Goal: Task Accomplishment & Management: Complete application form

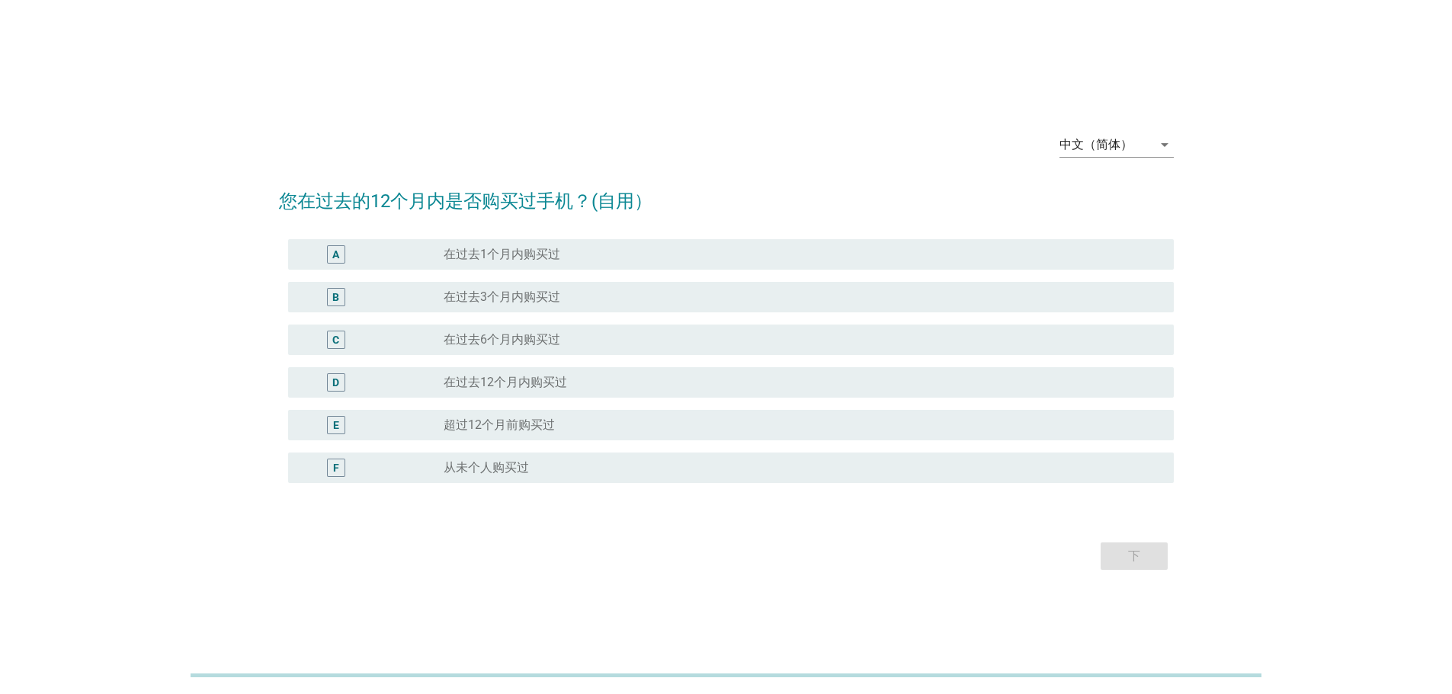
click at [628, 296] on div "radio_button_unchecked 在过去3个月内购买过" at bounding box center [796, 297] width 706 height 15
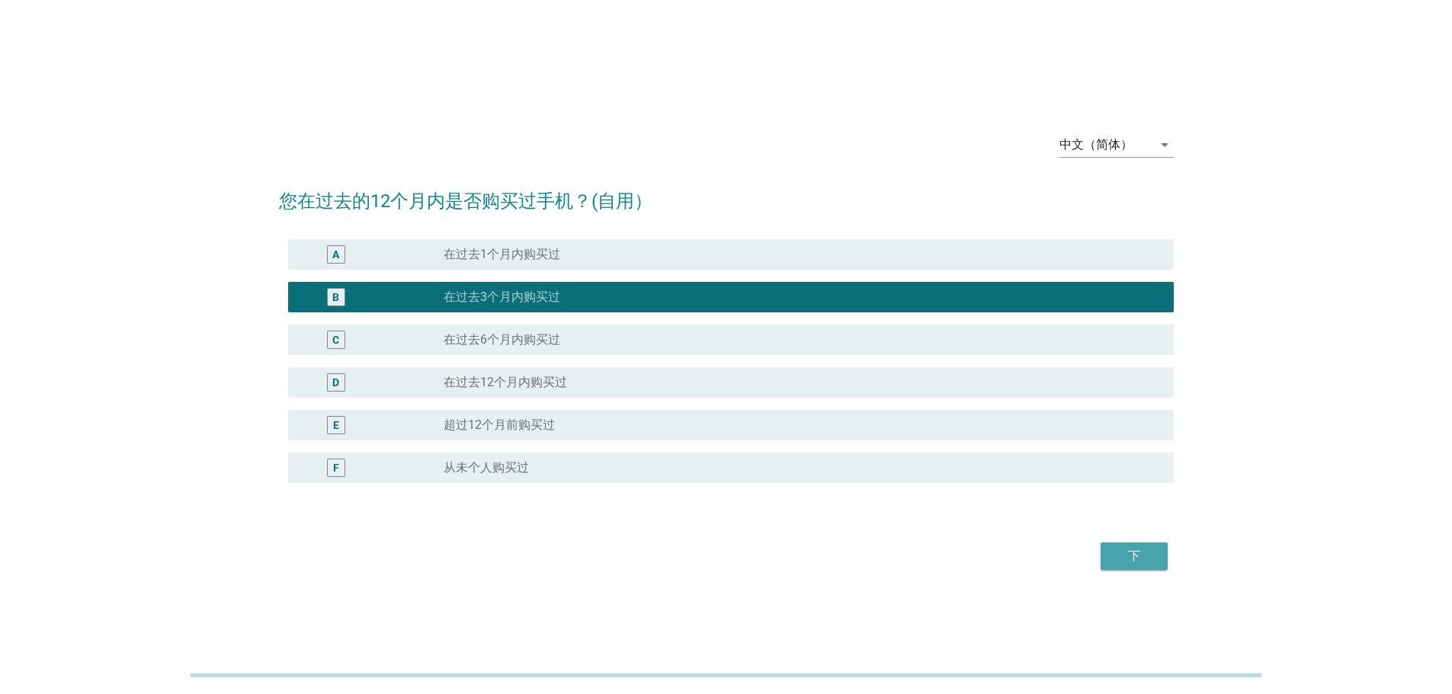
click at [1122, 556] on div "下" at bounding box center [1134, 556] width 43 height 18
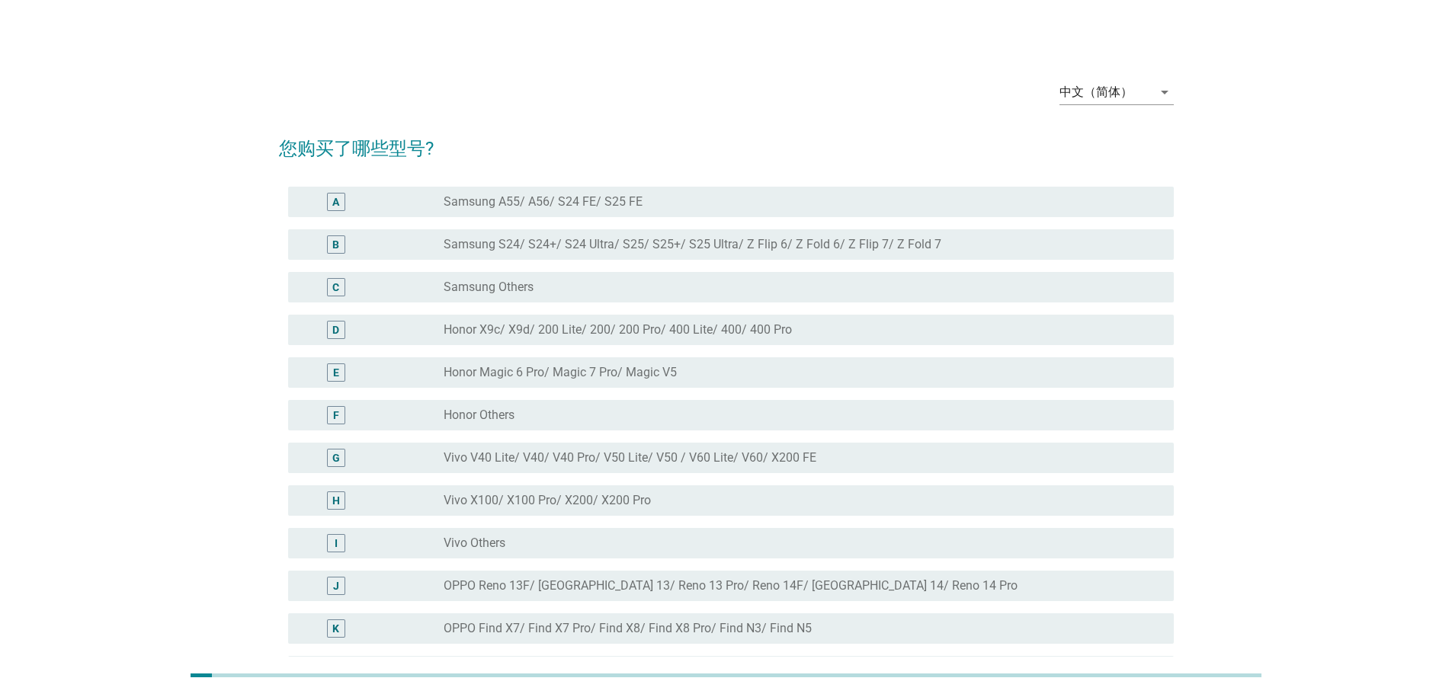
click at [787, 243] on label "Samsung S24/ S24+/ S24 Ultra/ S25/ S25+/ S25 Ultra/ Z Flip 6/ Z Fold 6/ Z Flip …" at bounding box center [692, 244] width 498 height 15
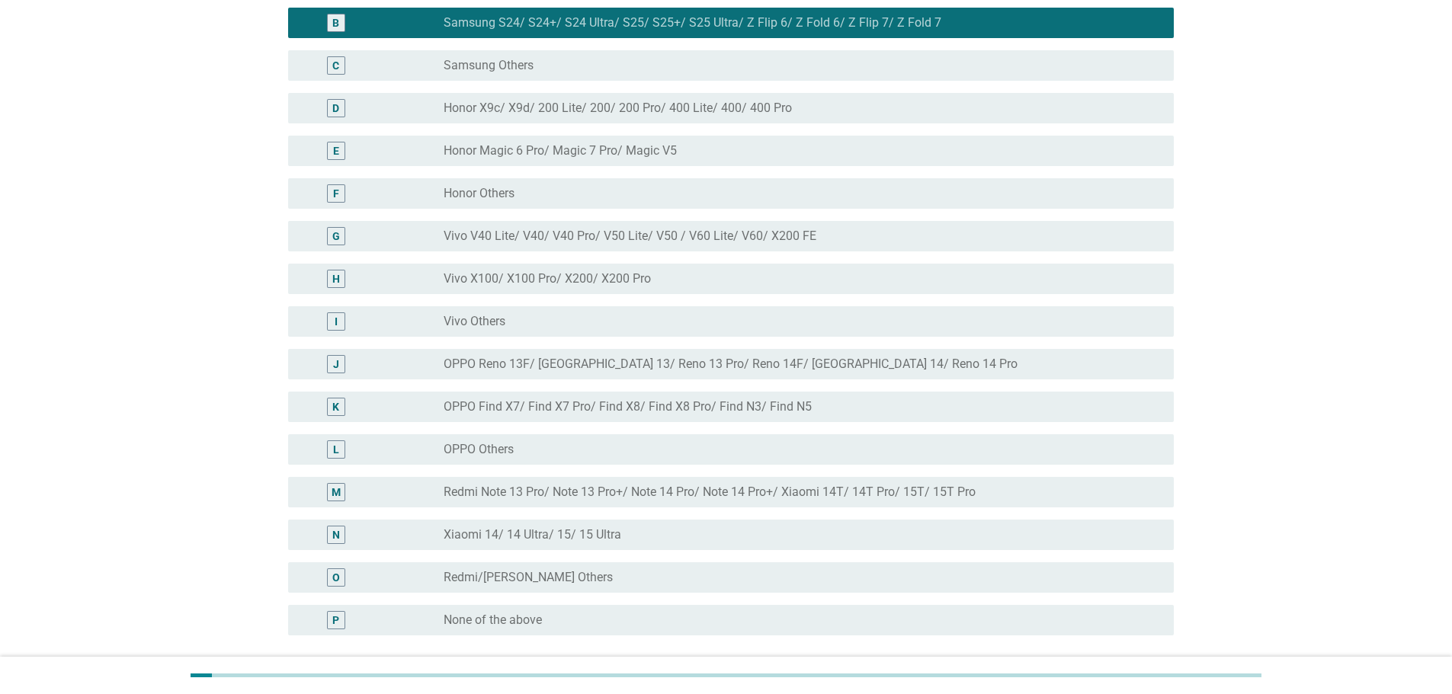
scroll to position [359, 0]
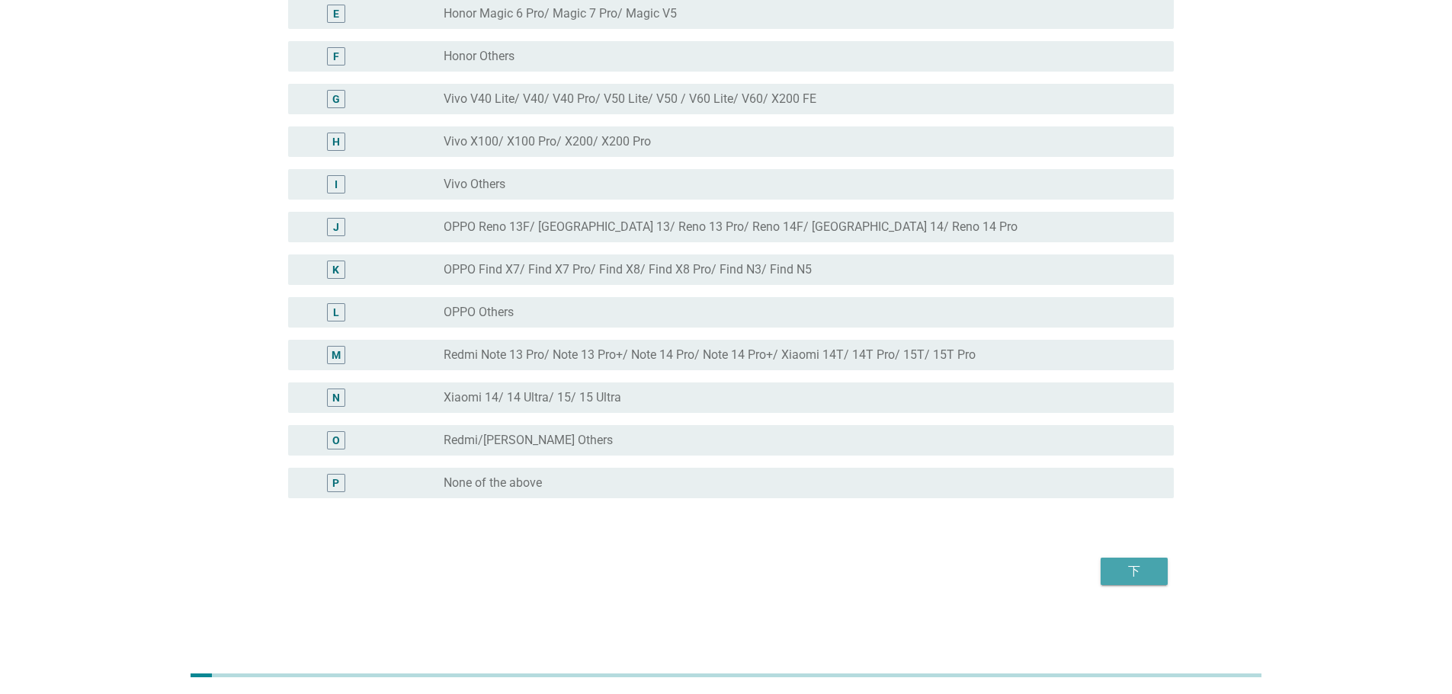
click at [1138, 573] on div "下" at bounding box center [1134, 571] width 43 height 18
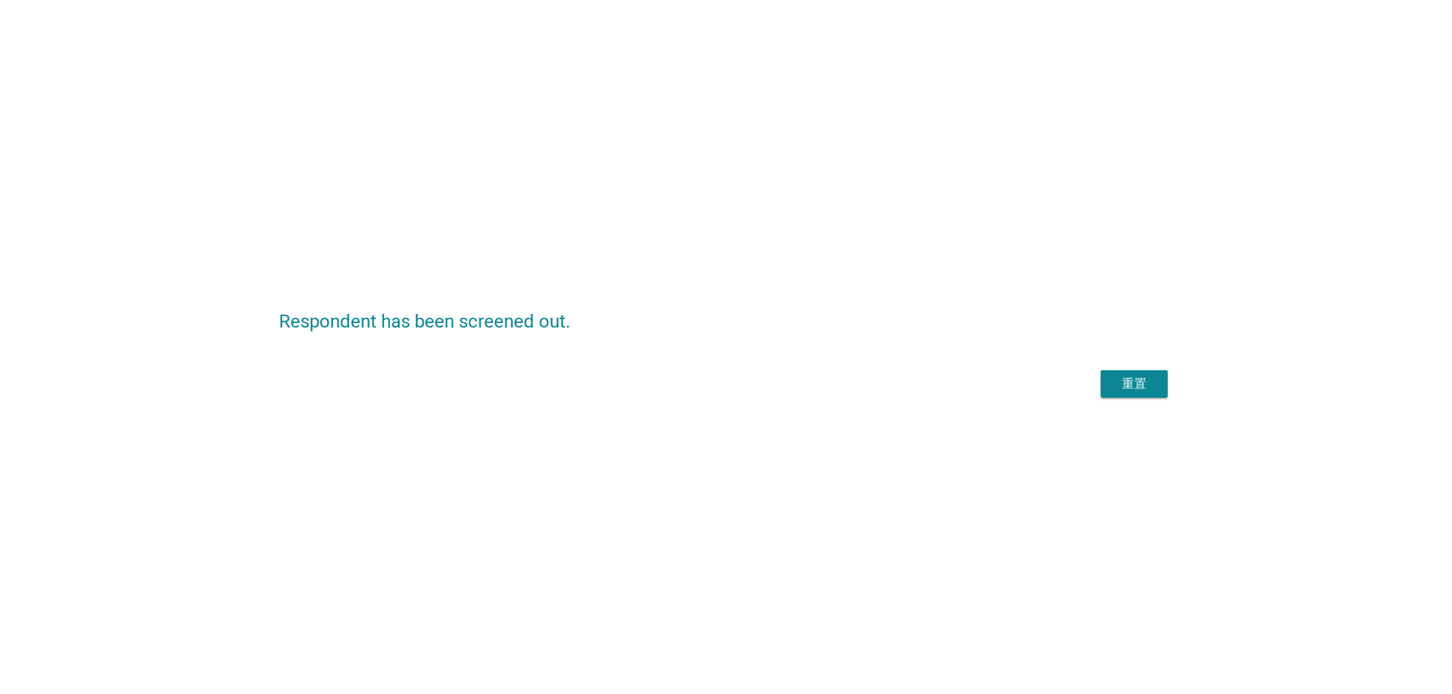
scroll to position [0, 0]
click at [1138, 383] on div "重置" at bounding box center [726, 384] width 895 height 37
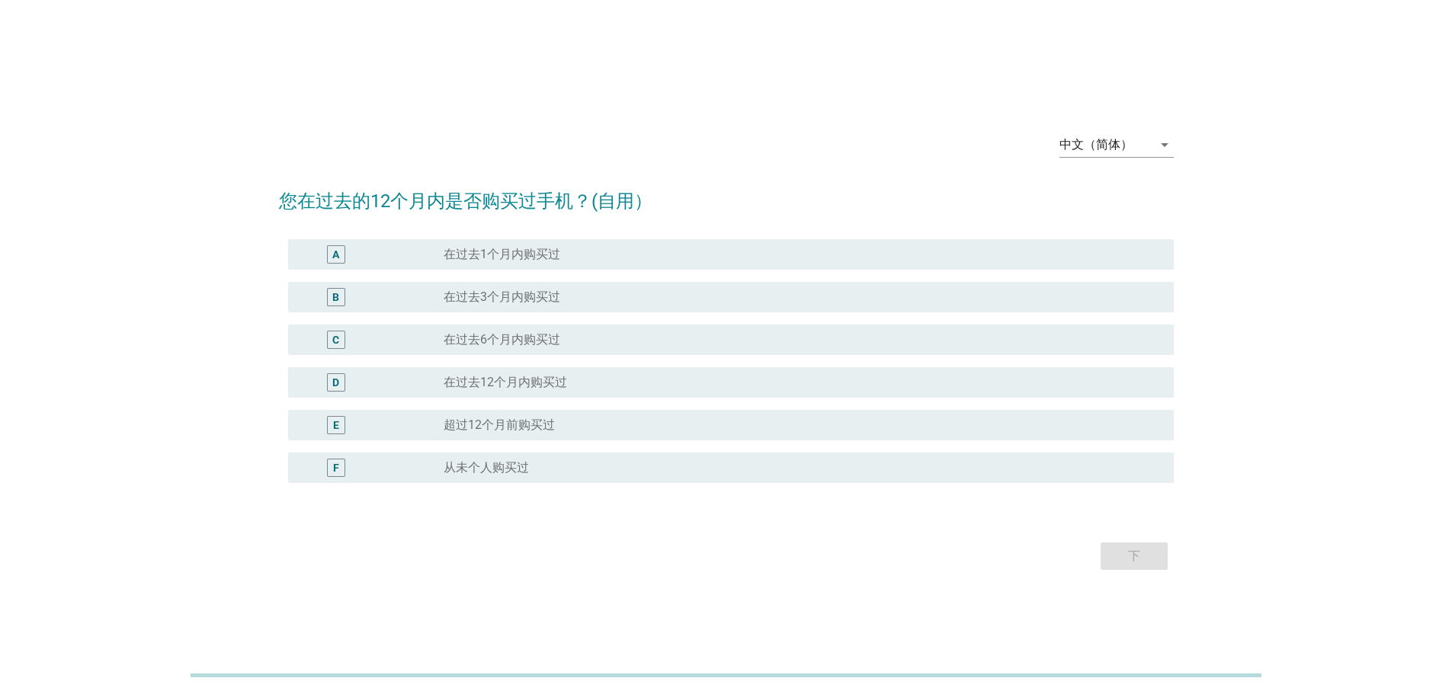
click at [531, 251] on label "在过去1个月内购买过" at bounding box center [501, 254] width 117 height 15
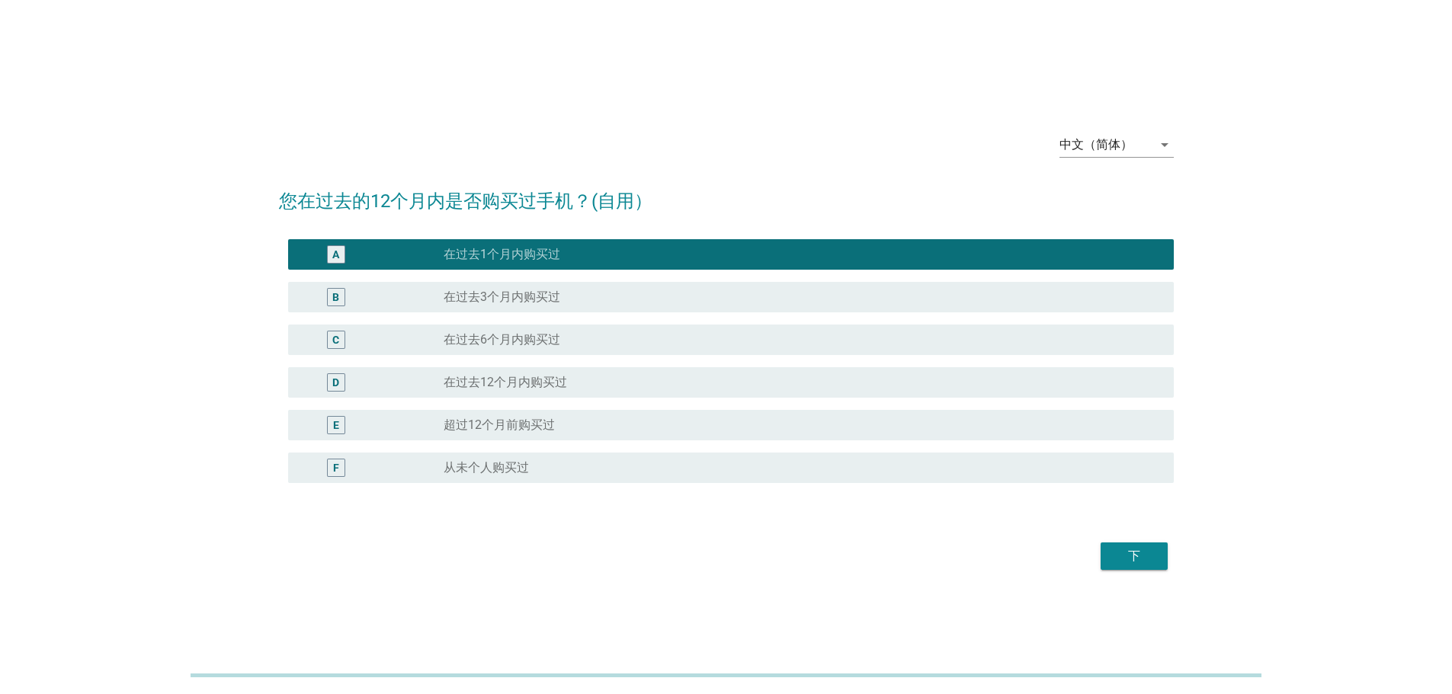
click at [1131, 555] on div "下" at bounding box center [1134, 556] width 43 height 18
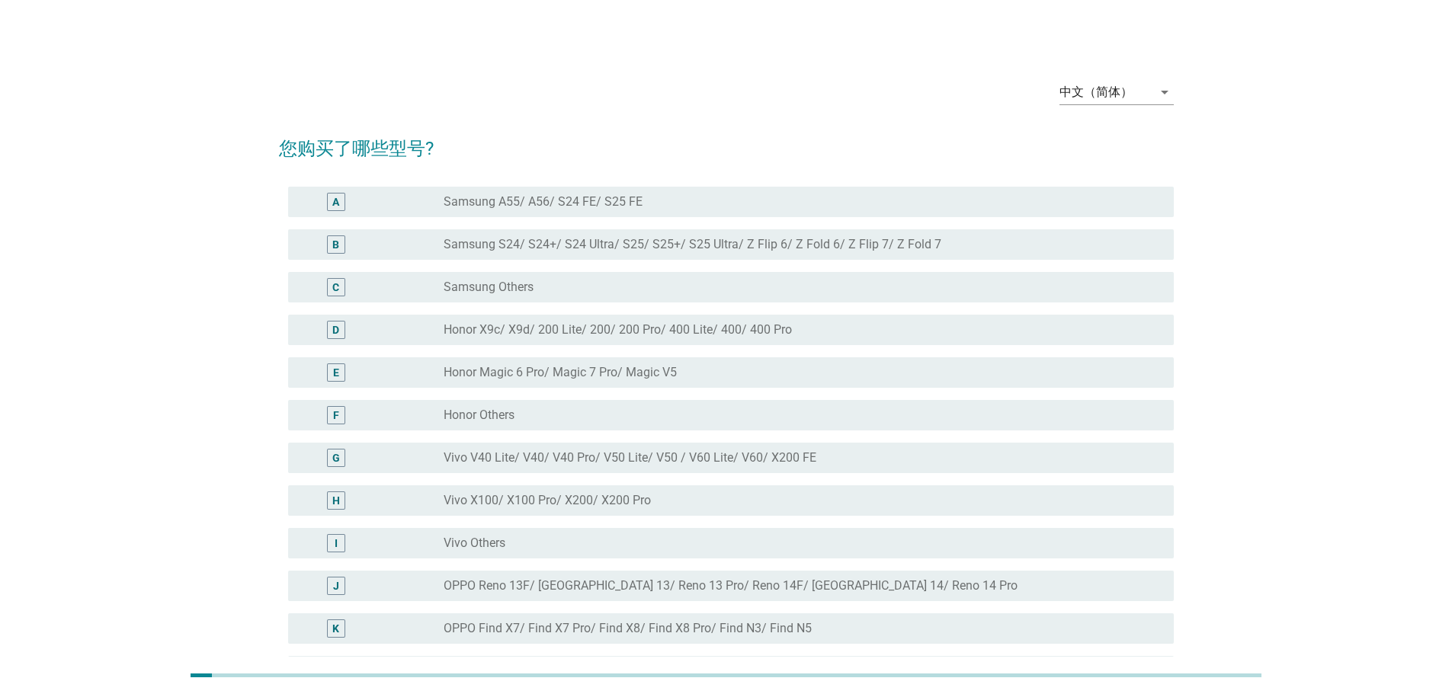
click at [646, 197] on div "radio_button_unchecked Samsung A55/ A56/ S24 FE/ S25 FE" at bounding box center [796, 201] width 706 height 15
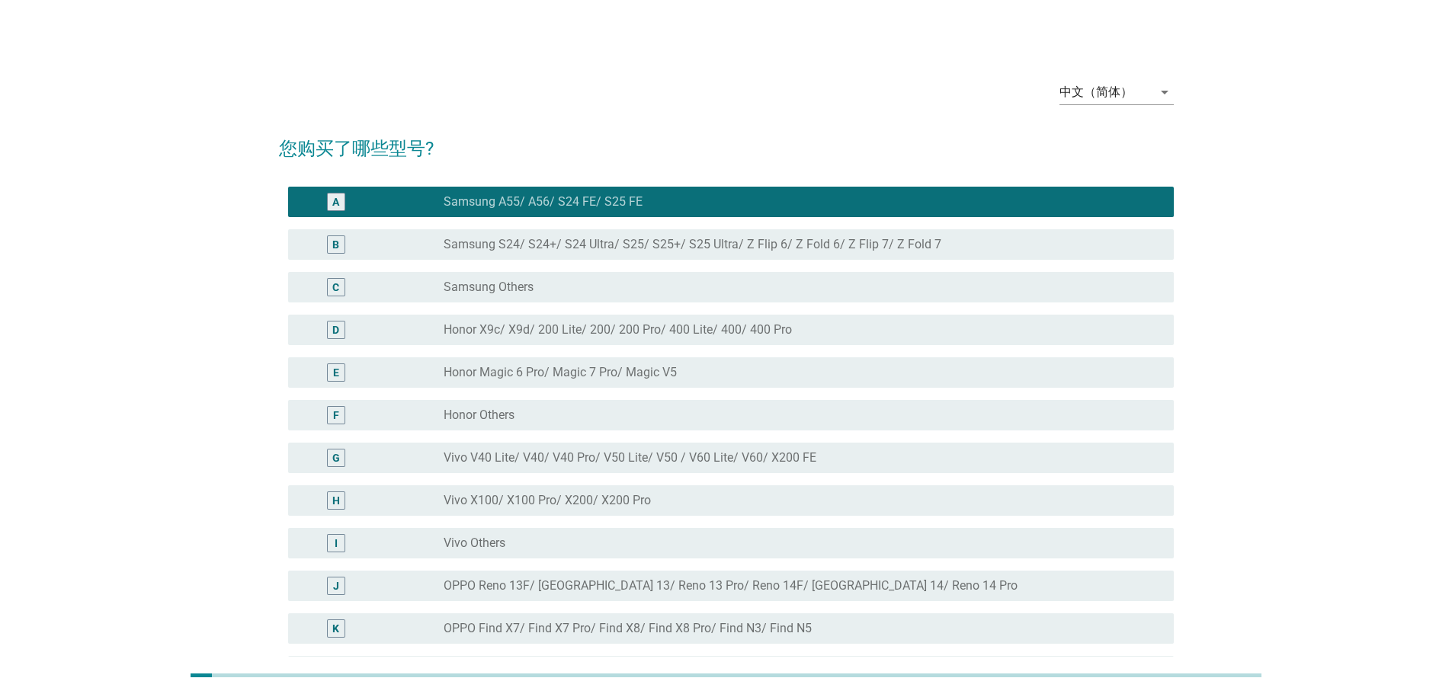
click at [671, 450] on label "Vivo V40 Lite/ V40/ V40 Pro/ V50 Lite/ V50 / V60 Lite/ V60/ X200 FE" at bounding box center [629, 457] width 373 height 15
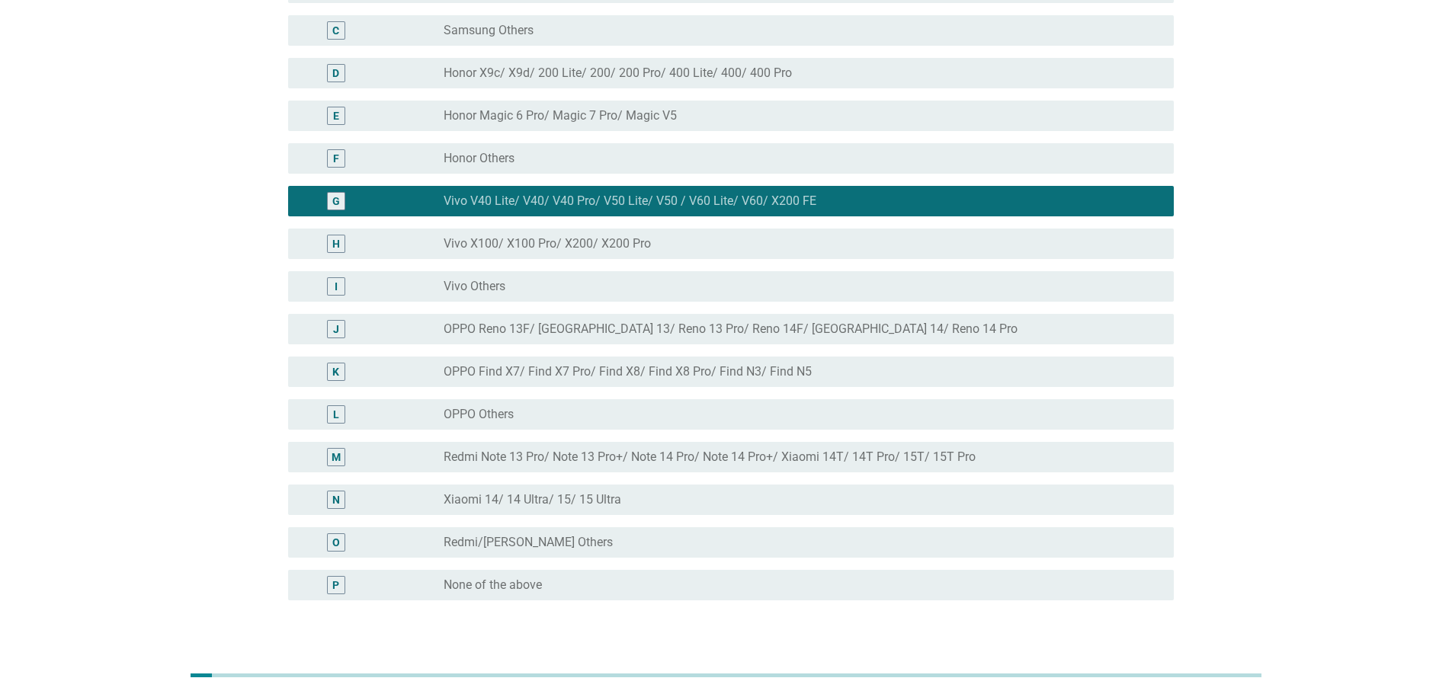
scroll to position [359, 0]
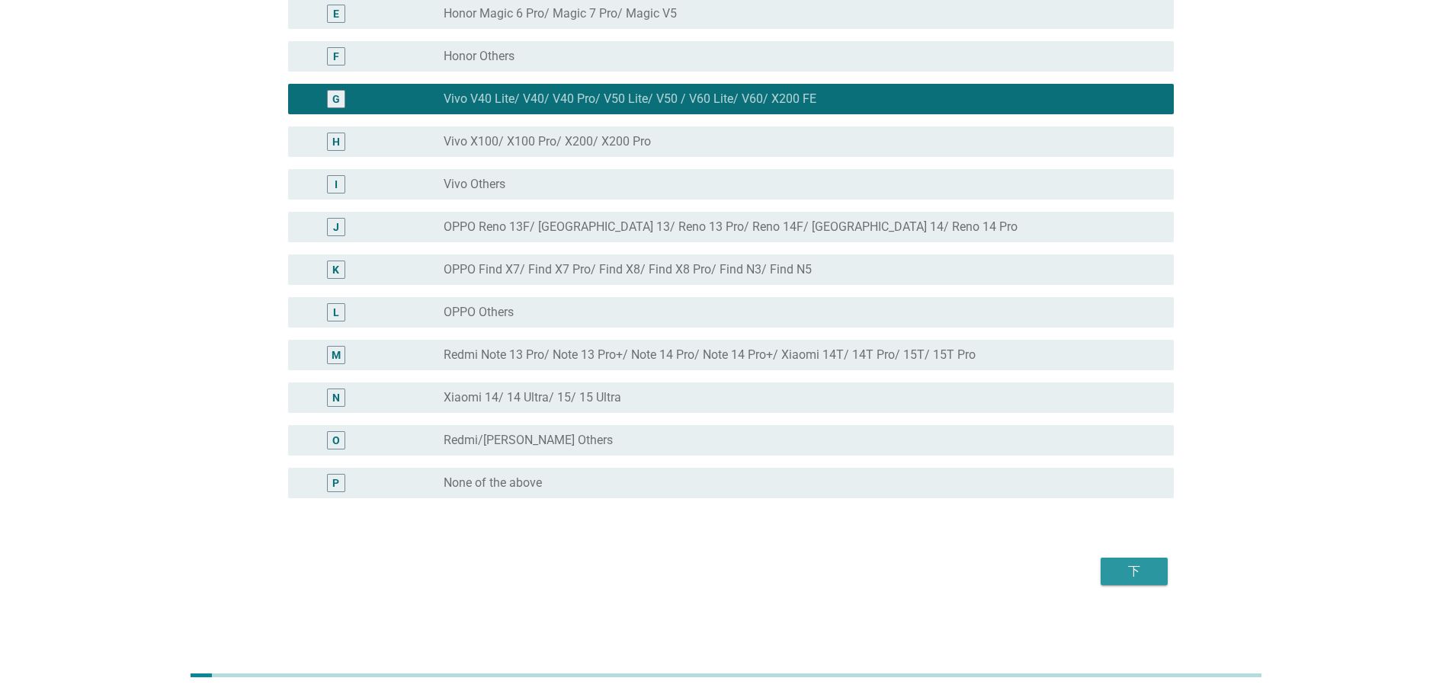
click at [1141, 575] on div "下" at bounding box center [1134, 571] width 43 height 18
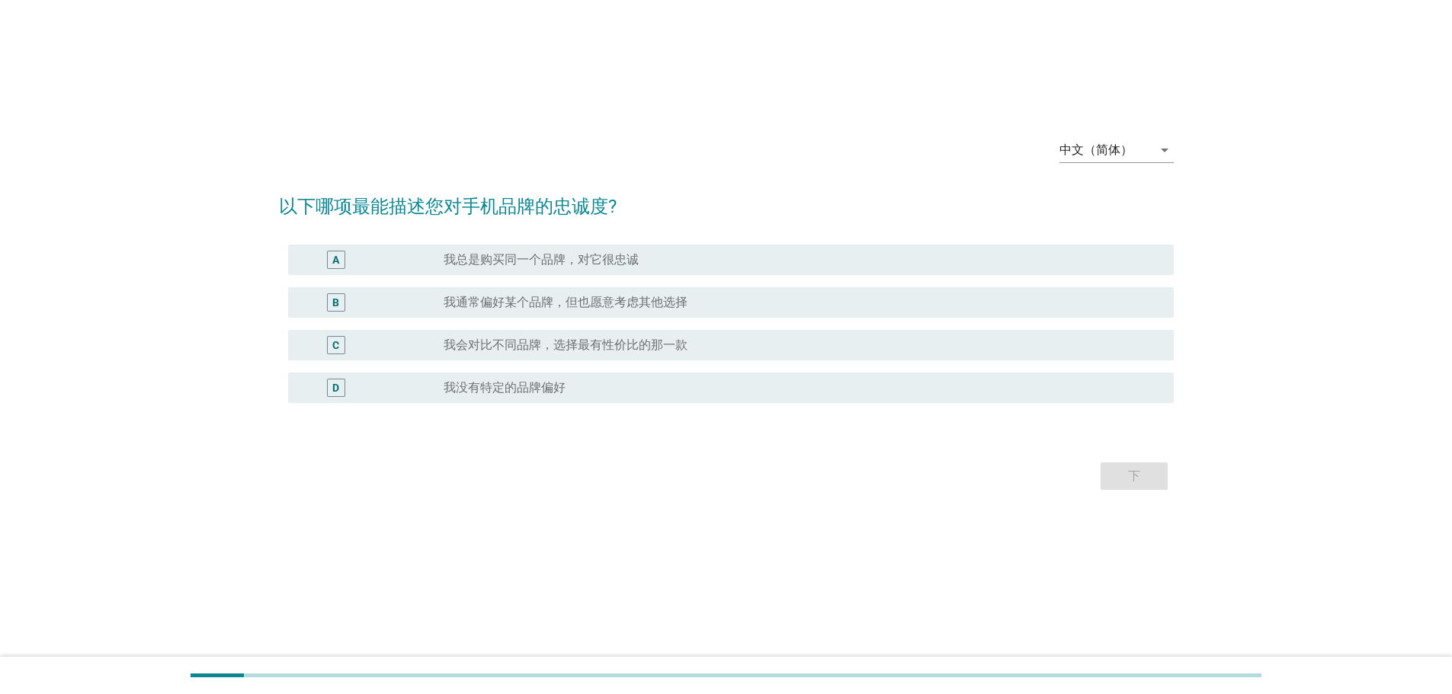
scroll to position [0, 0]
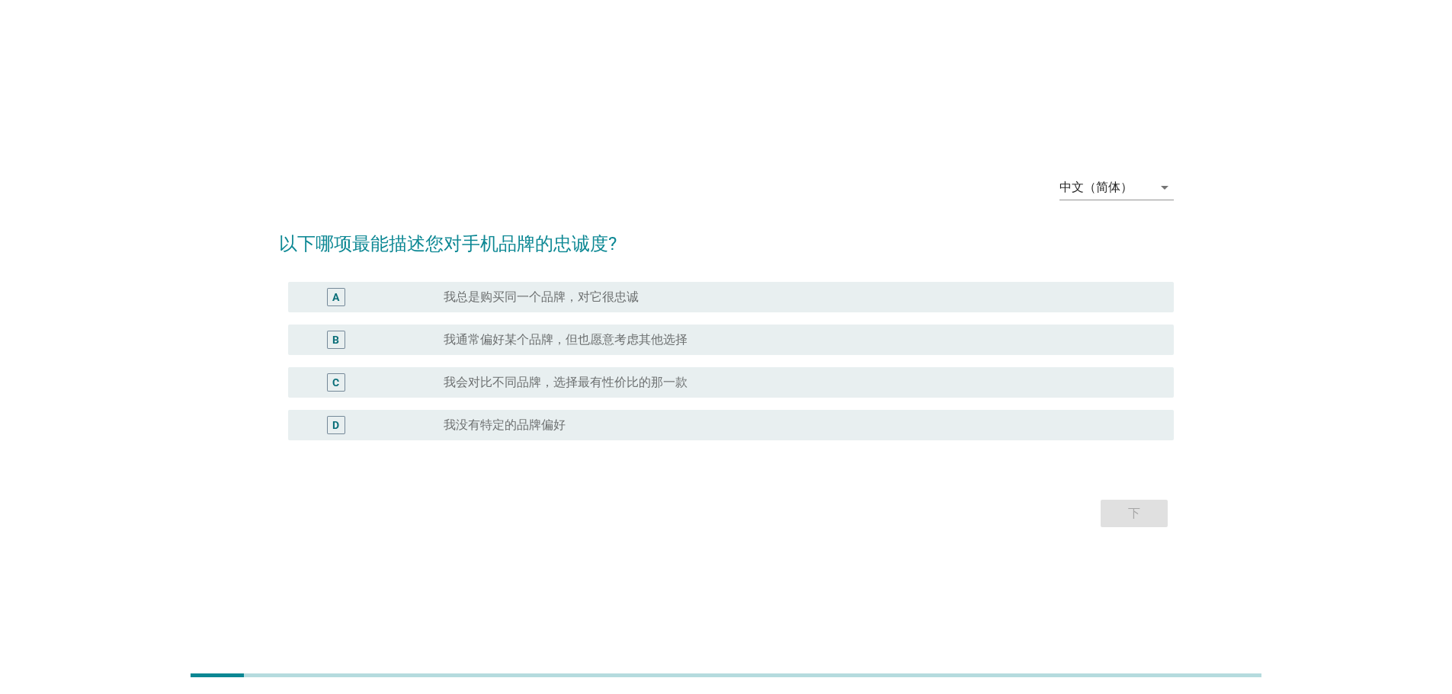
click at [673, 290] on div "radio_button_unchecked 我总是购买同一个品牌，对它很忠诚" at bounding box center [796, 297] width 706 height 15
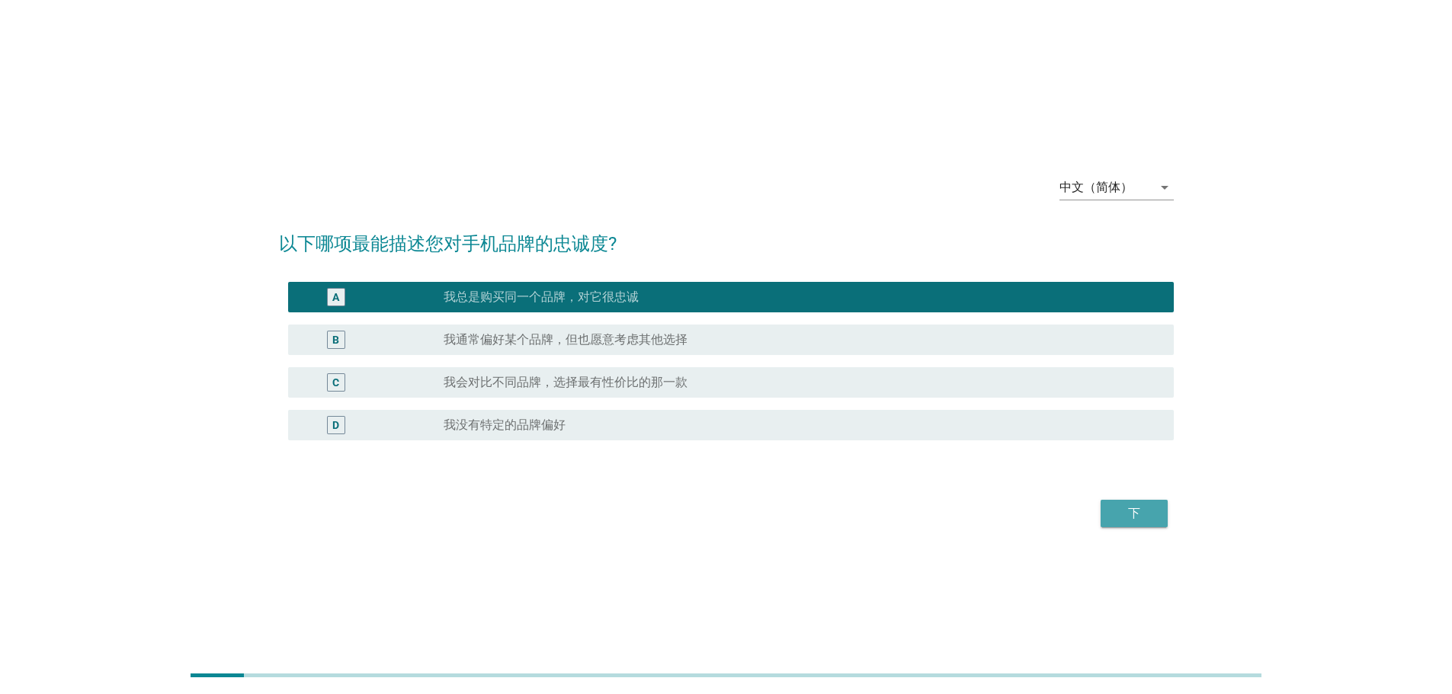
click at [1133, 520] on div "下" at bounding box center [1134, 513] width 43 height 18
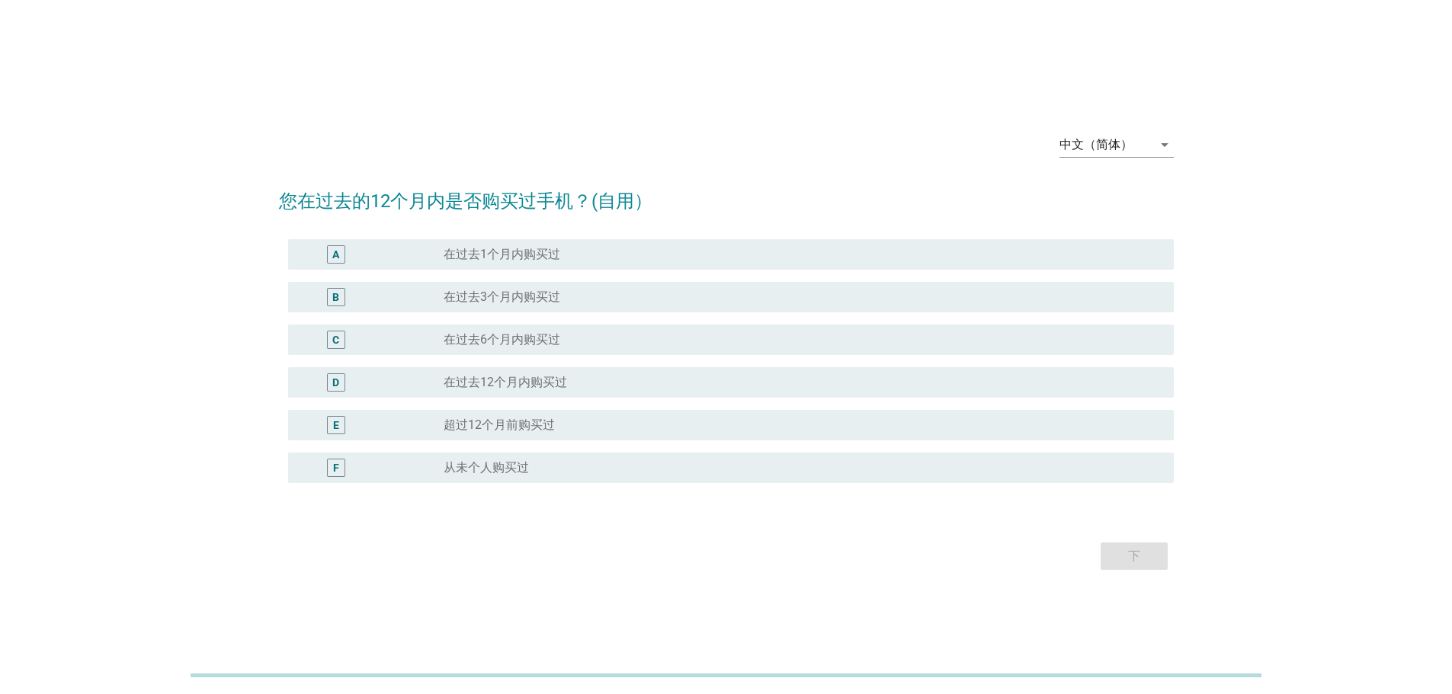
click at [680, 255] on div "radio_button_unchecked 在过去1个月内购买过" at bounding box center [796, 254] width 706 height 15
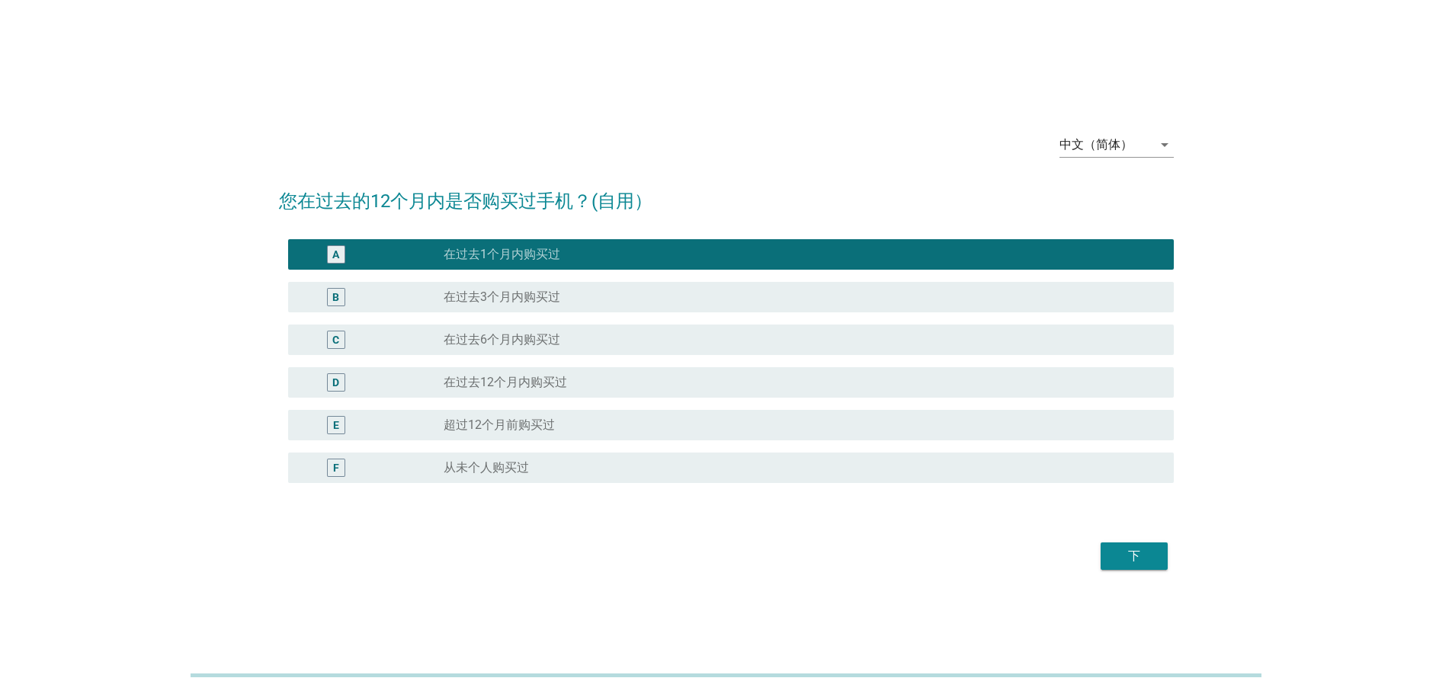
click at [1135, 547] on div "下" at bounding box center [1134, 556] width 43 height 18
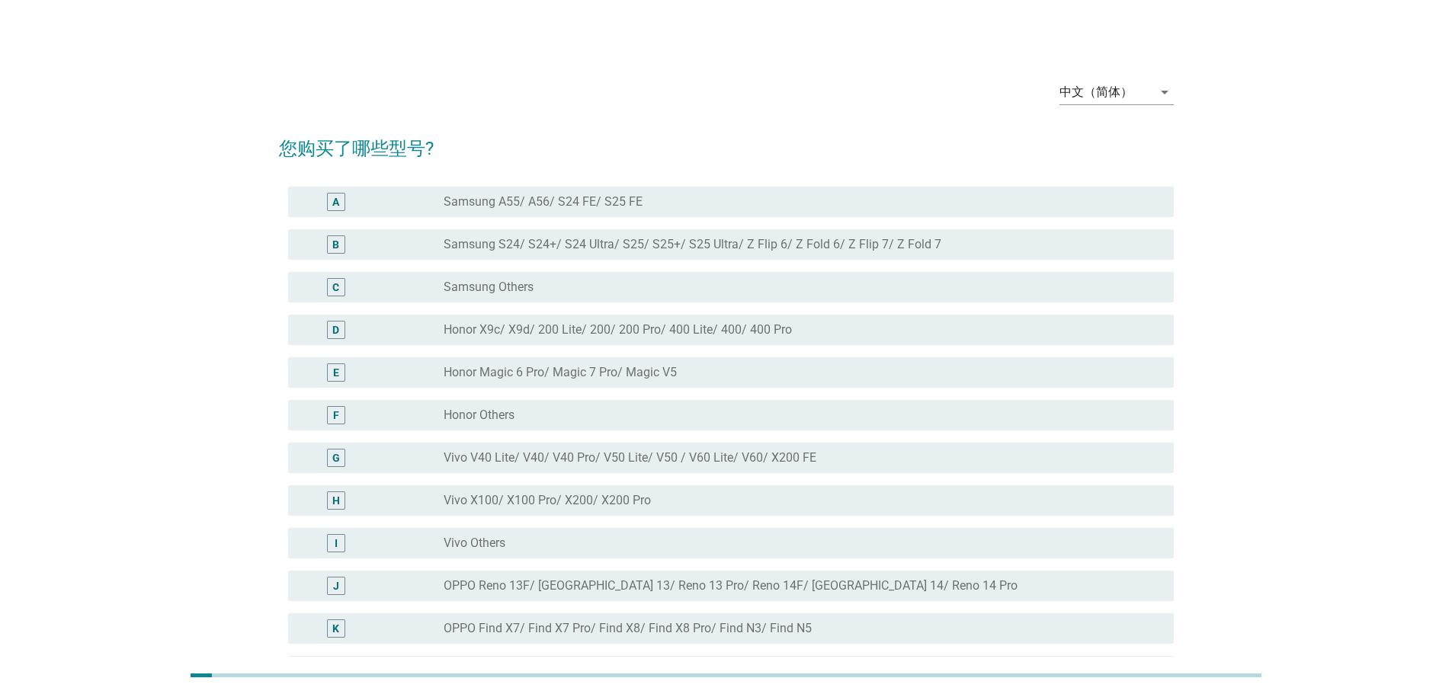
click at [636, 200] on label "Samsung A55/ A56/ S24 FE/ S25 FE" at bounding box center [542, 201] width 199 height 15
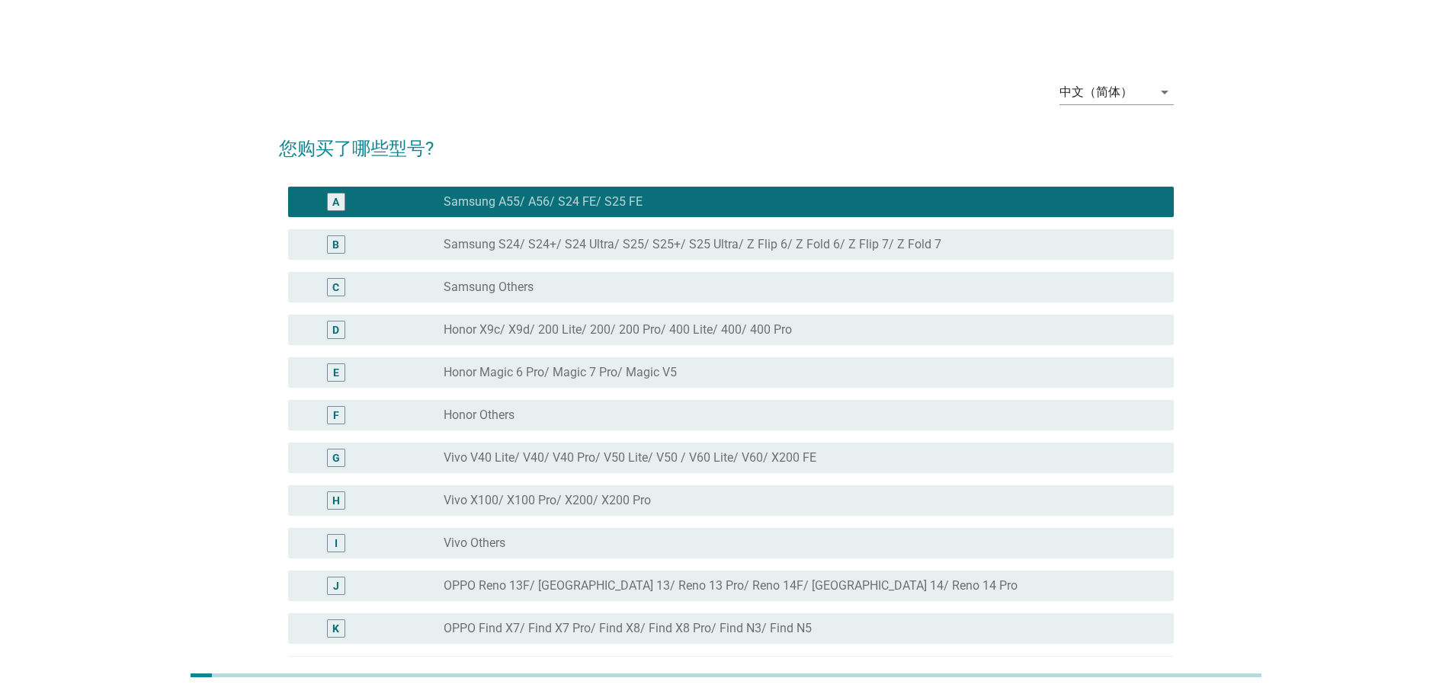
scroll to position [305, 0]
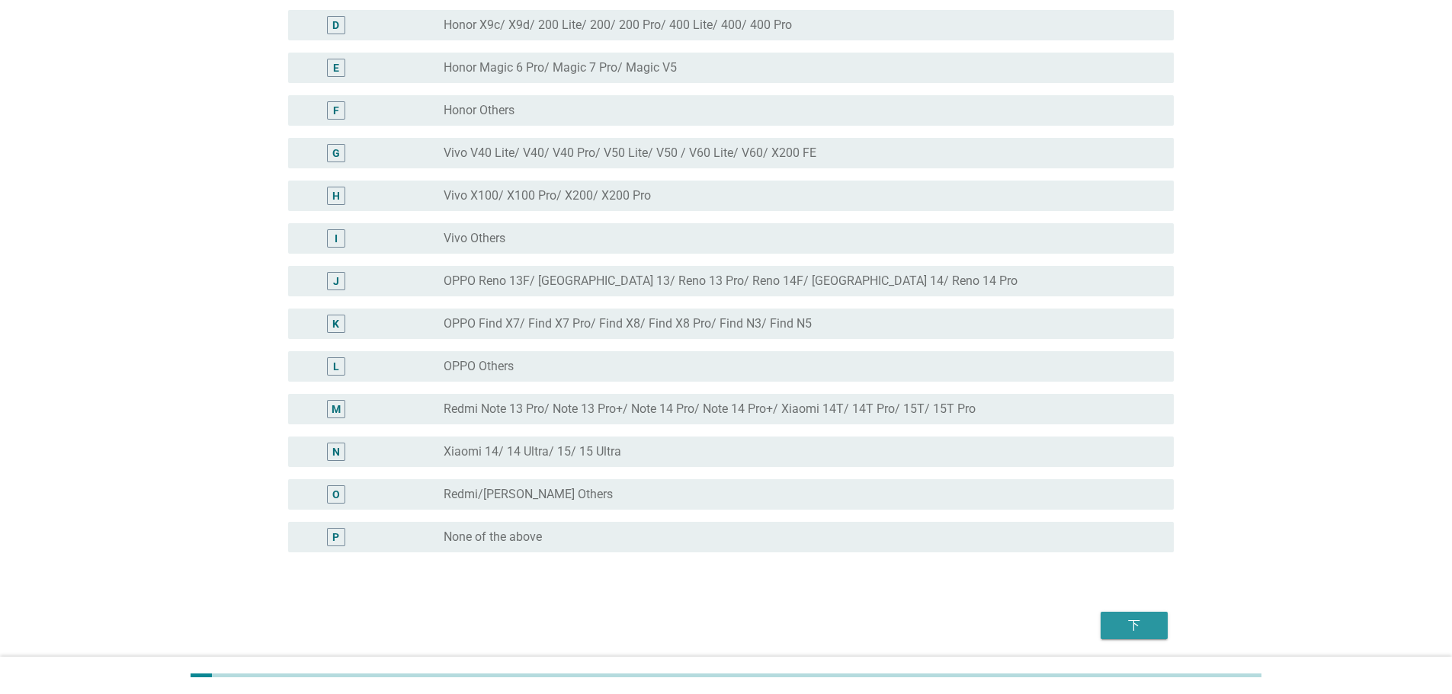
click at [1118, 625] on div "下" at bounding box center [1134, 625] width 43 height 18
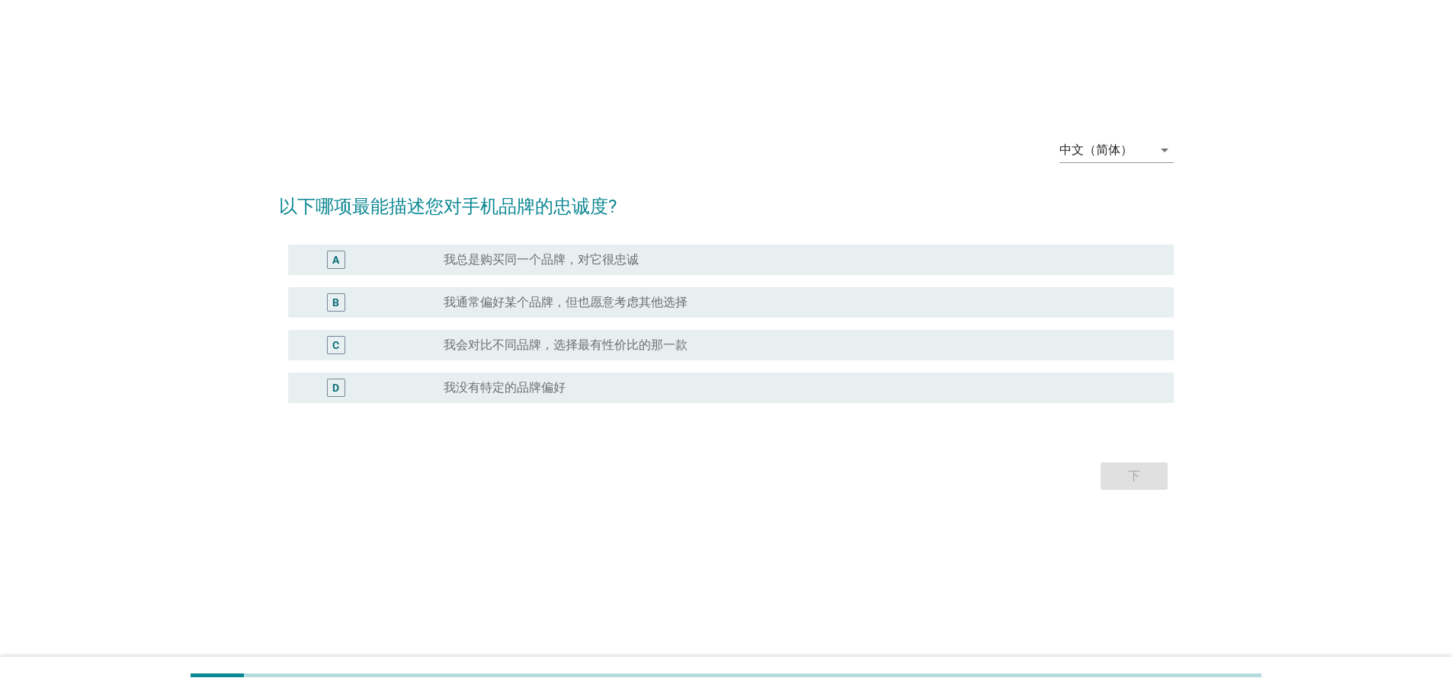
scroll to position [0, 0]
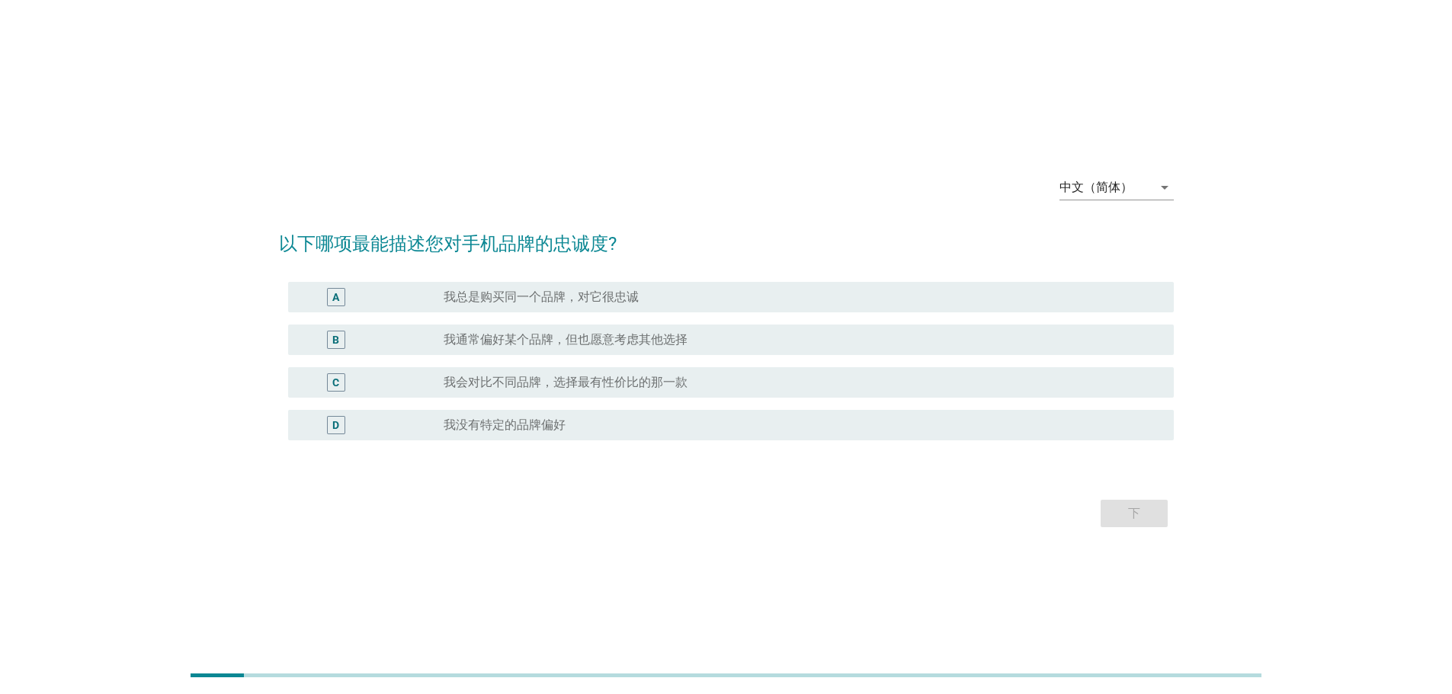
click at [725, 381] on div "radio_button_unchecked 我会对比不同品牌，选择最有性价比的那一款" at bounding box center [796, 382] width 706 height 15
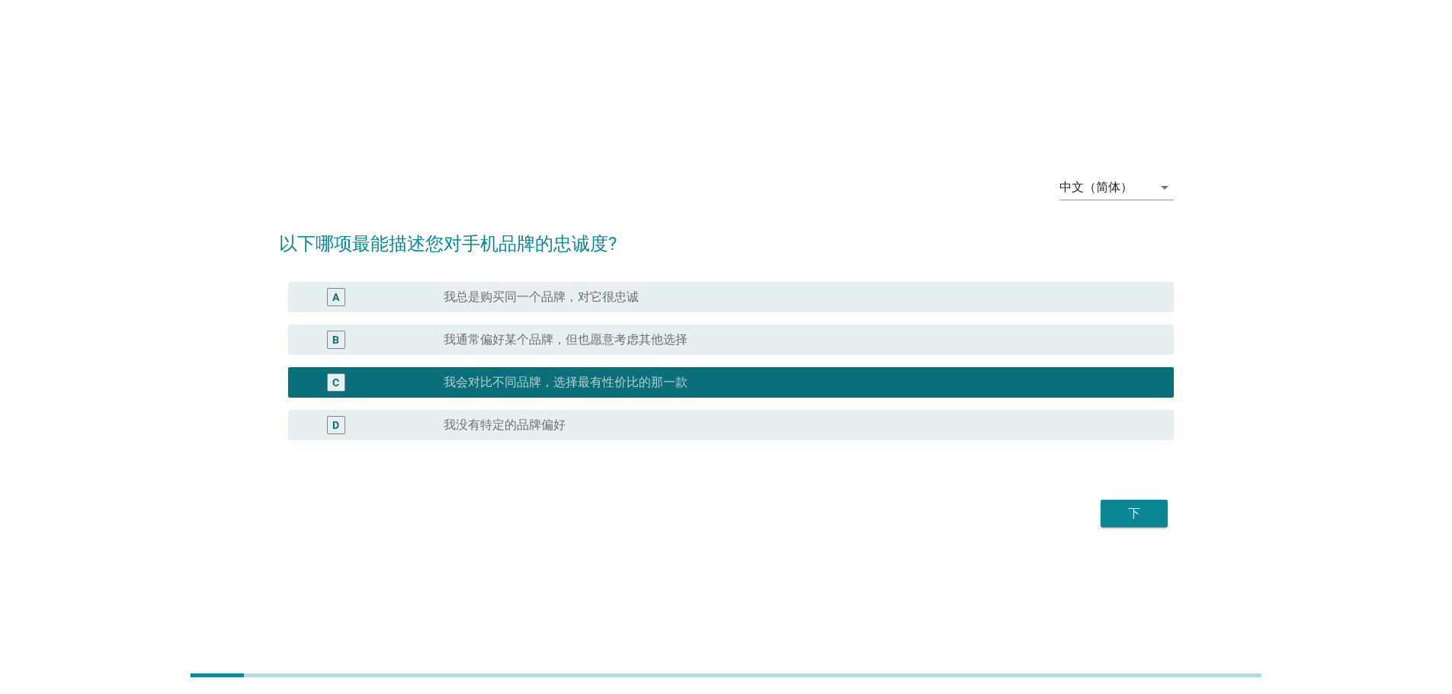
click at [1155, 519] on button "下" at bounding box center [1133, 513] width 67 height 27
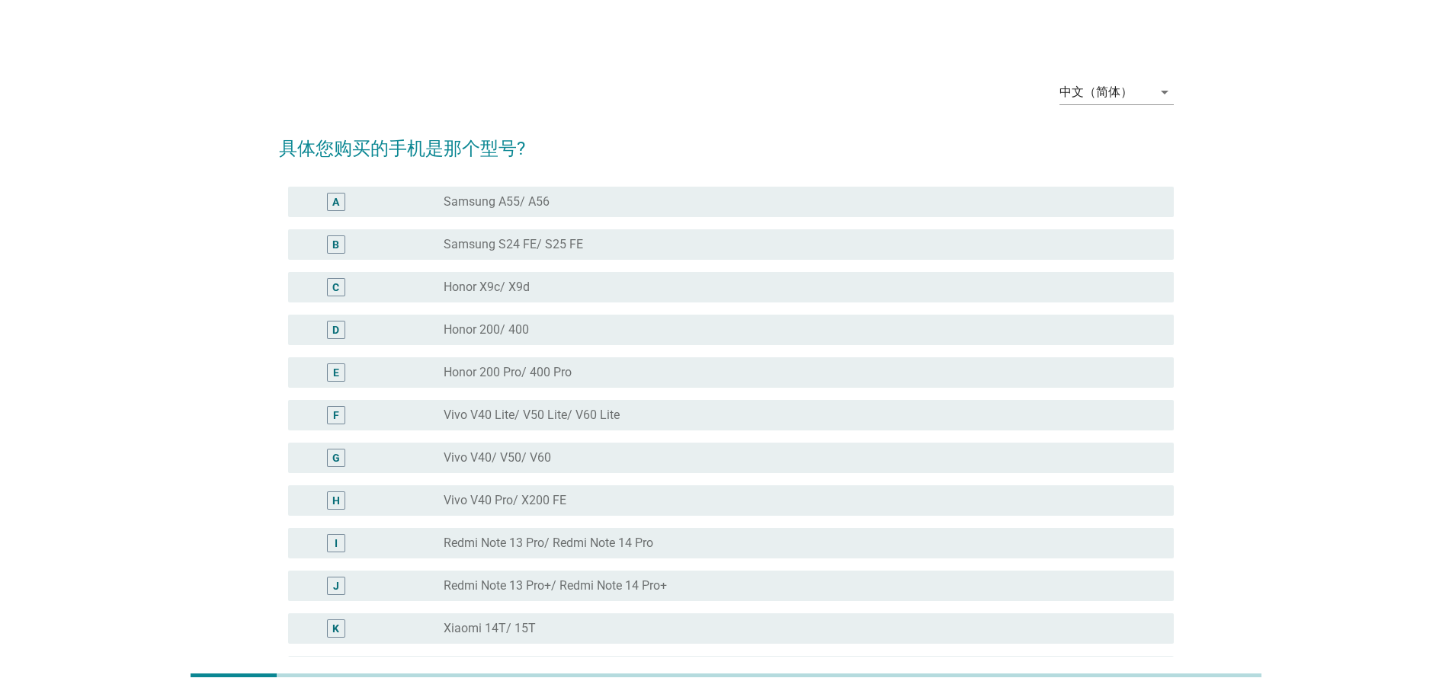
click at [575, 278] on div "radio_button_unchecked Honor X9c/ X9d" at bounding box center [802, 287] width 718 height 18
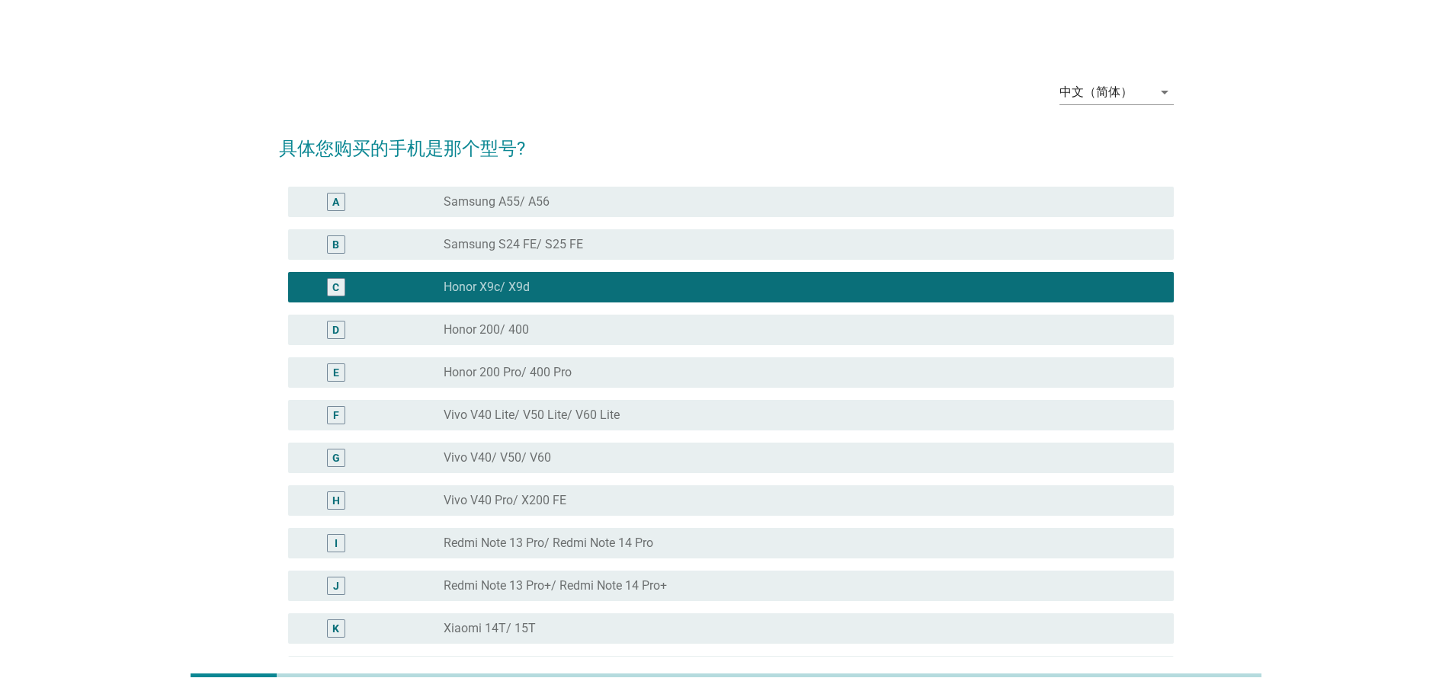
scroll to position [188, 0]
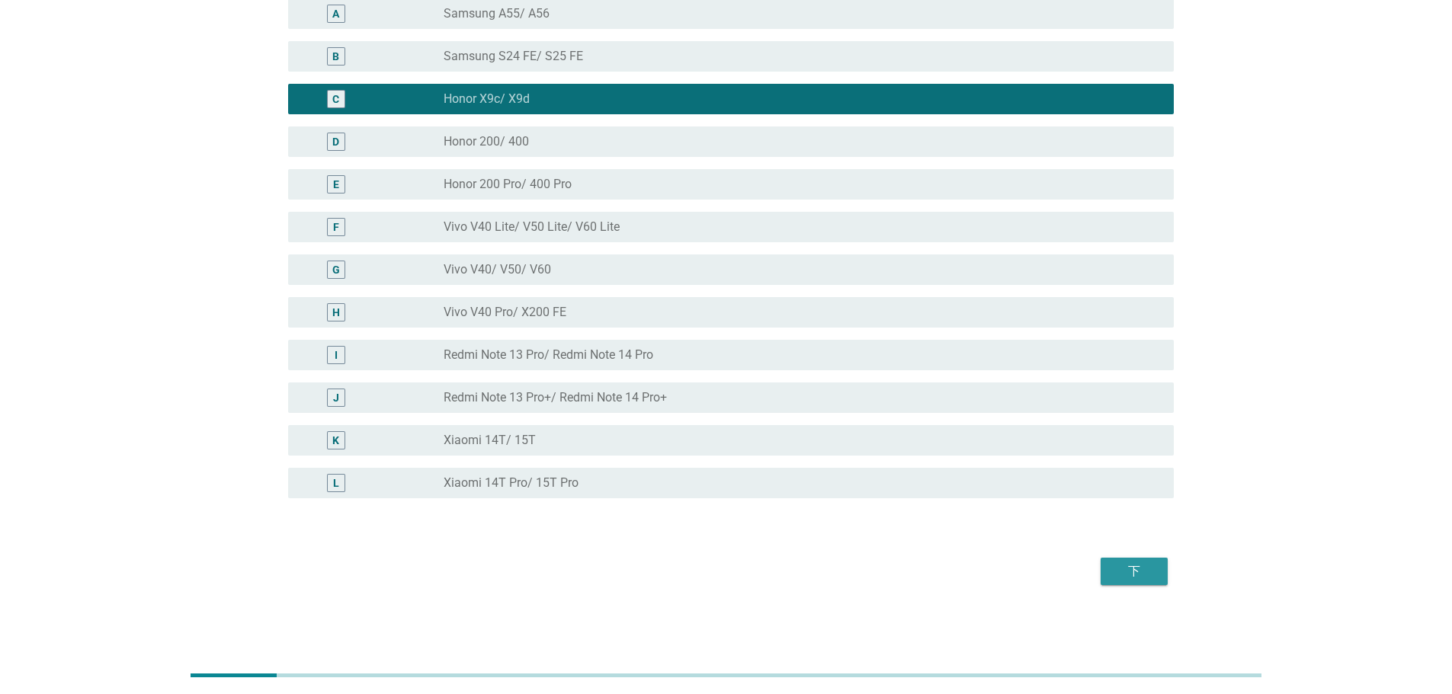
click at [1122, 565] on div "下" at bounding box center [1134, 571] width 43 height 18
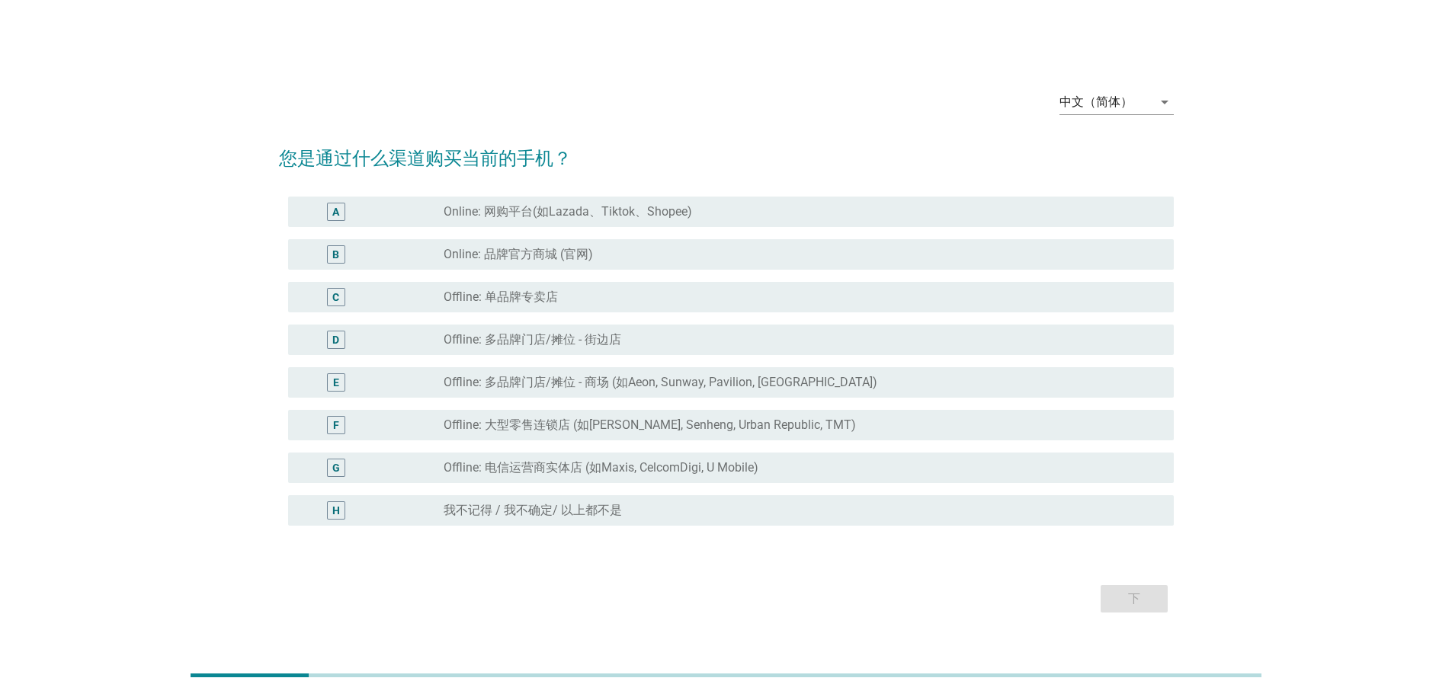
click at [643, 215] on label "Online: 网购平台(如Lazada、Tiktok、Shopee)" at bounding box center [567, 211] width 248 height 15
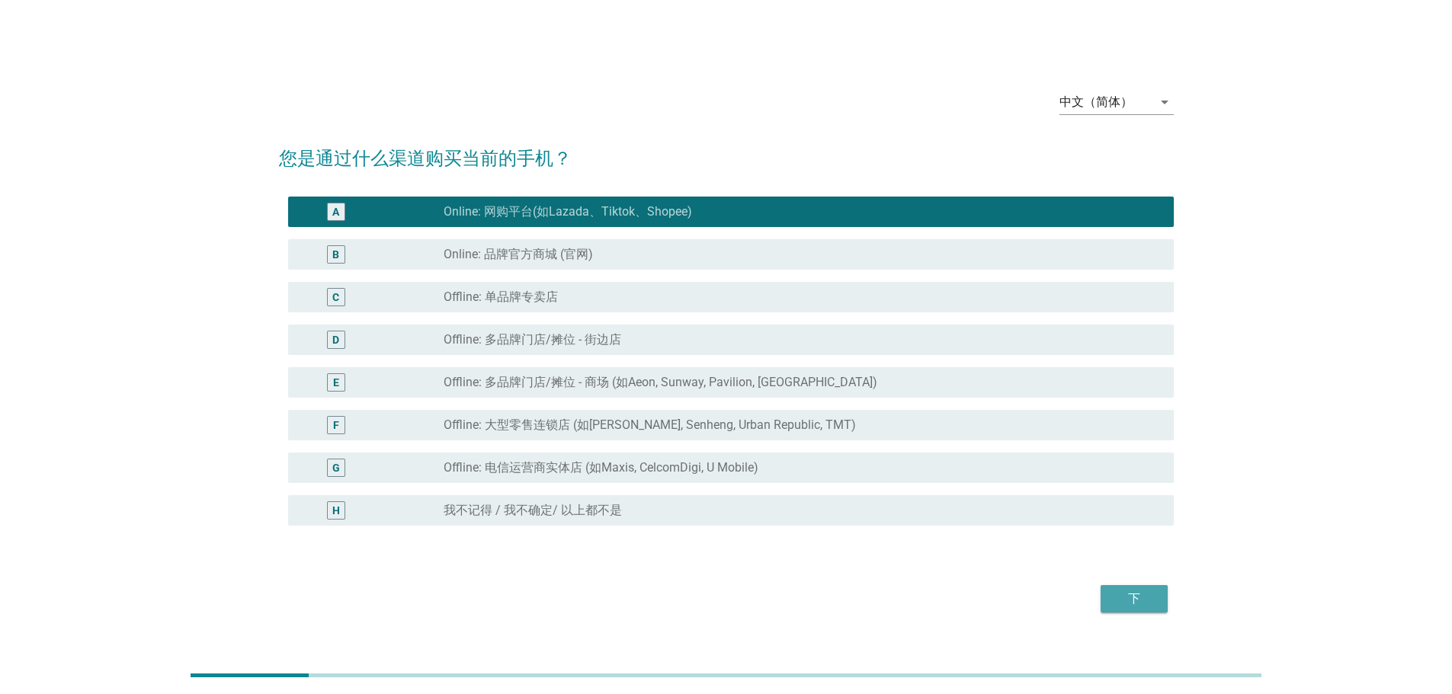
click at [1131, 597] on div "下" at bounding box center [1134, 599] width 43 height 18
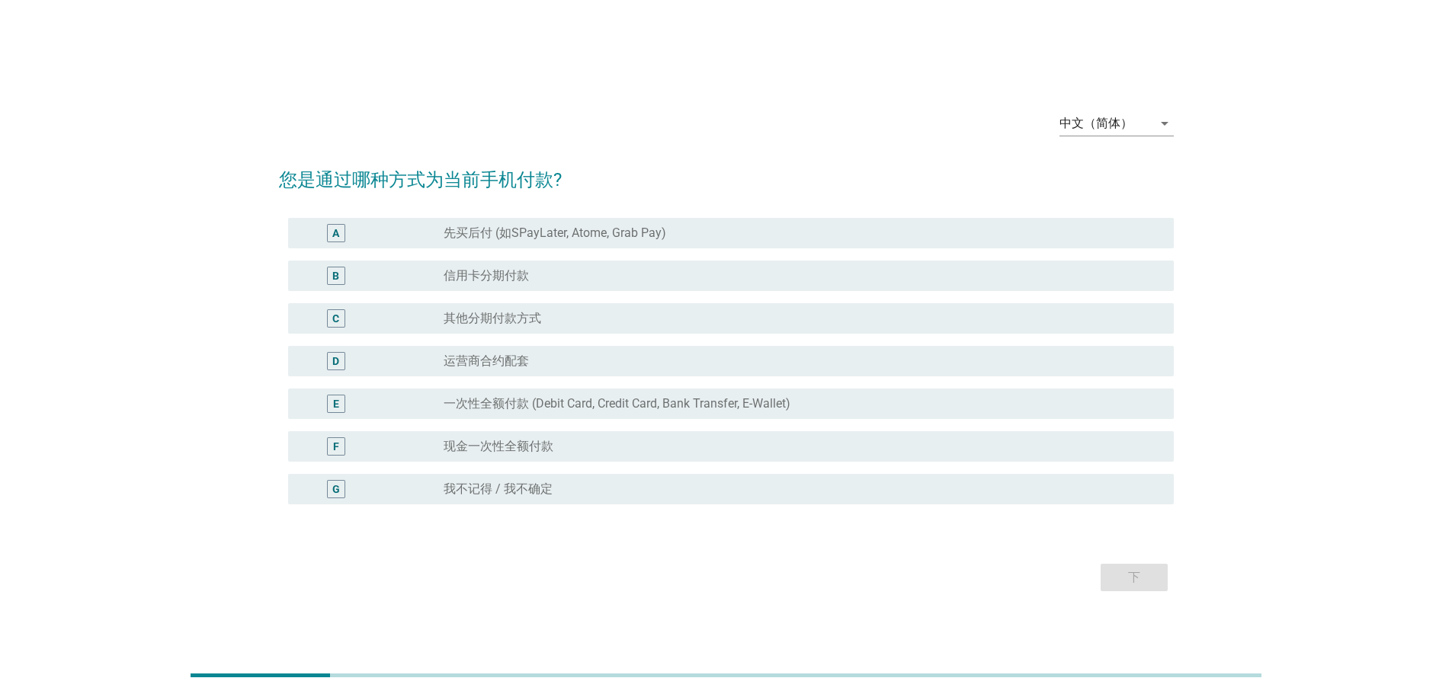
click at [639, 404] on label "一次性全额付款 (Debit Card, Credit Card, Bank Transfer, E-Wallet)" at bounding box center [616, 403] width 347 height 15
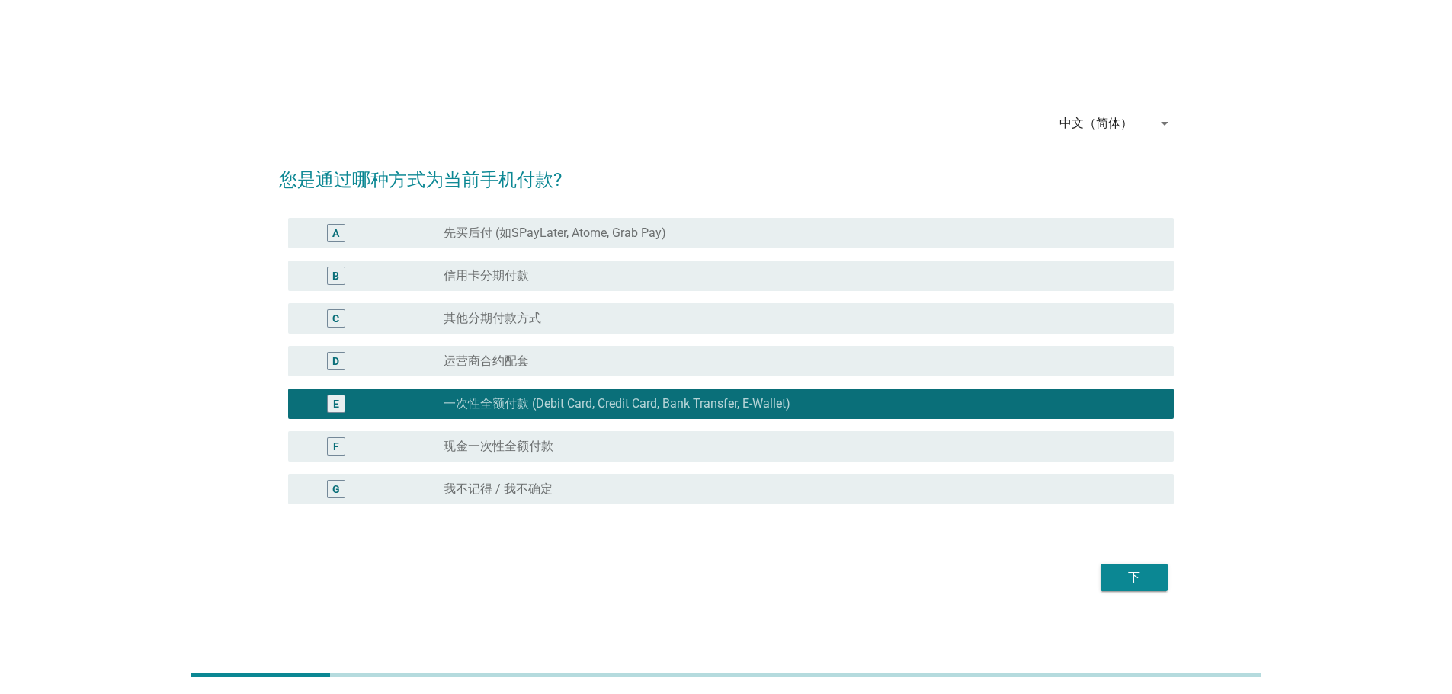
click at [1155, 592] on div "下" at bounding box center [726, 577] width 895 height 37
drag, startPoint x: 1155, startPoint y: 580, endPoint x: 1152, endPoint y: 590, distance: 10.4
click at [1154, 579] on button "下" at bounding box center [1133, 577] width 67 height 27
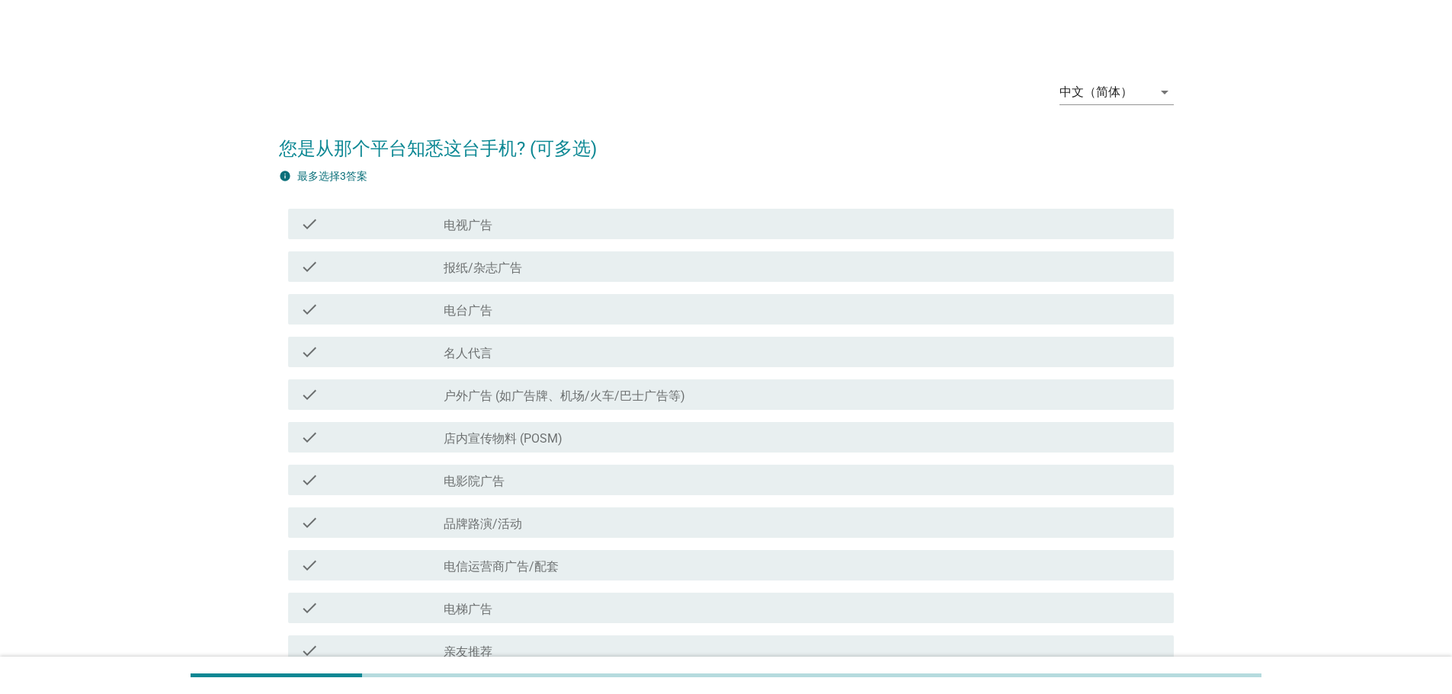
click at [631, 235] on div "check check_box_outline_blank 电视广告" at bounding box center [730, 224] width 885 height 30
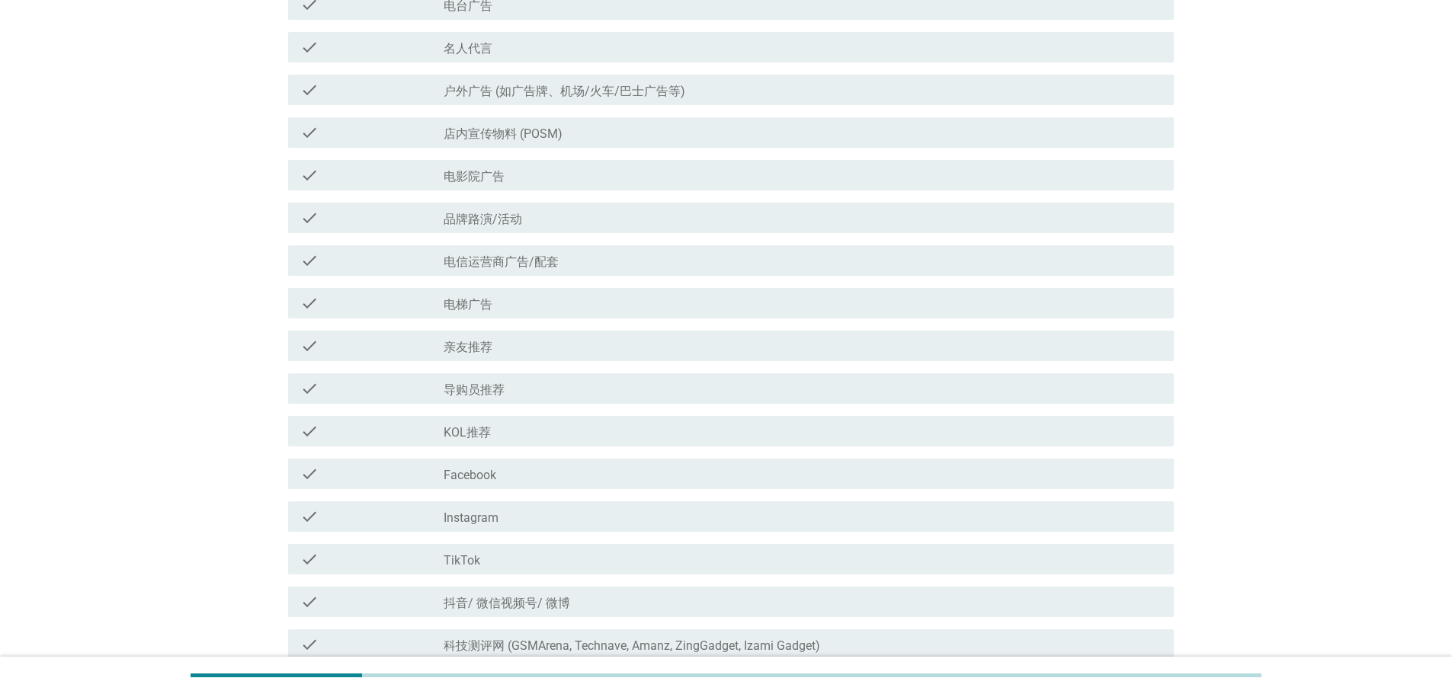
click at [579, 303] on div "check_box_outline_blank 电梯广告" at bounding box center [802, 303] width 718 height 18
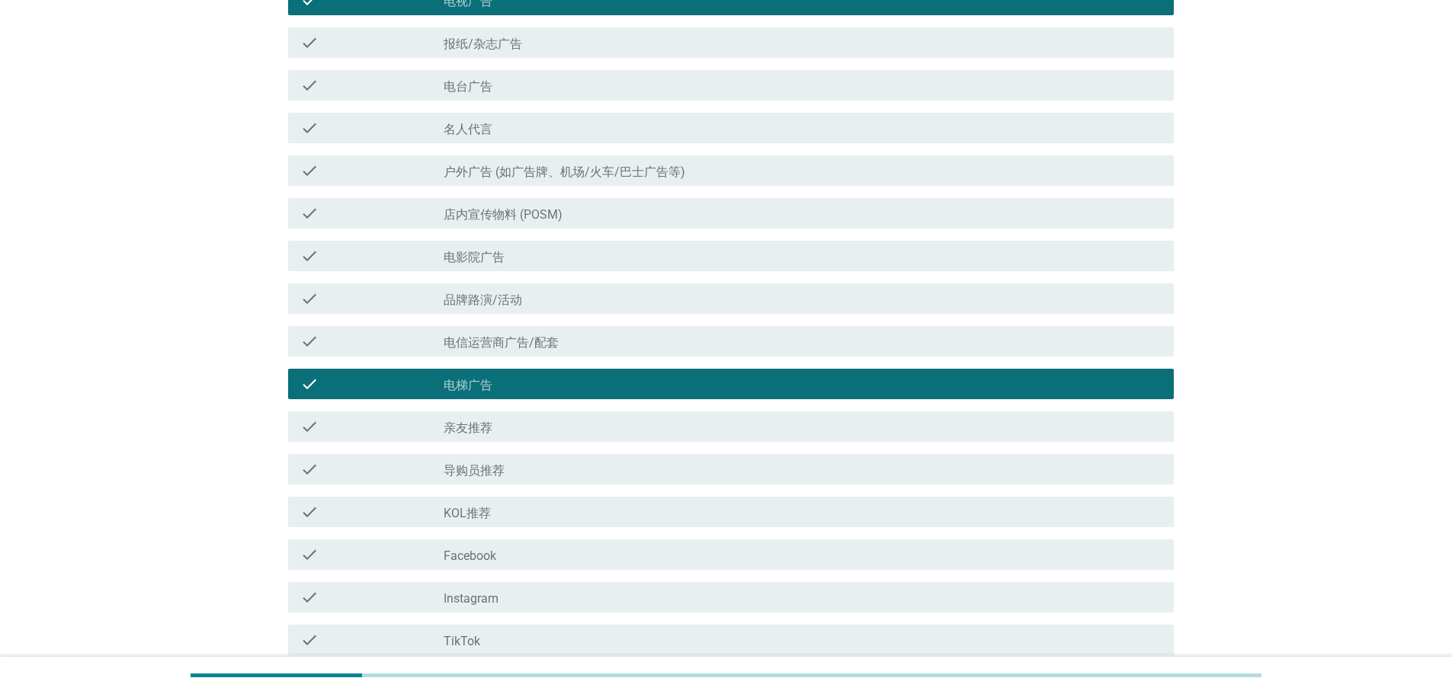
scroll to position [76, 0]
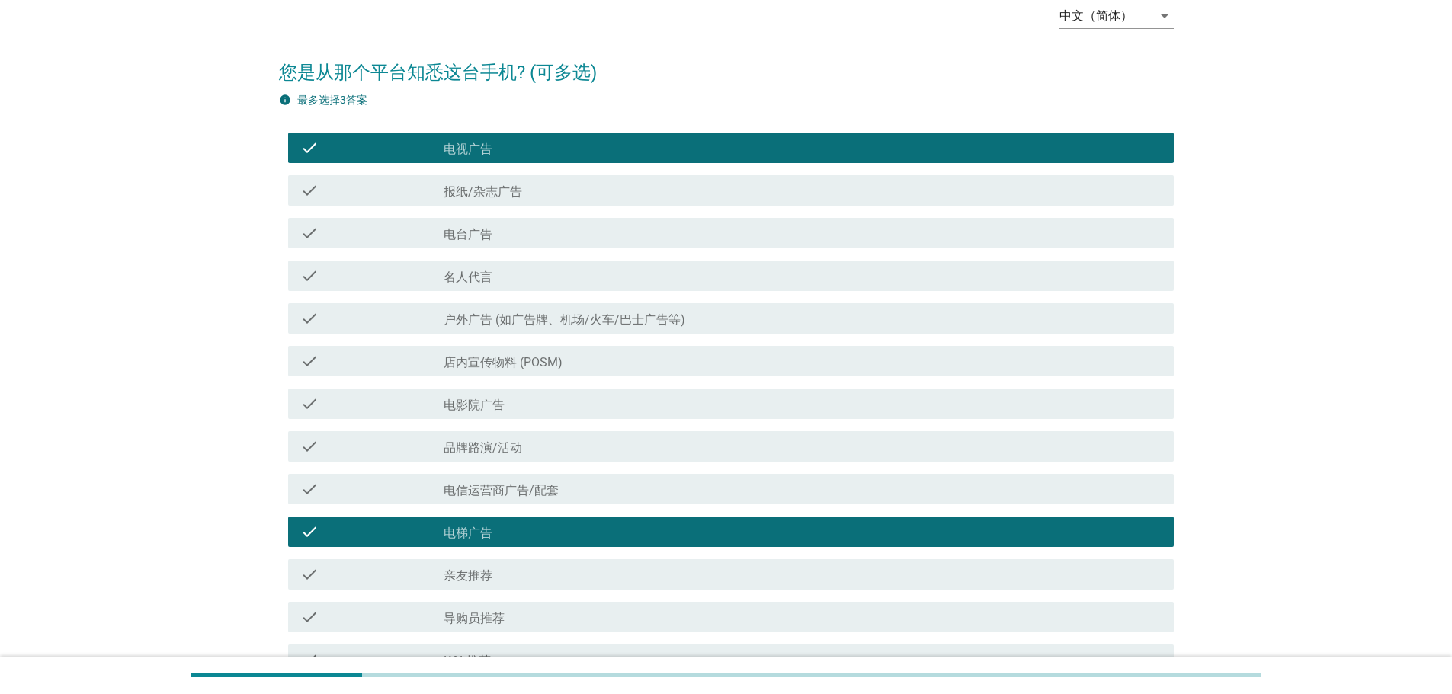
click at [506, 197] on label "报纸/杂志广告" at bounding box center [482, 191] width 78 height 15
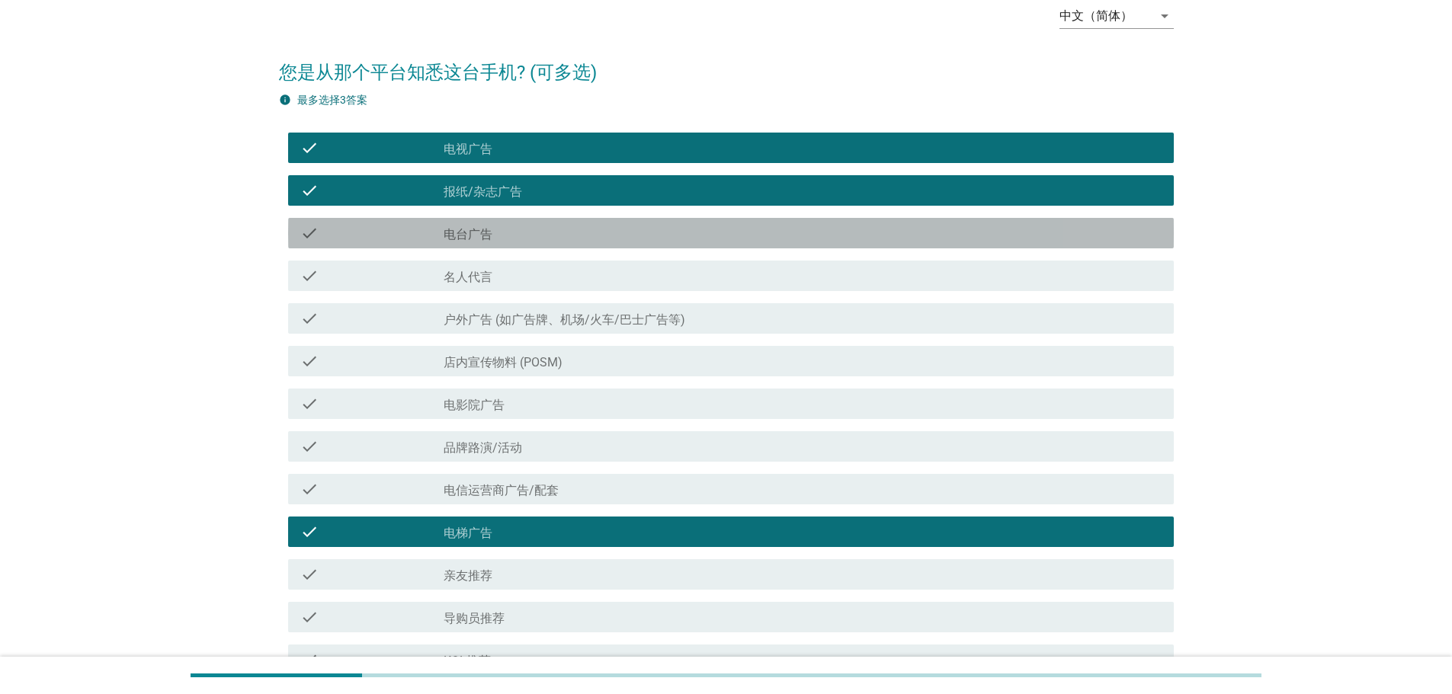
click at [506, 245] on div "check check_box_outline_blank 电台广告" at bounding box center [730, 233] width 885 height 30
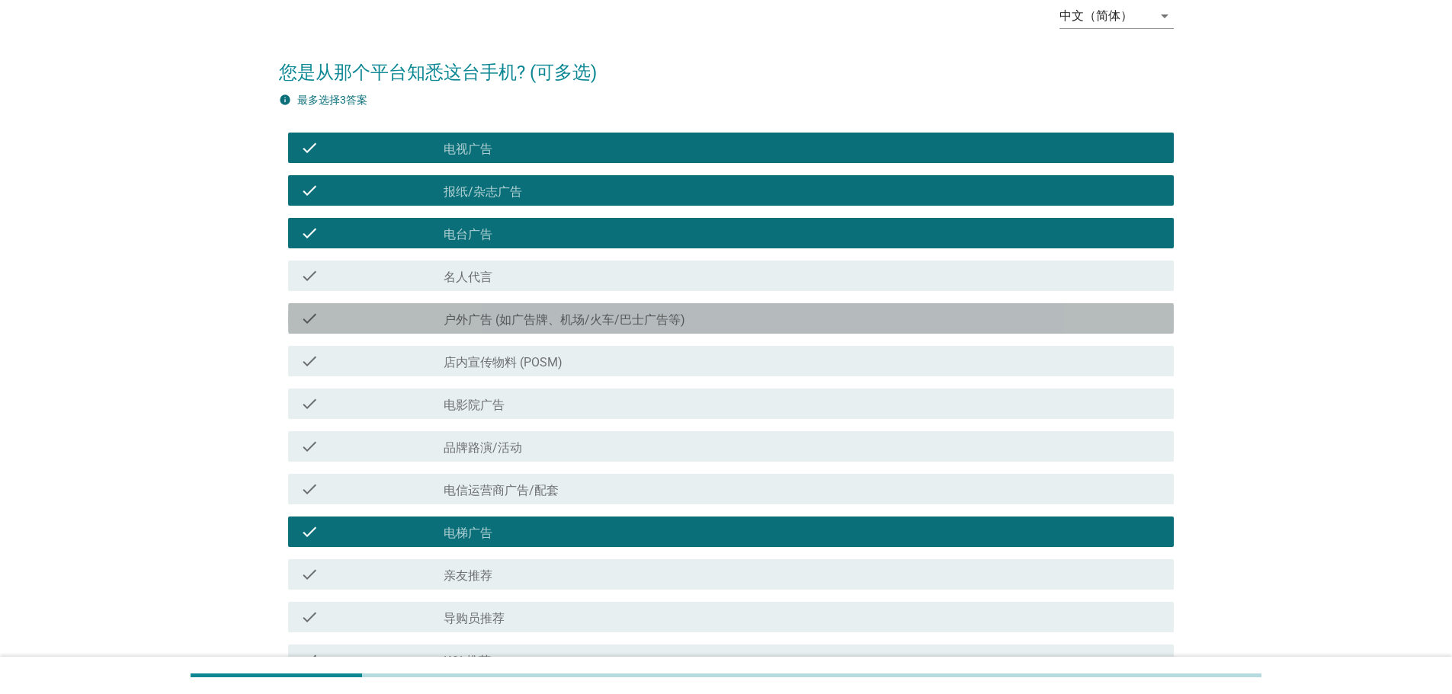
drag, startPoint x: 504, startPoint y: 327, endPoint x: 533, endPoint y: 370, distance: 51.6
click at [504, 328] on div "check check_box_outline_blank 户外广告 (如广告牌、机场/火车/巴士广告等)" at bounding box center [730, 318] width 885 height 30
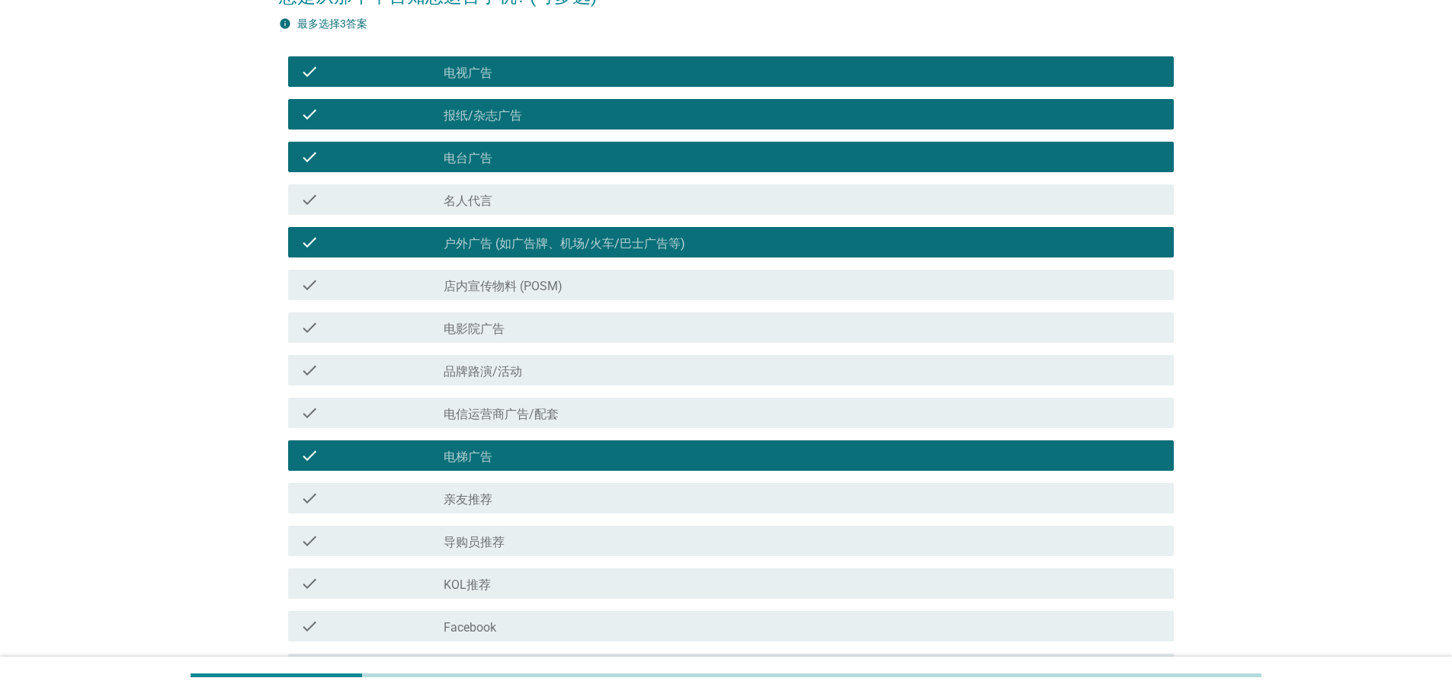
scroll to position [150, 0]
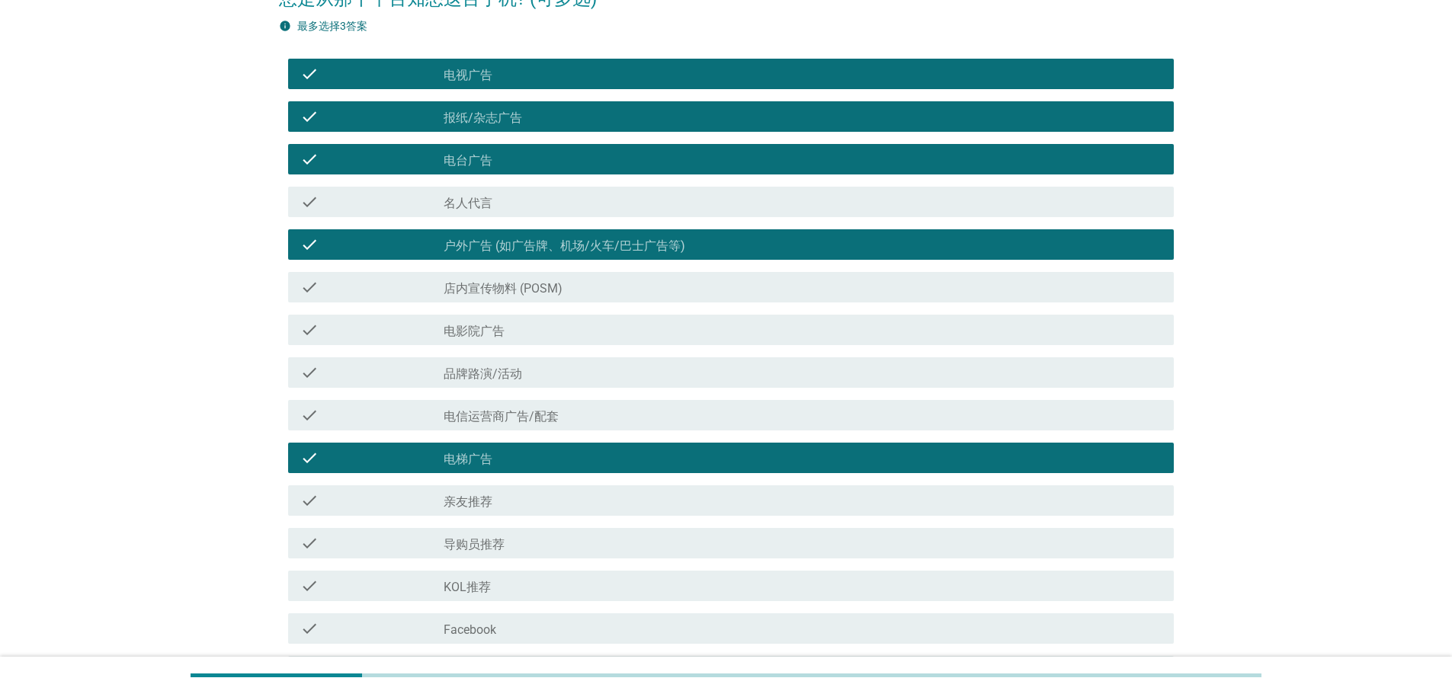
click at [524, 460] on div "check_box_outline_blank 电梯广告" at bounding box center [802, 458] width 718 height 18
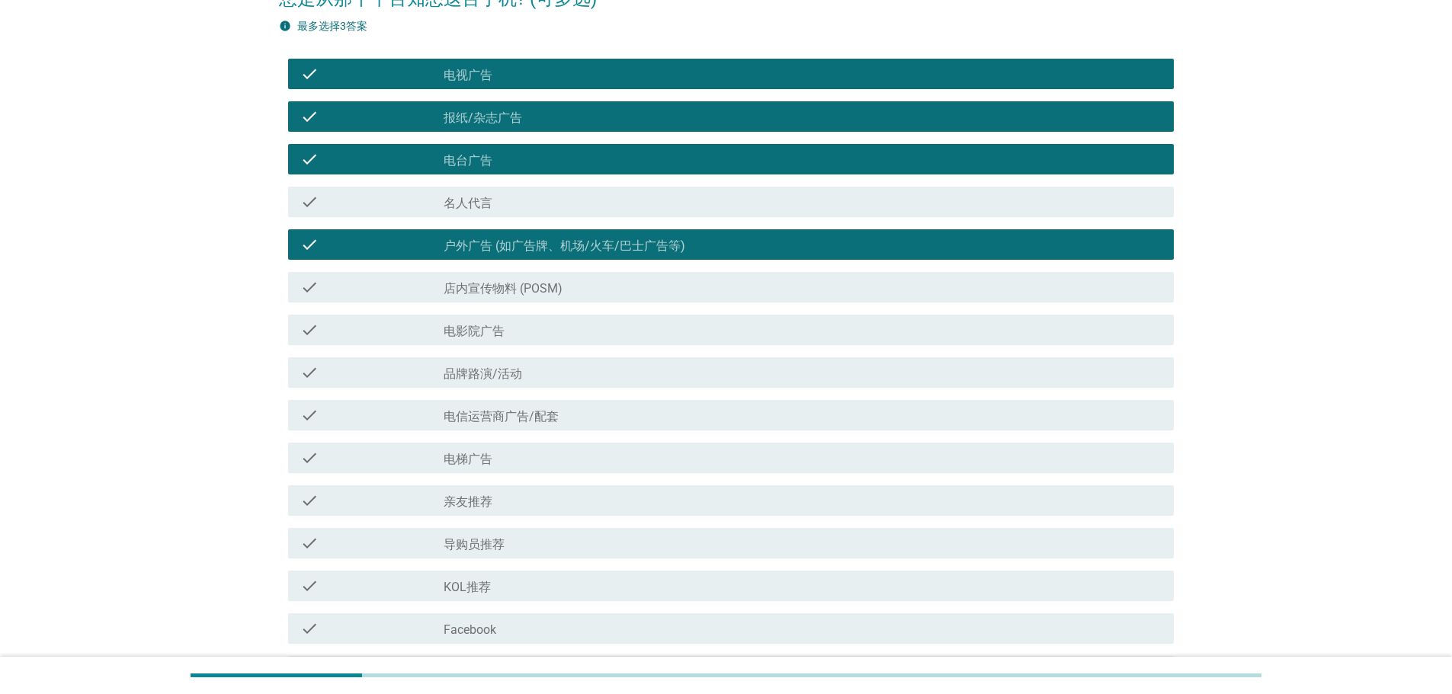
click at [517, 235] on div "check_box_outline_blank 户外广告 (如广告牌、机场/火车/巴士广告等)" at bounding box center [802, 244] width 718 height 18
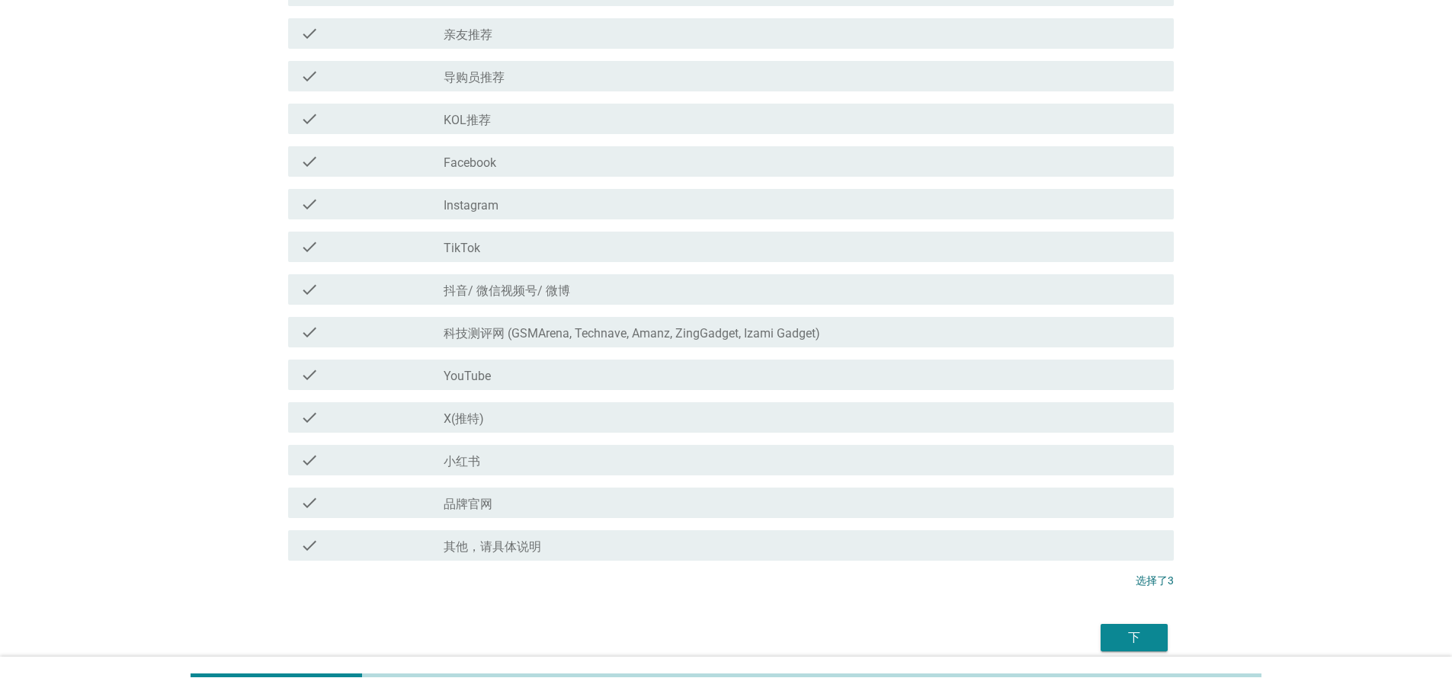
scroll to position [684, 0]
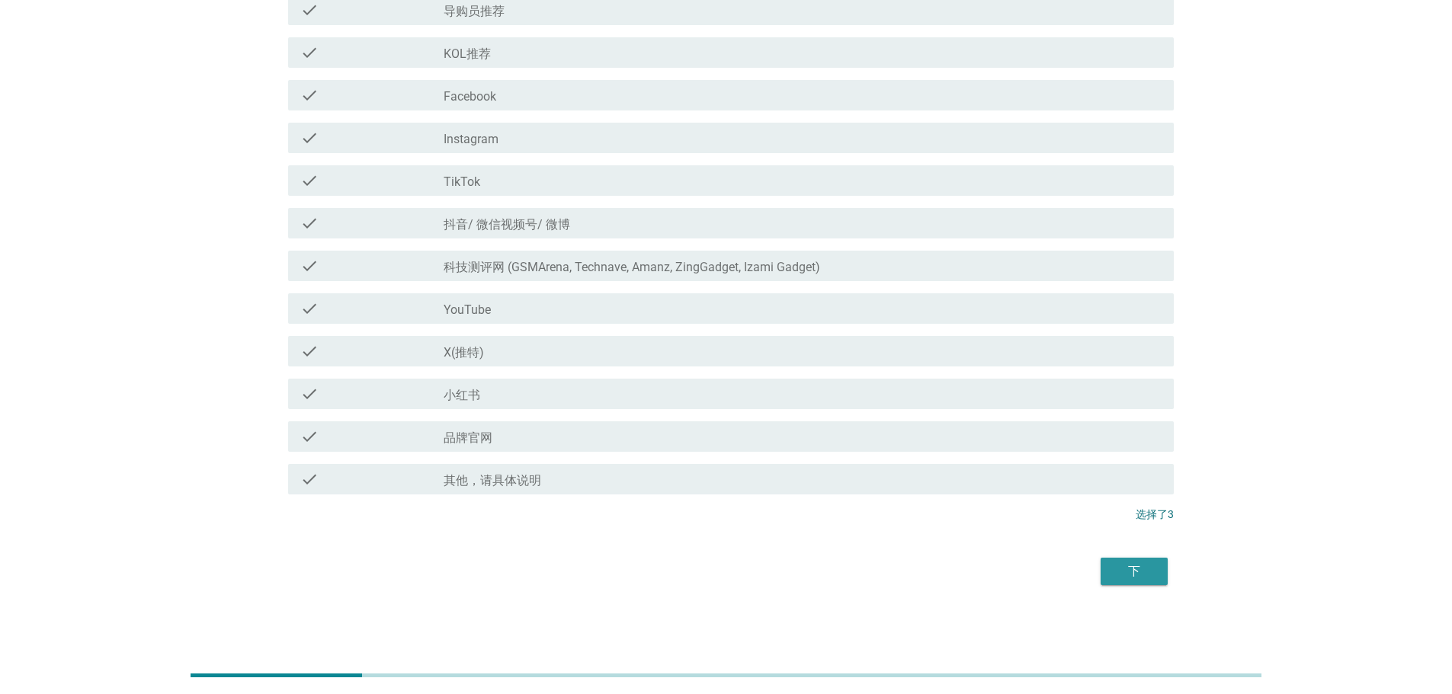
click at [1125, 576] on div "下" at bounding box center [1134, 571] width 43 height 18
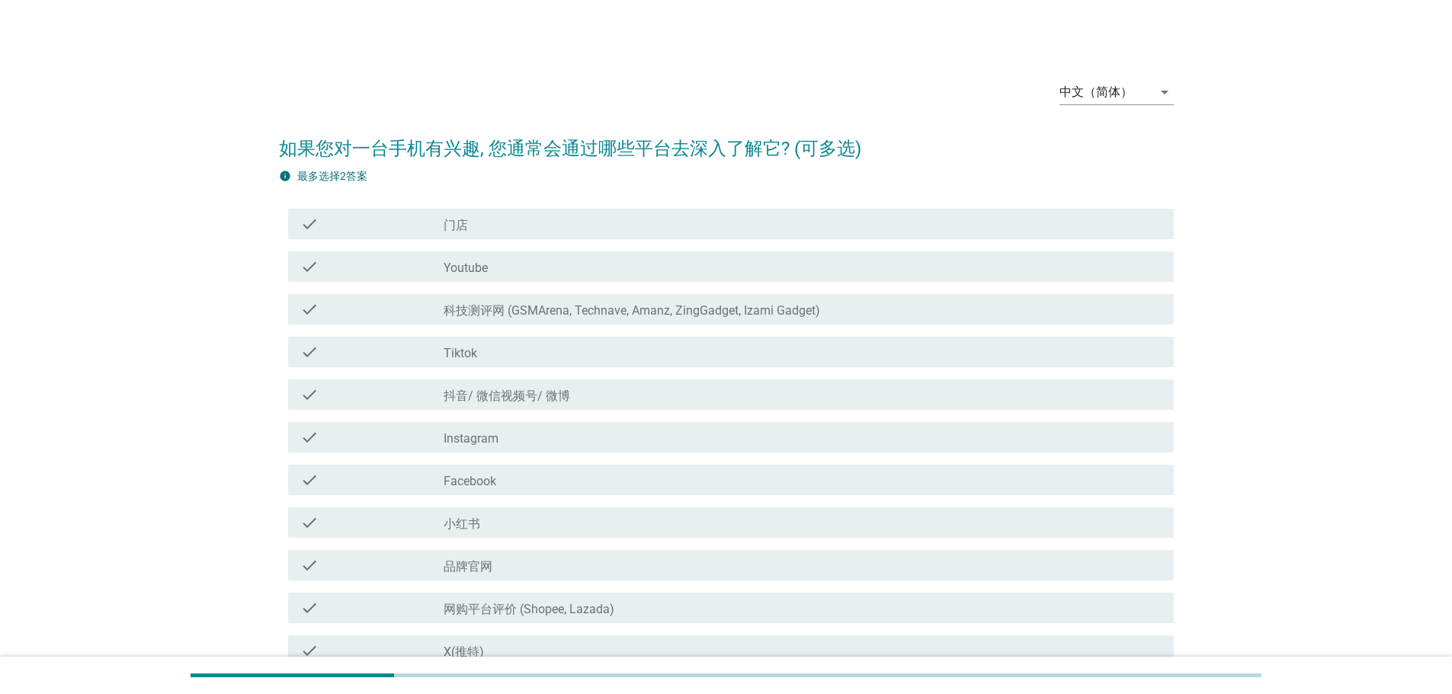
click at [568, 312] on label "科技测评网 (GSMArena, Technave, Amanz, ZingGadget, Izami Gadget)" at bounding box center [631, 310] width 376 height 15
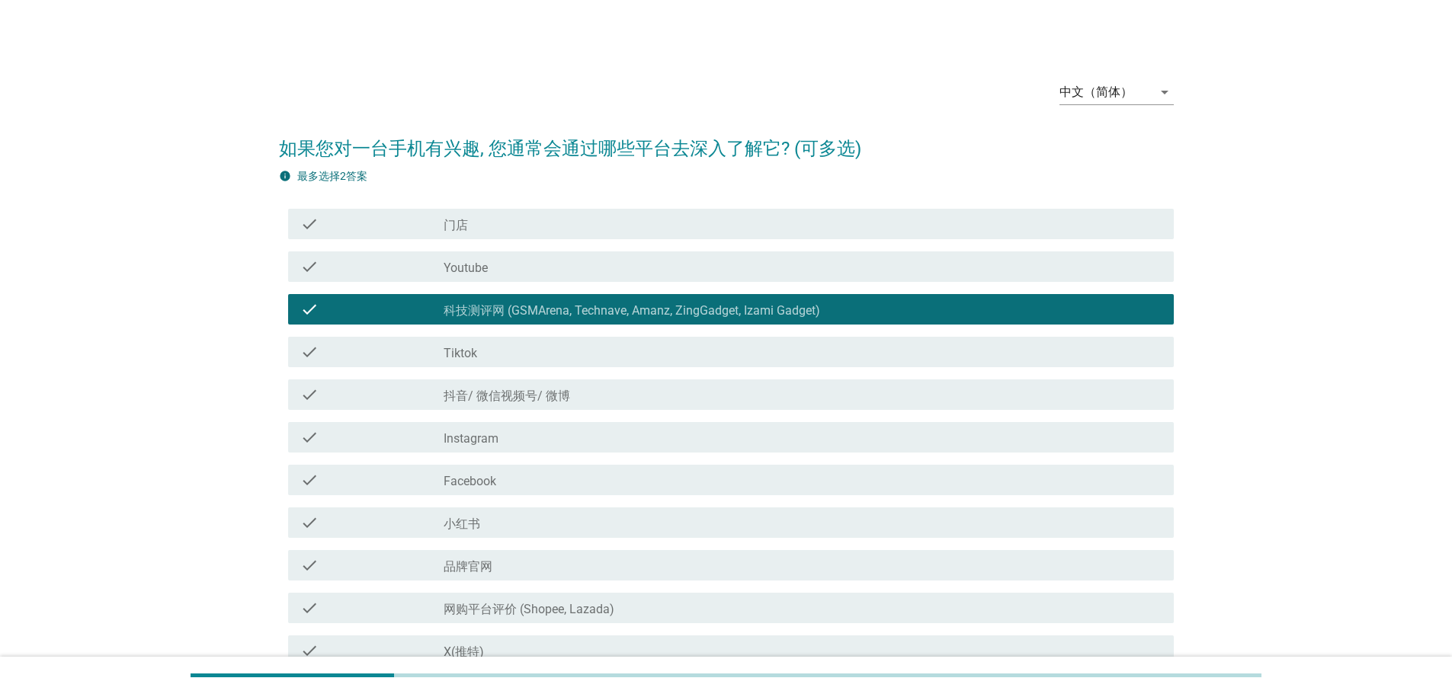
click at [571, 327] on div "check check_box 科技测评网 (GSMArena, Technave, Amanz, ZingGadget, Izami Gadget)" at bounding box center [726, 309] width 895 height 43
drag, startPoint x: 568, startPoint y: 352, endPoint x: 578, endPoint y: 401, distance: 49.6
click at [568, 353] on div "check_box_outline_blank Tiktok" at bounding box center [802, 352] width 718 height 18
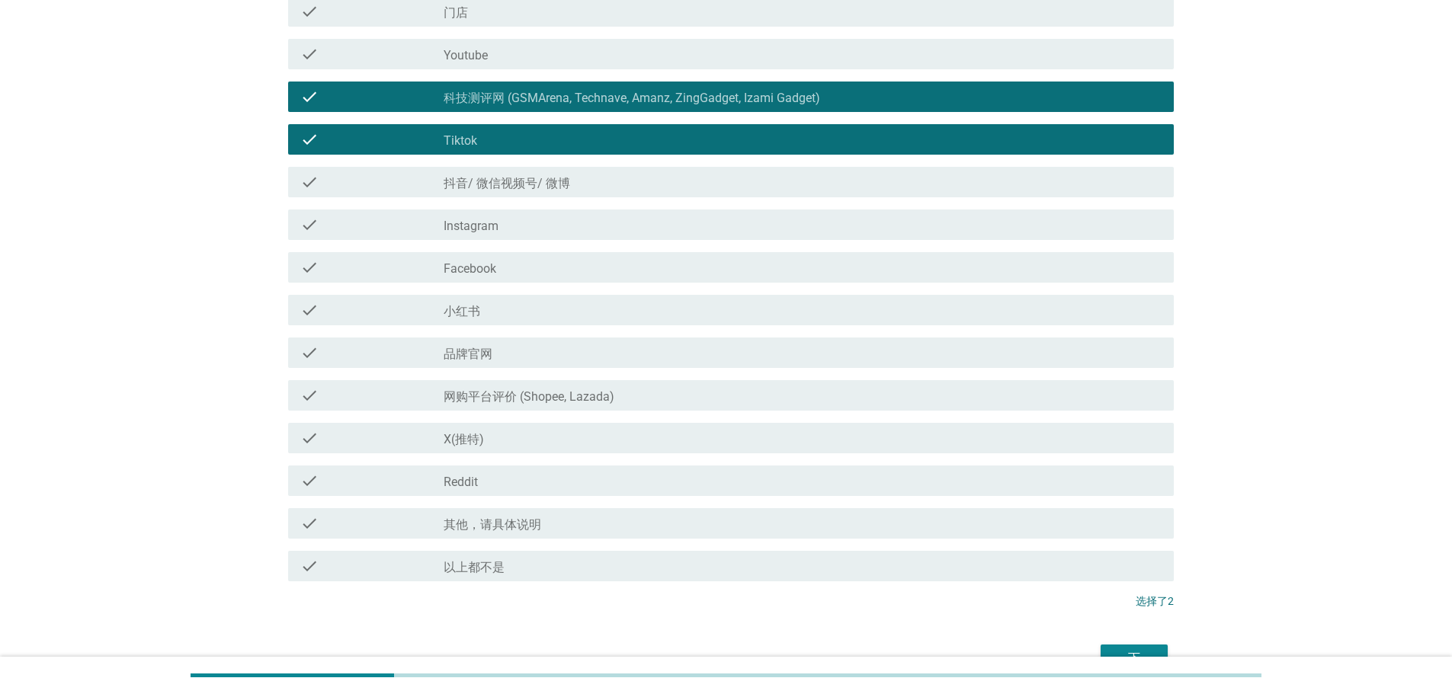
scroll to position [299, 0]
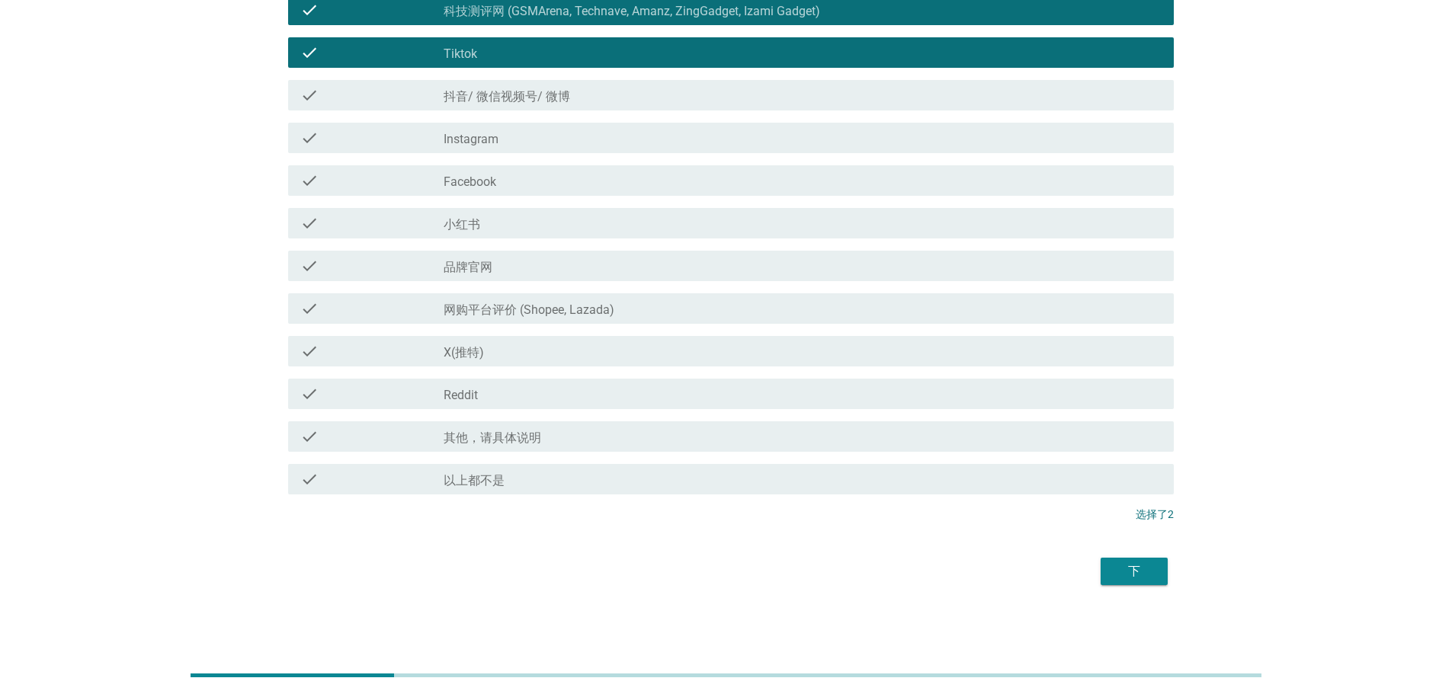
click at [1136, 576] on div "下" at bounding box center [1134, 571] width 43 height 18
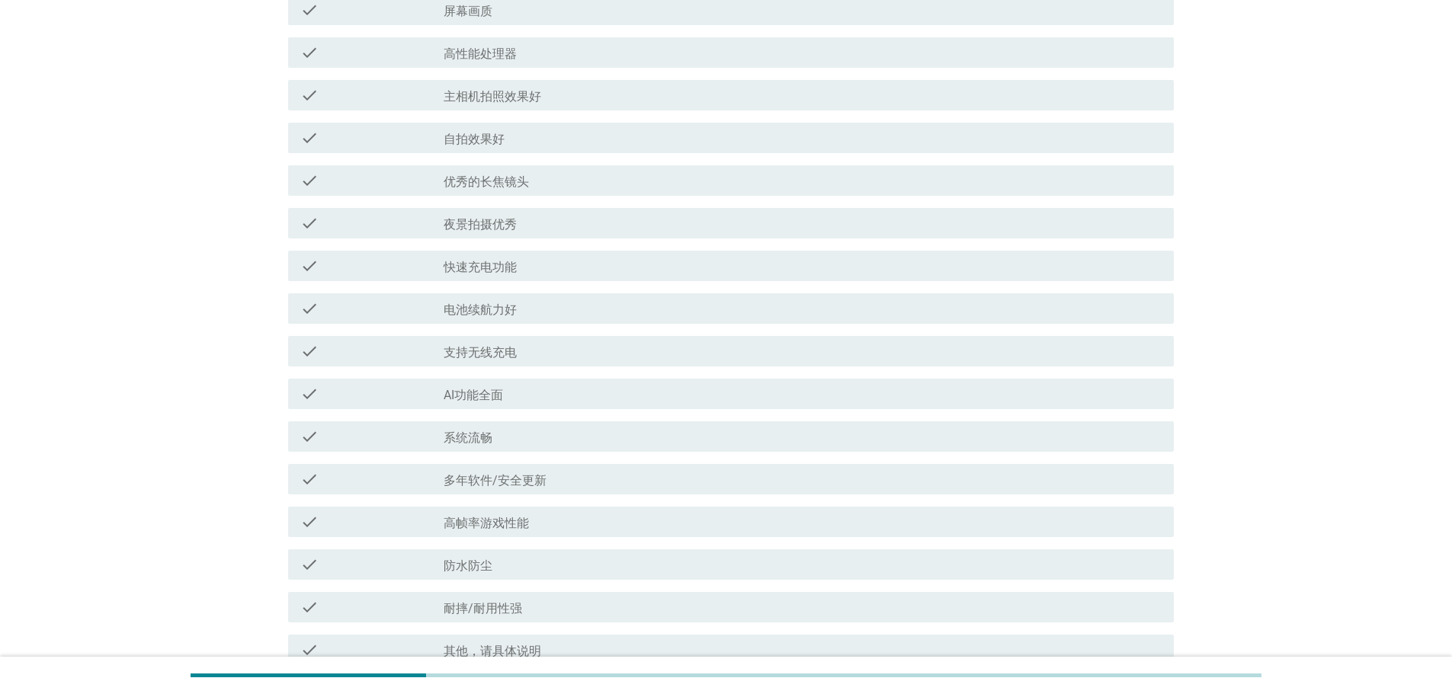
scroll to position [0, 0]
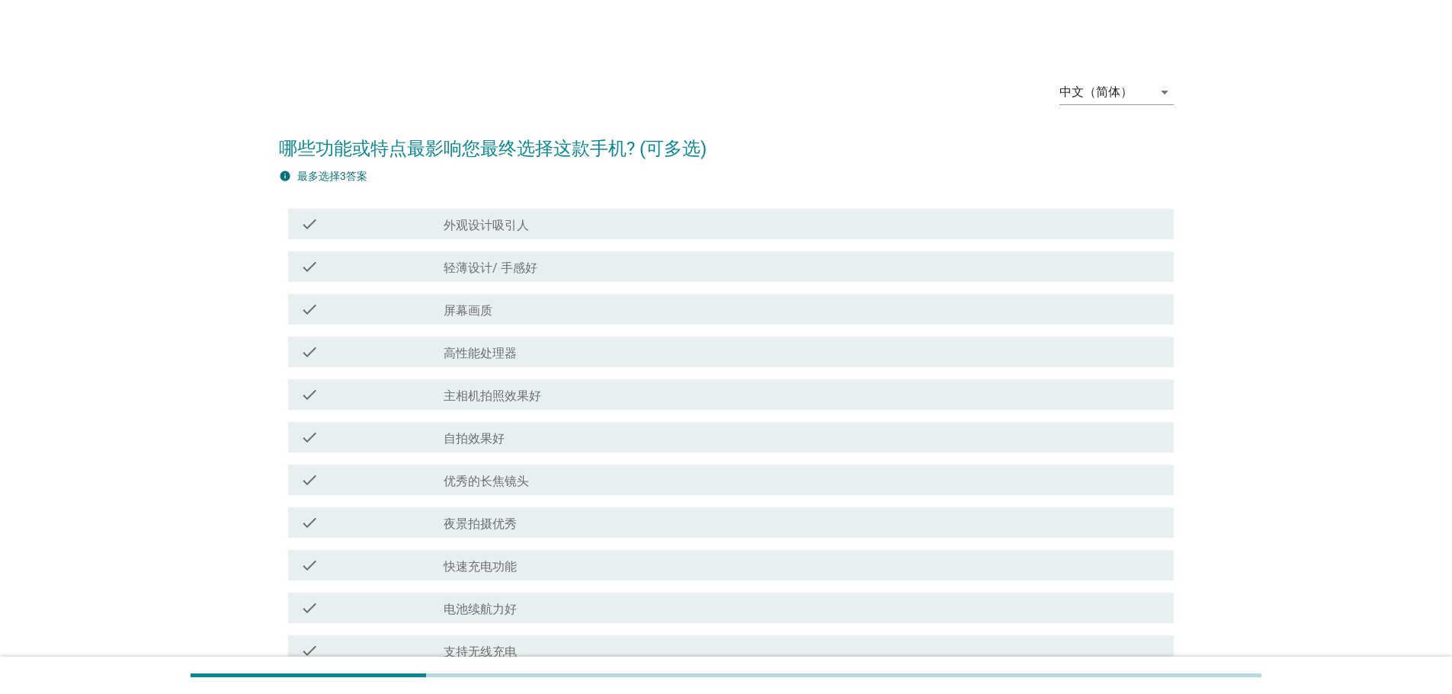
click at [623, 223] on div "check_box_outline_blank 外观设计吸引人" at bounding box center [802, 224] width 718 height 18
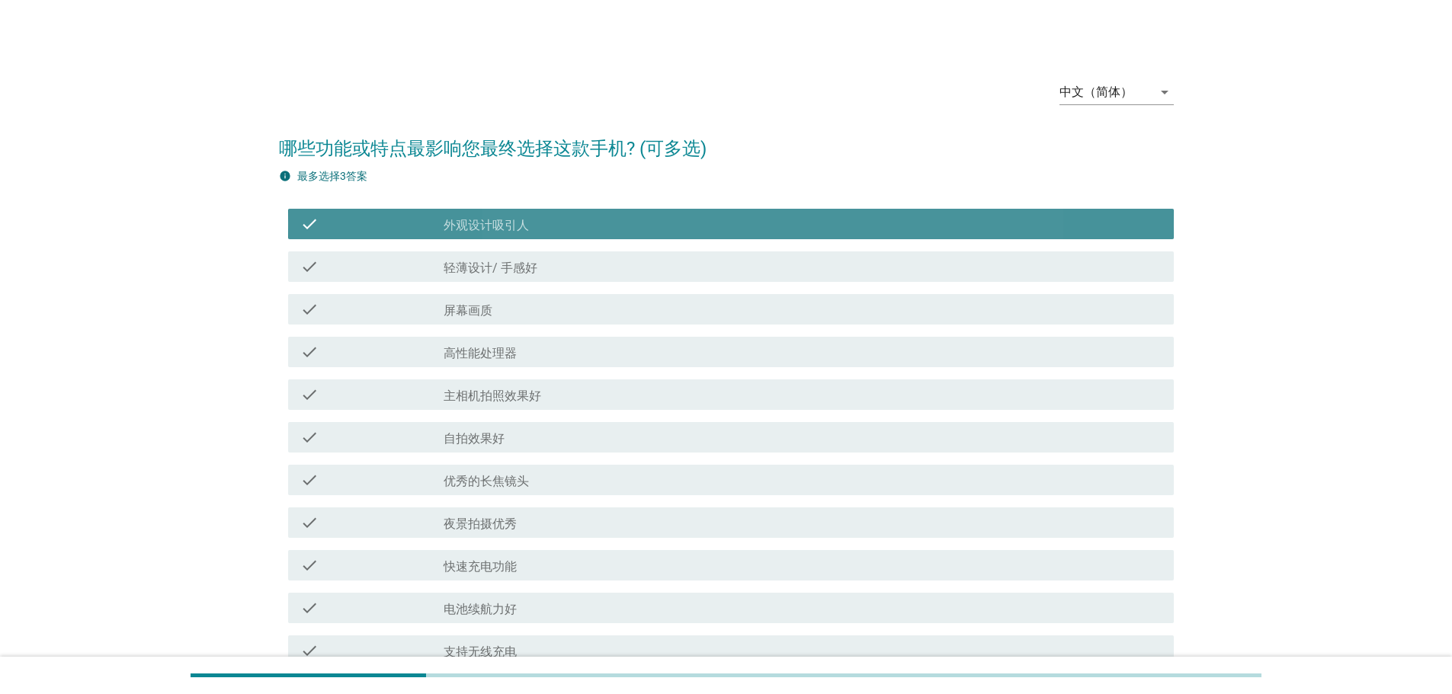
click at [599, 299] on div "check check_box_outline_blank 屏幕画质" at bounding box center [730, 309] width 885 height 30
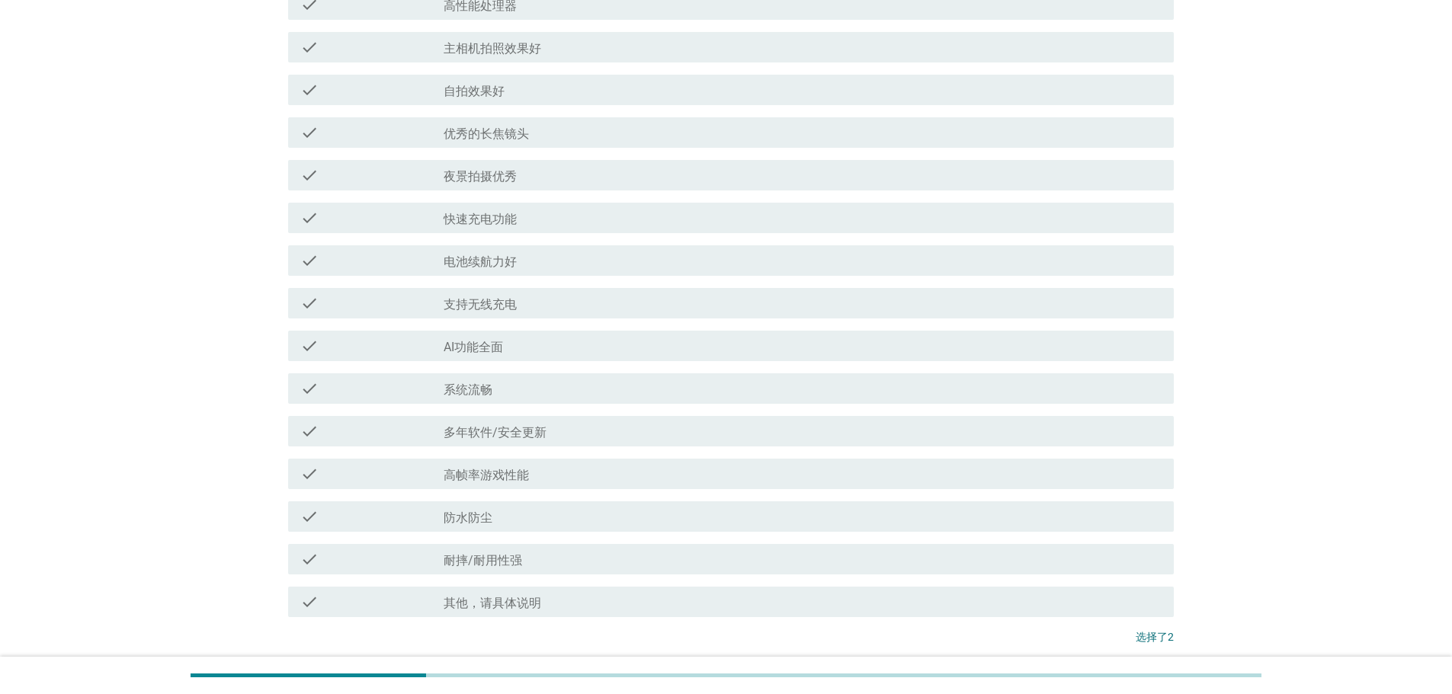
scroll to position [470, 0]
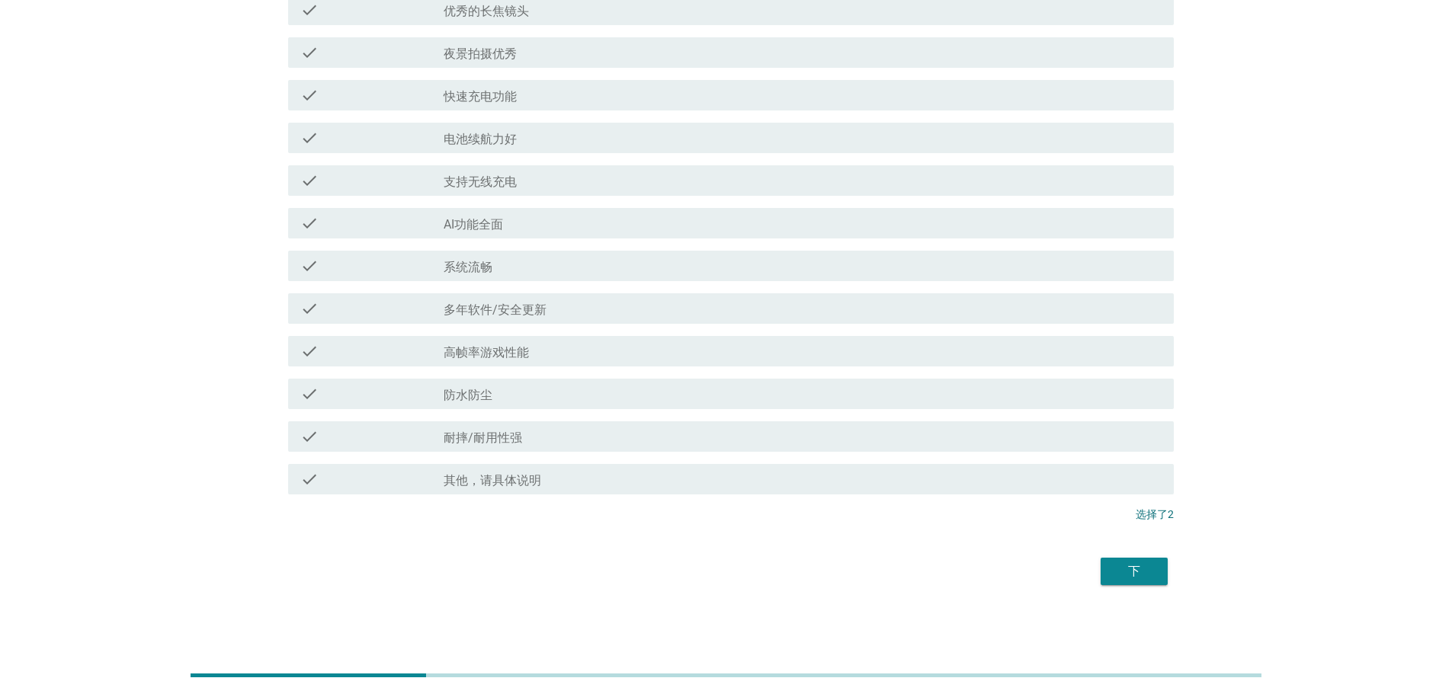
click at [1154, 578] on div "下" at bounding box center [1134, 571] width 43 height 18
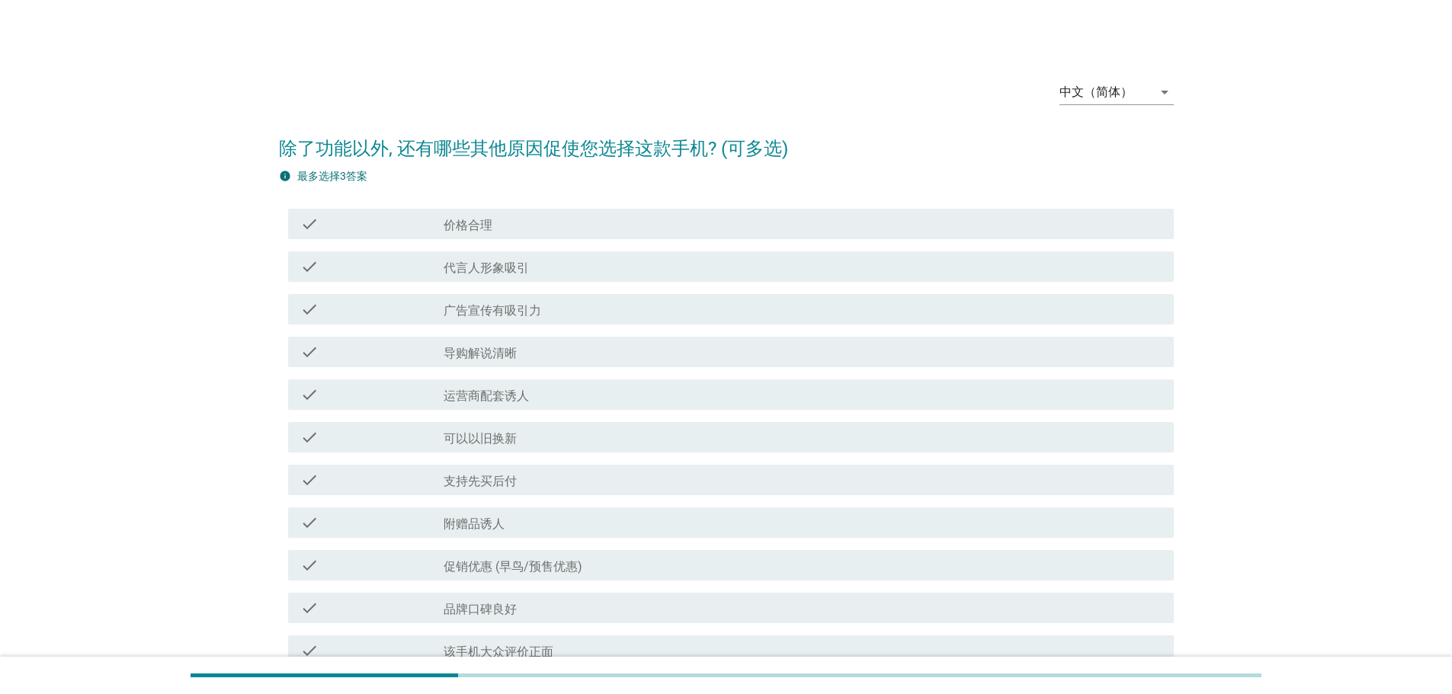
click at [628, 357] on div "check_box_outline_blank 导购解说清晰" at bounding box center [802, 352] width 718 height 18
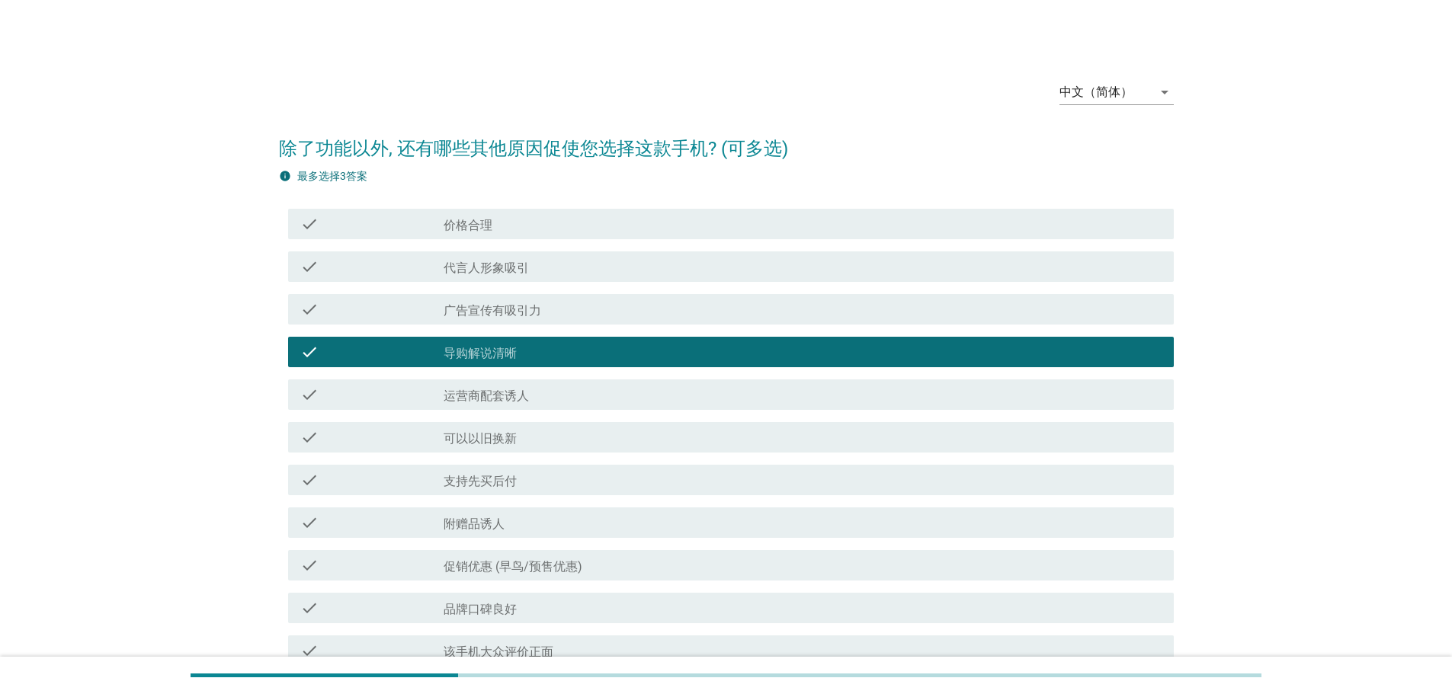
drag, startPoint x: 620, startPoint y: 395, endPoint x: 616, endPoint y: 423, distance: 28.5
click at [619, 395] on div "check_box_outline_blank 运营商配套诱人" at bounding box center [802, 395] width 718 height 18
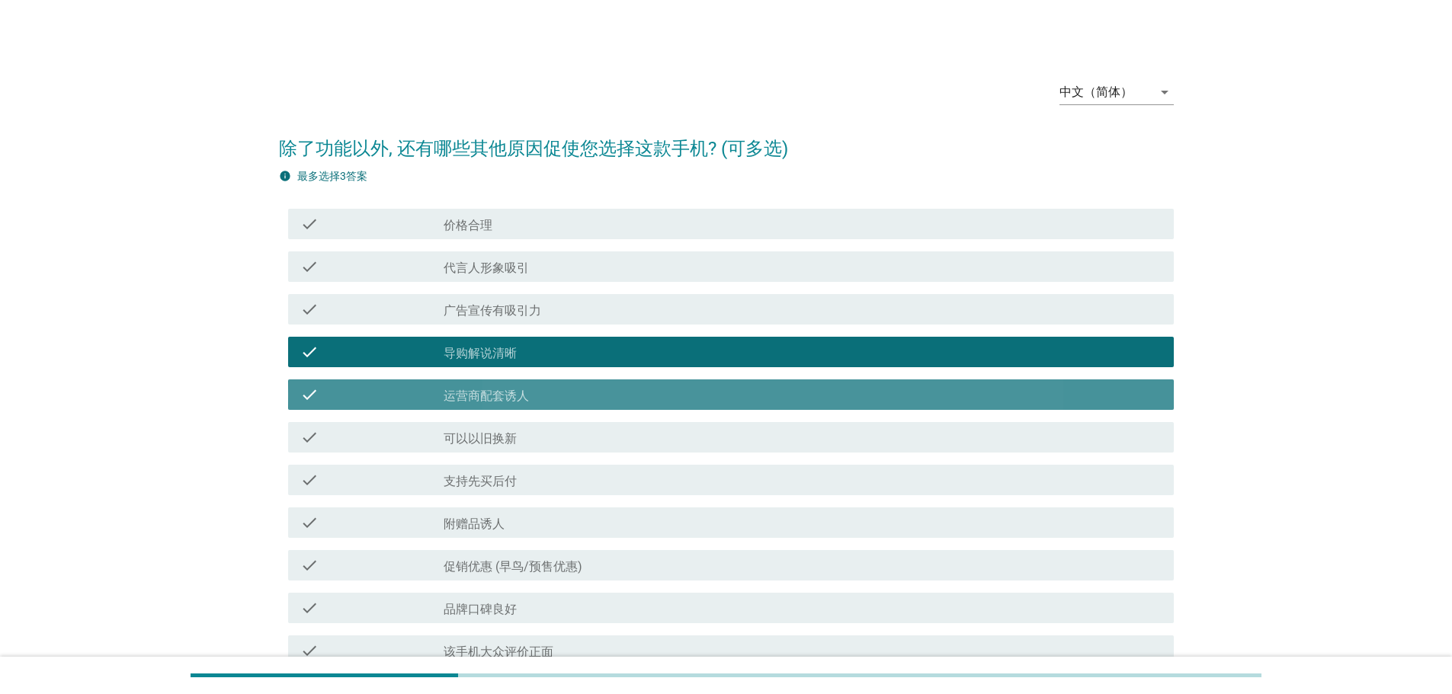
click at [614, 428] on div "check_box_outline_blank 可以以旧换新" at bounding box center [802, 437] width 718 height 18
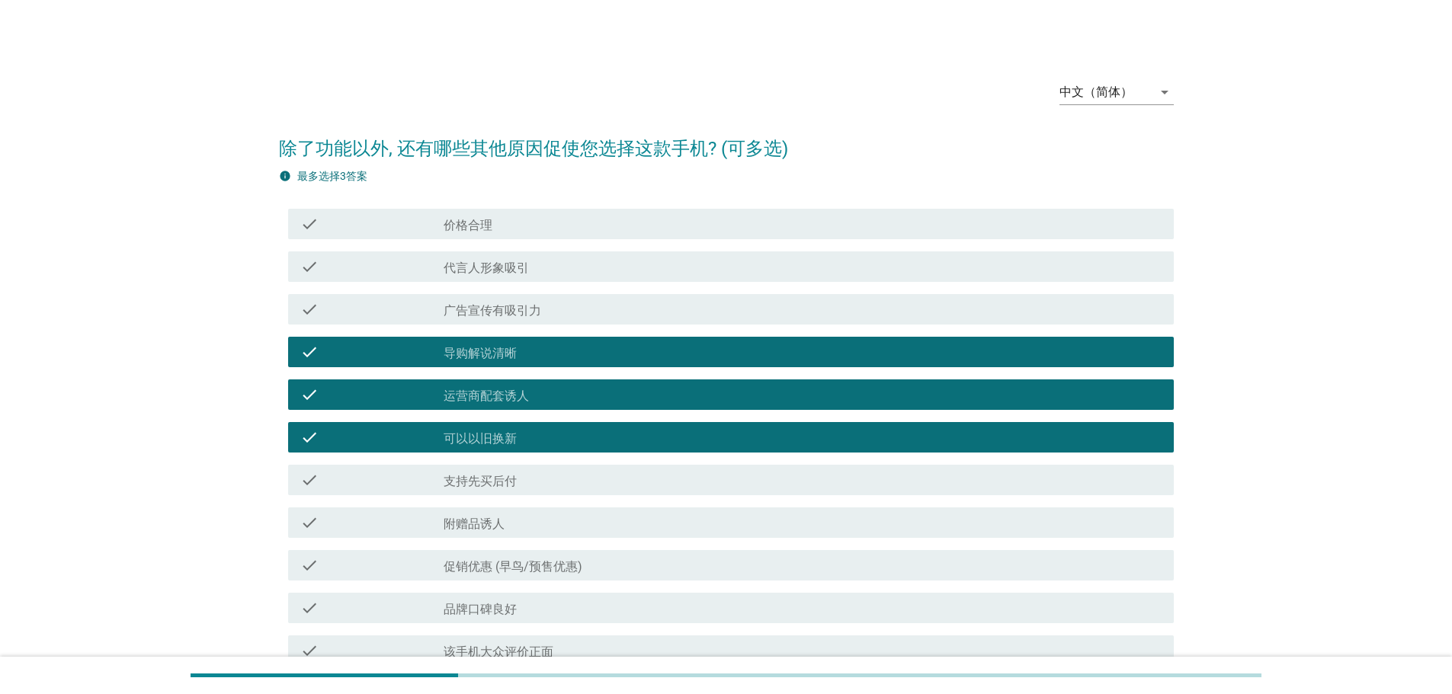
scroll to position [385, 0]
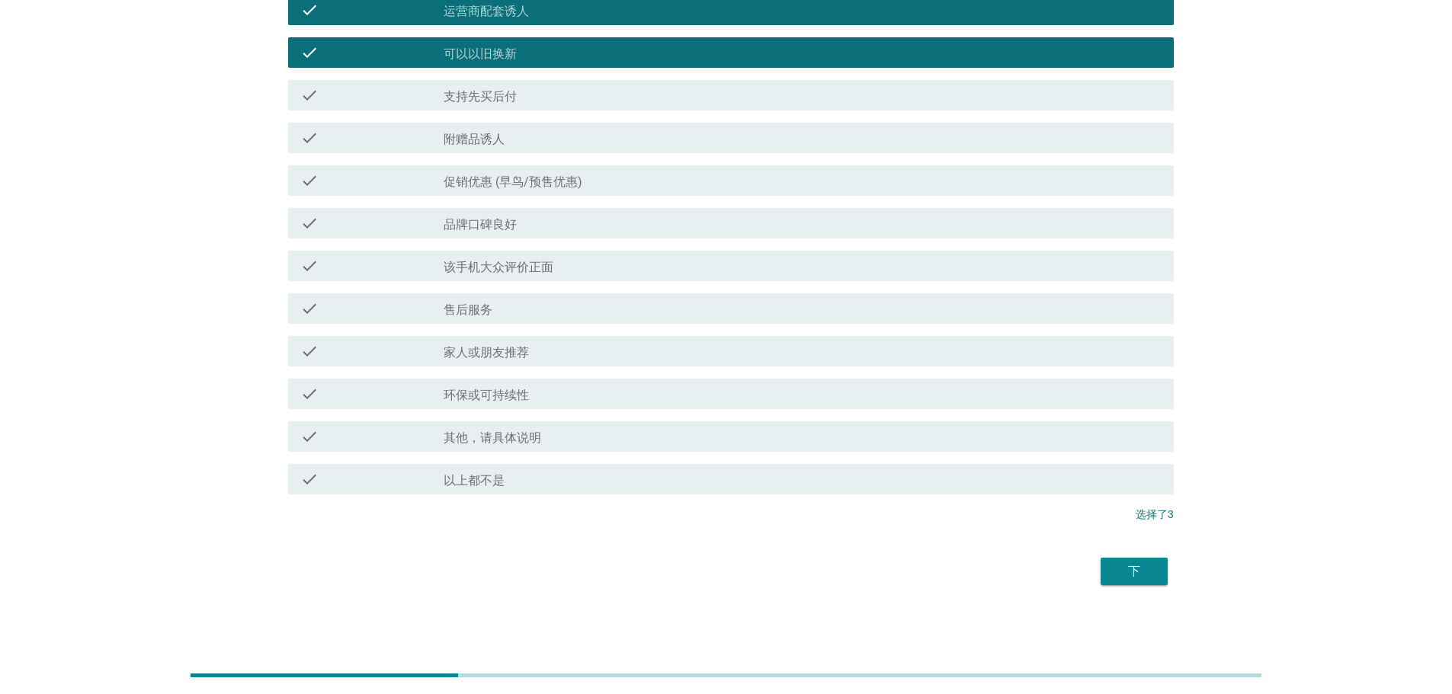
click at [1142, 475] on div "check_box_outline_blank 以上都不是" at bounding box center [802, 479] width 718 height 18
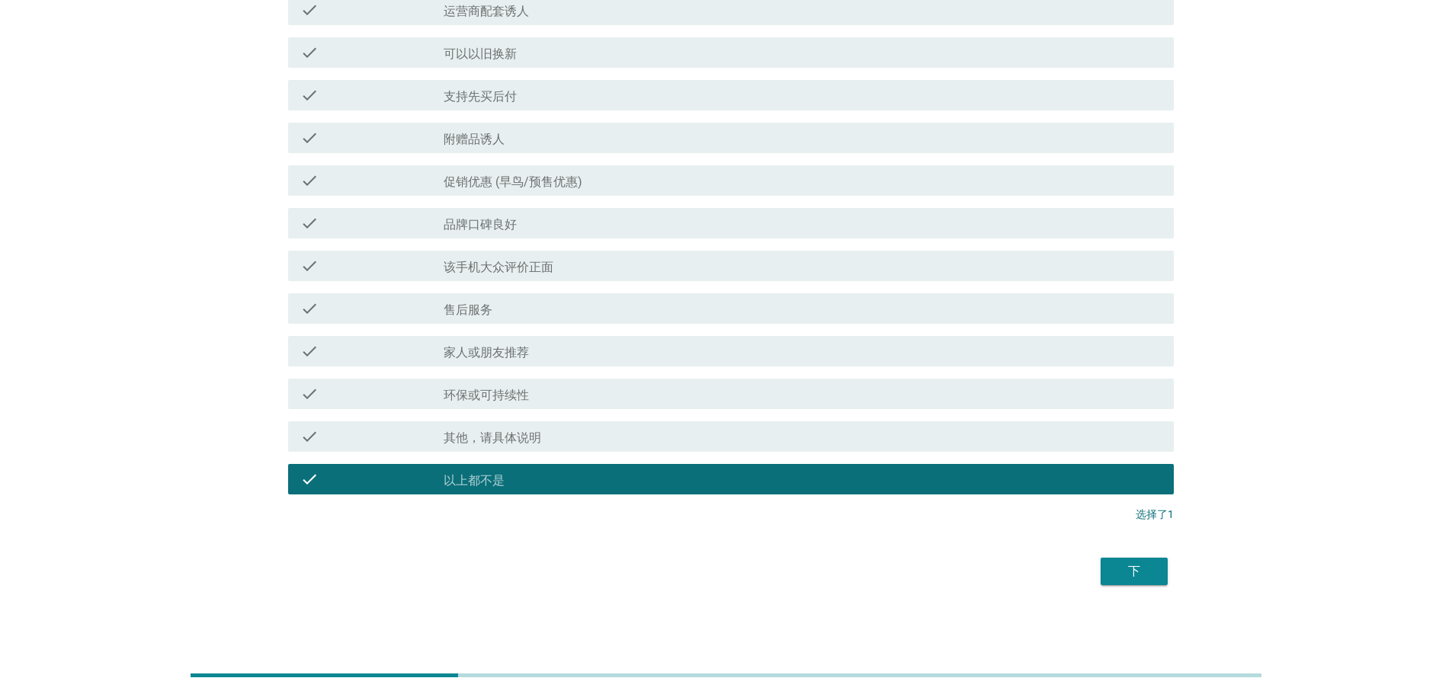
click at [994, 433] on div "check_box 其他，请具体说明" at bounding box center [802, 436] width 718 height 18
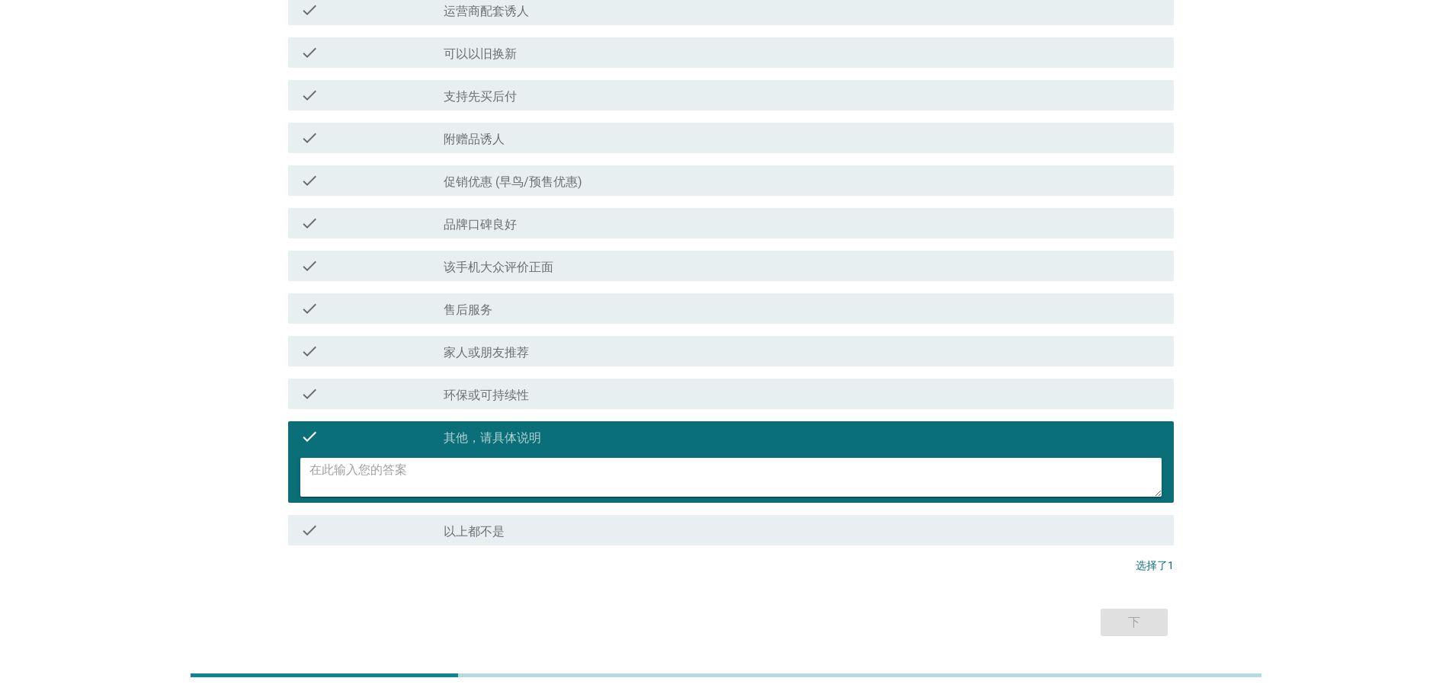
click at [892, 377] on div "check check_box_outline_blank 环保或可持续性" at bounding box center [726, 394] width 895 height 43
click at [922, 357] on div "check_box_outline_blank 家人或朋友推荐" at bounding box center [802, 351] width 718 height 18
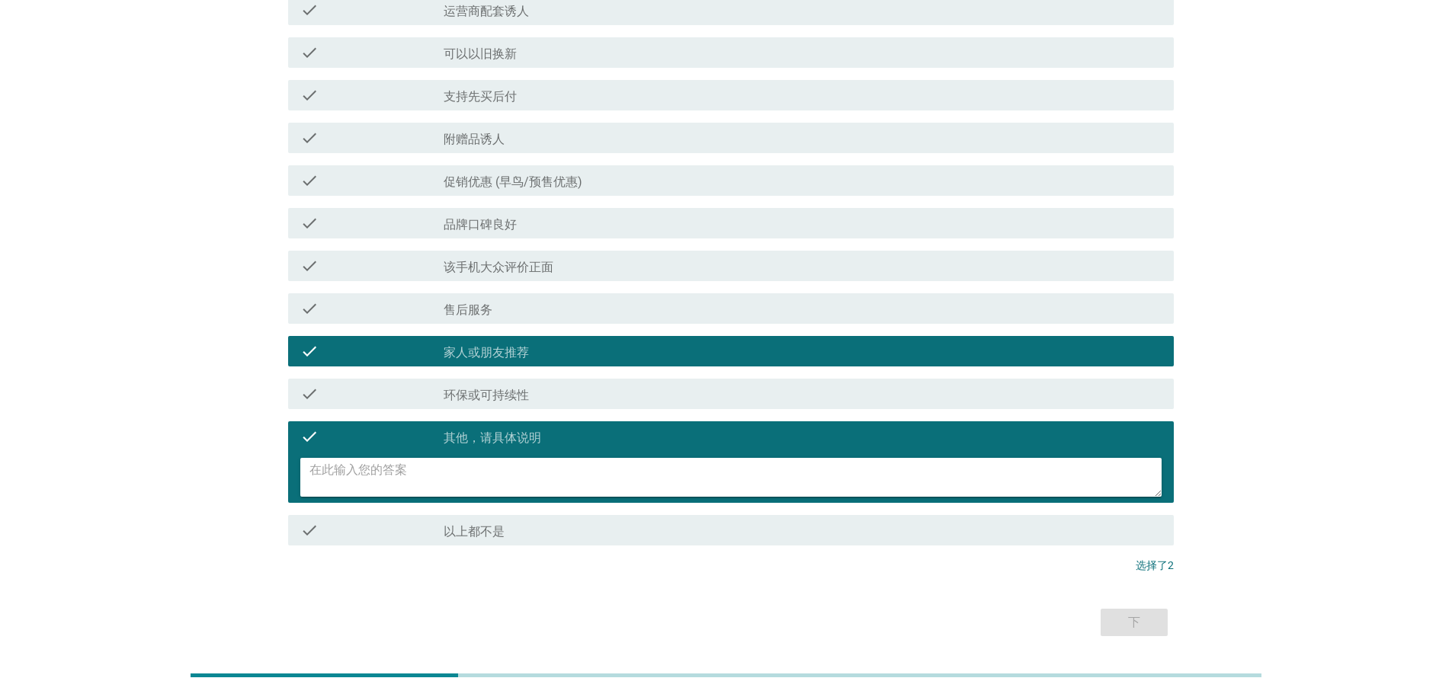
click at [920, 326] on div "check check_box_outline_blank 售后服务" at bounding box center [726, 308] width 895 height 43
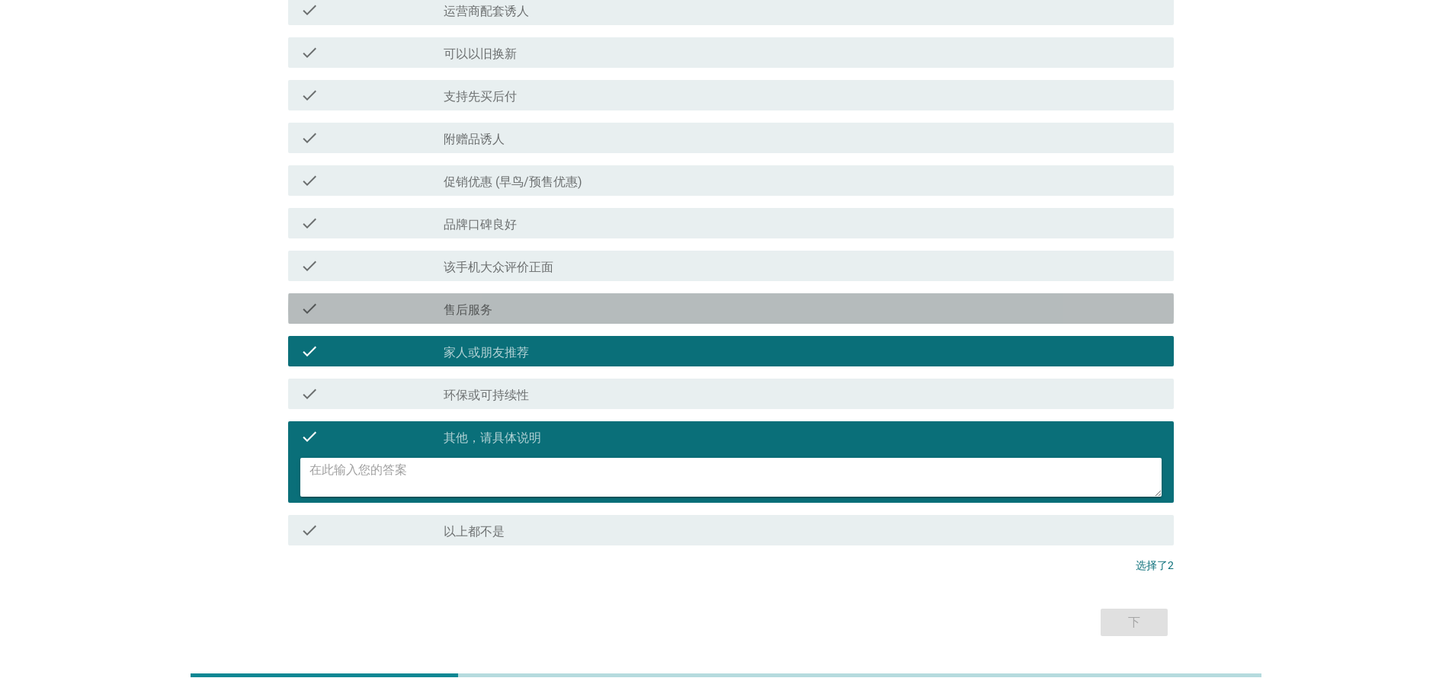
click at [933, 318] on div "check check_box_outline_blank 售后服务" at bounding box center [730, 308] width 885 height 30
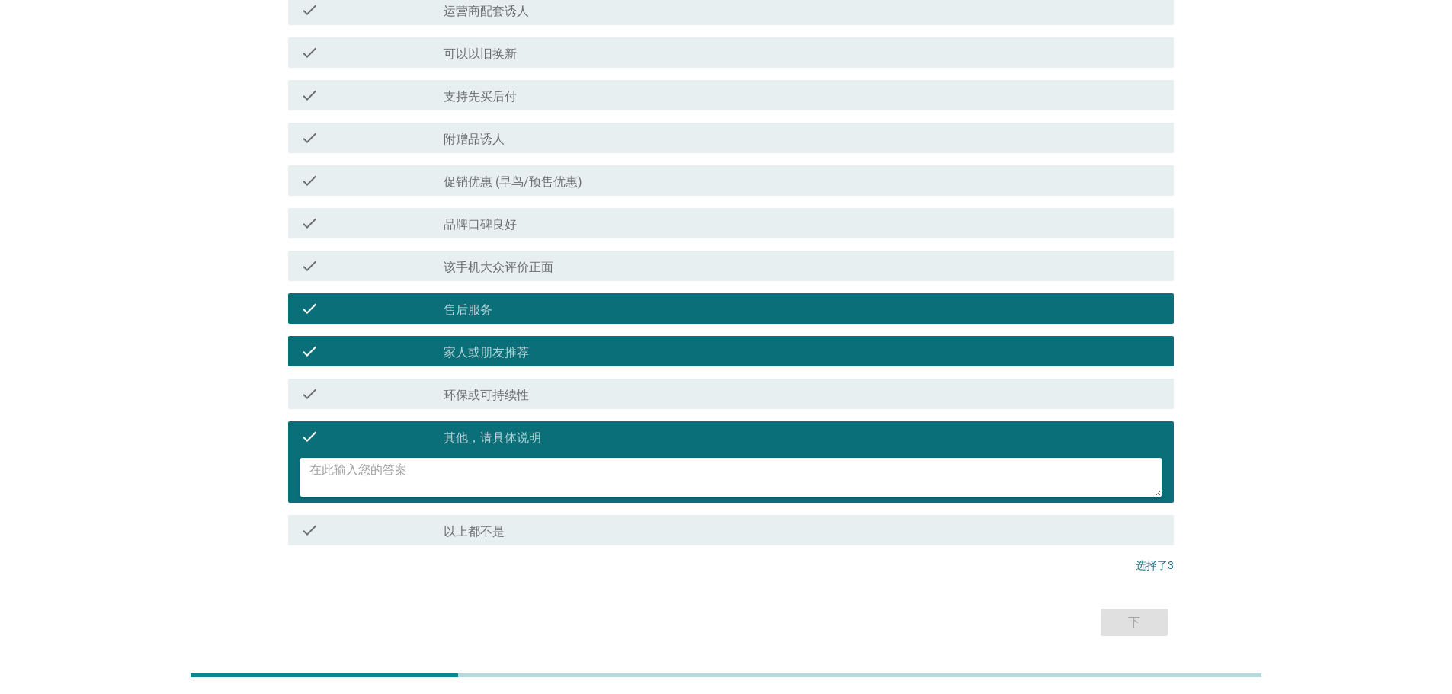
click at [917, 427] on div "check_box 其他，请具体说明" at bounding box center [802, 436] width 718 height 18
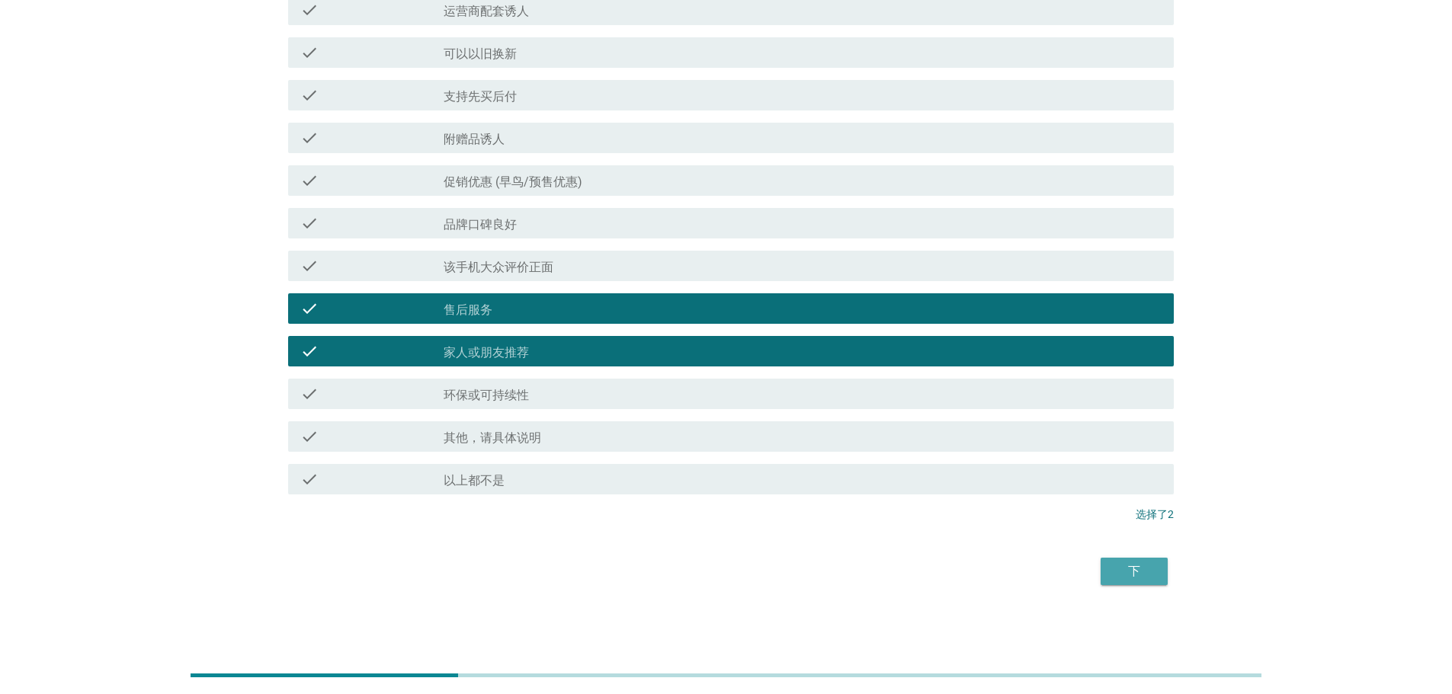
click at [1148, 577] on div "下" at bounding box center [1134, 571] width 43 height 18
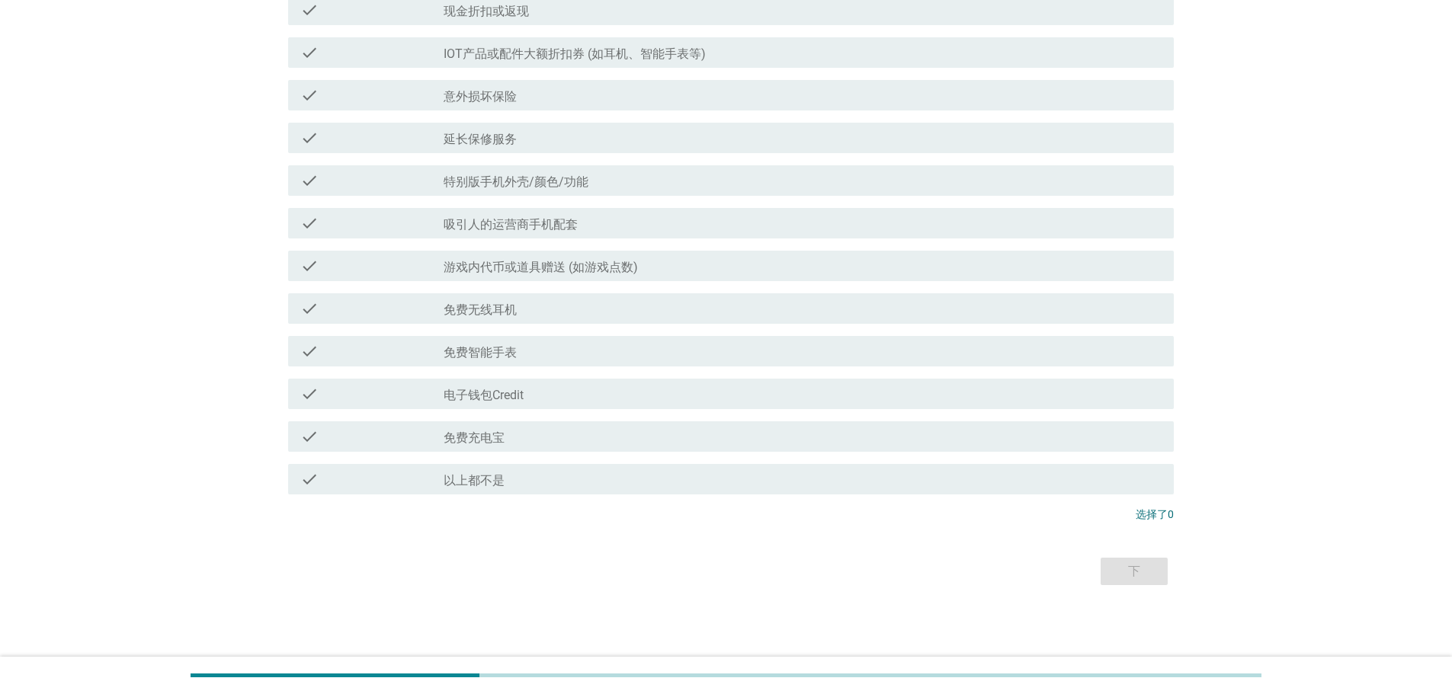
scroll to position [0, 0]
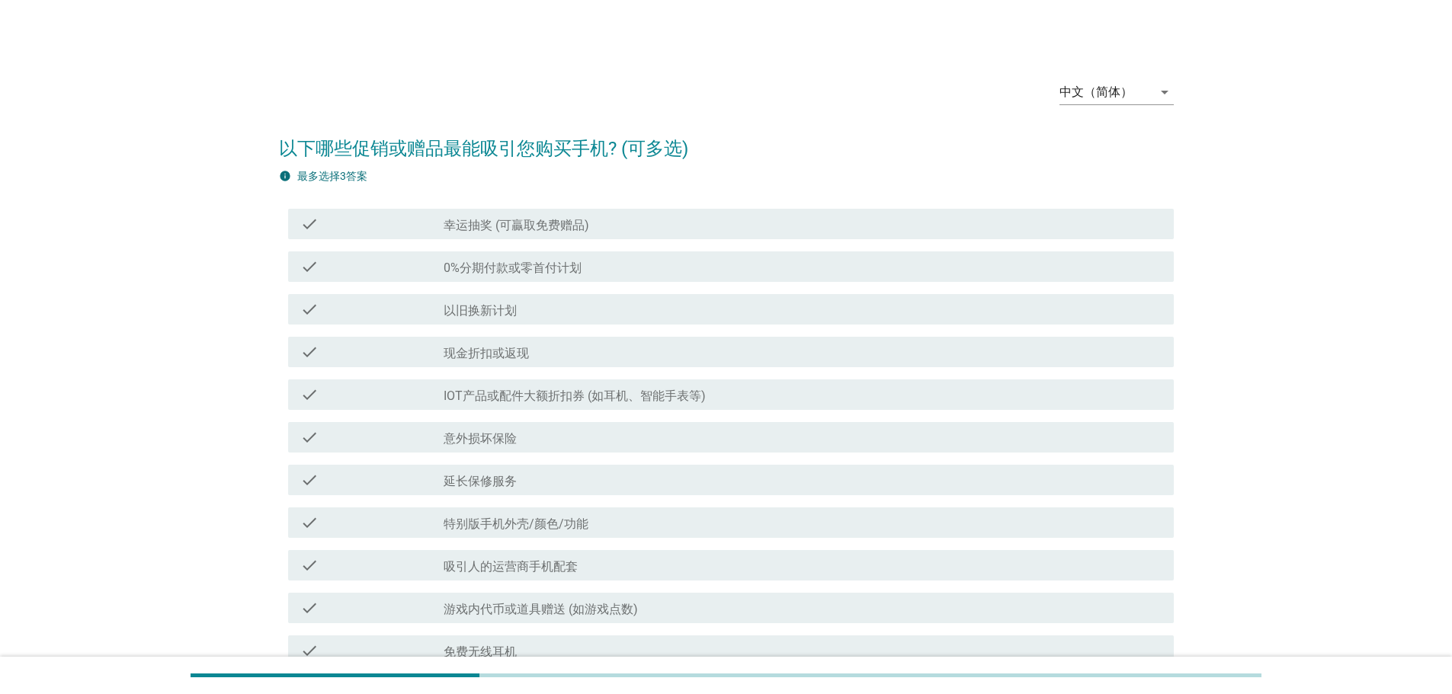
click at [651, 222] on div "check_box_outline_blank 幸运抽奖 (可贏取免费赠品)" at bounding box center [802, 224] width 718 height 18
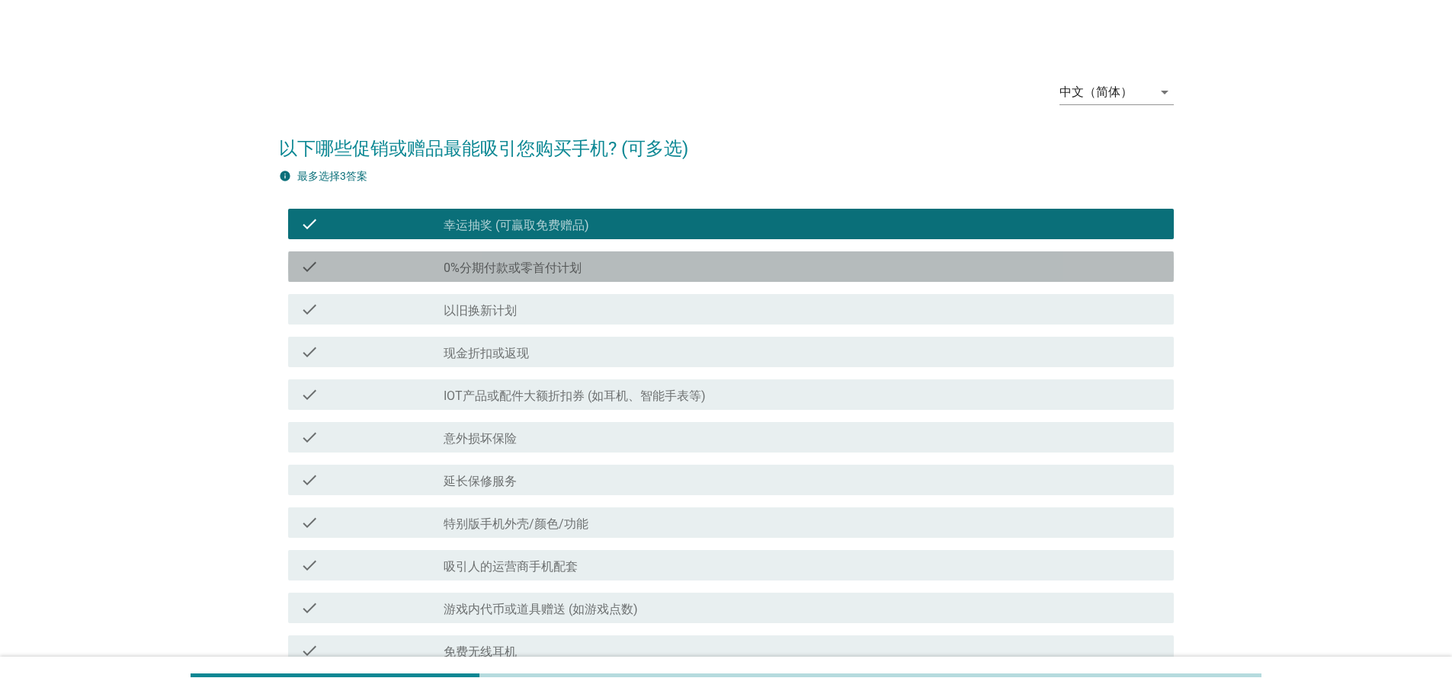
click at [629, 269] on div "check_box_outline_blank 0%分期付款或零首付计划" at bounding box center [802, 267] width 718 height 18
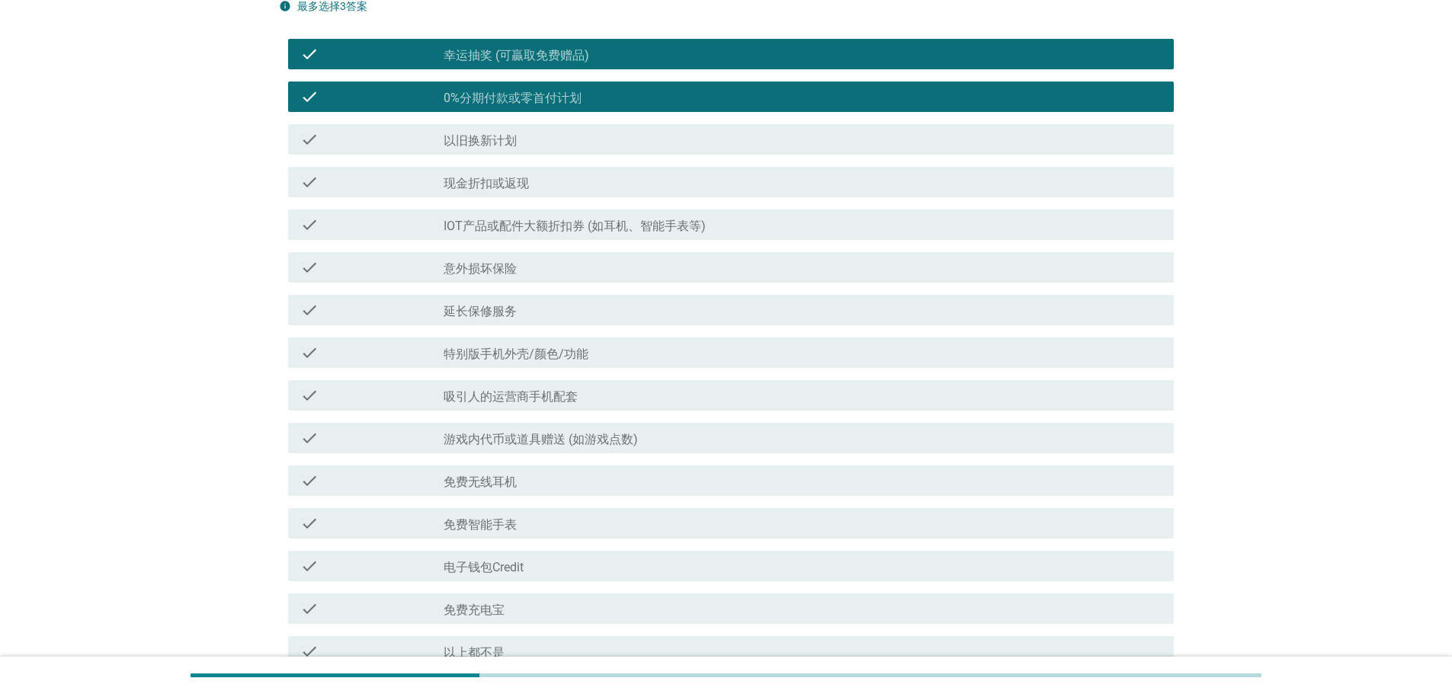
scroll to position [342, 0]
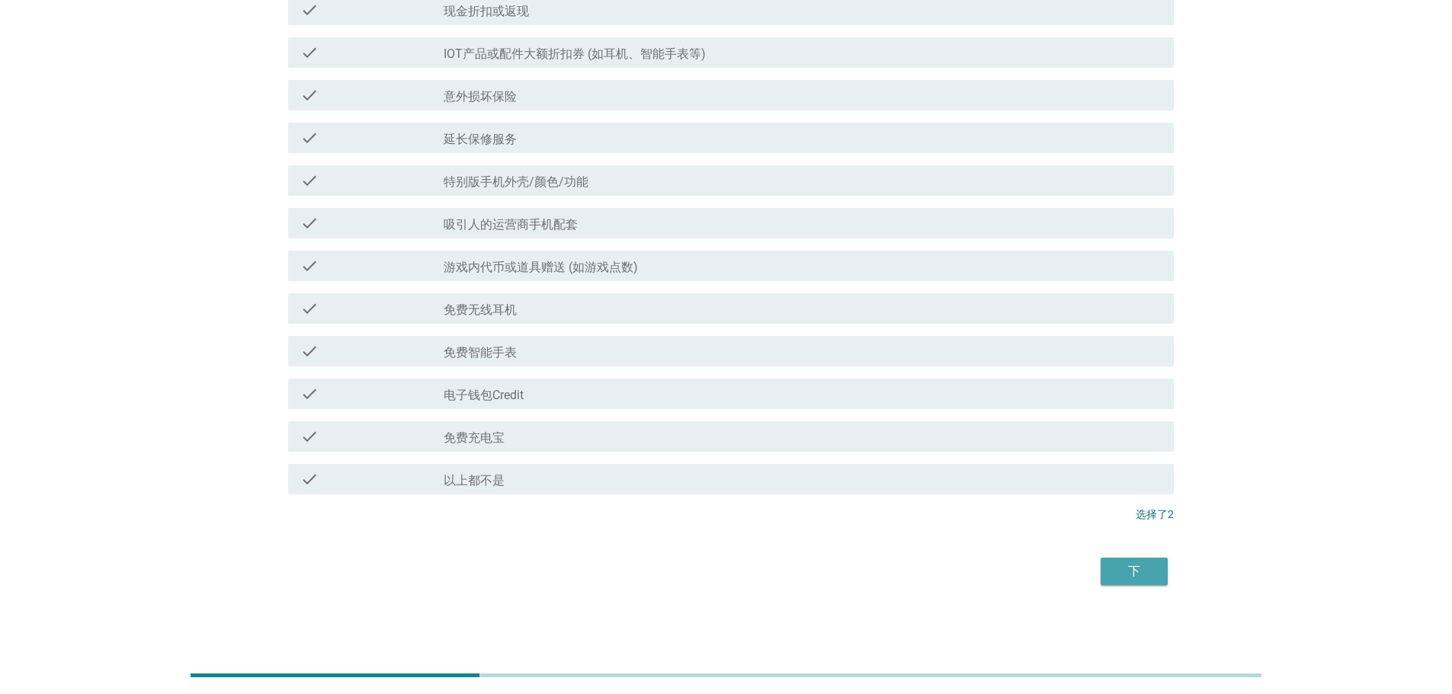
click at [1121, 569] on div "下" at bounding box center [1134, 571] width 43 height 18
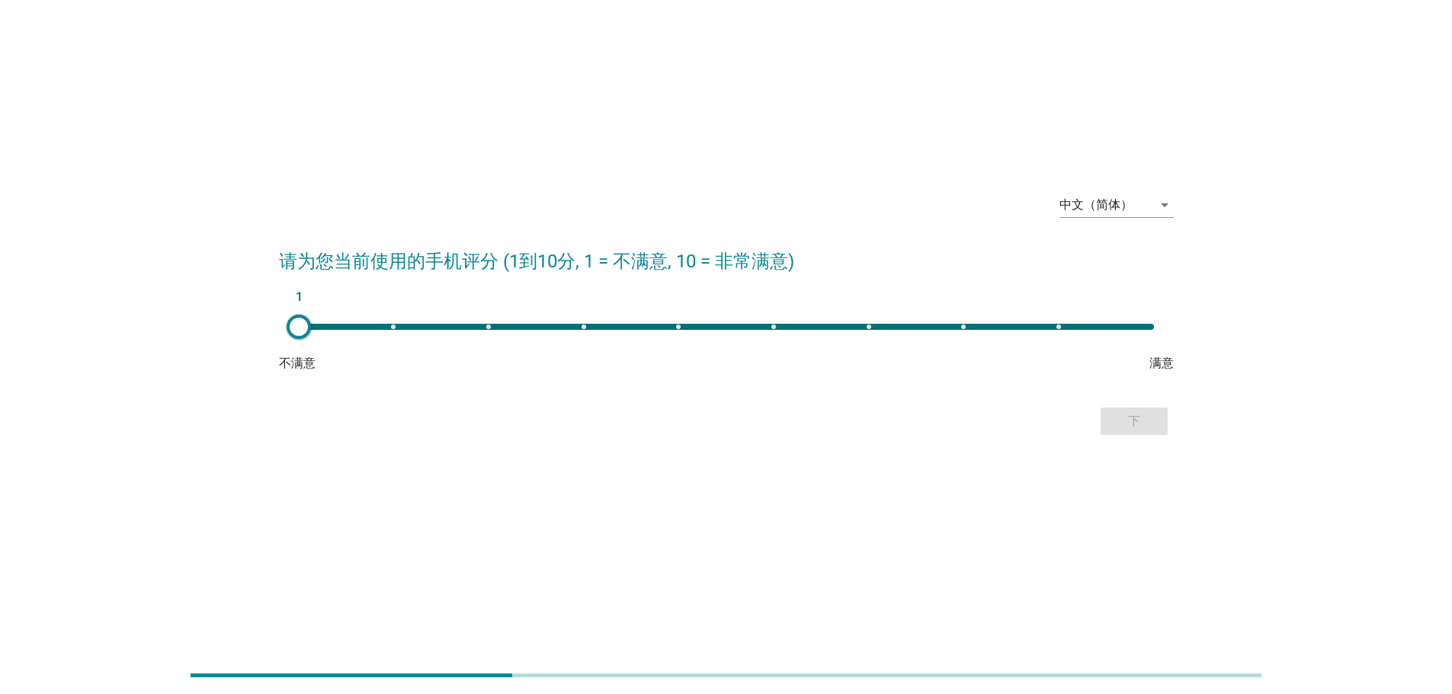
scroll to position [0, 0]
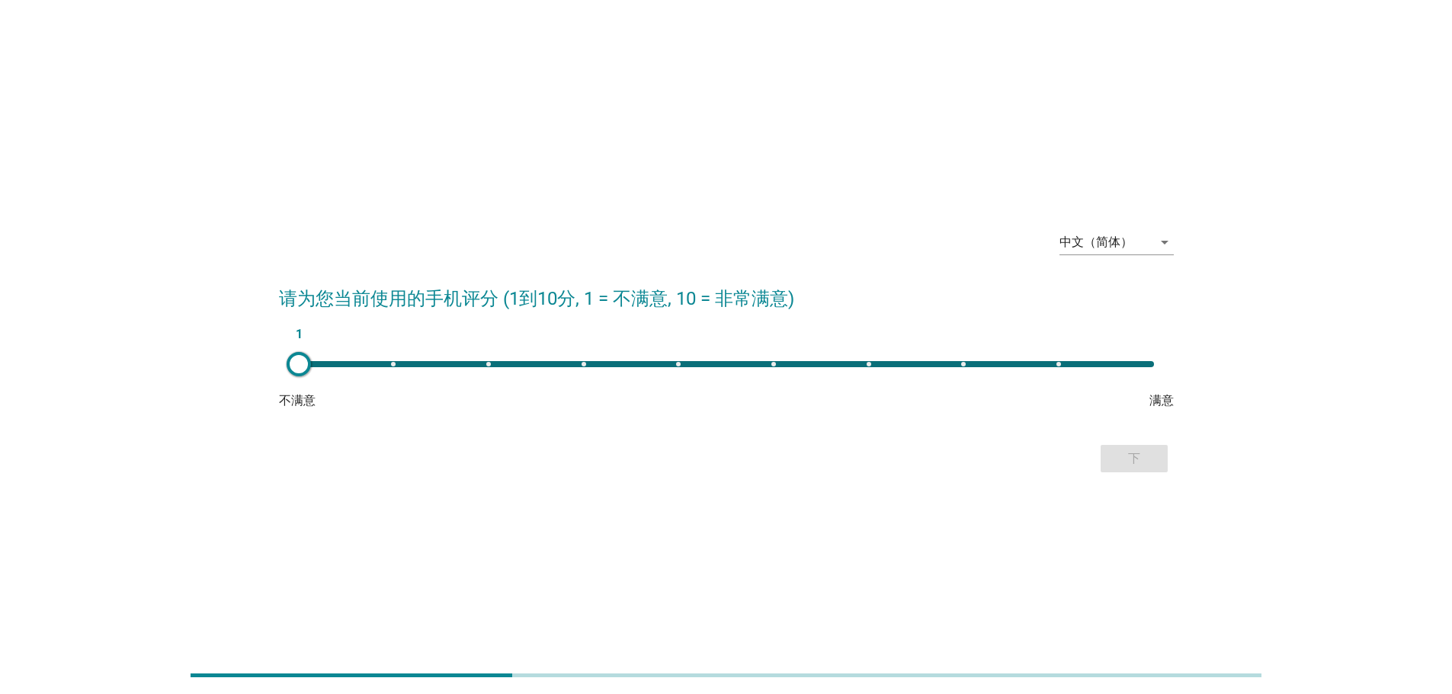
click at [773, 363] on div "1" at bounding box center [726, 364] width 855 height 6
type input "6"
click at [1134, 465] on div "下" at bounding box center [1134, 459] width 43 height 18
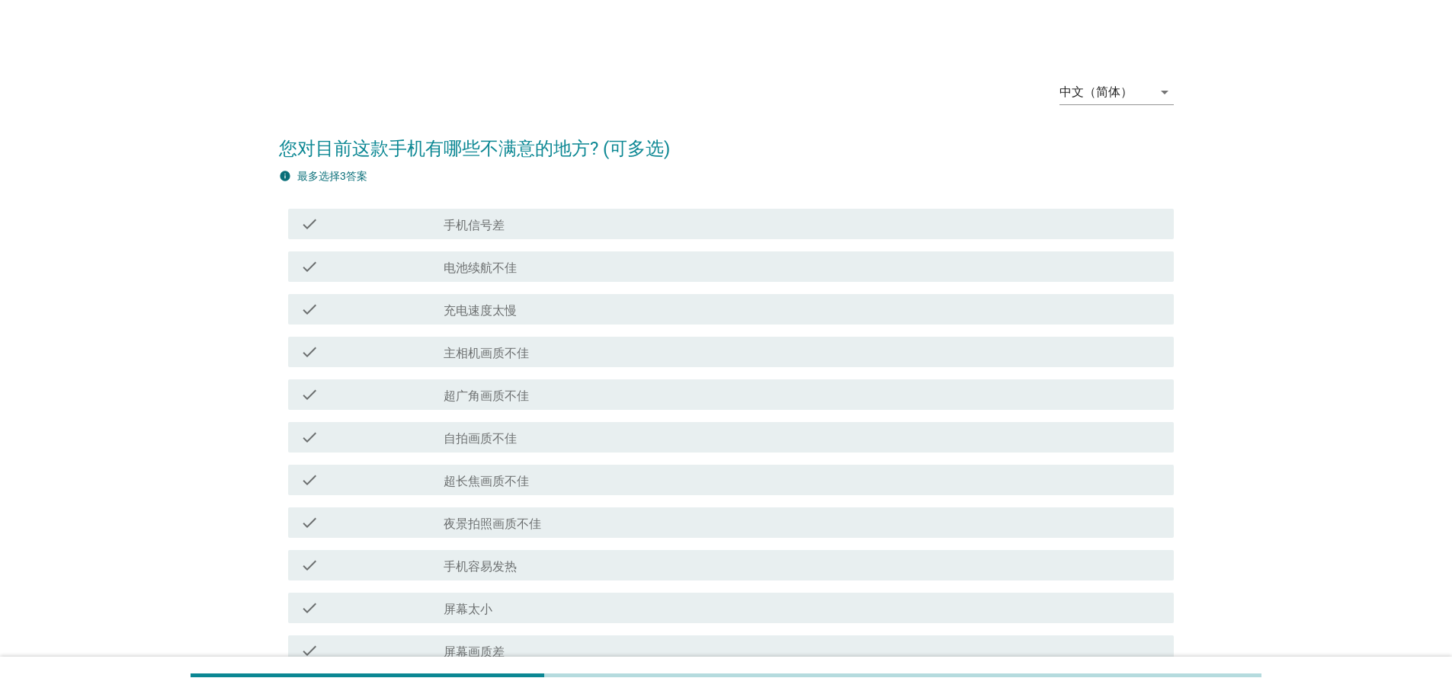
click at [521, 220] on div "check_box_outline_blank 手机信号差" at bounding box center [802, 224] width 718 height 18
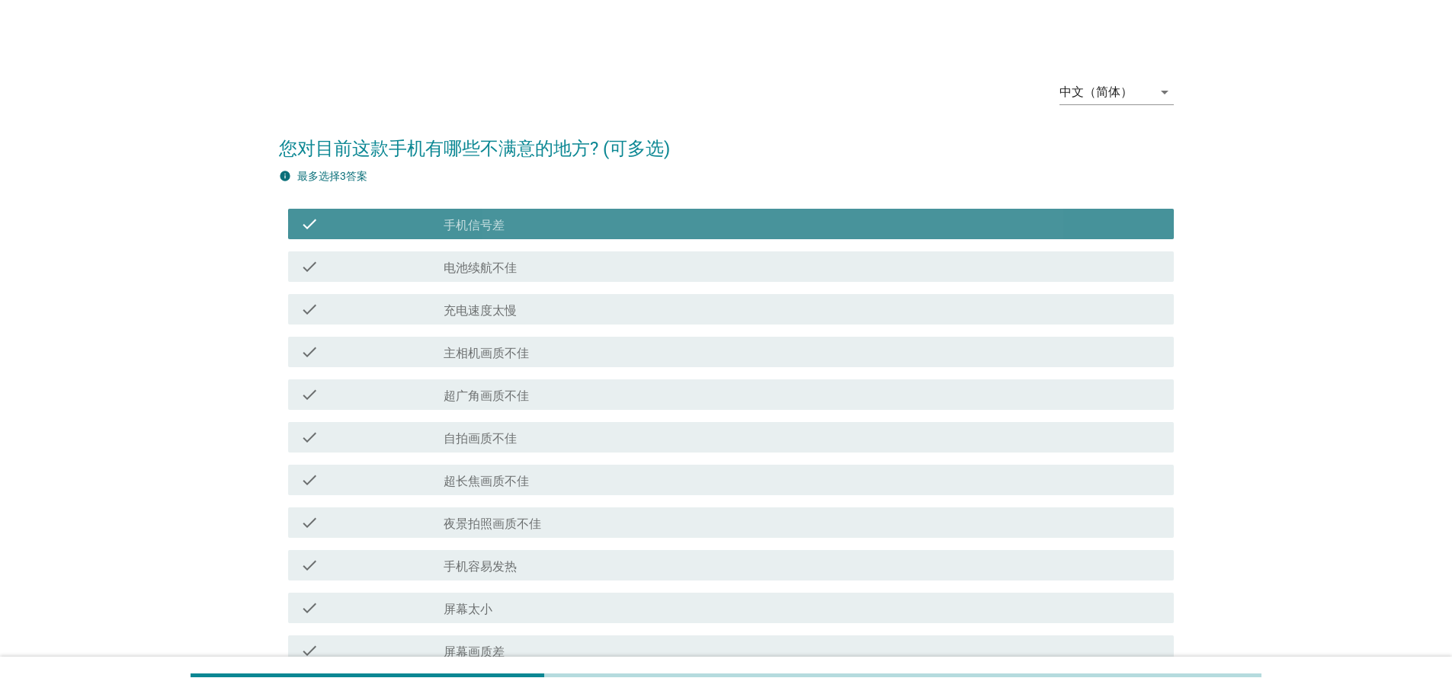
click at [521, 264] on div "check_box_outline_blank 电池续航不佳" at bounding box center [802, 267] width 718 height 18
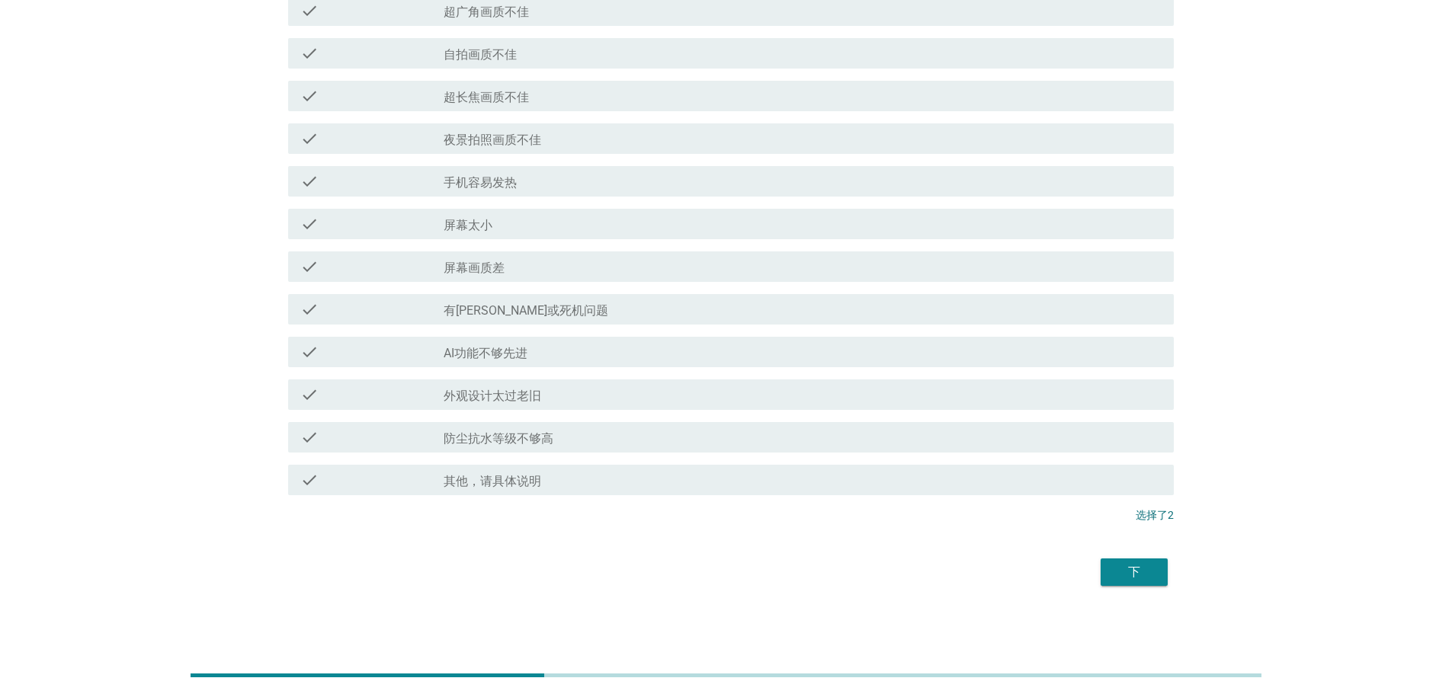
scroll to position [385, 0]
click at [1148, 568] on div "下" at bounding box center [1134, 571] width 43 height 18
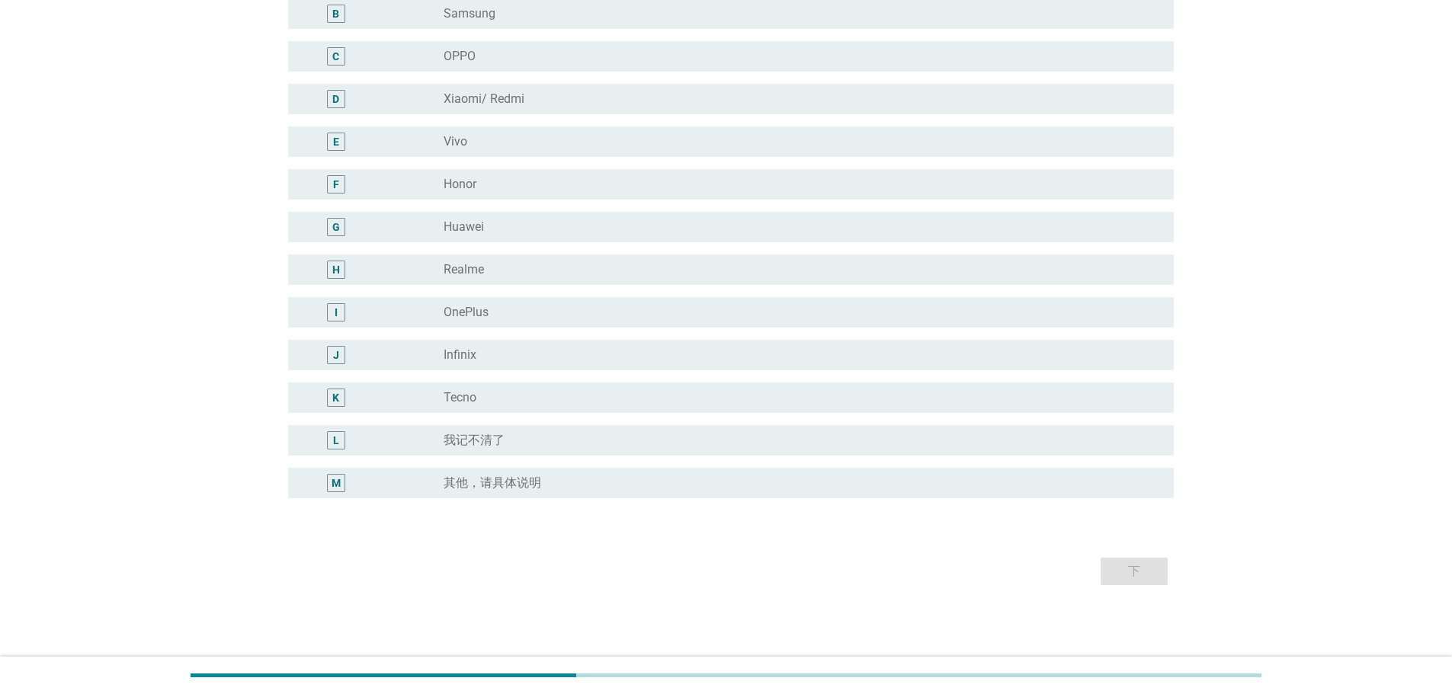
scroll to position [0, 0]
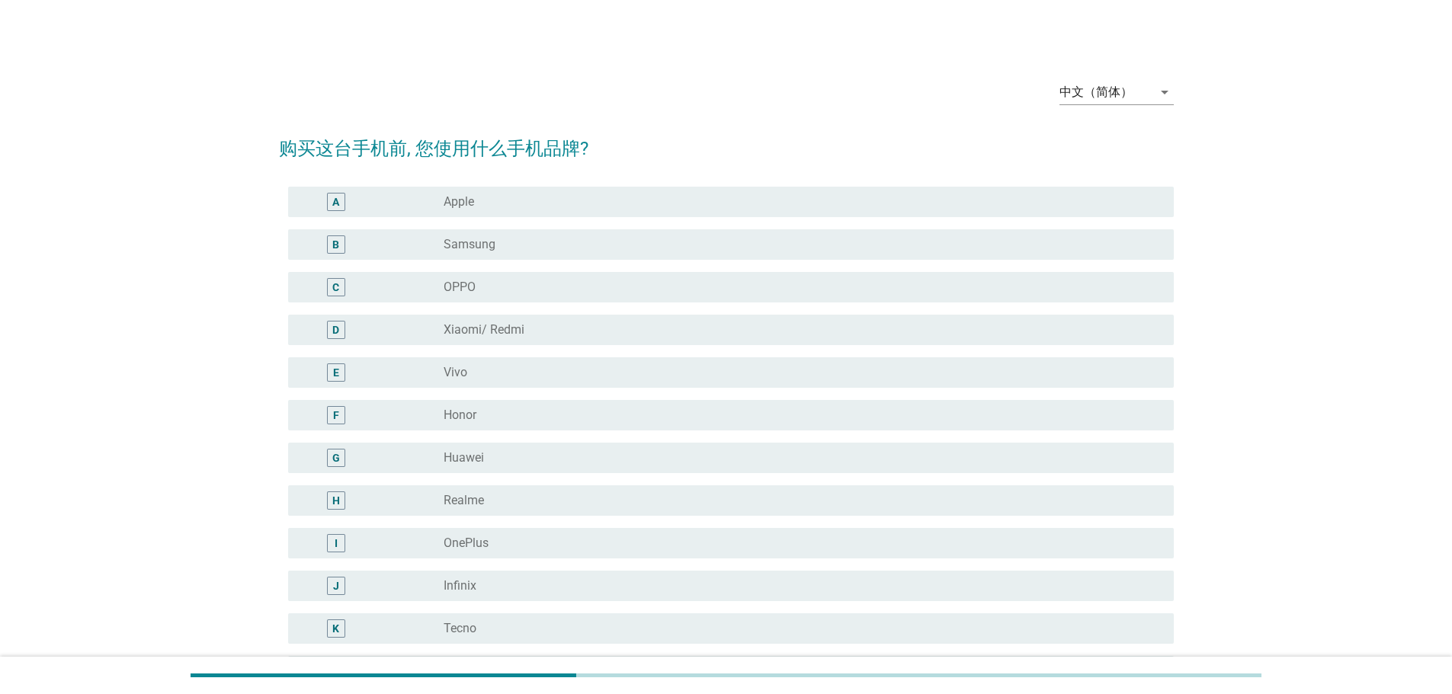
click at [566, 310] on div "D radio_button_unchecked Xiaomi/ Redmi" at bounding box center [726, 330] width 895 height 43
click at [565, 330] on div "radio_button_unchecked Xiaomi/ Redmi" at bounding box center [796, 329] width 706 height 15
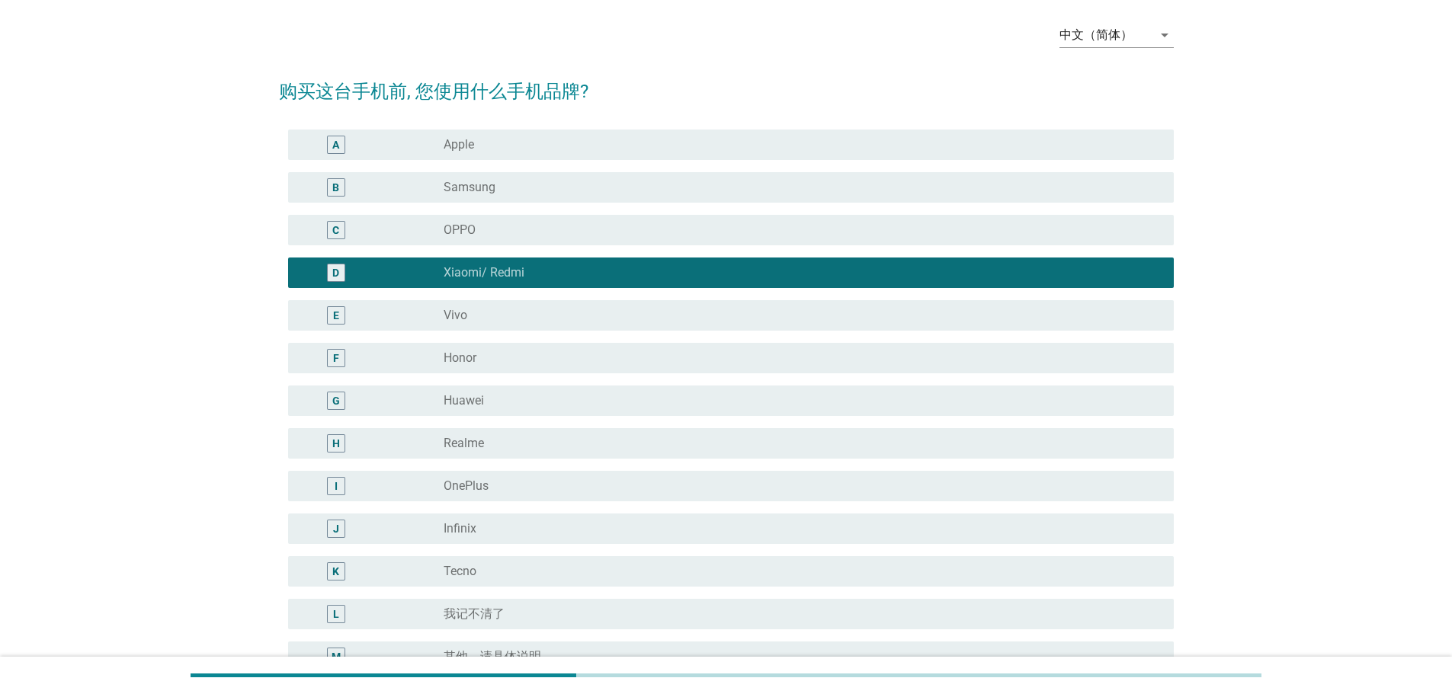
scroll to position [231, 0]
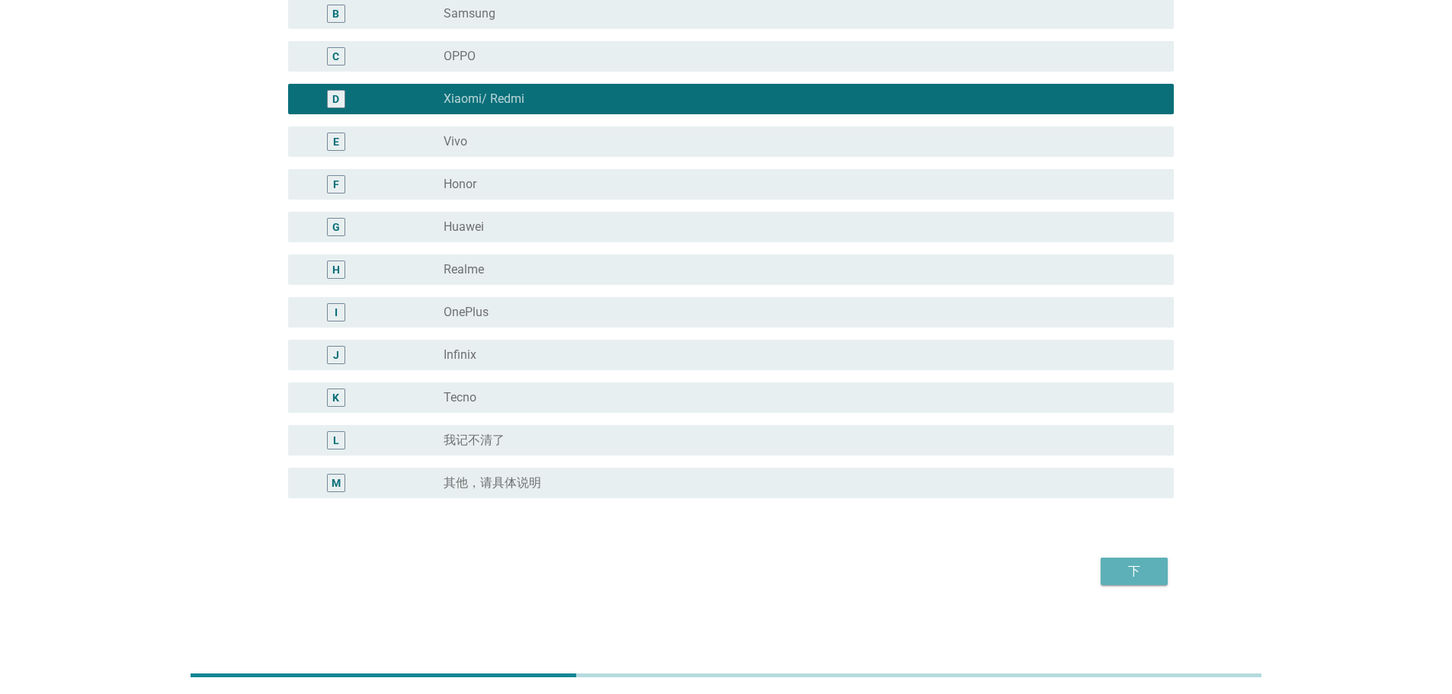
click at [1140, 571] on div "下" at bounding box center [1134, 571] width 43 height 18
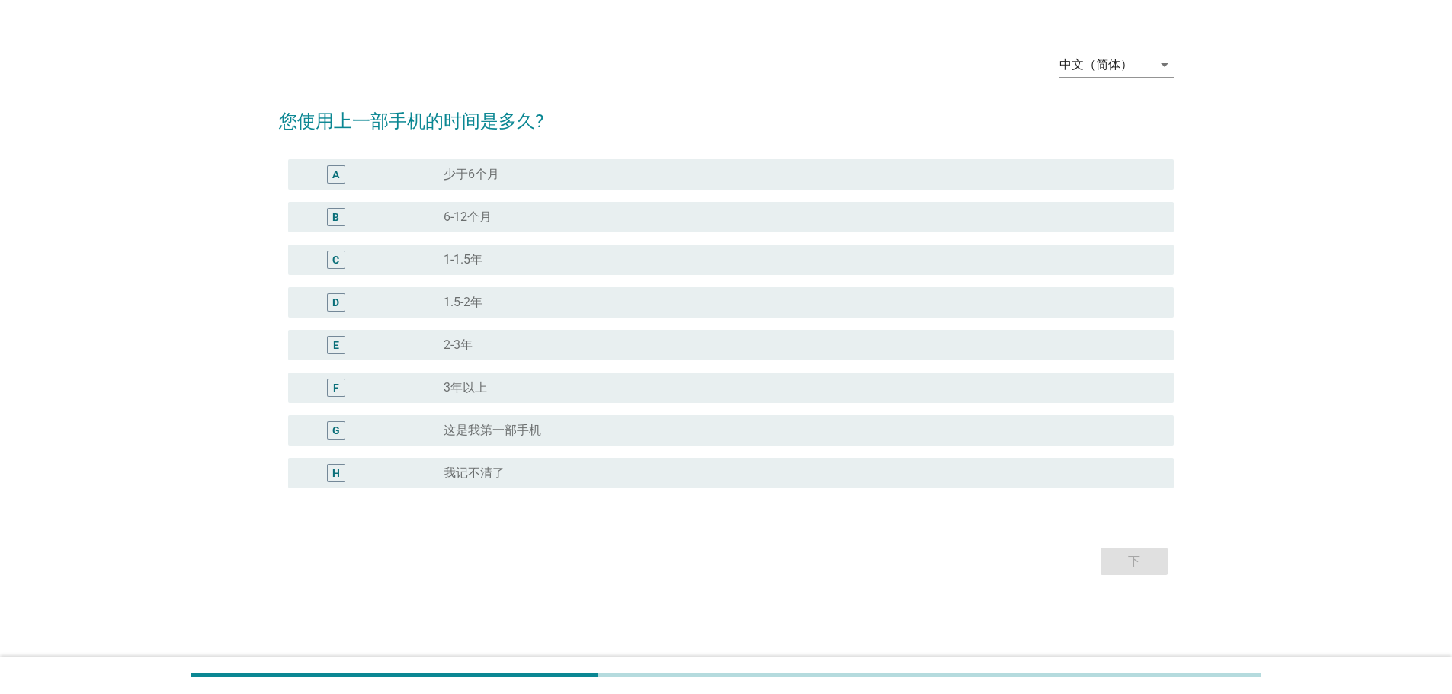
scroll to position [0, 0]
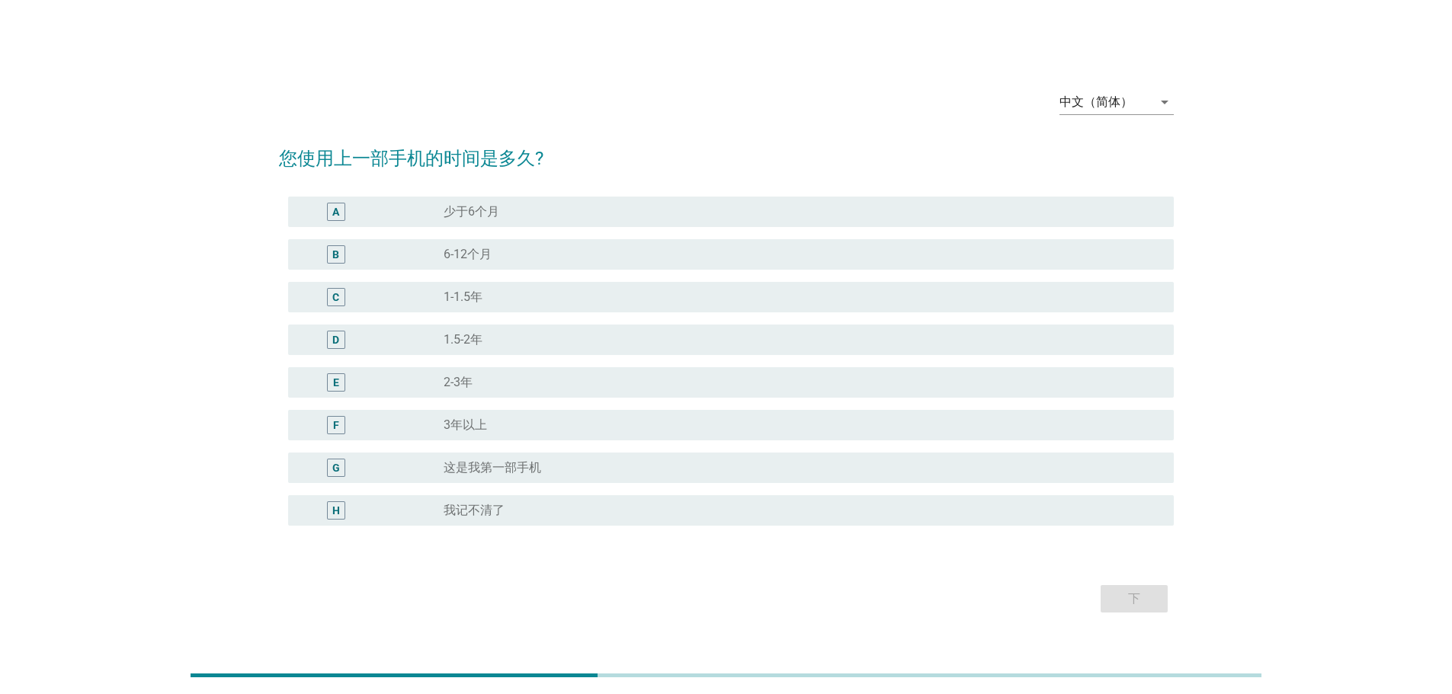
click at [560, 437] on div "F radio_button_unchecked 3年以上" at bounding box center [730, 425] width 885 height 30
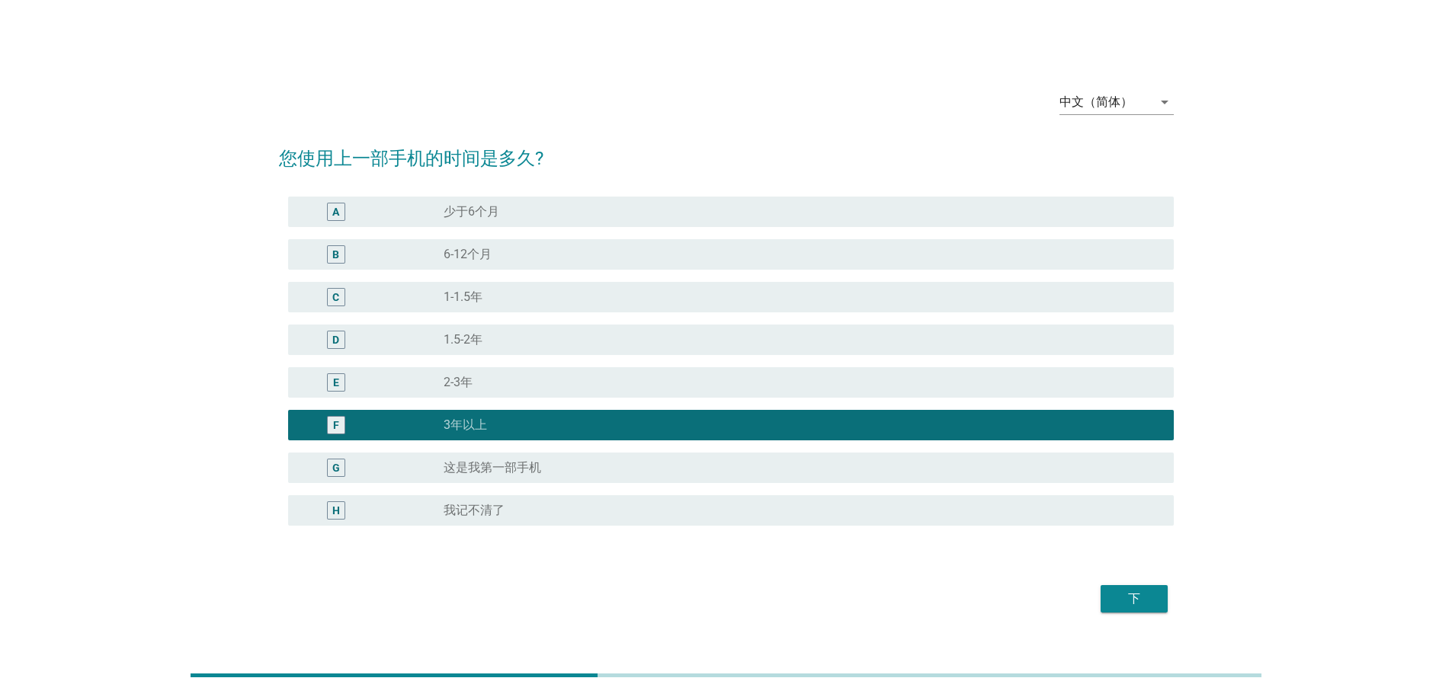
click at [1146, 592] on div "下" at bounding box center [1134, 599] width 43 height 18
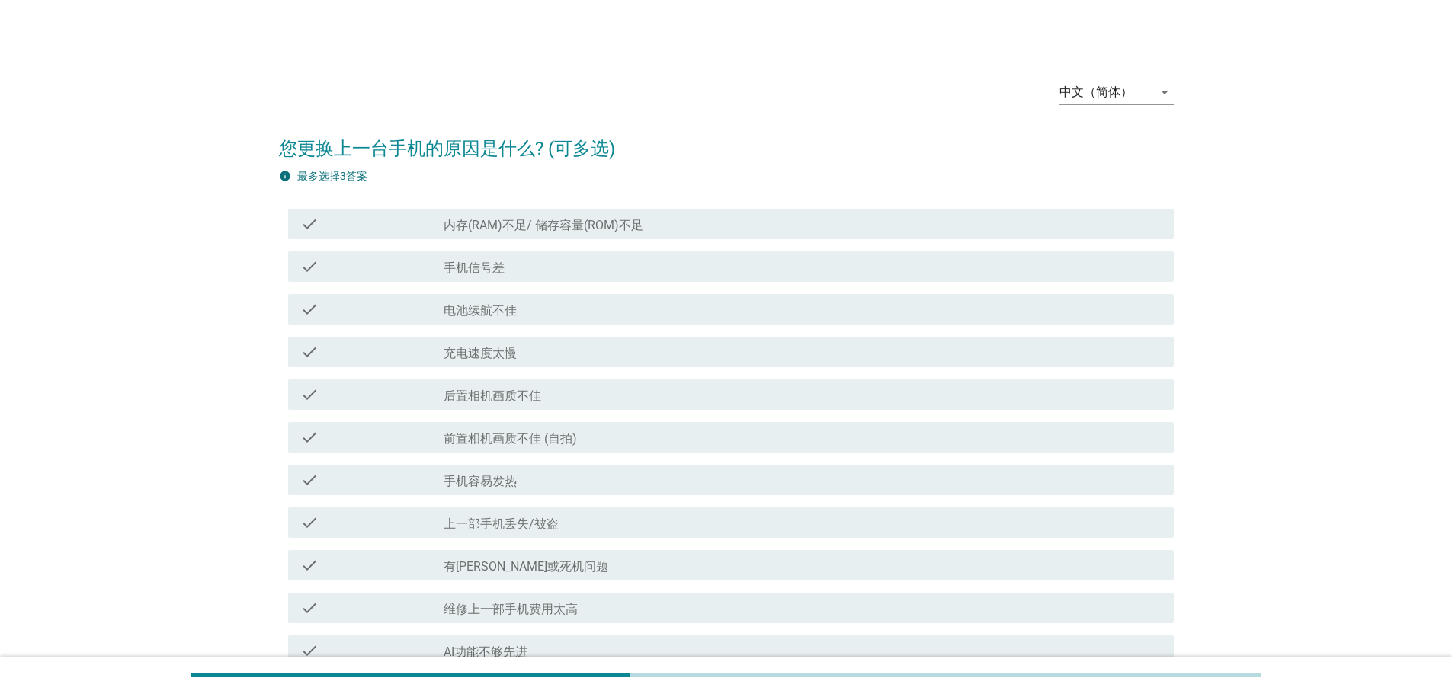
click at [651, 222] on div "check_box_outline_blank 内存(RAM)不足/ 储存容量(ROM)不足" at bounding box center [802, 224] width 718 height 18
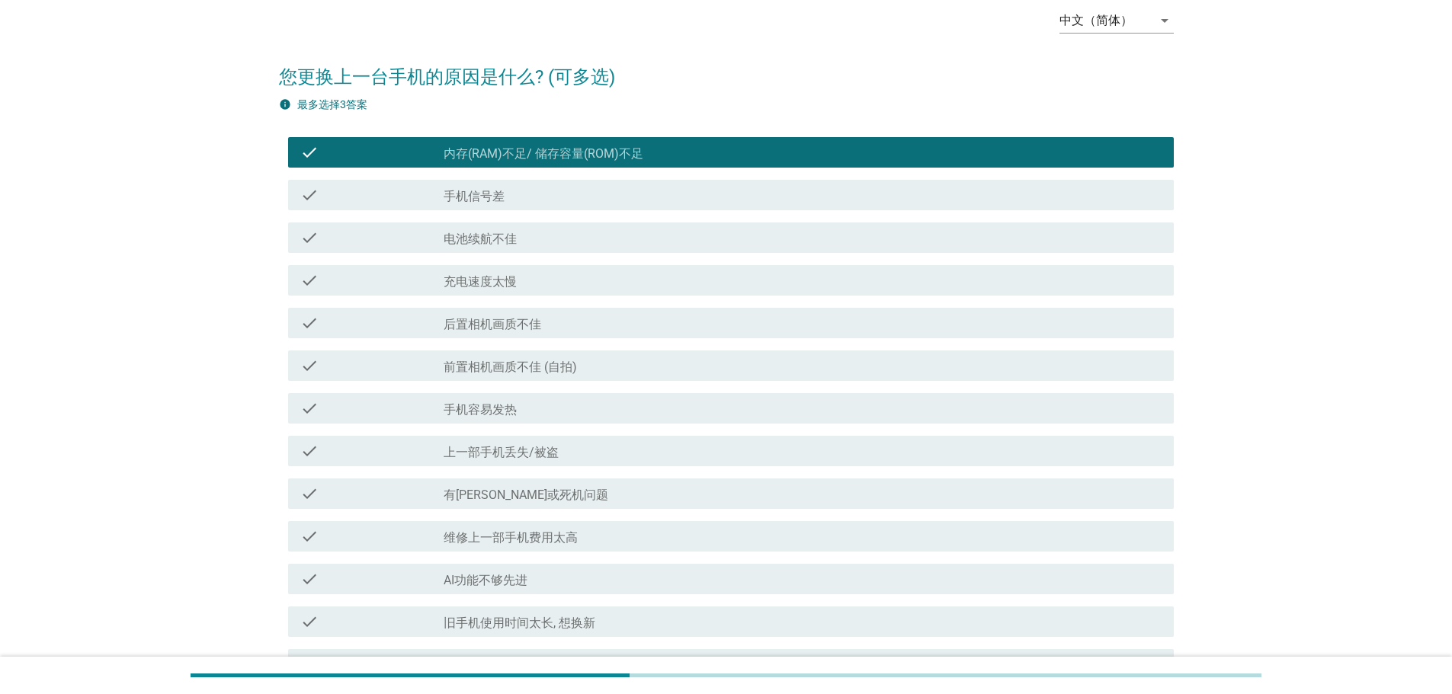
scroll to position [305, 0]
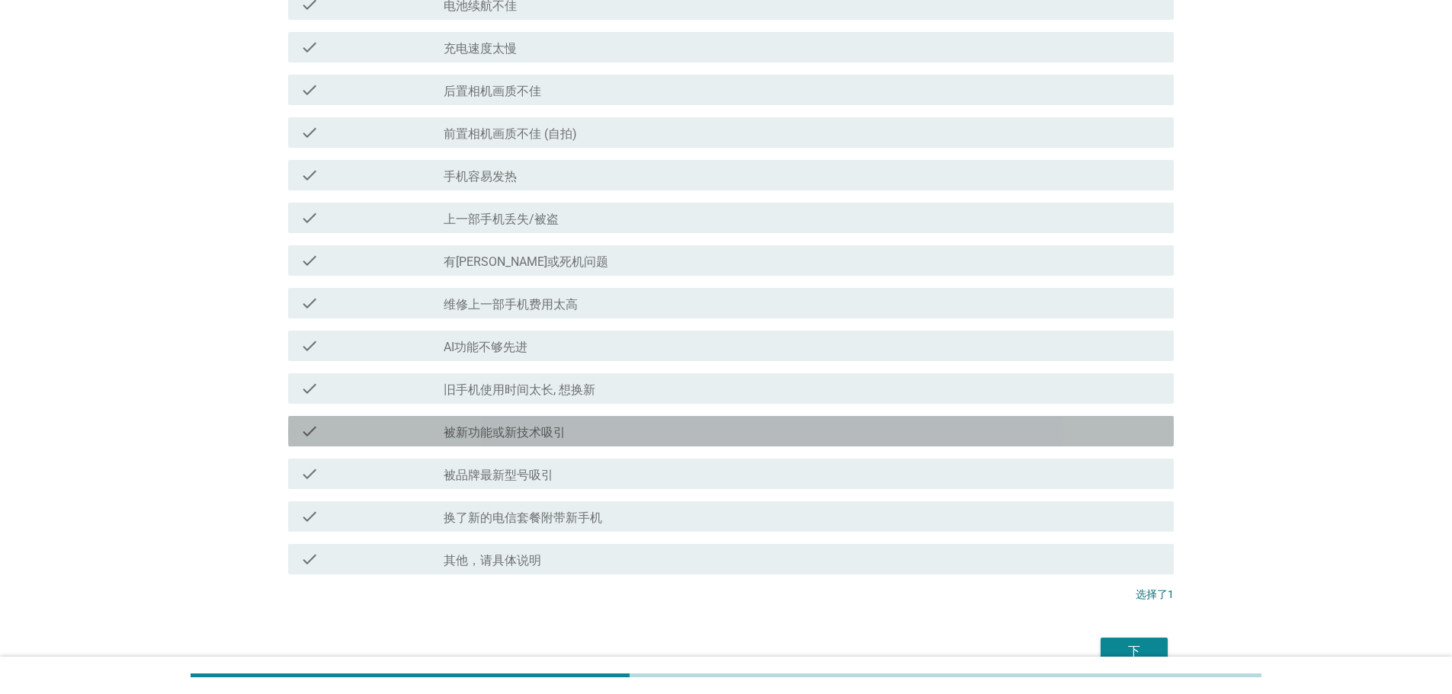
click at [628, 431] on div "check_box_outline_blank 被新功能或新技术吸引" at bounding box center [802, 431] width 718 height 18
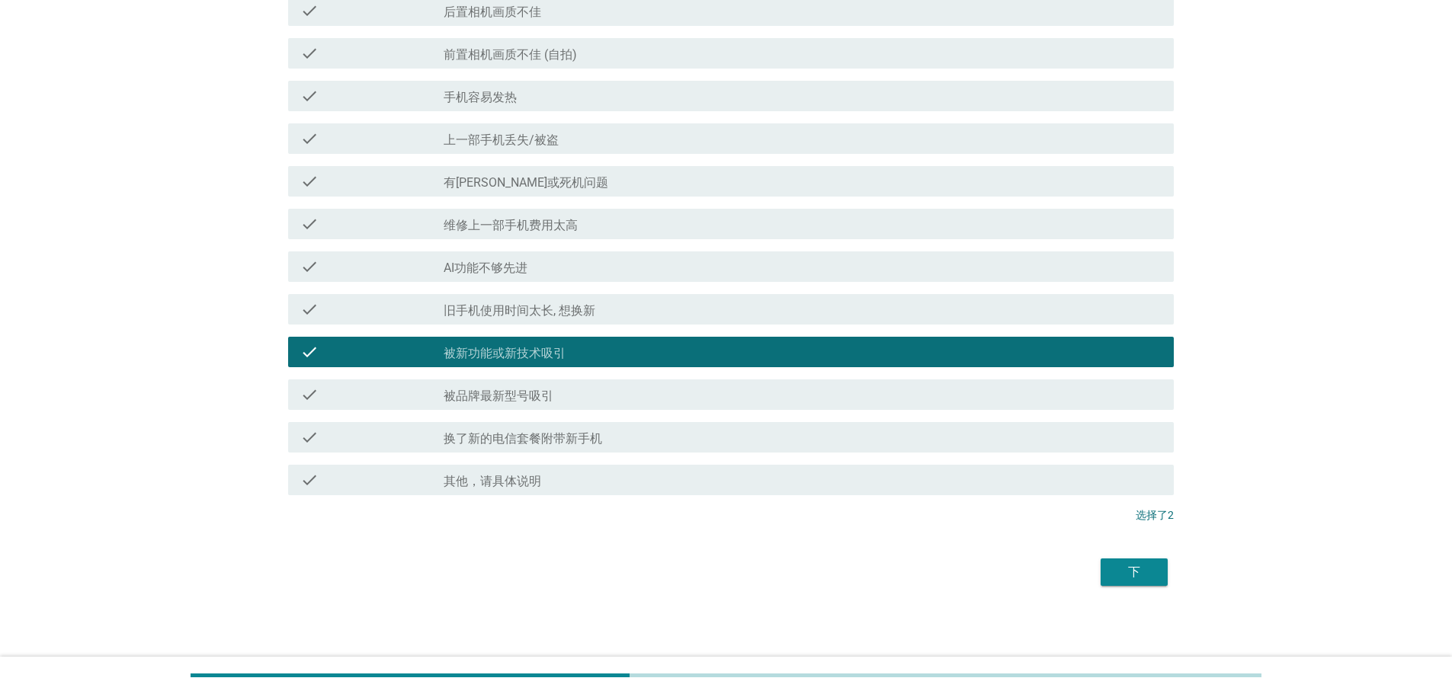
scroll to position [385, 0]
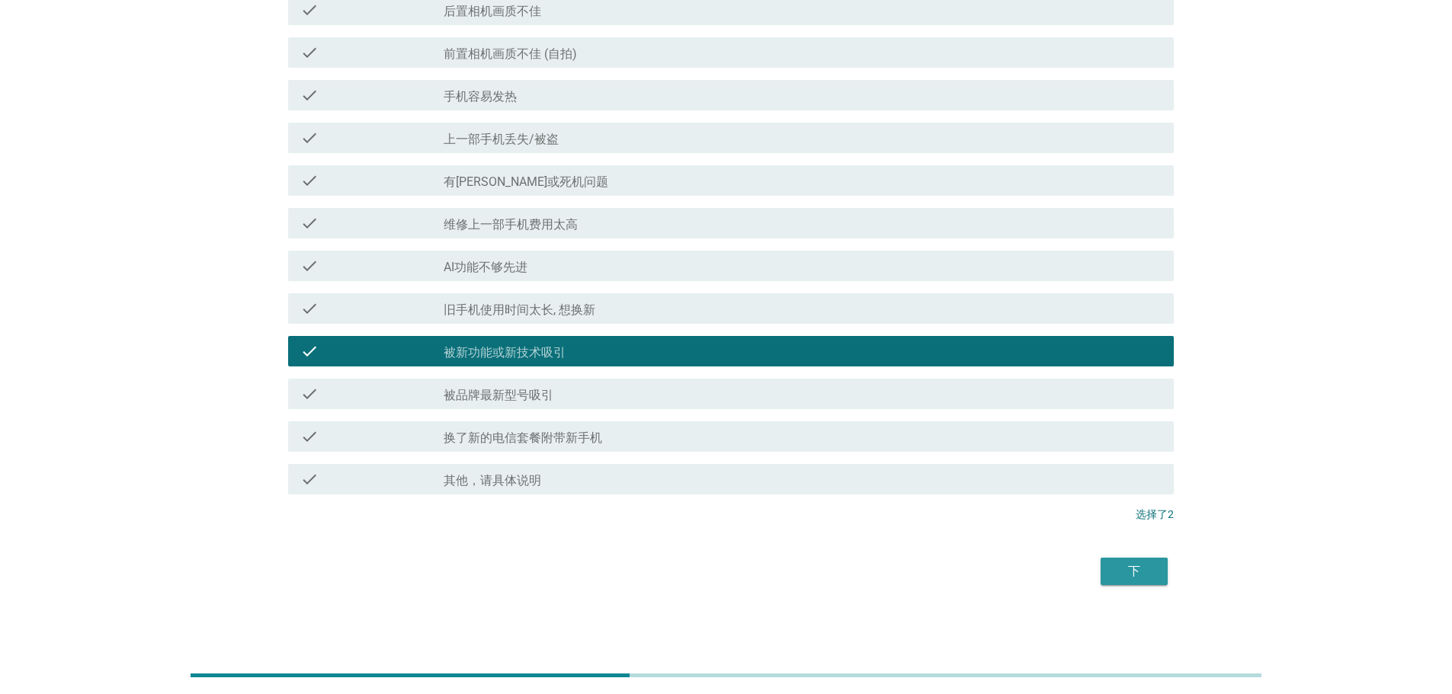
click at [1131, 572] on div "下" at bounding box center [1134, 571] width 43 height 18
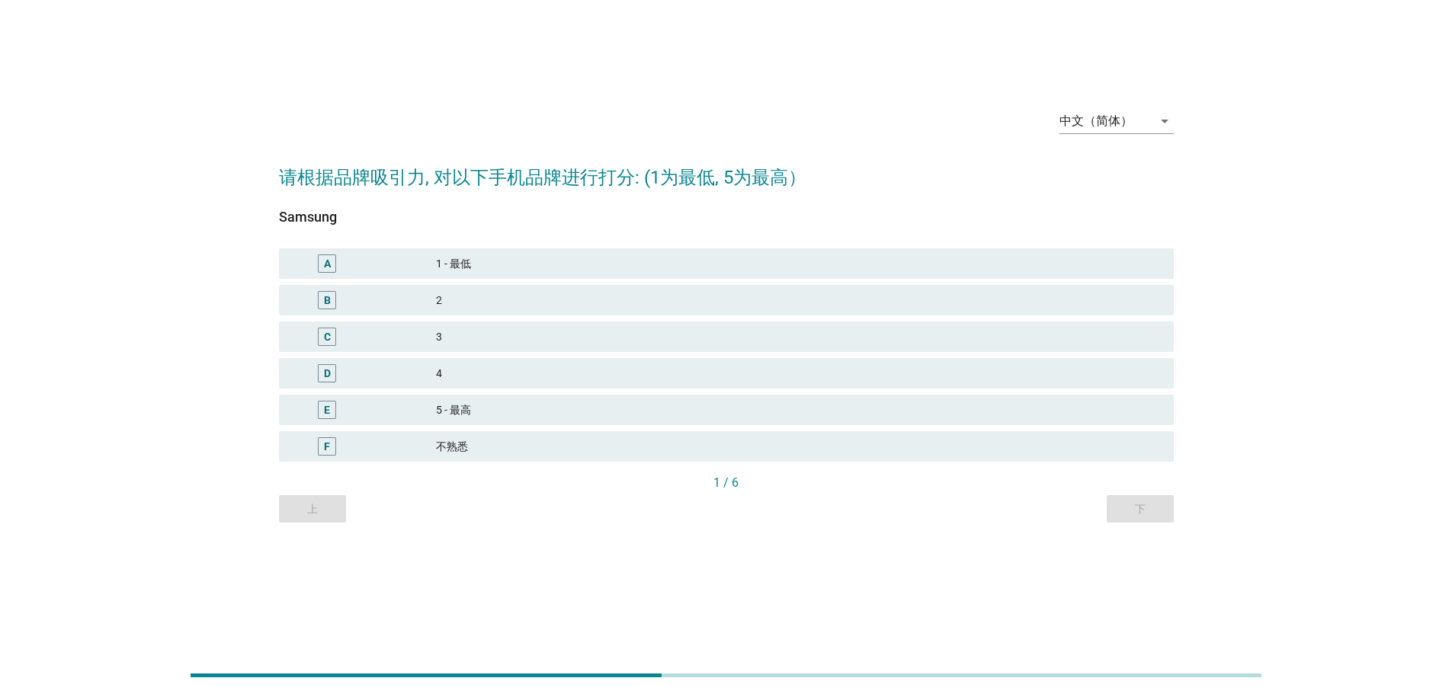
scroll to position [0, 0]
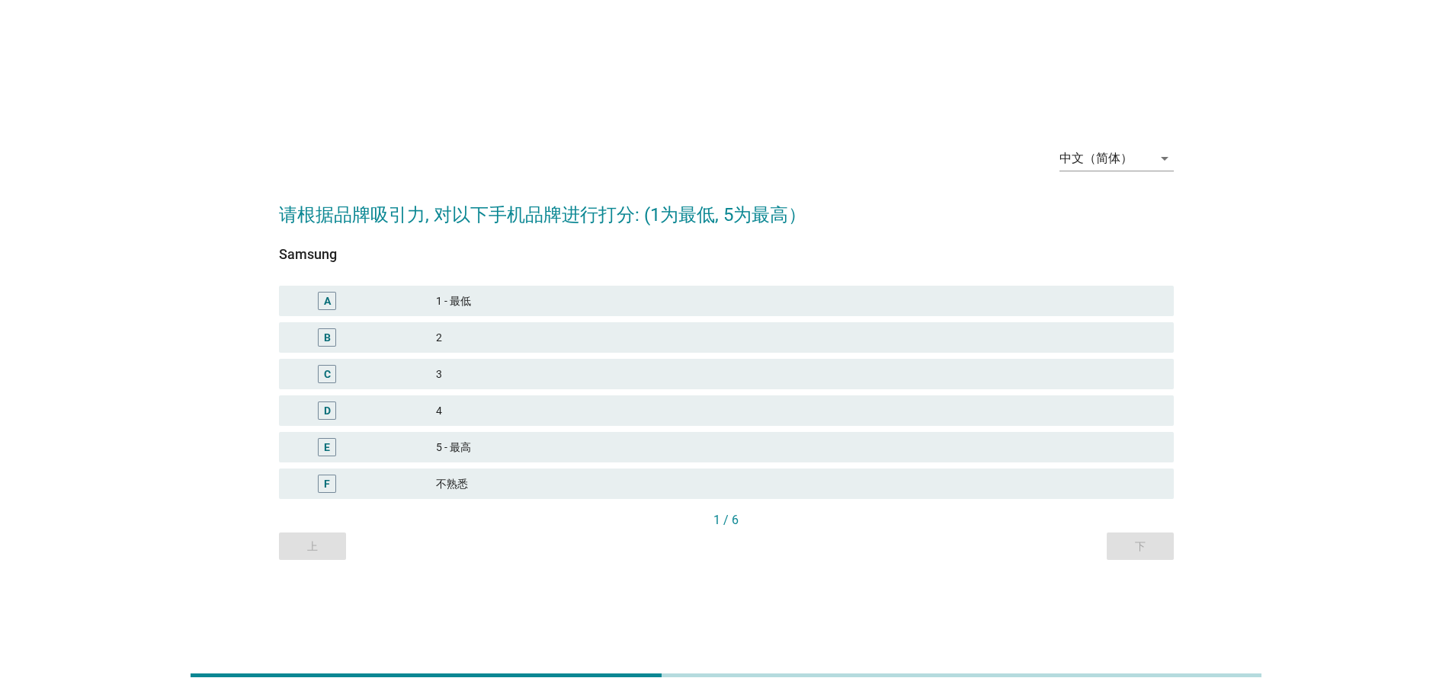
click at [596, 485] on div "不熟悉" at bounding box center [798, 484] width 725 height 18
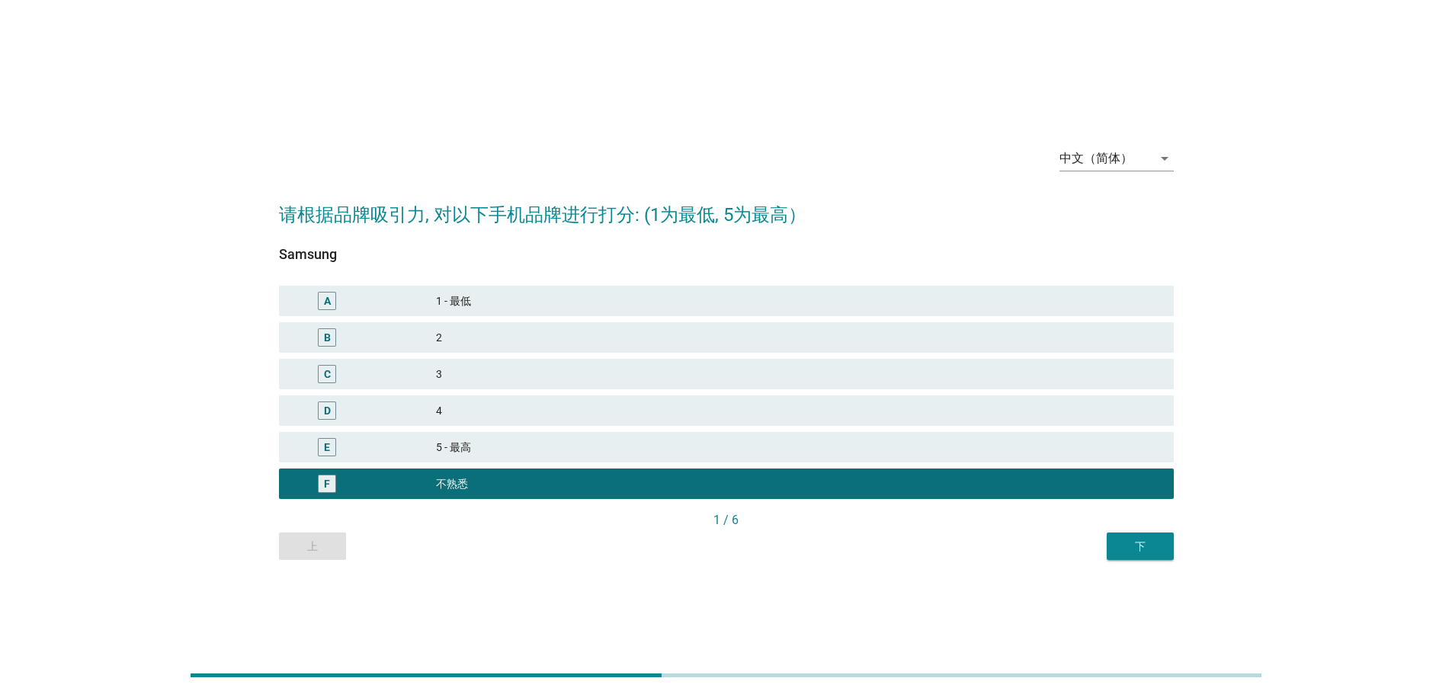
click at [1154, 552] on div "下" at bounding box center [1140, 547] width 43 height 16
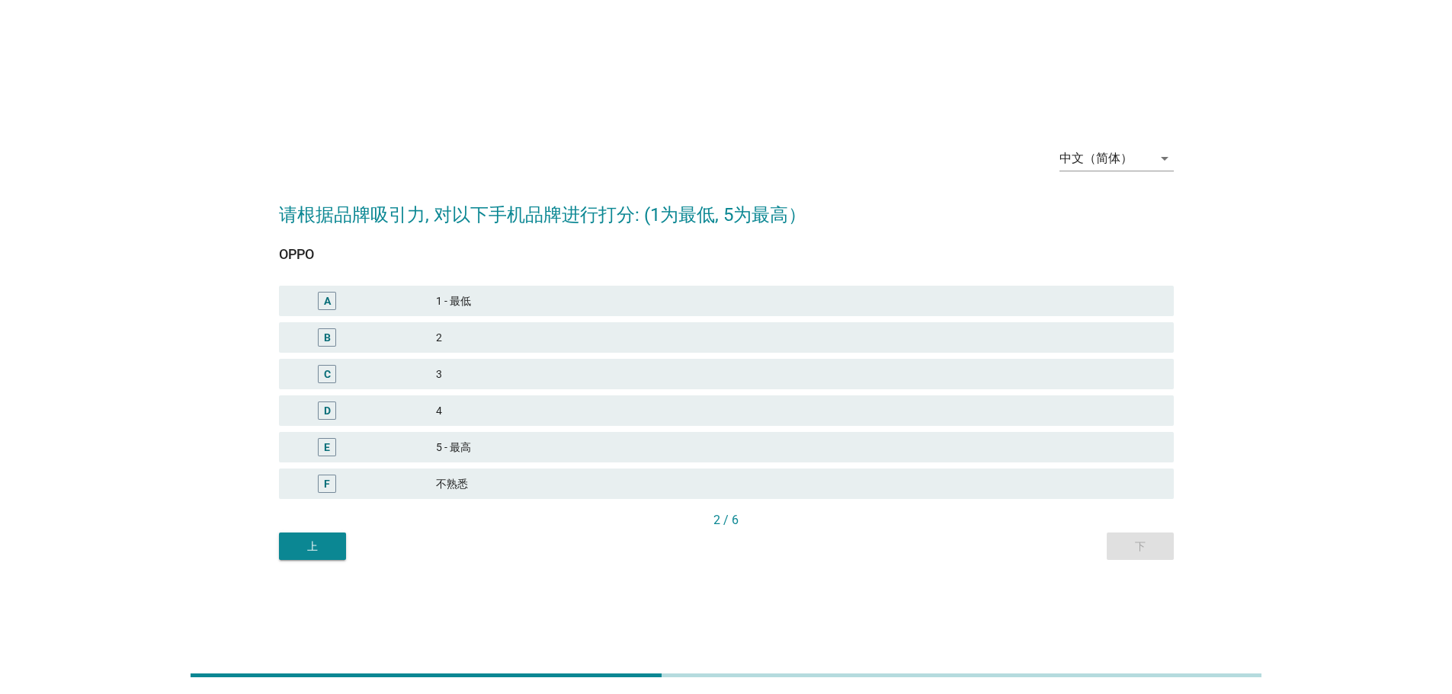
click at [755, 414] on div "4" at bounding box center [798, 411] width 725 height 18
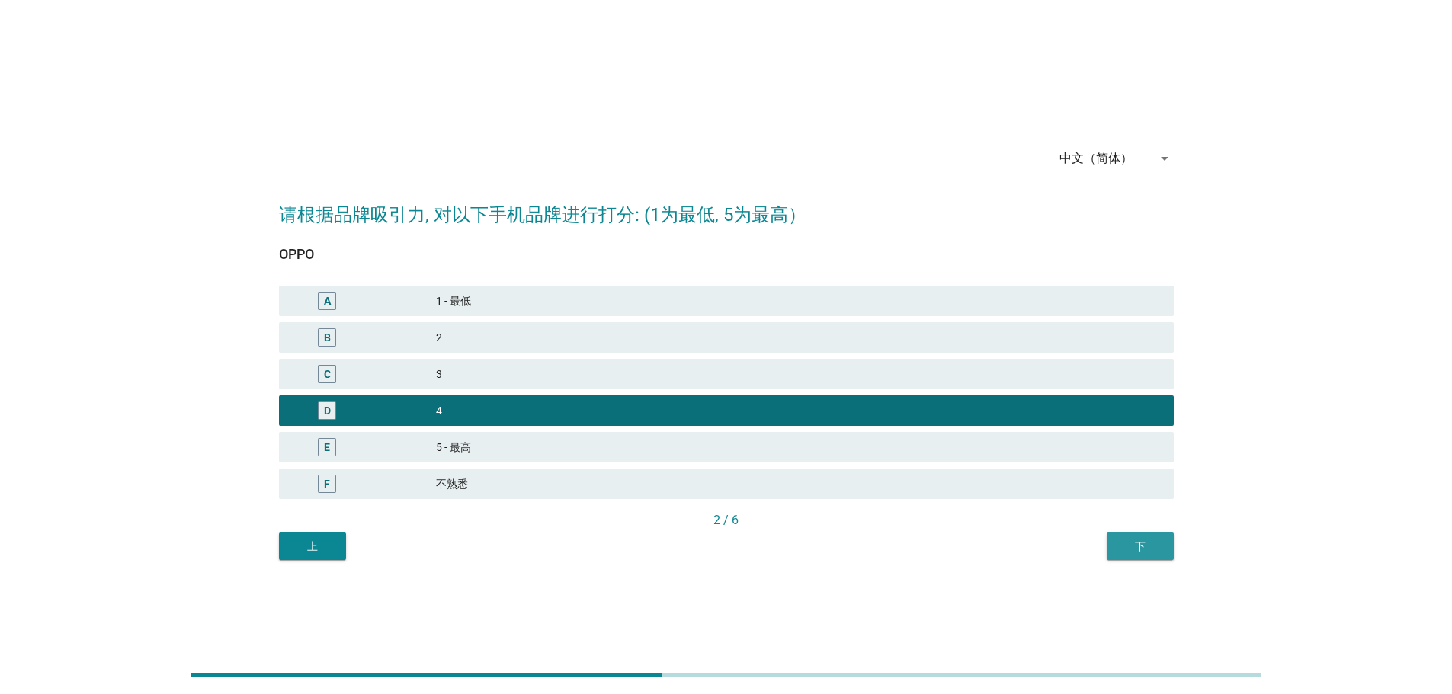
click at [1160, 542] on div "下" at bounding box center [1140, 547] width 43 height 16
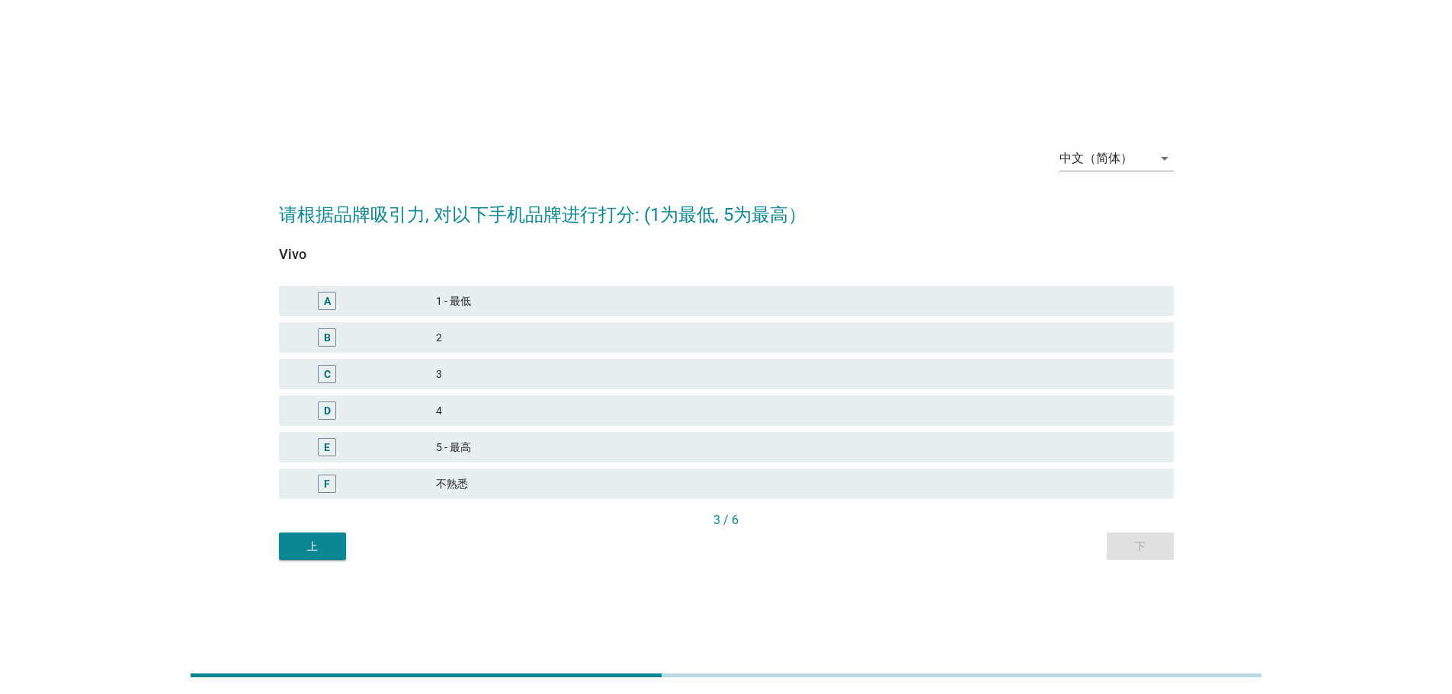
click at [638, 334] on div "2" at bounding box center [798, 337] width 725 height 18
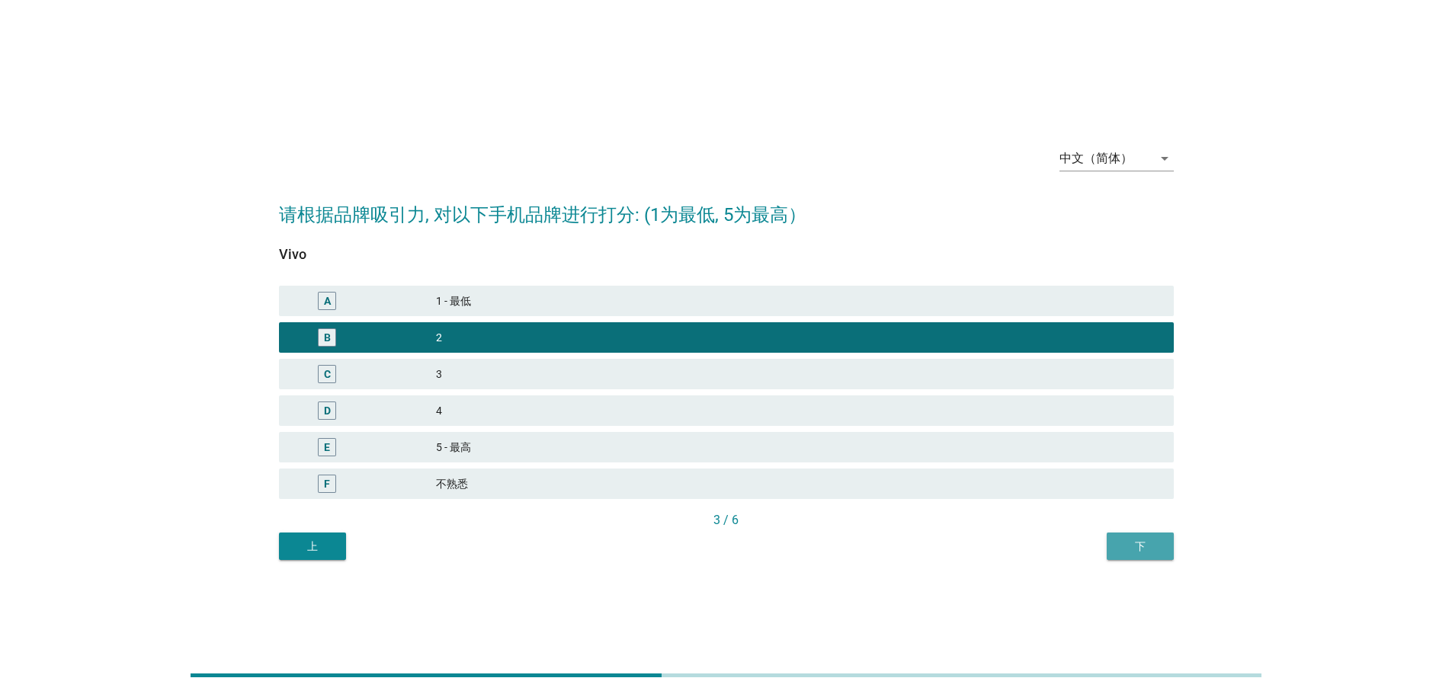
click at [1122, 543] on div "下" at bounding box center [1140, 547] width 43 height 16
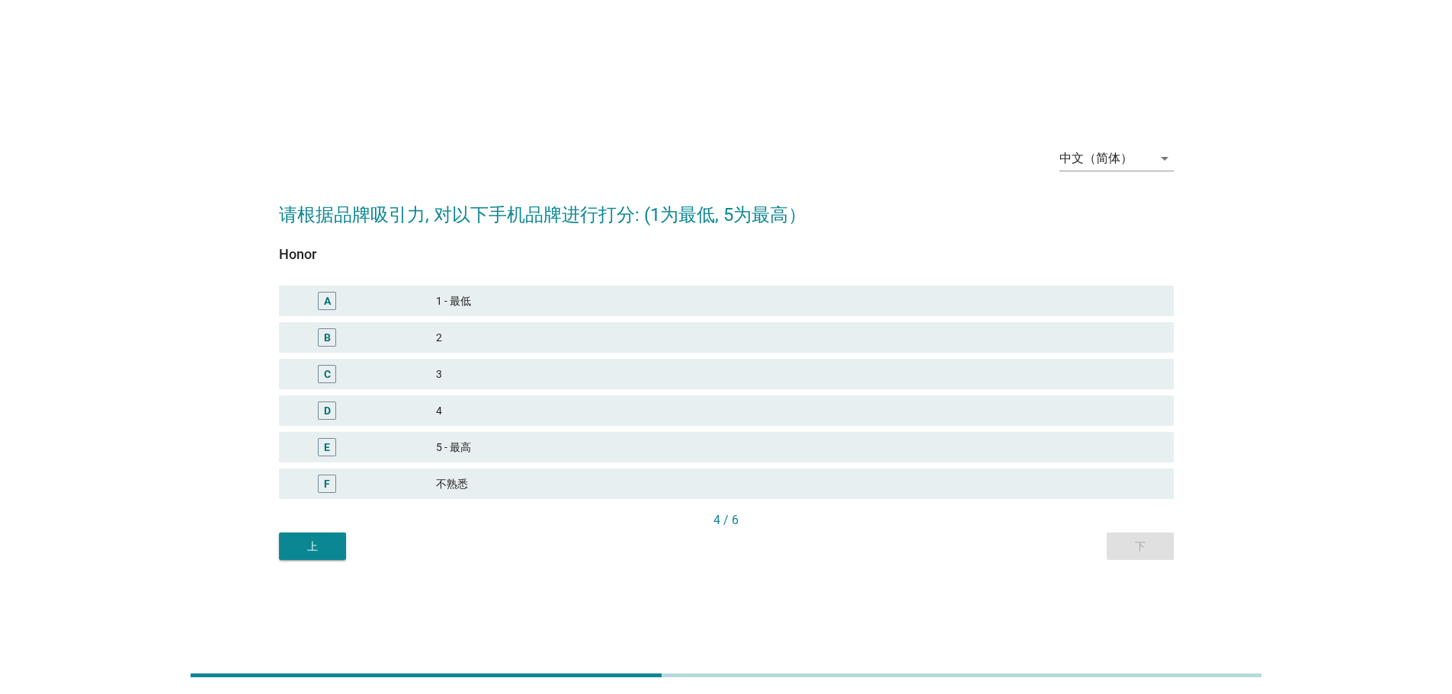
click at [597, 405] on div "4" at bounding box center [798, 411] width 725 height 18
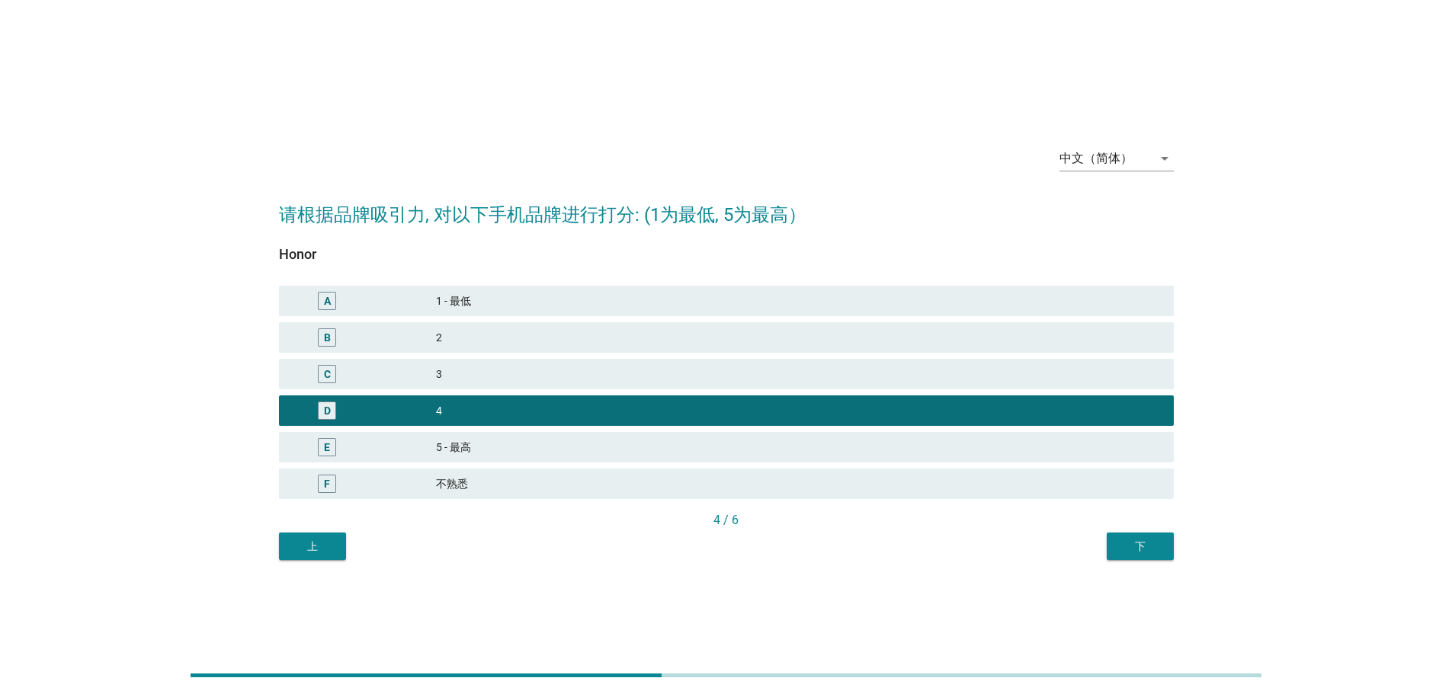
click at [1139, 541] on div "下" at bounding box center [1140, 547] width 43 height 16
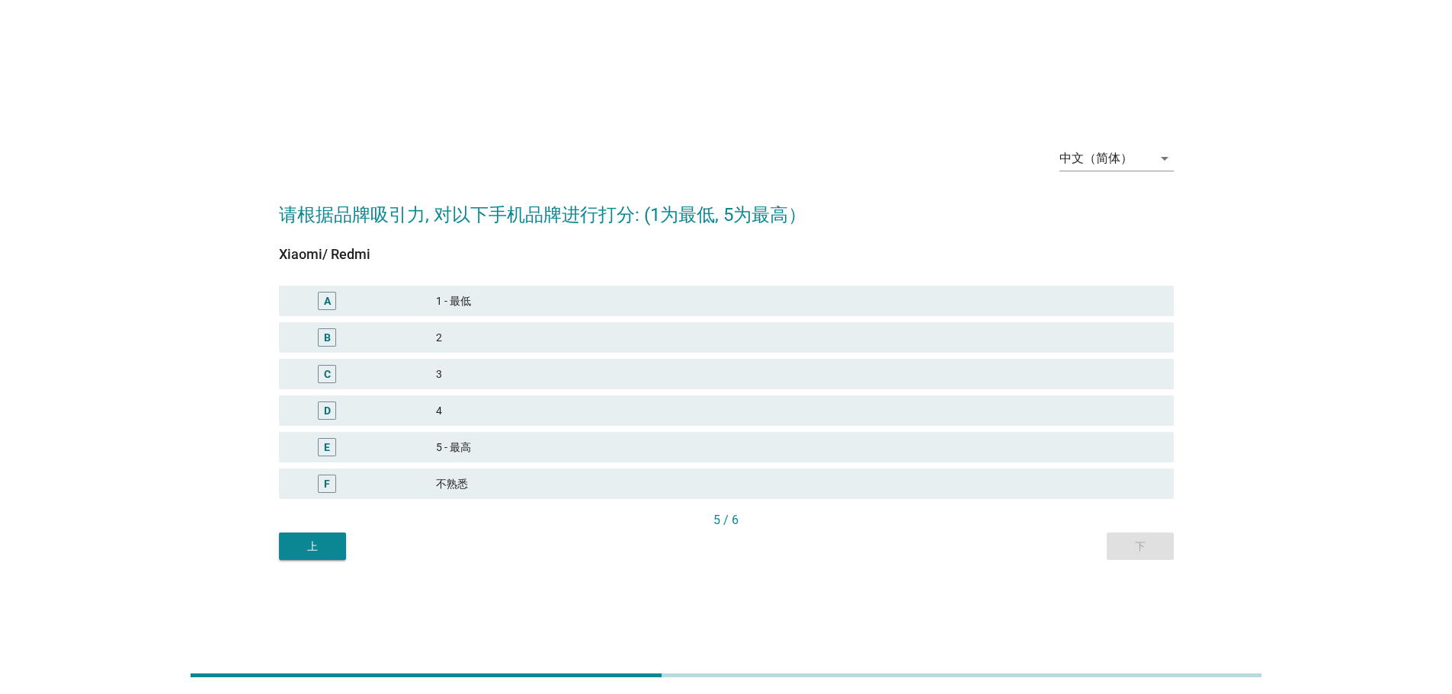
click at [634, 436] on div "E 5 - 最高" at bounding box center [726, 447] width 895 height 30
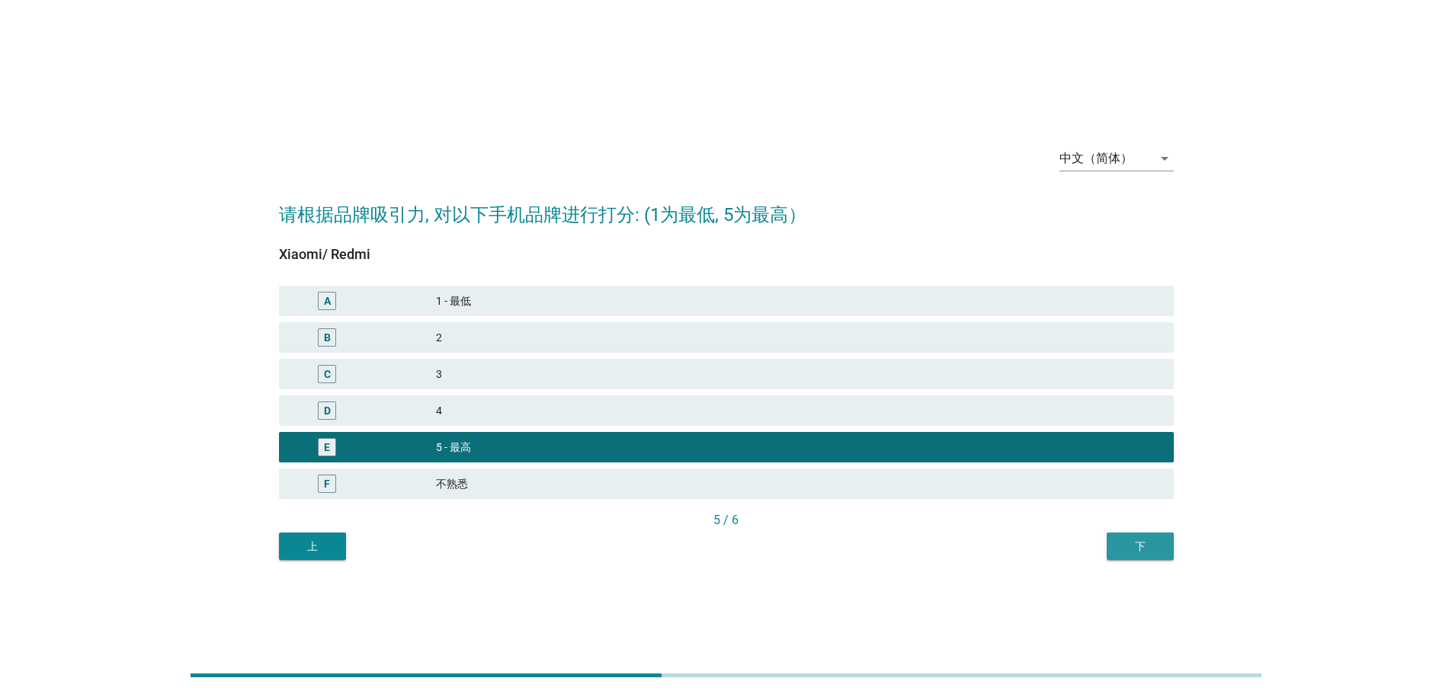
click at [1132, 545] on div "下" at bounding box center [1140, 547] width 43 height 16
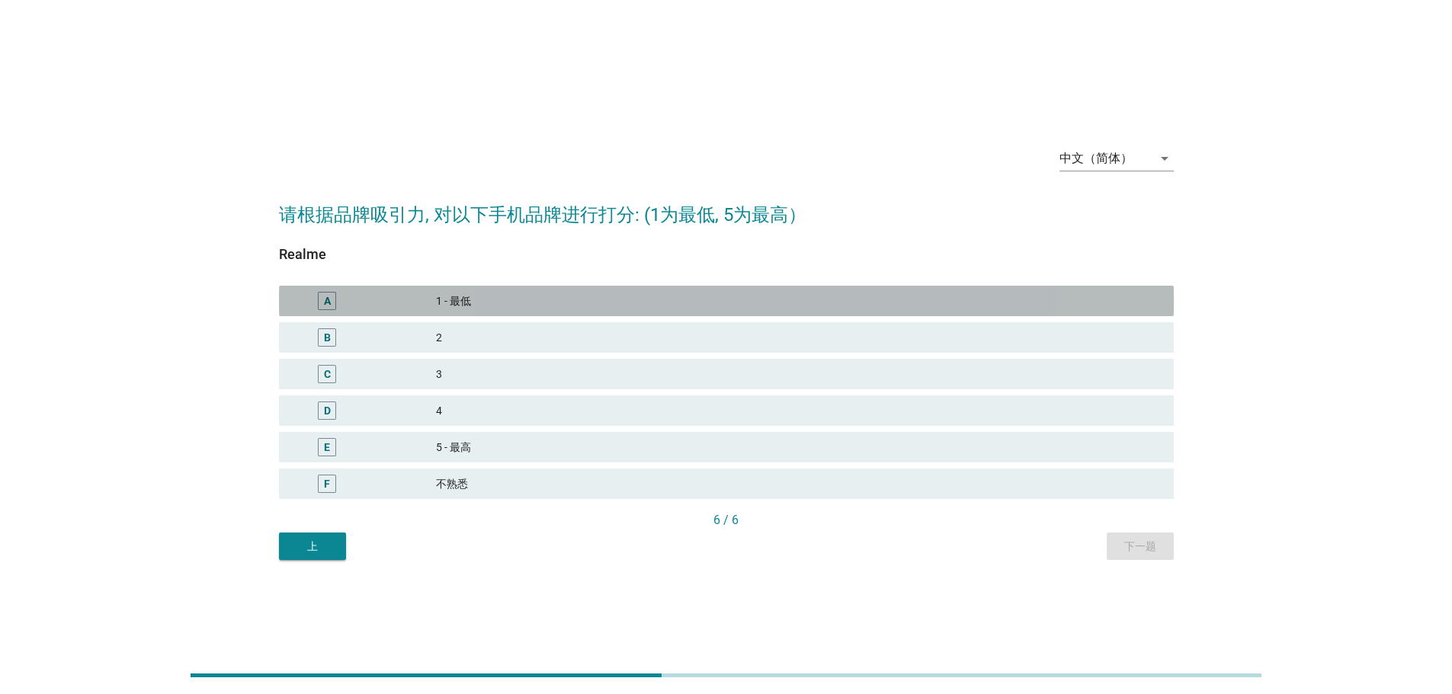
click at [533, 301] on div "1 - 最低" at bounding box center [798, 301] width 725 height 18
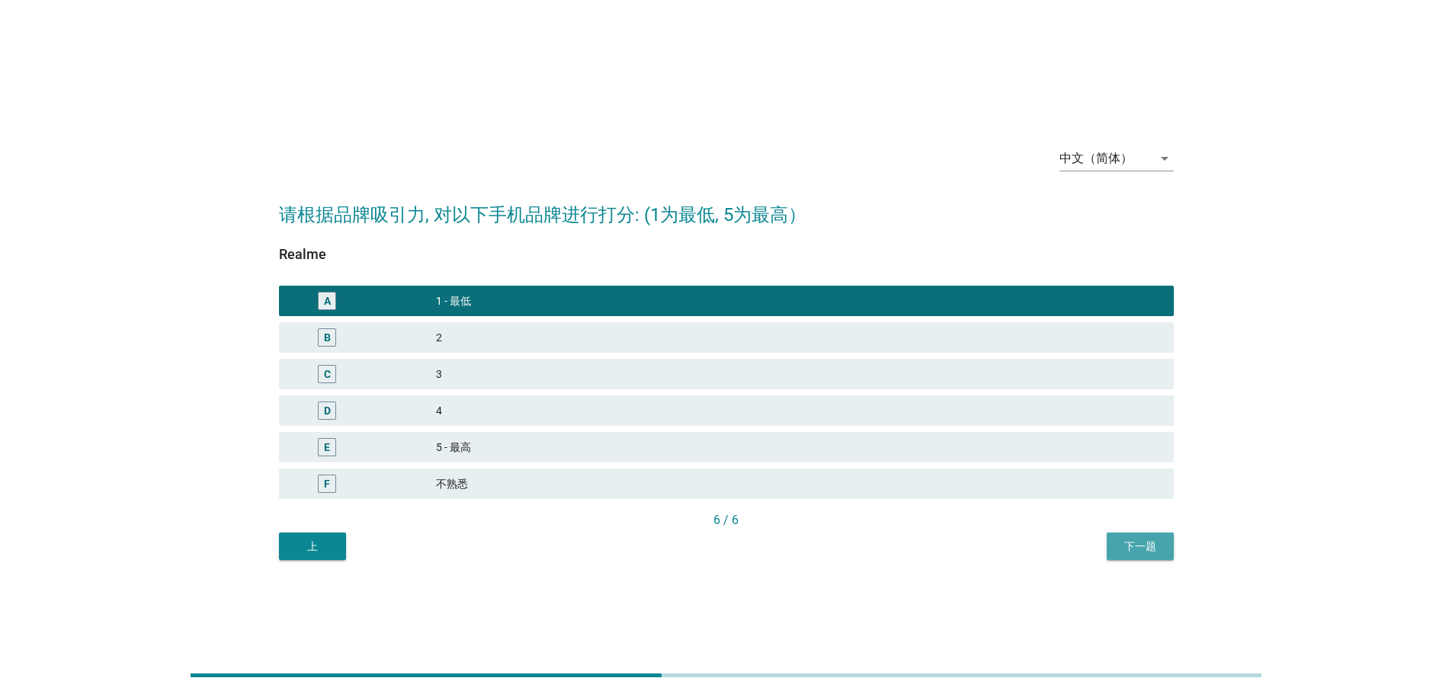
click at [1145, 553] on div "下一题" at bounding box center [1140, 547] width 43 height 16
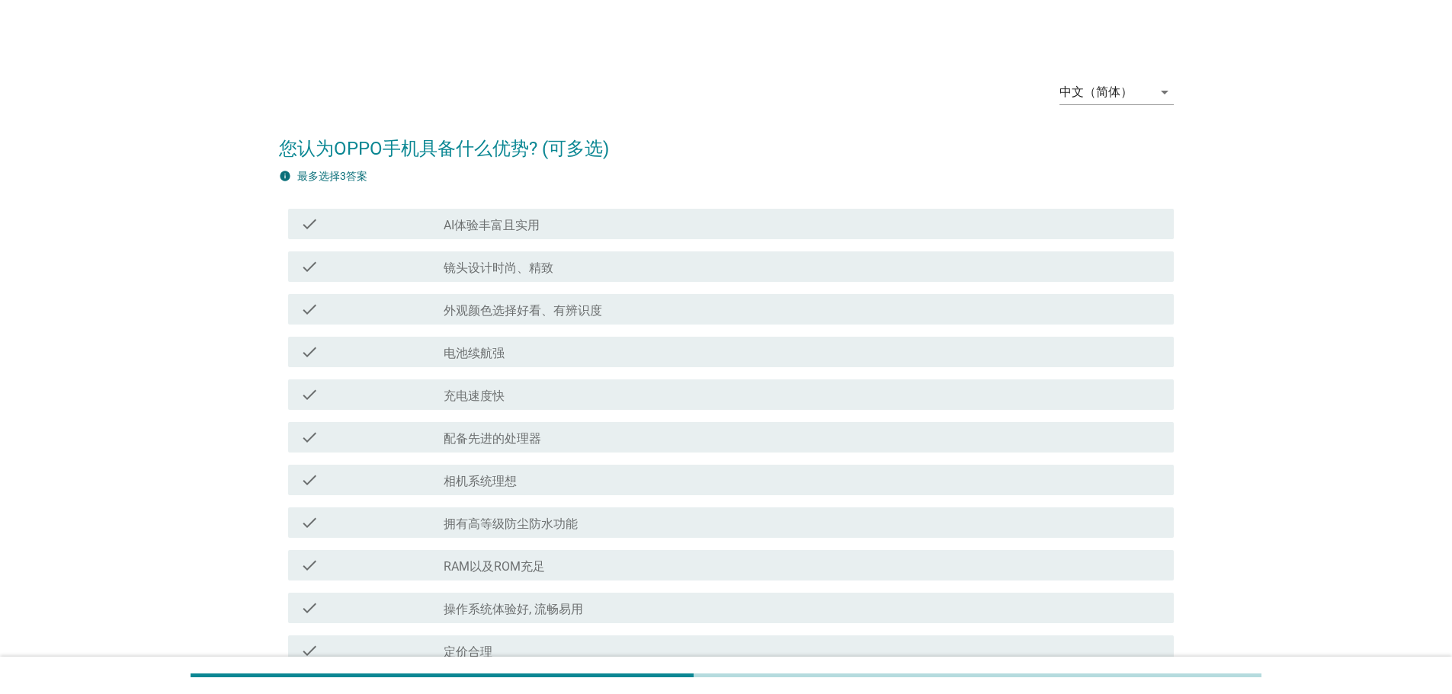
click at [581, 356] on div "check_box_outline_blank 电池续航强" at bounding box center [802, 352] width 718 height 18
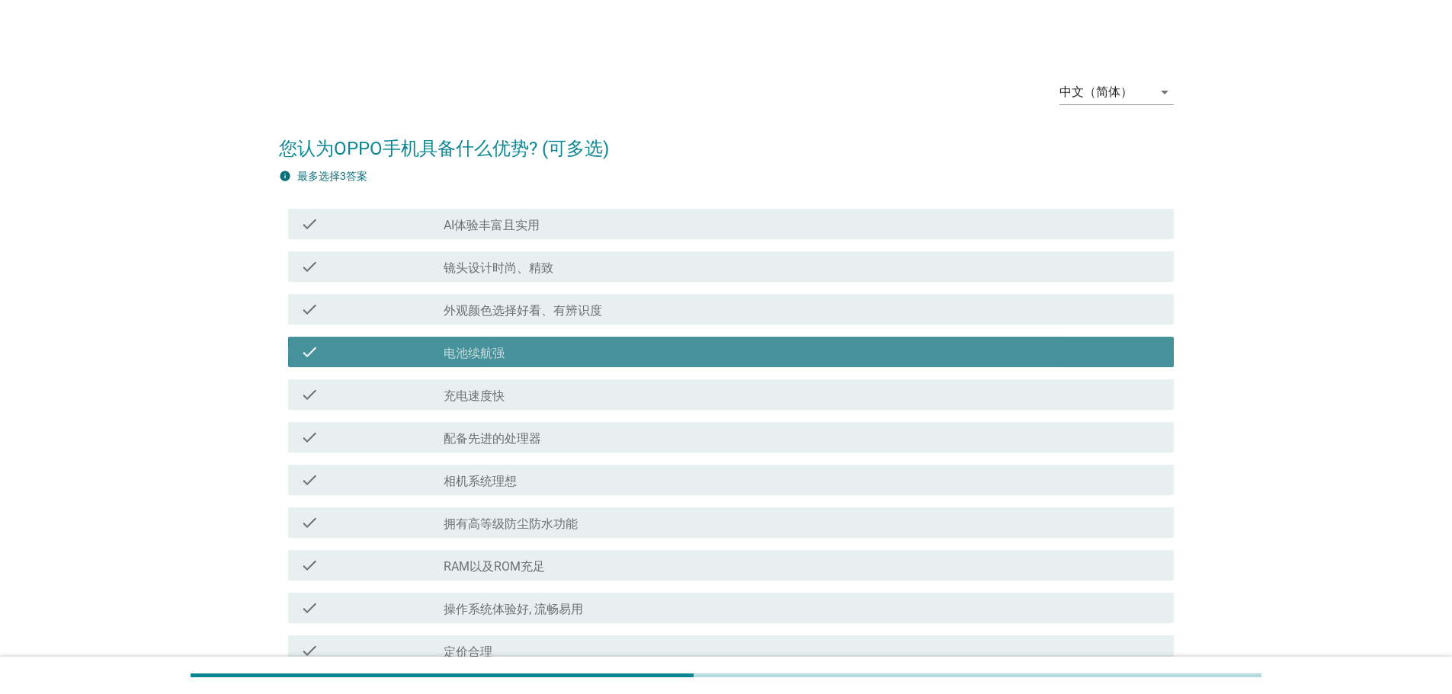
click at [552, 482] on div "check_box_outline_blank 相机系统理想" at bounding box center [802, 480] width 718 height 18
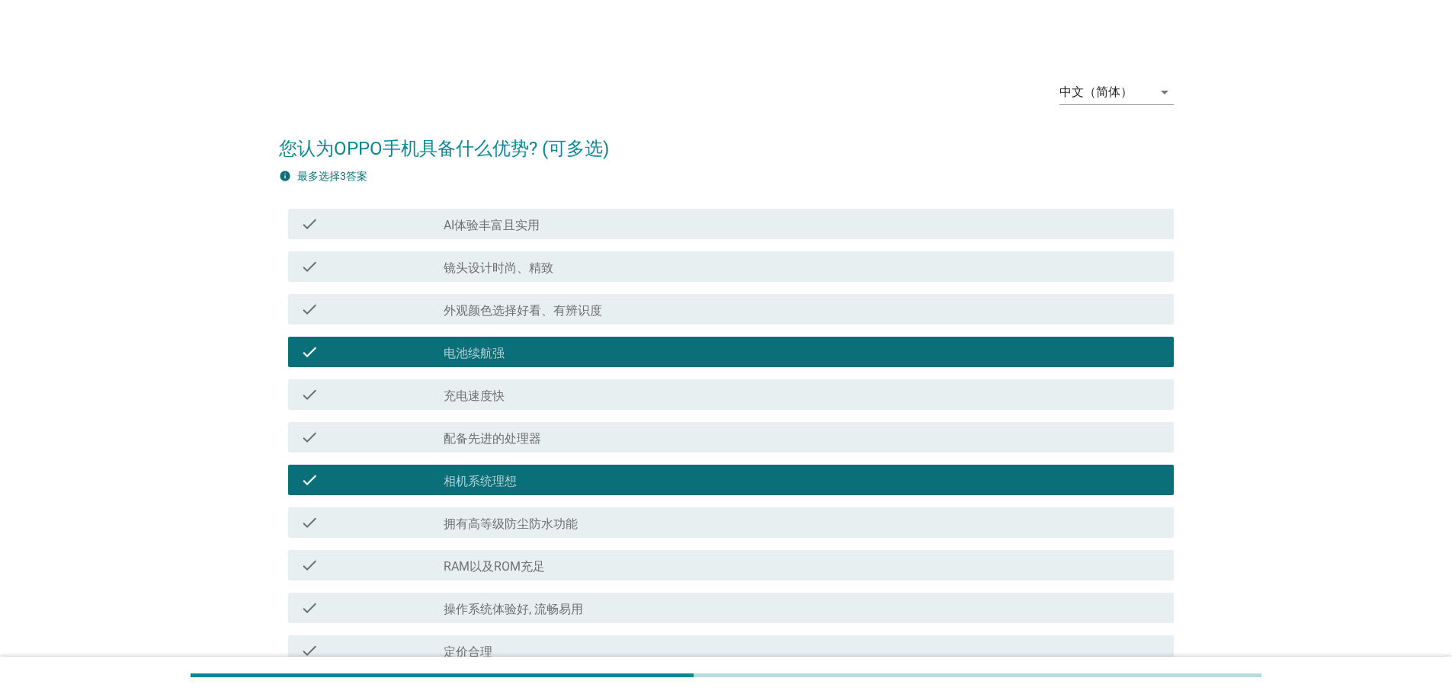
click at [556, 578] on div "check check_box_outline_blank RAM以及ROM充足" at bounding box center [730, 565] width 885 height 30
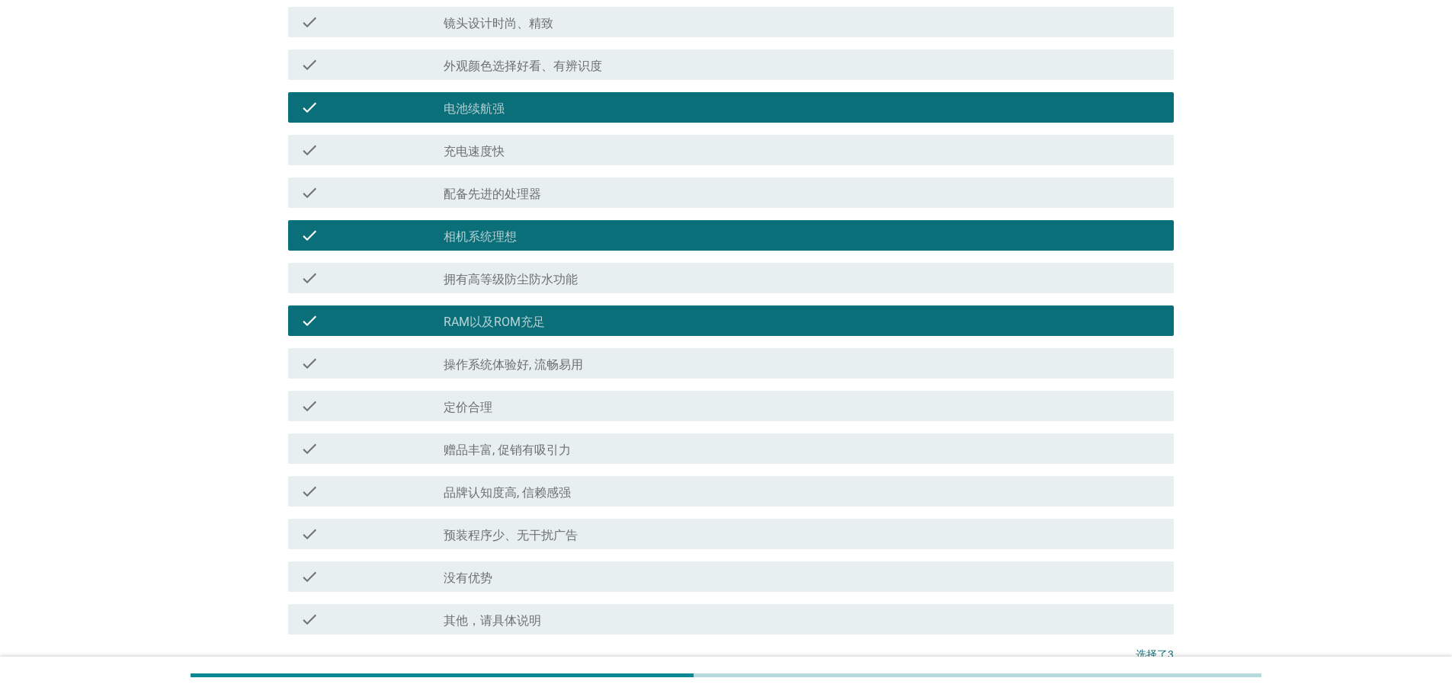
scroll to position [305, 0]
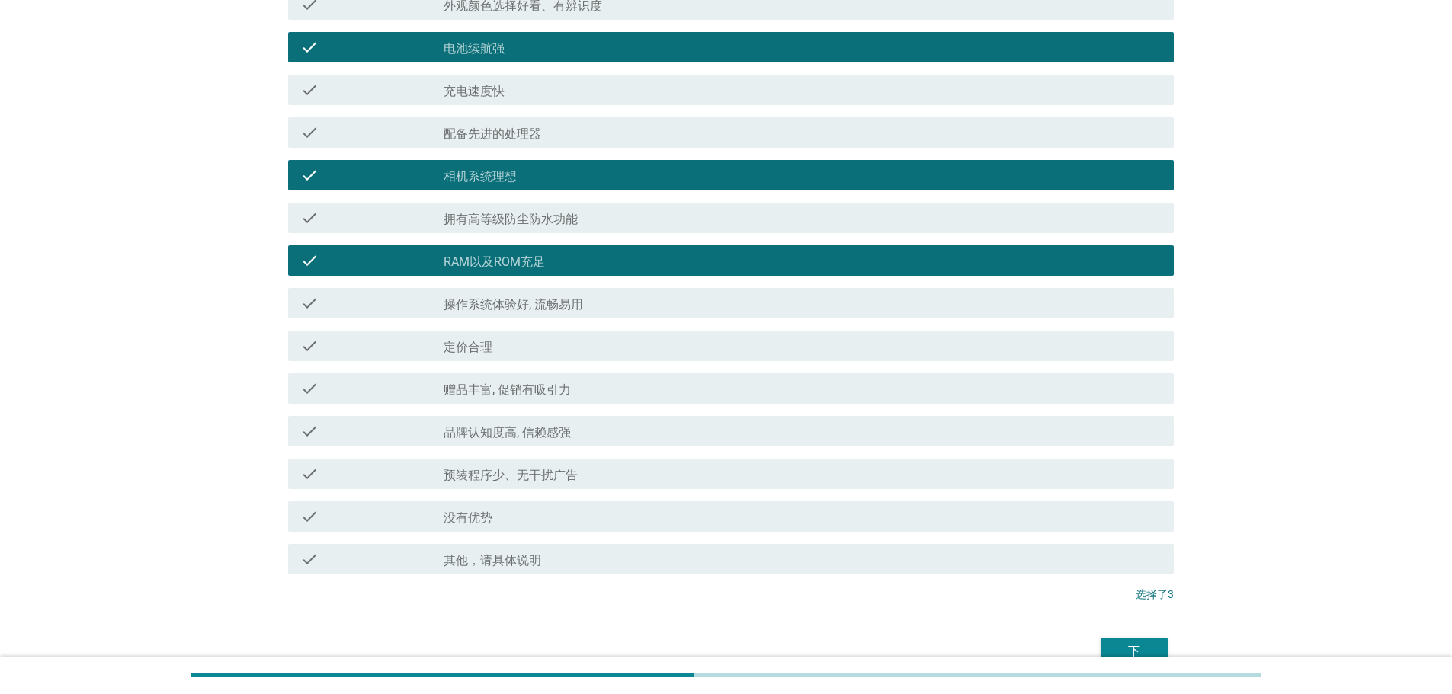
click at [1125, 640] on button "下" at bounding box center [1133, 651] width 67 height 27
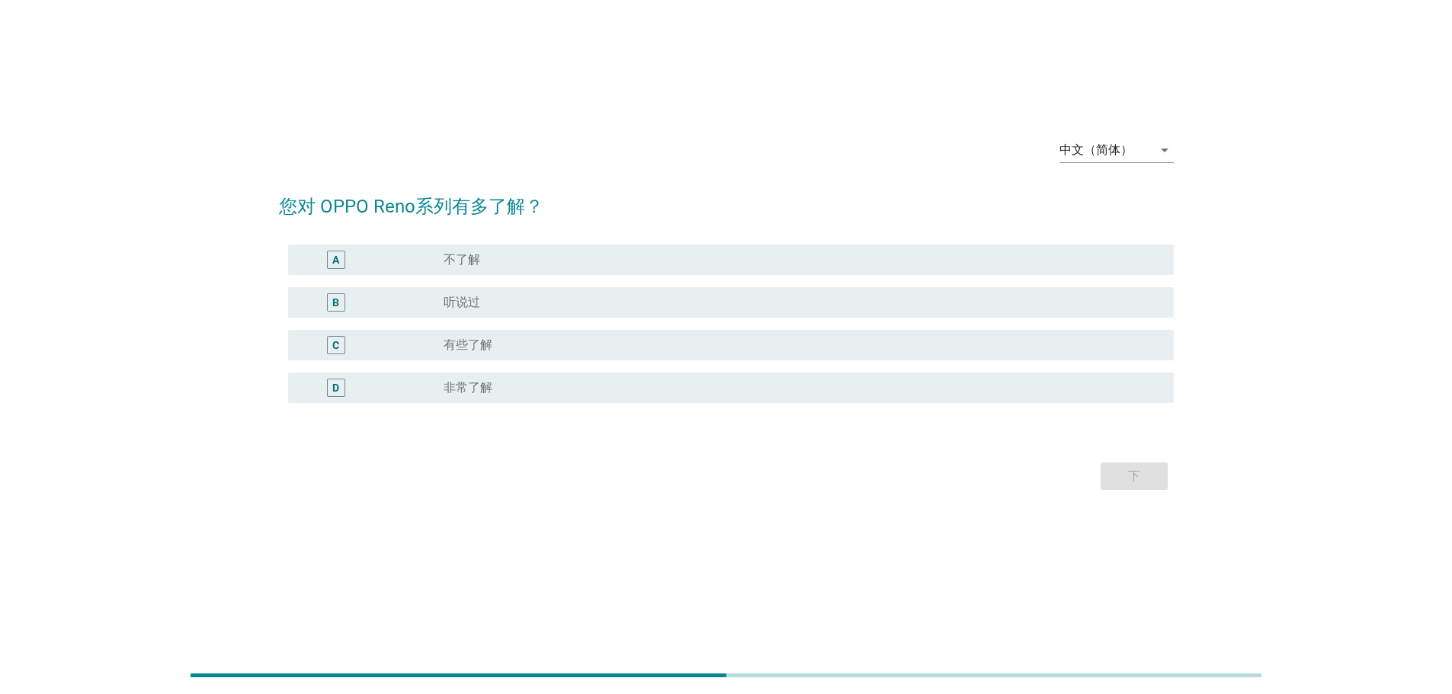
scroll to position [0, 0]
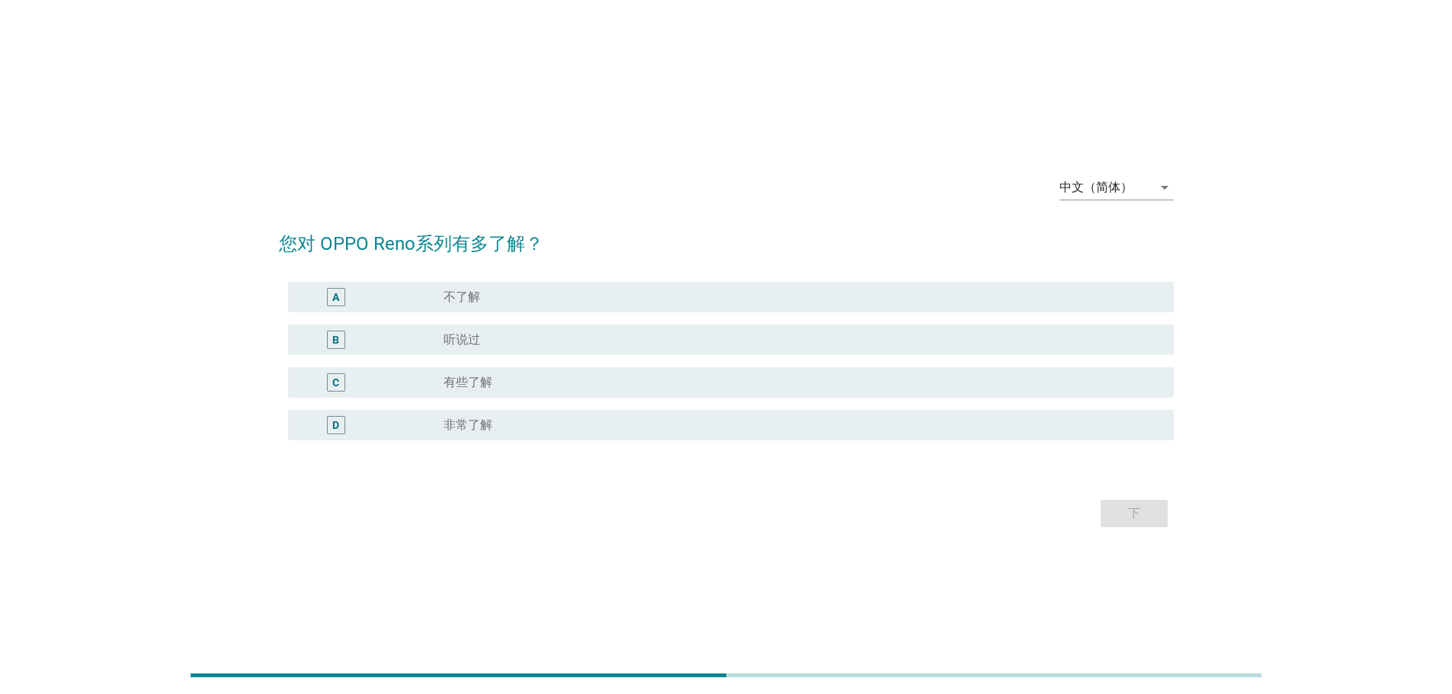
click at [536, 344] on div "radio_button_unchecked 听说过" at bounding box center [796, 339] width 706 height 15
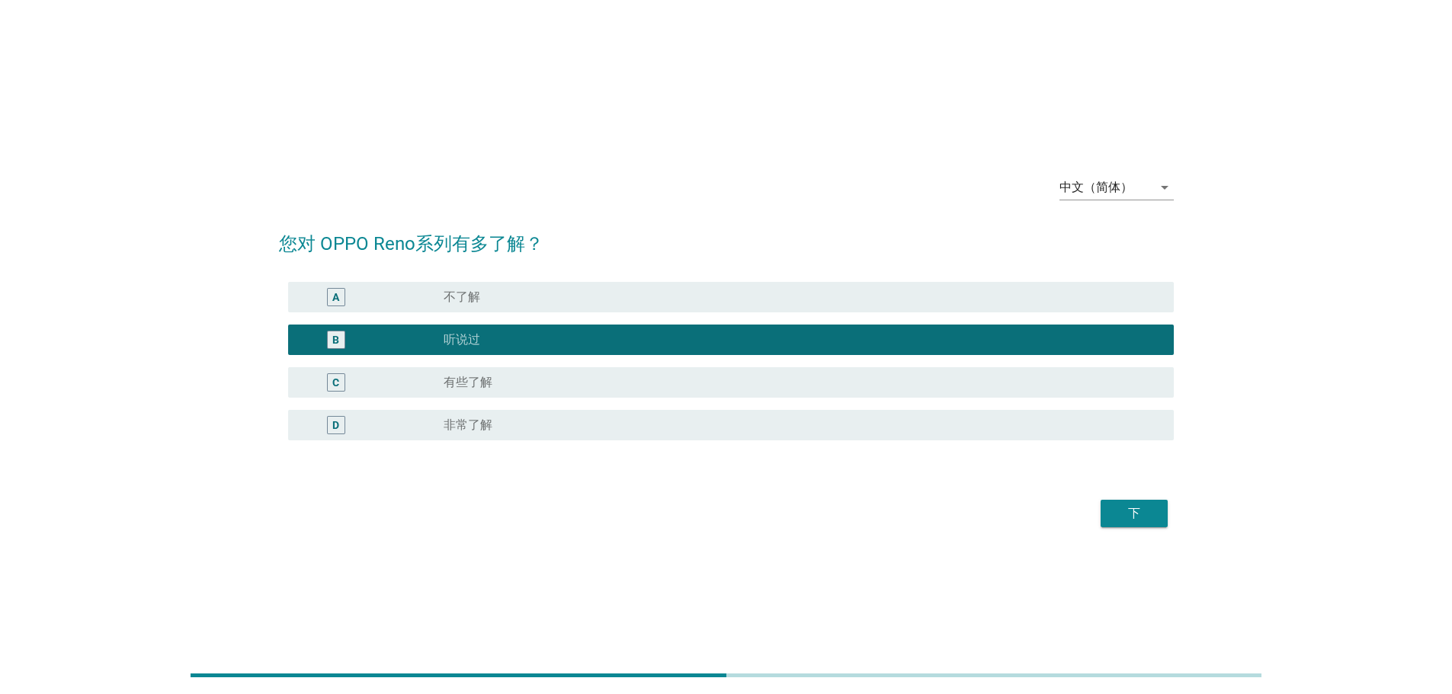
click at [1004, 301] on div "radio_button_unchecked 不了解" at bounding box center [796, 297] width 706 height 15
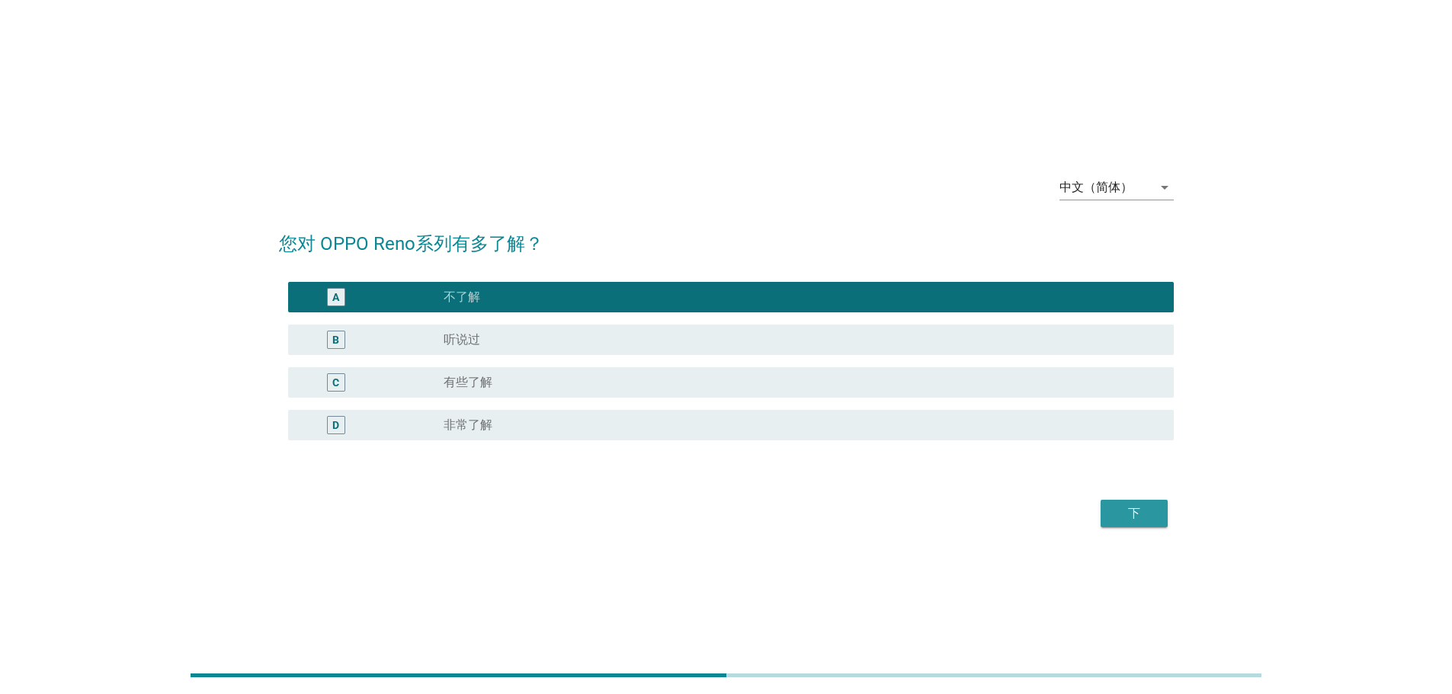
click at [1130, 513] on div "下" at bounding box center [1134, 513] width 43 height 18
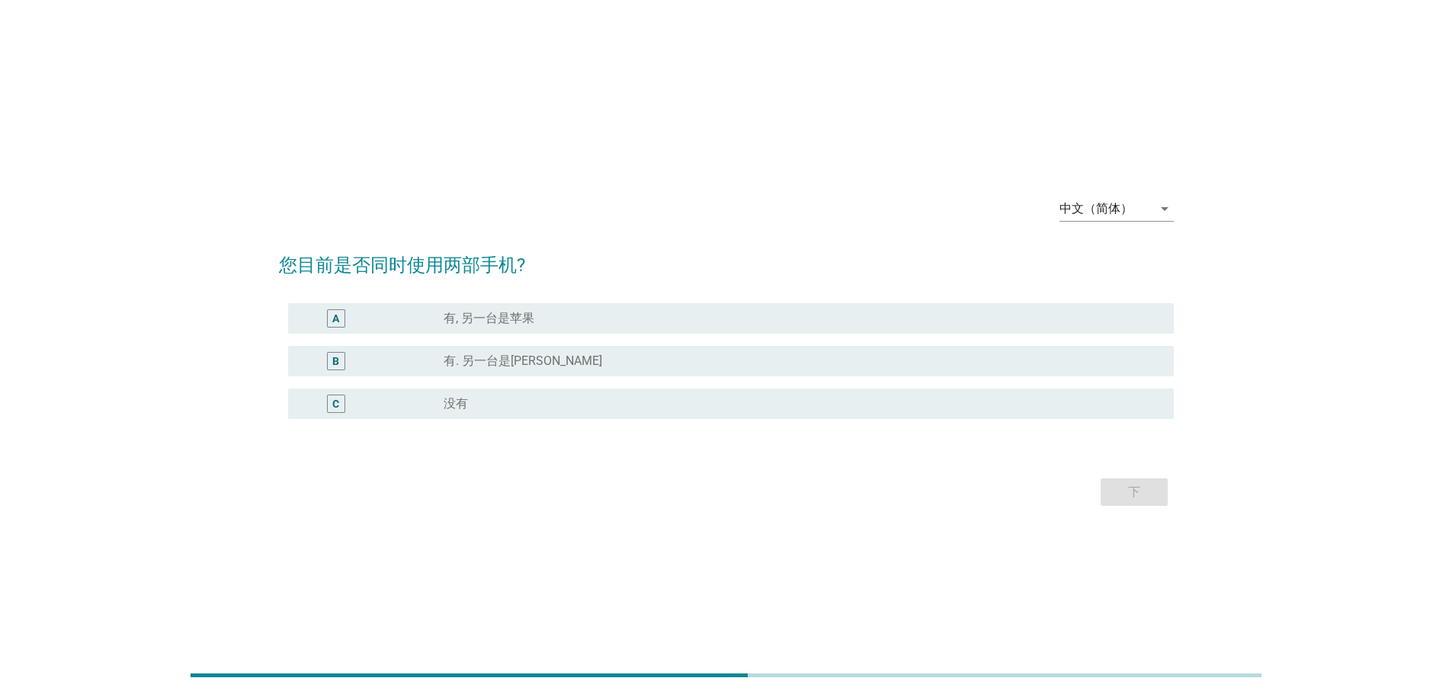
click at [590, 322] on div "radio_button_unchecked 有, 另一台是苹果" at bounding box center [796, 318] width 706 height 15
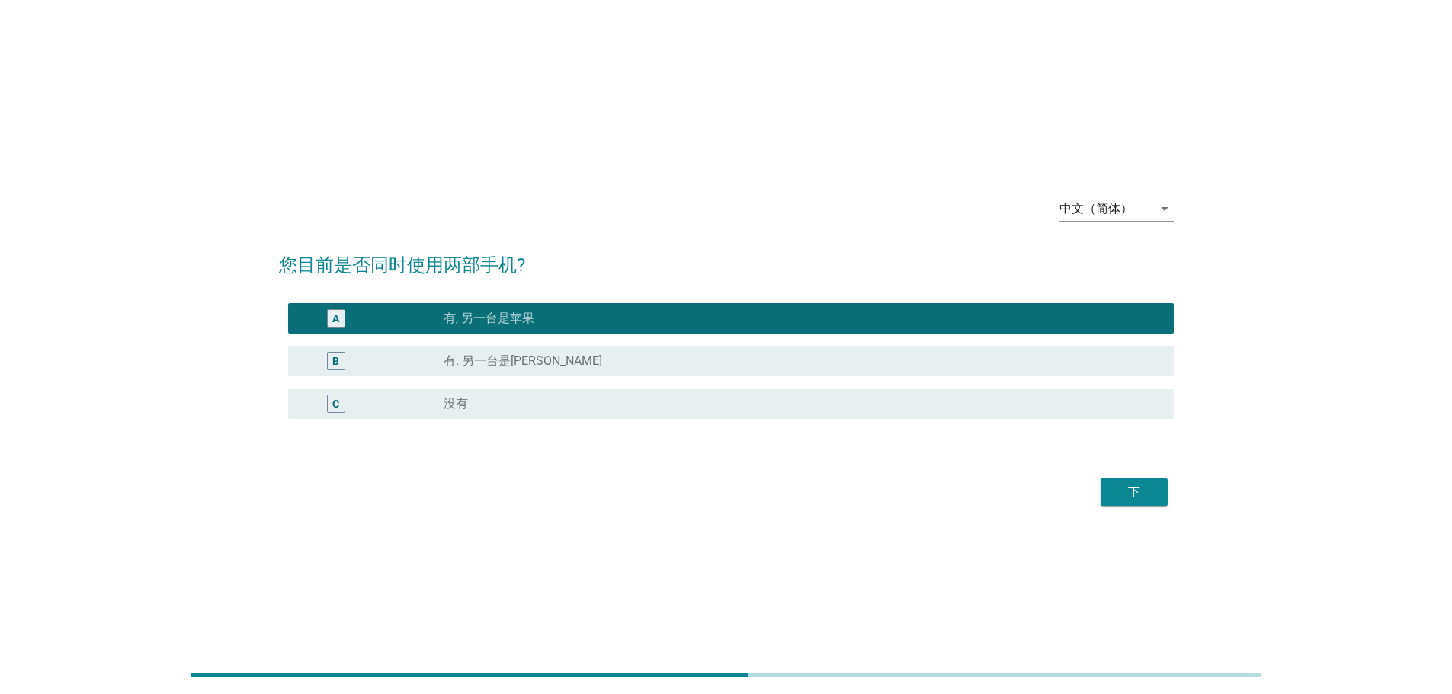
click at [1135, 490] on div "下" at bounding box center [1134, 492] width 43 height 18
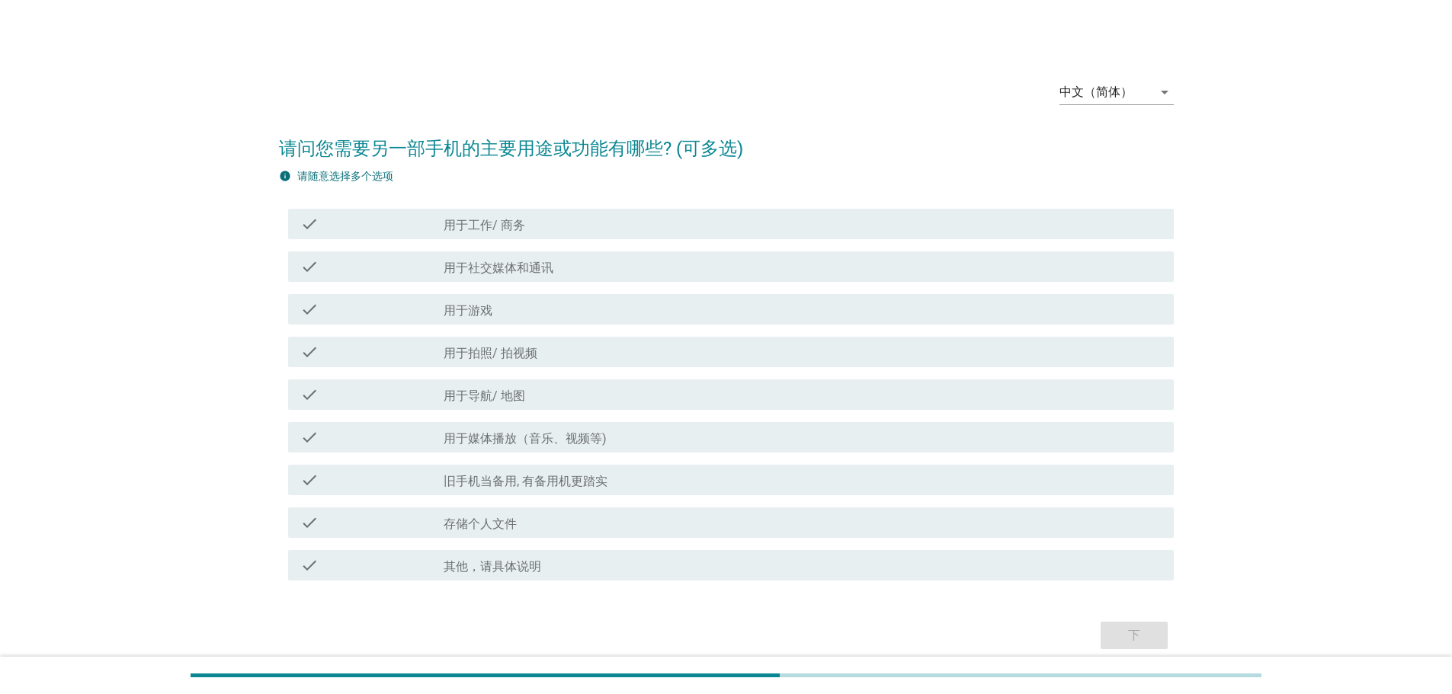
click at [527, 347] on label "用于拍照/ 拍视频" at bounding box center [490, 353] width 94 height 15
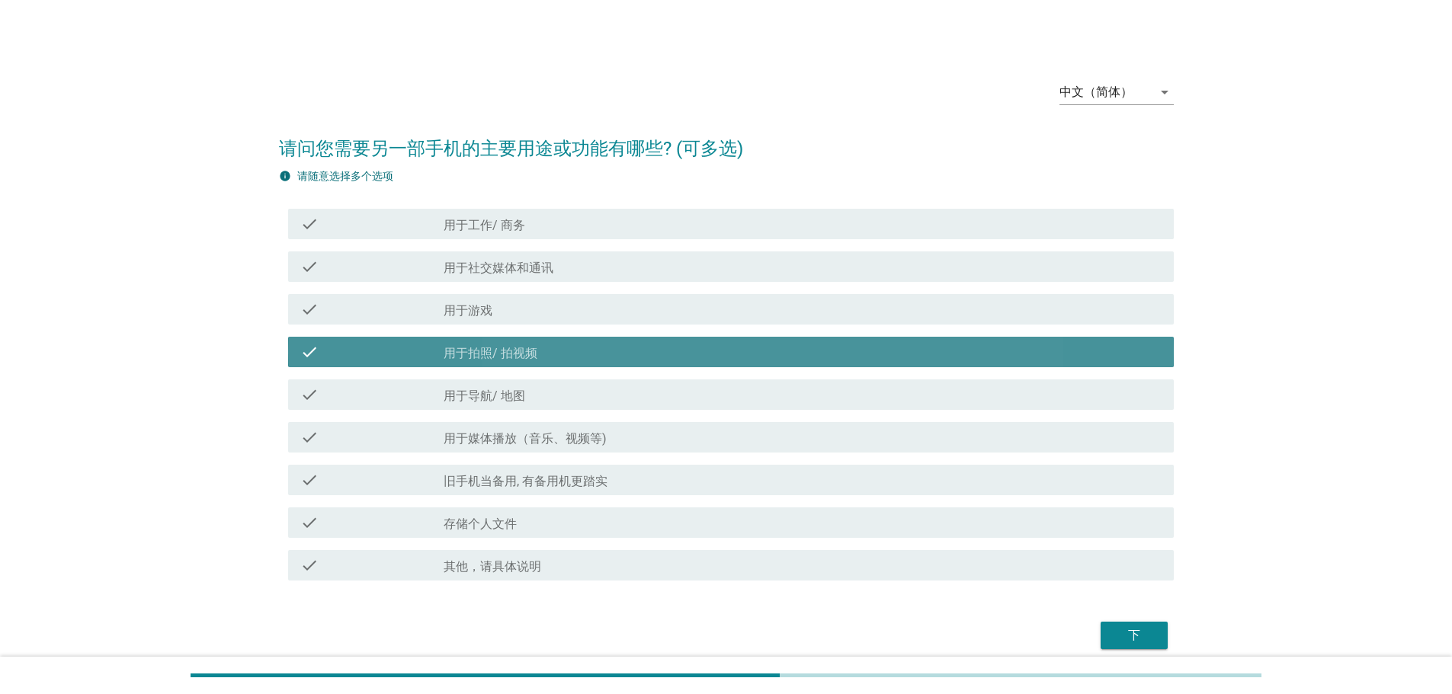
drag, startPoint x: 527, startPoint y: 392, endPoint x: 789, endPoint y: 543, distance: 302.7
click at [527, 394] on div "check_box_outline_blank 用于导航/ 地图" at bounding box center [802, 395] width 718 height 18
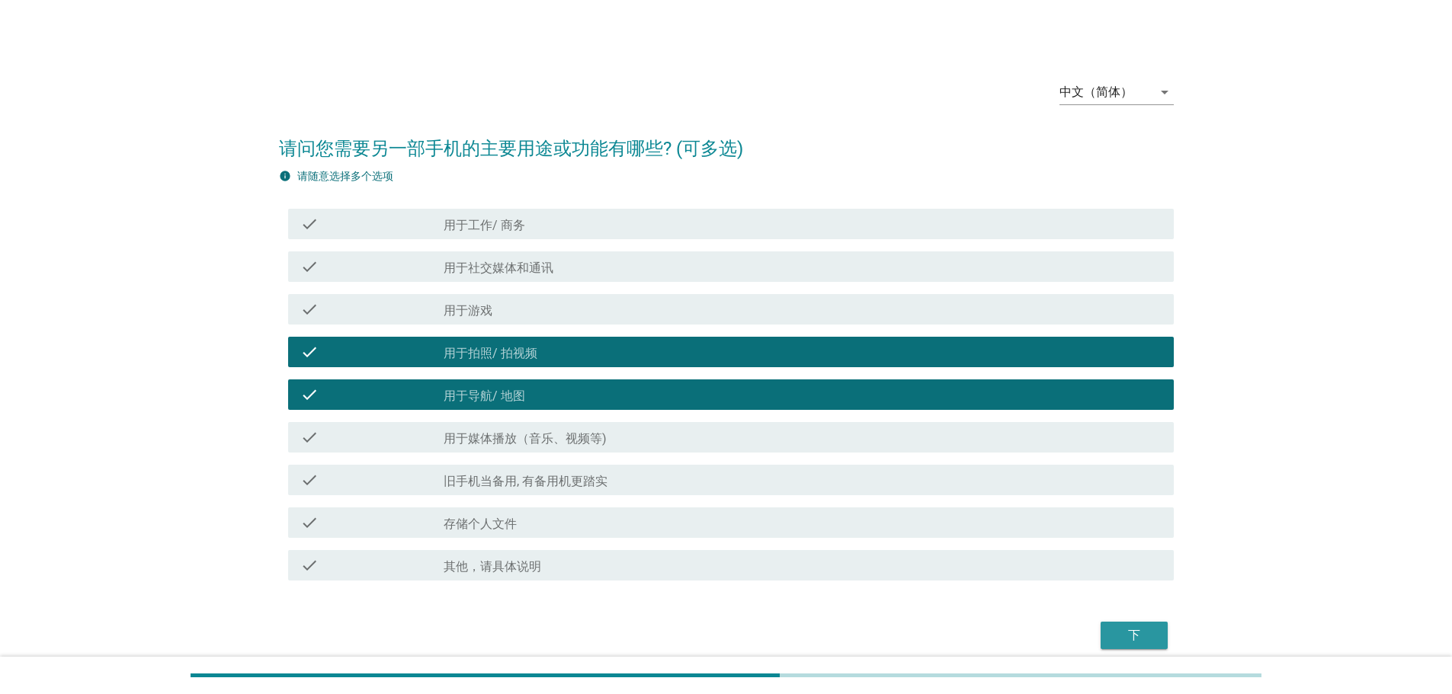
drag, startPoint x: 1135, startPoint y: 632, endPoint x: 1121, endPoint y: 650, distance: 23.3
click at [1135, 632] on div "下" at bounding box center [1134, 635] width 43 height 18
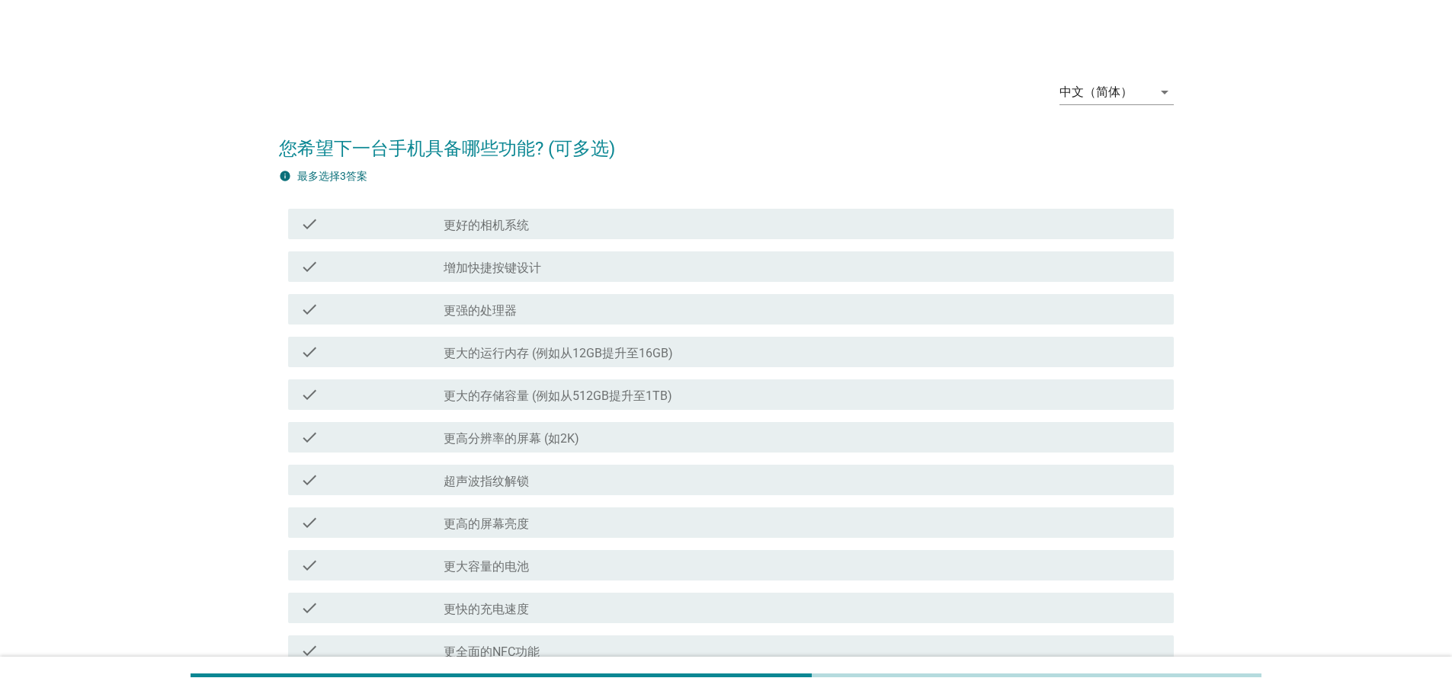
click at [536, 347] on label "更大的运行内存 (例如从12GB提升至16GB)" at bounding box center [557, 353] width 229 height 15
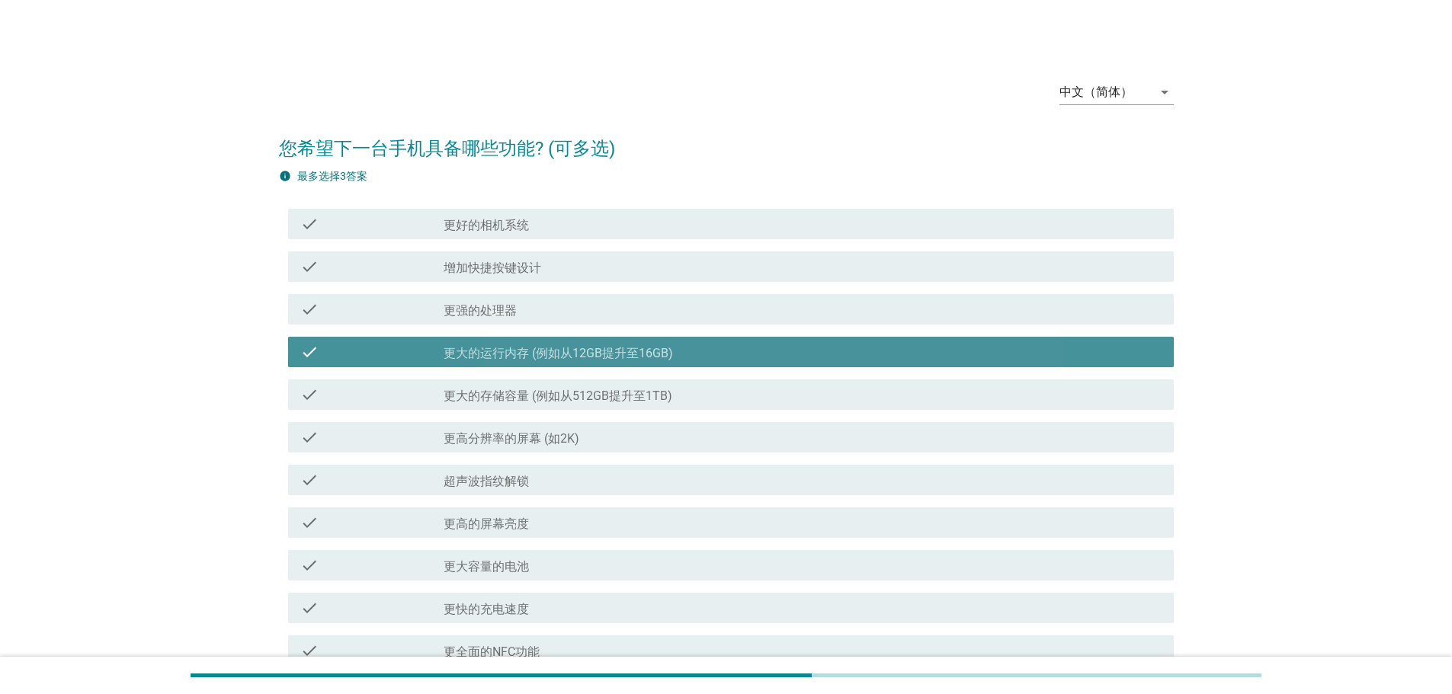
drag, startPoint x: 525, startPoint y: 392, endPoint x: 512, endPoint y: 453, distance: 62.3
click at [525, 392] on label "更大的存储容量 (例如从512GB提升至1TB)" at bounding box center [557, 396] width 229 height 15
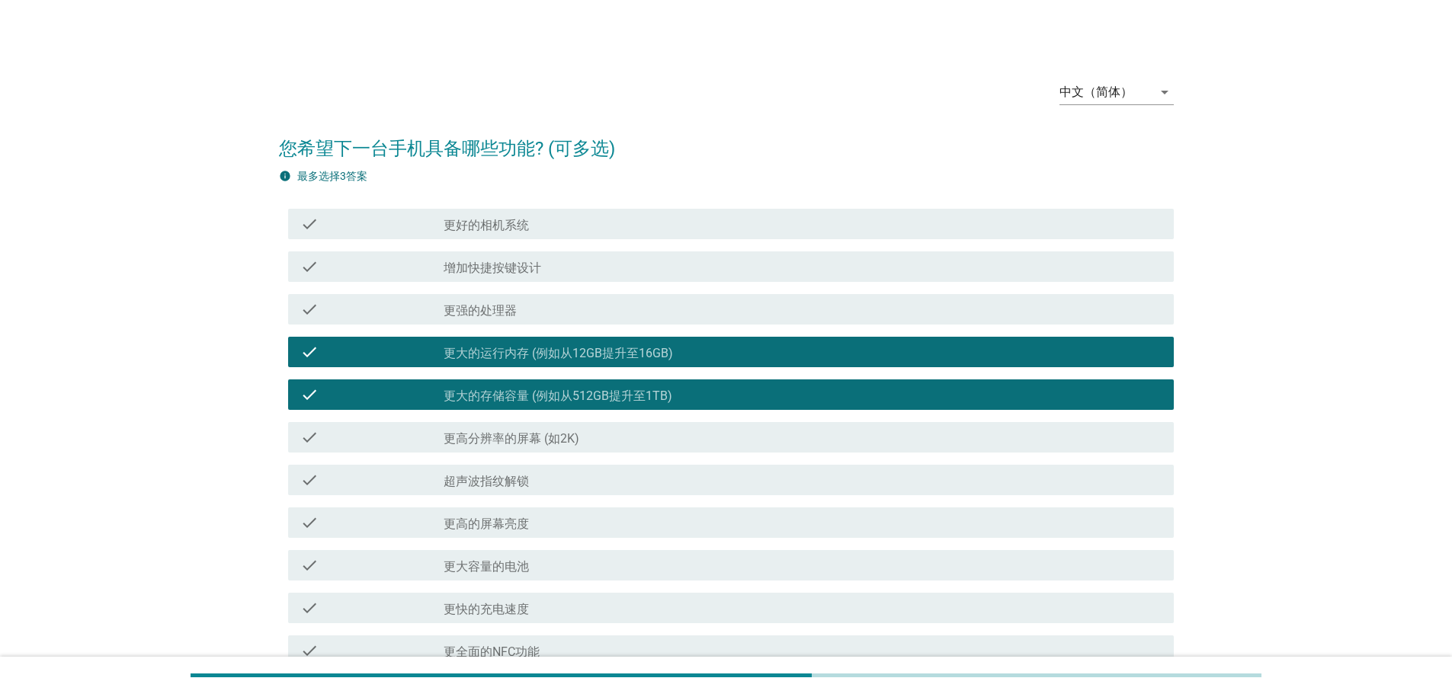
click at [498, 517] on div "check_box_outline_blank 更高的屏幕亮度" at bounding box center [802, 523] width 718 height 18
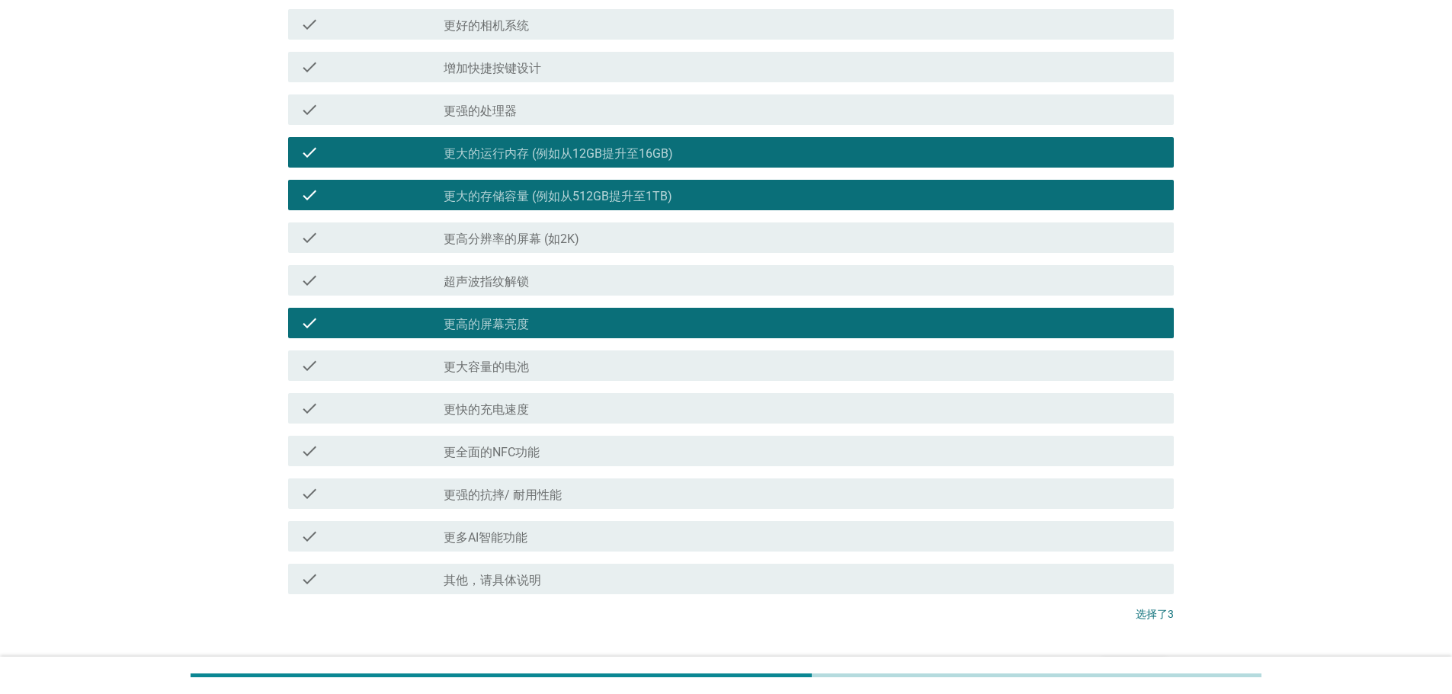
scroll to position [299, 0]
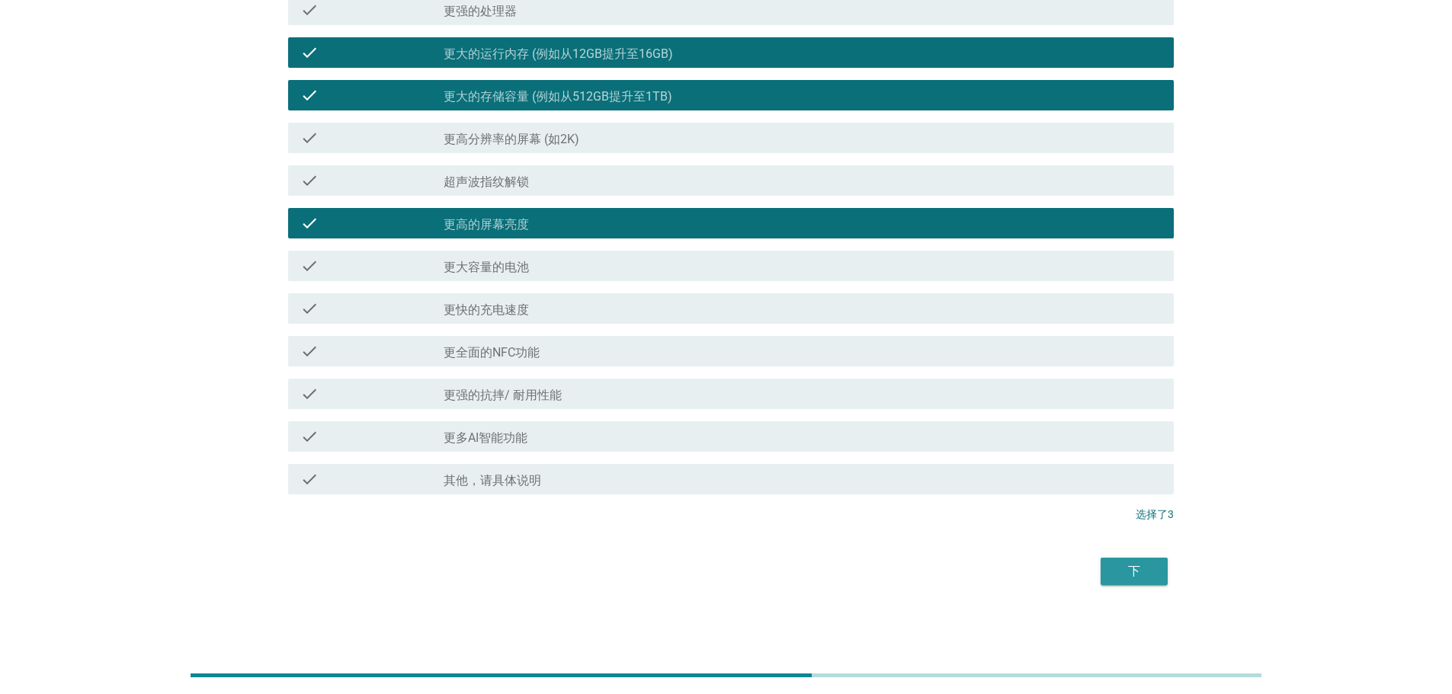
click at [1140, 572] on div "下" at bounding box center [1134, 571] width 43 height 18
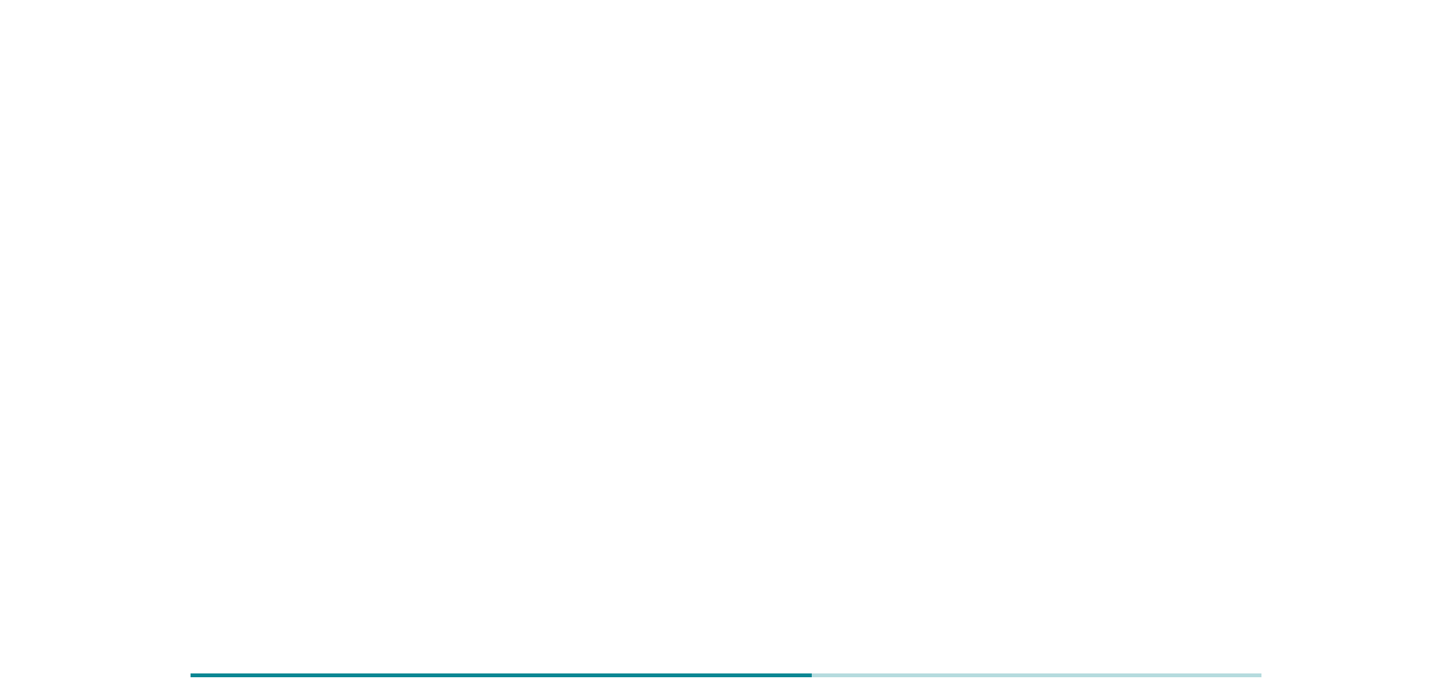
scroll to position [0, 0]
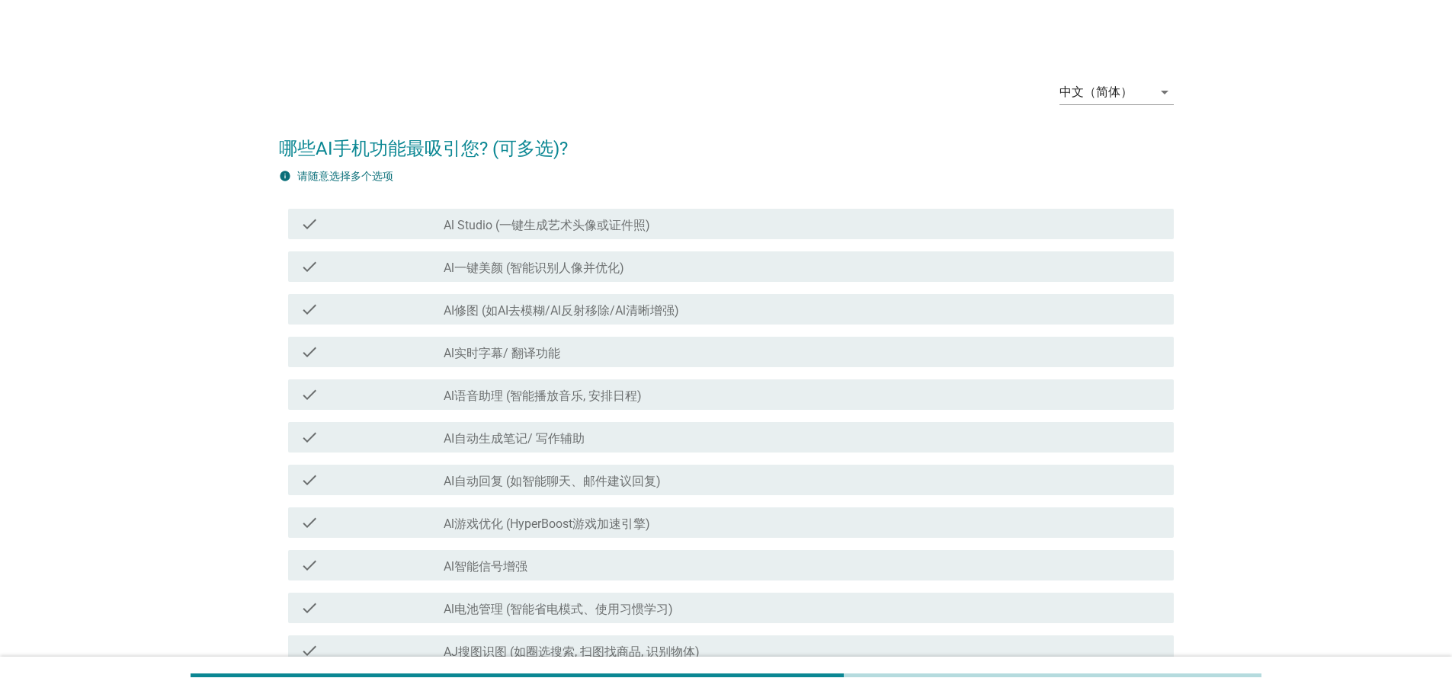
click at [542, 384] on div "check check_box_outline_blank Al语音助理 (智能播放音乐, 安排日程)" at bounding box center [730, 394] width 885 height 30
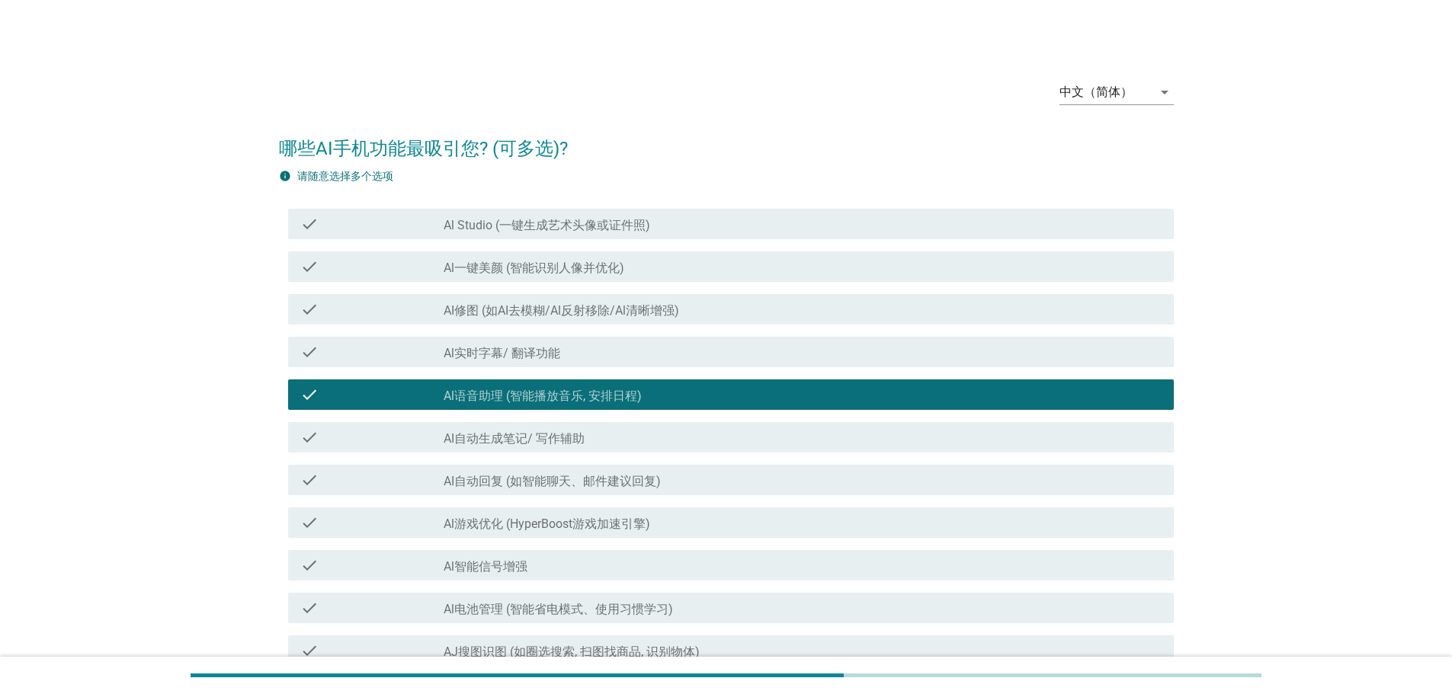
click at [539, 475] on label "AI自动回复 (如智能聊天、邮件建议回复)" at bounding box center [551, 481] width 217 height 15
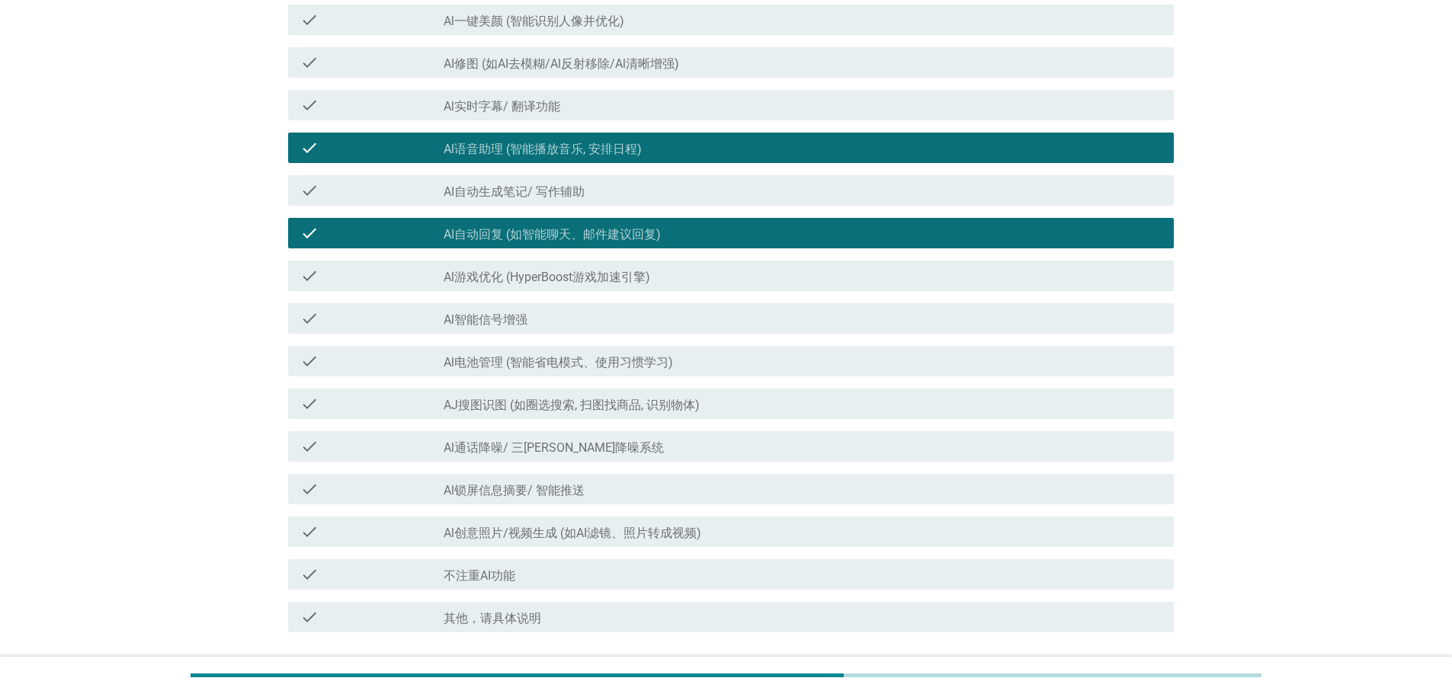
scroll to position [305, 0]
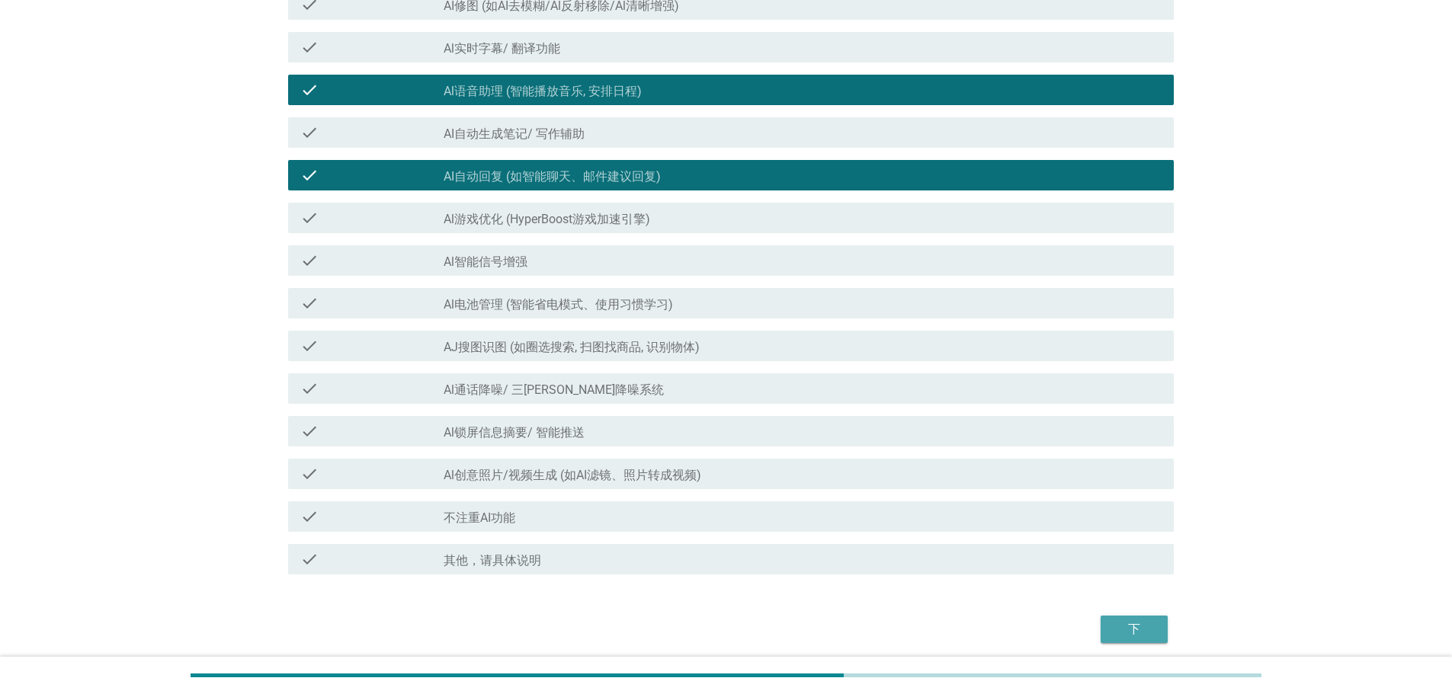
click at [1132, 619] on button "下" at bounding box center [1133, 629] width 67 height 27
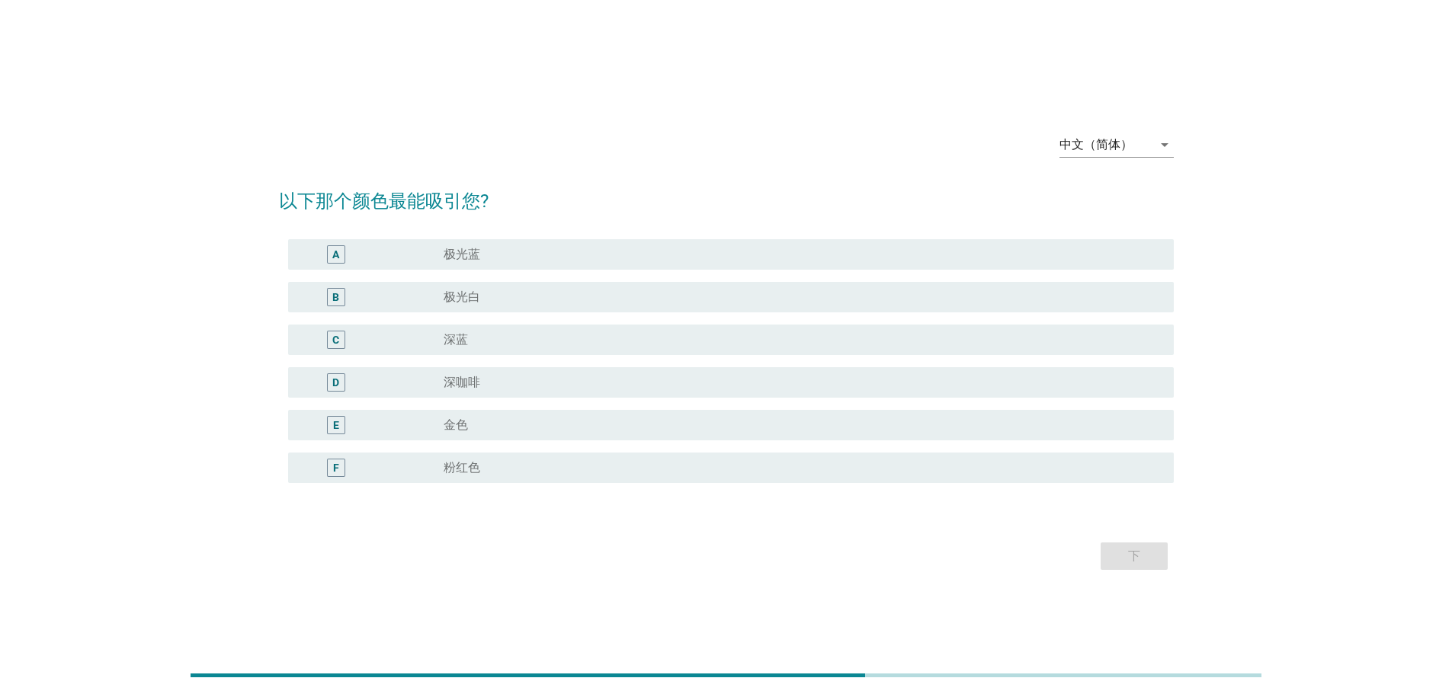
click at [684, 298] on div "radio_button_unchecked 极光白" at bounding box center [796, 297] width 706 height 15
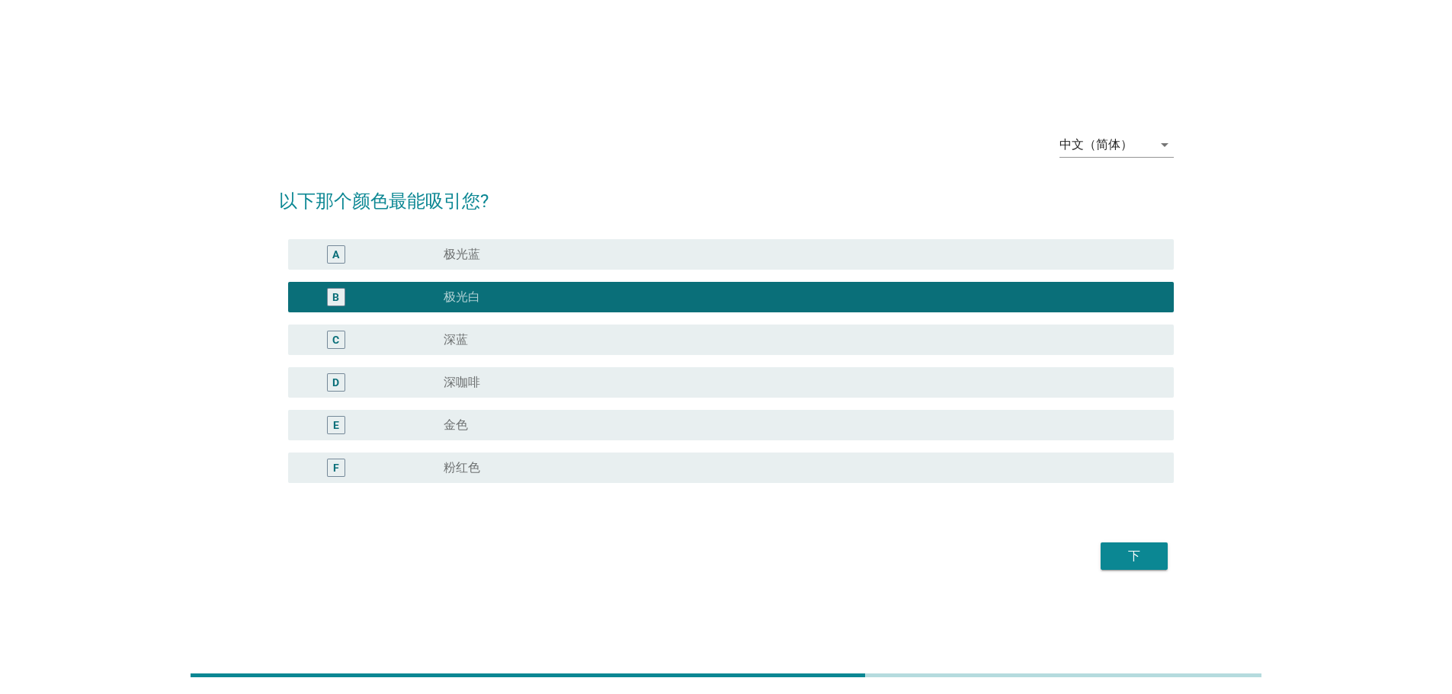
click at [1099, 555] on div "下" at bounding box center [726, 556] width 895 height 37
click at [1128, 555] on div "下" at bounding box center [1134, 556] width 43 height 18
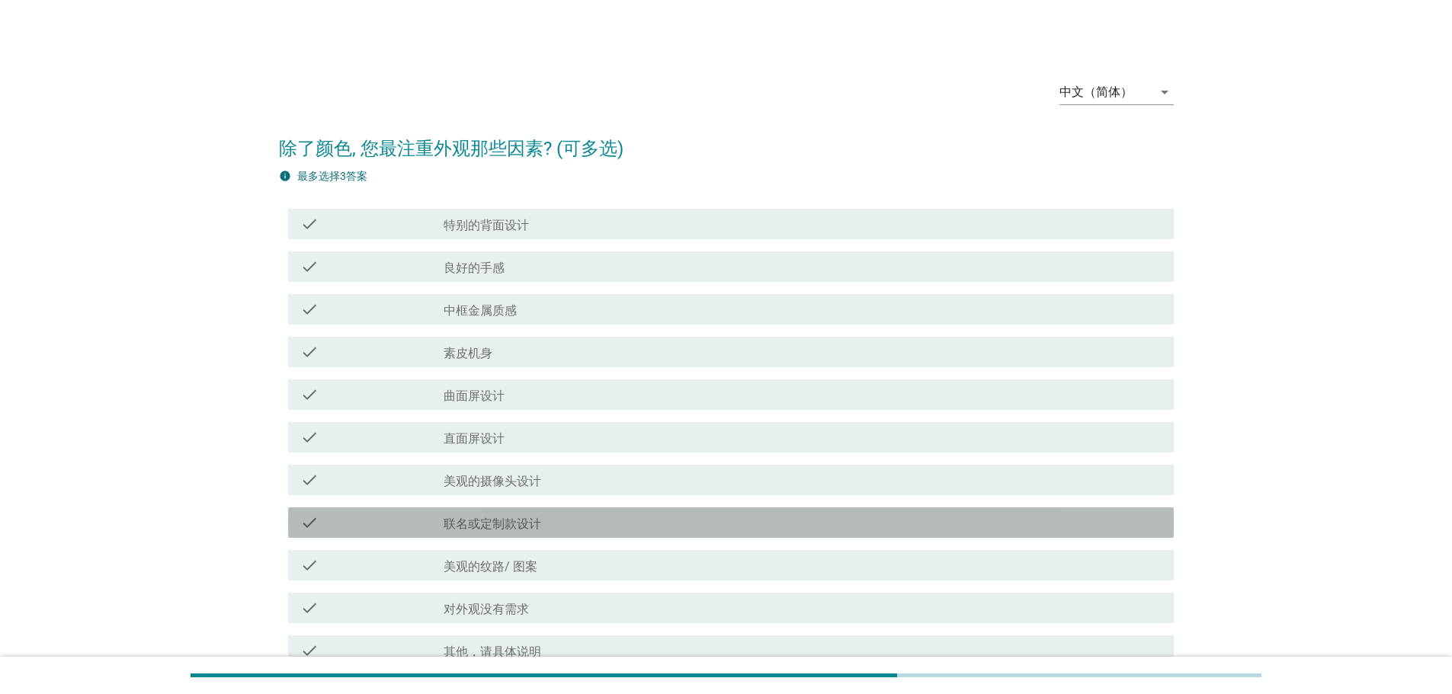
click at [568, 529] on div "check_box_outline_blank 联名或定制款设计" at bounding box center [802, 523] width 718 height 18
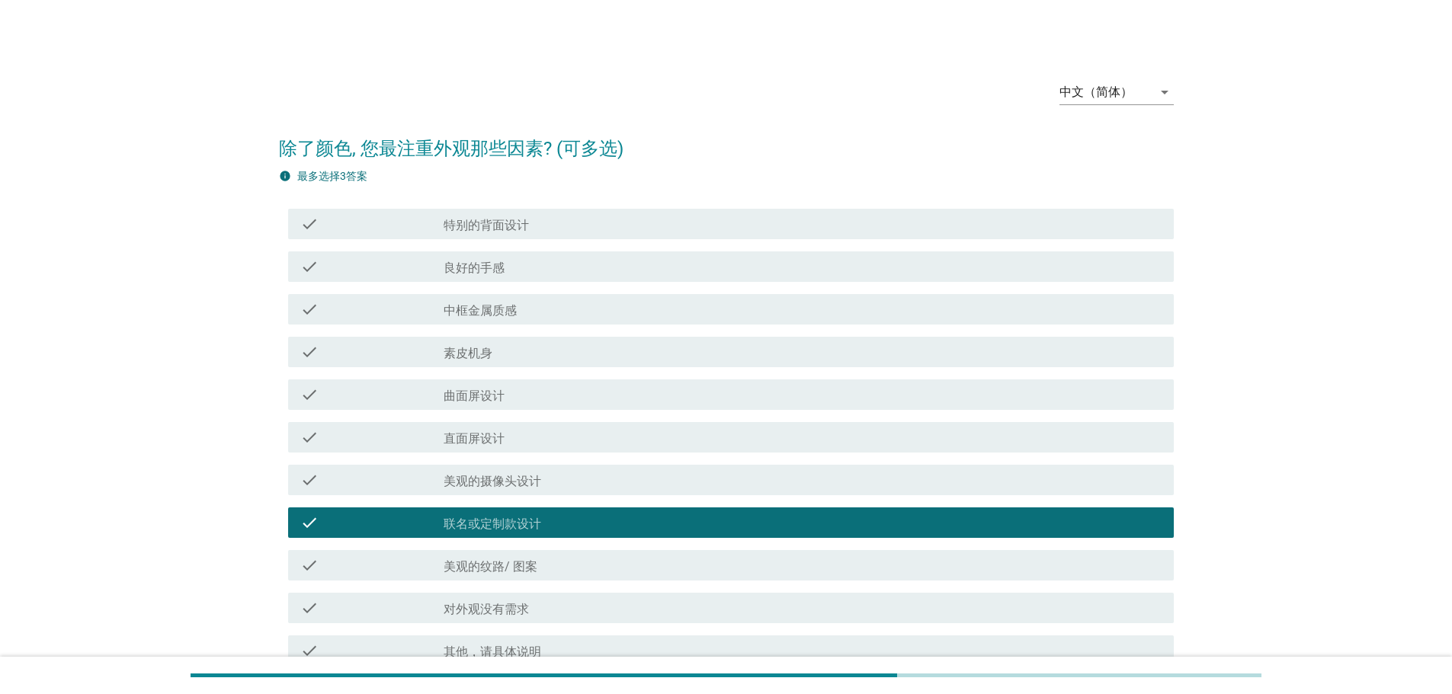
click at [590, 482] on div "check_box_outline_blank 美观的摄像头设计" at bounding box center [802, 480] width 718 height 18
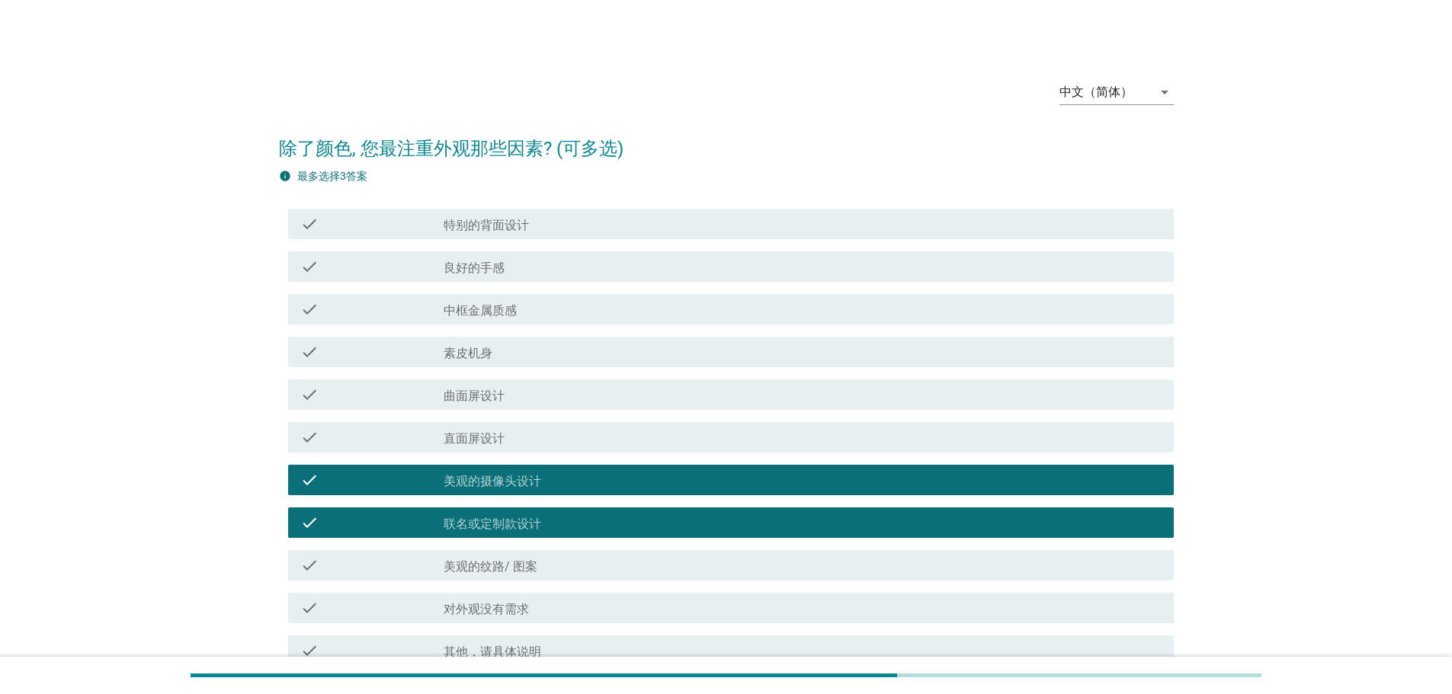
scroll to position [171, 0]
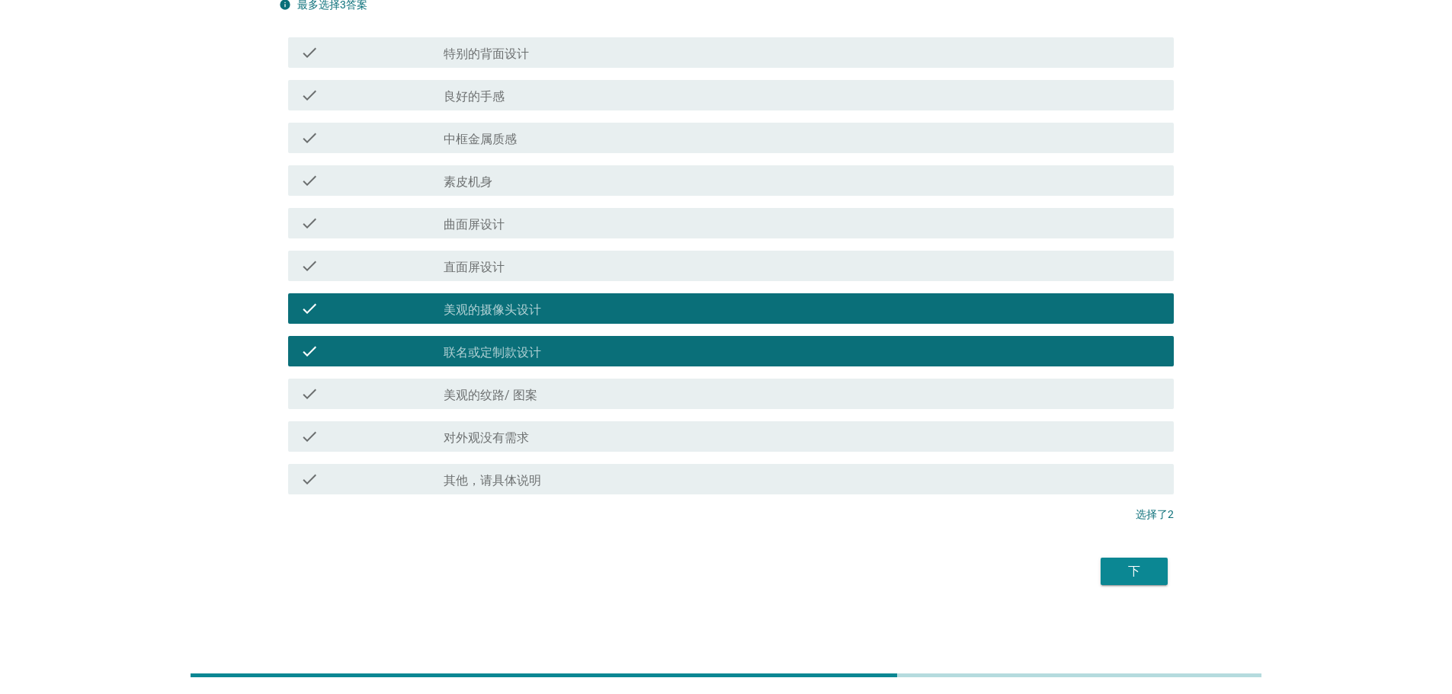
click at [1136, 561] on button "下" at bounding box center [1133, 571] width 67 height 27
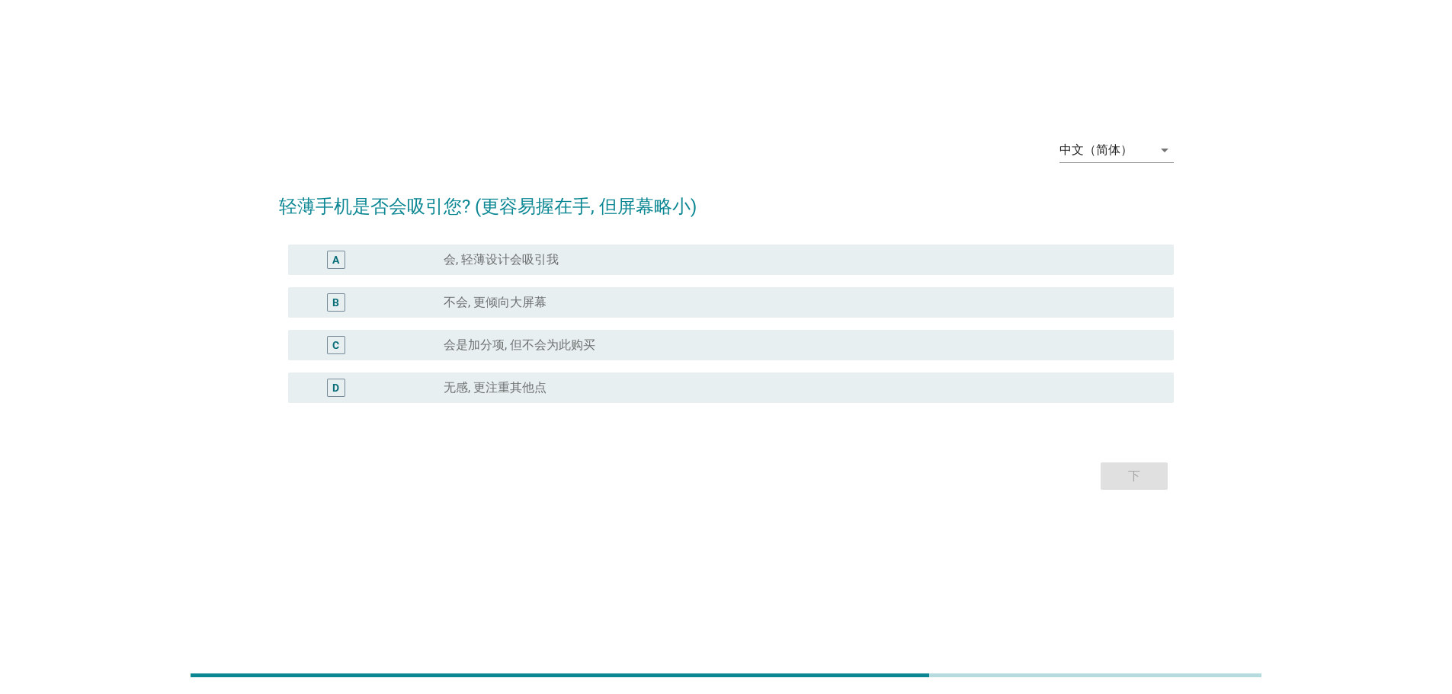
scroll to position [0, 0]
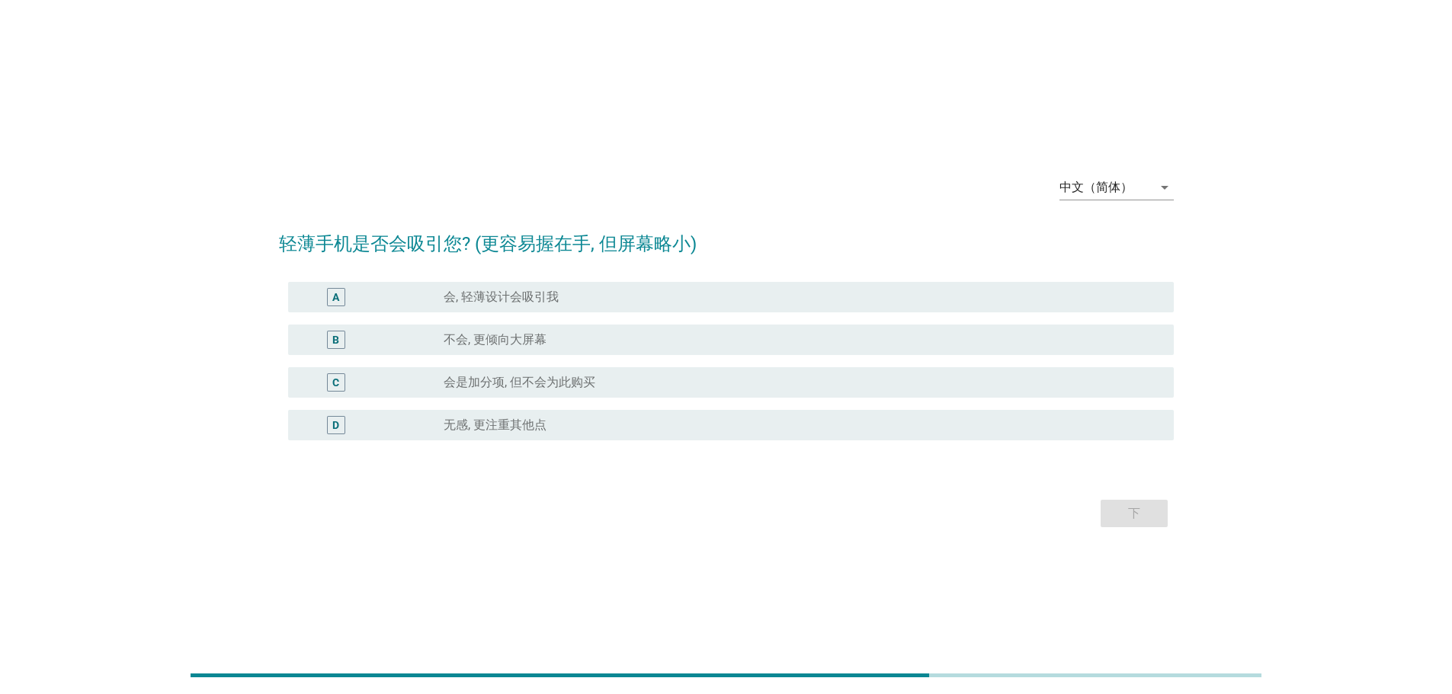
click at [543, 303] on label "会, 轻薄设计会吸引我" at bounding box center [500, 297] width 115 height 15
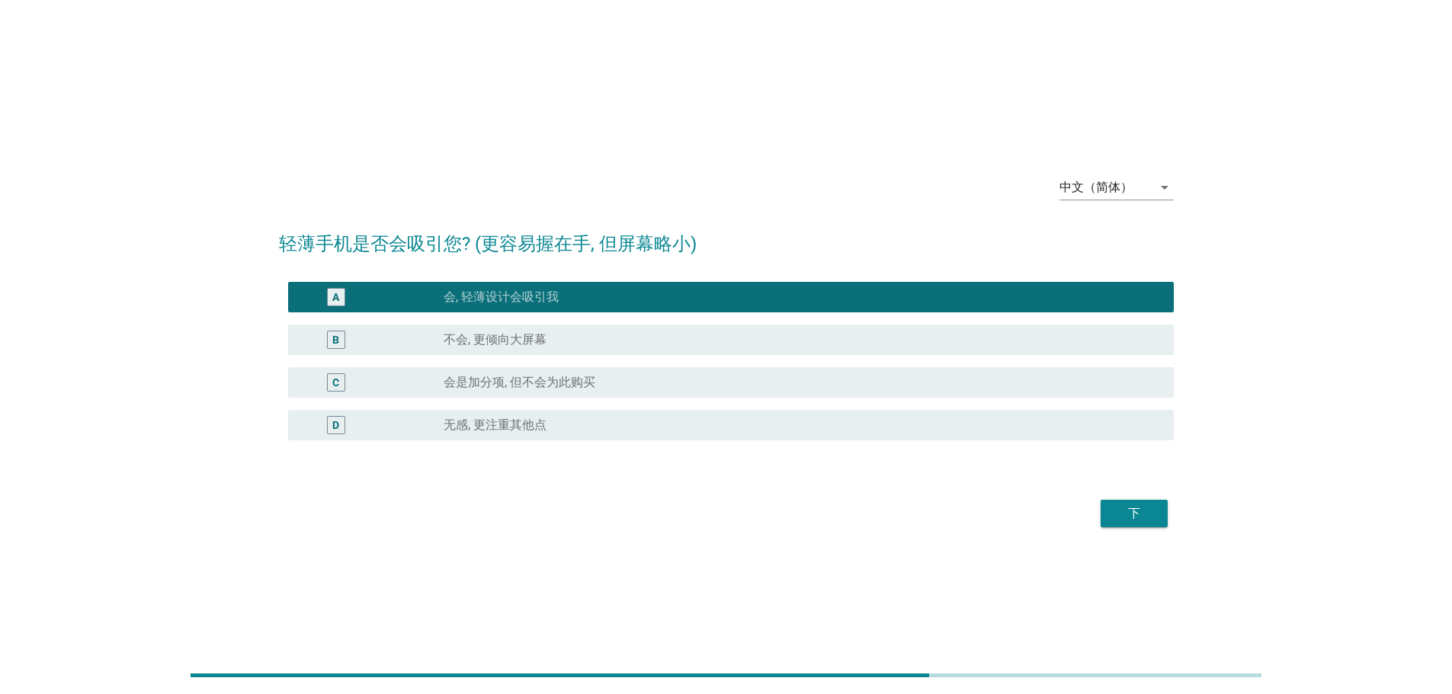
click at [562, 335] on div "radio_button_unchecked 不会, 更倾向大屏幕" at bounding box center [796, 339] width 706 height 15
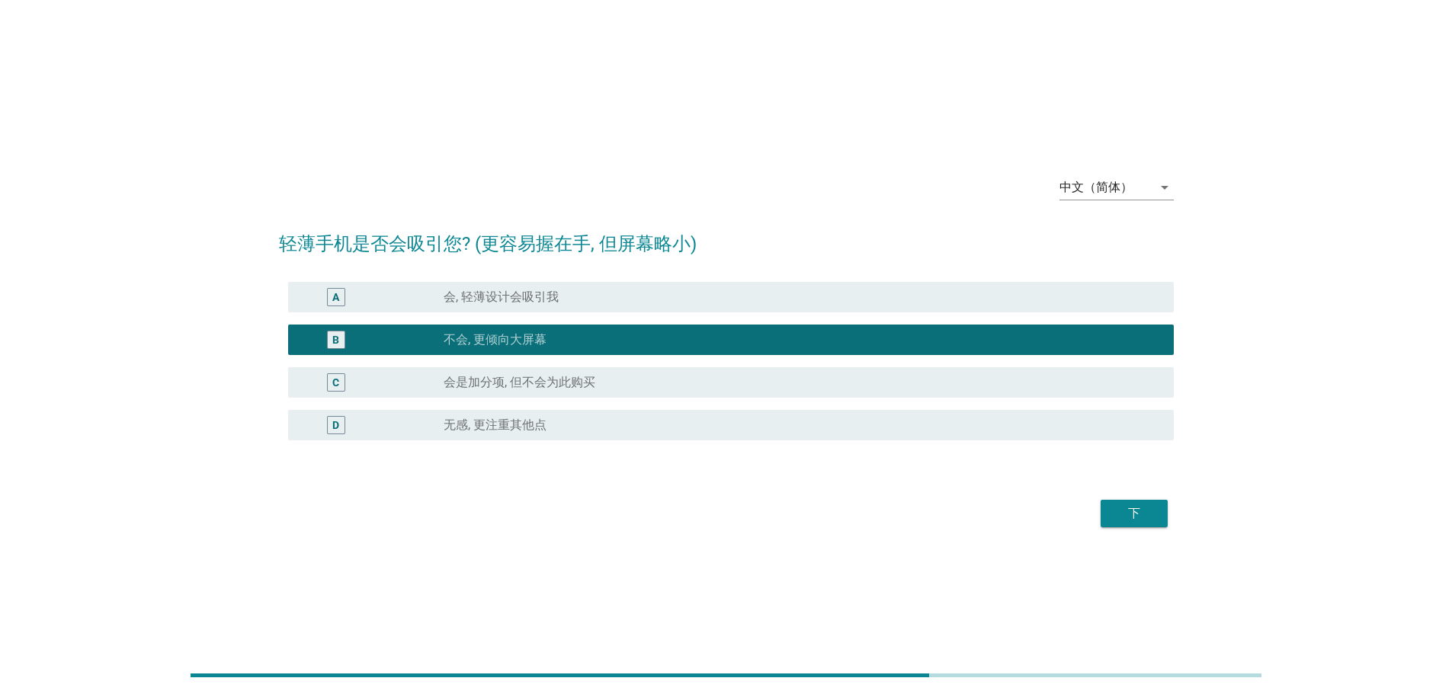
drag, startPoint x: 581, startPoint y: 375, endPoint x: 859, endPoint y: 469, distance: 293.7
click at [581, 376] on label "会是加分项, 但不会为此购买" at bounding box center [519, 382] width 152 height 15
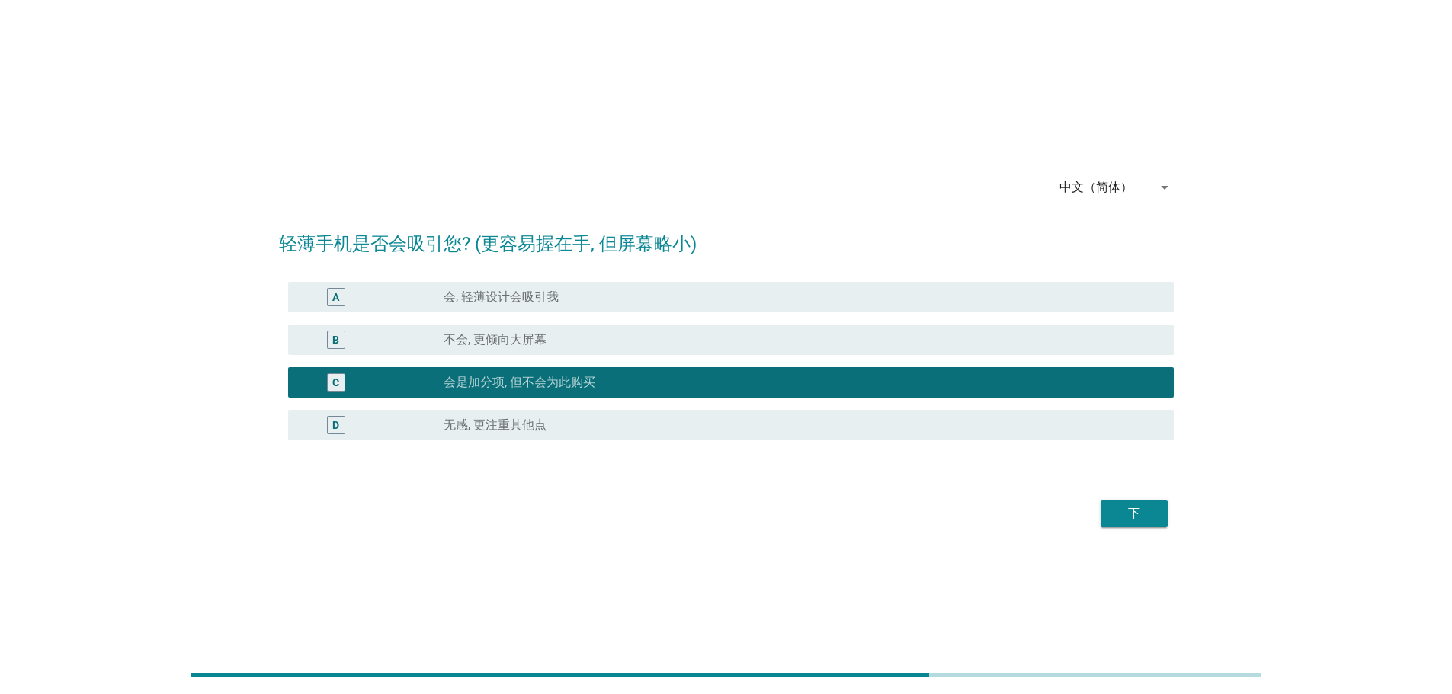
drag, startPoint x: 892, startPoint y: 414, endPoint x: 1030, endPoint y: 490, distance: 158.2
click at [892, 415] on div "D radio_button_unchecked 无感, 更注重其他点" at bounding box center [730, 425] width 885 height 30
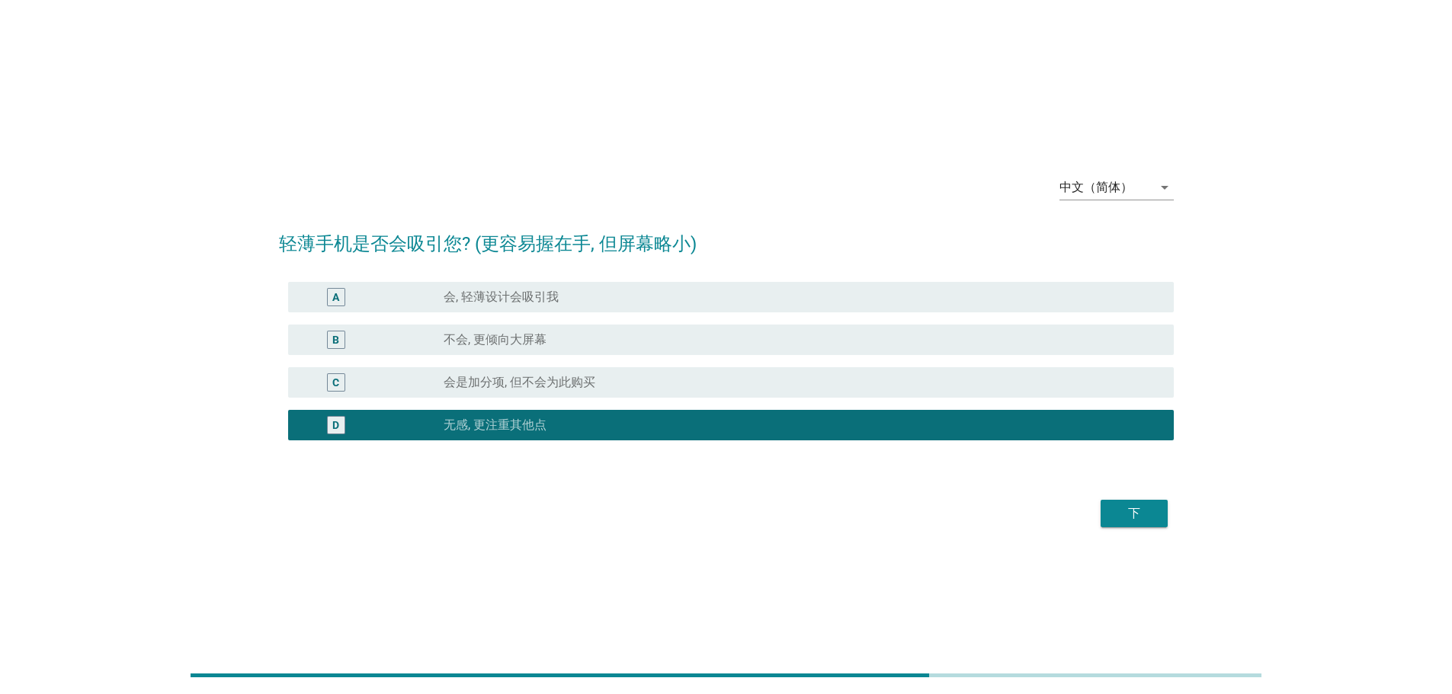
click at [1114, 519] on div "下" at bounding box center [1134, 513] width 43 height 18
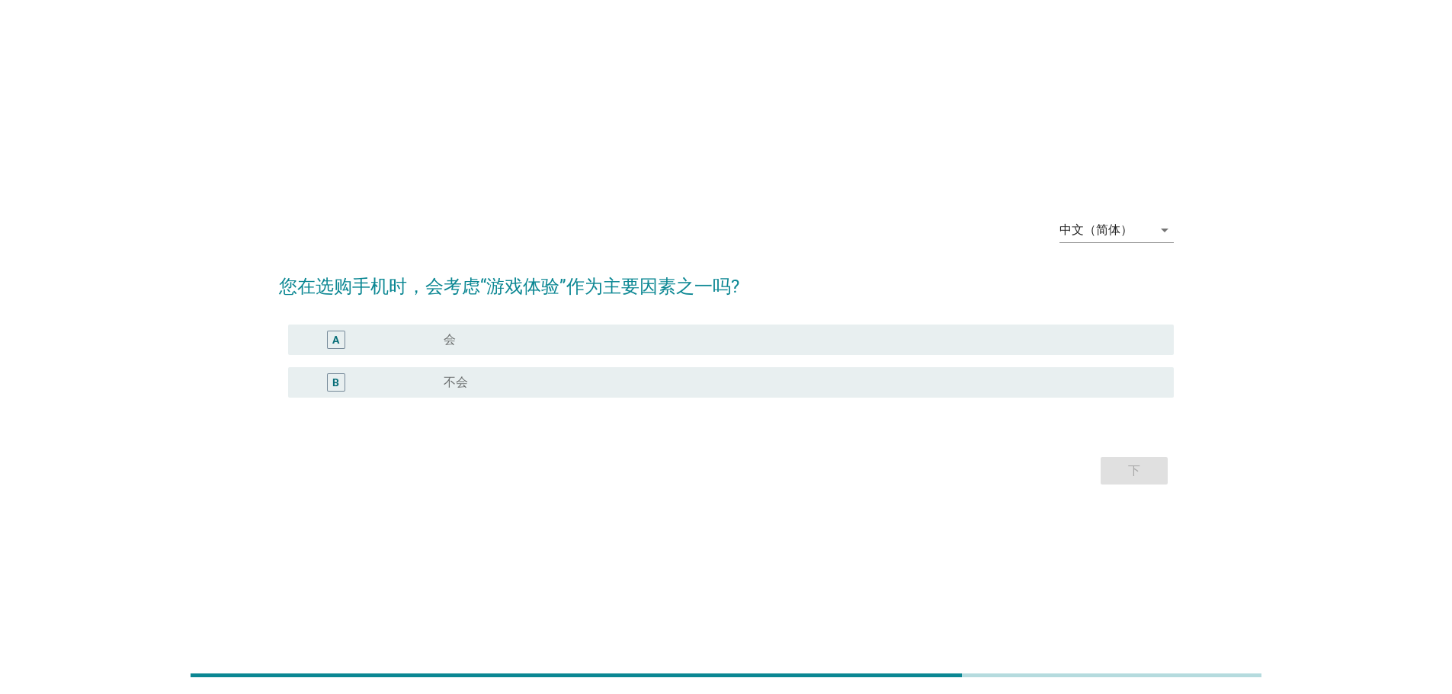
click at [615, 369] on div "B radio_button_unchecked 不会" at bounding box center [730, 382] width 885 height 30
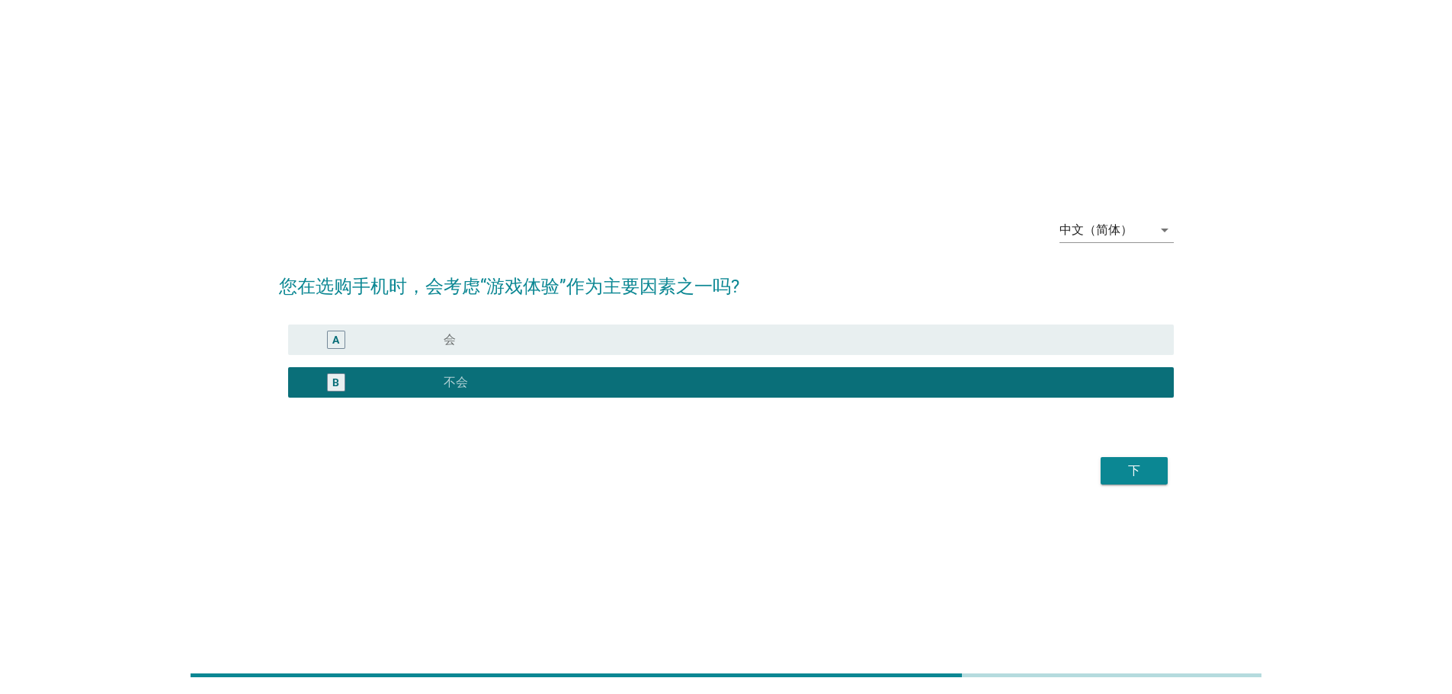
click at [1170, 475] on div "下" at bounding box center [726, 471] width 895 height 37
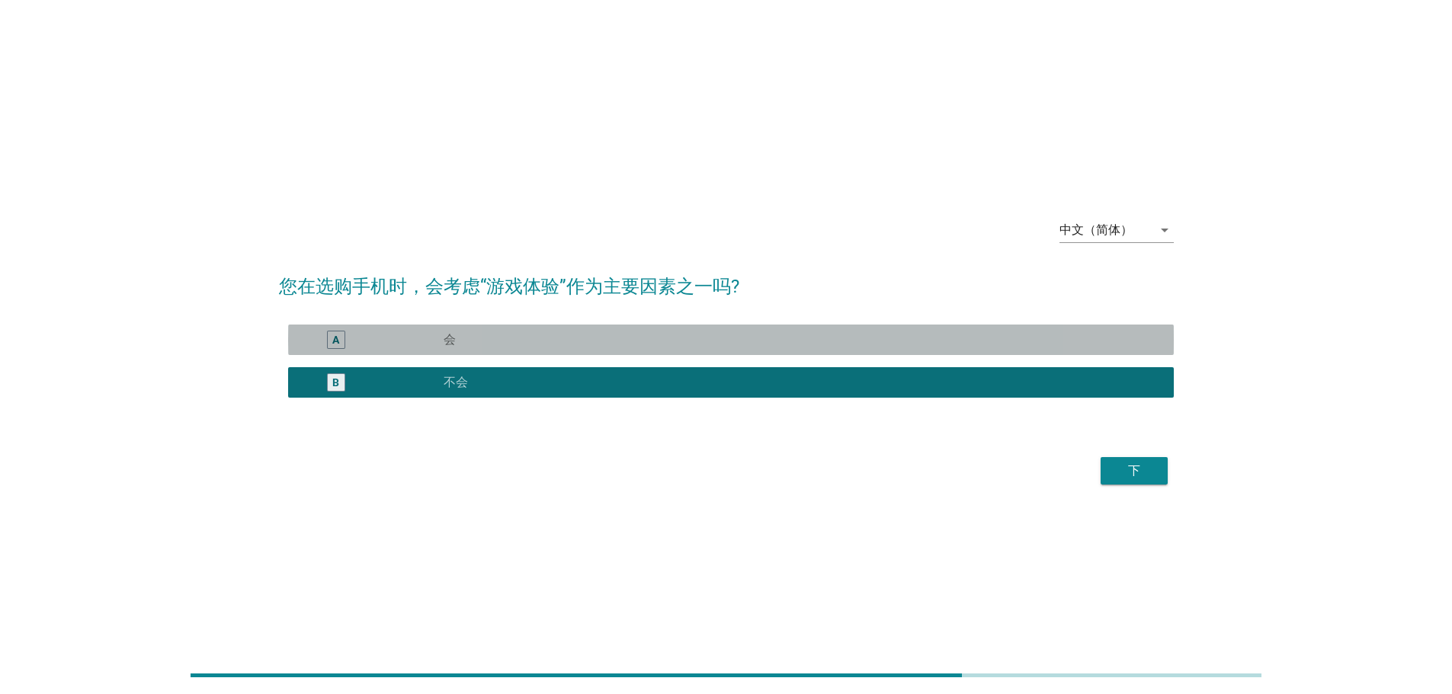
click at [1057, 345] on div "radio_button_unchecked 会" at bounding box center [796, 339] width 706 height 15
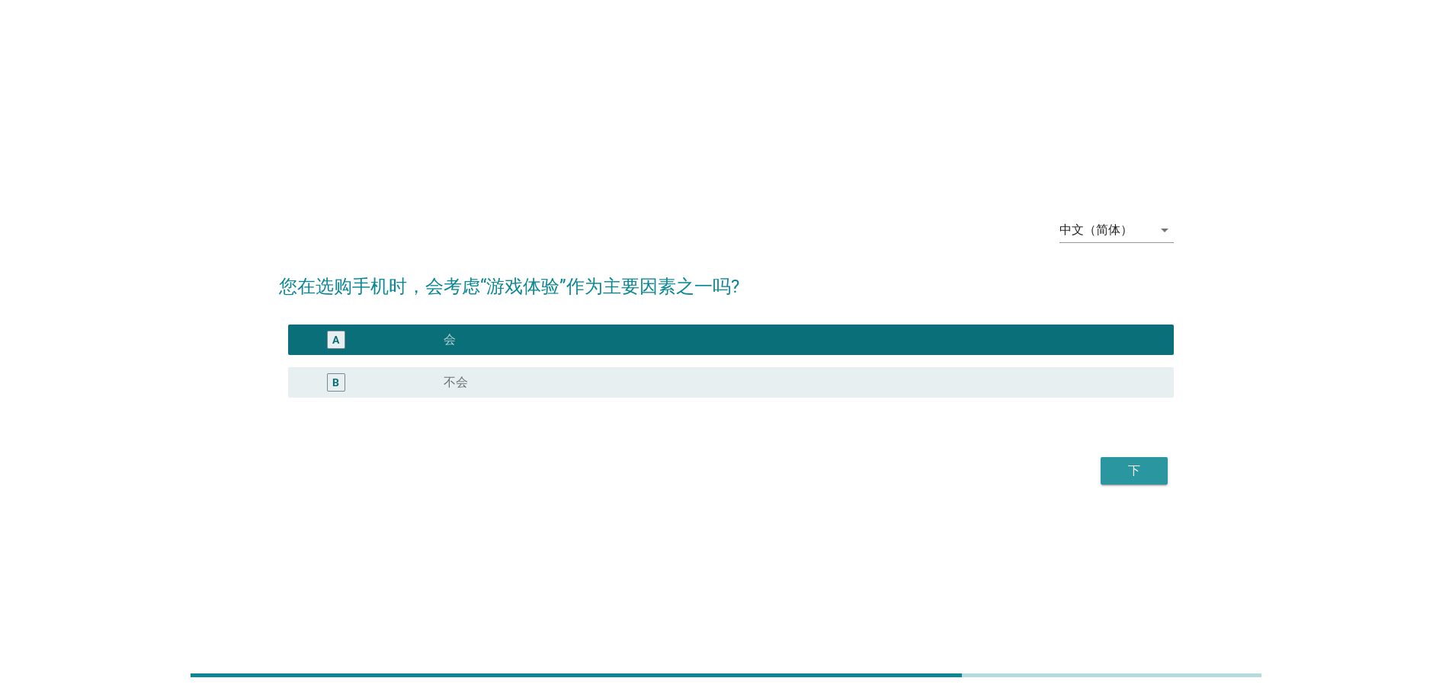
click at [1123, 475] on div "下" at bounding box center [1134, 471] width 43 height 18
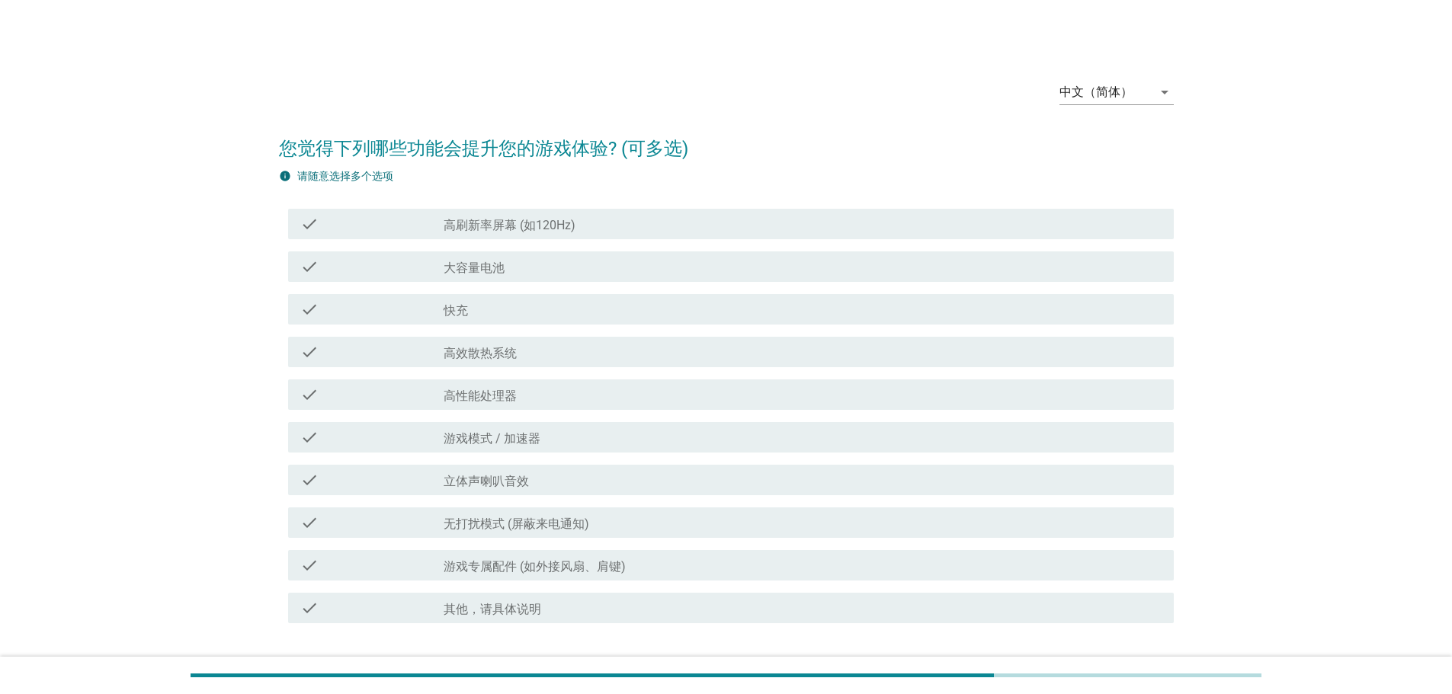
click at [684, 304] on div "check_box_outline_blank 快充" at bounding box center [802, 309] width 718 height 18
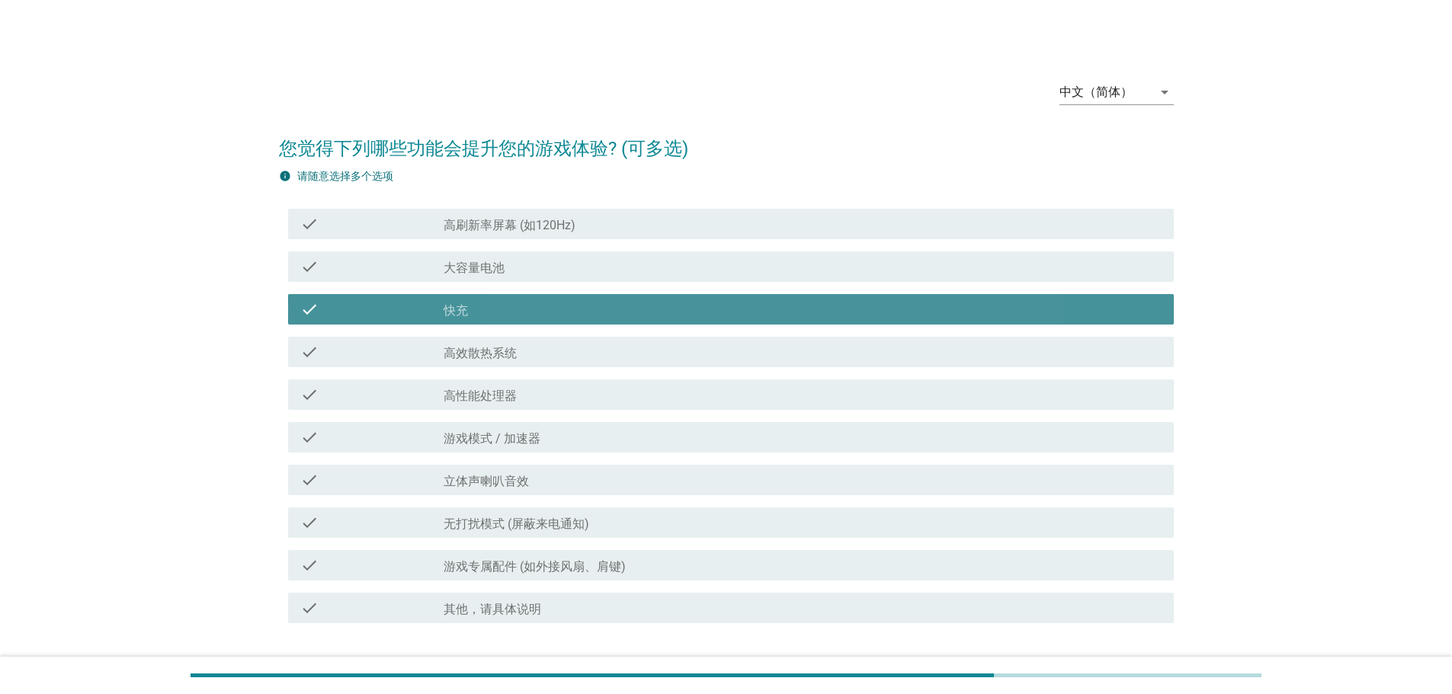
click at [697, 404] on div "check check_box_outline_blank 高性能处理器" at bounding box center [730, 394] width 885 height 30
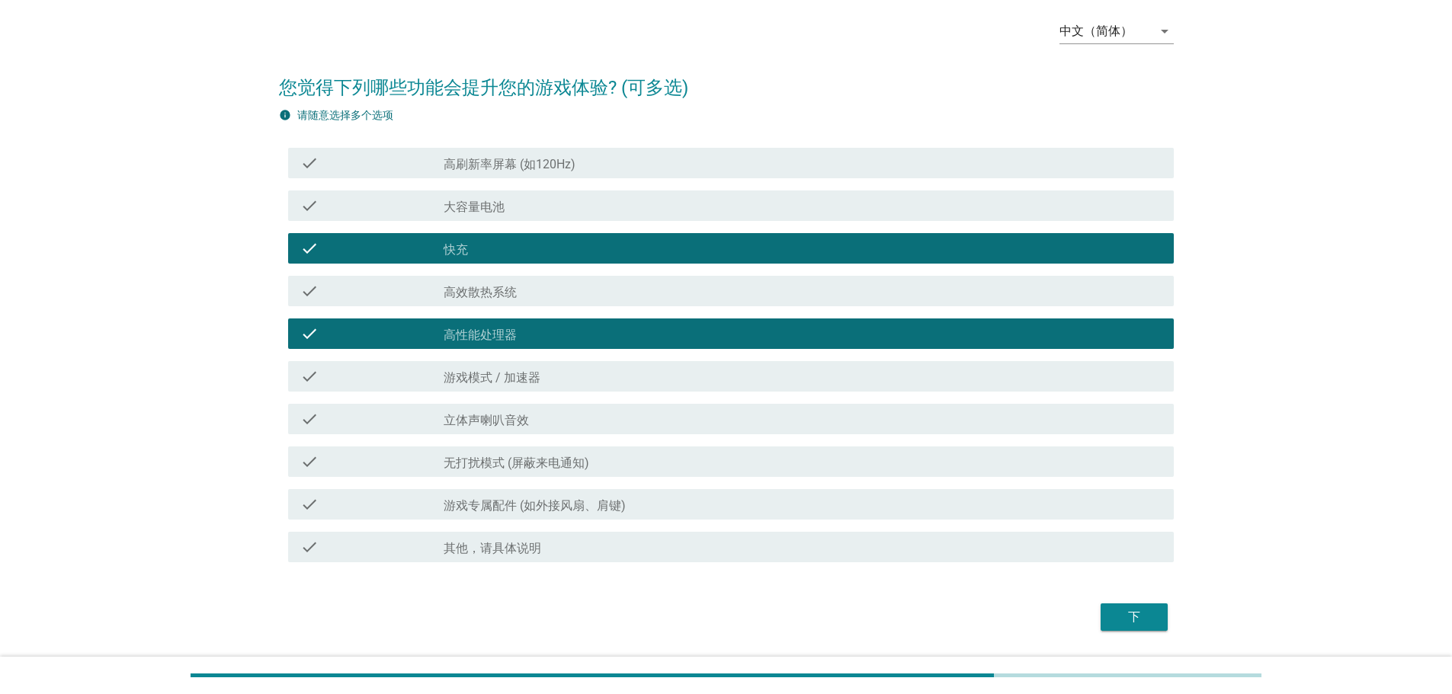
scroll to position [107, 0]
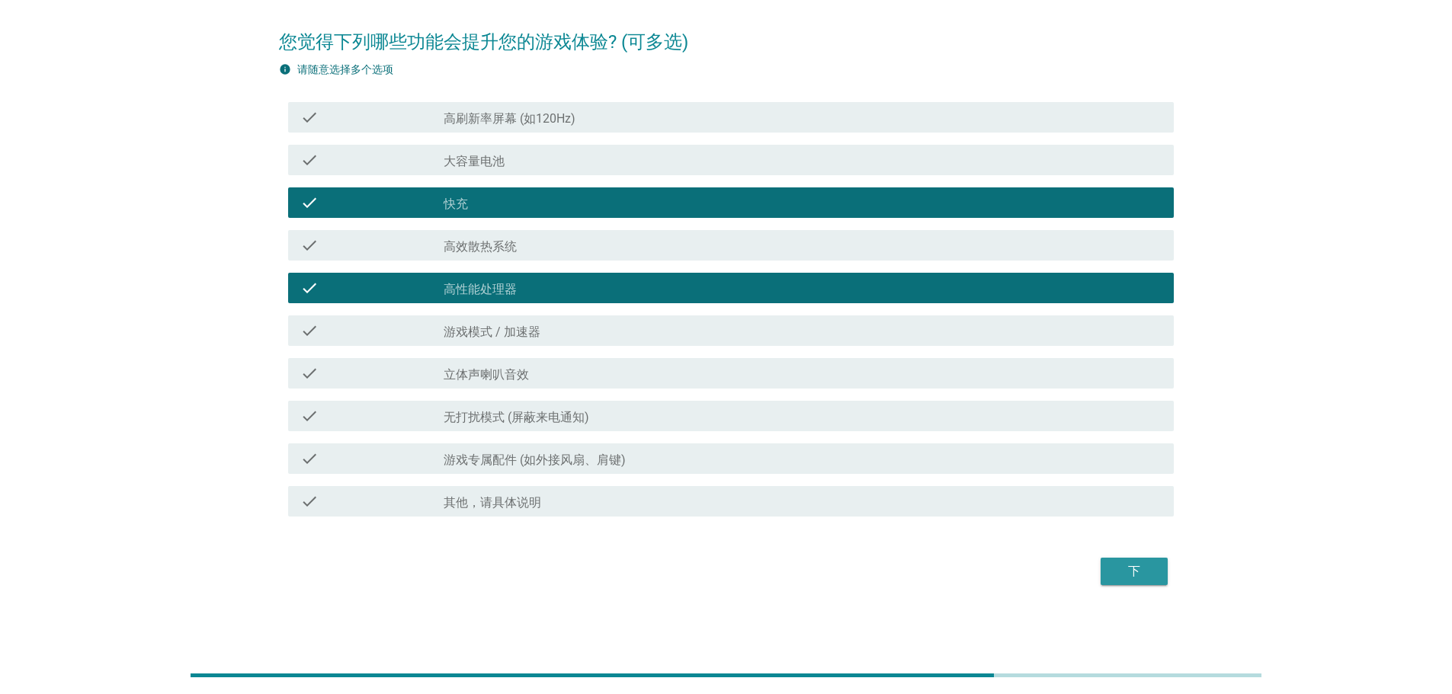
click at [1132, 570] on div "下" at bounding box center [1134, 571] width 43 height 18
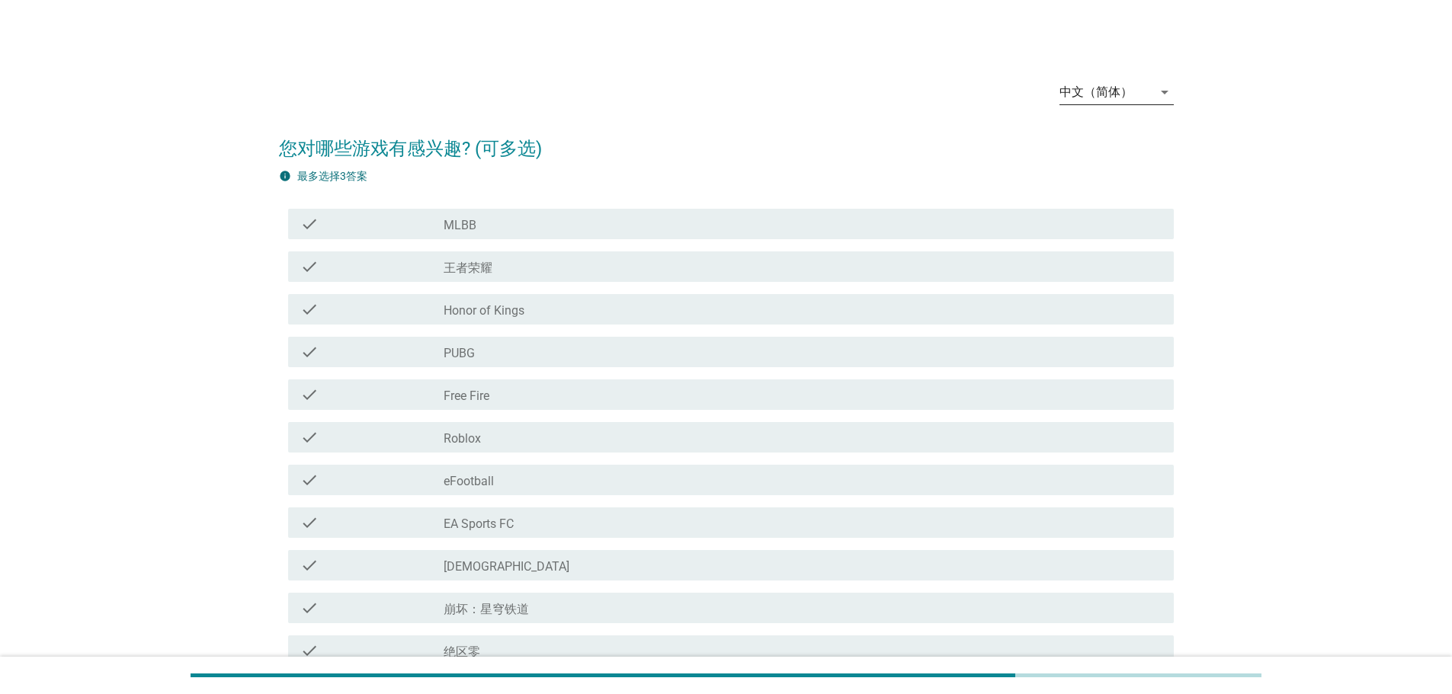
click at [1149, 81] on div "中文（简体）" at bounding box center [1105, 92] width 93 height 24
click at [1107, 108] on div "English" at bounding box center [1116, 104] width 90 height 18
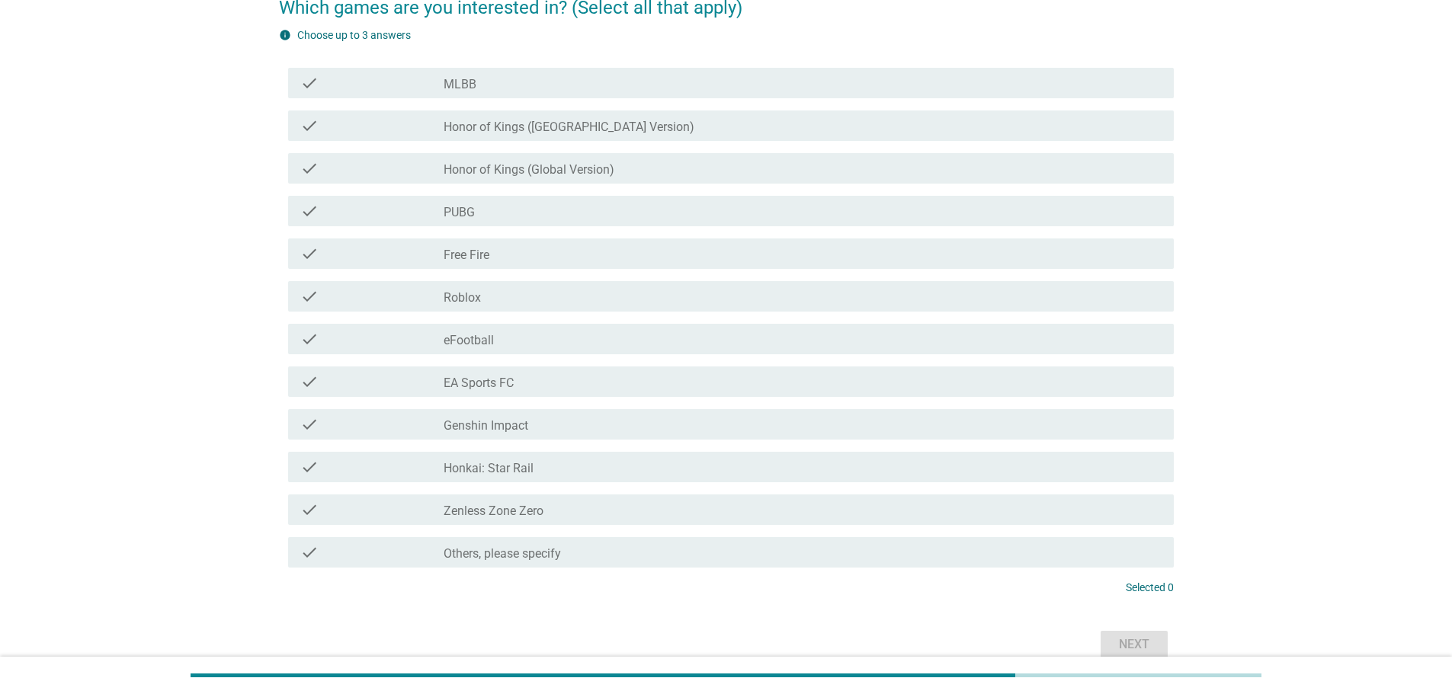
scroll to position [152, 0]
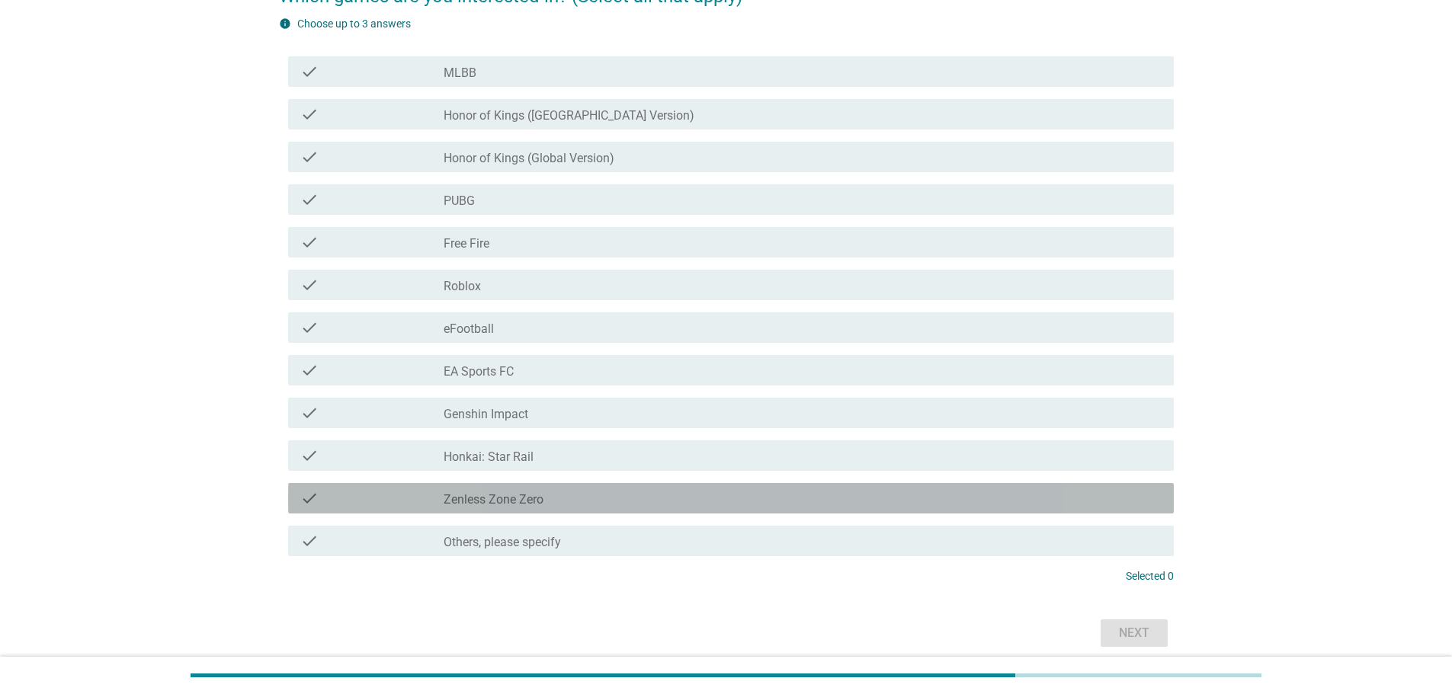
click at [1085, 503] on div "check_box_outline_blank Zenless Zone Zero" at bounding box center [802, 498] width 718 height 18
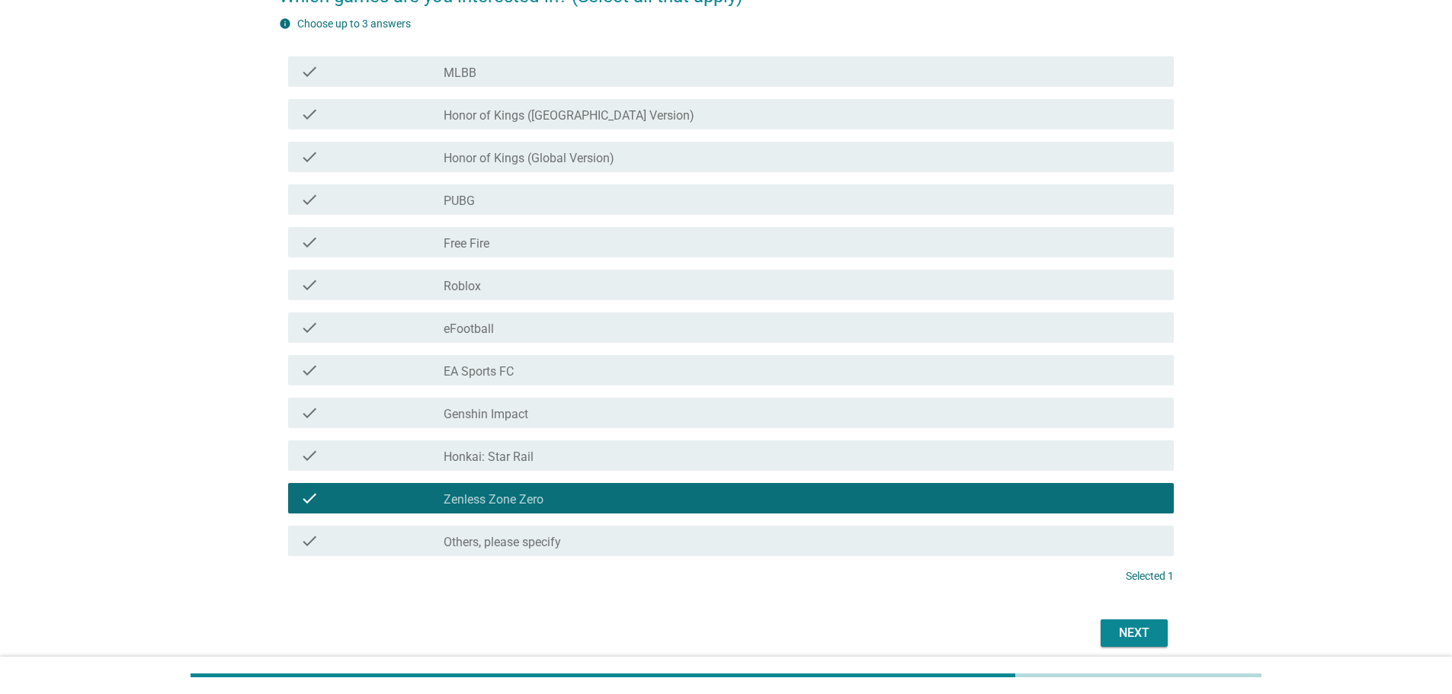
click at [965, 418] on div "check_box_outline_blank Genshin Impact" at bounding box center [802, 413] width 718 height 18
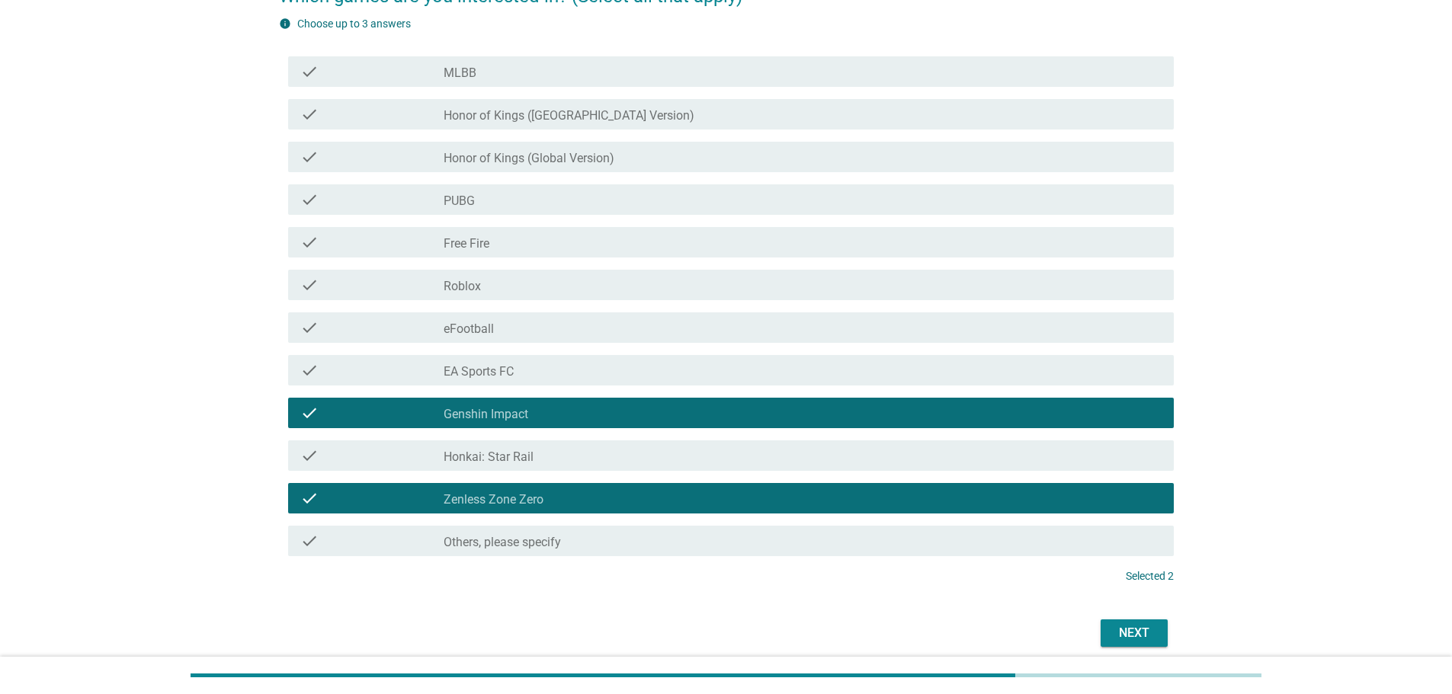
click at [1121, 629] on div "Next" at bounding box center [1134, 633] width 43 height 18
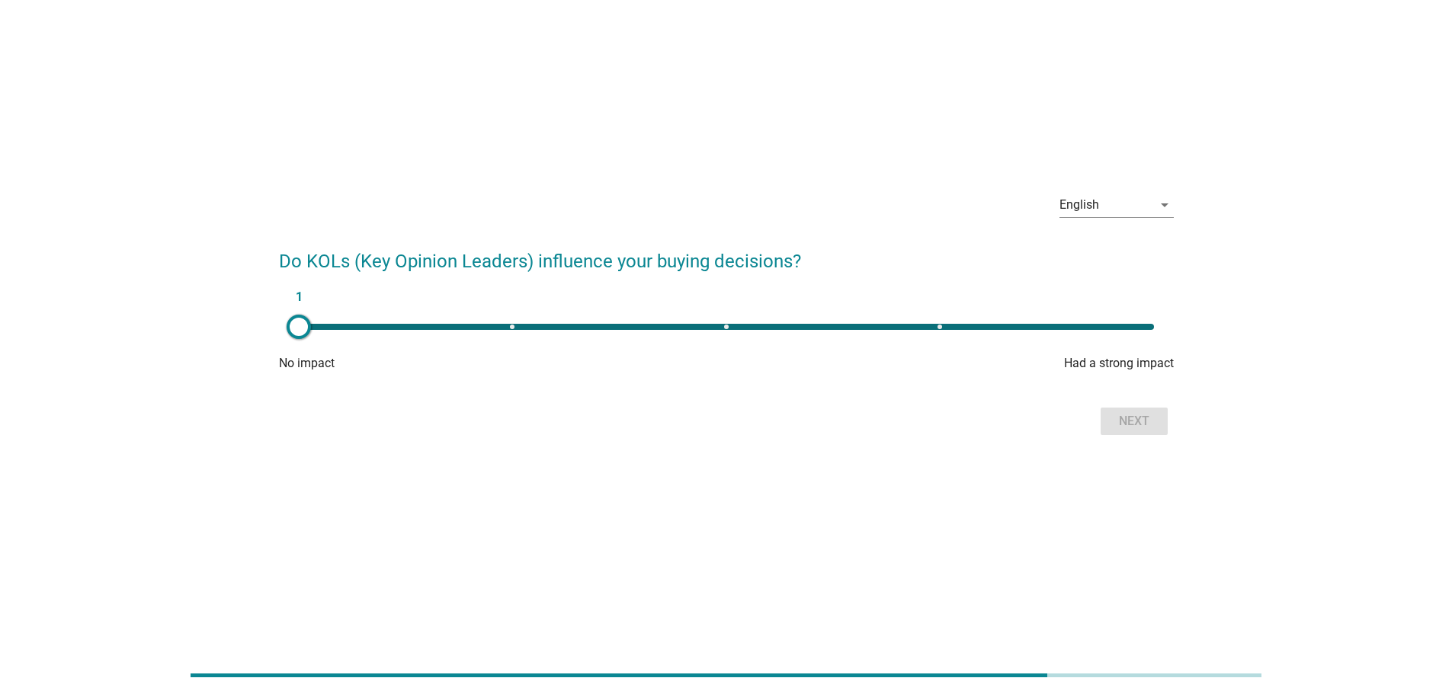
scroll to position [0, 0]
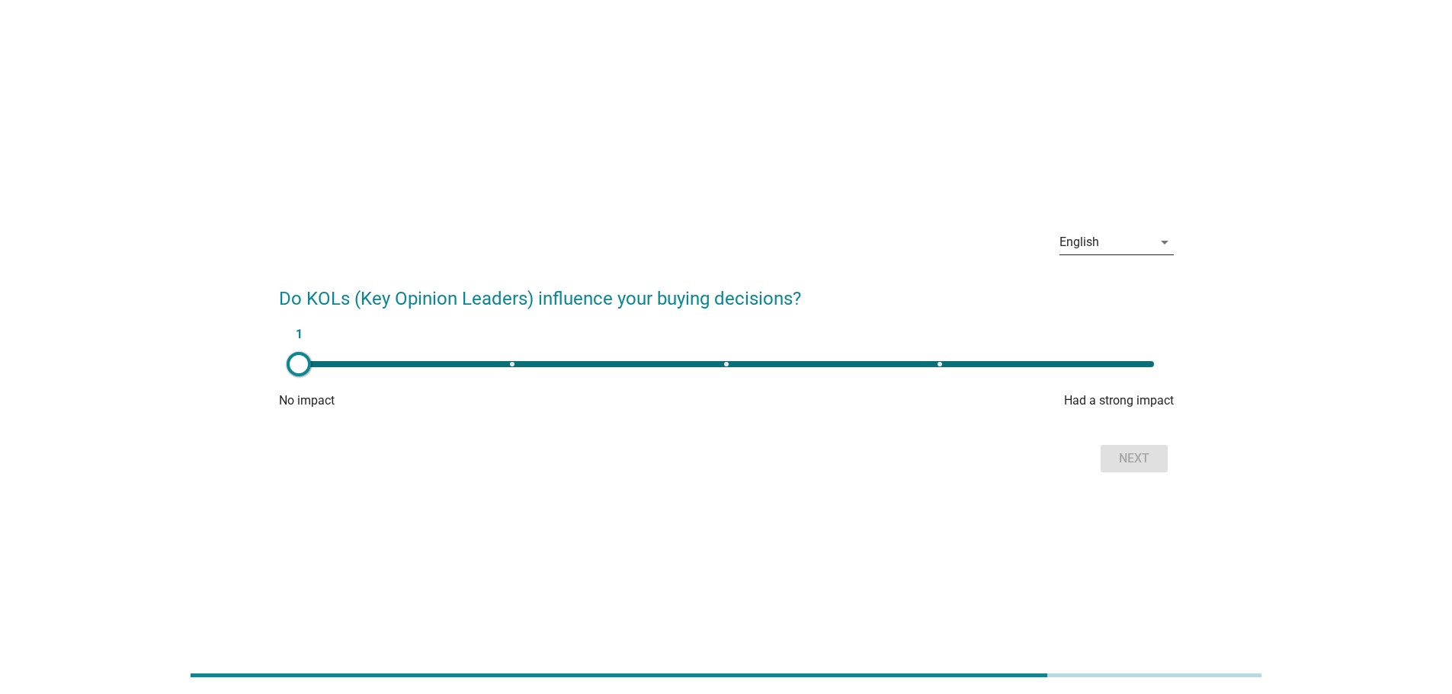
click at [1166, 242] on icon "arrow_drop_down" at bounding box center [1164, 242] width 18 height 18
click at [1116, 290] on div "Bahasa Melayu" at bounding box center [1116, 291] width 90 height 18
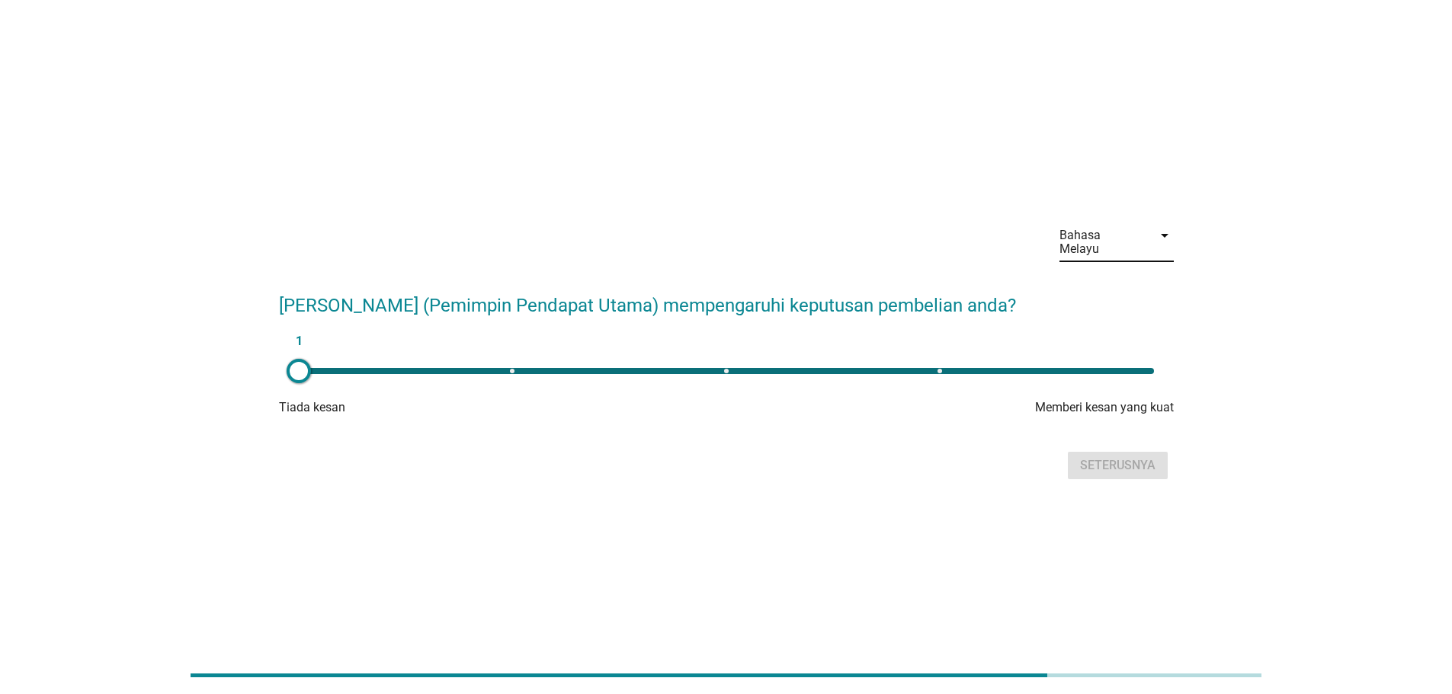
click at [1152, 368] on div "1" at bounding box center [726, 371] width 855 height 6
type input "5"
click at [1129, 452] on button "Seterusnya" at bounding box center [1118, 465] width 100 height 27
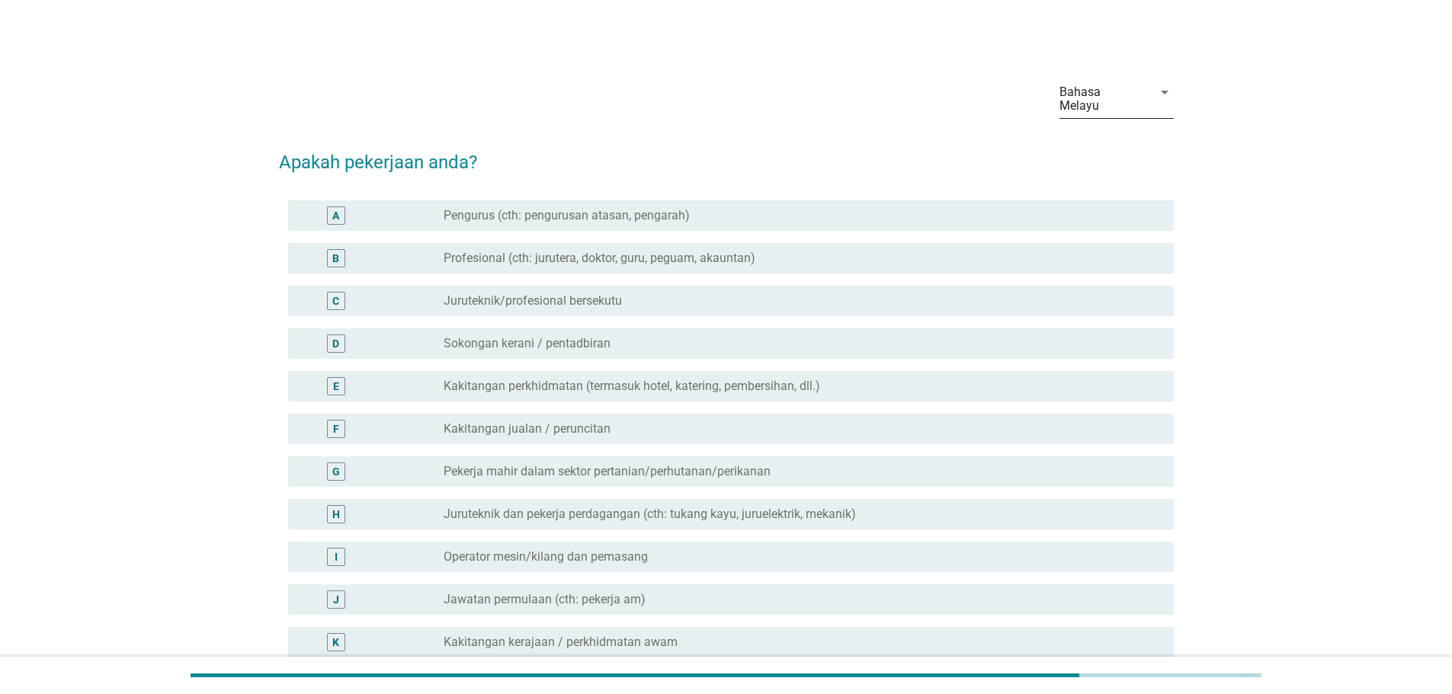
click at [1134, 91] on div "Bahasa Melayu" at bounding box center [1101, 98] width 84 height 27
click at [1102, 97] on div "English" at bounding box center [1116, 104] width 90 height 18
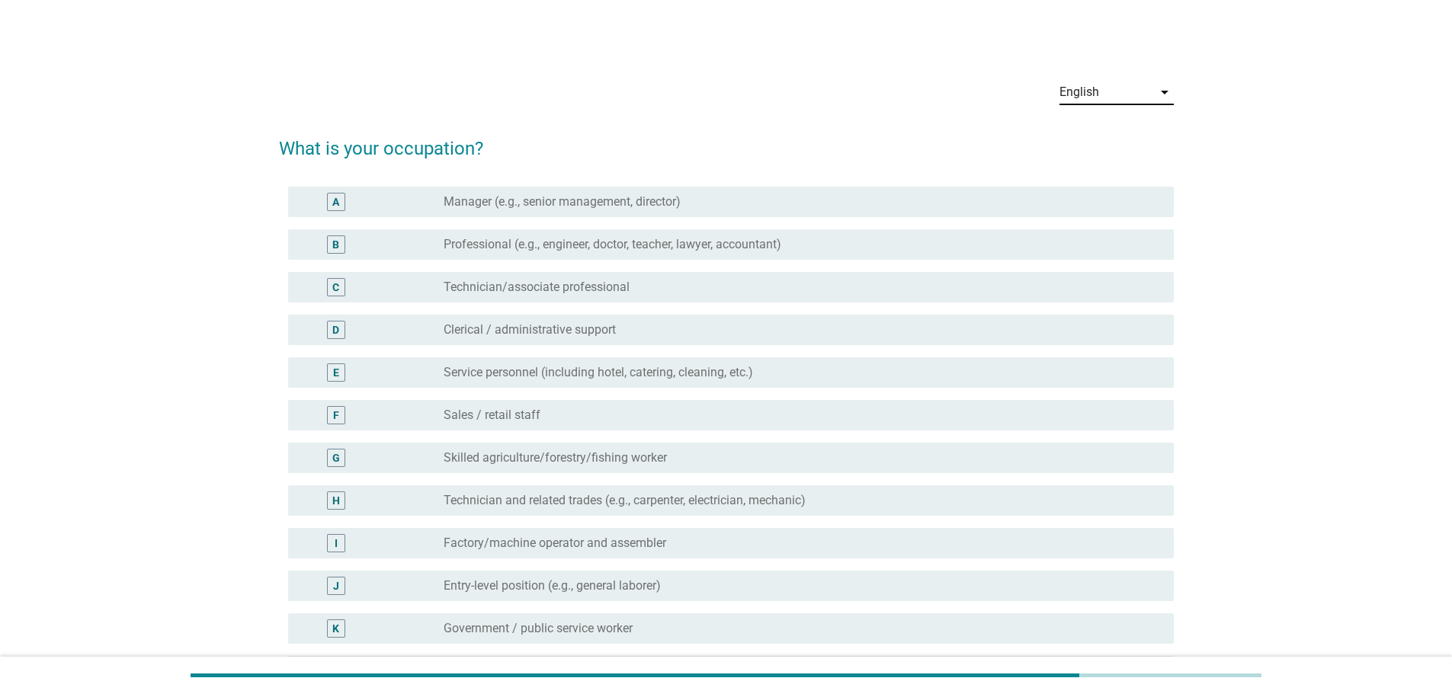
click at [639, 280] on div "radio_button_unchecked Technician/associate professional" at bounding box center [796, 287] width 706 height 15
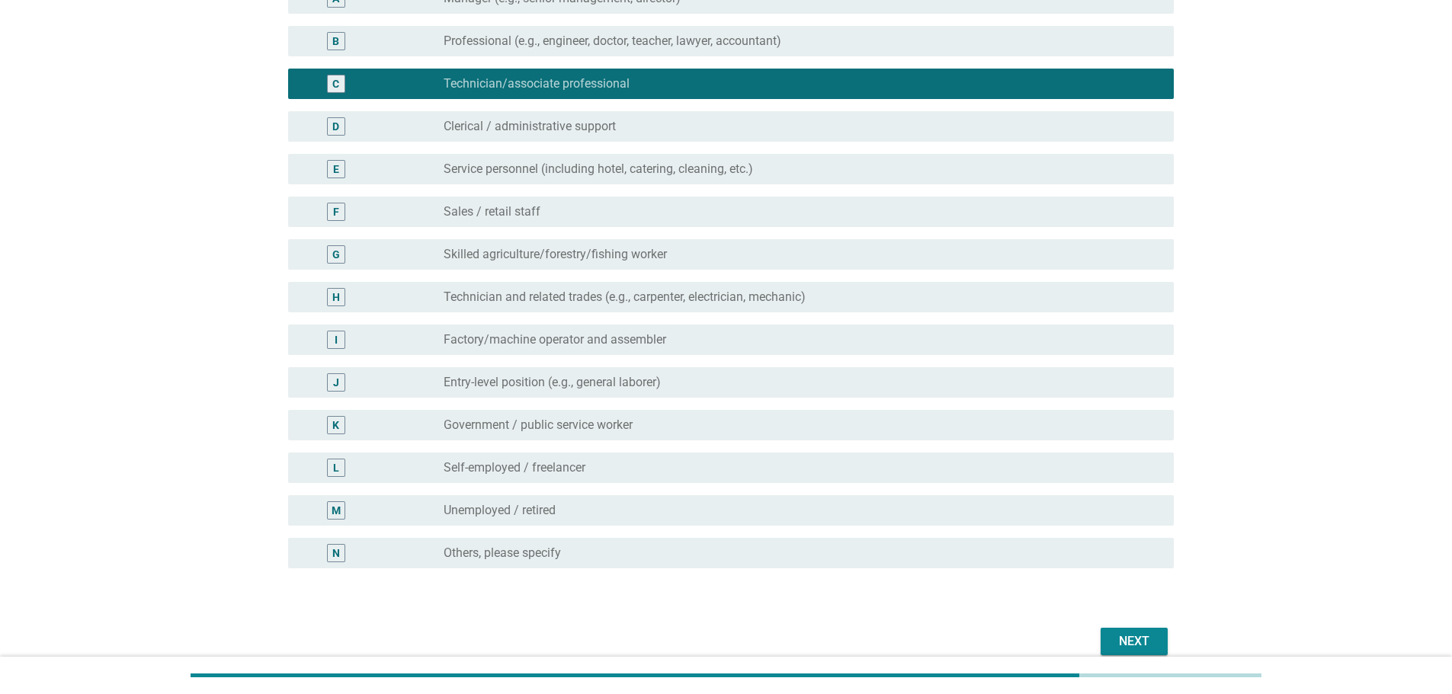
scroll to position [274, 0]
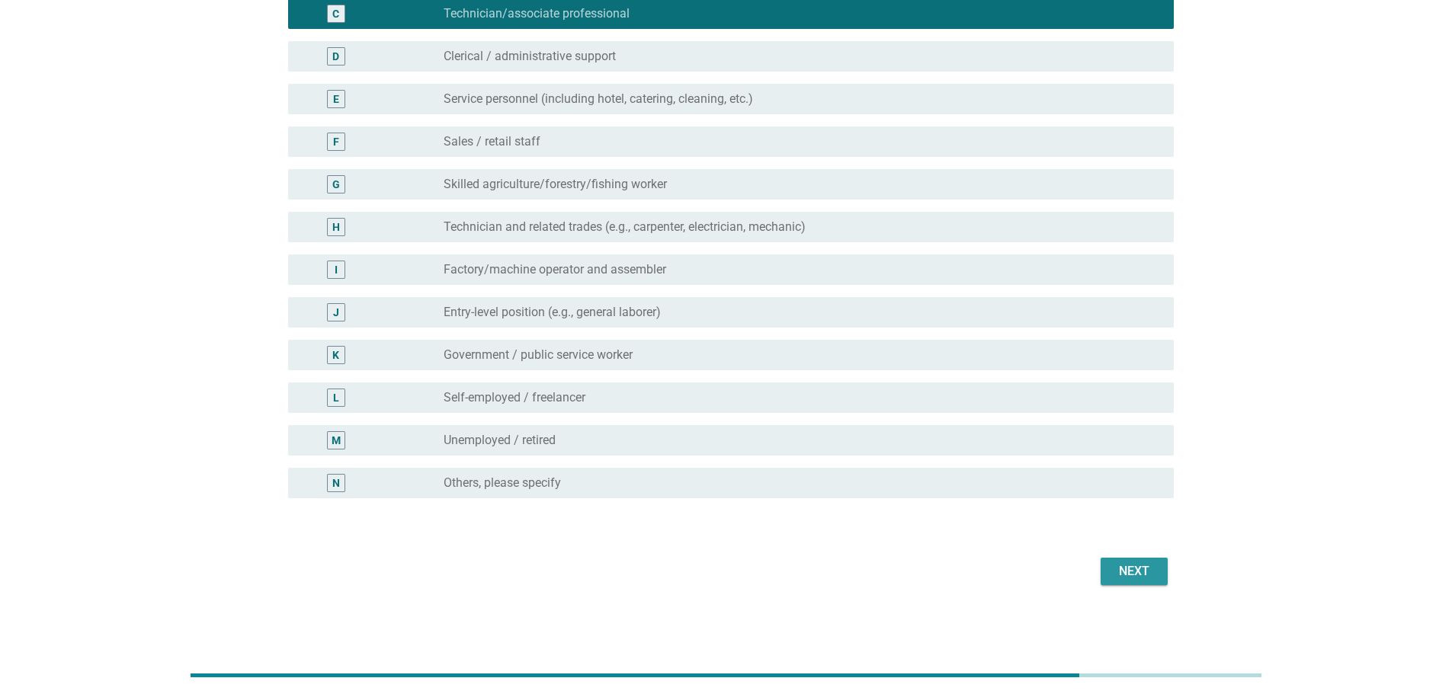
click at [1148, 578] on div "Next" at bounding box center [1134, 571] width 43 height 18
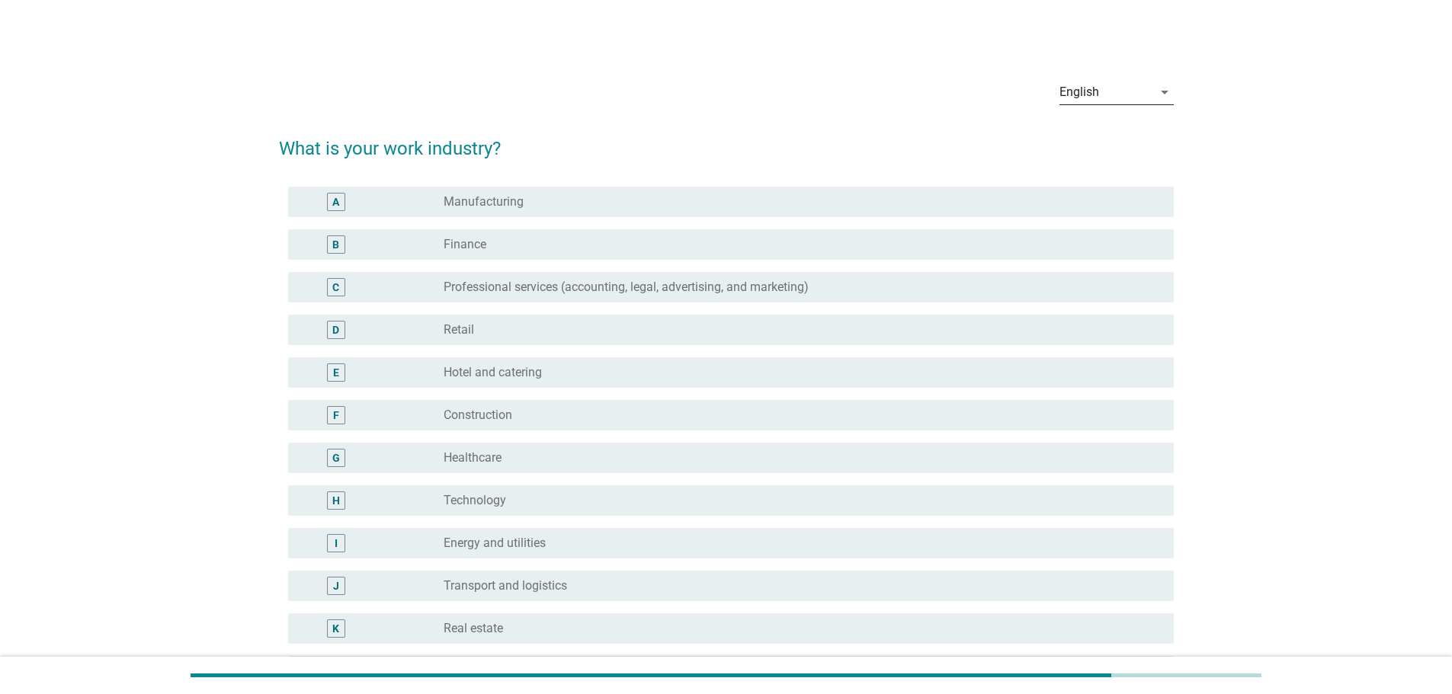
click at [1129, 91] on div "English" at bounding box center [1105, 92] width 93 height 24
click at [1085, 175] on div "中文（简体）" at bounding box center [1116, 177] width 90 height 18
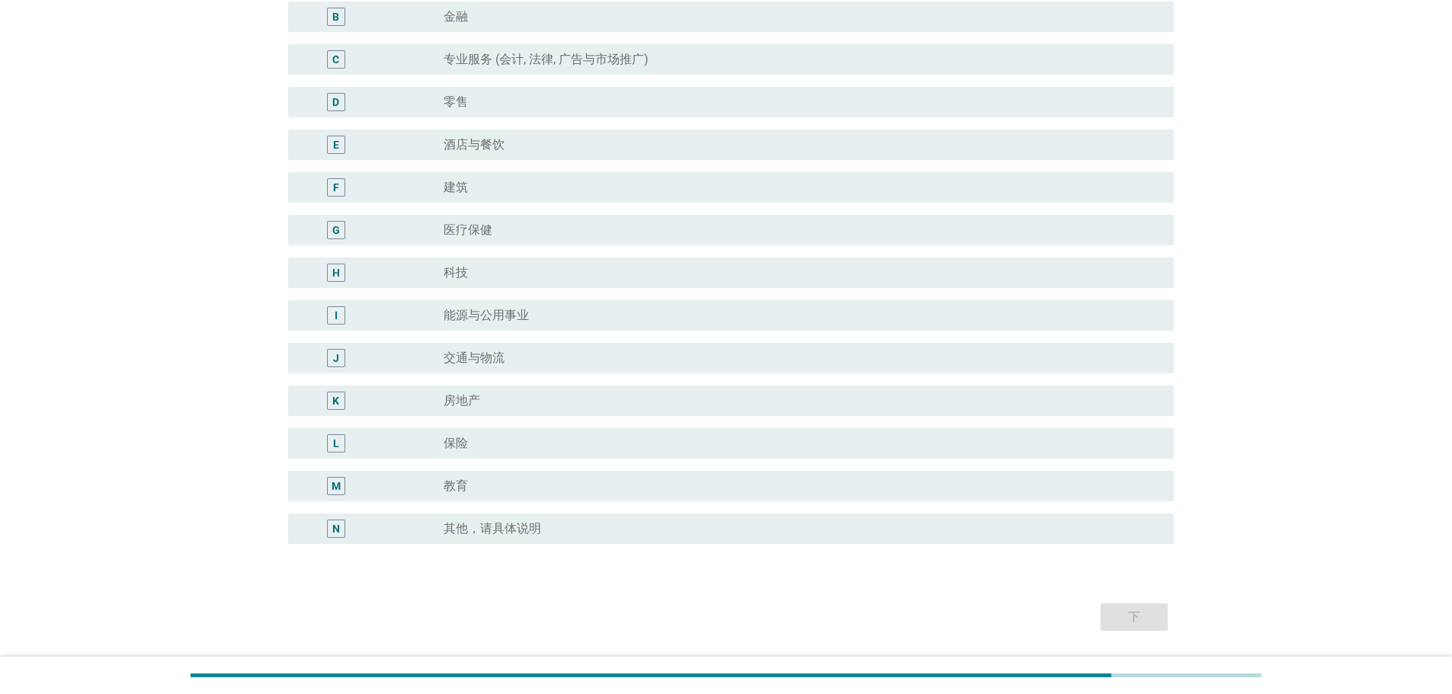
scroll to position [229, 0]
click at [526, 360] on div "radio_button_unchecked 交通与物流" at bounding box center [796, 357] width 706 height 15
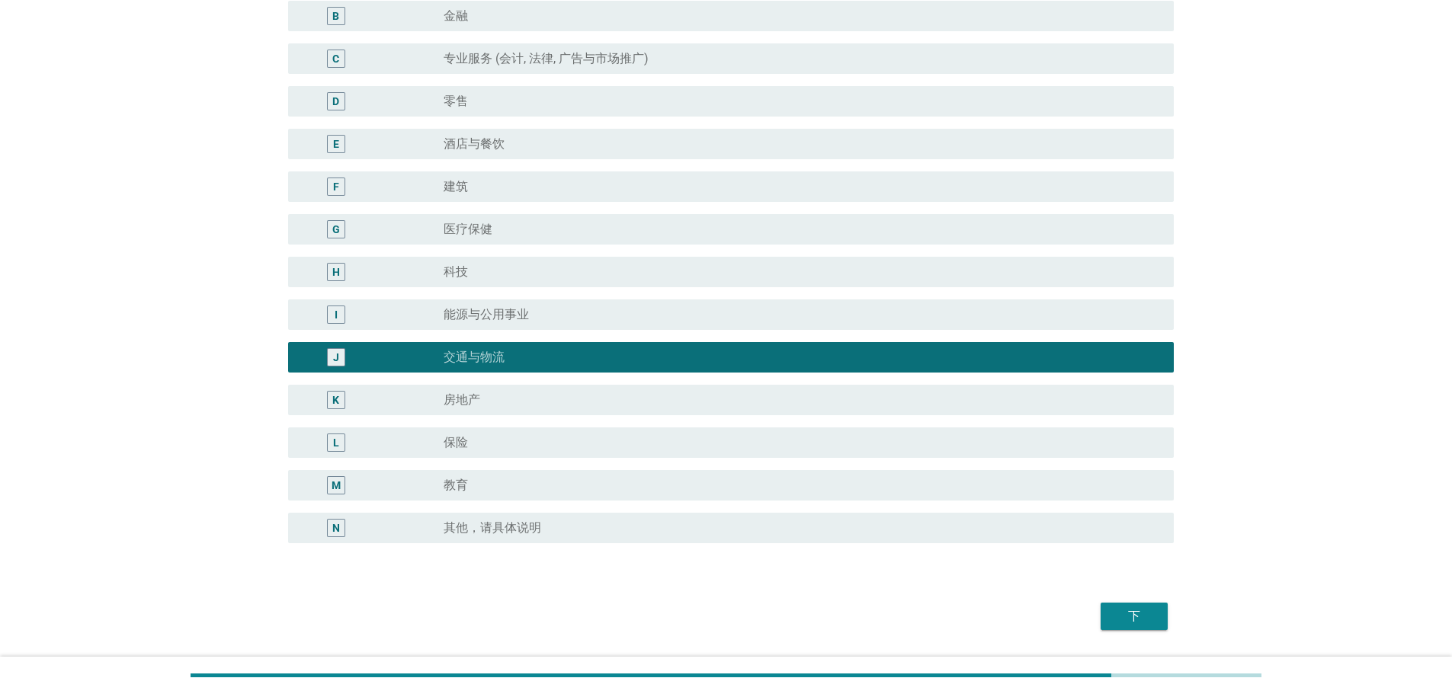
click at [1122, 617] on div "下" at bounding box center [1134, 616] width 43 height 18
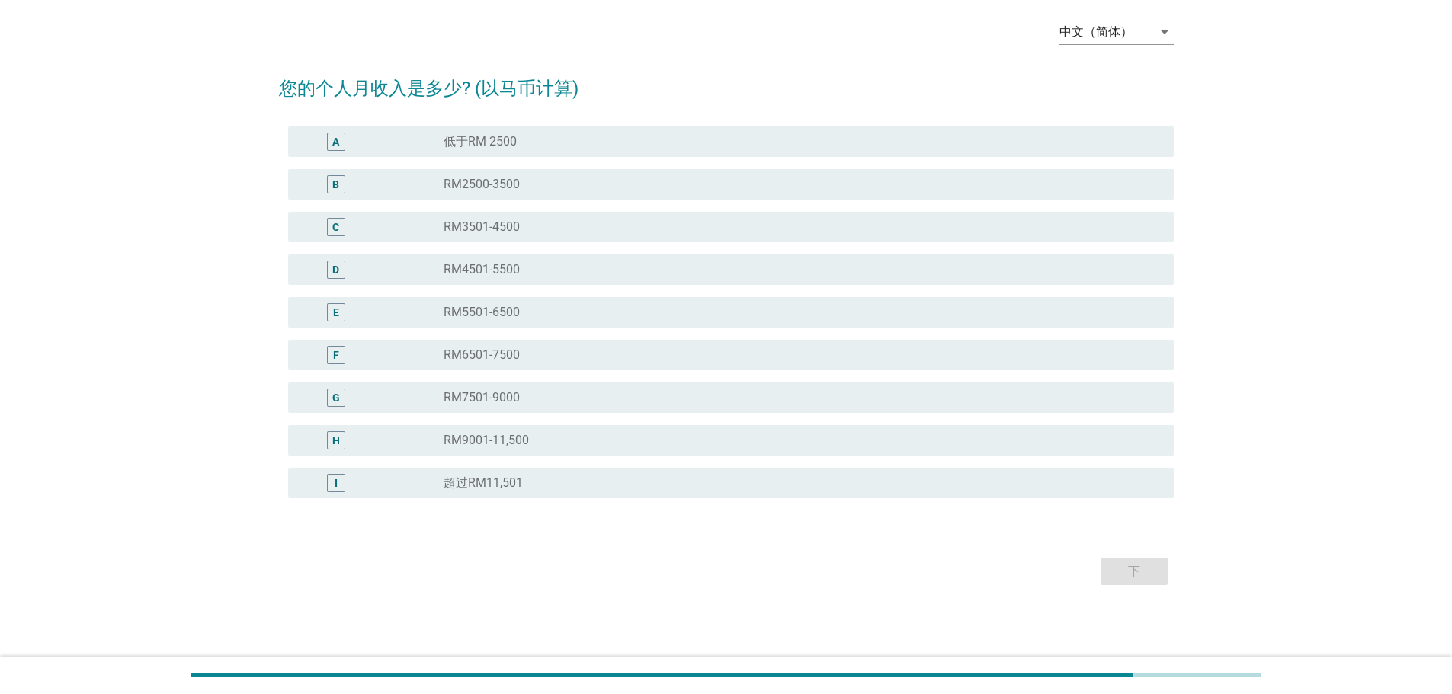
scroll to position [0, 0]
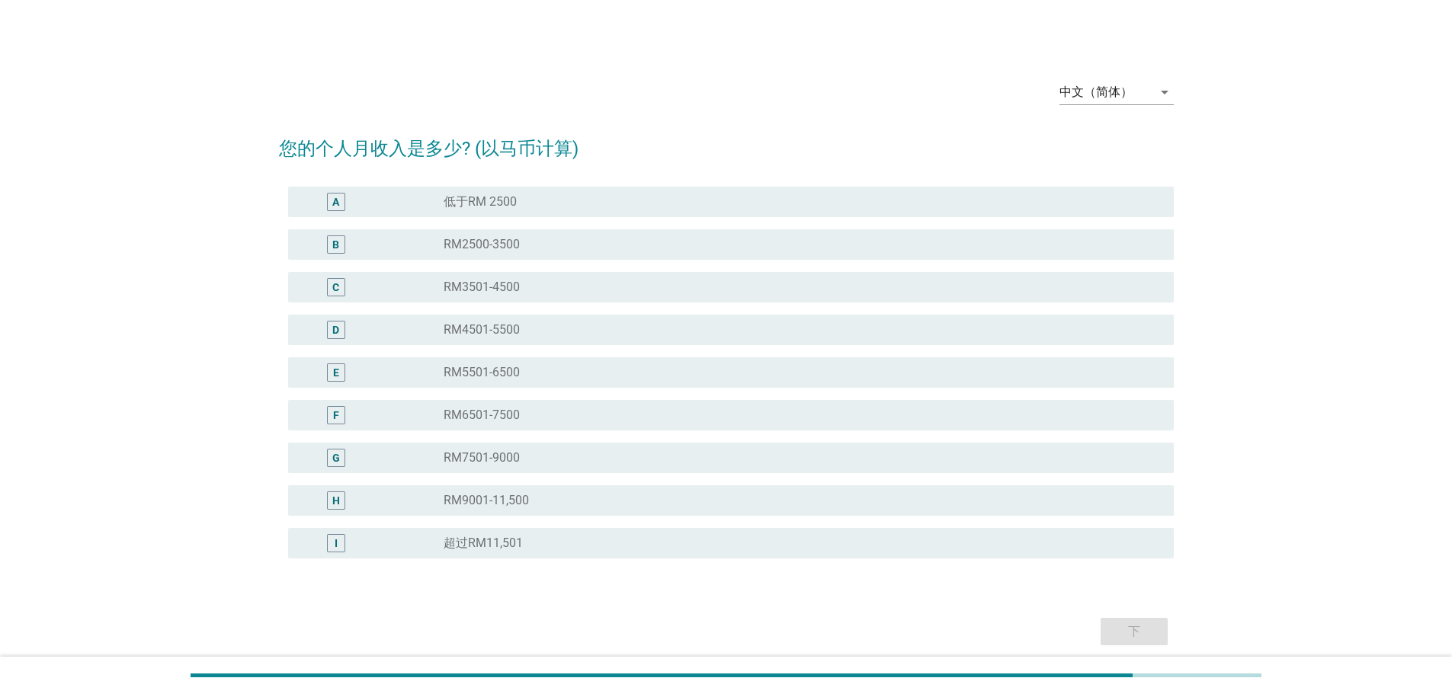
click at [529, 458] on div "radio_button_unchecked RM7501-9000" at bounding box center [796, 457] width 706 height 15
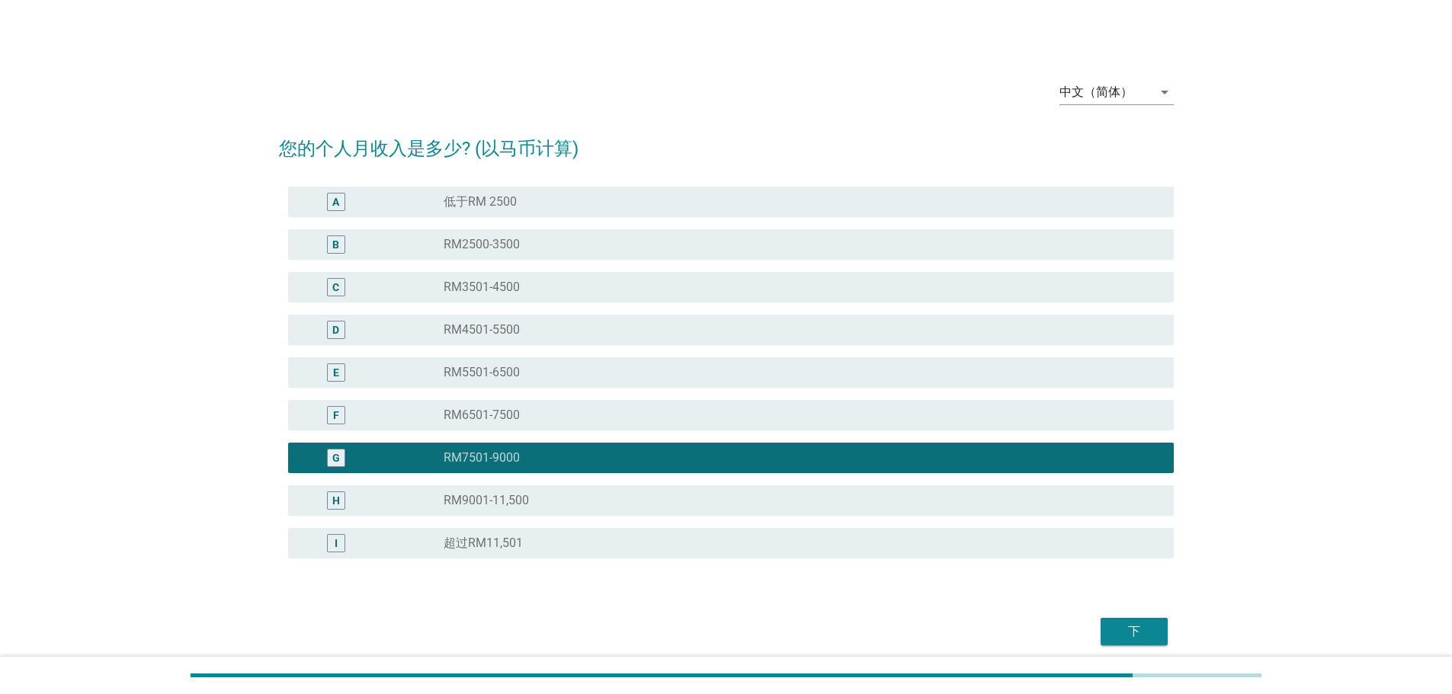
click at [1145, 627] on div "下" at bounding box center [1134, 632] width 43 height 18
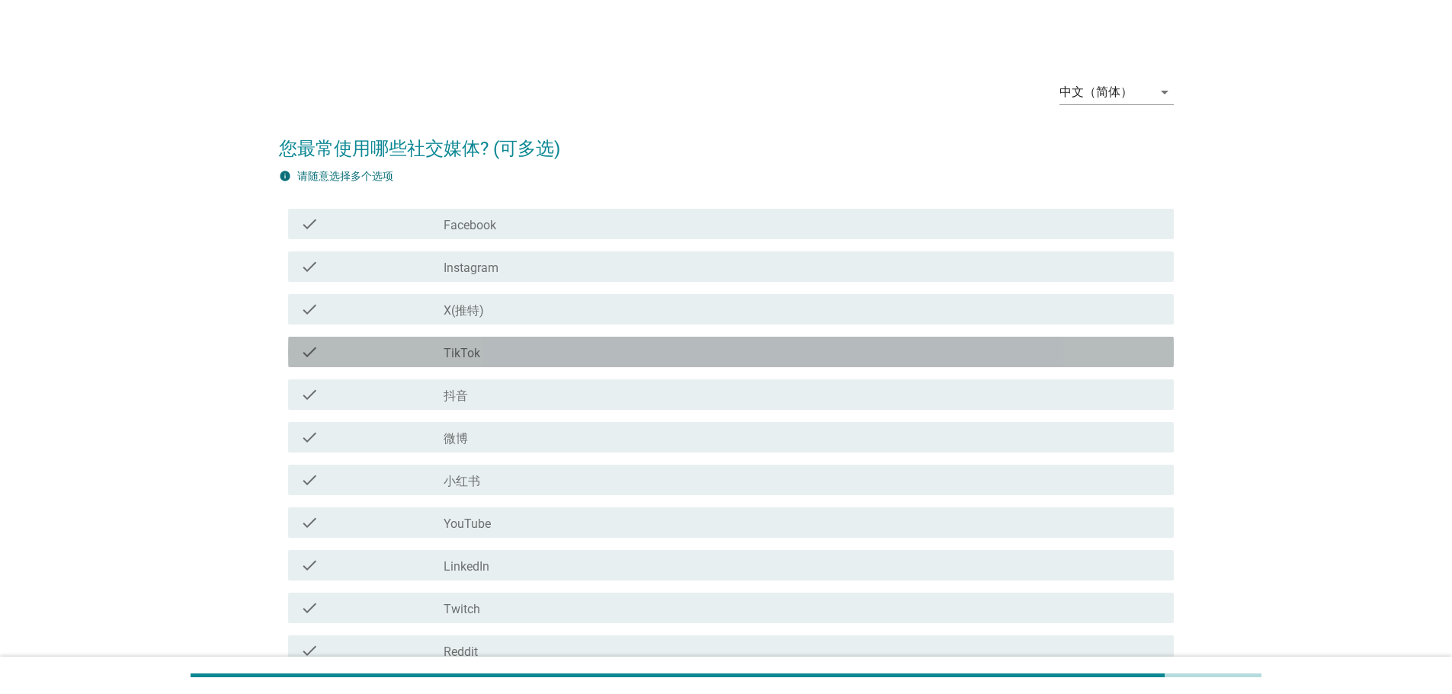
click at [538, 351] on div "check_box_outline_blank TikTok" at bounding box center [802, 352] width 718 height 18
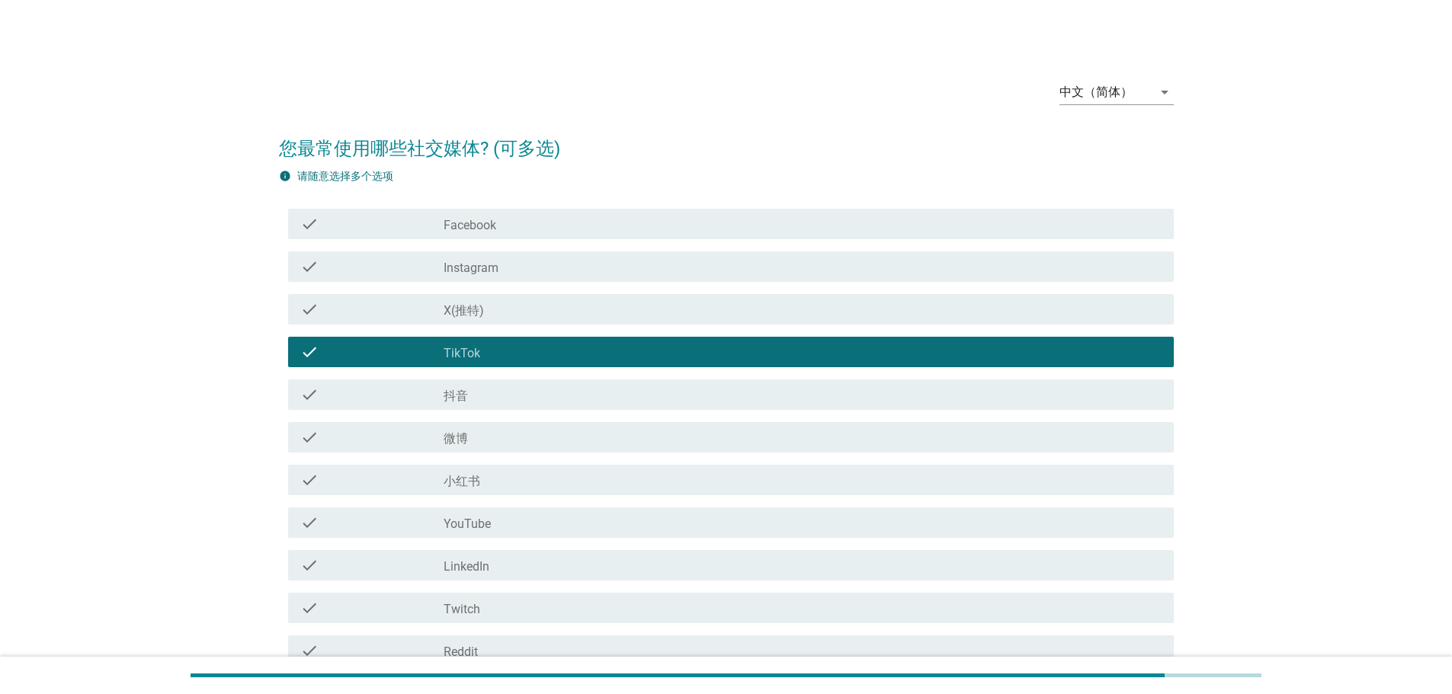
drag, startPoint x: 549, startPoint y: 469, endPoint x: 552, endPoint y: 527, distance: 58.8
click at [546, 469] on div "check check_box_outline_blank 小红书" at bounding box center [730, 480] width 885 height 30
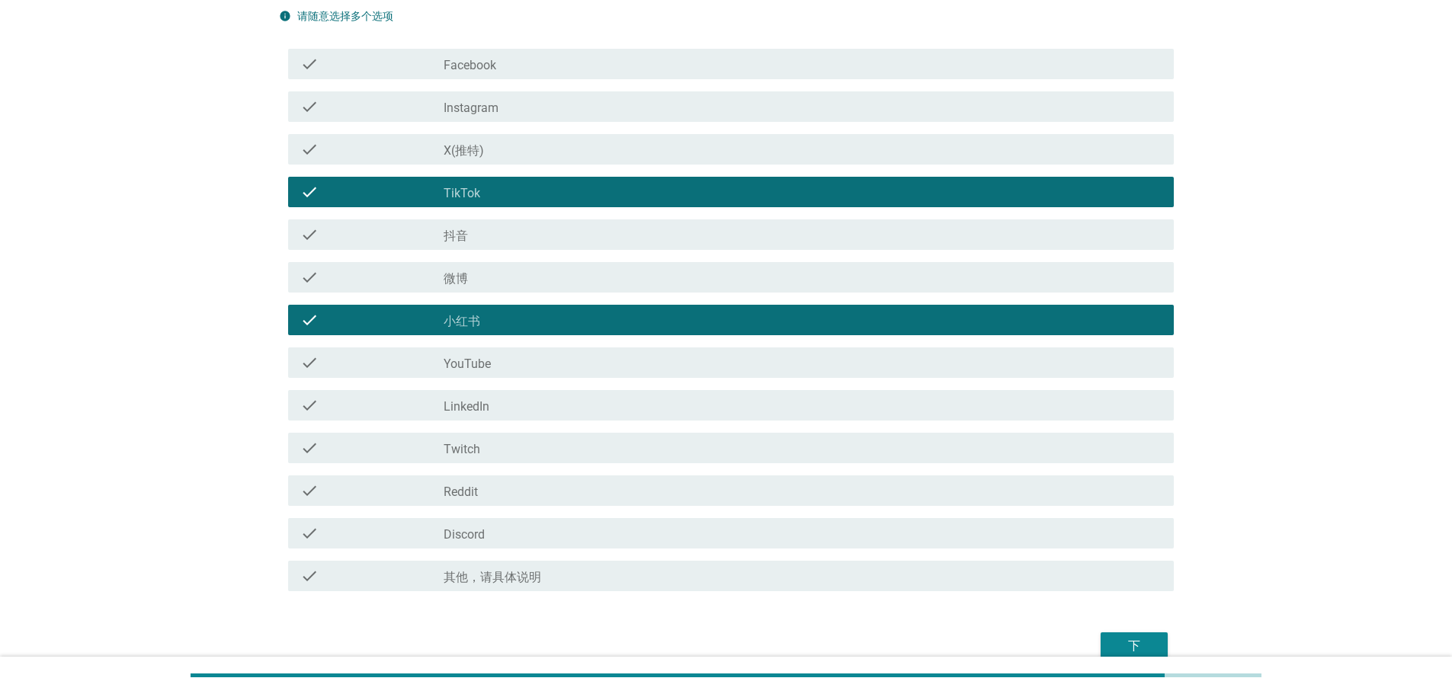
scroll to position [235, 0]
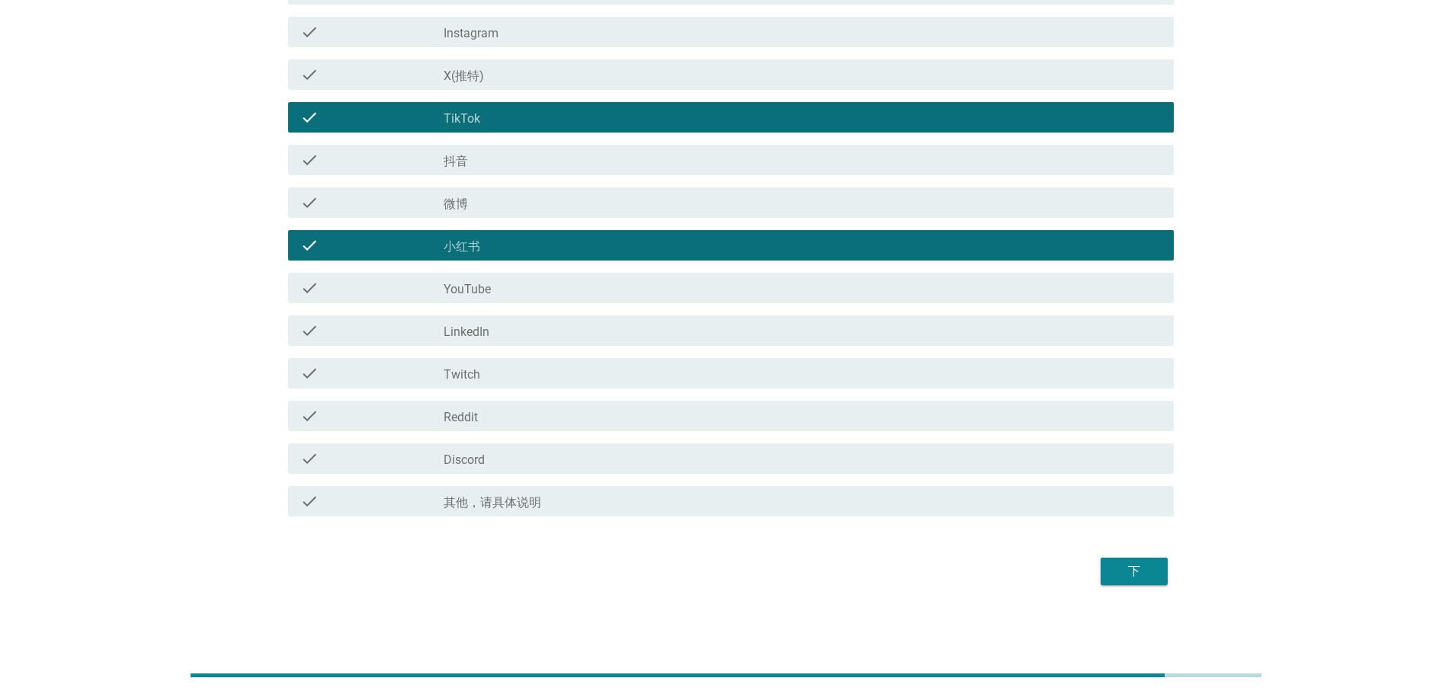
click at [780, 472] on div "check check_box_outline_blank Discord" at bounding box center [730, 458] width 885 height 30
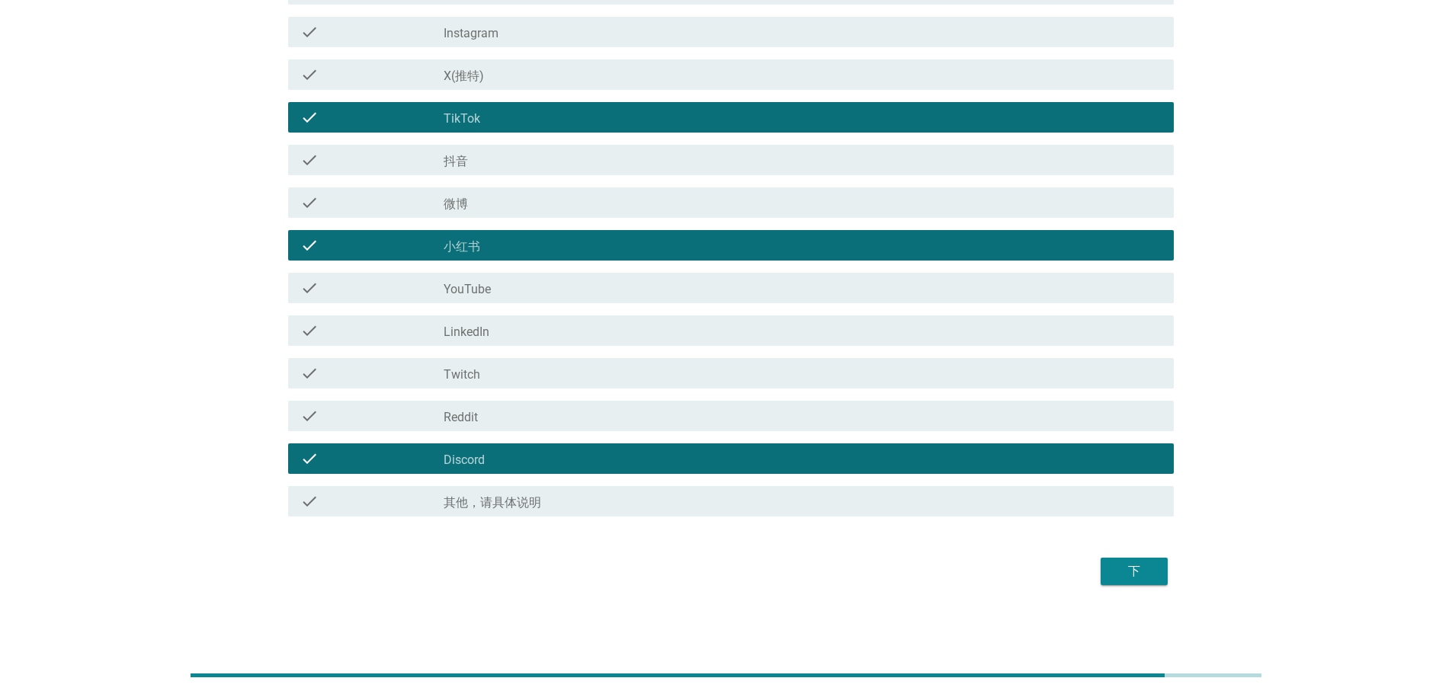
click at [1135, 568] on div "下" at bounding box center [1134, 571] width 43 height 18
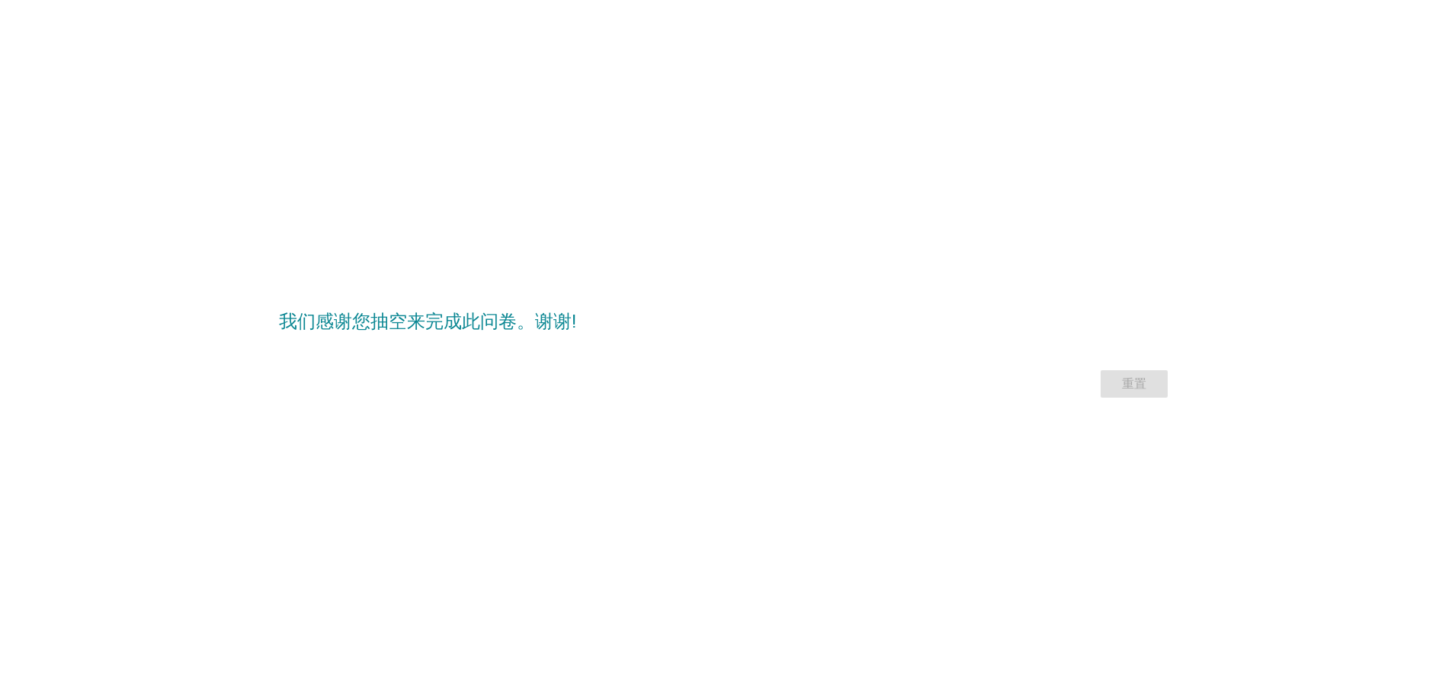
click at [1145, 383] on div "重置" at bounding box center [726, 384] width 895 height 37
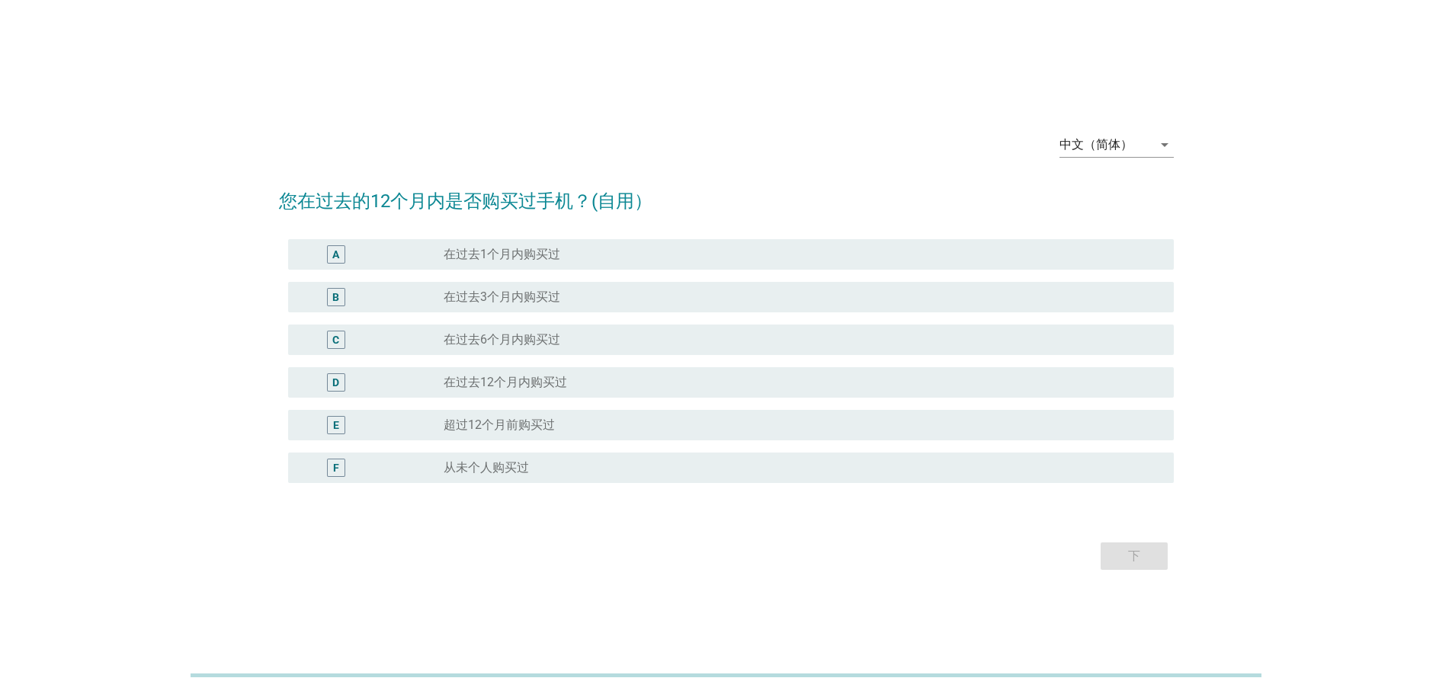
click at [562, 427] on div "radio_button_unchecked 超过12个月前购买过" at bounding box center [796, 425] width 706 height 15
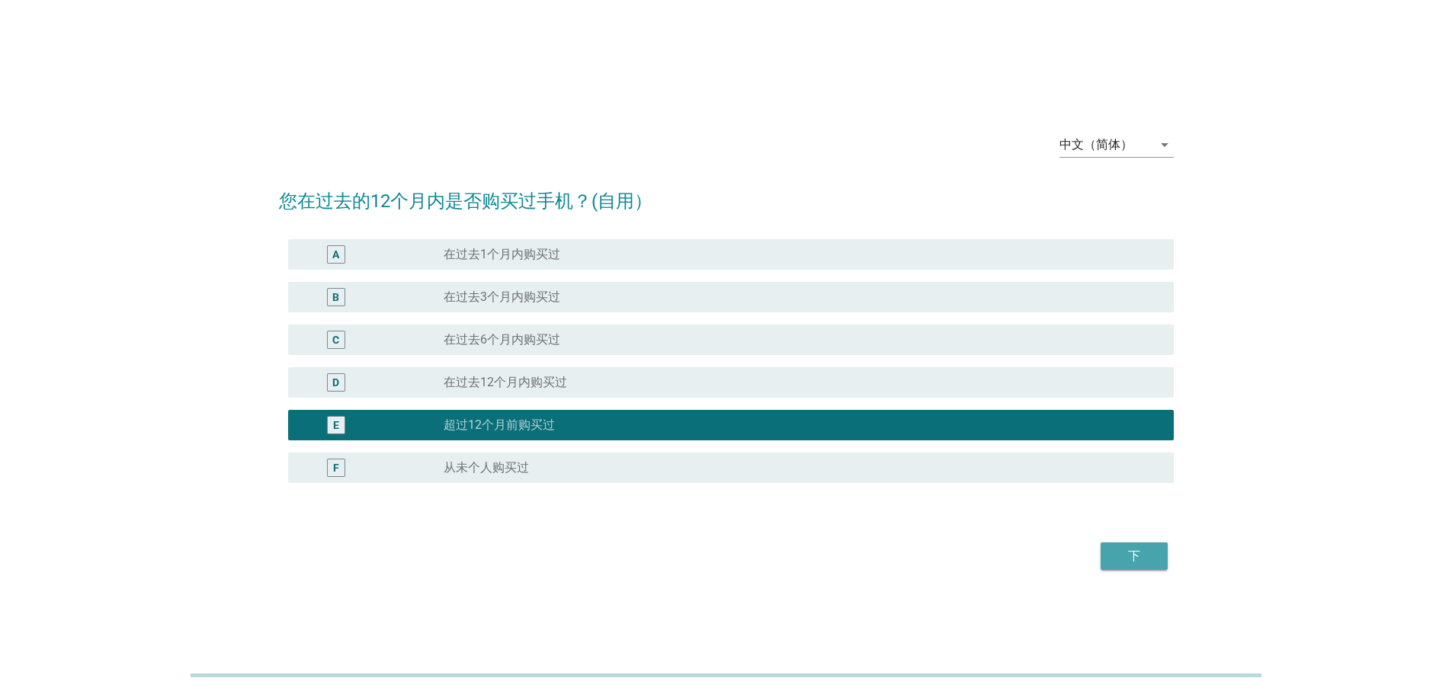
click at [1139, 559] on div "下" at bounding box center [1134, 556] width 43 height 18
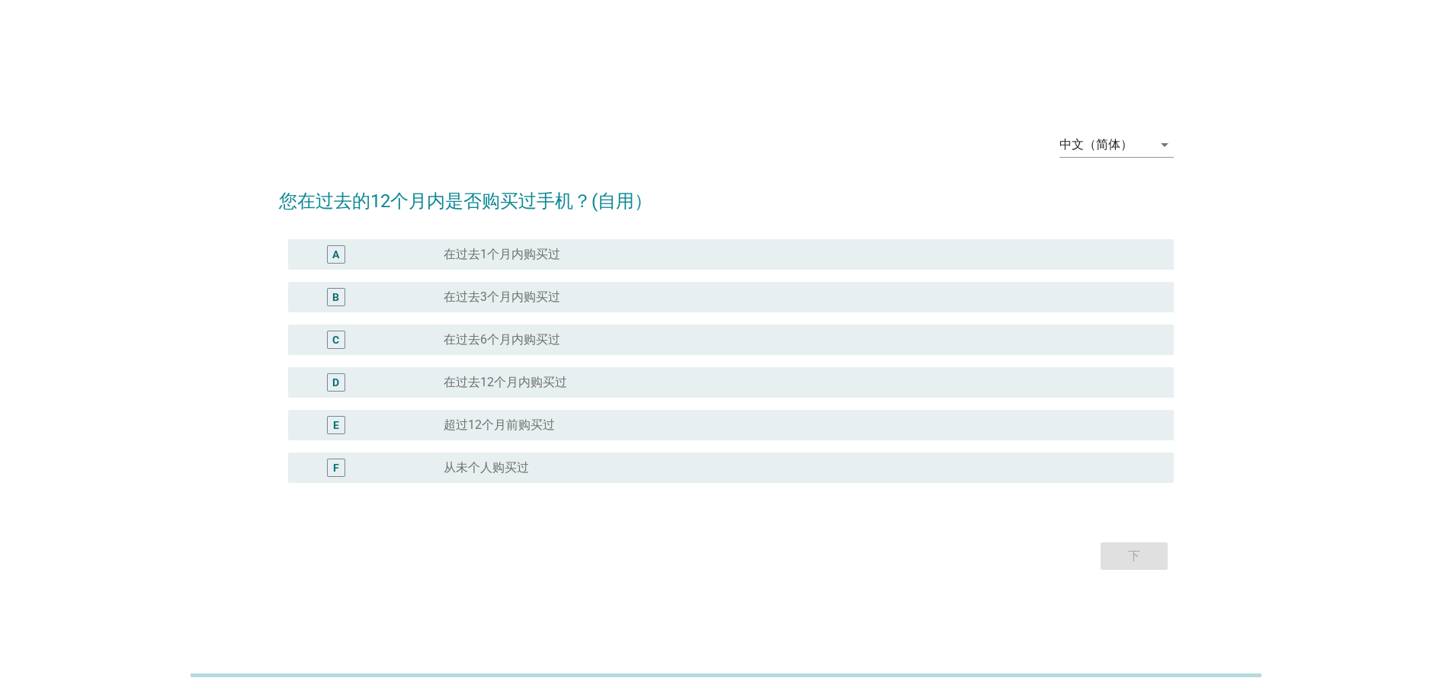
click at [612, 423] on div "radio_button_unchecked 超过[DATE]购买过" at bounding box center [796, 425] width 706 height 15
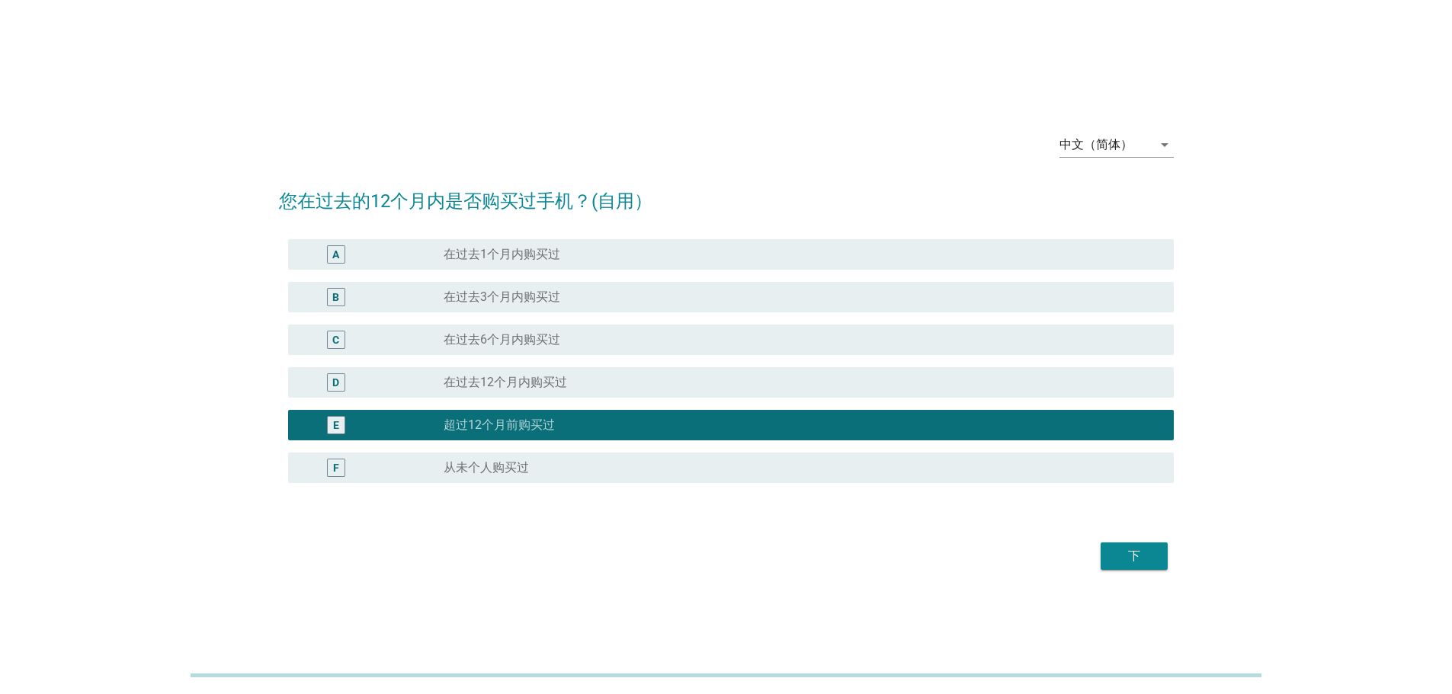
click at [1137, 559] on div "下" at bounding box center [1134, 556] width 43 height 18
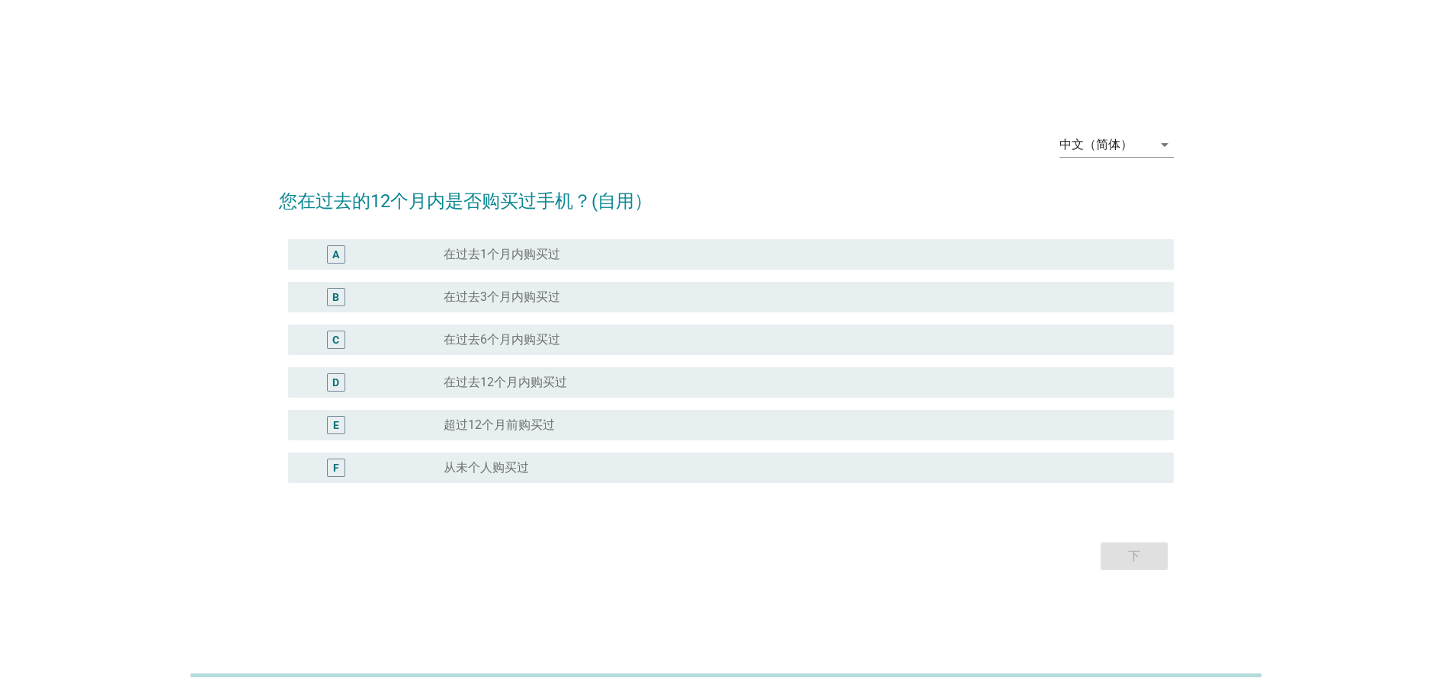
click at [581, 344] on div "radio_button_unchecked 在过去6个月内购买过" at bounding box center [796, 339] width 706 height 15
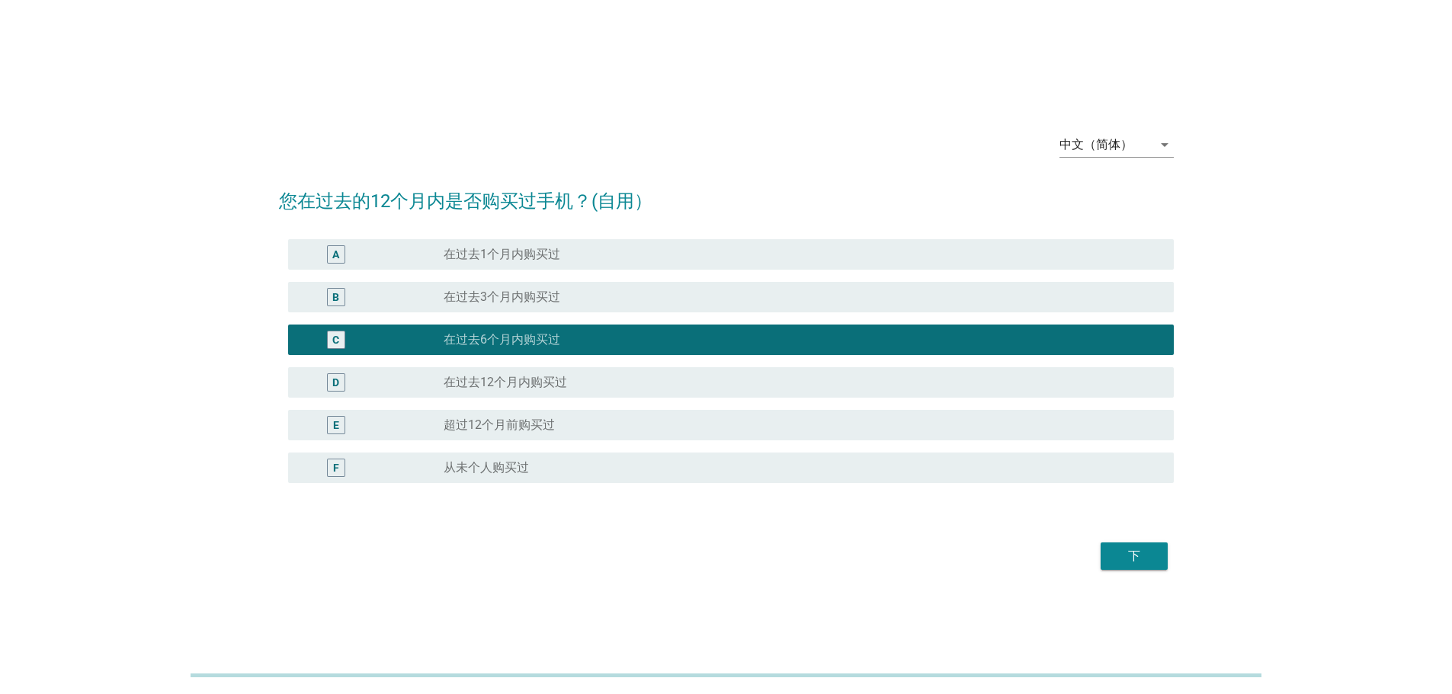
click at [1164, 558] on button "下" at bounding box center [1133, 556] width 67 height 27
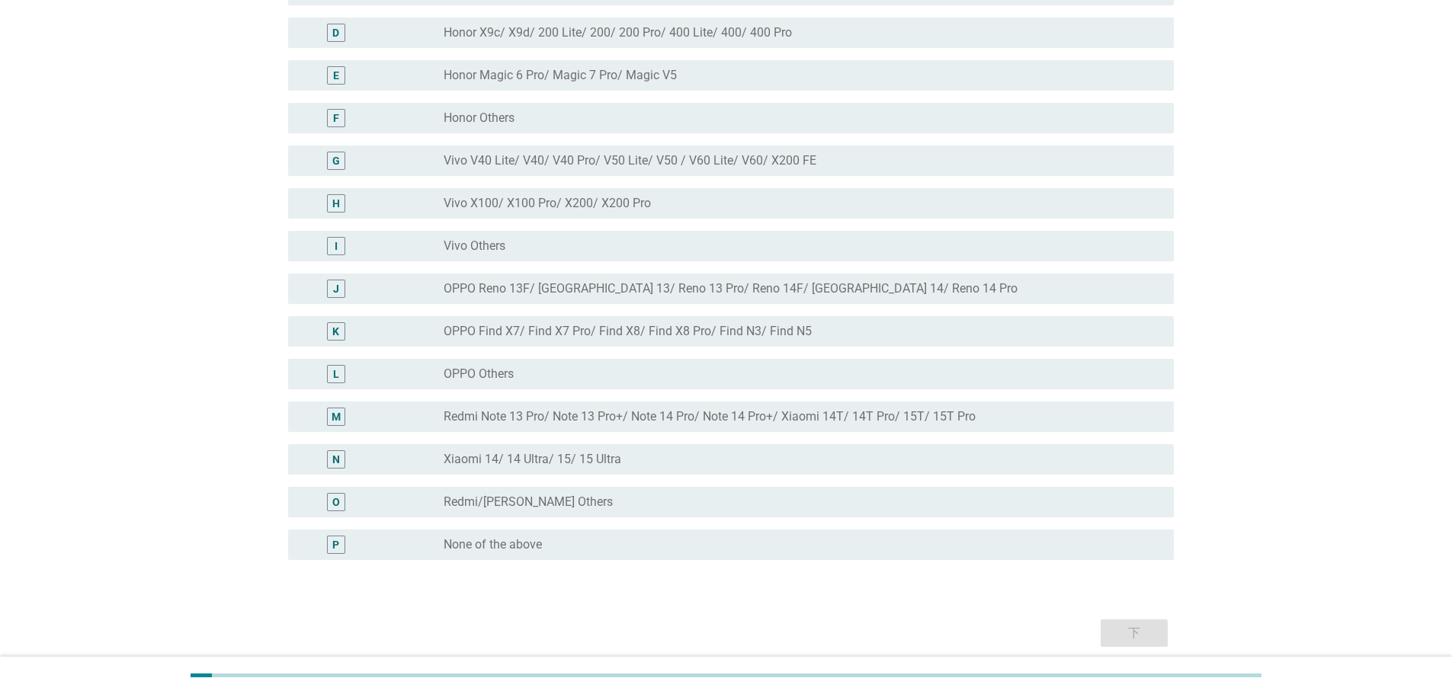
scroll to position [305, 0]
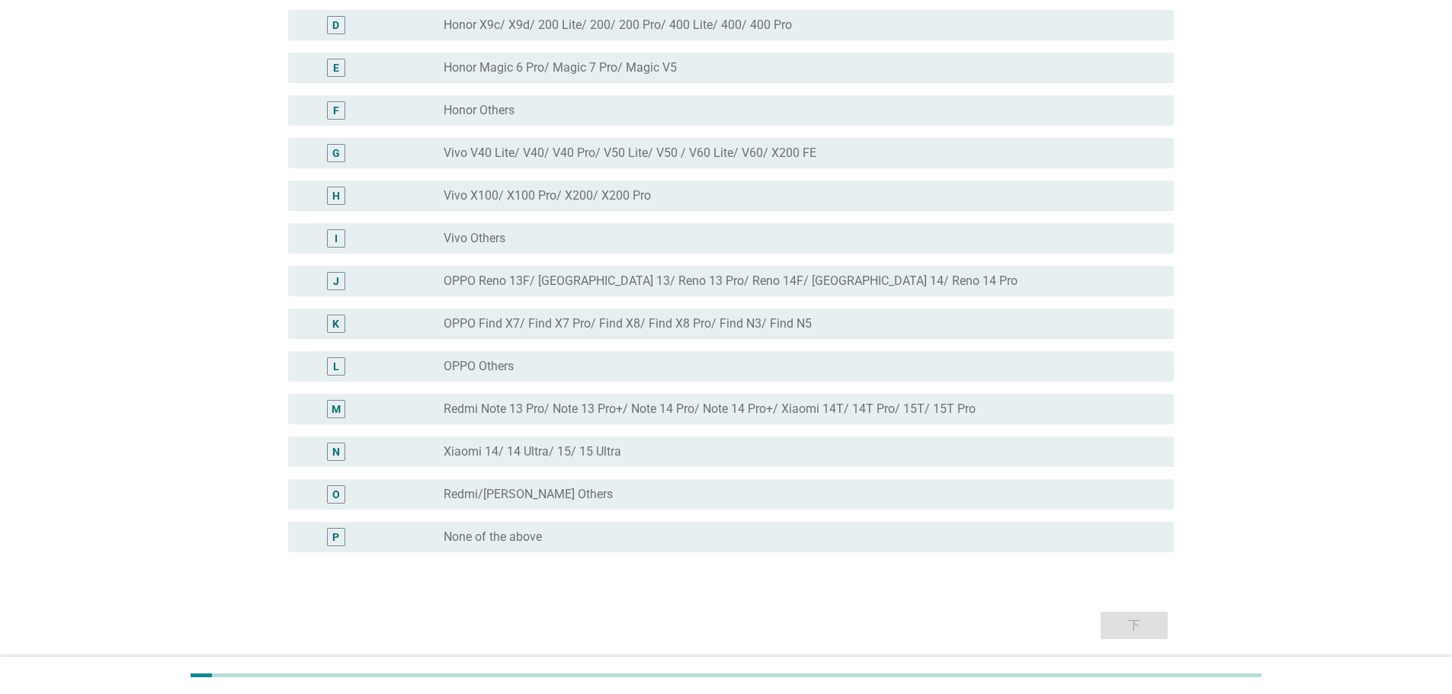
click at [716, 405] on label "Redmi Note 13 Pro/ Note 13 Pro+/ Note 14 Pro/ Note 14 Pro+/ Xiaomi 14T/ 14T Pro…" at bounding box center [709, 409] width 532 height 15
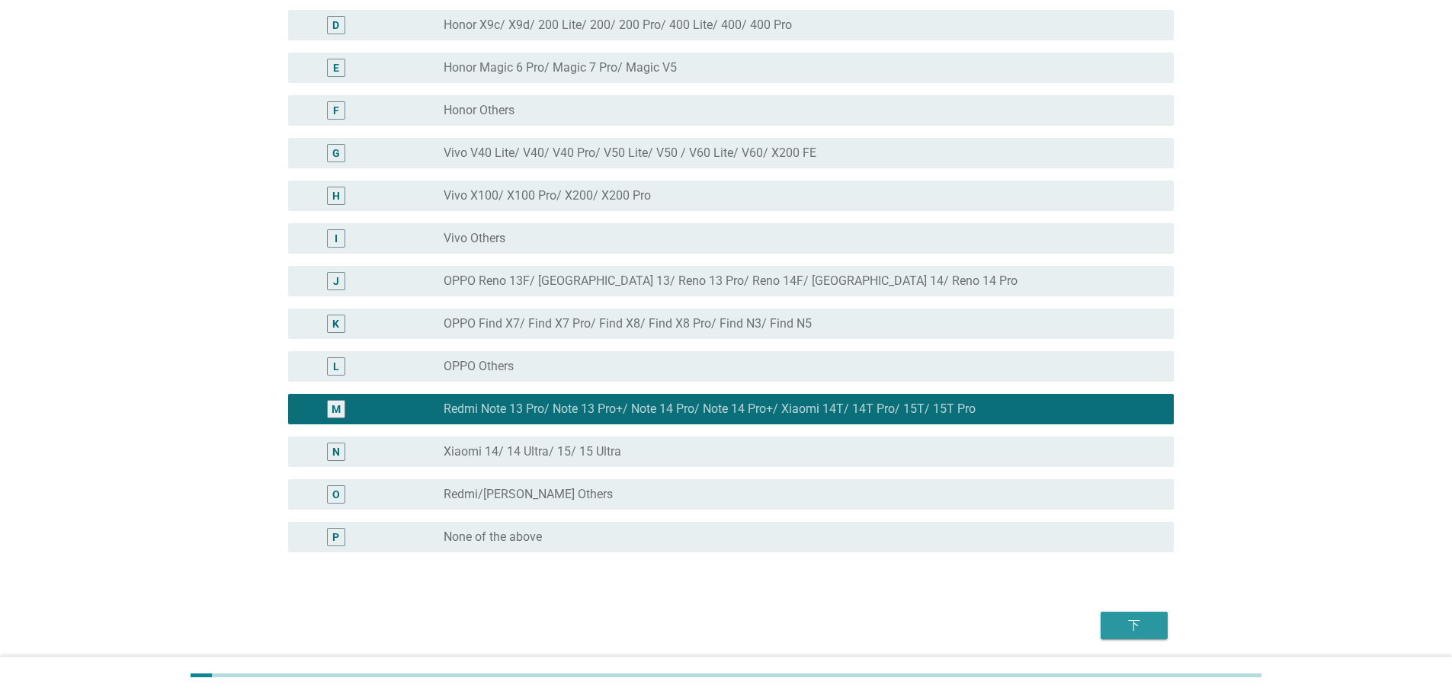
click at [1135, 616] on div "下" at bounding box center [1134, 625] width 43 height 18
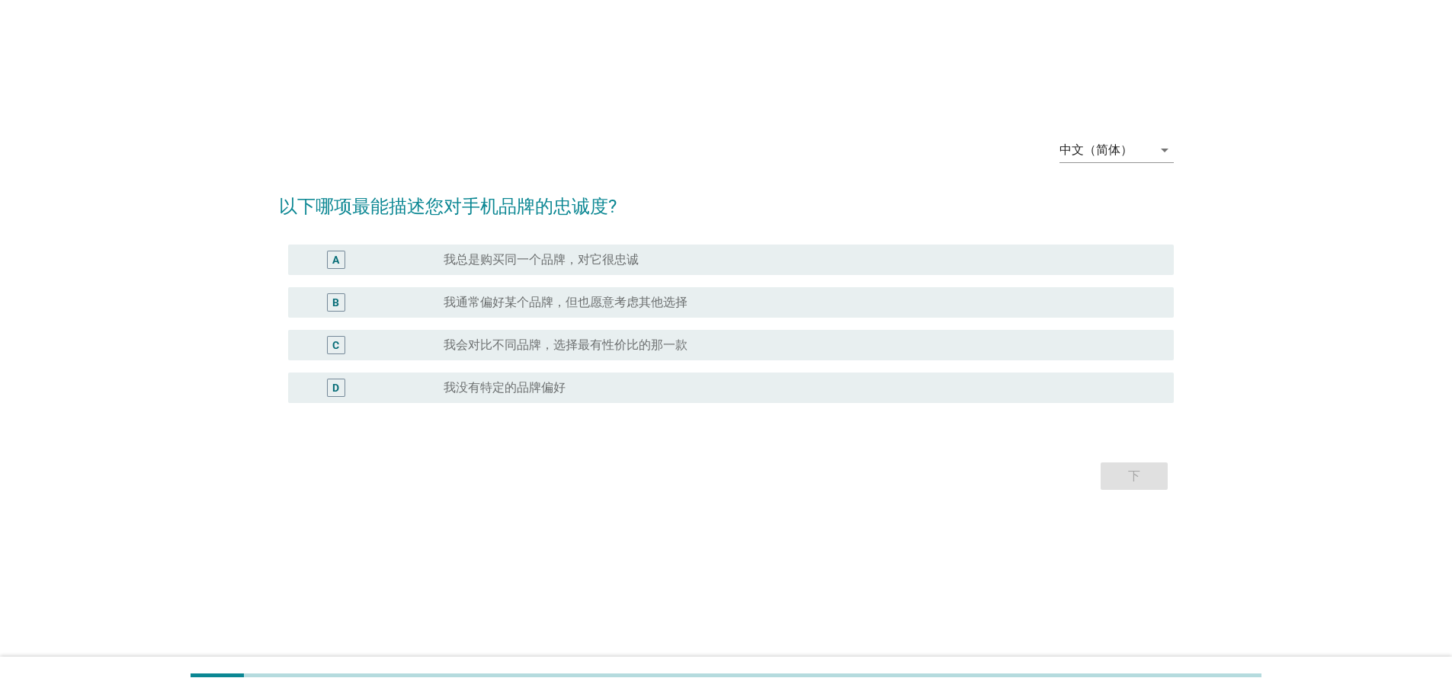
scroll to position [0, 0]
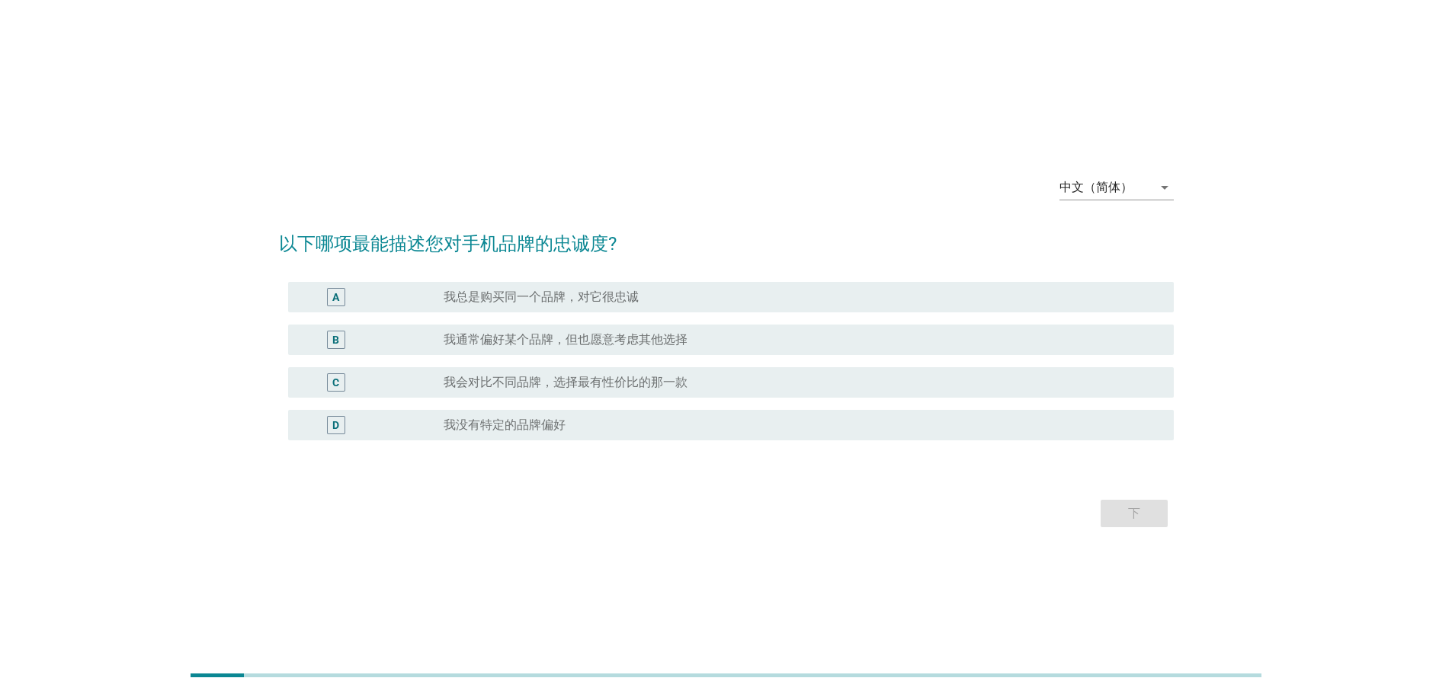
click at [604, 334] on label "我通常偏好某个品牌，但也愿意考虑其他选择" at bounding box center [565, 339] width 244 height 15
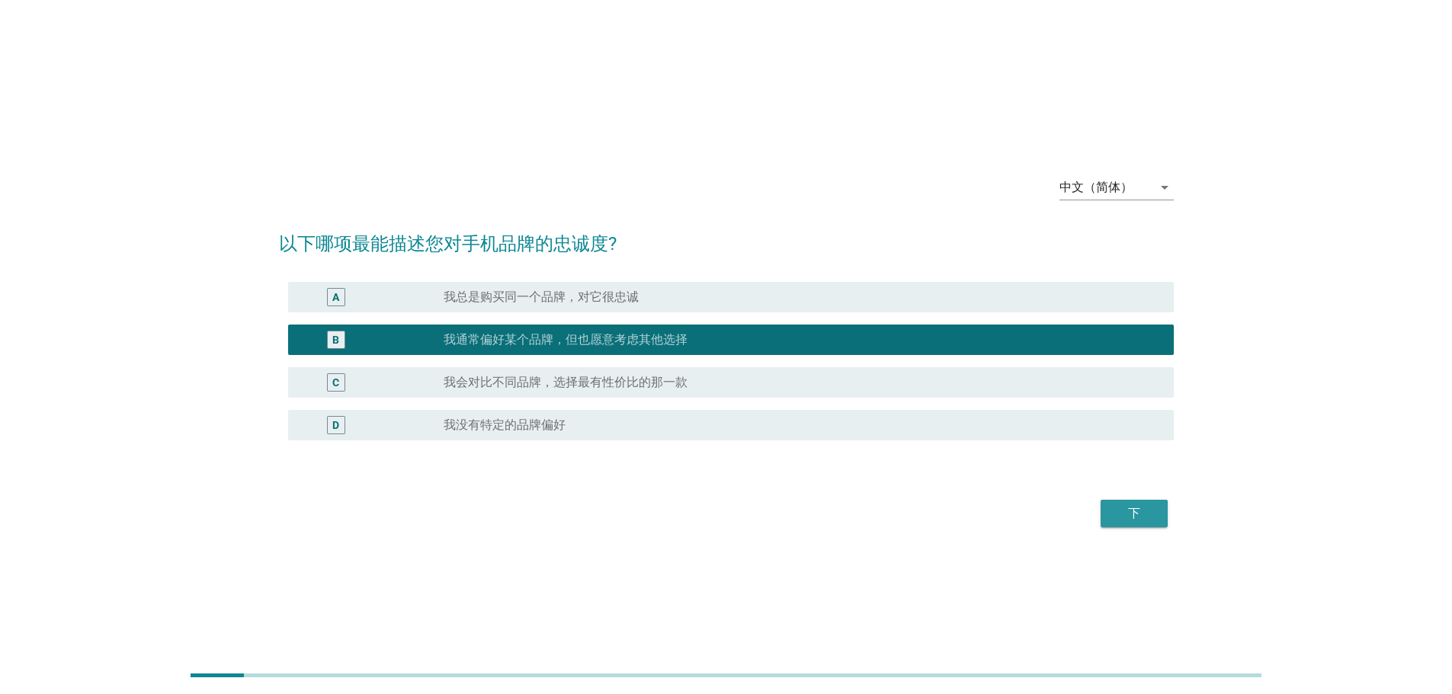
click at [1136, 514] on div "下" at bounding box center [1134, 513] width 43 height 18
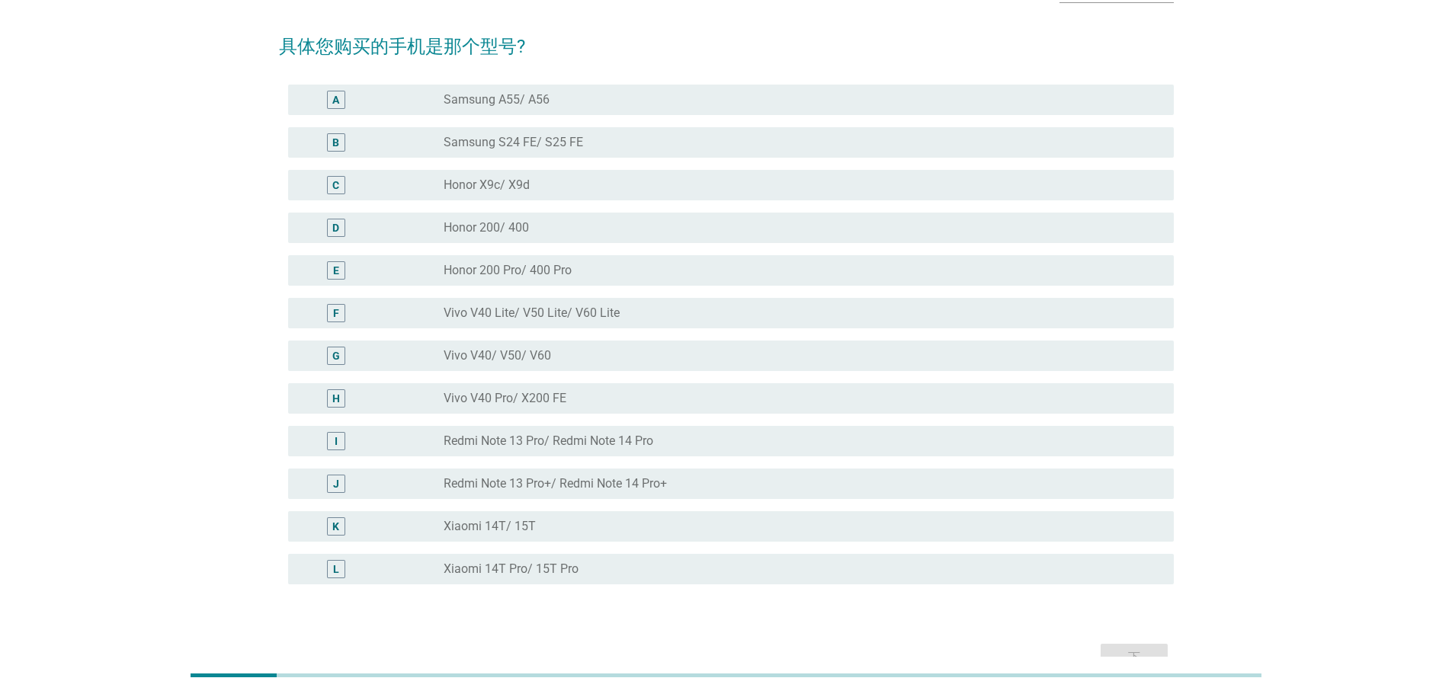
scroll to position [188, 0]
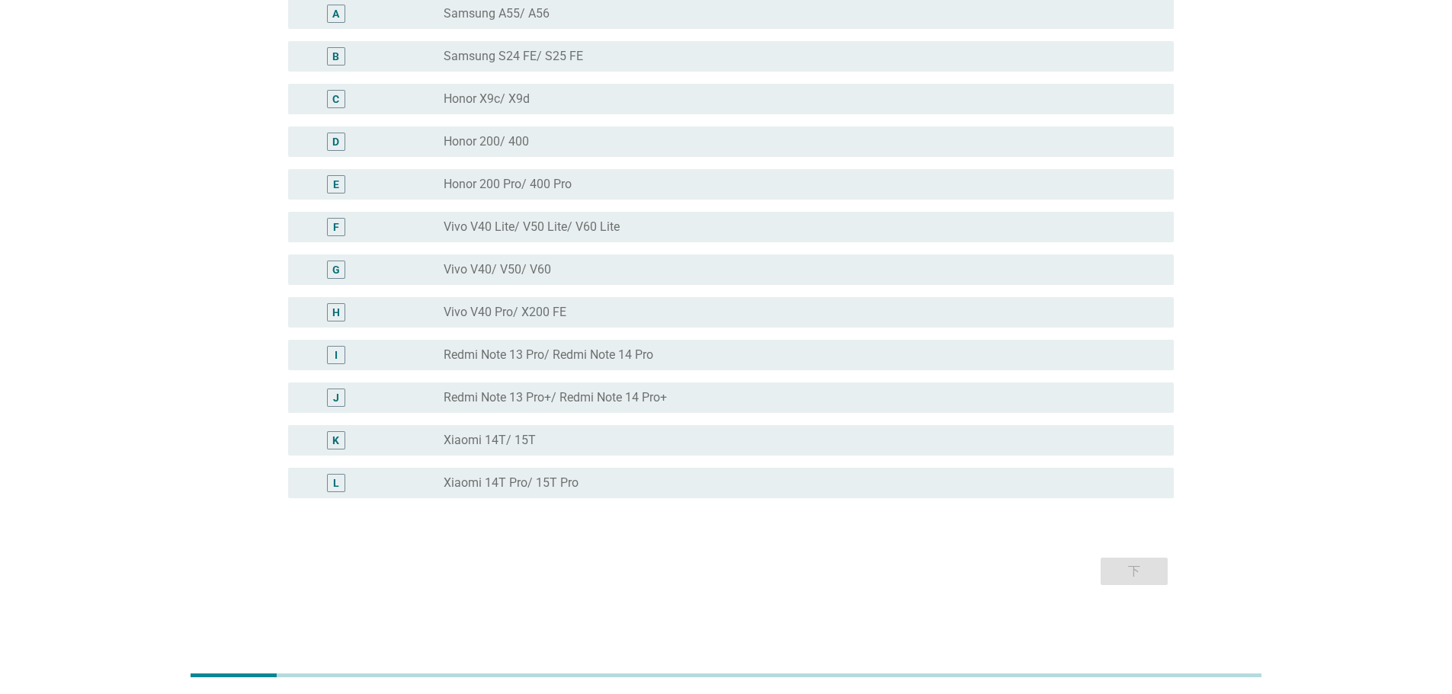
click at [632, 241] on div "F radio_button_unchecked Vivo V40 Lite/ V50 Lite/ V60 Lite" at bounding box center [730, 227] width 885 height 30
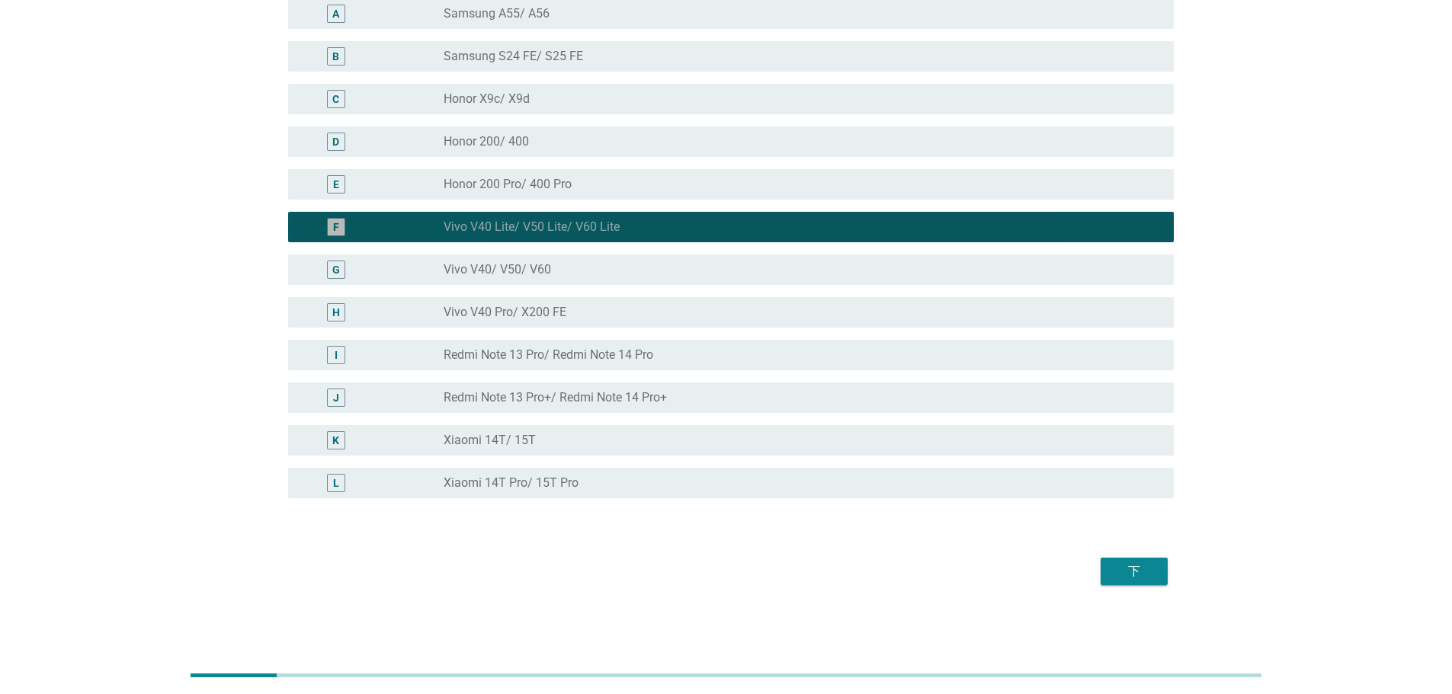
click at [616, 290] on div "G radio_button_unchecked Vivo V40/ V50/ V60" at bounding box center [726, 269] width 895 height 43
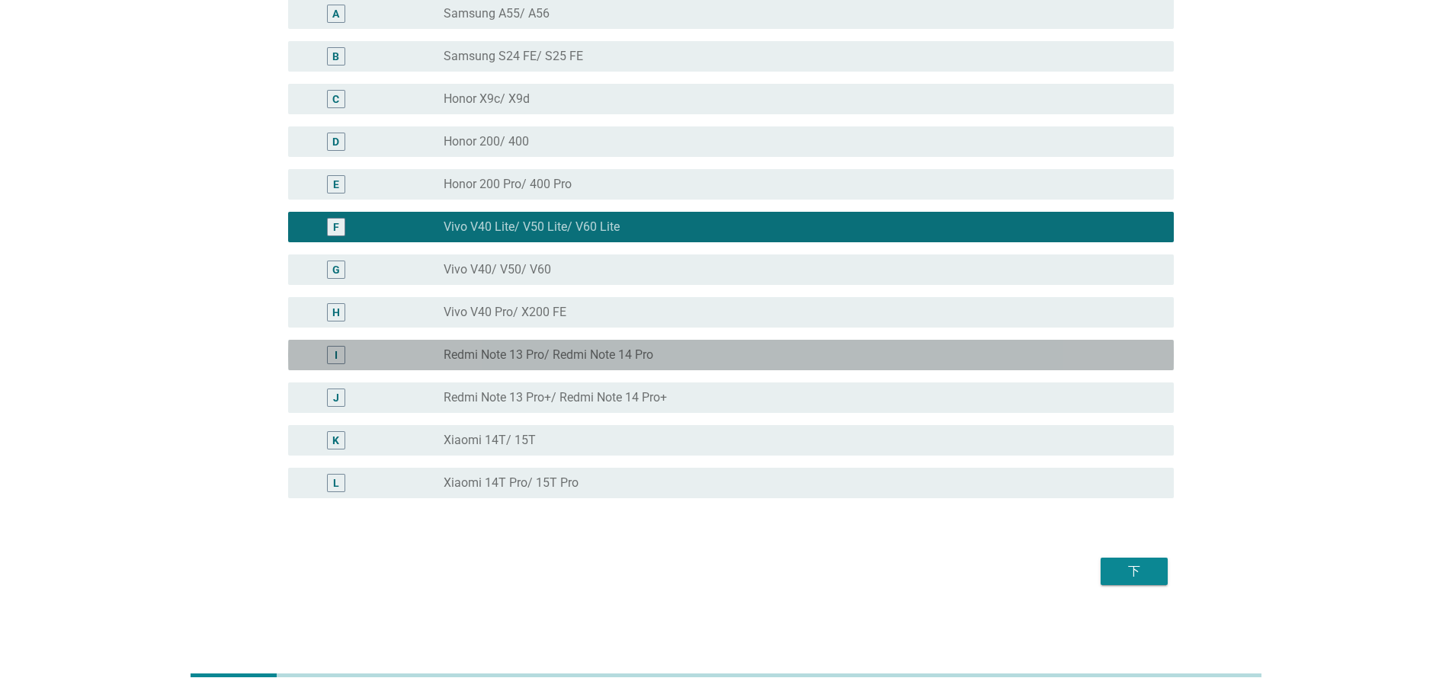
click at [616, 366] on div "I radio_button_unchecked Redmi Note 13 Pro/ Redmi Note 14 Pro" at bounding box center [730, 355] width 885 height 30
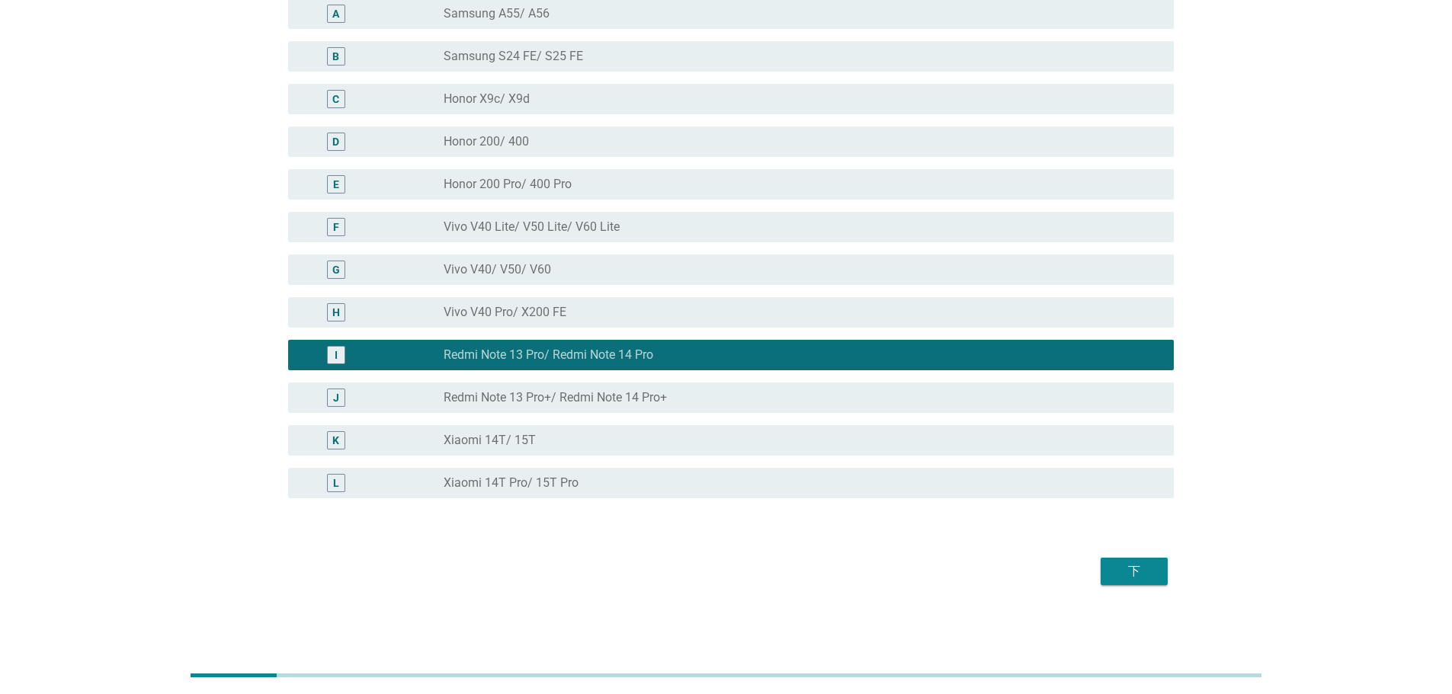
drag, startPoint x: 612, startPoint y: 397, endPoint x: 636, endPoint y: 409, distance: 27.3
click at [612, 398] on label "Redmi Note 13 Pro+/ Redmi Note 14 Pro+" at bounding box center [554, 397] width 223 height 15
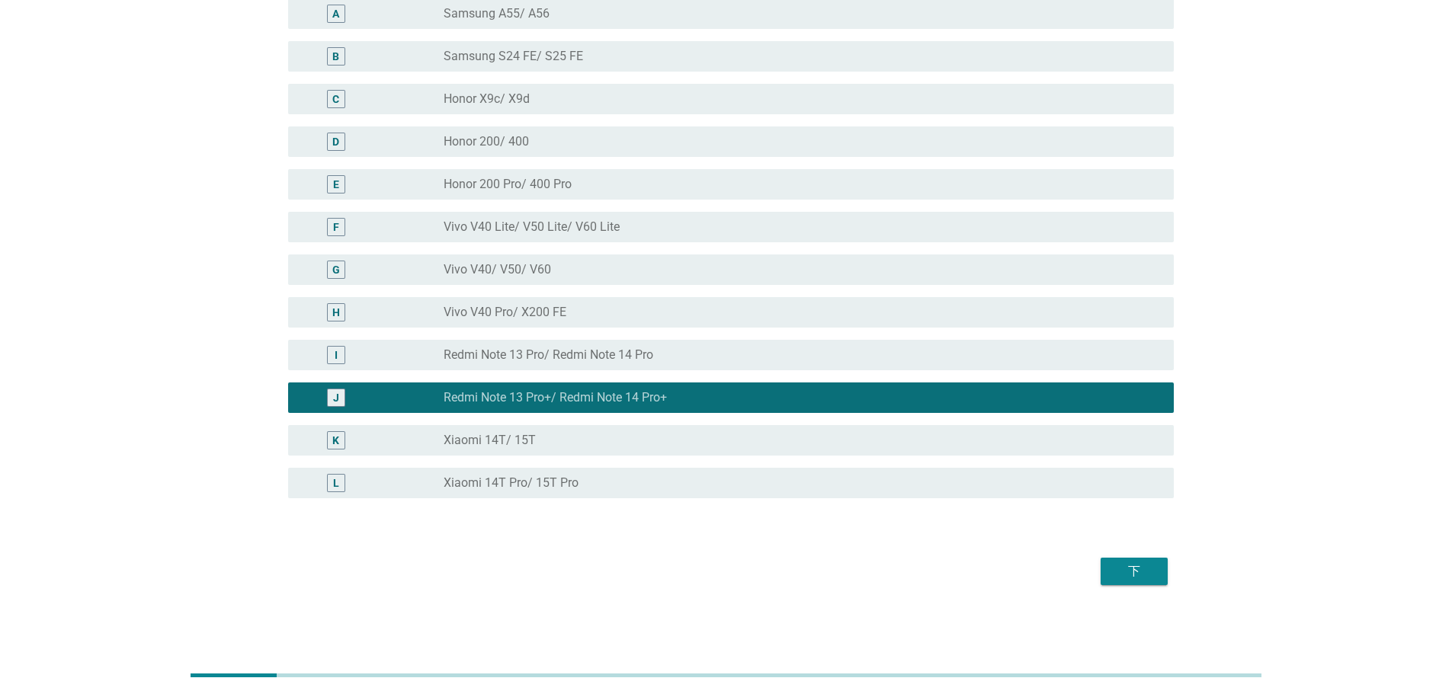
click at [1151, 565] on div "下" at bounding box center [1134, 571] width 43 height 18
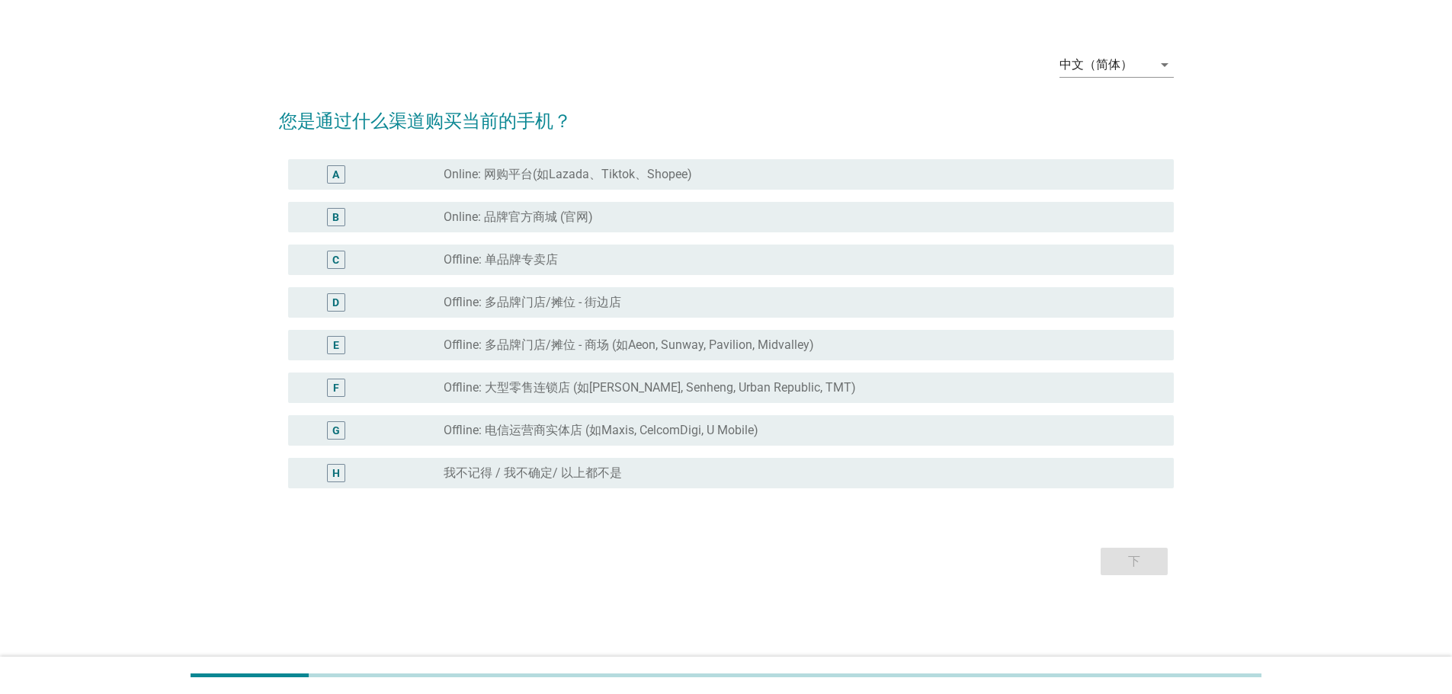
scroll to position [0, 0]
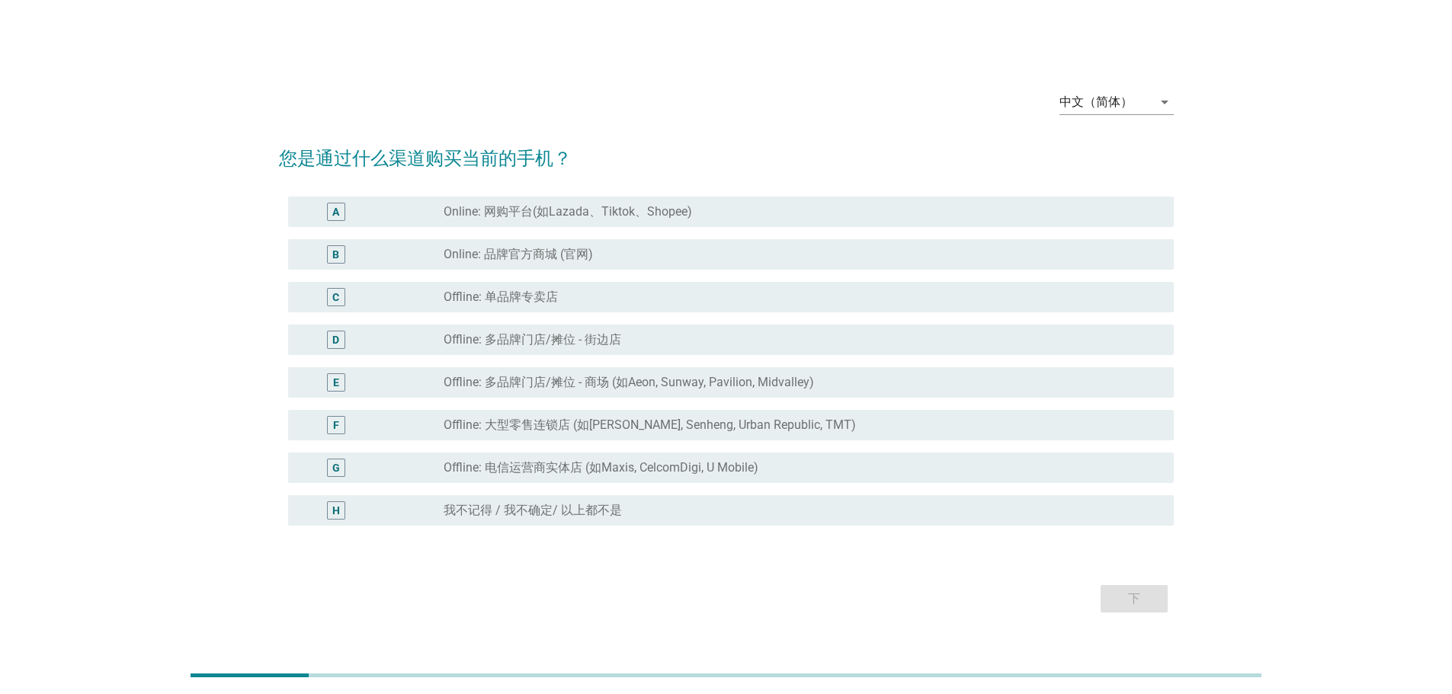
click at [653, 286] on div "C radio_button_unchecked Offline: 单品牌专卖店" at bounding box center [730, 297] width 885 height 30
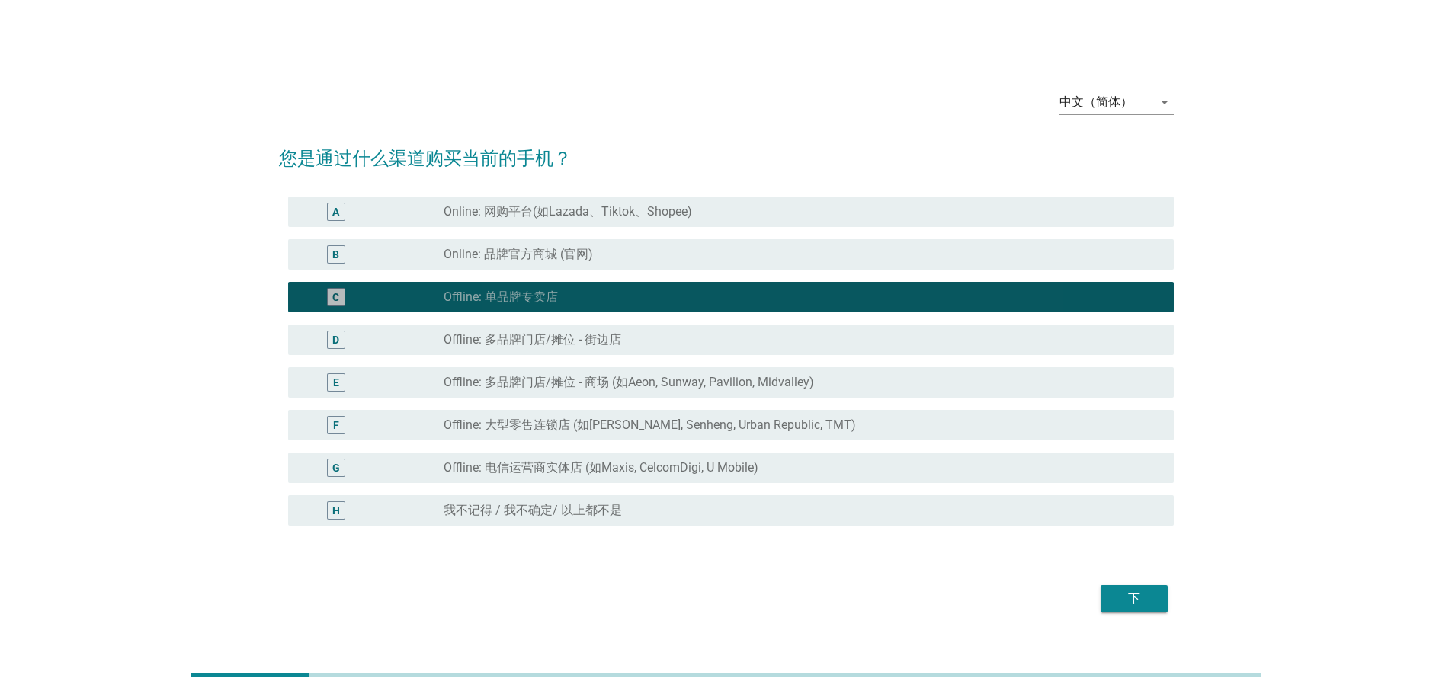
click at [659, 353] on div "D radio_button_unchecked Offline: 多品牌门店/摊位 - 街边店" at bounding box center [730, 340] width 885 height 30
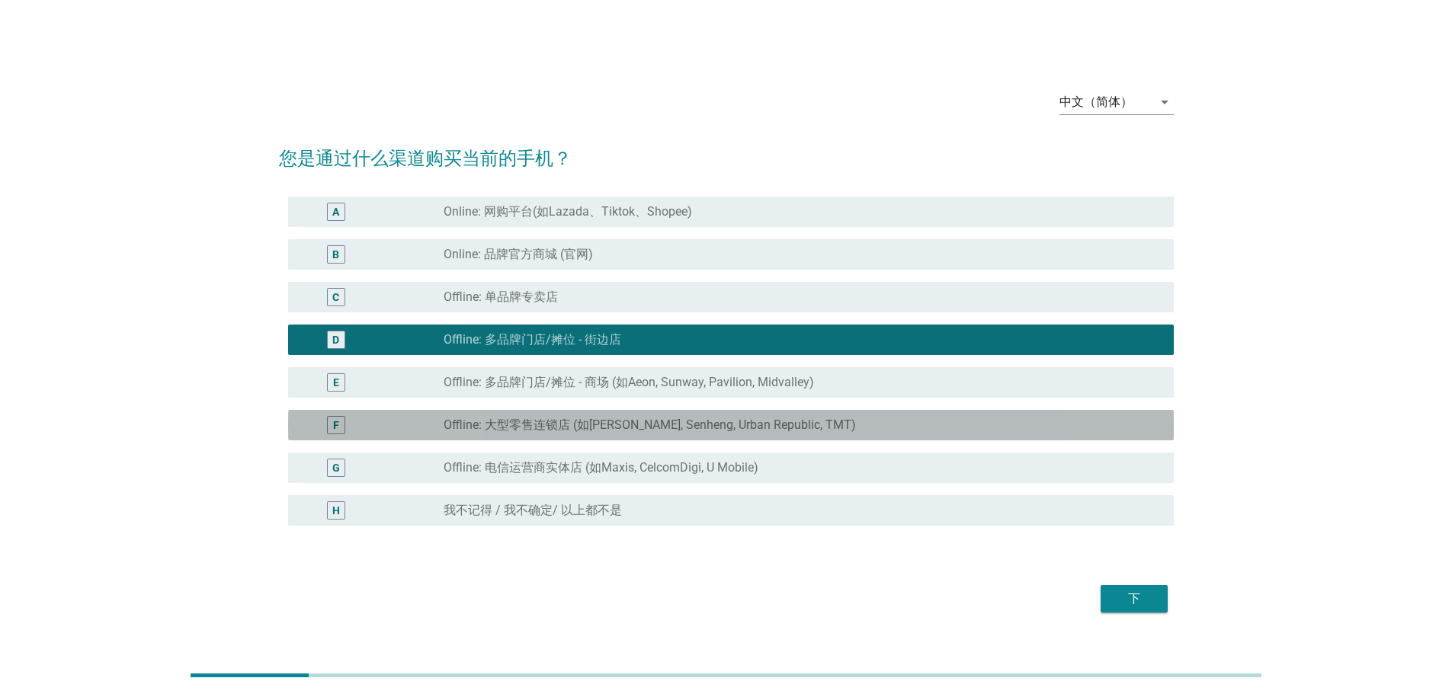
click at [681, 412] on div "F radio_button_unchecked Offline: 大型零售连锁店 (如[PERSON_NAME], Senheng, Urban Repub…" at bounding box center [730, 425] width 885 height 30
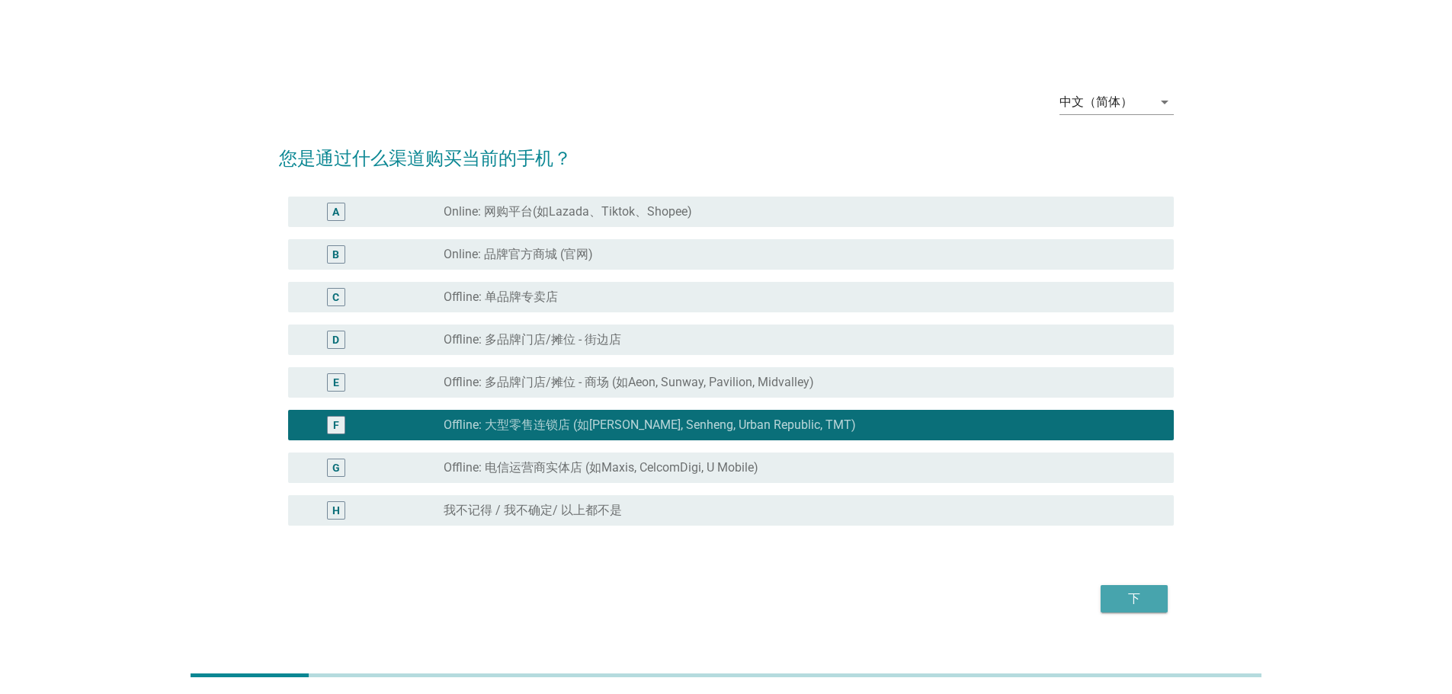
click at [1127, 592] on div "下" at bounding box center [1134, 599] width 43 height 18
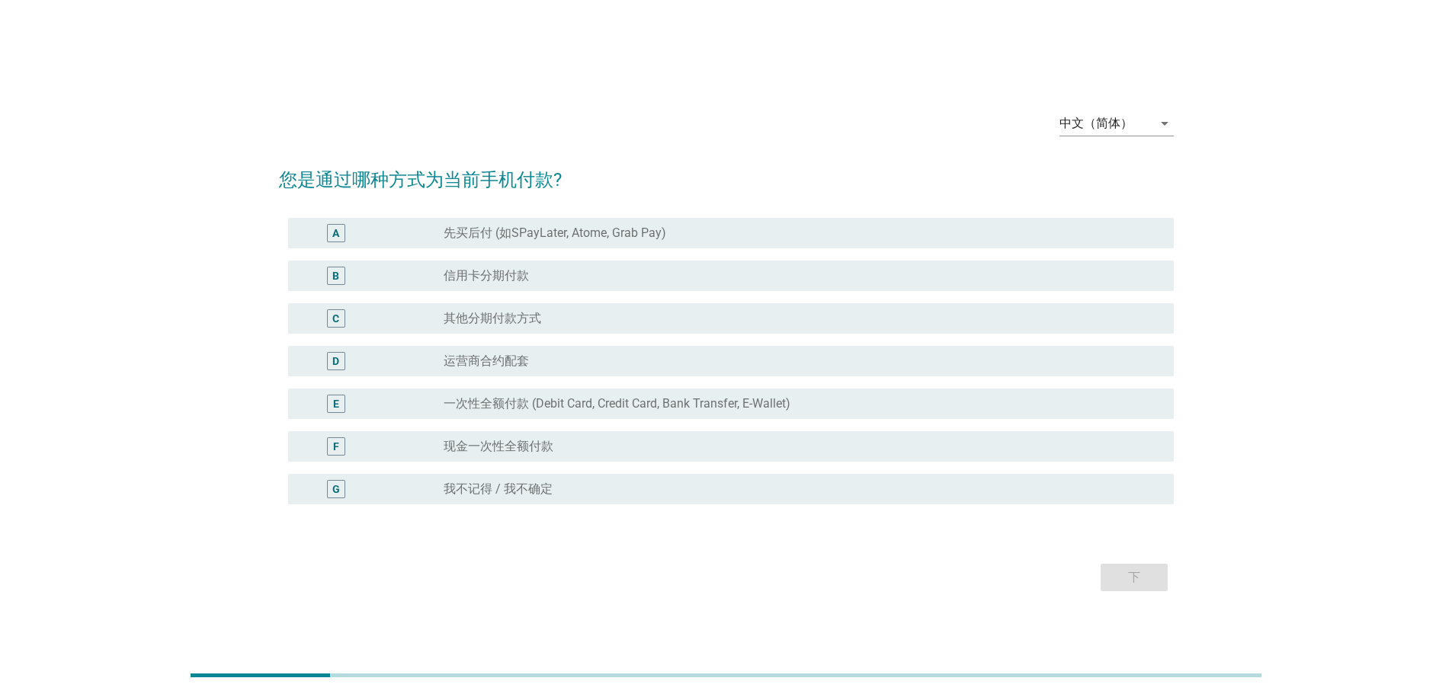
click at [588, 454] on div "radio_button_unchecked 现金一次性全额付款" at bounding box center [802, 446] width 718 height 18
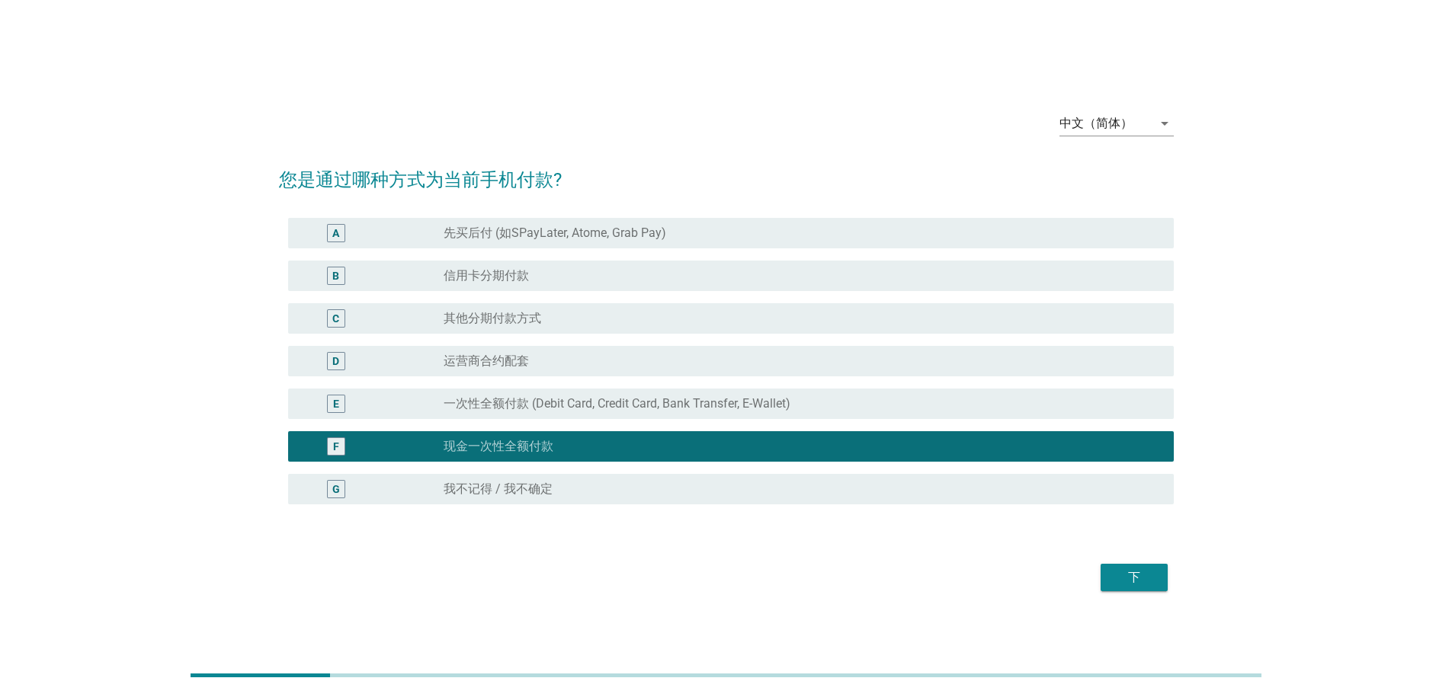
click at [1119, 479] on div "G radio_button_unchecked 我不记得 / 我不确定" at bounding box center [730, 489] width 885 height 30
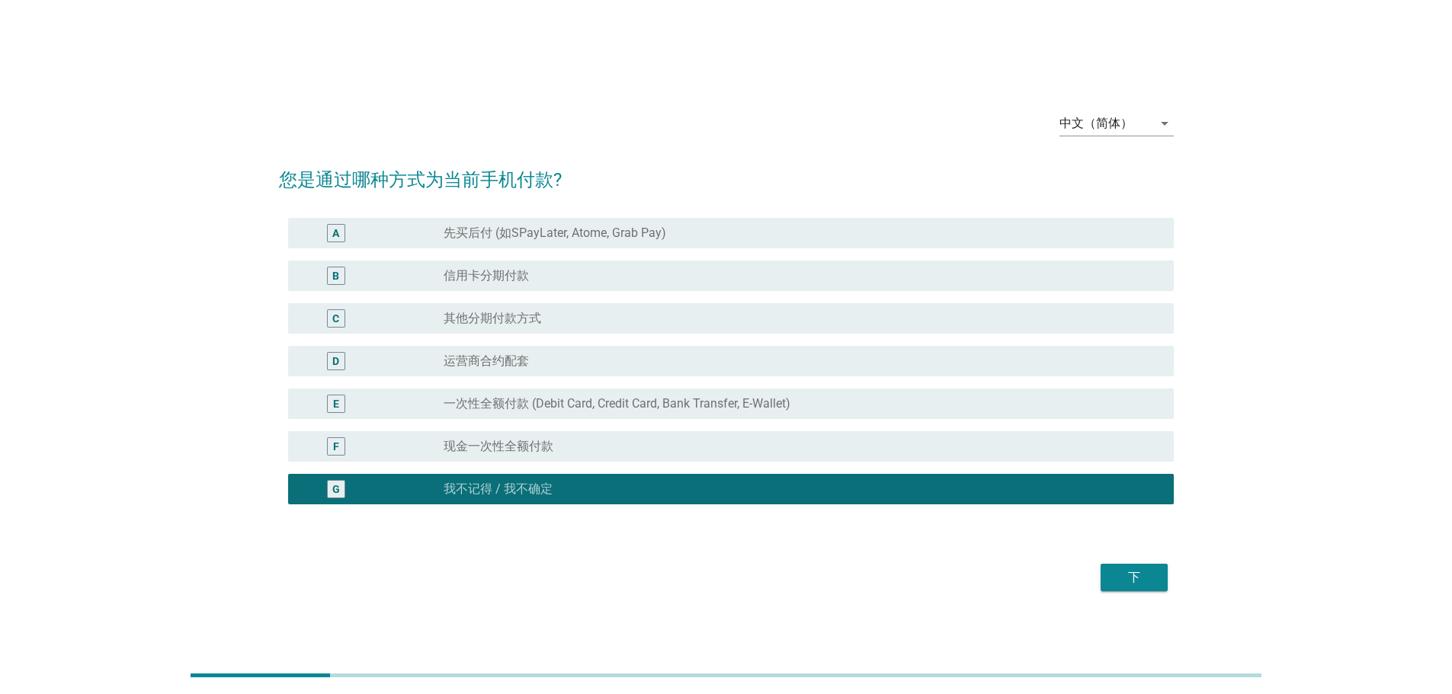
click at [1125, 584] on div "下" at bounding box center [1134, 577] width 43 height 18
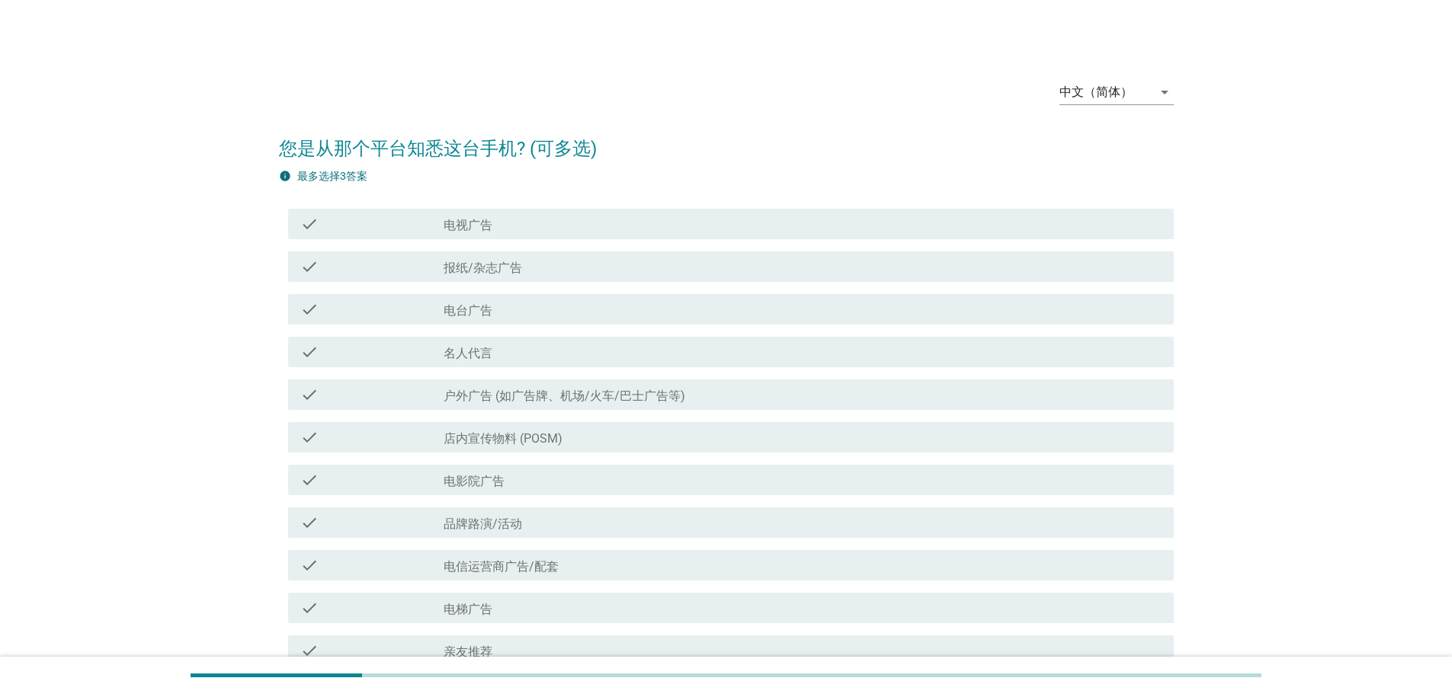
click at [514, 380] on div "check check_box_outline_blank 户外广告 (如广告牌、机场/火车/巴士广告等)" at bounding box center [730, 394] width 885 height 30
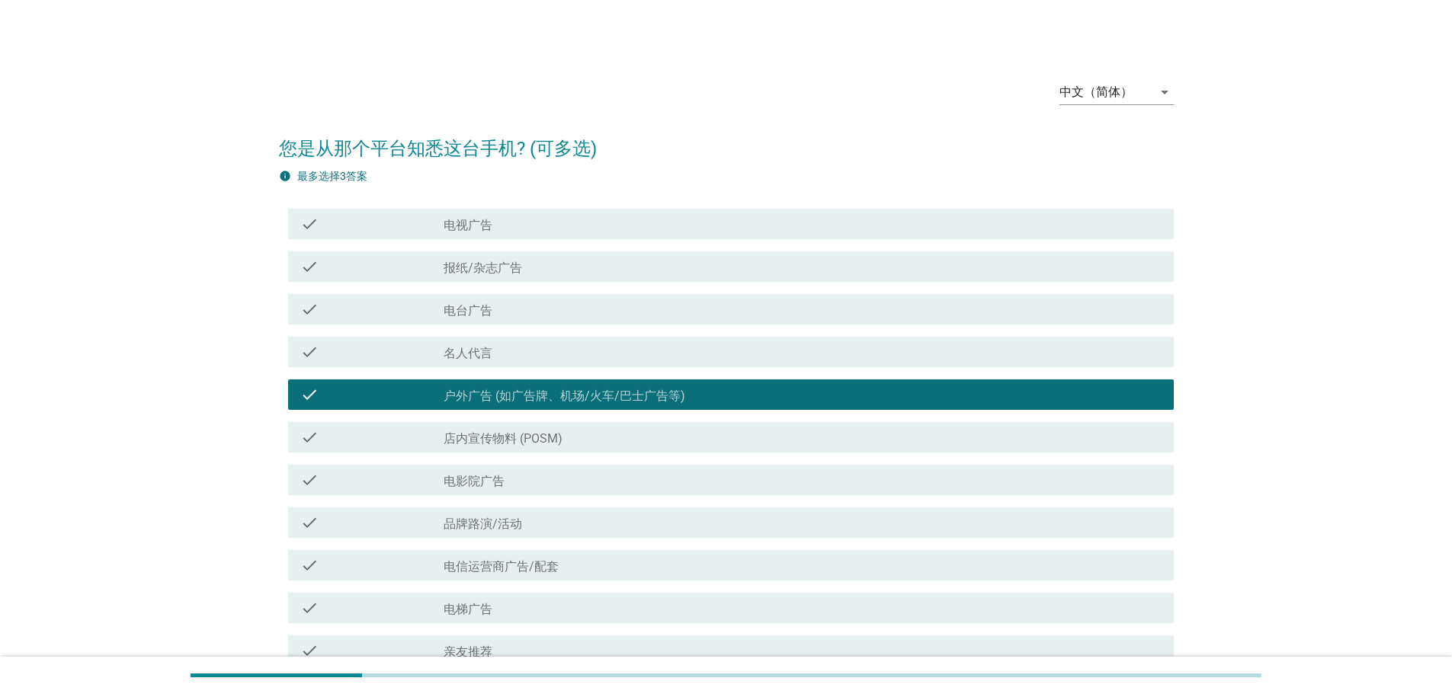
drag, startPoint x: 532, startPoint y: 456, endPoint x: 585, endPoint y: 472, distance: 55.9
click at [532, 456] on div "check check_box_outline_blank 店内宣传物料 (POSM)" at bounding box center [726, 437] width 895 height 43
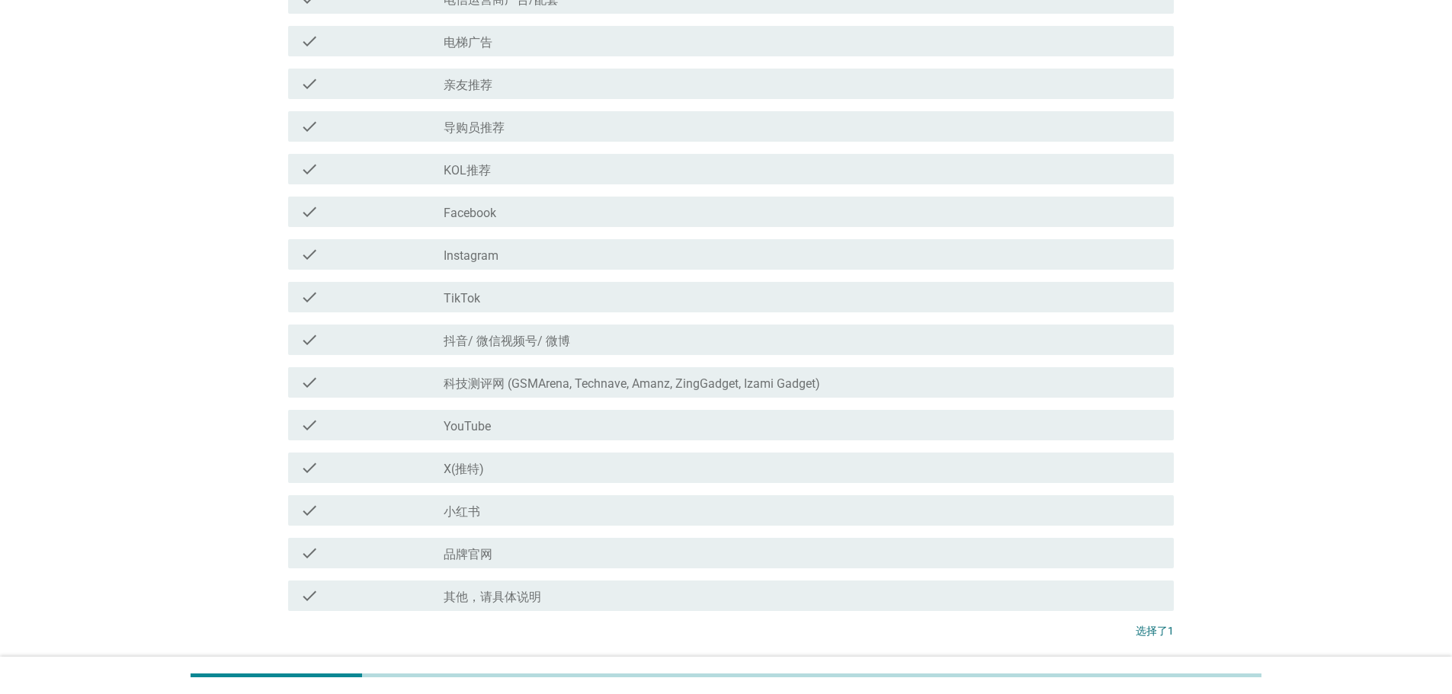
scroll to position [684, 0]
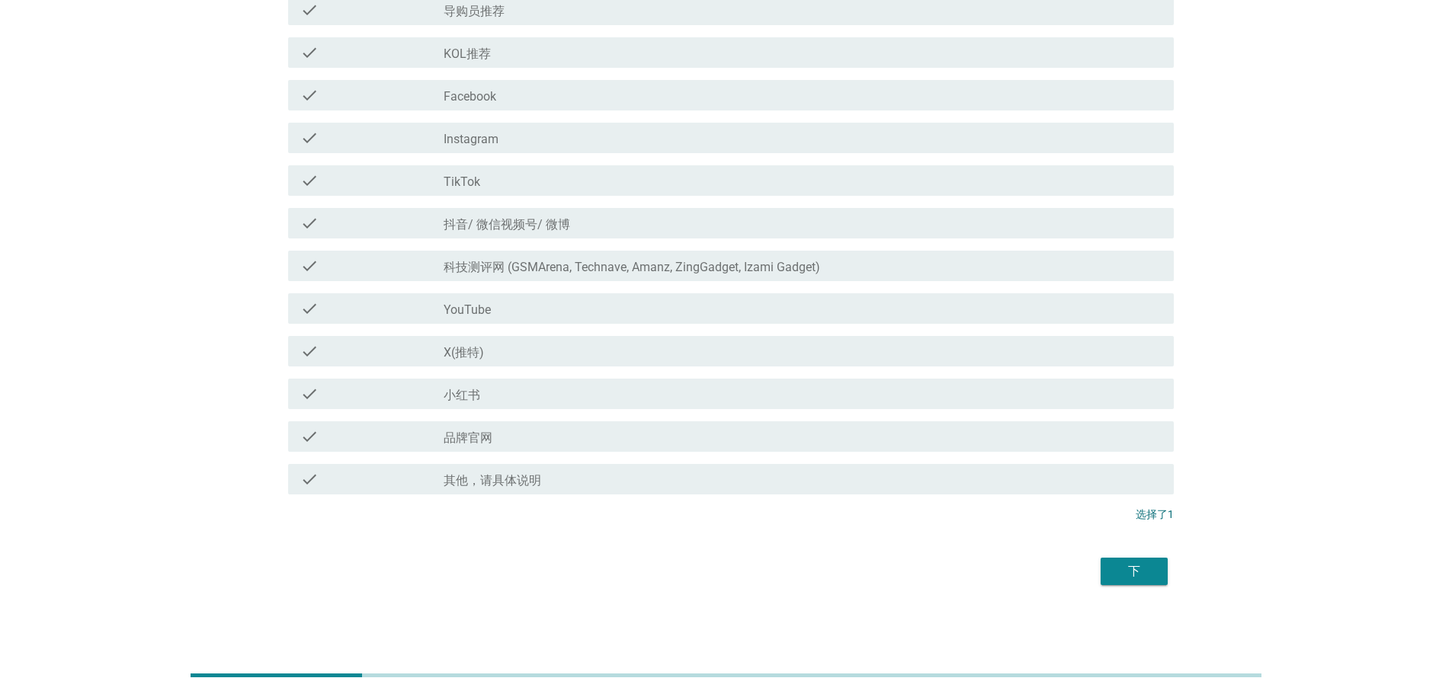
click at [1132, 577] on div "下" at bounding box center [1134, 571] width 43 height 18
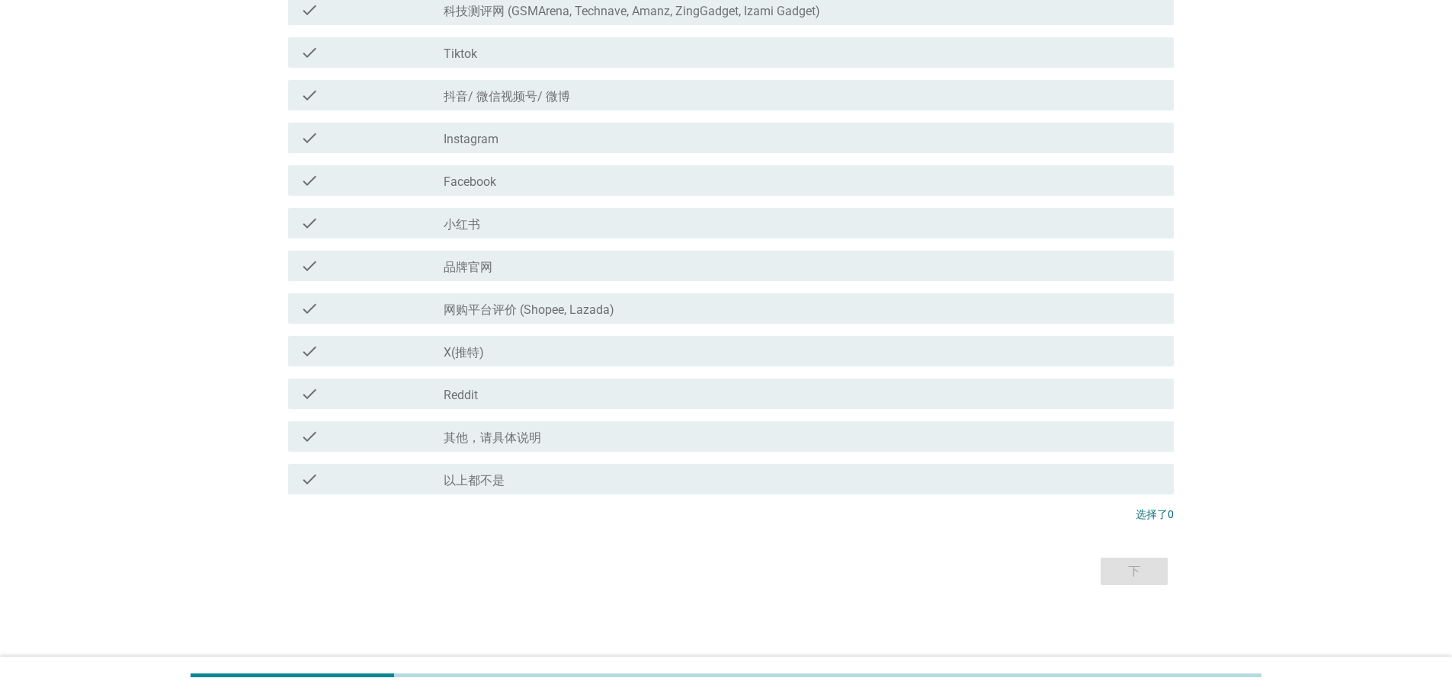
scroll to position [0, 0]
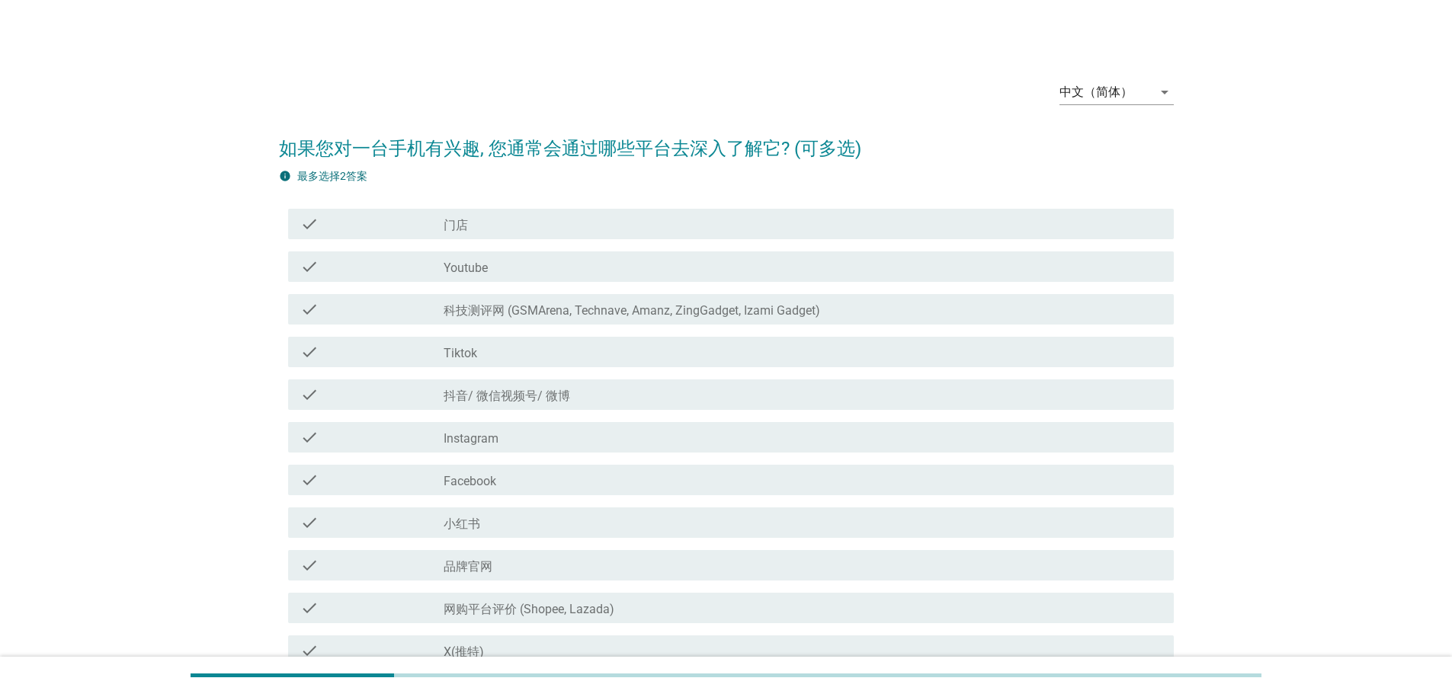
click at [539, 415] on div "check check_box_outline_blank 抖音/ 微信视频号/ 微博" at bounding box center [726, 394] width 895 height 43
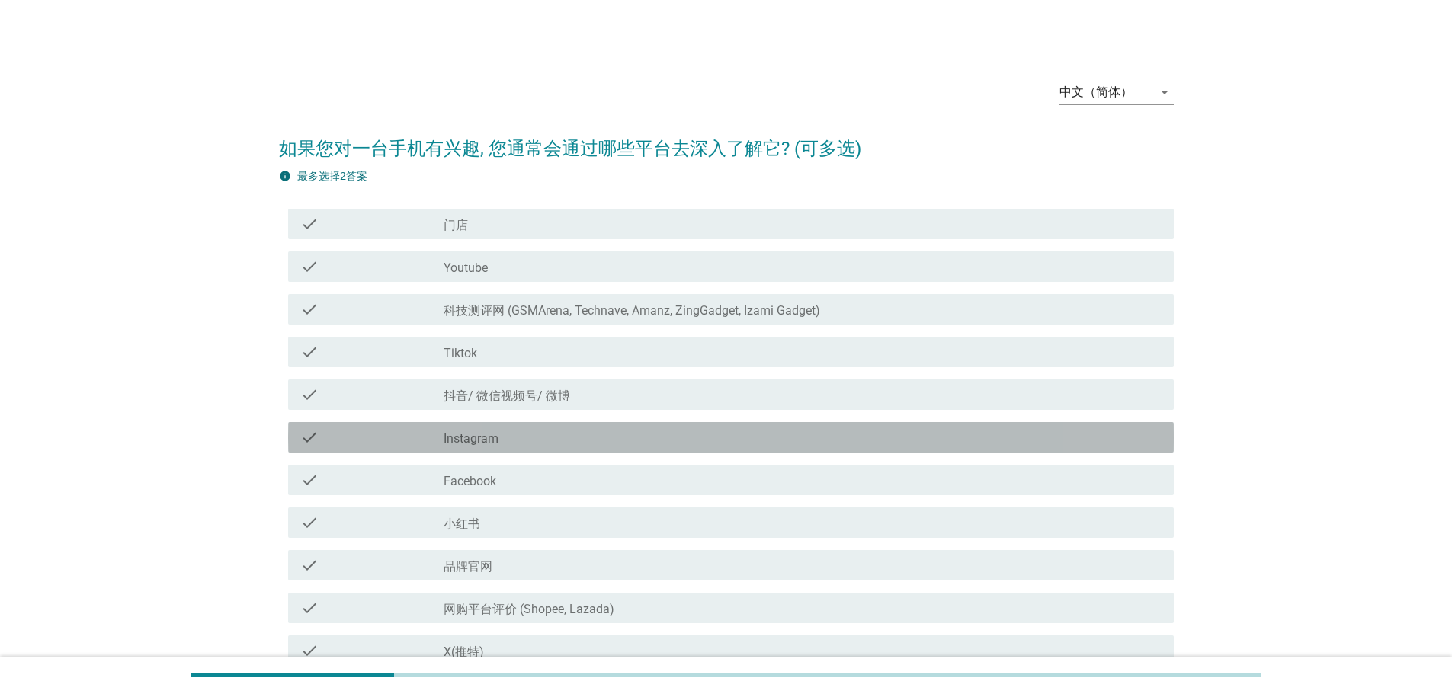
click at [539, 451] on div "check check_box_outline_blank Instagram" at bounding box center [730, 437] width 885 height 30
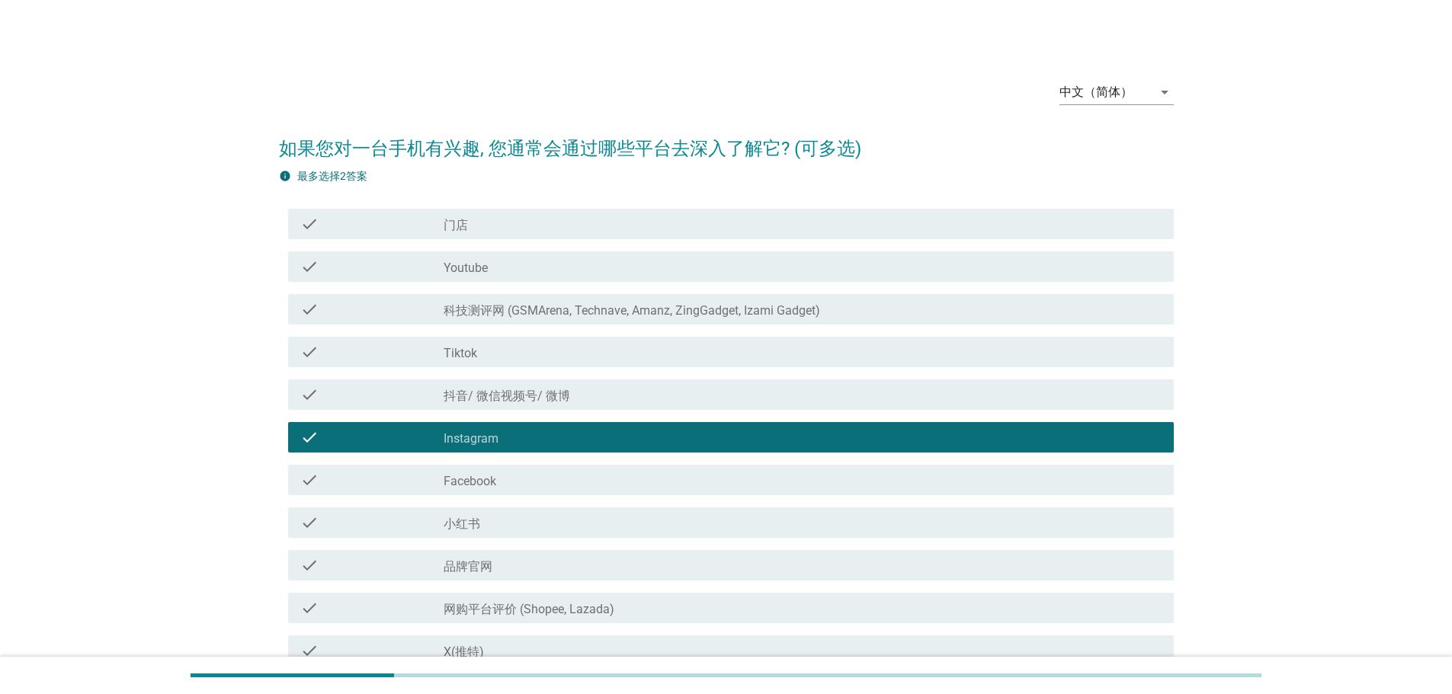
drag, startPoint x: 533, startPoint y: 556, endPoint x: 546, endPoint y: 559, distance: 14.1
click at [533, 558] on div "check_box_outline_blank 品牌官网" at bounding box center [802, 565] width 718 height 18
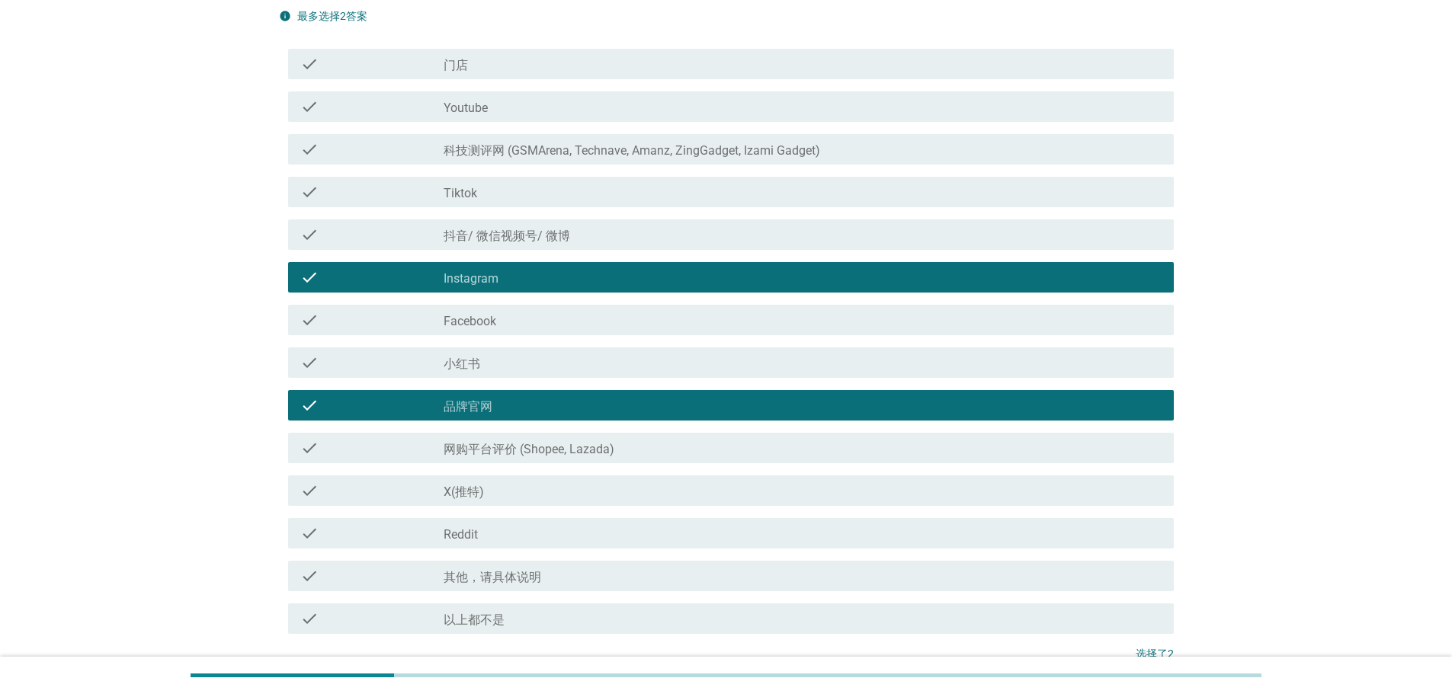
scroll to position [299, 0]
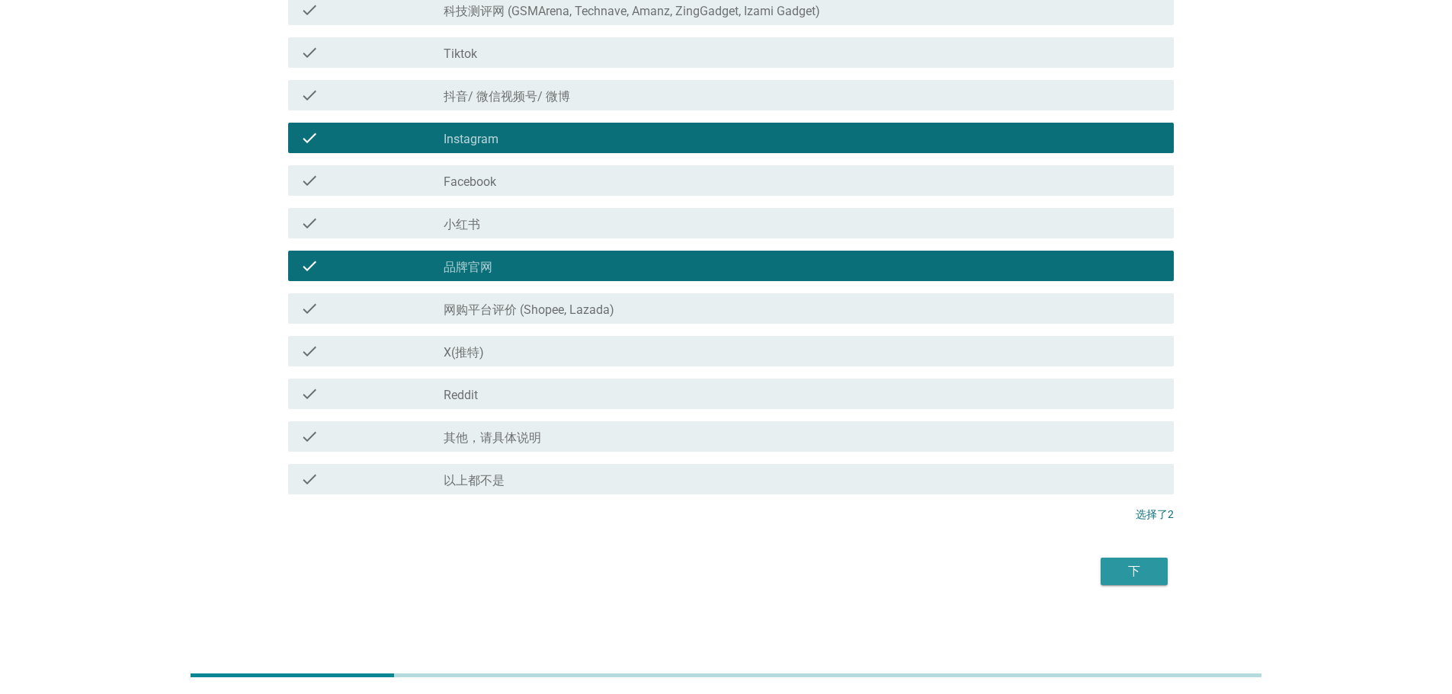
click at [1126, 566] on div "下" at bounding box center [1134, 571] width 43 height 18
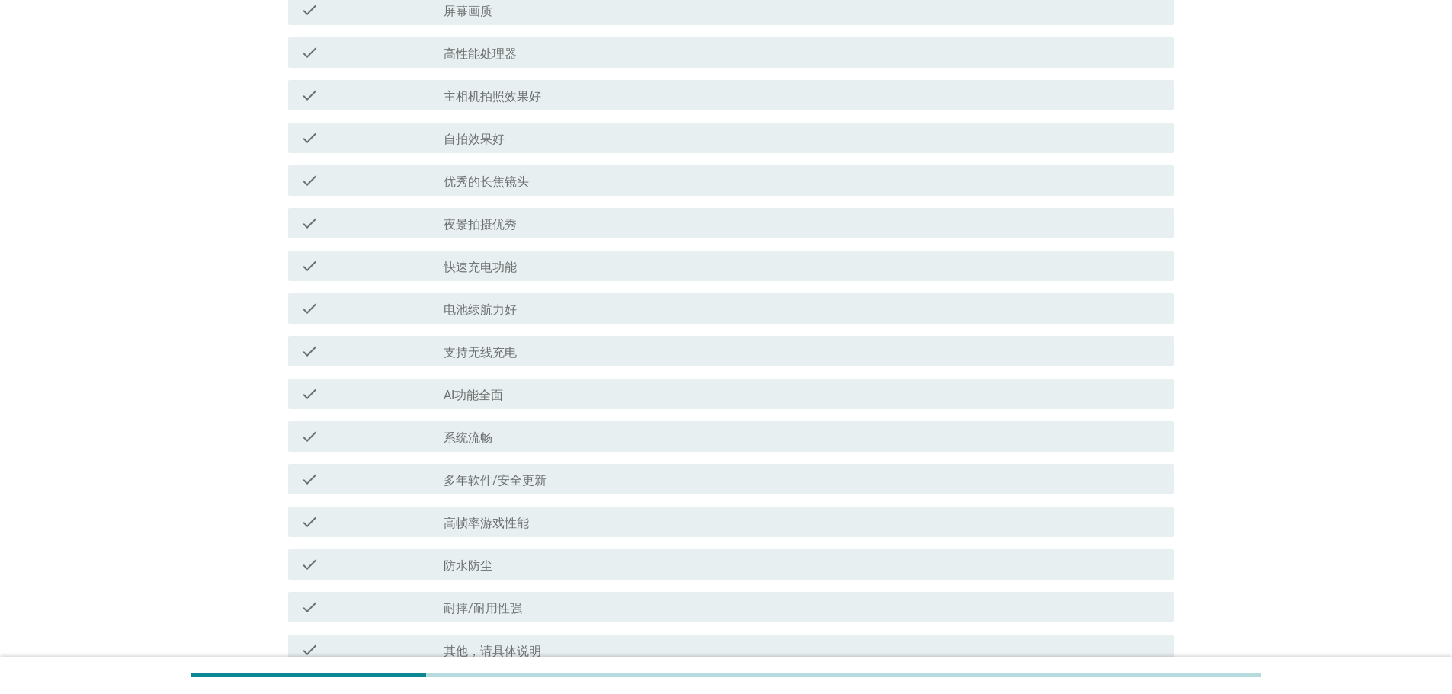
scroll to position [0, 0]
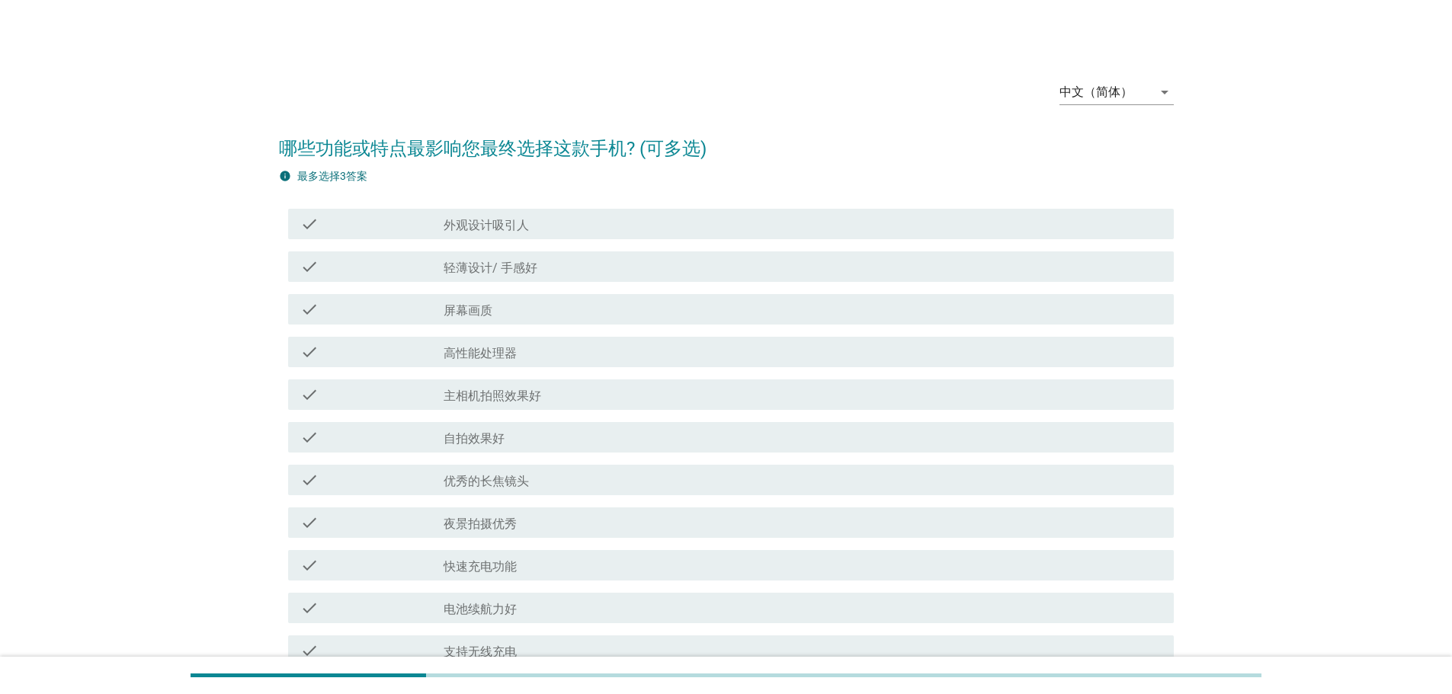
click at [774, 241] on div "check check_box_outline_blank 外观设计吸引人" at bounding box center [726, 224] width 895 height 43
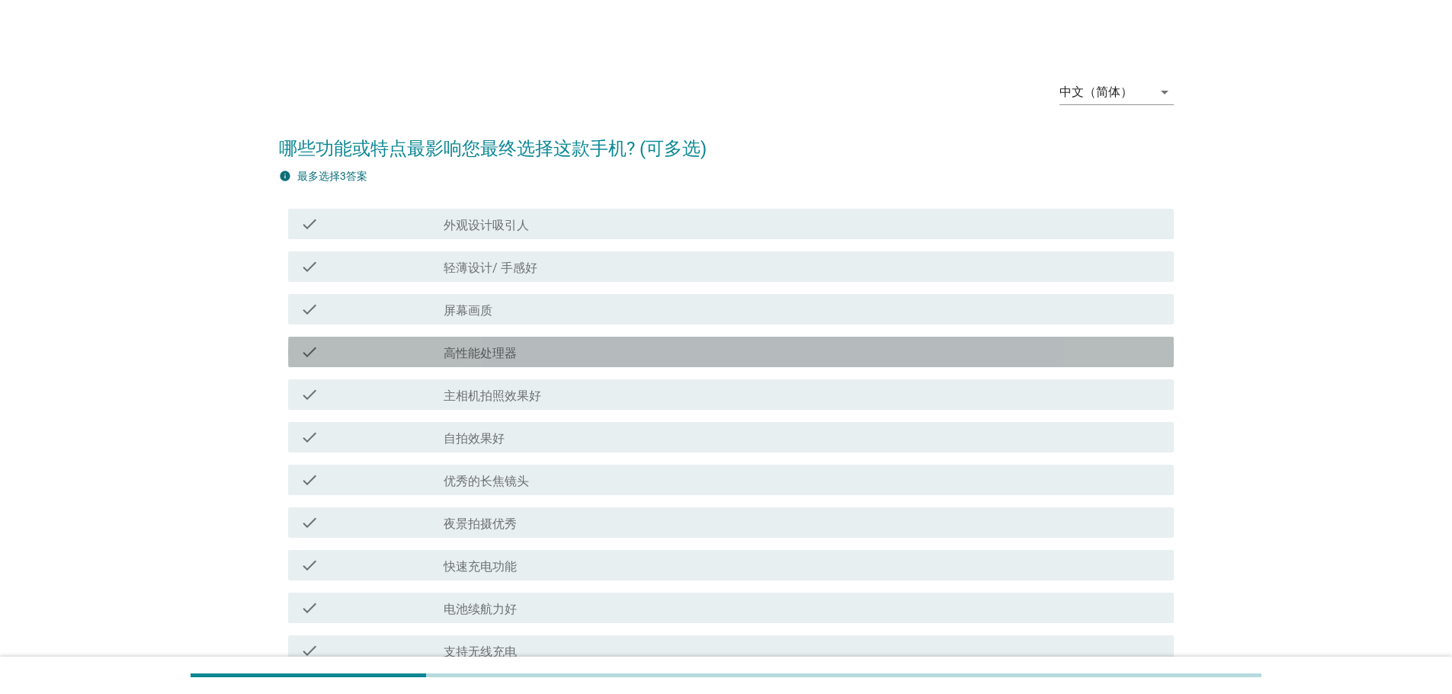
click at [751, 339] on div "check check_box_outline_blank 高性能处理器" at bounding box center [730, 352] width 885 height 30
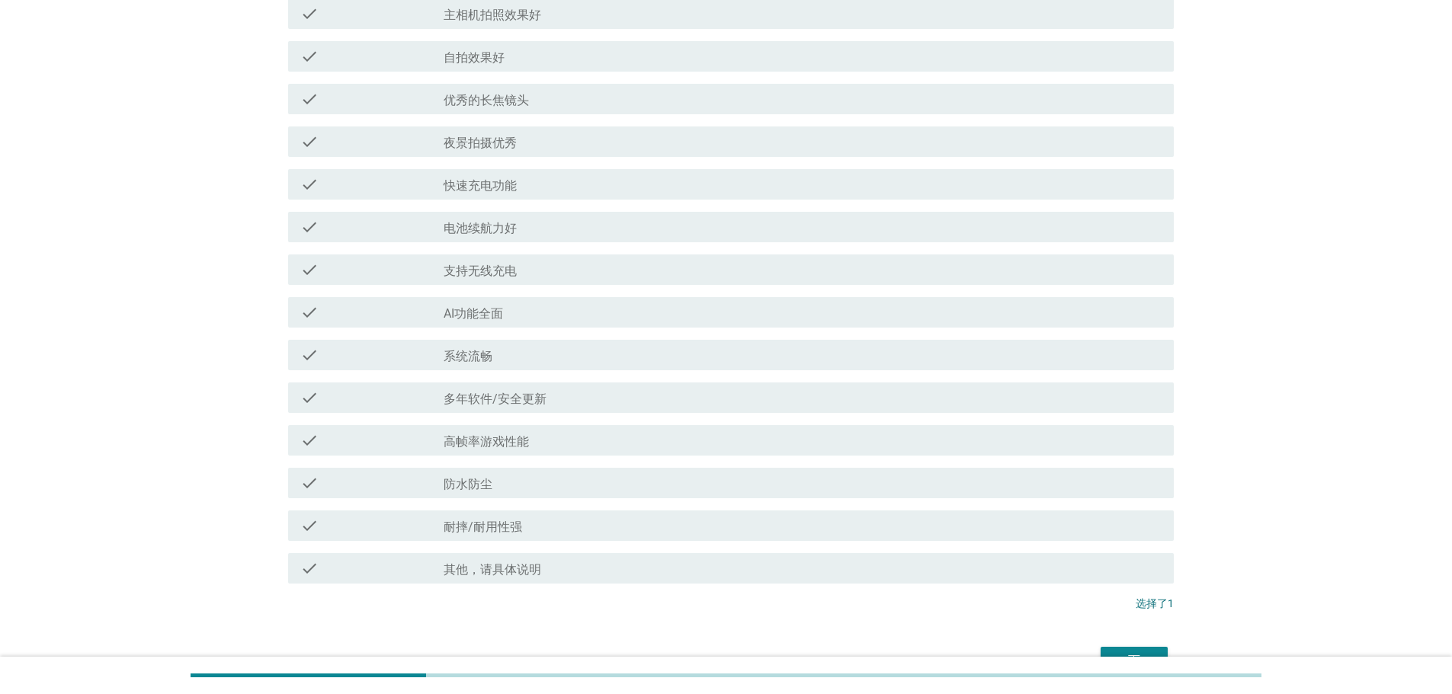
scroll to position [470, 0]
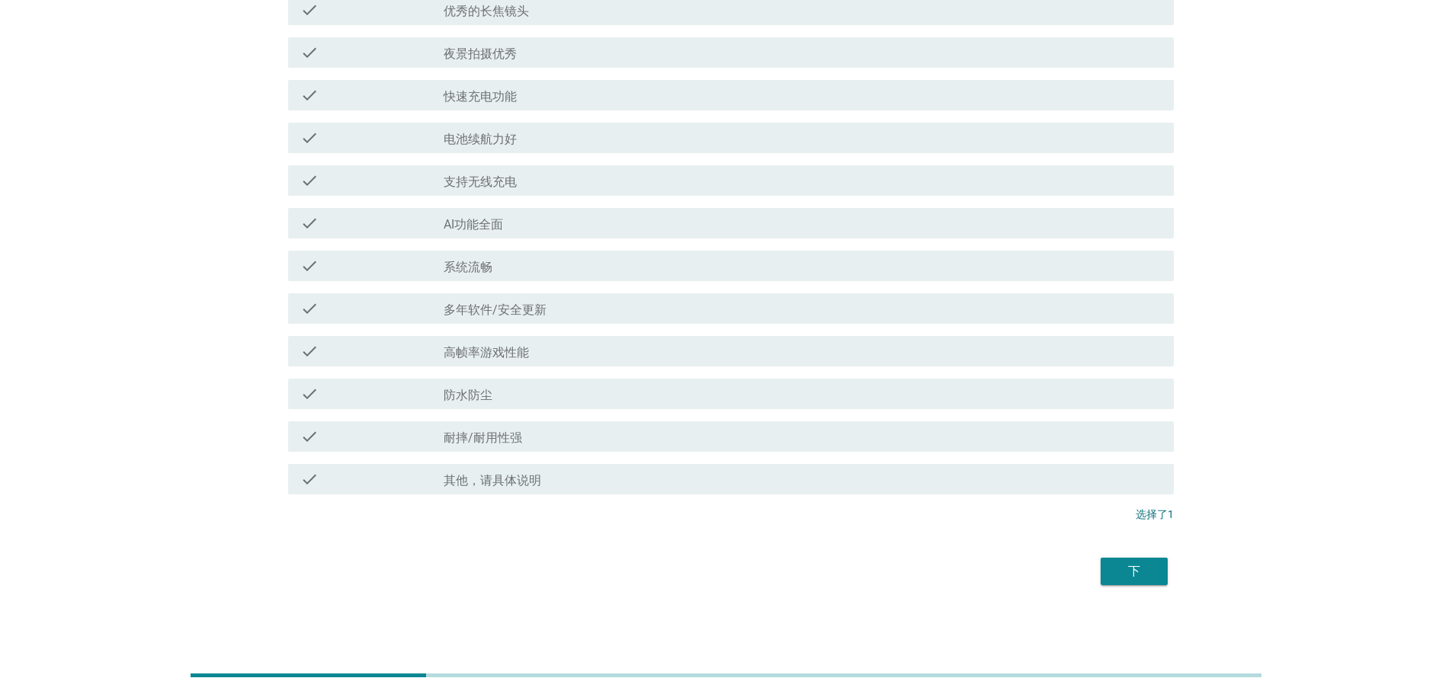
click at [1122, 572] on div "下" at bounding box center [1134, 571] width 43 height 18
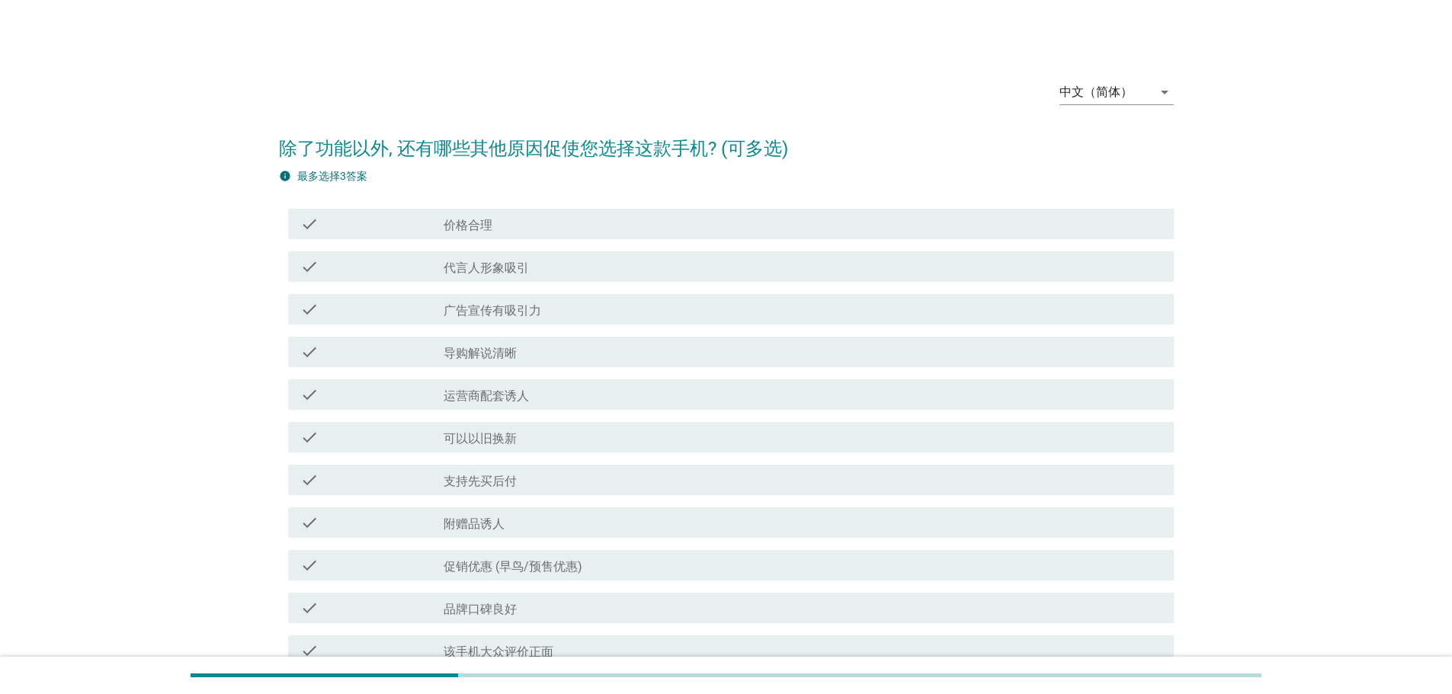
click at [568, 354] on div "check_box_outline_blank 导购解说清晰" at bounding box center [802, 352] width 718 height 18
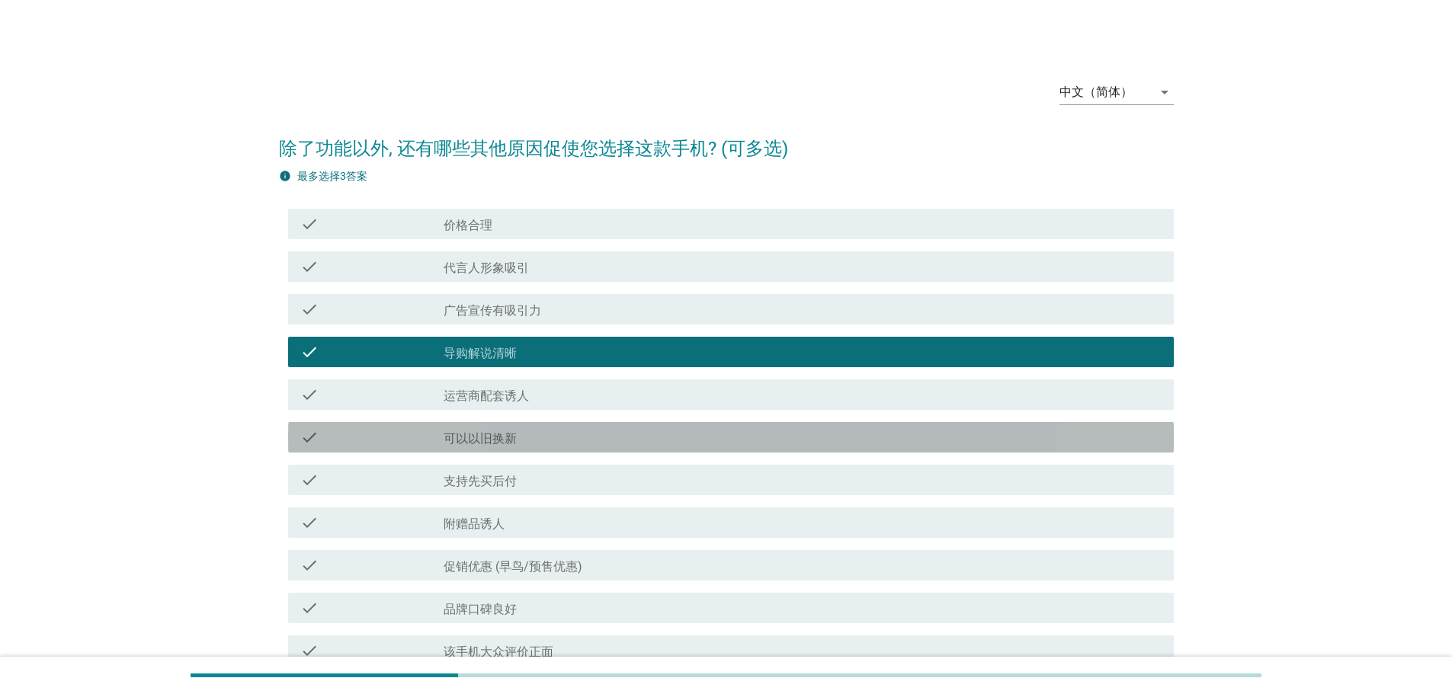
click at [577, 425] on div "check check_box_outline_blank 可以以旧换新" at bounding box center [730, 437] width 885 height 30
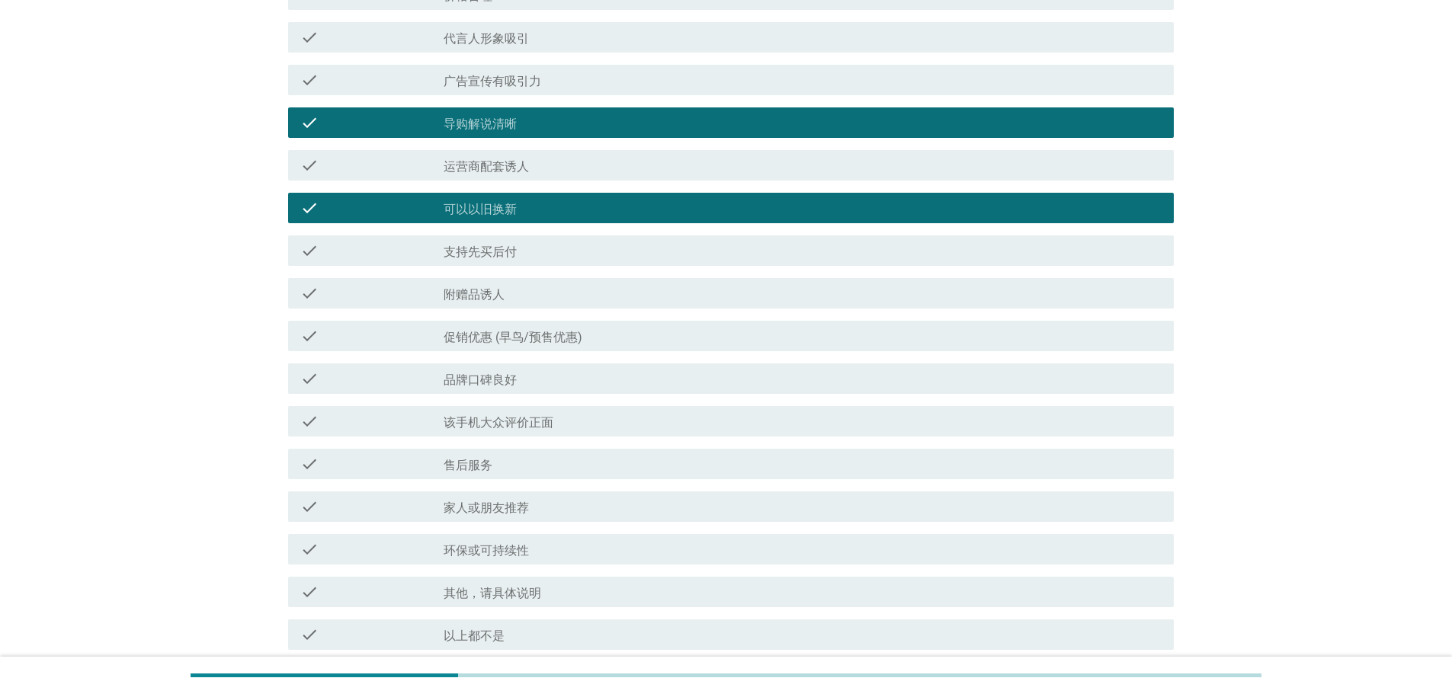
scroll to position [385, 0]
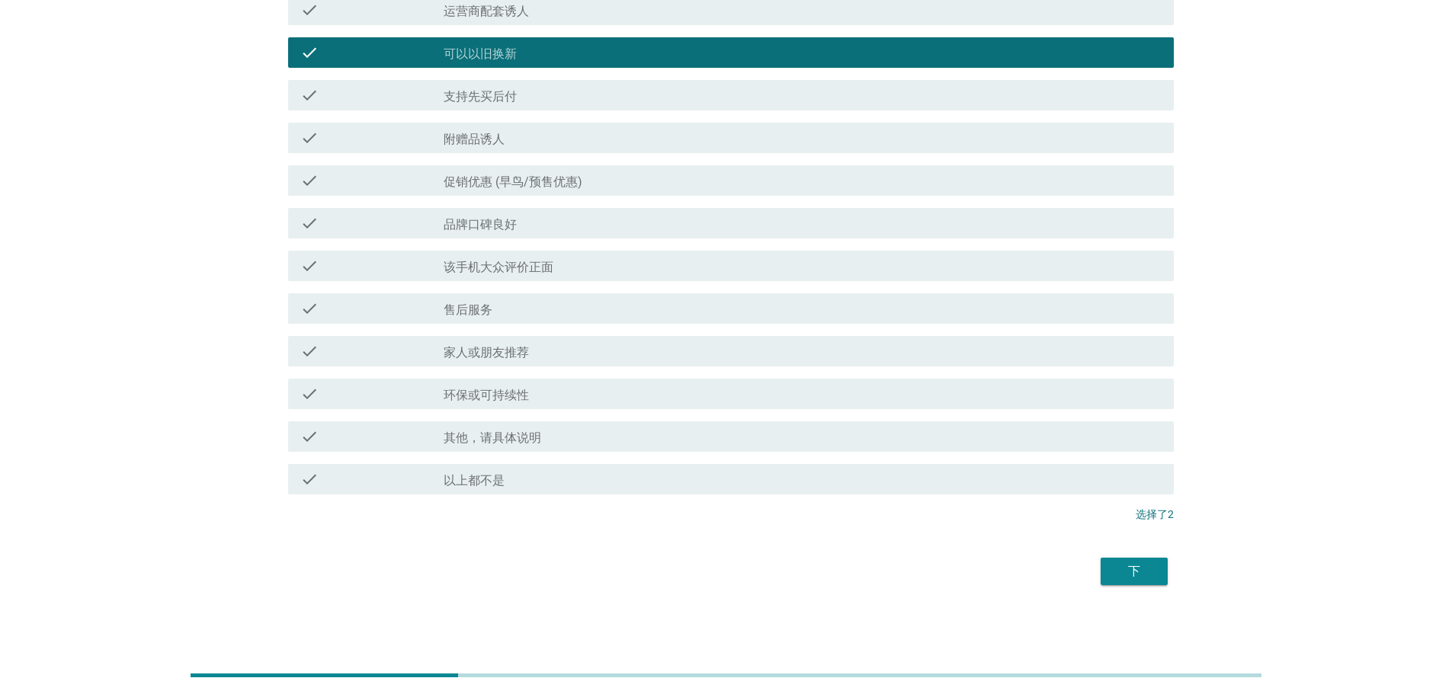
click at [1125, 569] on div "下" at bounding box center [1134, 571] width 43 height 18
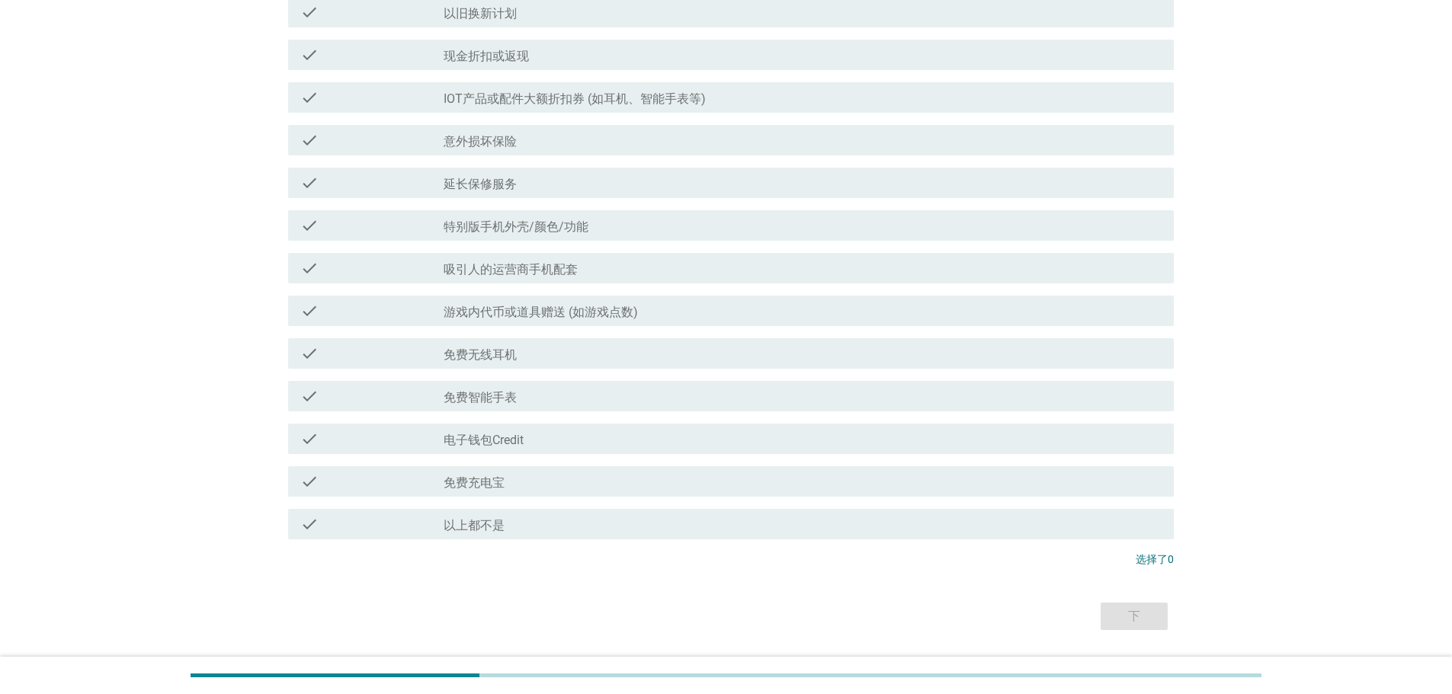
scroll to position [305, 0]
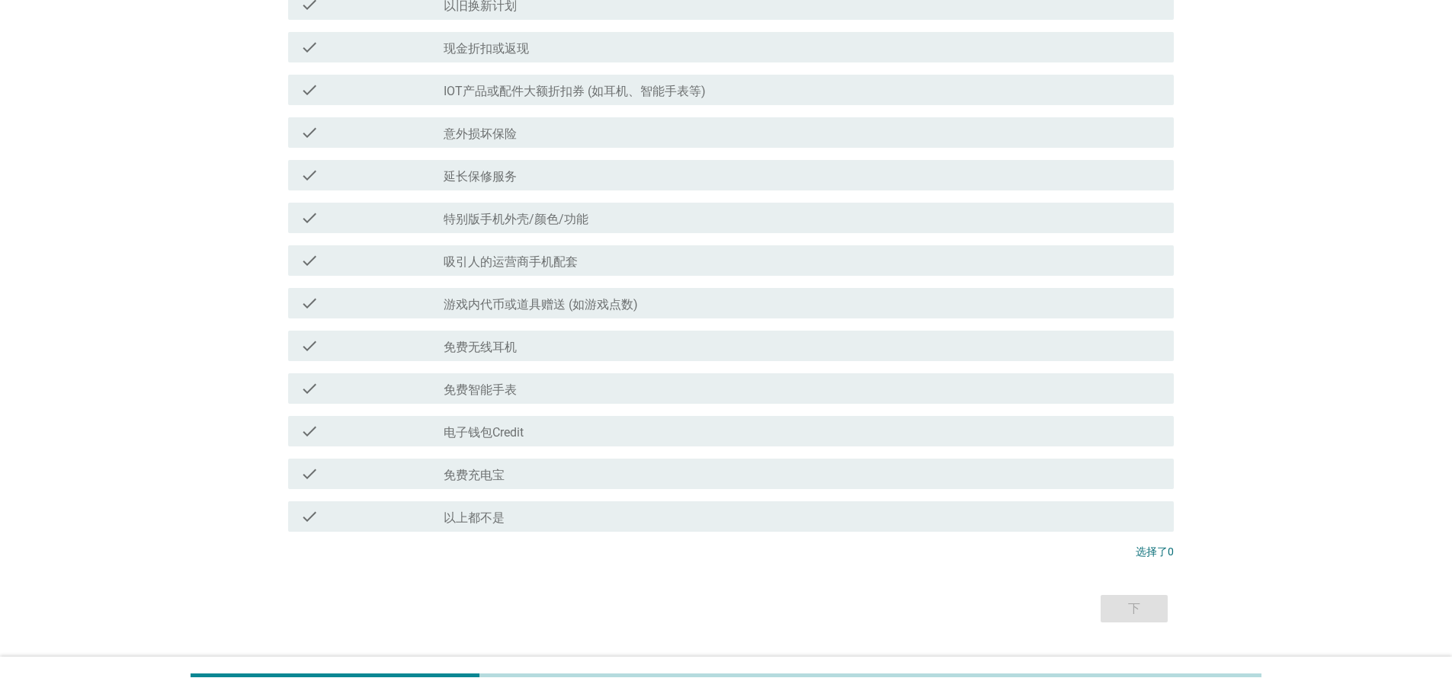
click at [488, 422] on div "check_box_outline_blank 电子钱包Credit" at bounding box center [802, 431] width 718 height 18
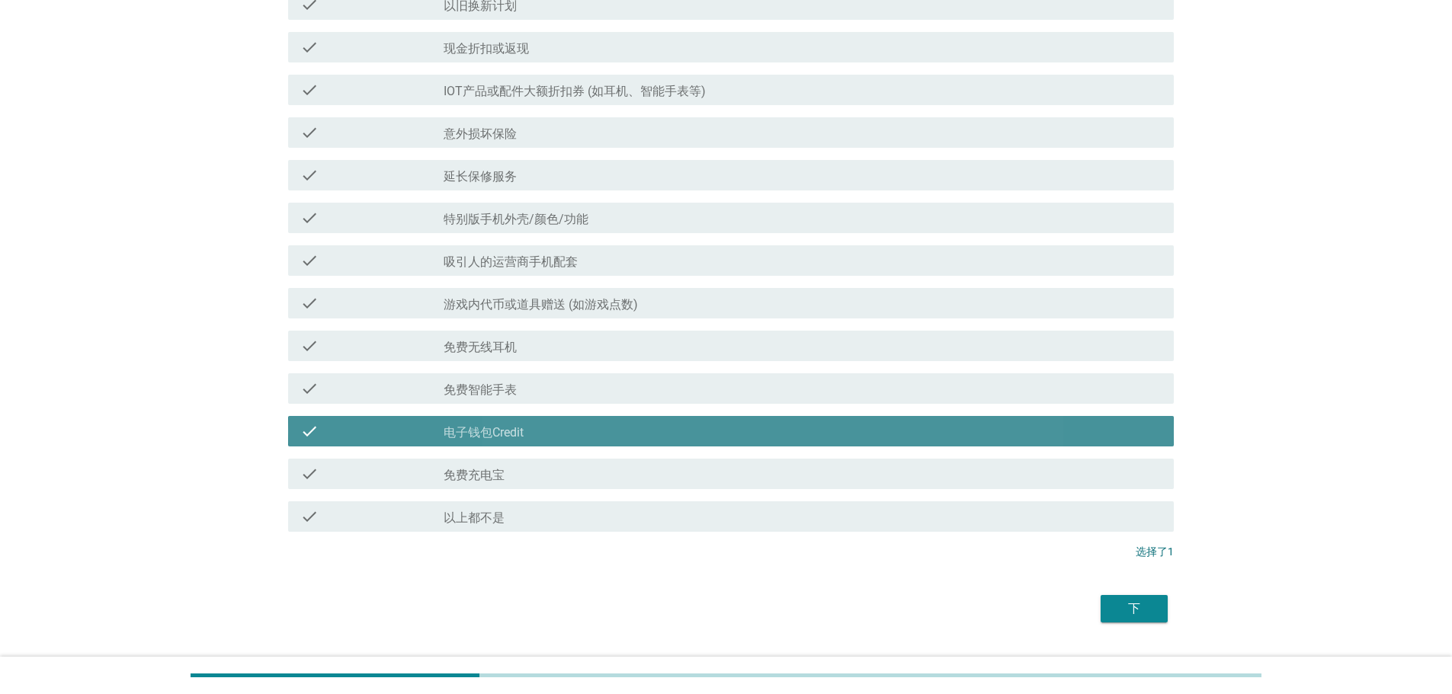
click at [517, 394] on div "check_box_outline_blank 免费智能手表" at bounding box center [802, 388] width 718 height 18
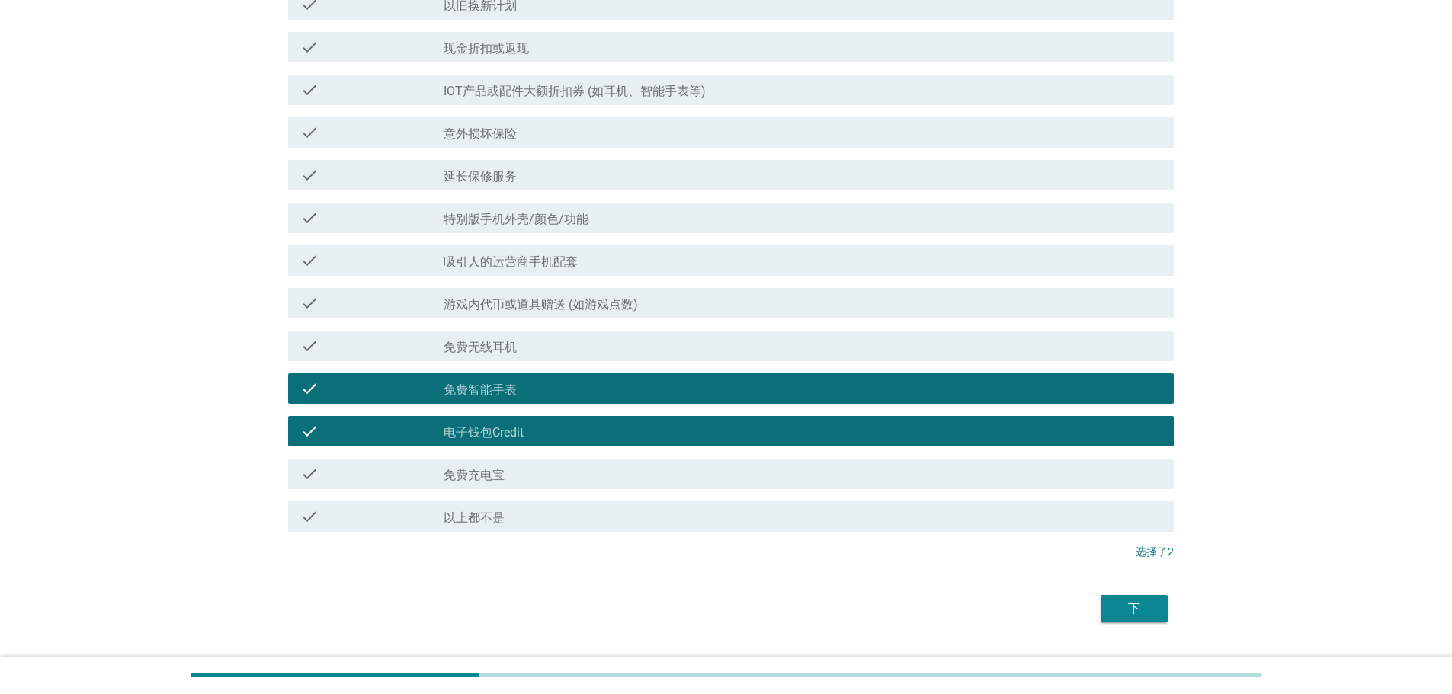
click at [1132, 615] on div "下" at bounding box center [1134, 609] width 43 height 18
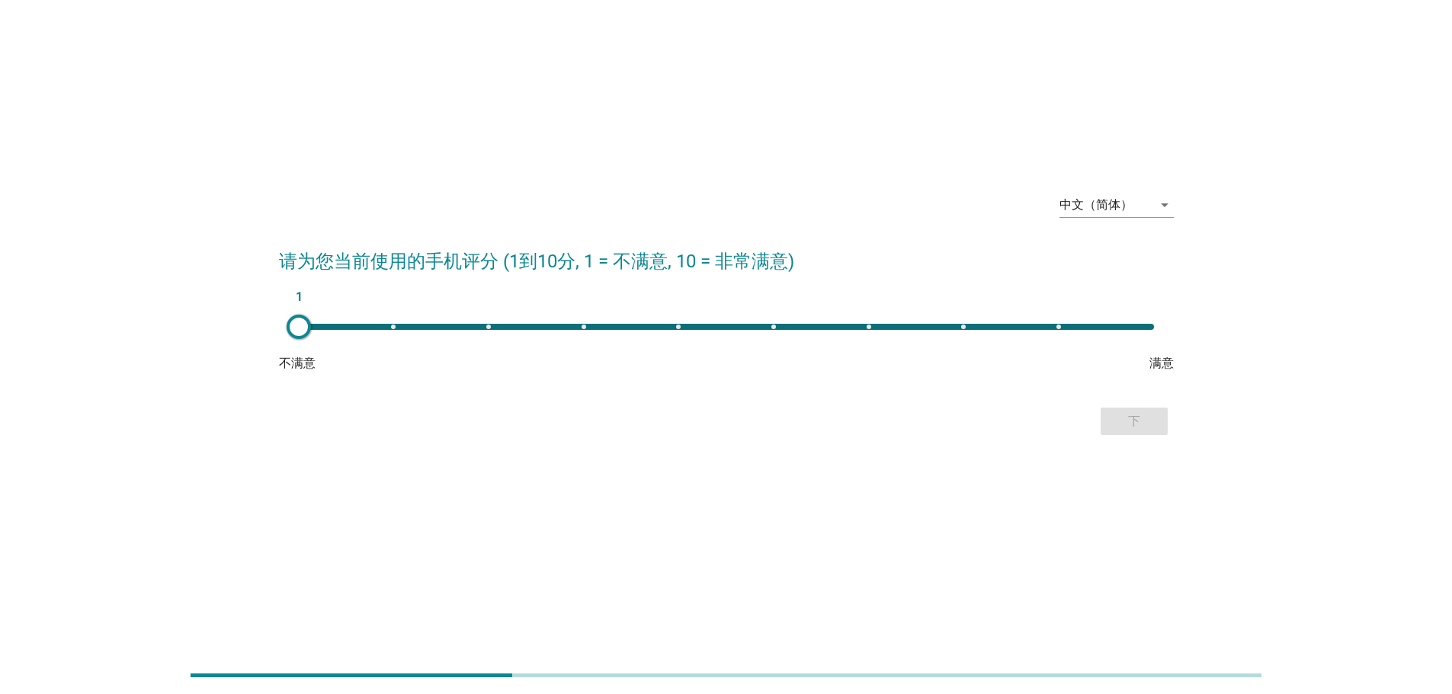
scroll to position [0, 0]
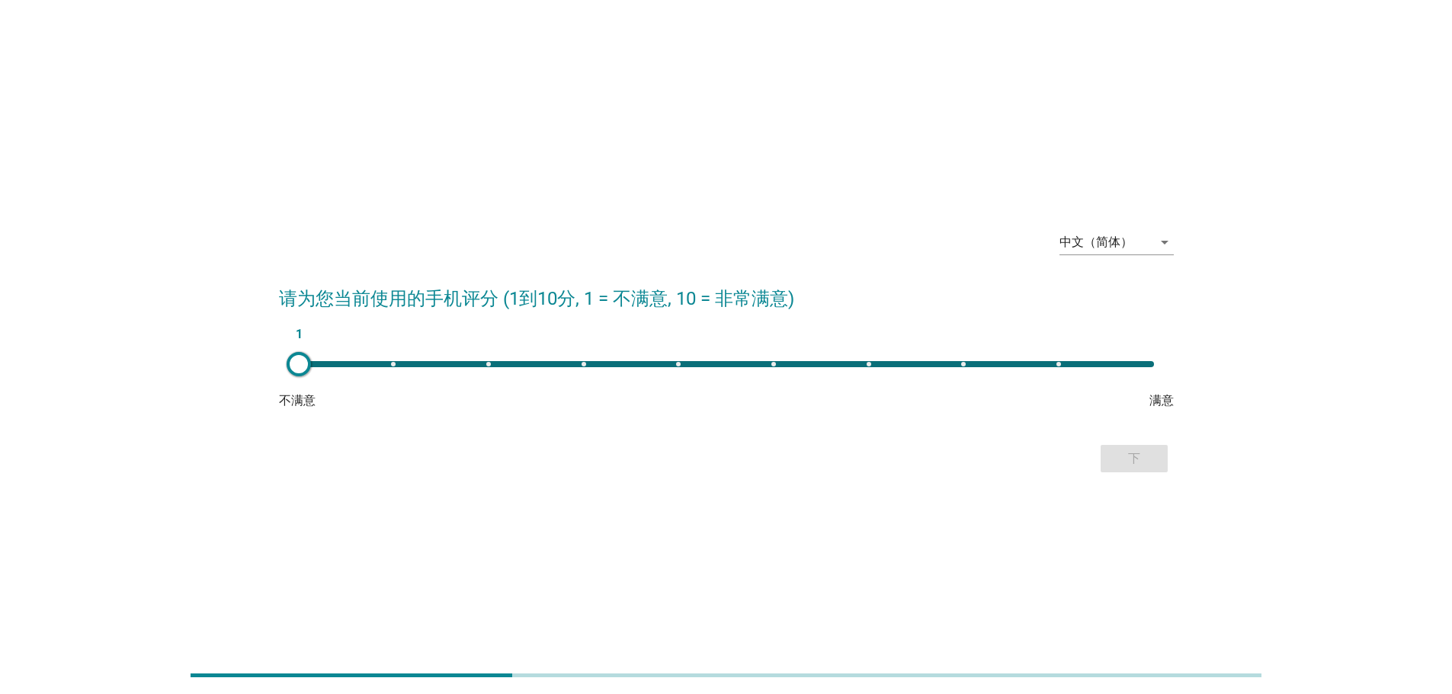
click at [393, 367] on div "1" at bounding box center [726, 364] width 879 height 30
type input "2"
click at [1138, 464] on div "下" at bounding box center [1134, 459] width 43 height 18
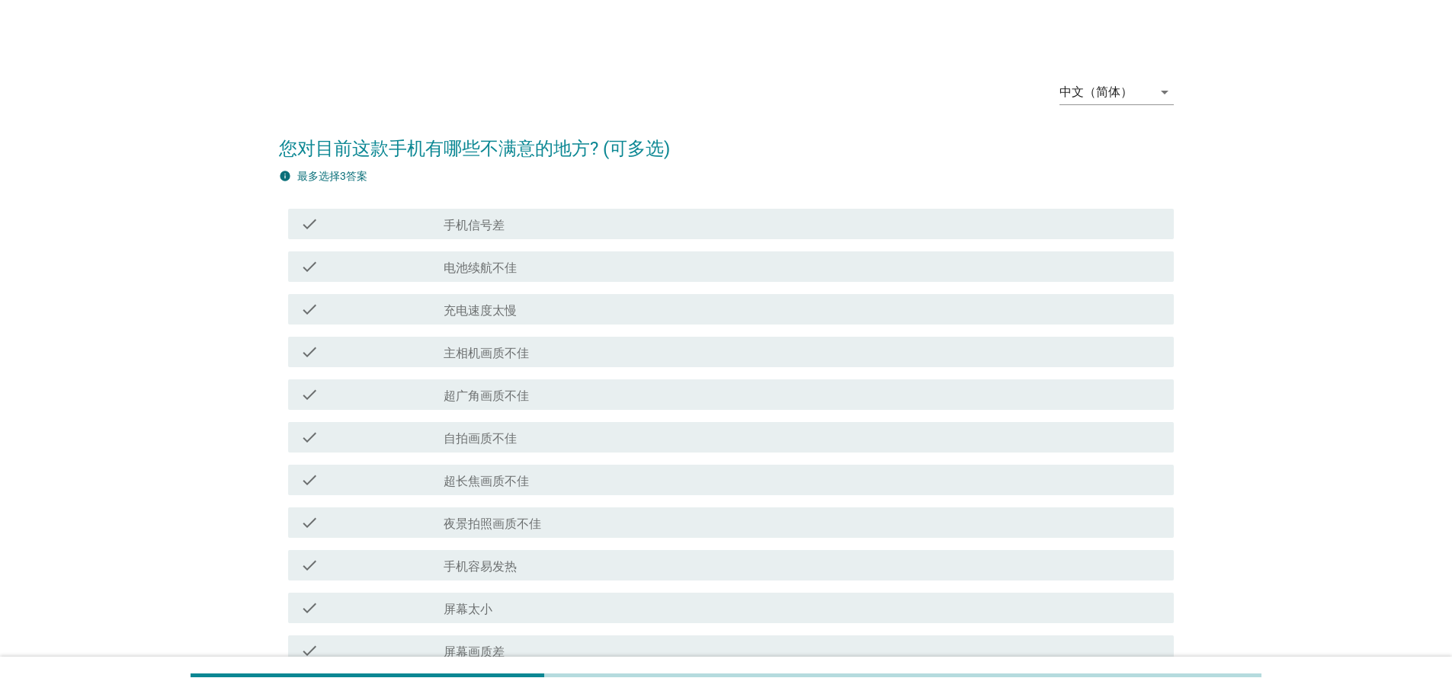
click at [610, 282] on div "check check_box_outline_blank 电池续航不佳" at bounding box center [726, 266] width 895 height 43
click at [802, 426] on div "check check_box_outline_blank 自拍画质不佳" at bounding box center [730, 437] width 885 height 30
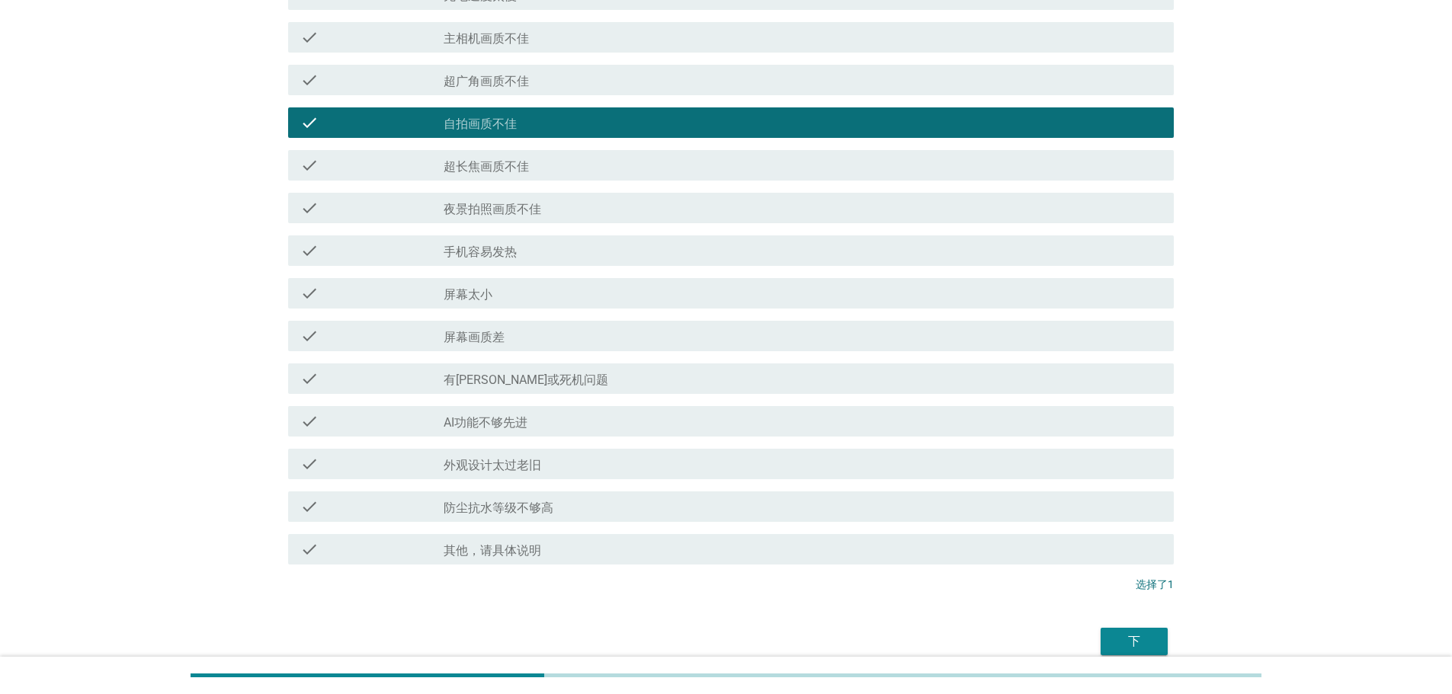
scroll to position [381, 0]
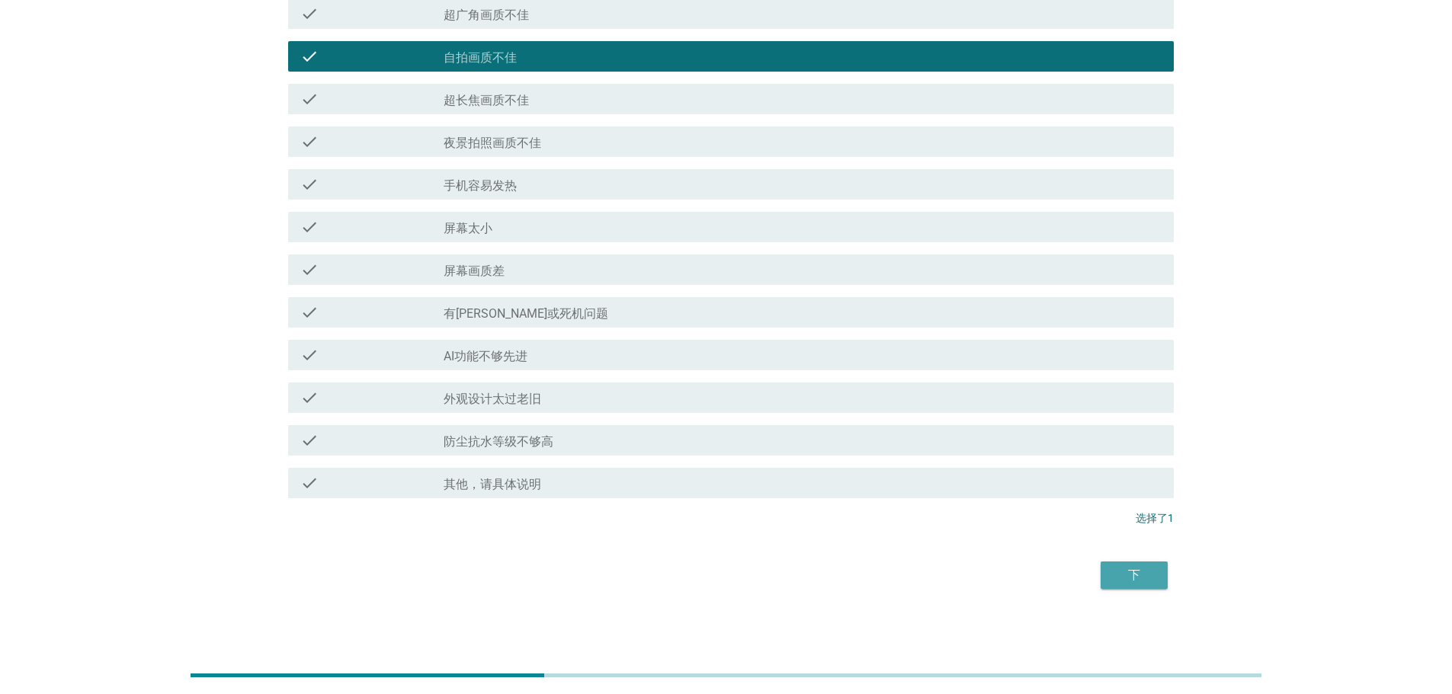
click at [1129, 575] on div "下" at bounding box center [1134, 575] width 43 height 18
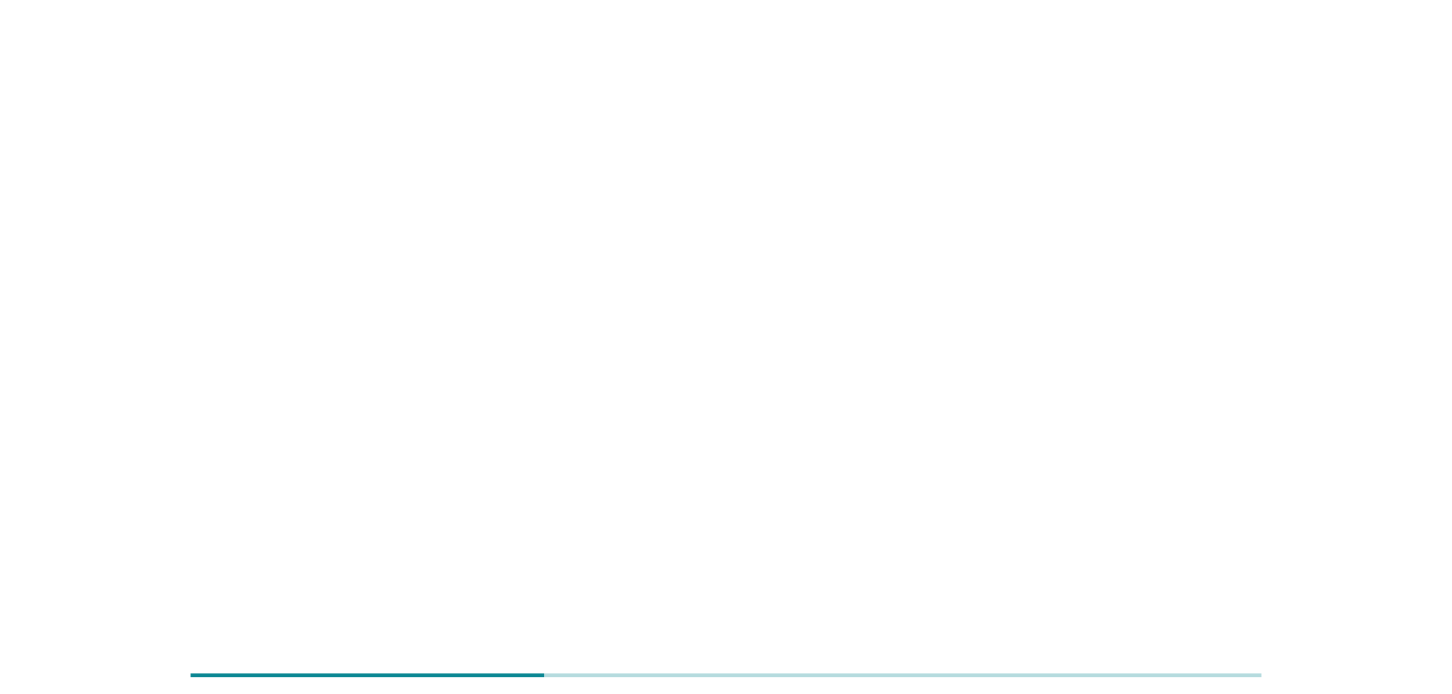
scroll to position [0, 0]
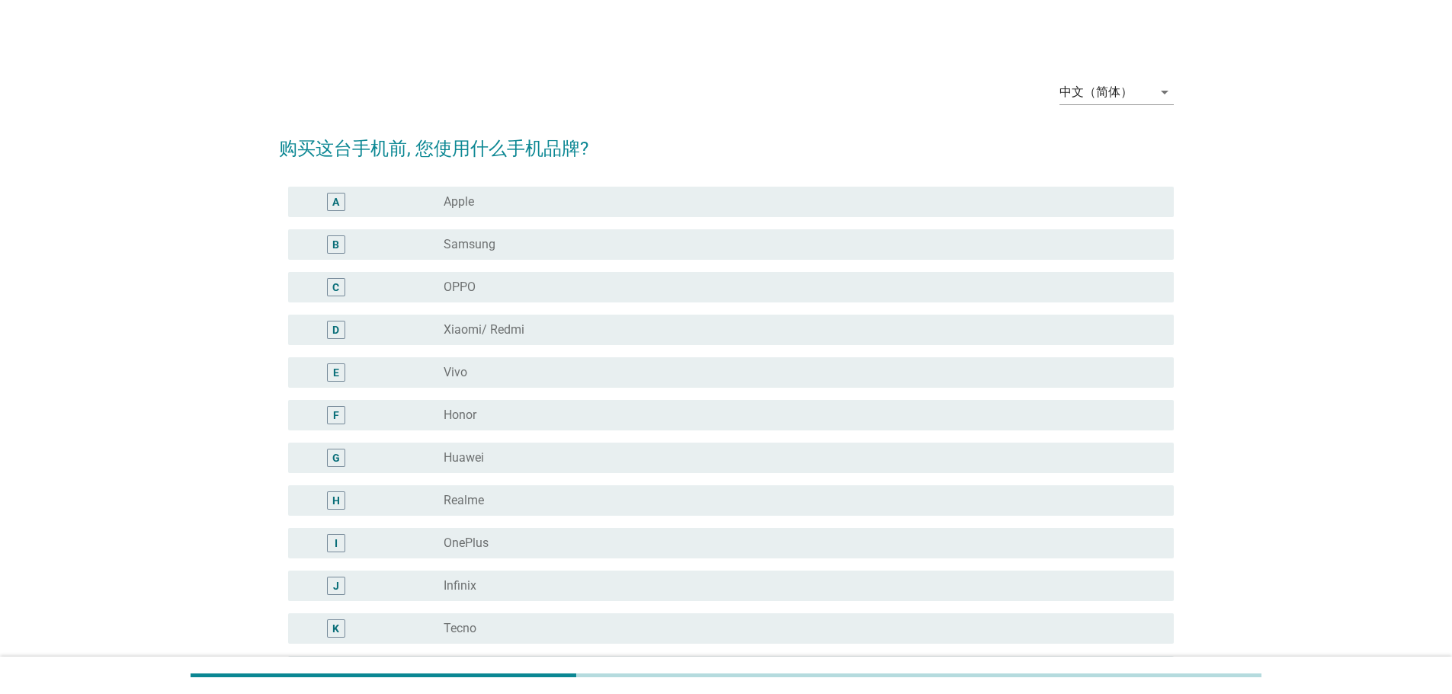
click at [523, 392] on div "E radio_button_unchecked Vivo" at bounding box center [726, 372] width 895 height 43
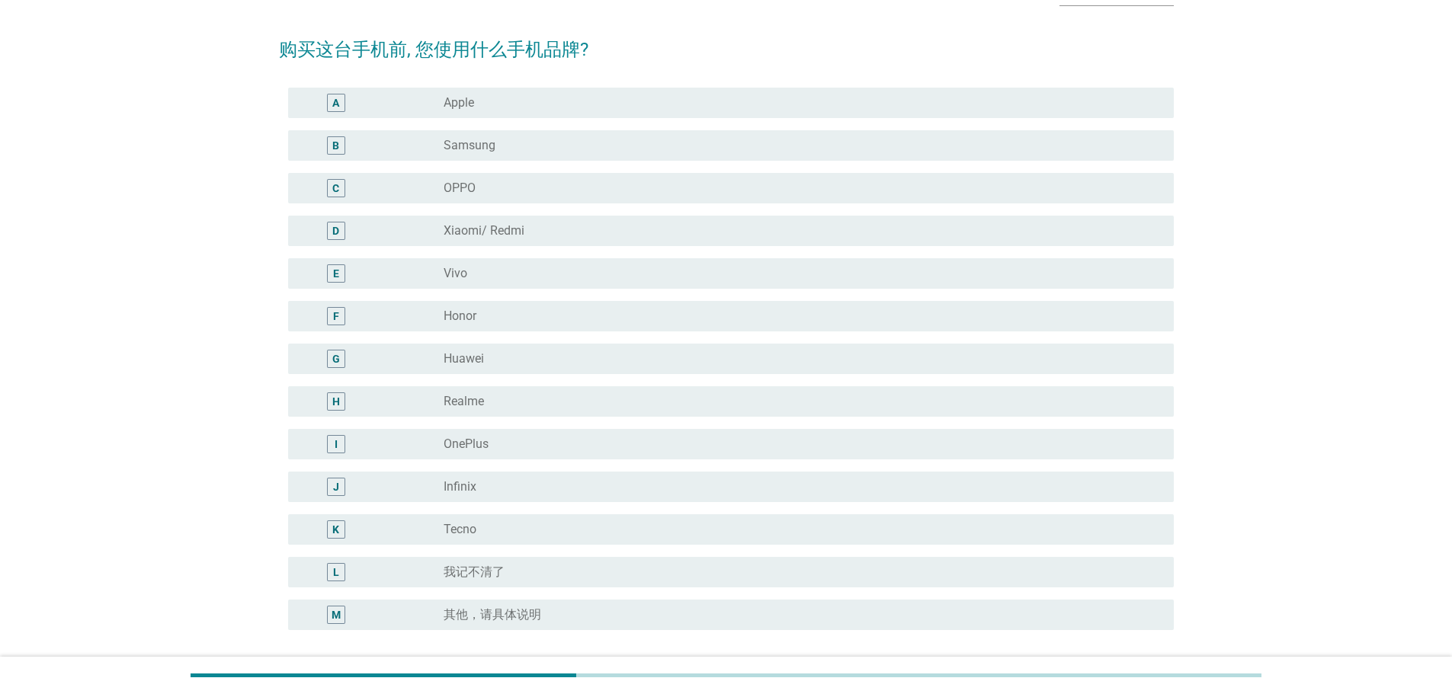
scroll to position [231, 0]
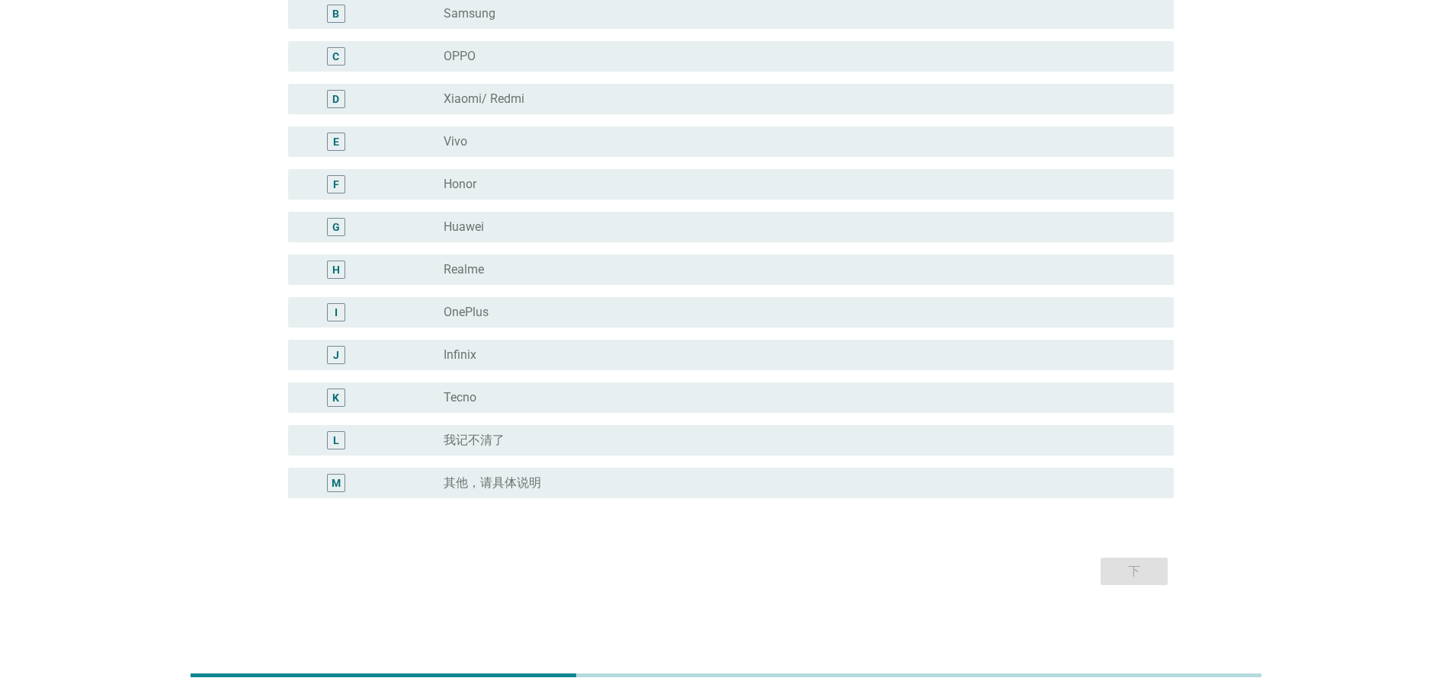
click at [666, 447] on div "radio_button_unchecked 我记不清了" at bounding box center [796, 440] width 706 height 15
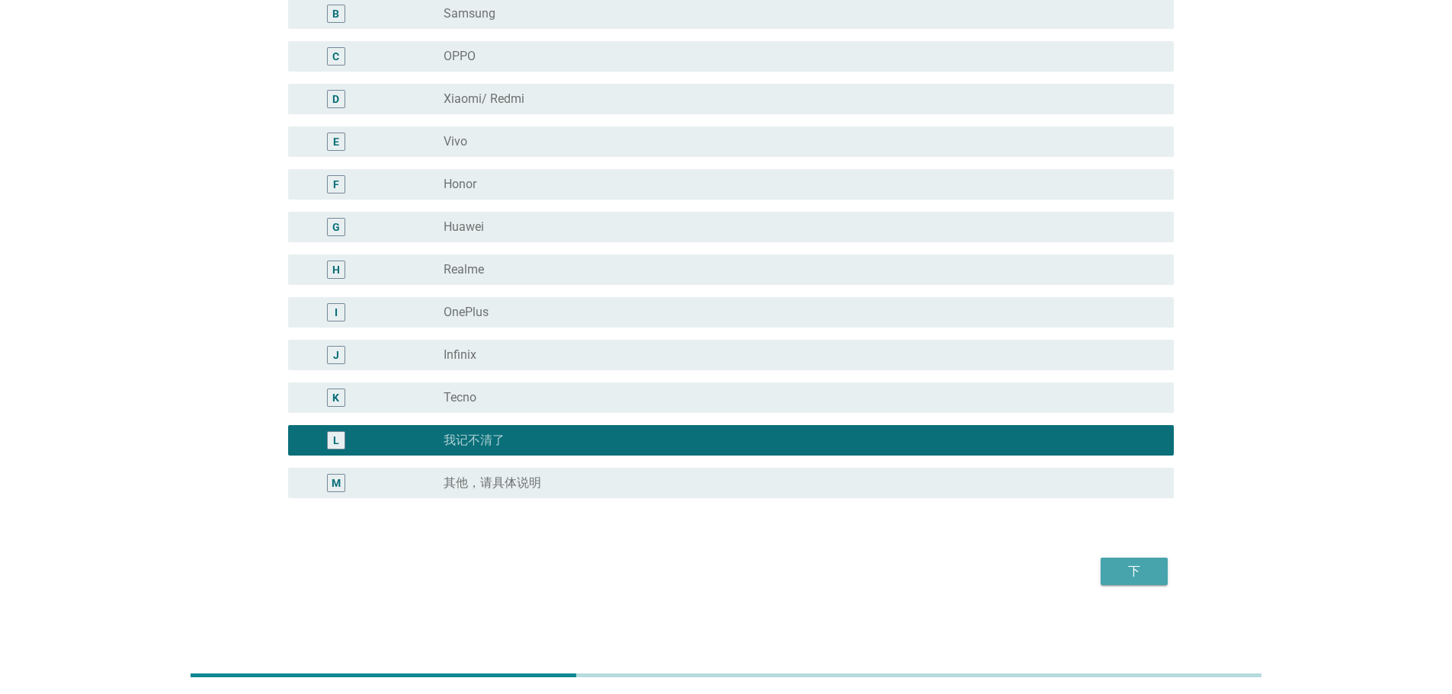
click at [1154, 581] on button "下" at bounding box center [1133, 571] width 67 height 27
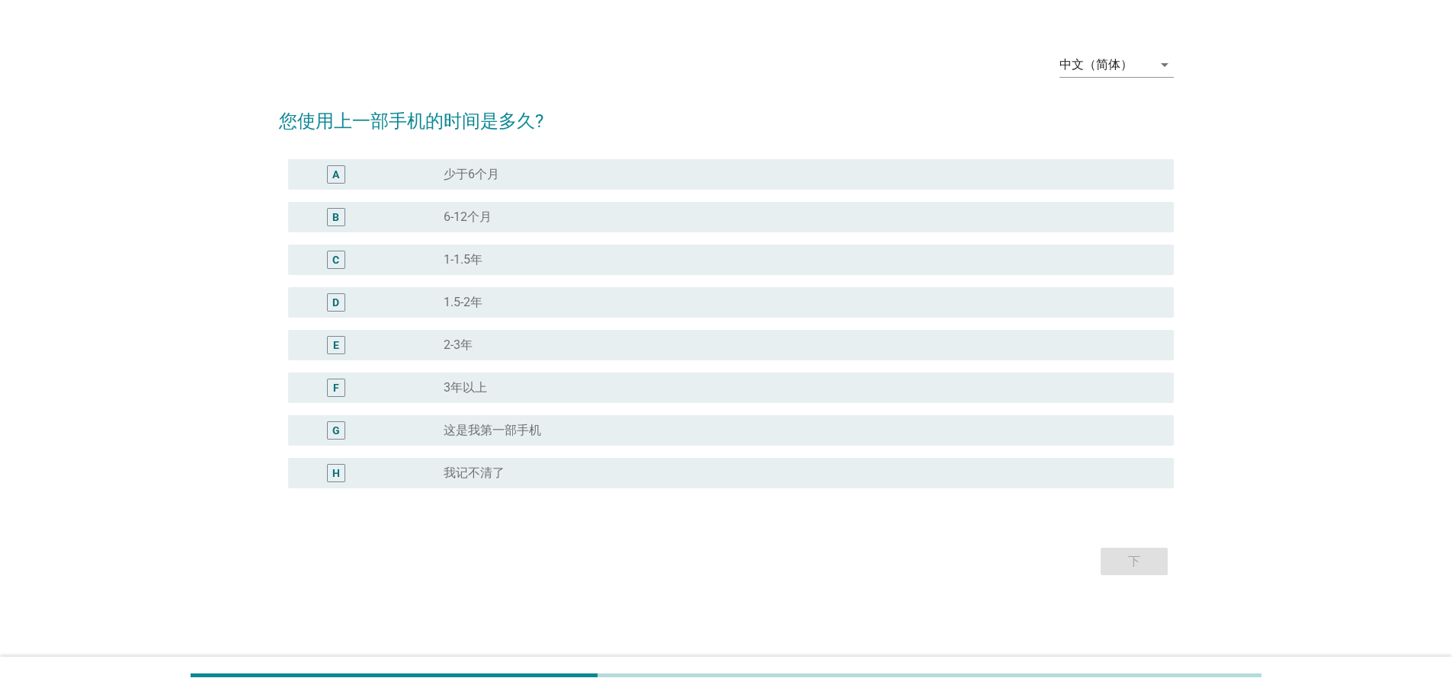
scroll to position [0, 0]
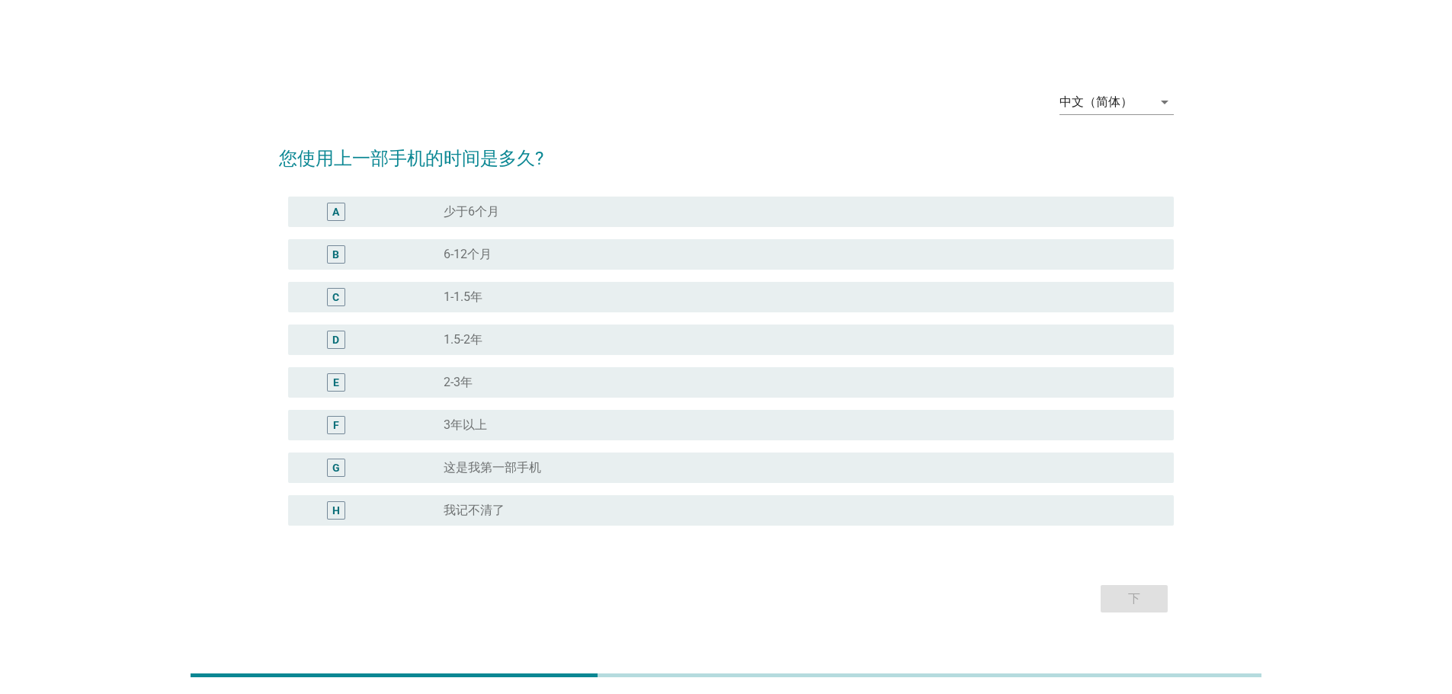
click at [845, 483] on div "G radio_button_unchecked 这是我第一部手机" at bounding box center [726, 468] width 895 height 43
click at [940, 477] on div "G radio_button_unchecked 这是我第一部手机" at bounding box center [730, 468] width 885 height 30
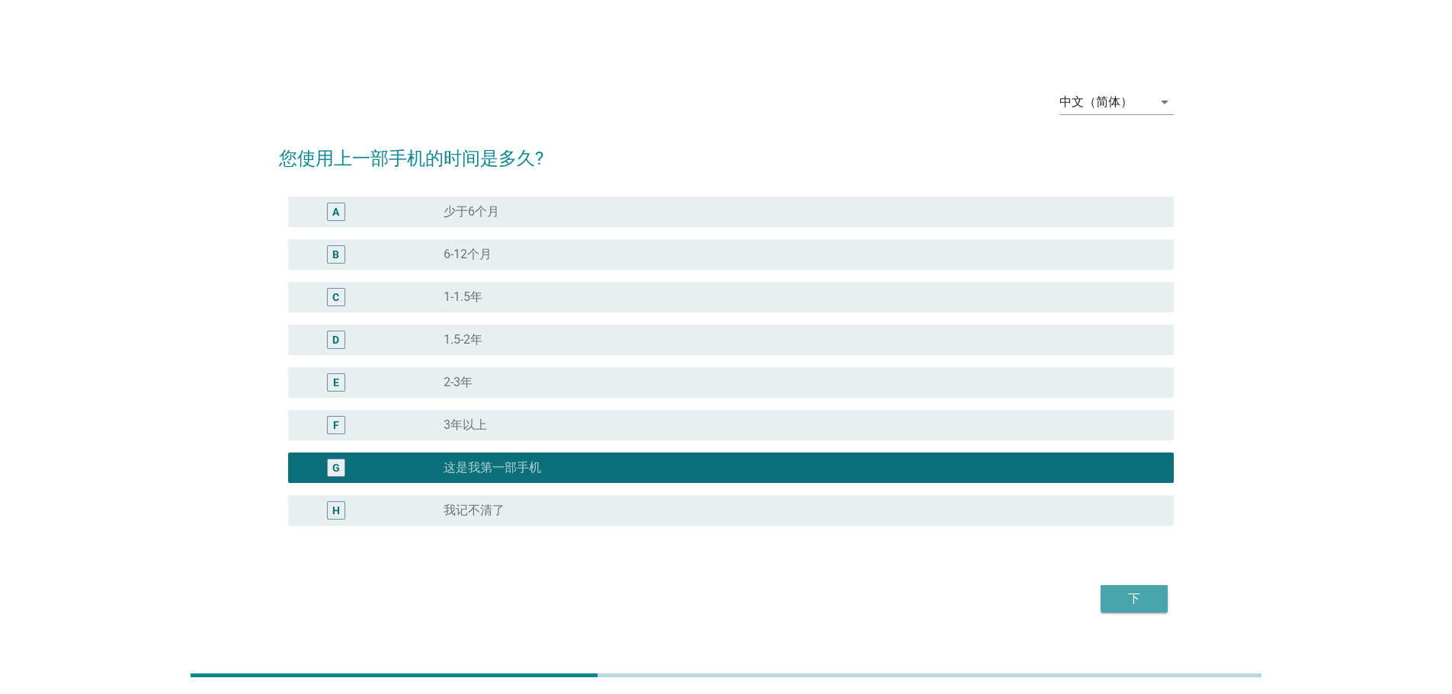
click at [1137, 598] on div "下" at bounding box center [1134, 599] width 43 height 18
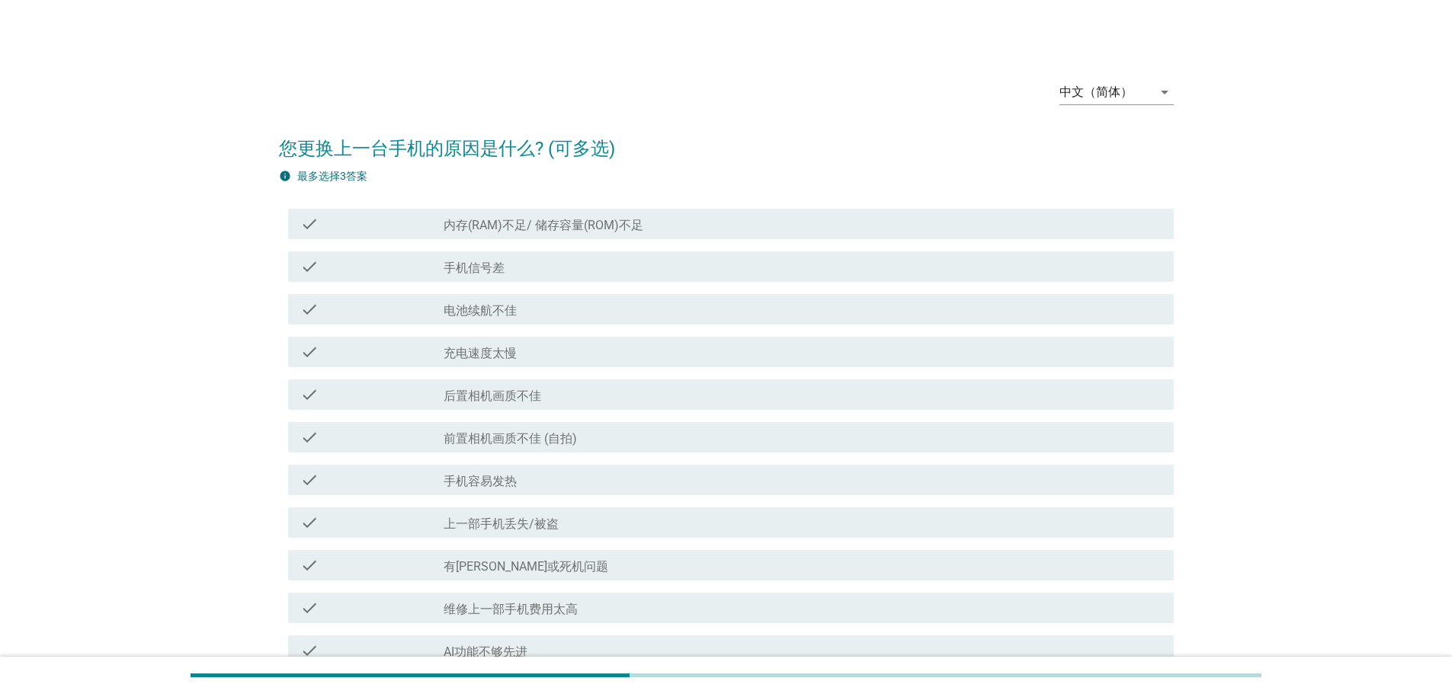
click at [774, 440] on div "check_box_outline_blank 前置相机画质不佳 (自拍)" at bounding box center [802, 437] width 718 height 18
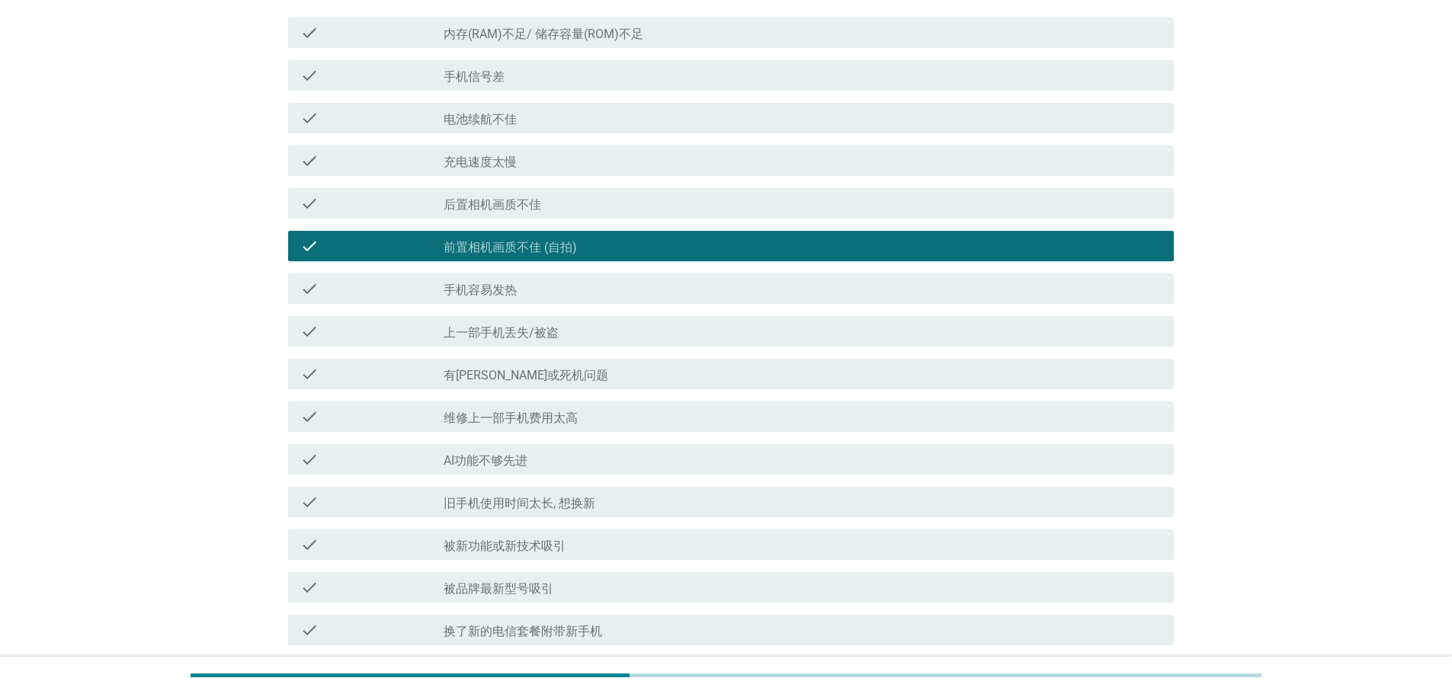
scroll to position [305, 0]
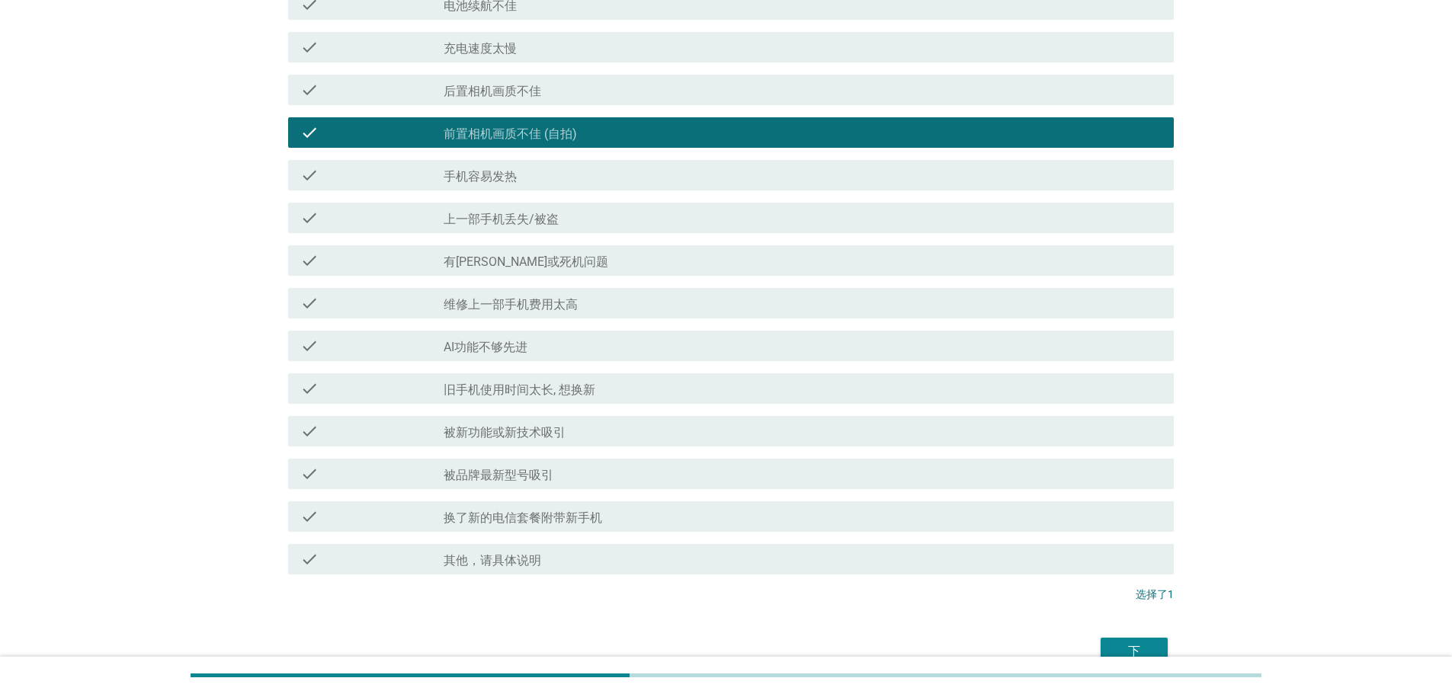
click at [1121, 642] on div "下" at bounding box center [1134, 651] width 43 height 18
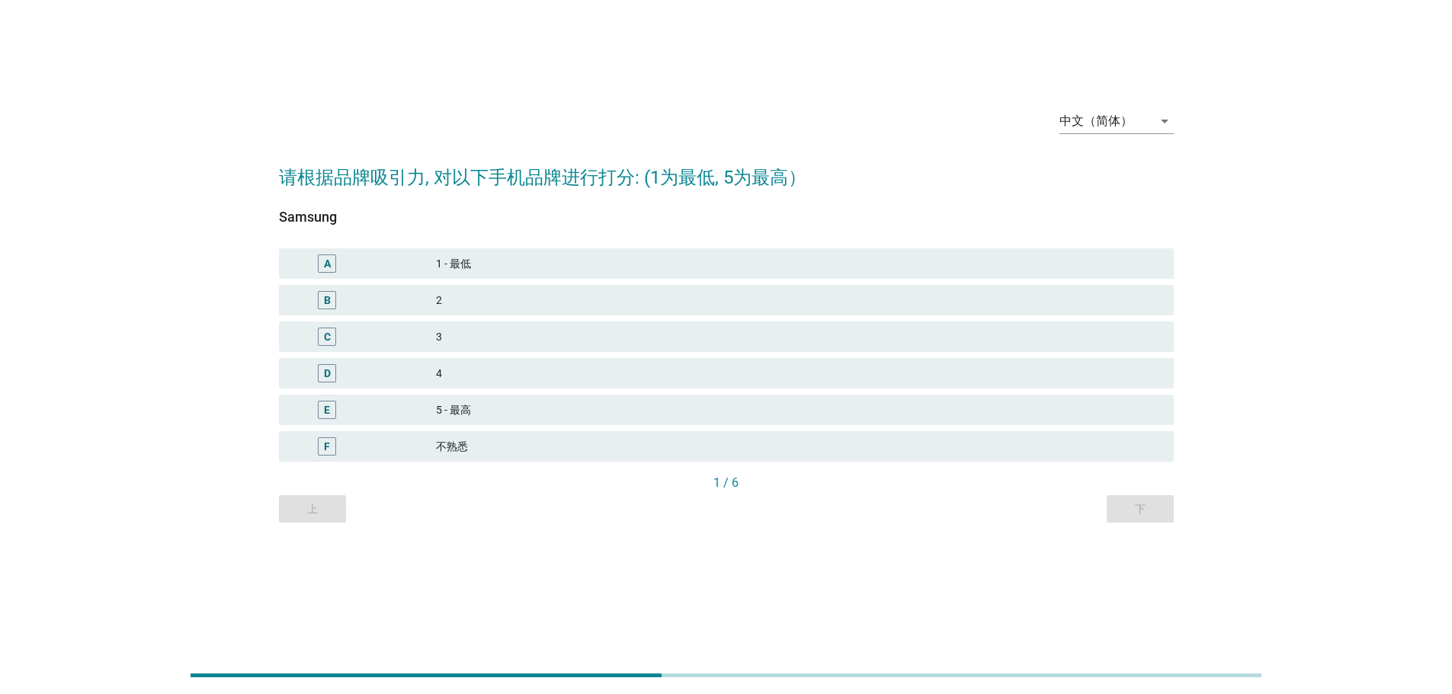
scroll to position [0, 0]
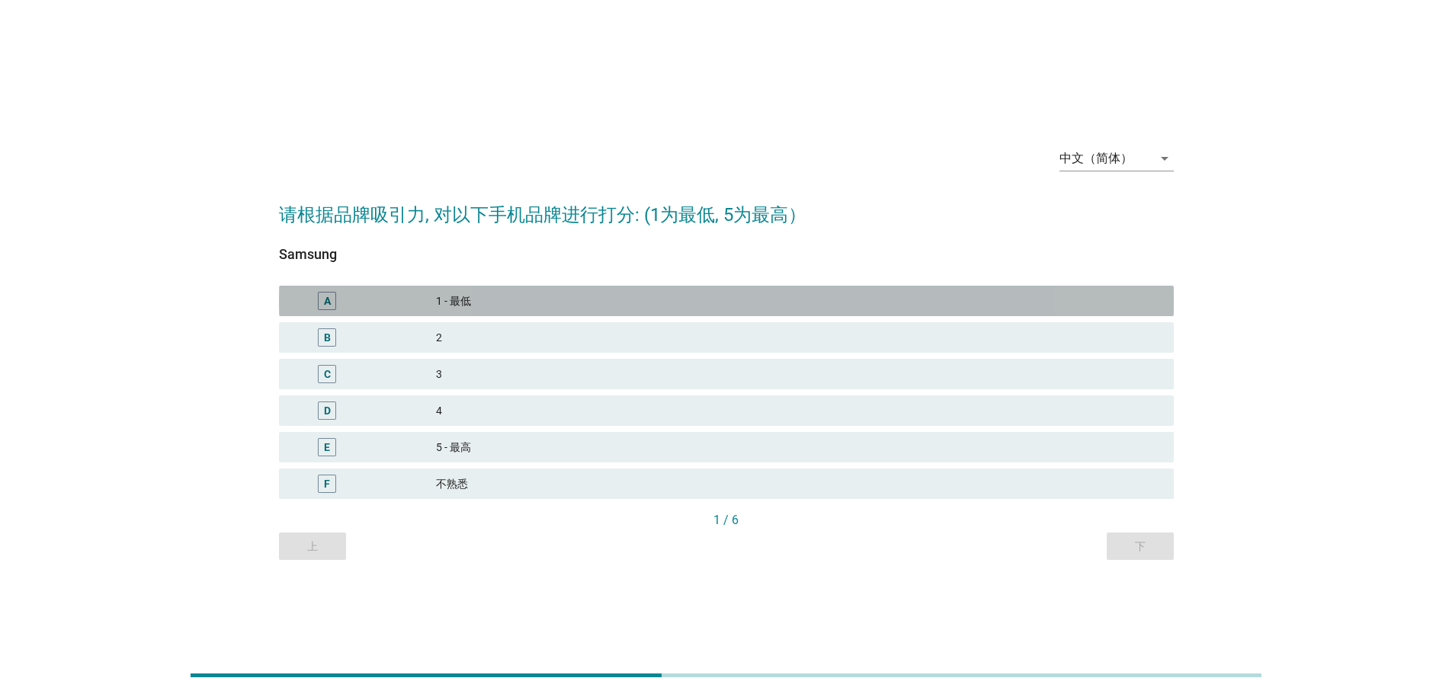
click at [554, 303] on div "1 - 最低" at bounding box center [798, 301] width 725 height 18
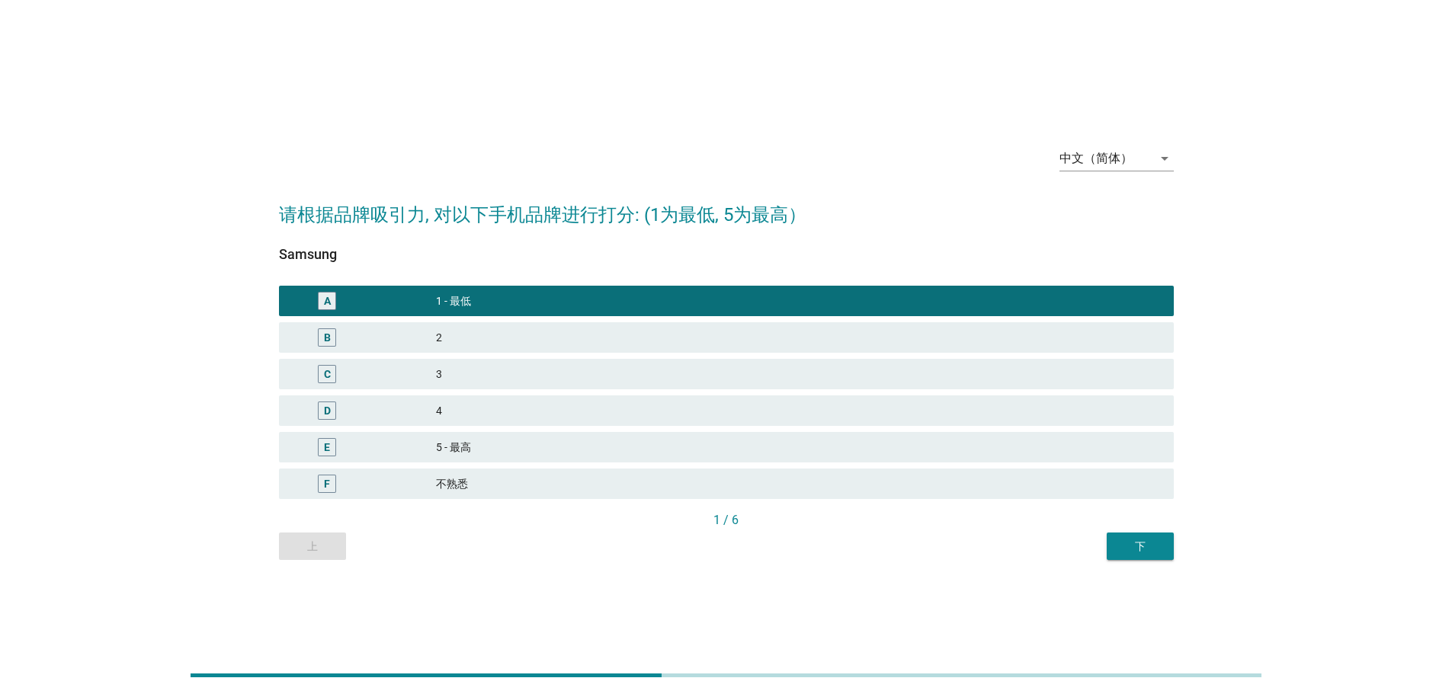
click at [1141, 558] on button "下" at bounding box center [1139, 546] width 67 height 27
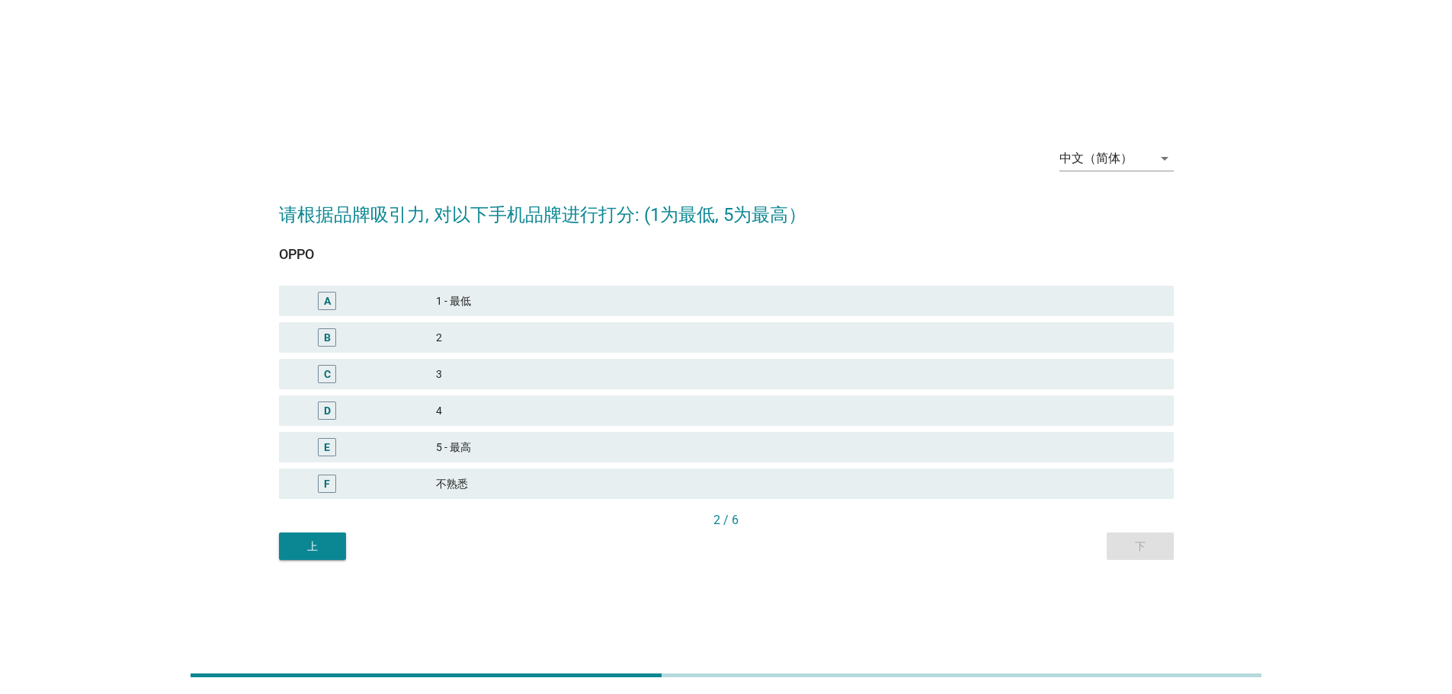
click at [604, 459] on div "E 5 - 最高" at bounding box center [726, 447] width 895 height 30
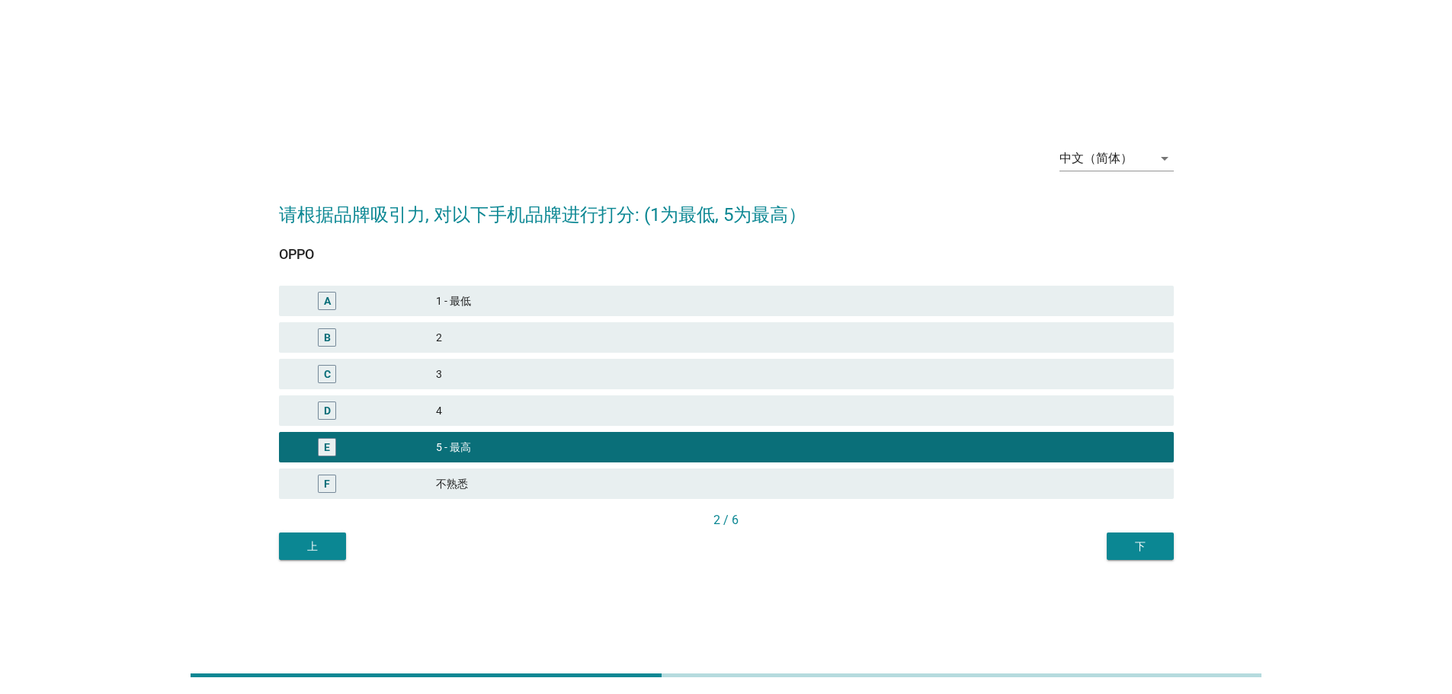
click at [1135, 546] on div "下" at bounding box center [1140, 547] width 43 height 16
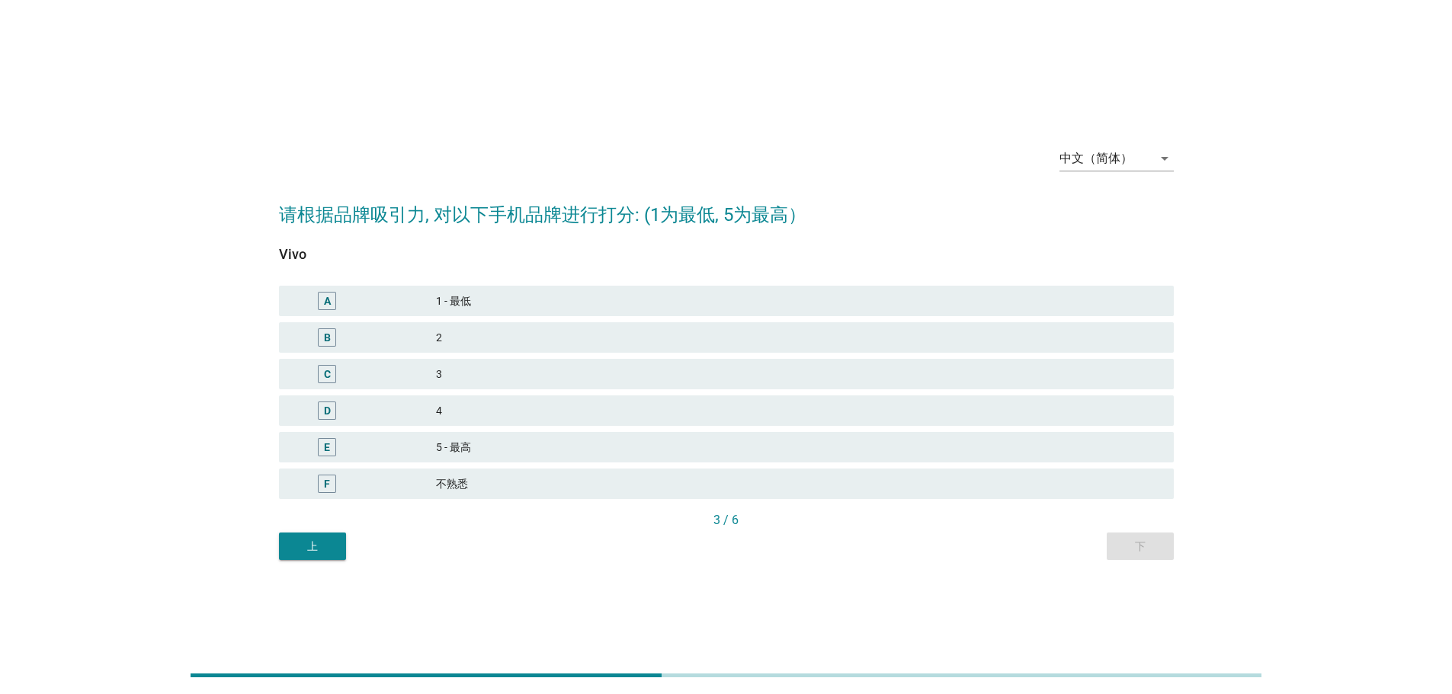
click at [645, 444] on div "5 - 最高" at bounding box center [798, 447] width 725 height 18
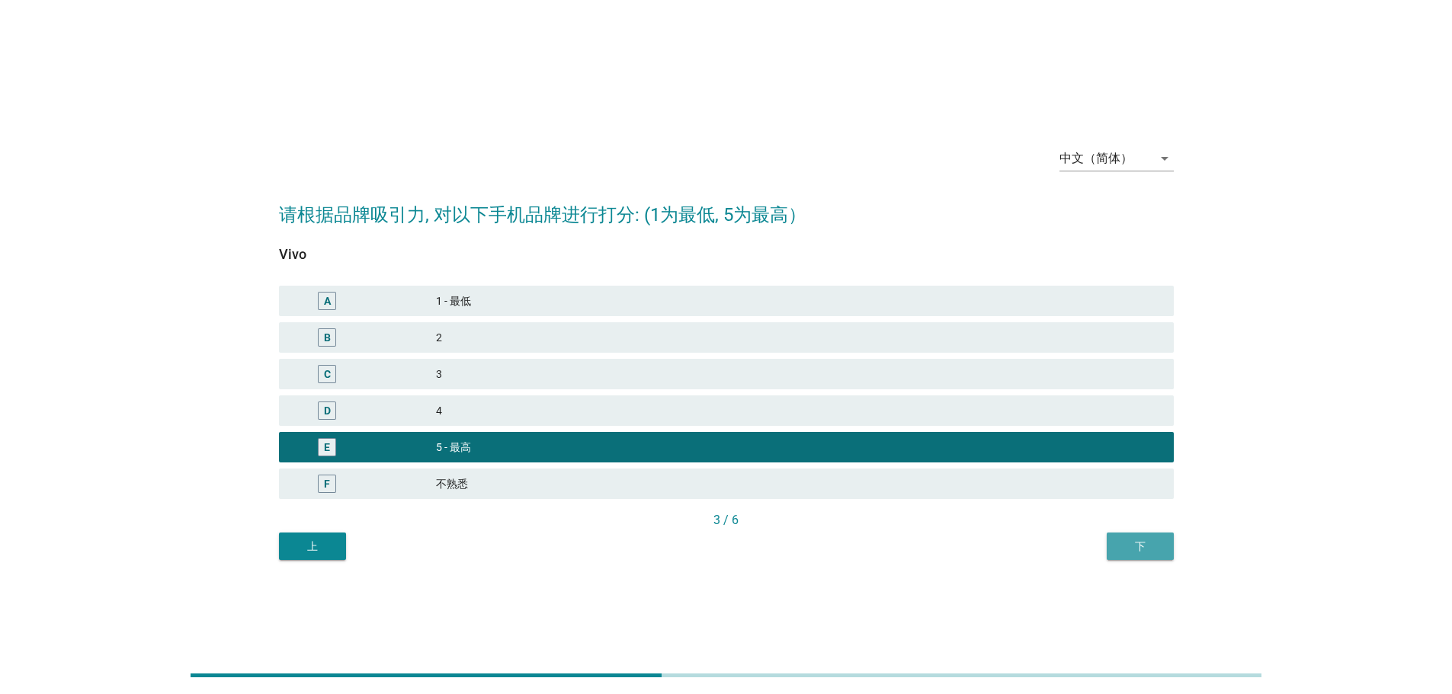
click at [1125, 539] on div "下" at bounding box center [1140, 547] width 43 height 16
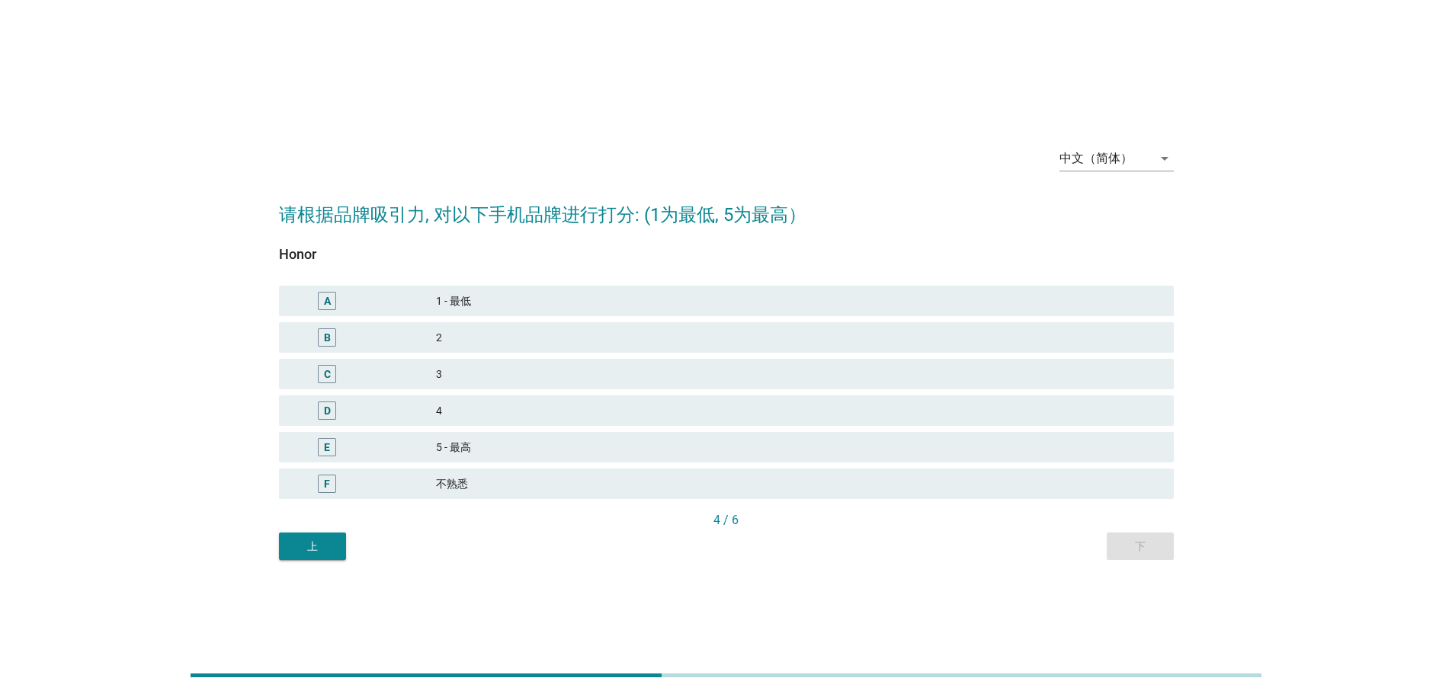
click at [665, 355] on div "B 2" at bounding box center [726, 337] width 901 height 37
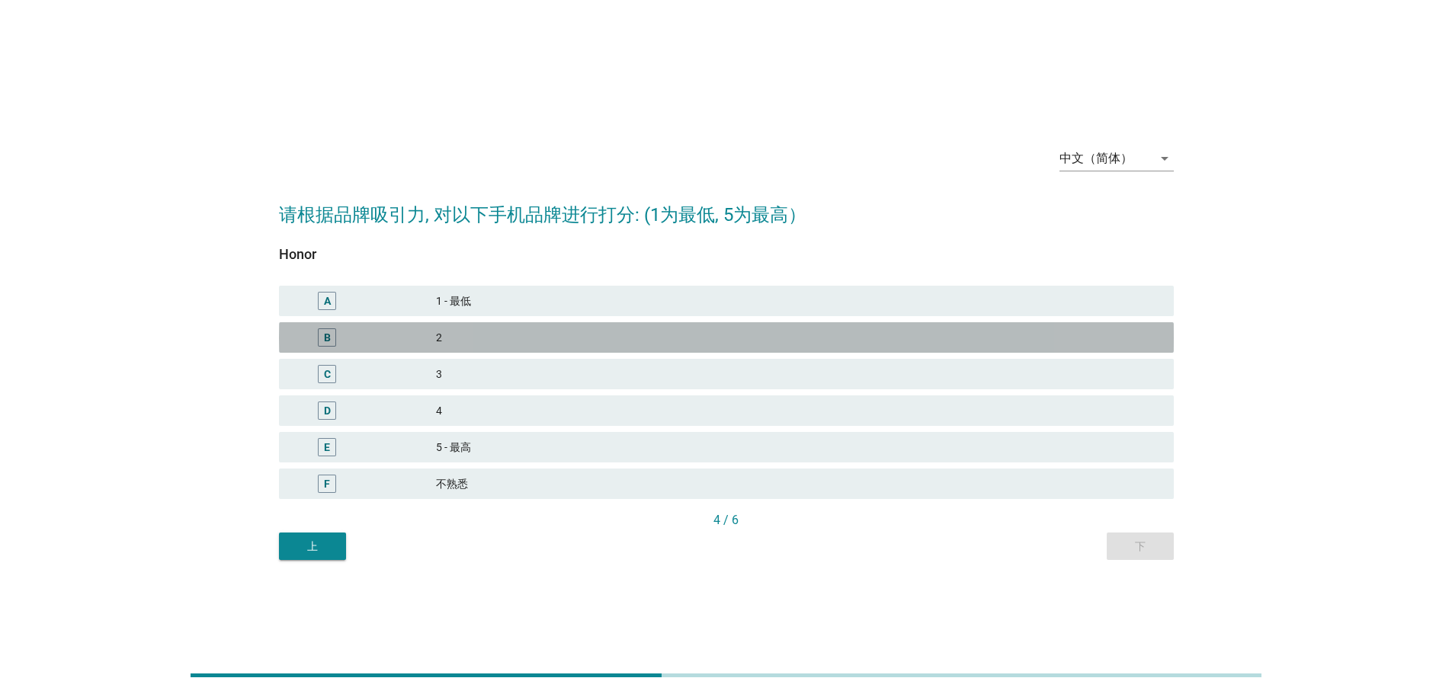
click at [692, 339] on div "2" at bounding box center [798, 337] width 725 height 18
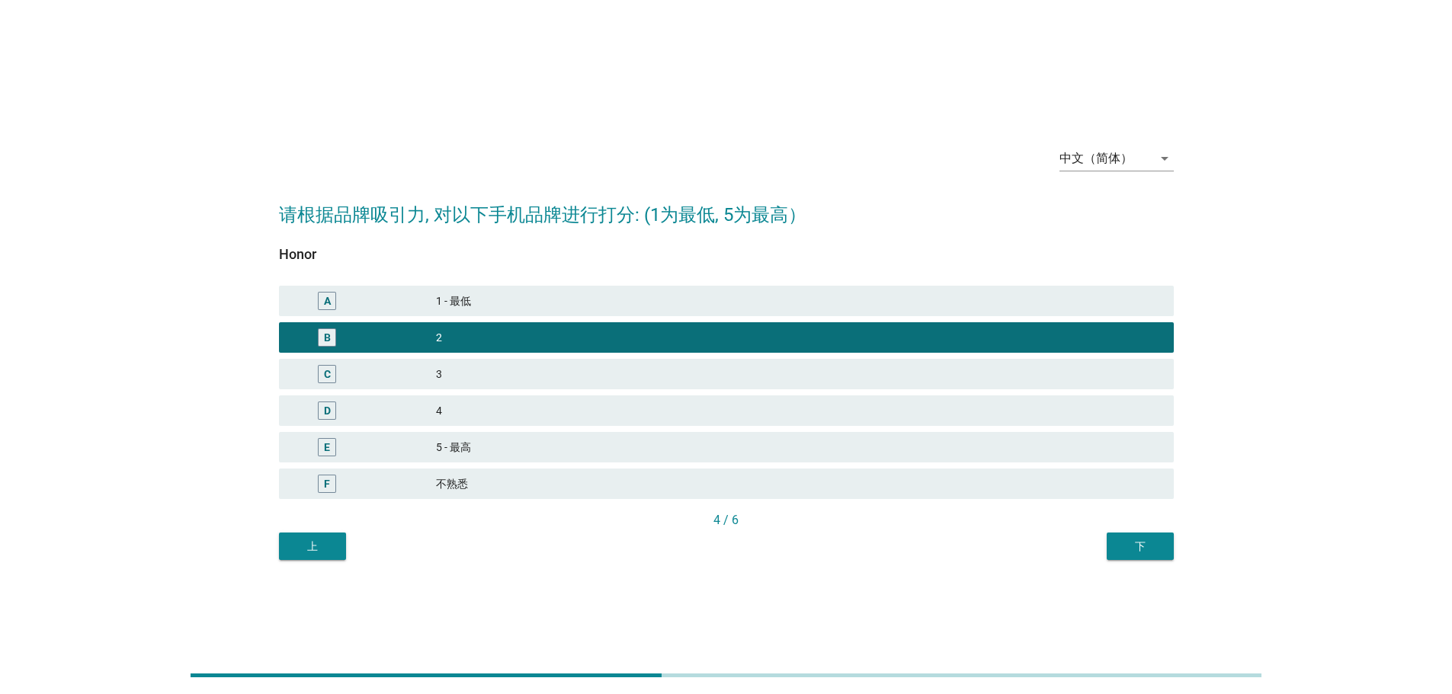
click at [1121, 536] on button "下" at bounding box center [1139, 546] width 67 height 27
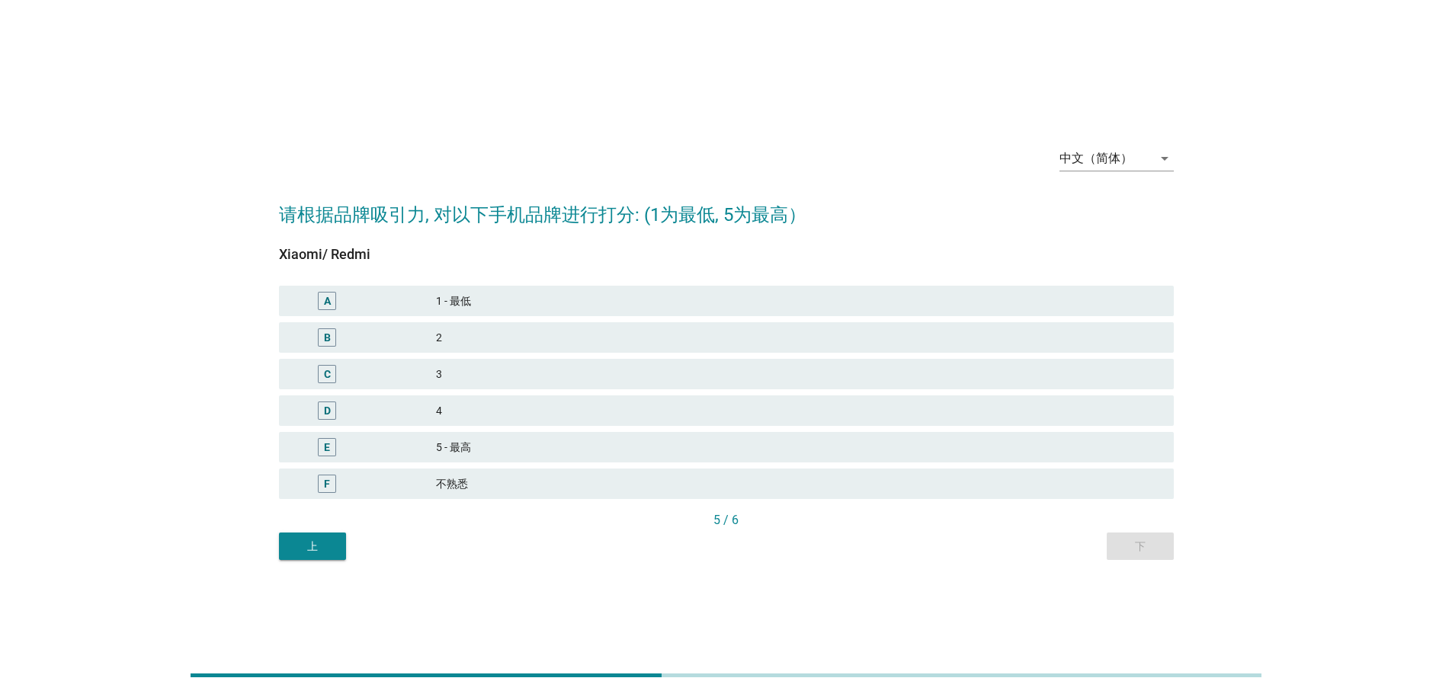
click at [545, 393] on div "D 4" at bounding box center [726, 410] width 901 height 37
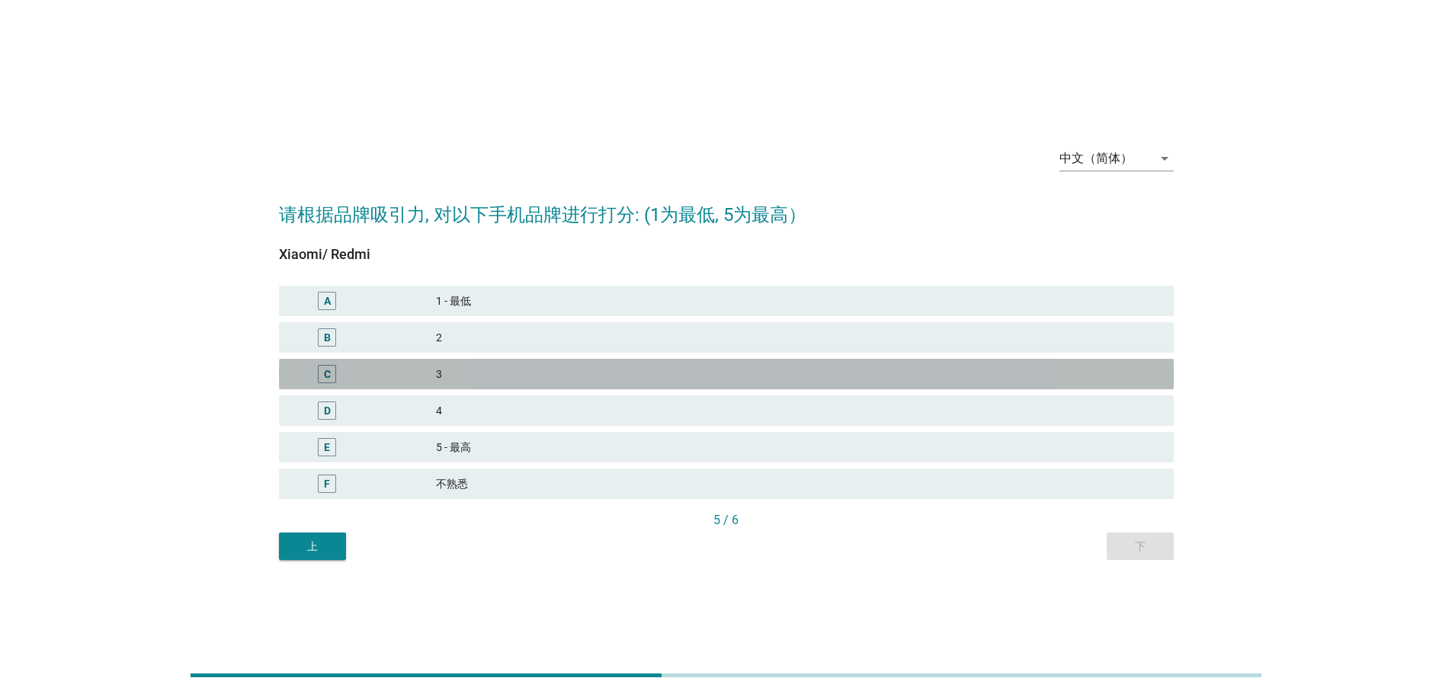
click at [565, 381] on div "3" at bounding box center [798, 374] width 725 height 18
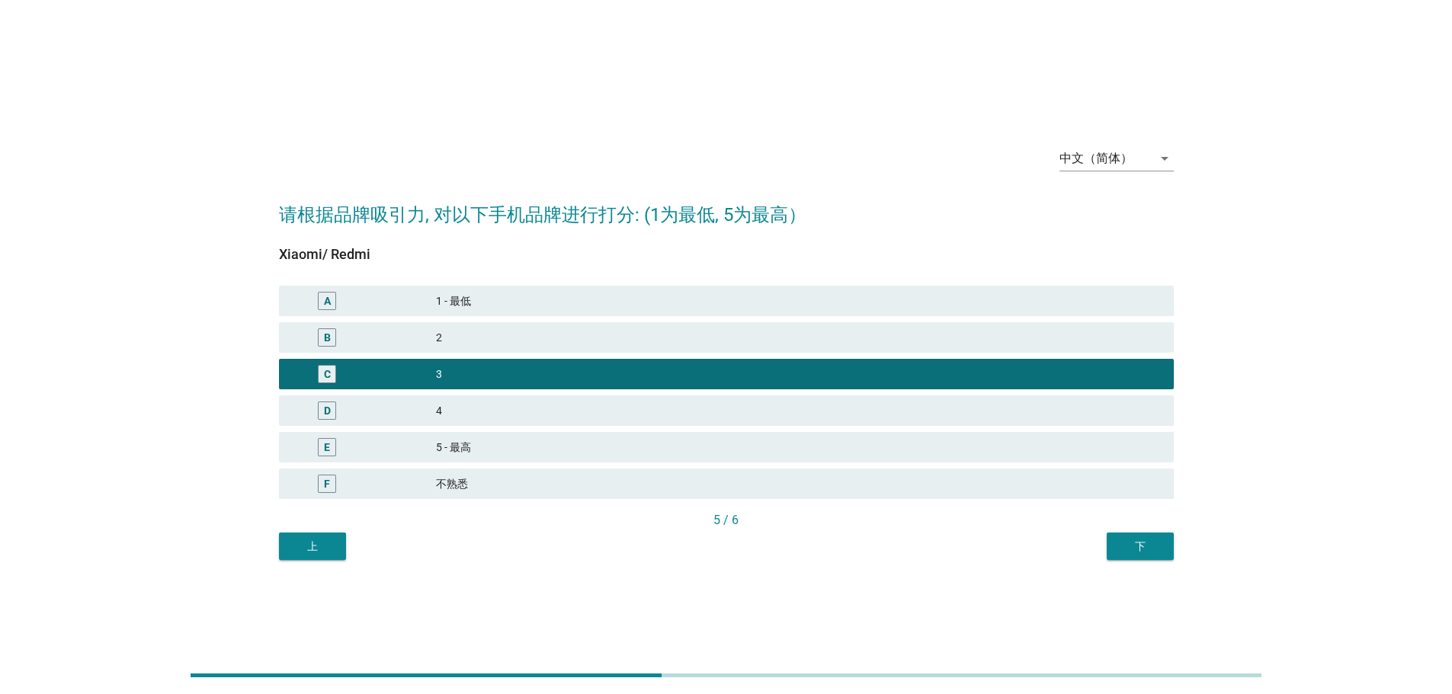
click at [1135, 541] on div "下" at bounding box center [1140, 547] width 43 height 16
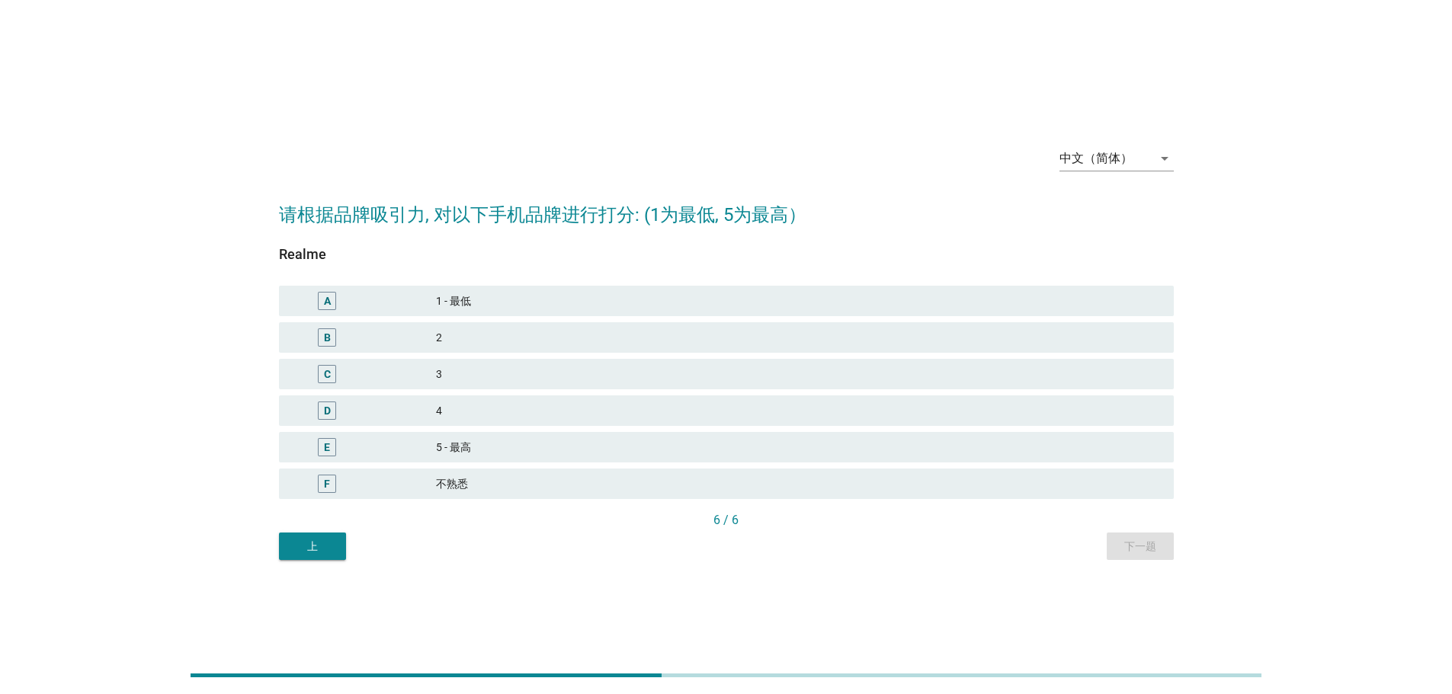
click at [638, 412] on div "4" at bounding box center [798, 411] width 725 height 18
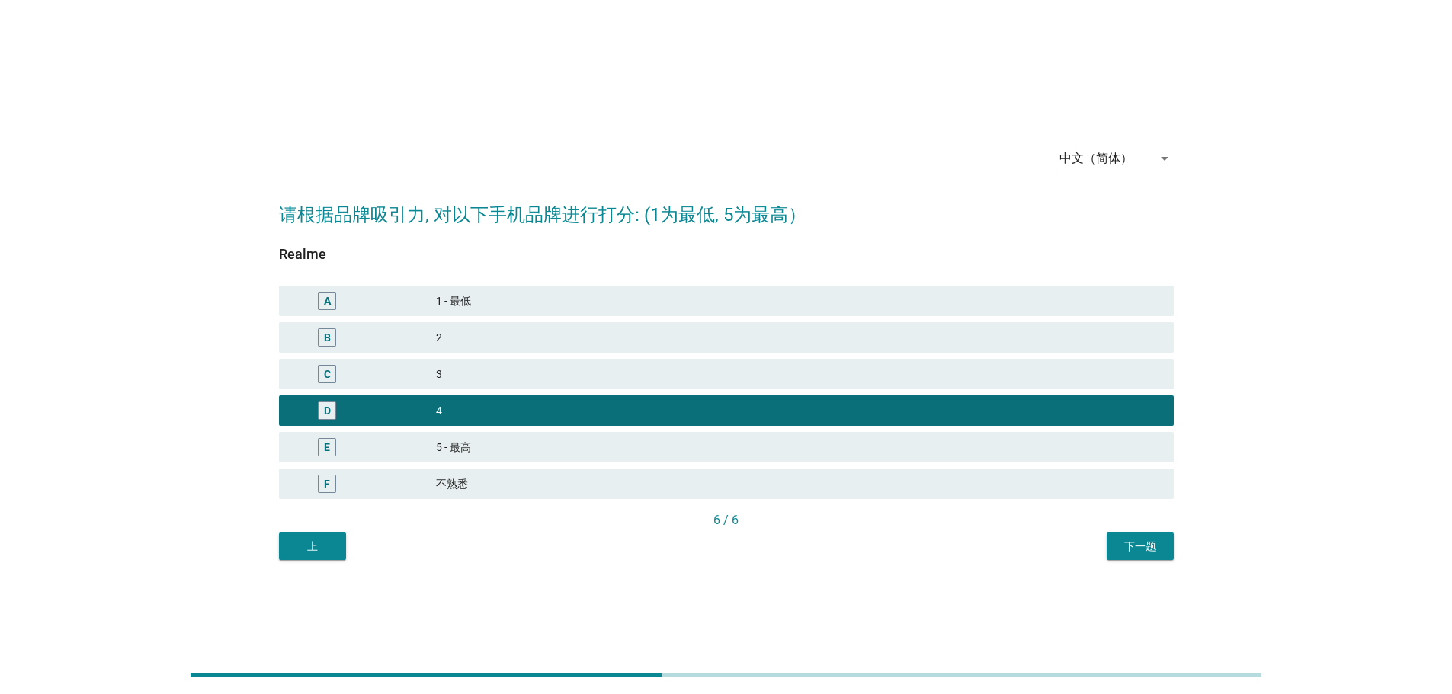
click at [1132, 546] on div "下一题" at bounding box center [1140, 547] width 43 height 16
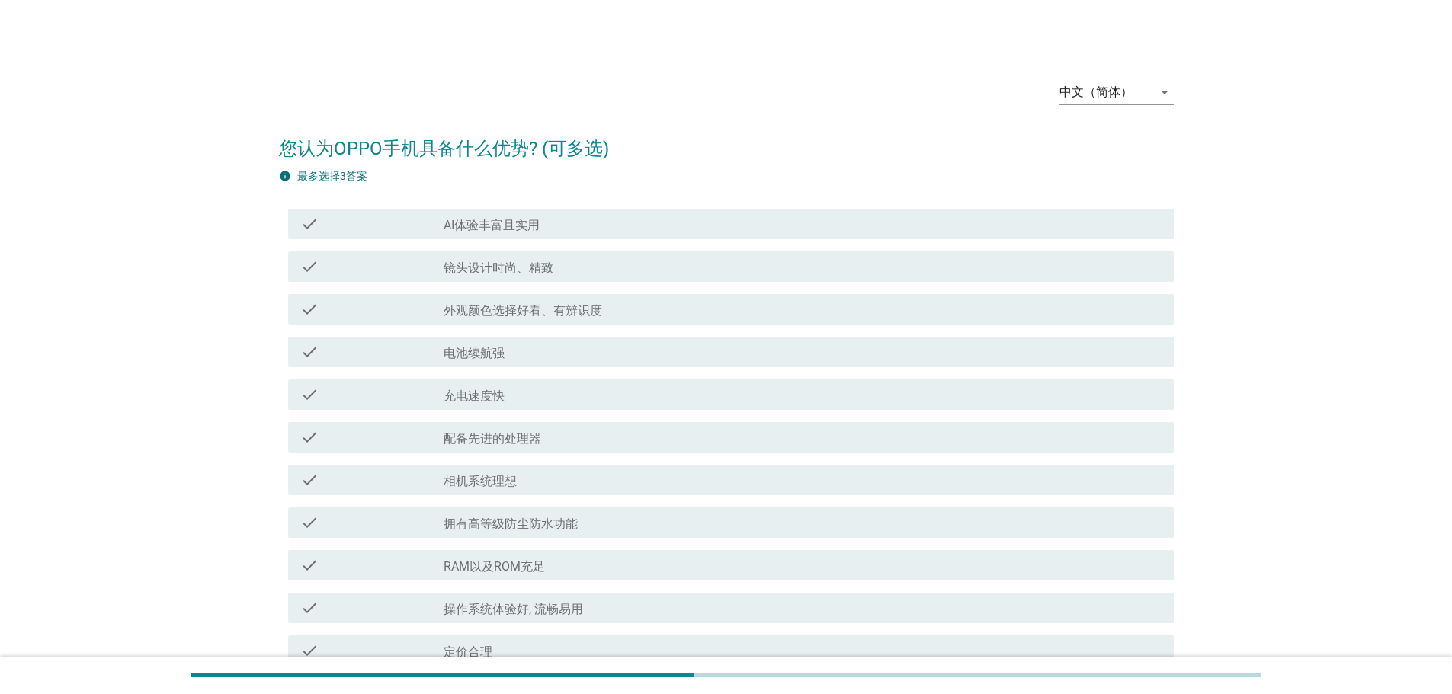
click at [748, 475] on div "check_box_outline_blank 相机系统理想" at bounding box center [802, 480] width 718 height 18
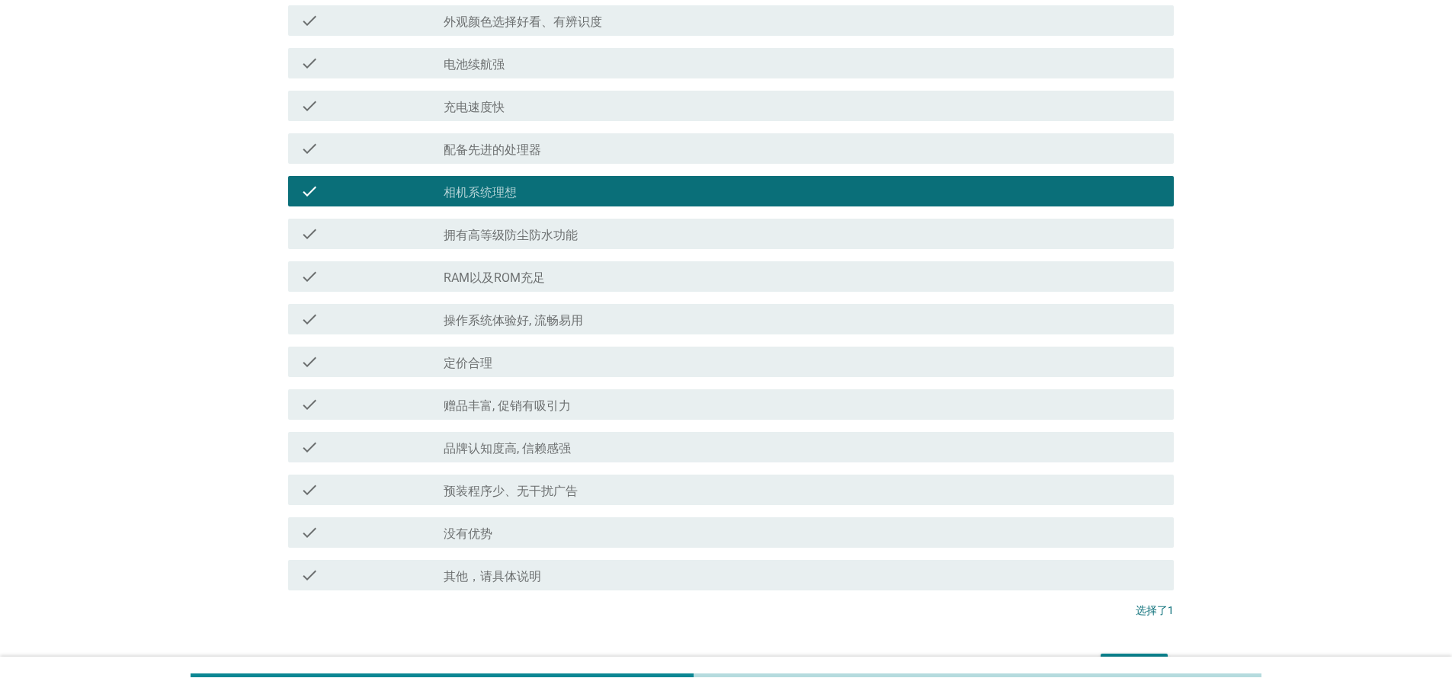
scroll to position [381, 0]
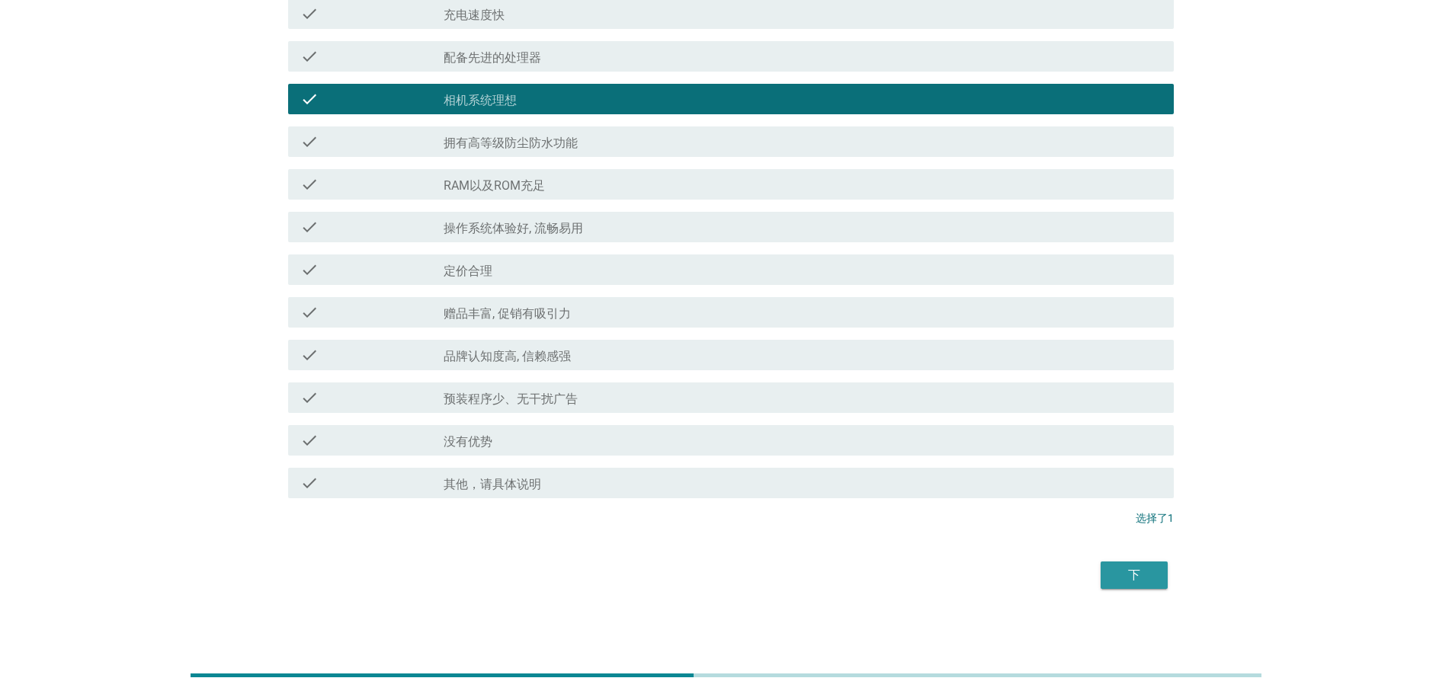
click at [1154, 568] on div "下" at bounding box center [1134, 575] width 43 height 18
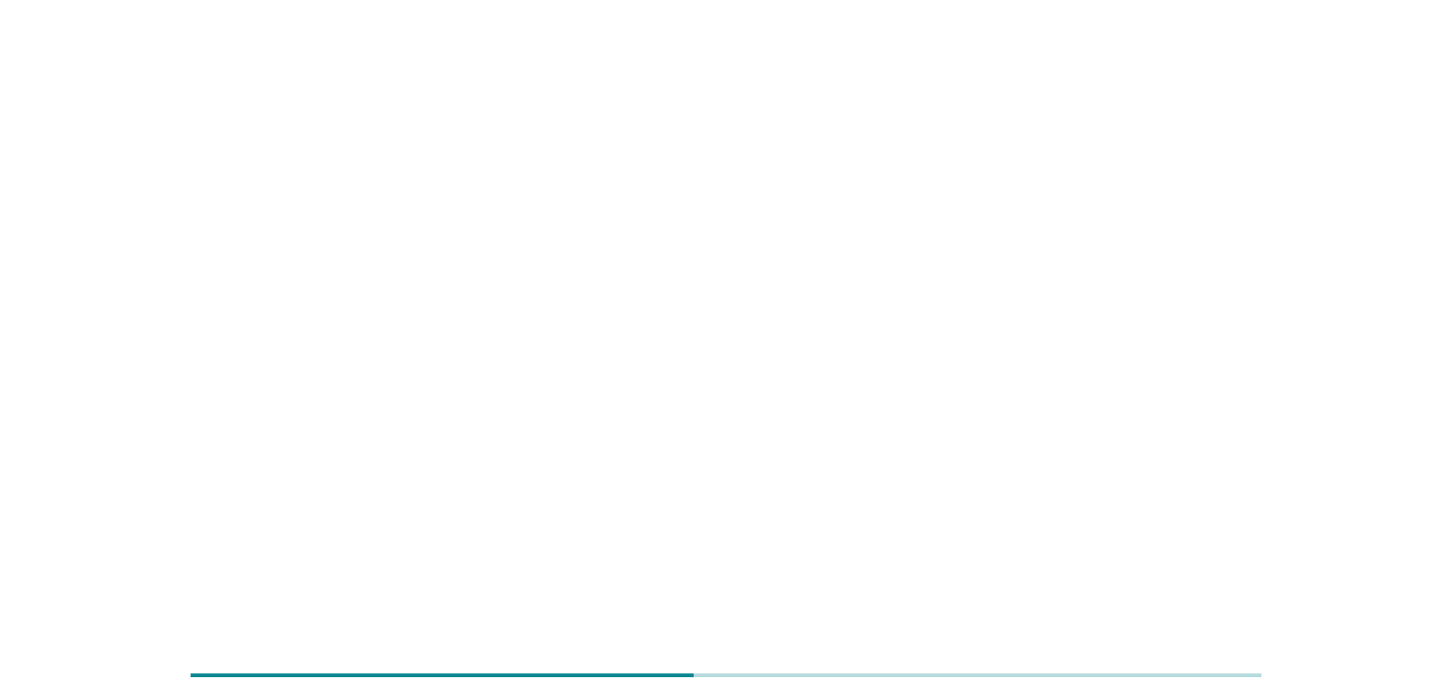
scroll to position [0, 0]
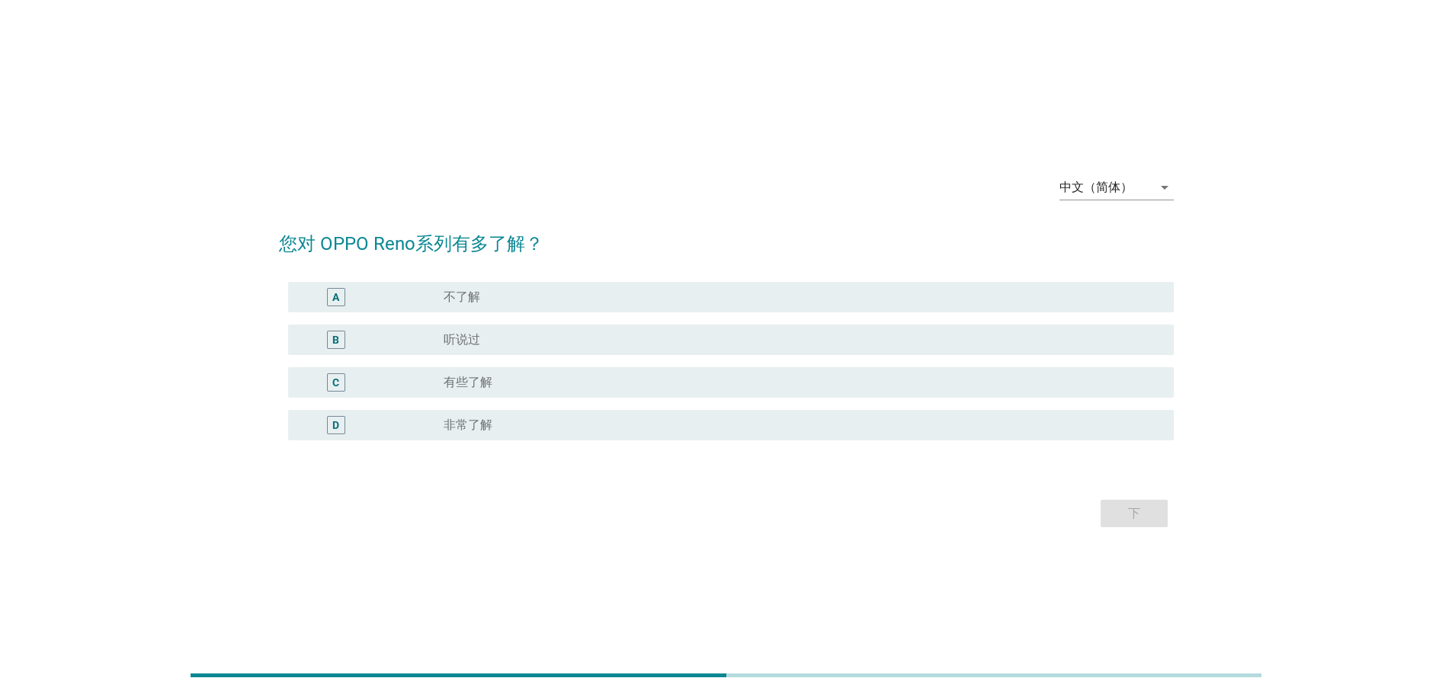
click at [651, 407] on div "D radio_button_unchecked 非常了解" at bounding box center [726, 425] width 895 height 43
click at [701, 418] on div "radio_button_unchecked 非常了解" at bounding box center [796, 425] width 706 height 15
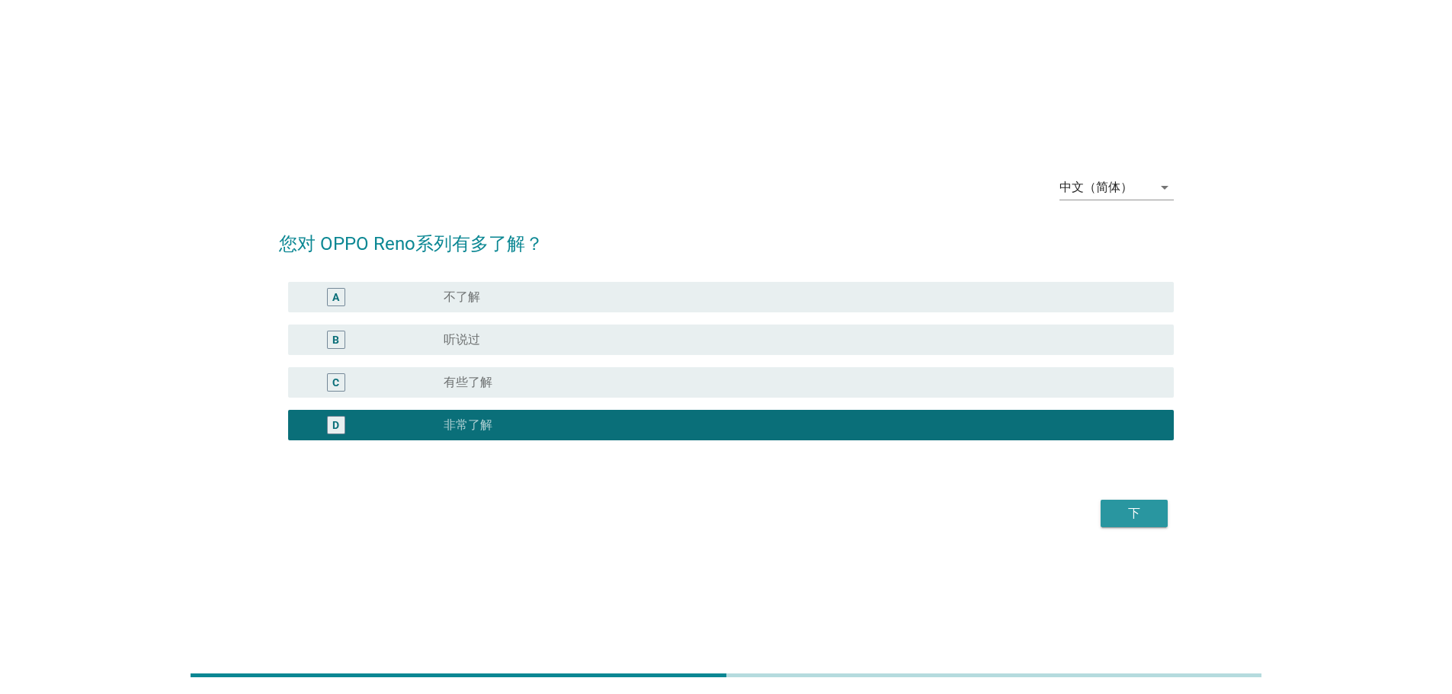
drag, startPoint x: 1120, startPoint y: 514, endPoint x: 1033, endPoint y: 510, distance: 87.7
click at [1121, 514] on div "下" at bounding box center [1134, 513] width 43 height 18
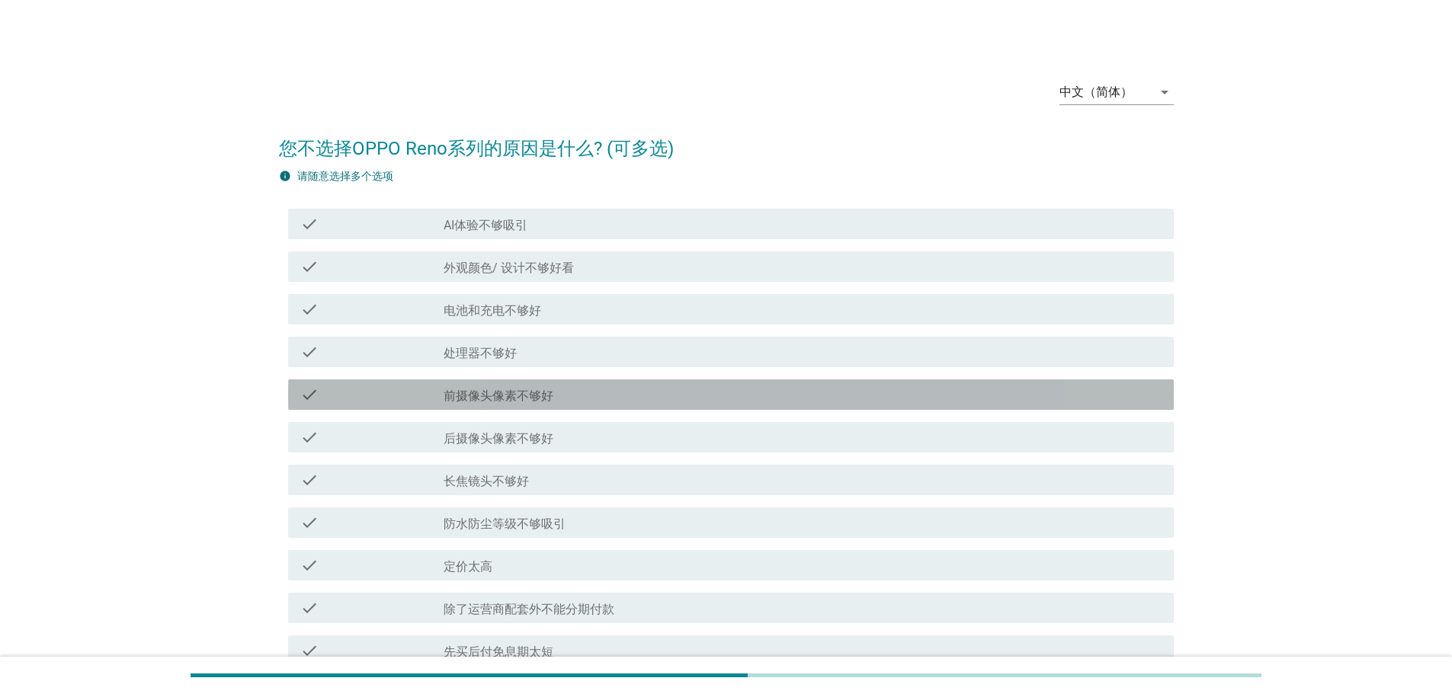
click at [549, 396] on label "前摄像头像素不够好" at bounding box center [498, 396] width 110 height 15
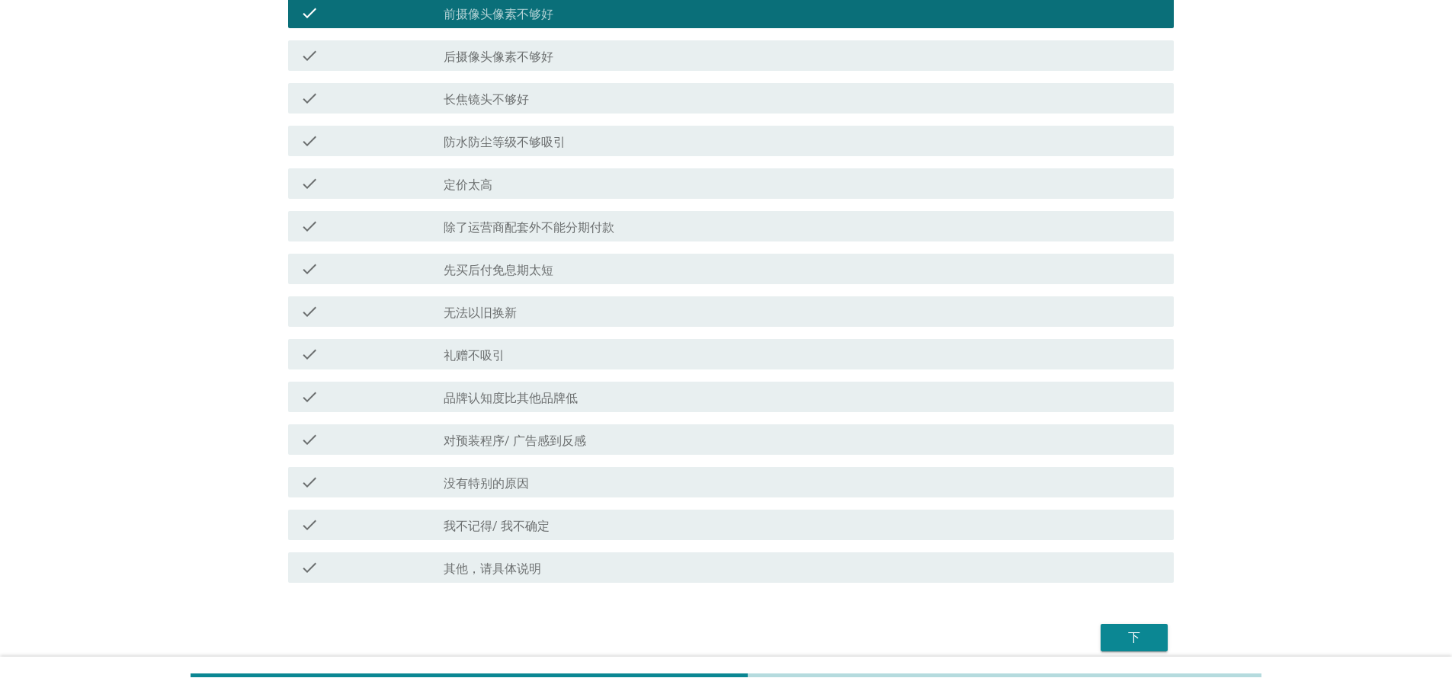
scroll to position [448, 0]
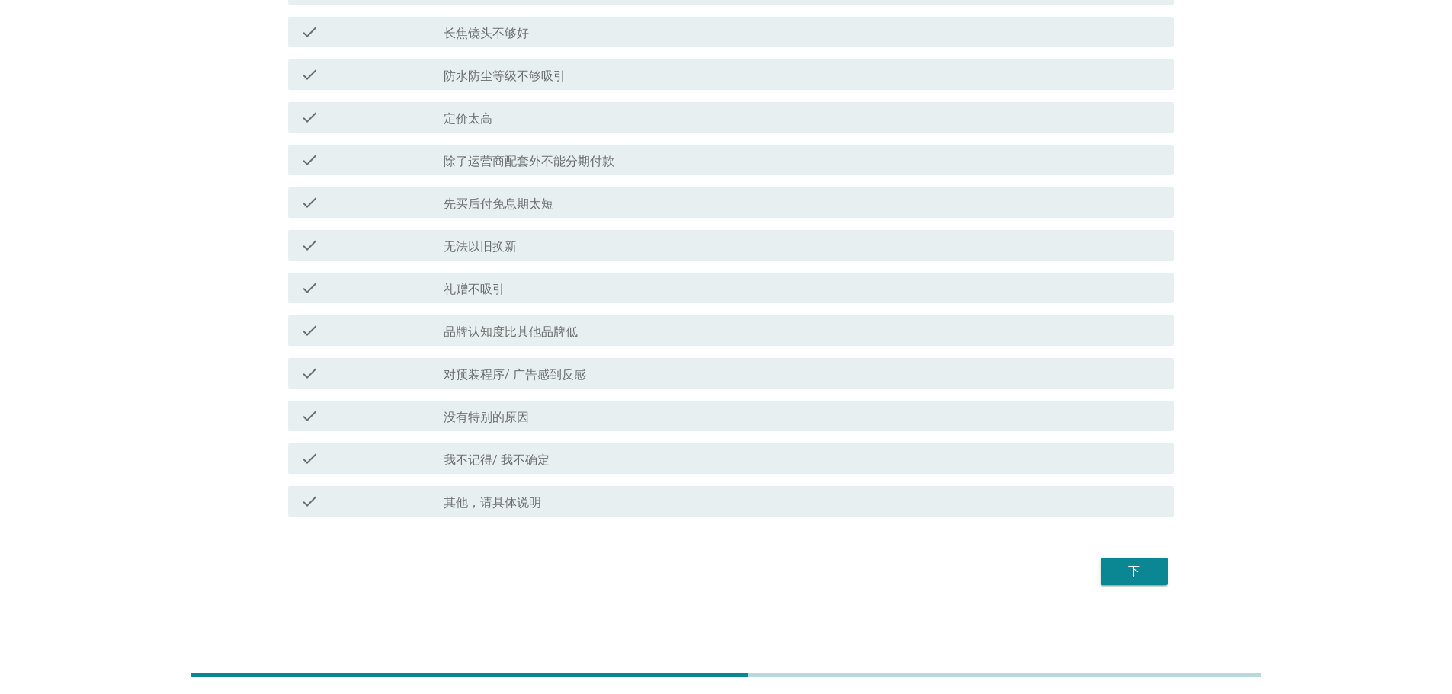
click at [1117, 580] on div "下" at bounding box center [1134, 571] width 43 height 18
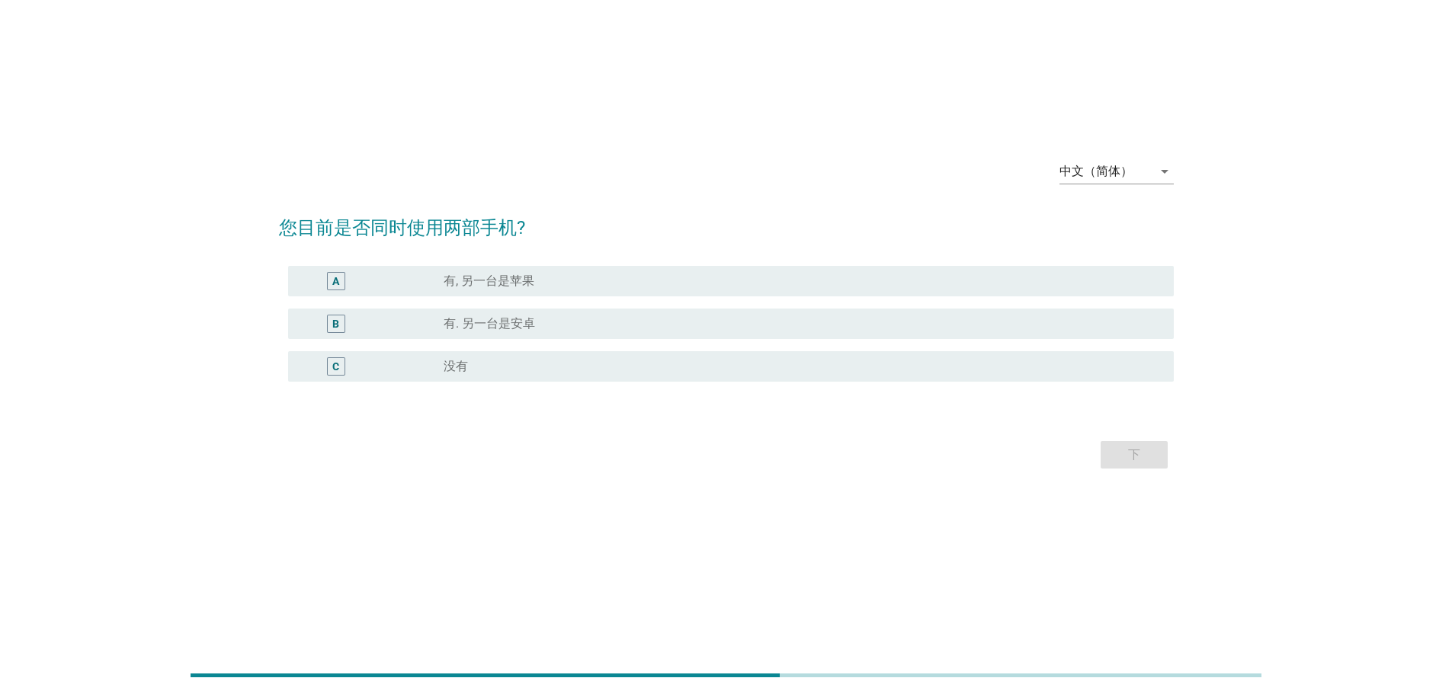
scroll to position [0, 0]
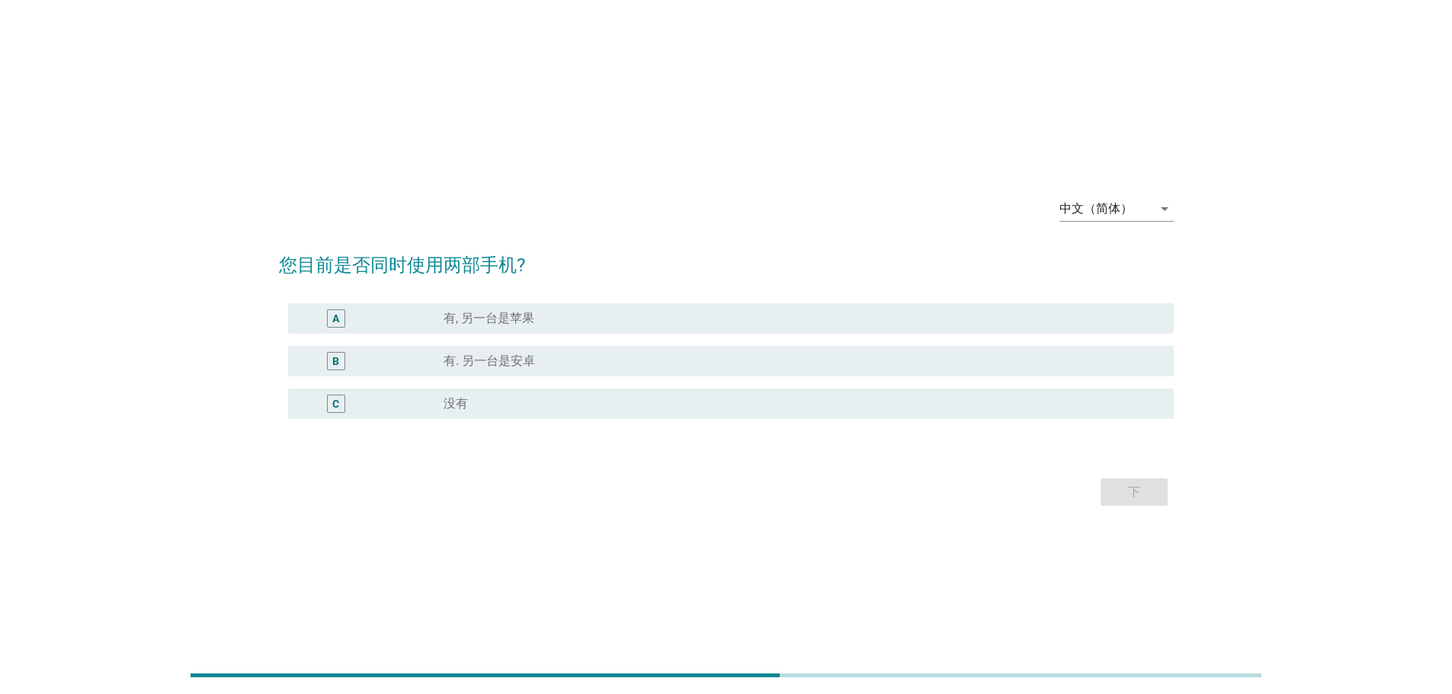
click at [588, 329] on div "A radio_button_unchecked 有, 另一台是苹果" at bounding box center [730, 318] width 885 height 30
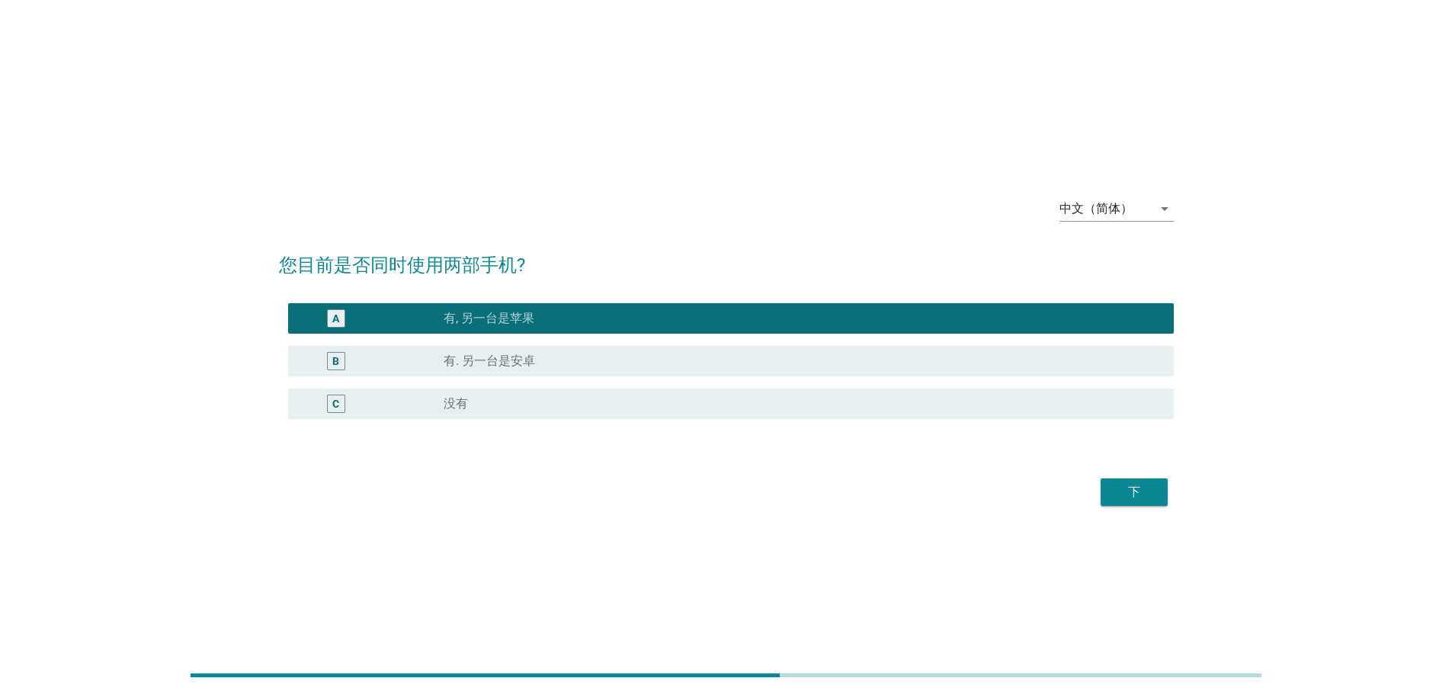
click at [739, 363] on div "radio_button_unchecked 有. 另一台是[PERSON_NAME]" at bounding box center [796, 361] width 706 height 15
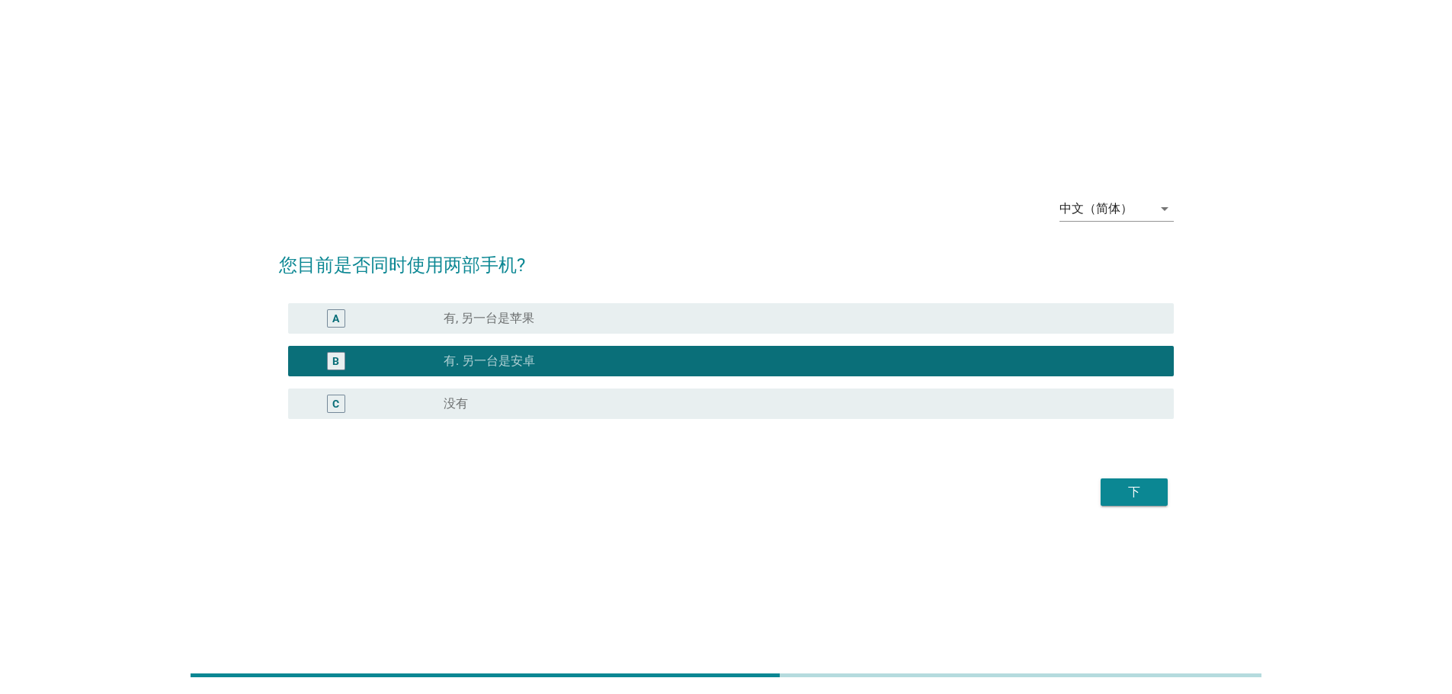
click at [871, 417] on div "C radio_button_unchecked 没有" at bounding box center [730, 404] width 885 height 30
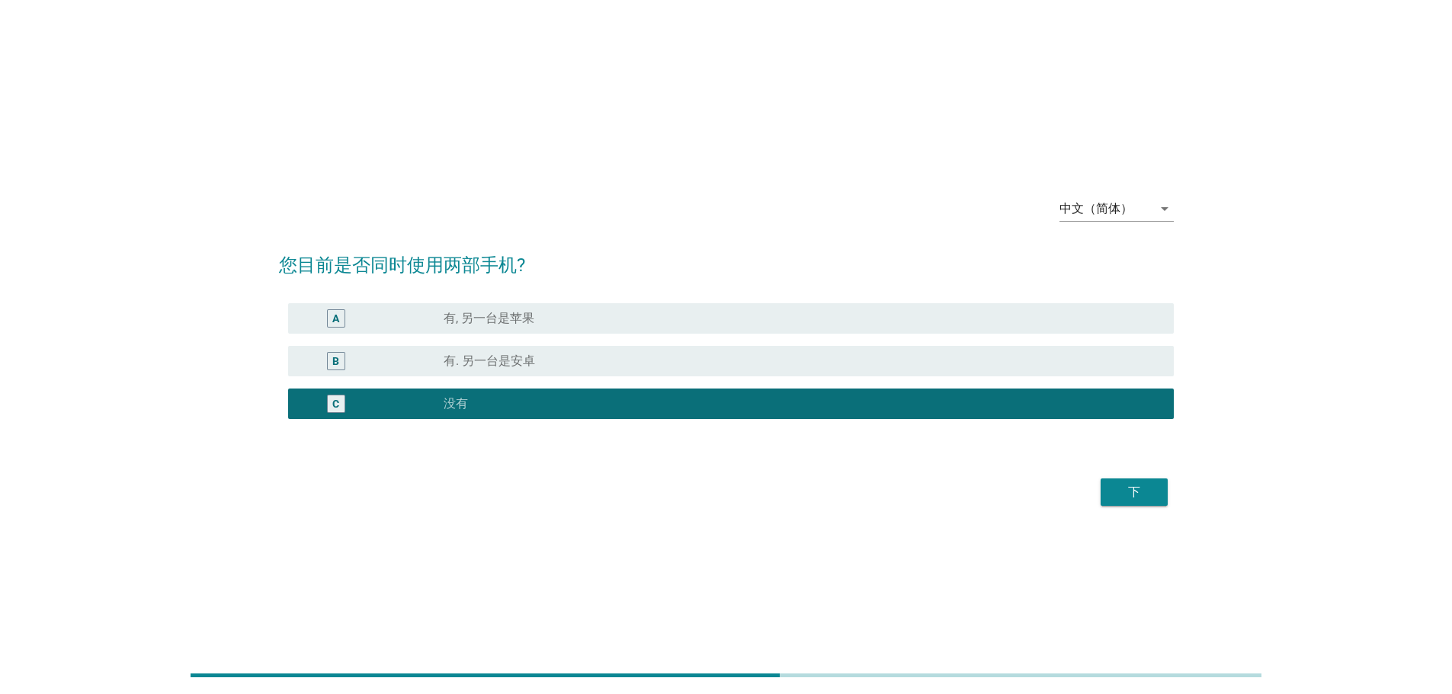
click at [1145, 491] on div "下" at bounding box center [1134, 492] width 43 height 18
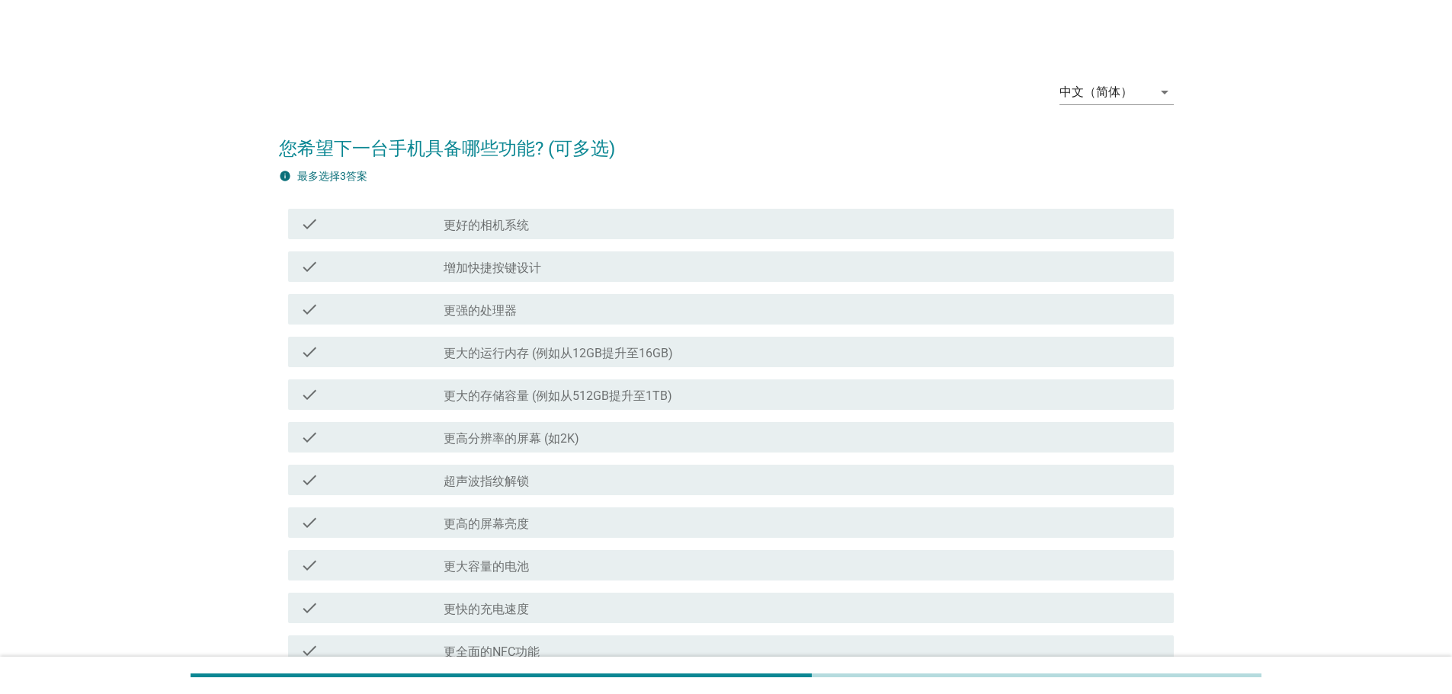
click at [542, 325] on div "check check_box_outline_blank 更强的处理器" at bounding box center [726, 309] width 895 height 43
click at [578, 391] on label "更大的存储容量 (例如从512GB提升至1TB)" at bounding box center [557, 396] width 229 height 15
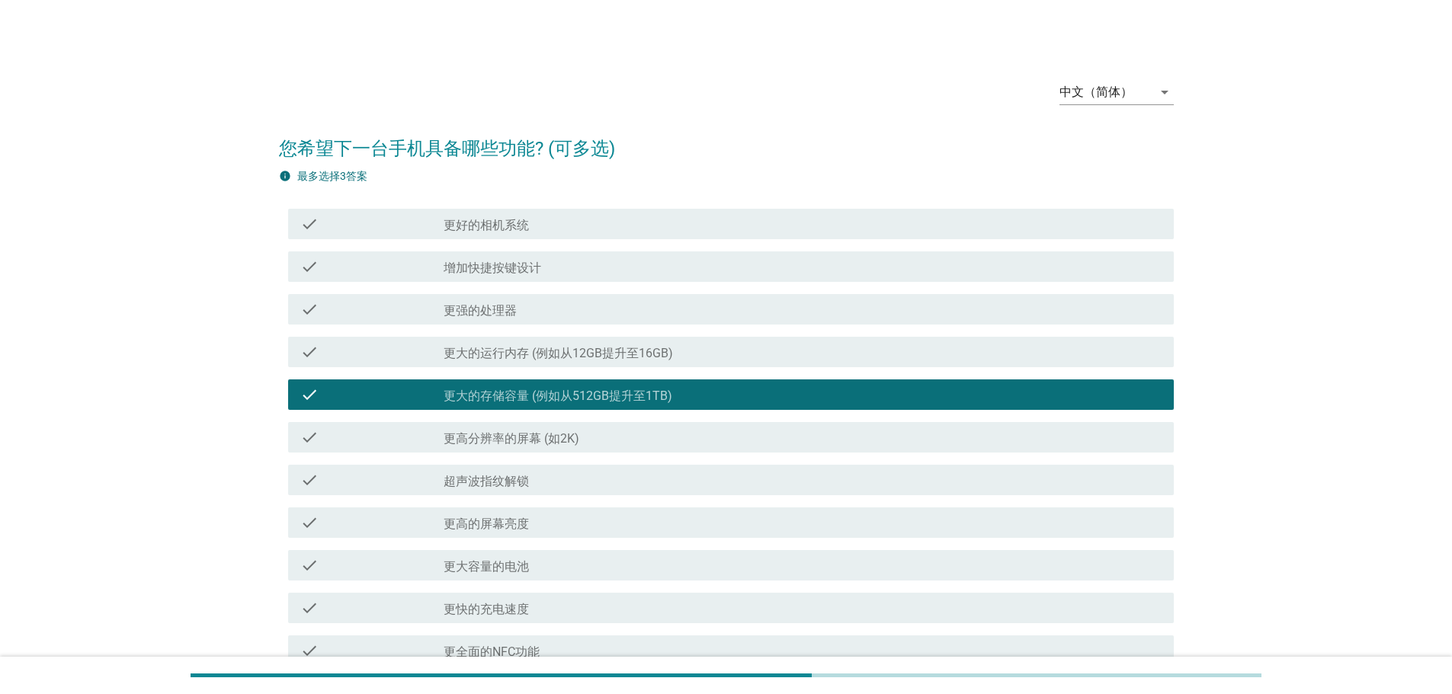
click at [565, 407] on div "check check_box 更大的存储容量 (例如从512GB提升至1TB)" at bounding box center [730, 394] width 885 height 30
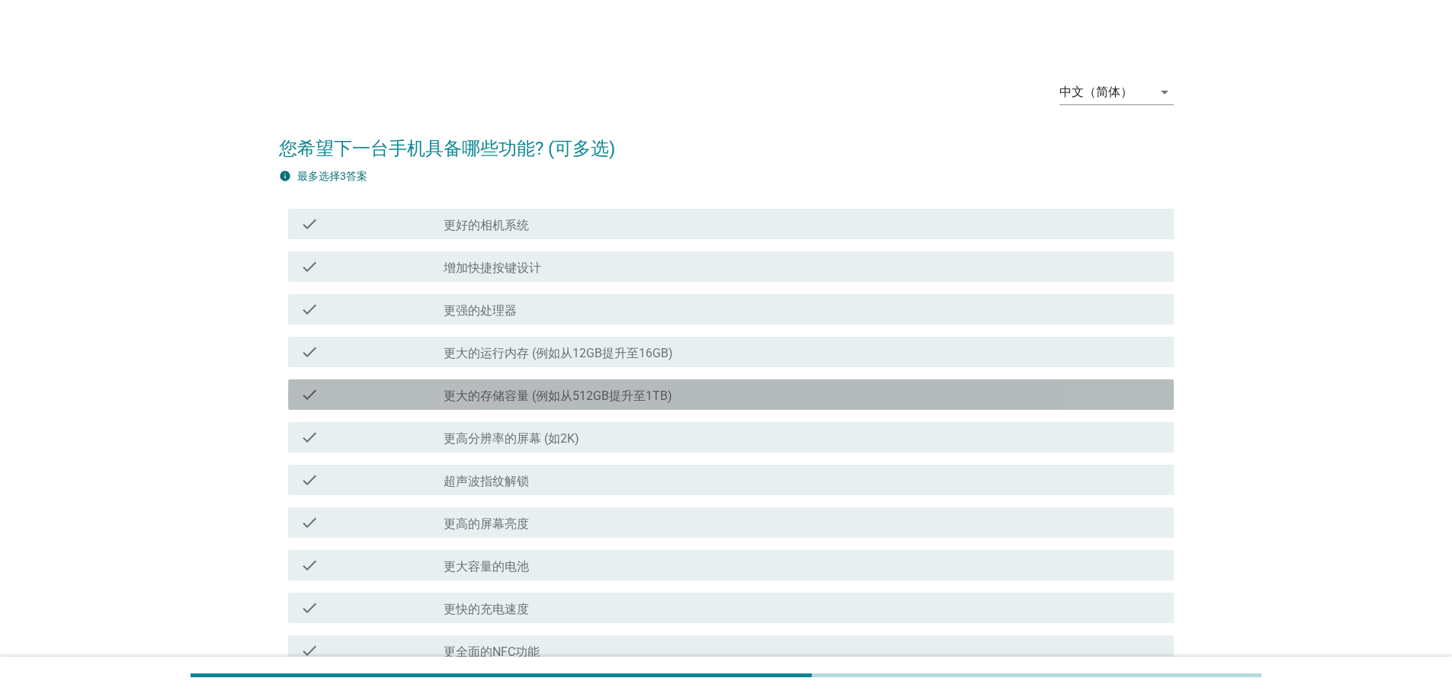
click at [561, 433] on label "更高分辨率的屏幕 (如2K)" at bounding box center [511, 438] width 136 height 15
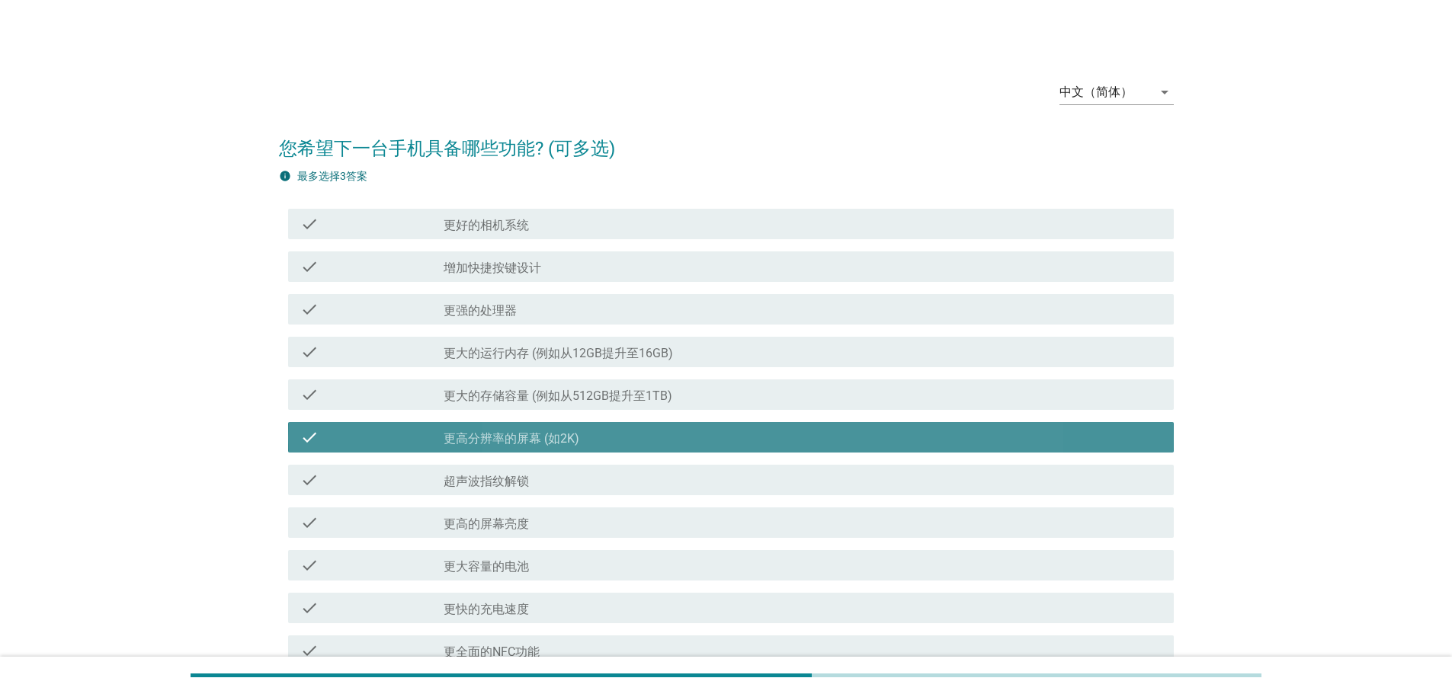
click at [549, 475] on div "check_box_outline_blank 超声波指纹解锁" at bounding box center [802, 480] width 718 height 18
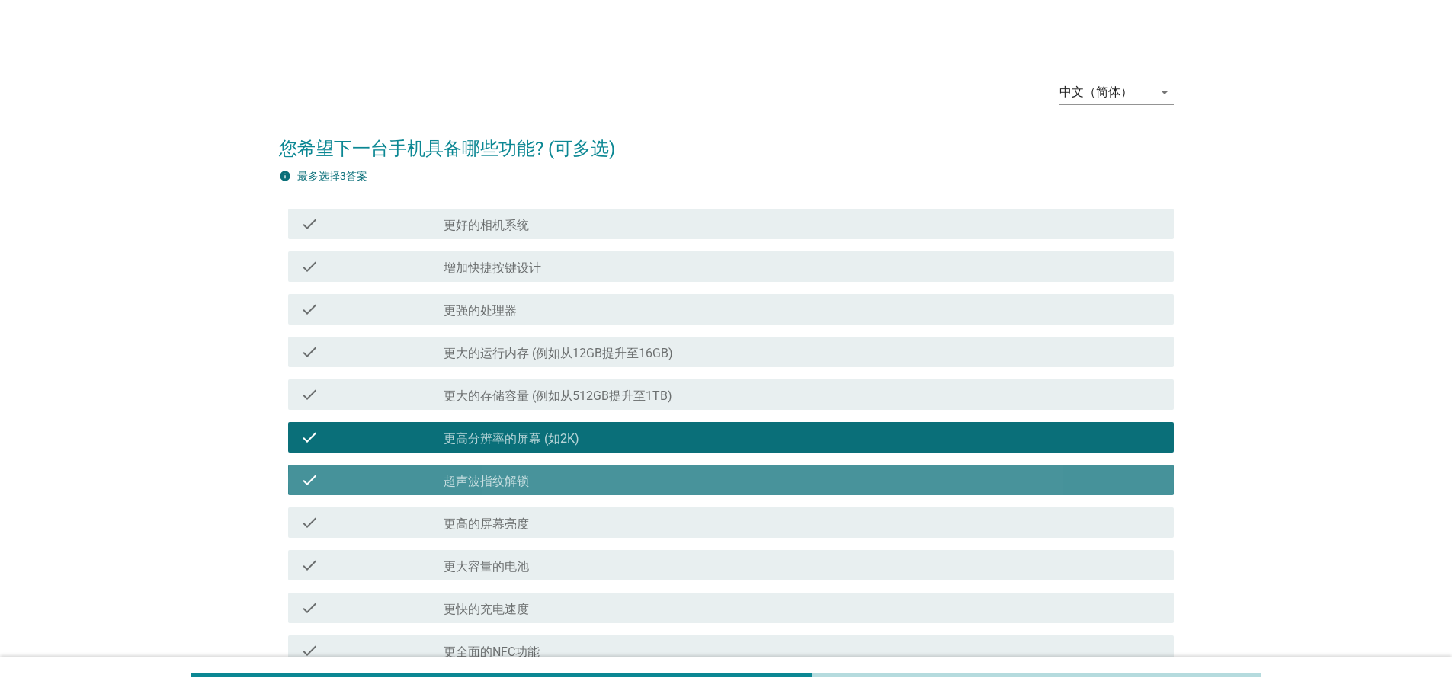
click at [553, 548] on div "check check_box_outline_blank 更大容量的电池" at bounding box center [726, 565] width 895 height 43
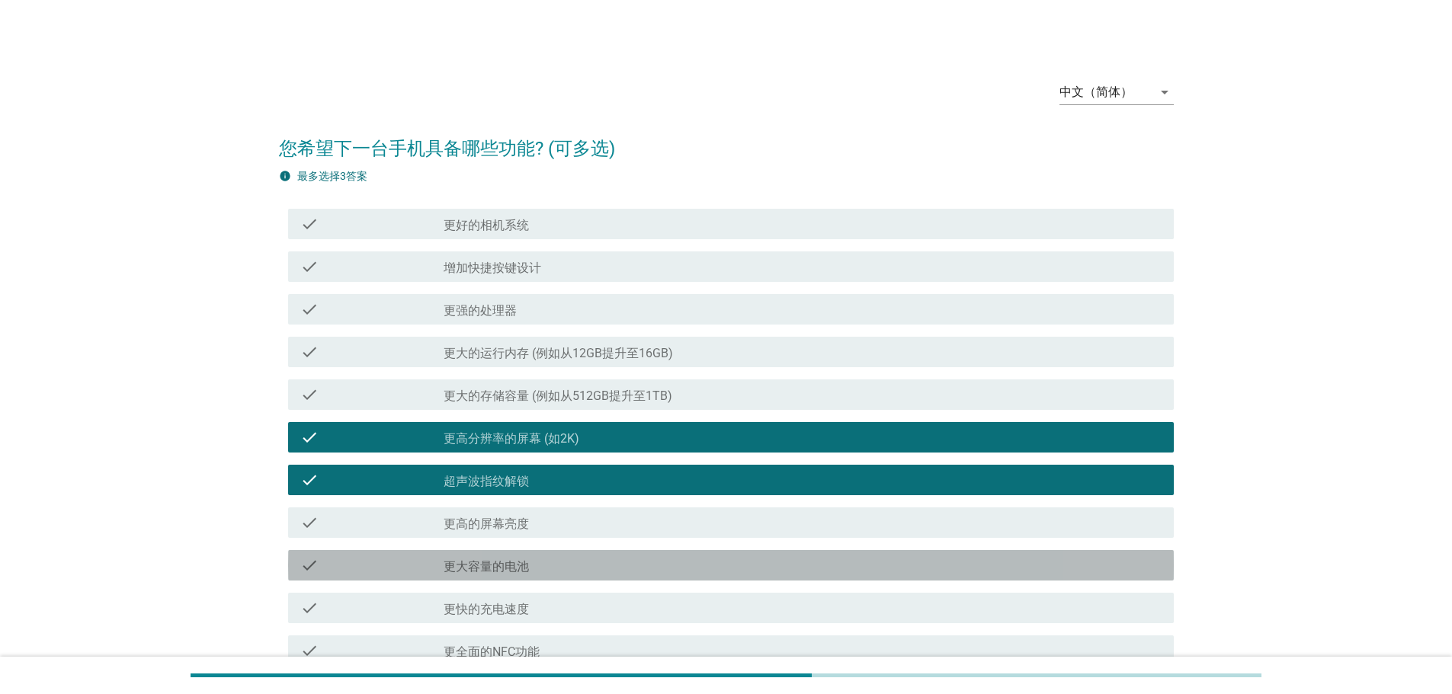
click at [553, 580] on div "check check_box_outline_blank 更大容量的电池" at bounding box center [730, 565] width 885 height 30
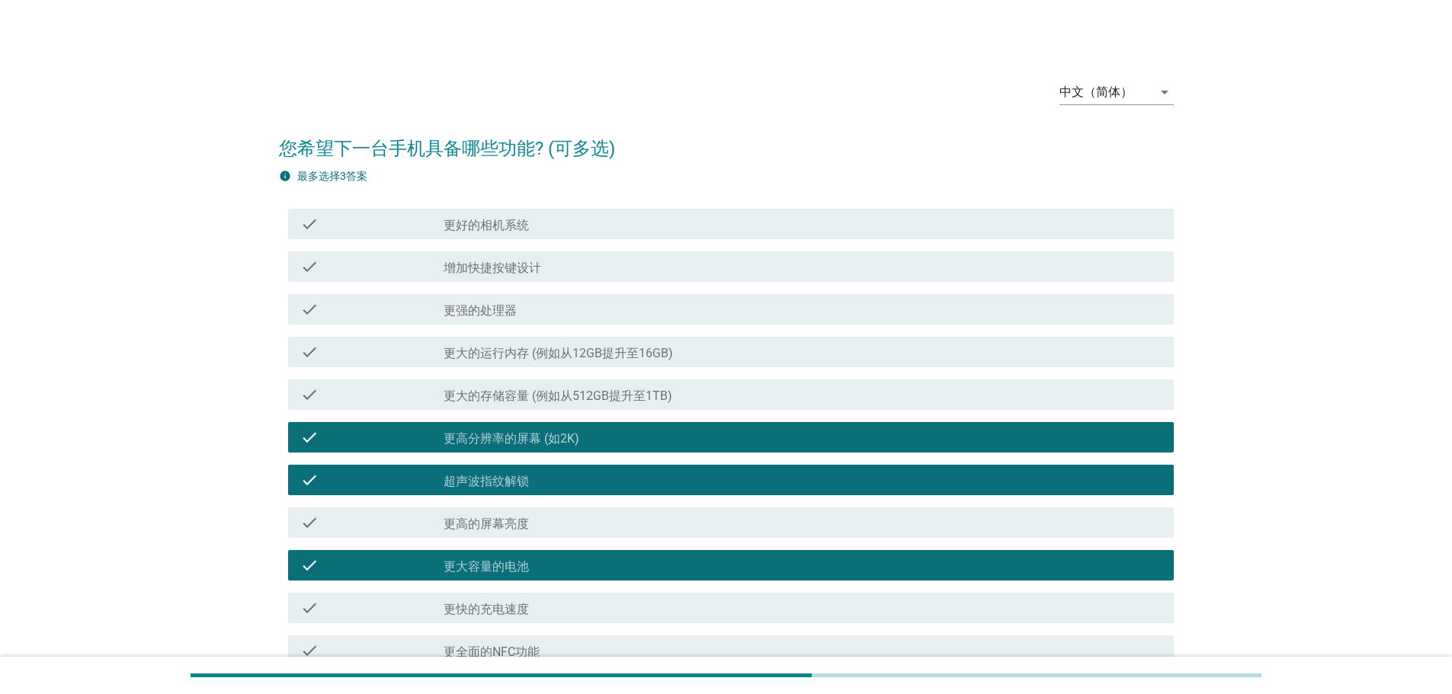
click at [566, 631] on div "check check_box_outline_blank 更全面的NFC功能" at bounding box center [726, 650] width 895 height 43
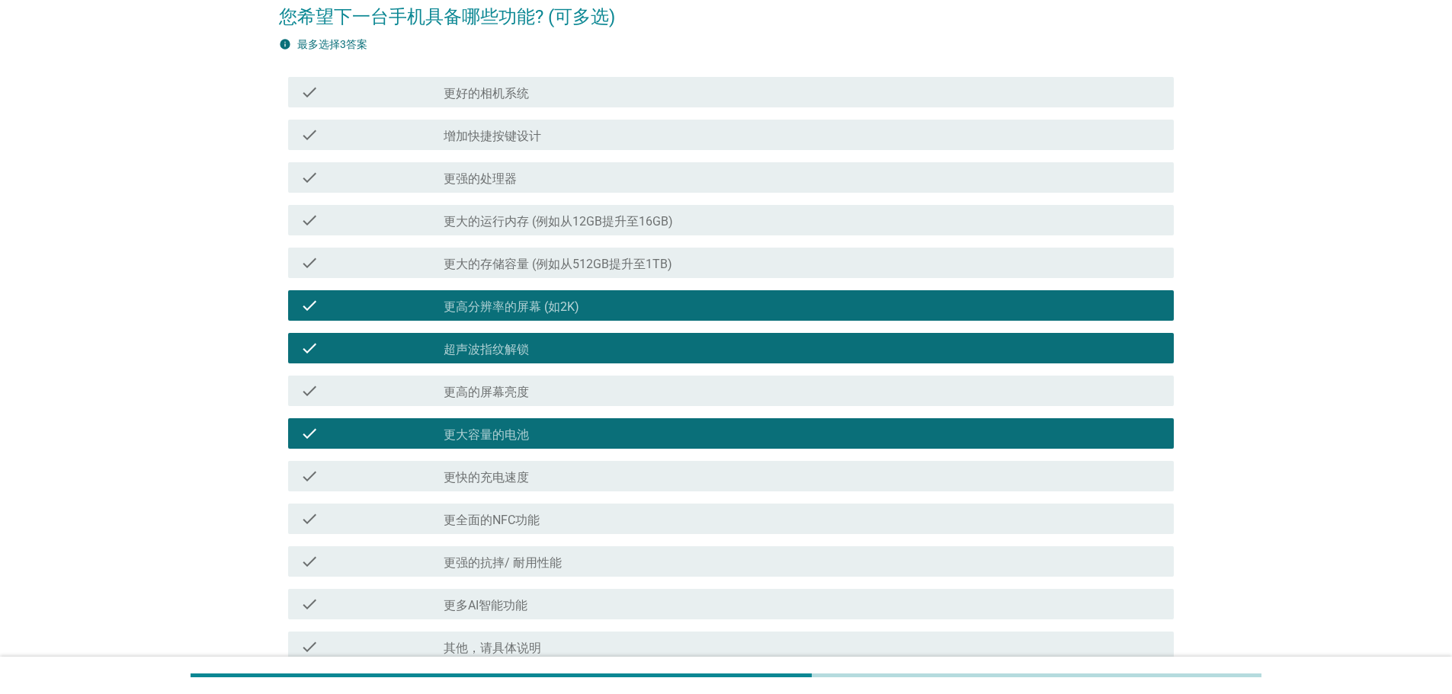
scroll to position [299, 0]
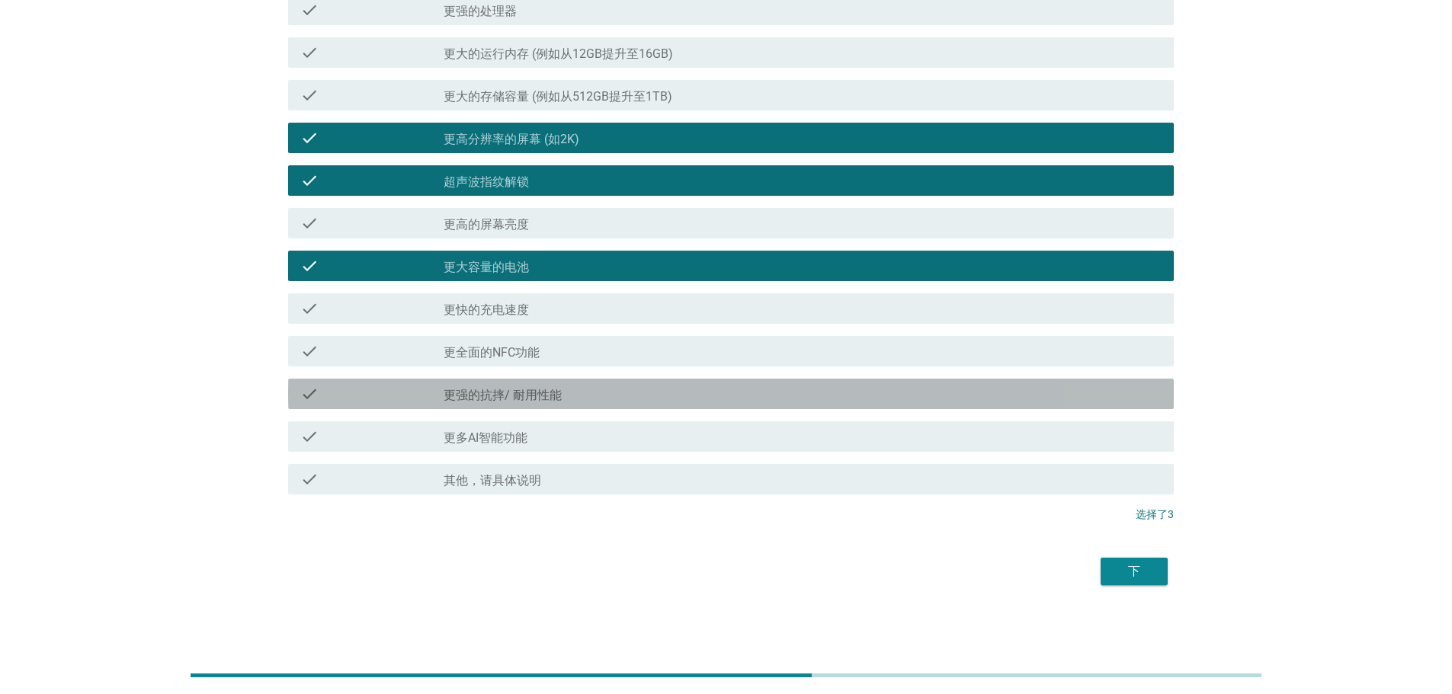
click at [598, 387] on div "check_box_outline_blank 更强的抗摔/ 耐用性能" at bounding box center [802, 394] width 718 height 18
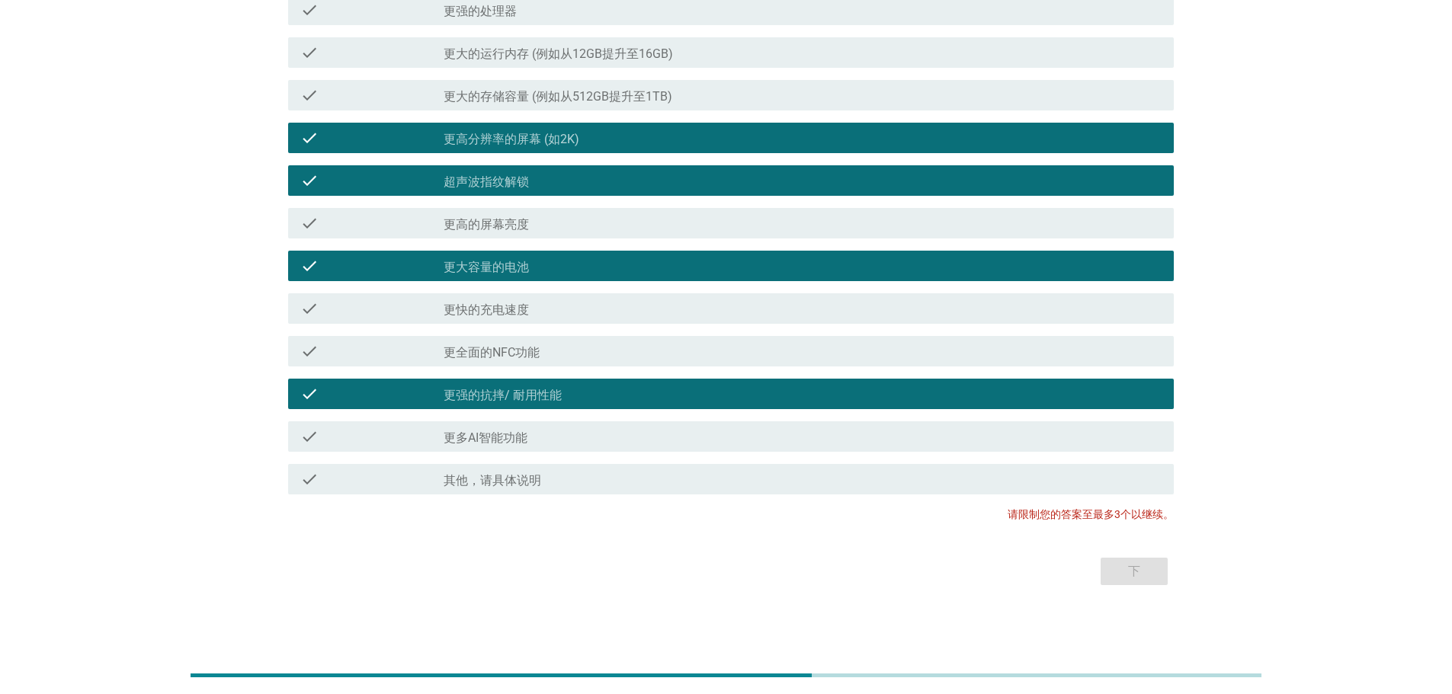
click at [1097, 391] on div "check_box_outline_blank 更强的抗摔/ 耐用性能" at bounding box center [802, 394] width 718 height 18
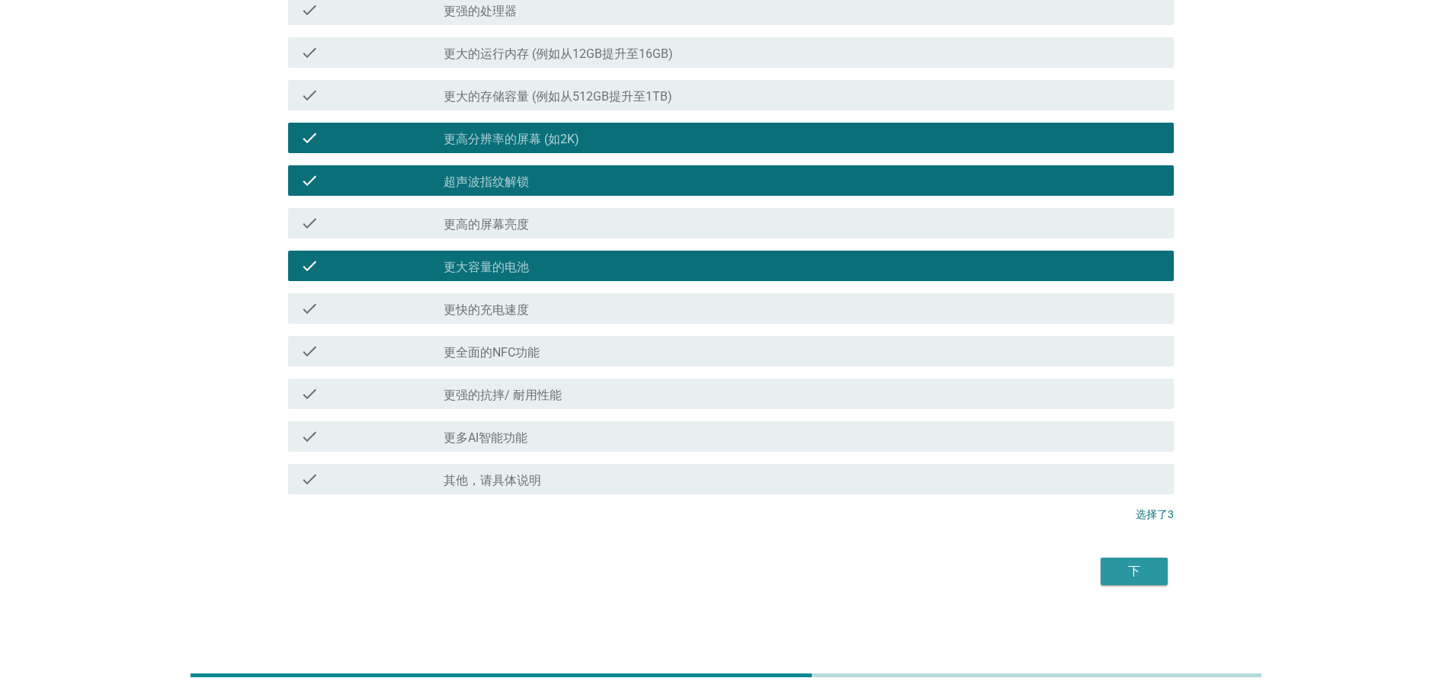
click at [1130, 581] on button "下" at bounding box center [1133, 571] width 67 height 27
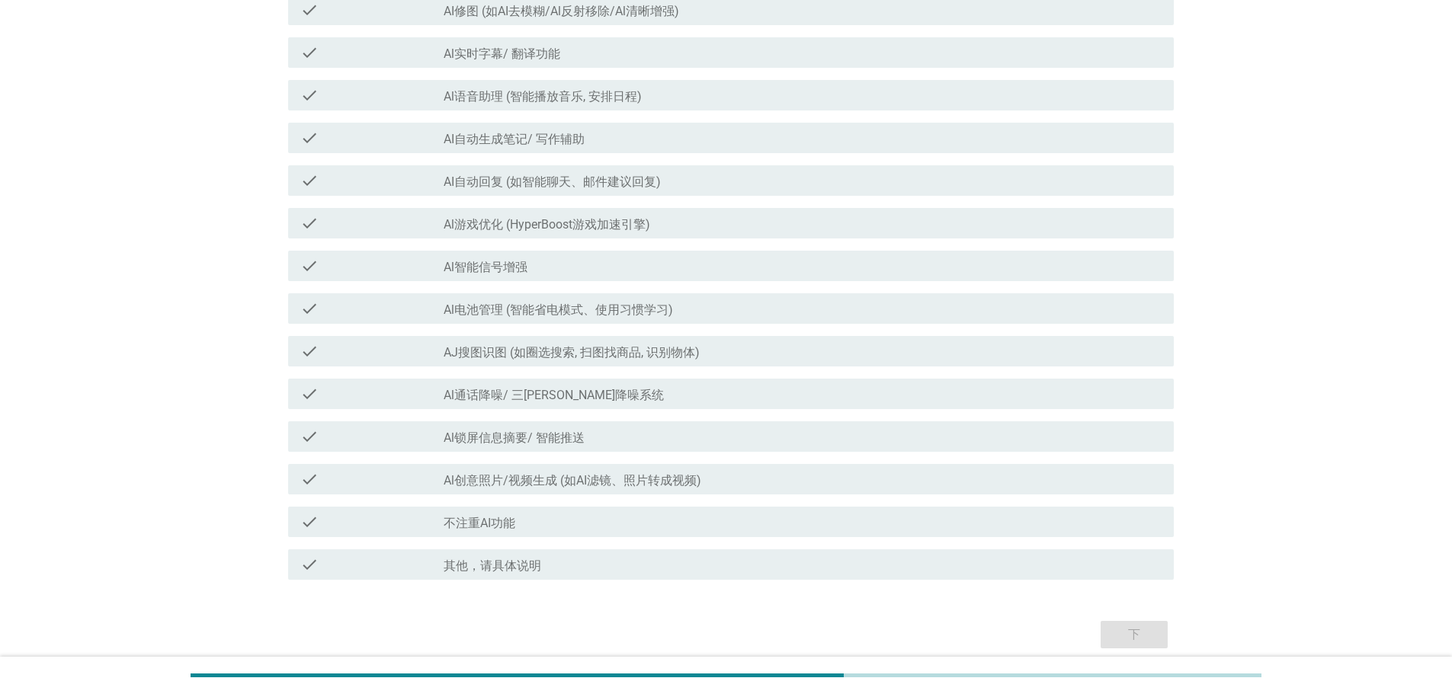
scroll to position [0, 0]
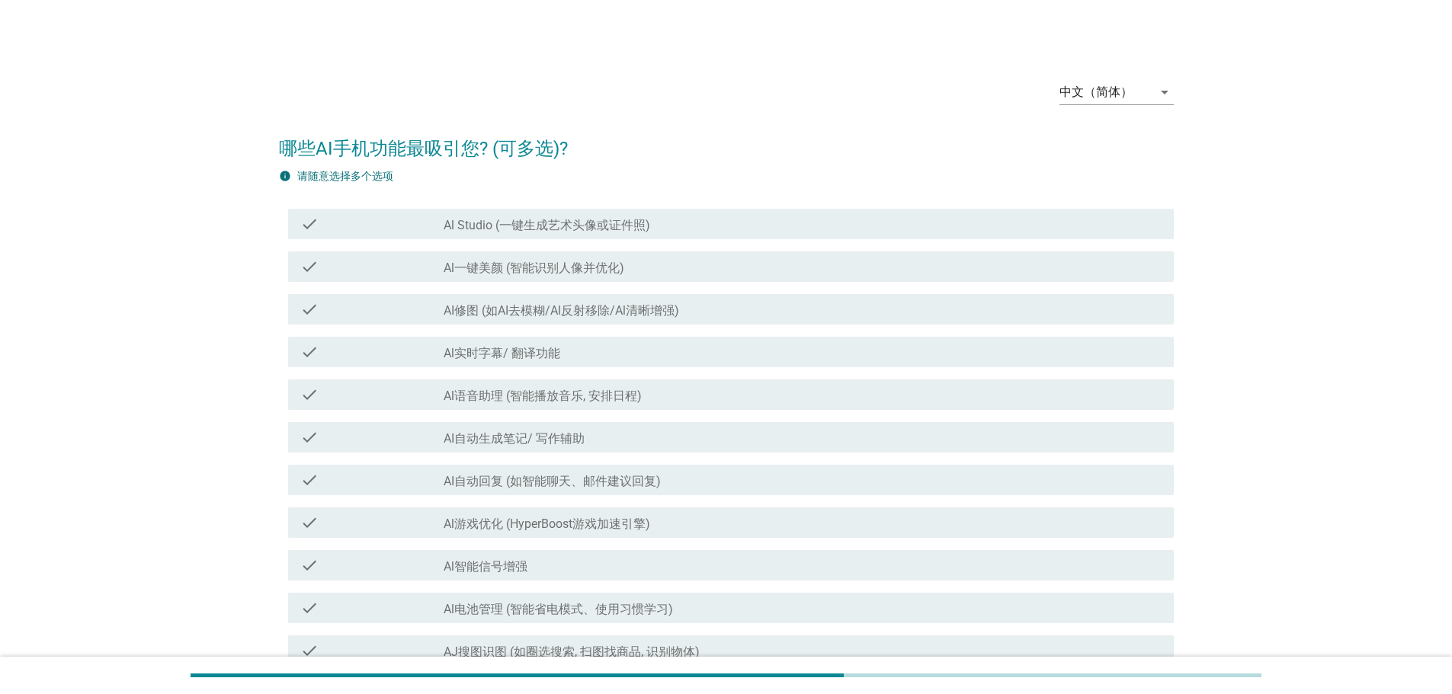
click at [898, 366] on div "check check_box_outline_blank Al实时字幕/ 翻译功能" at bounding box center [730, 352] width 885 height 30
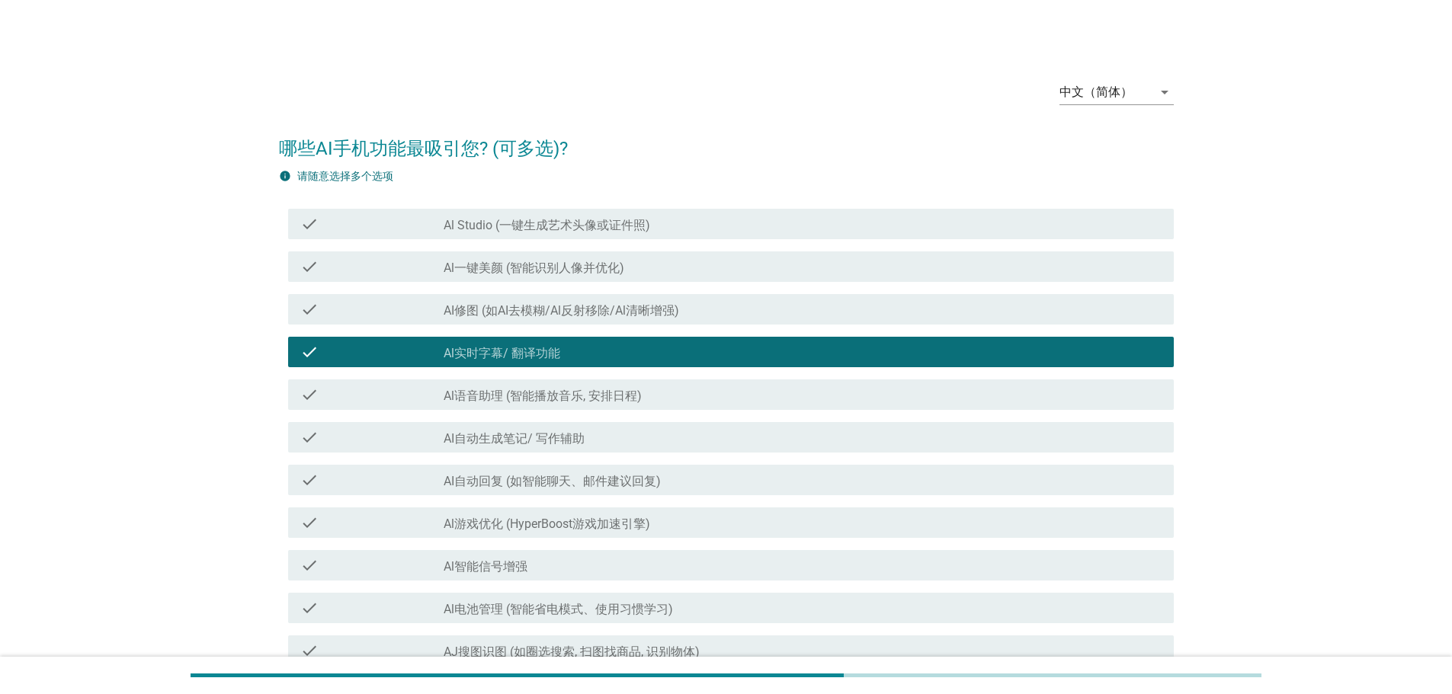
click at [862, 439] on div "check_box_outline_blank AI自动生成笔记/ 写作辅助" at bounding box center [802, 437] width 718 height 18
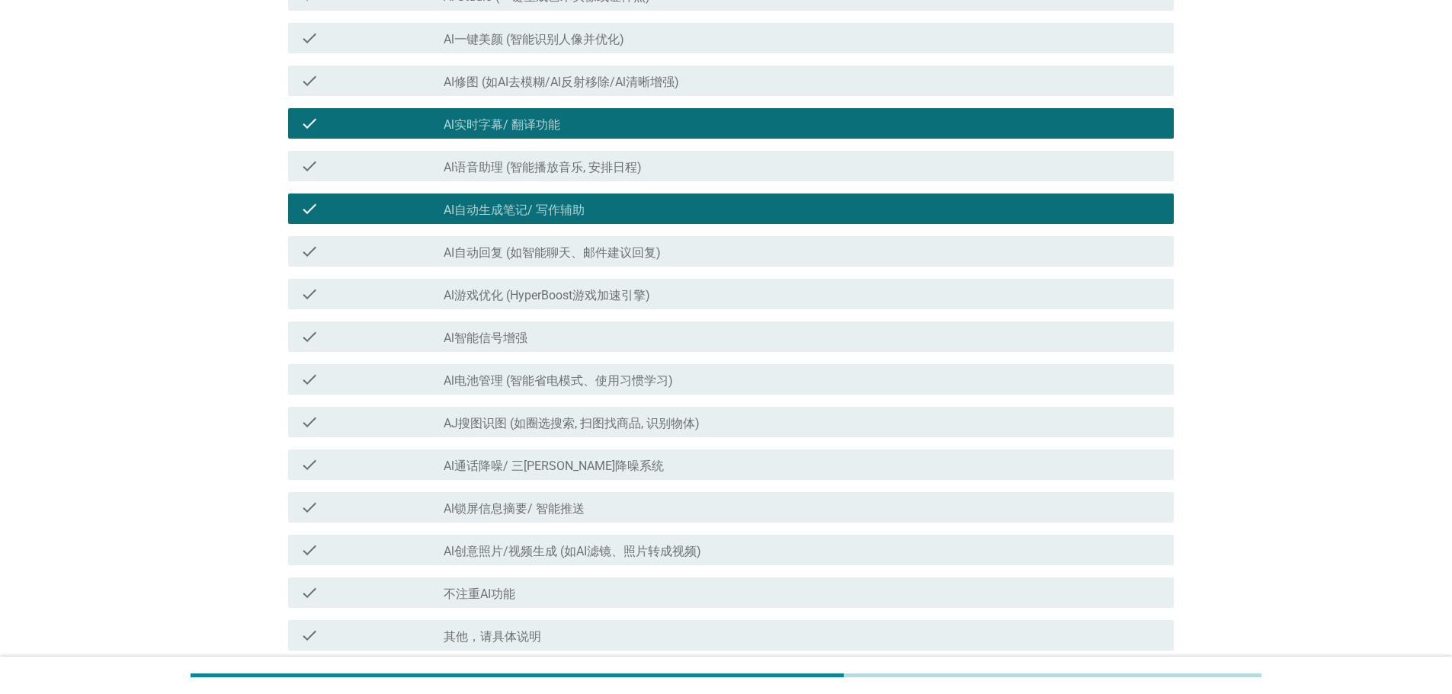
click at [869, 506] on div "check_box_outline_blank Al锁屏信息摘要/ 智能推送" at bounding box center [802, 507] width 718 height 18
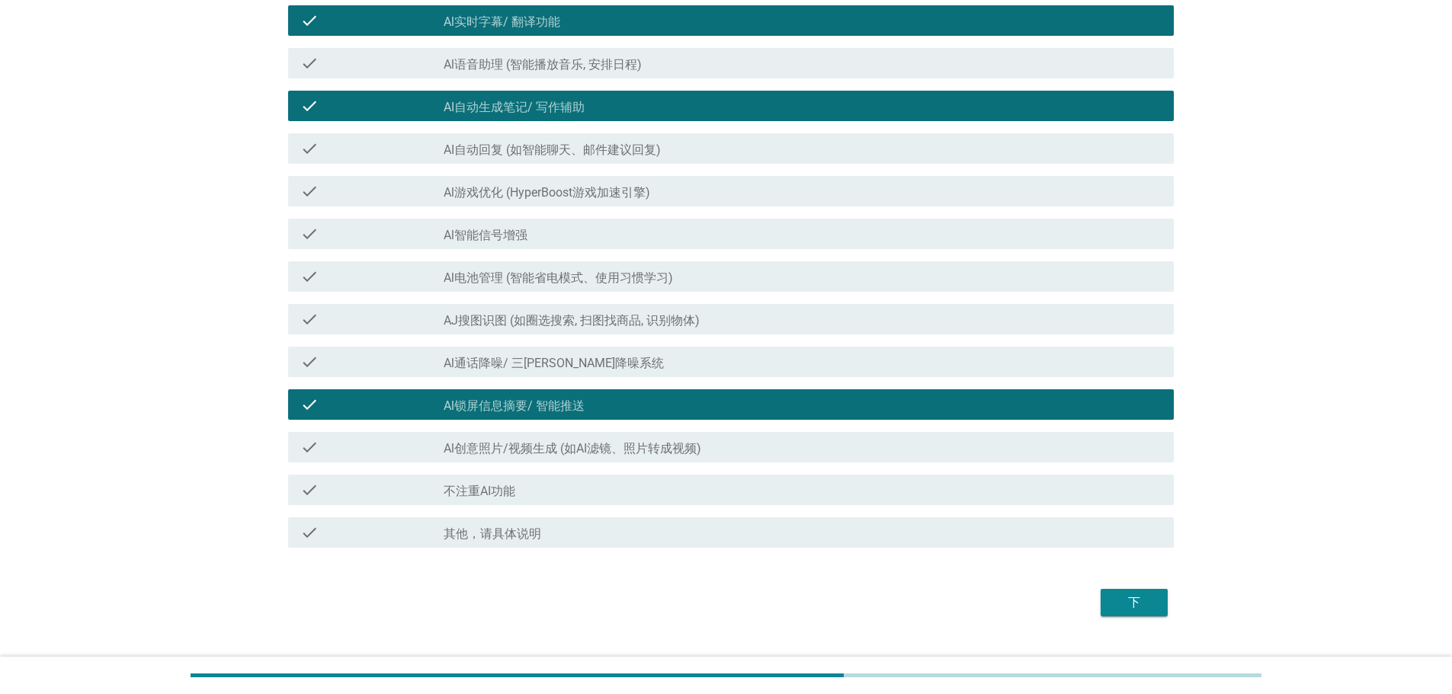
scroll to position [363, 0]
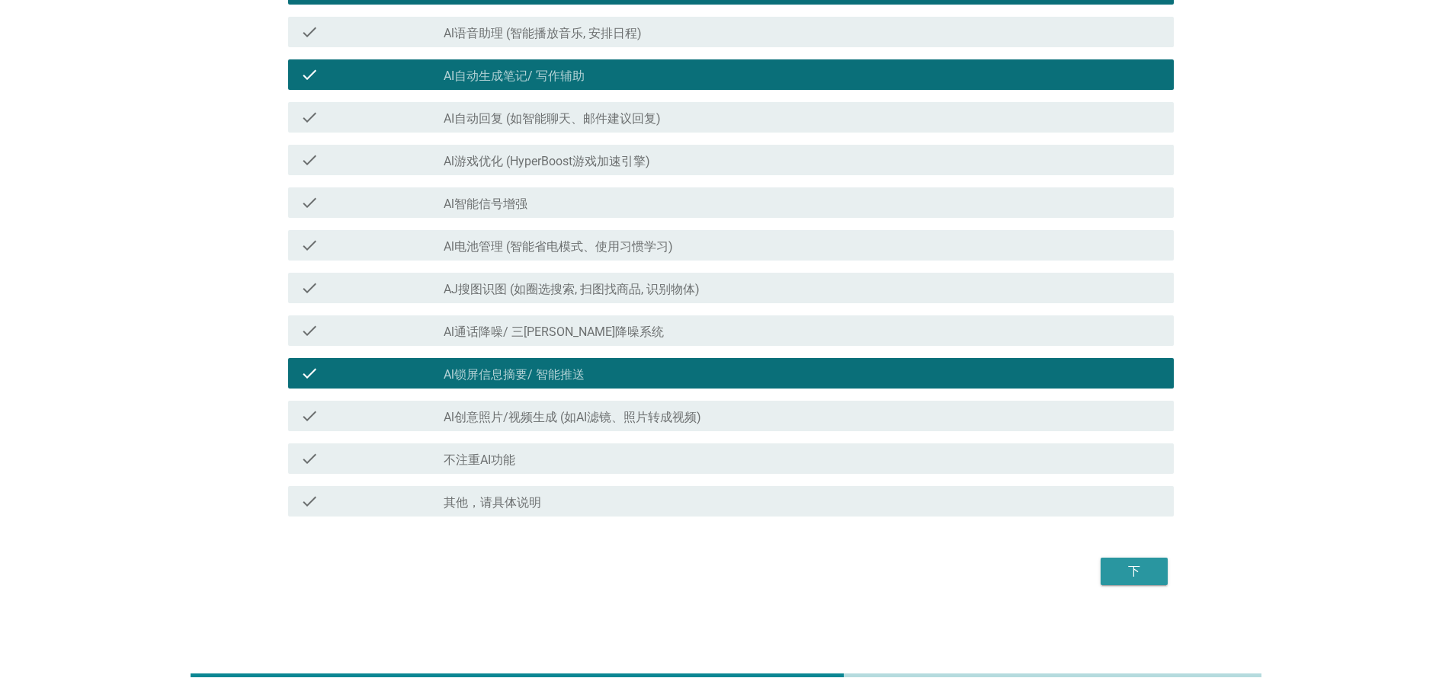
click at [1129, 570] on div "下" at bounding box center [1134, 571] width 43 height 18
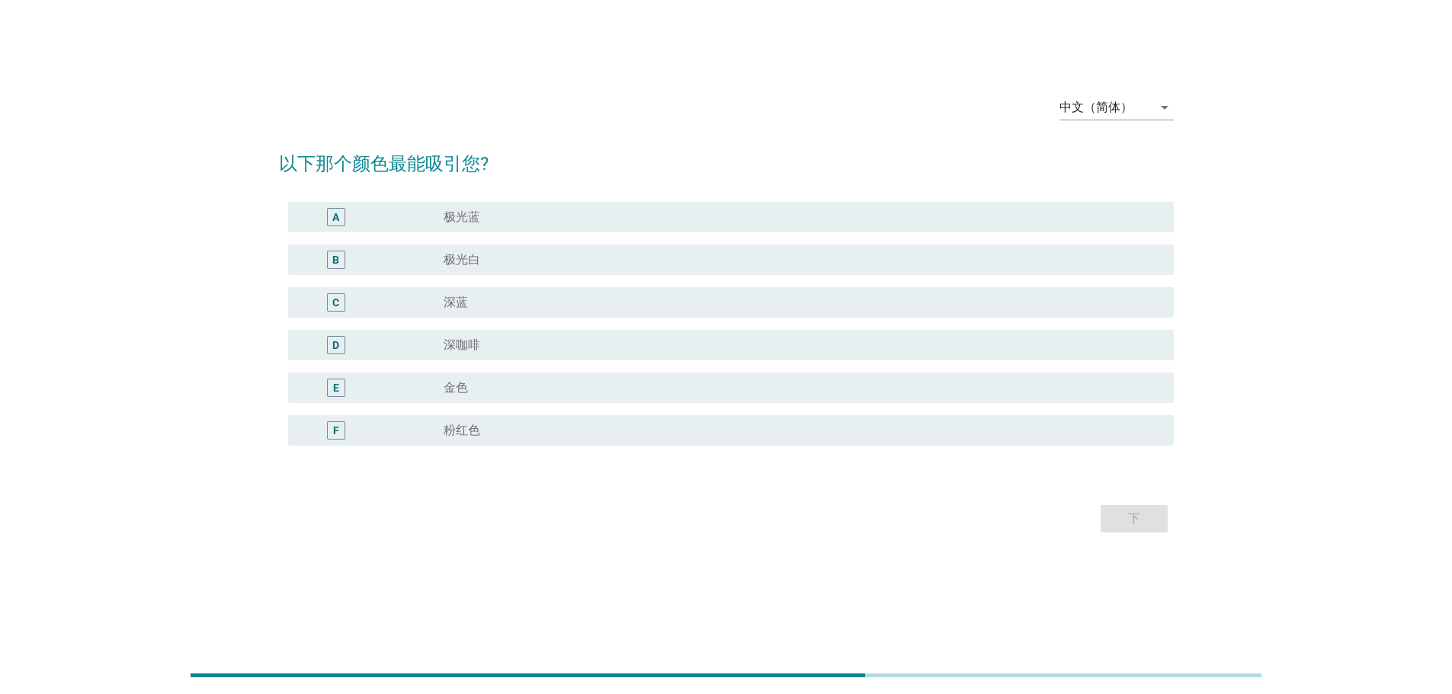
scroll to position [0, 0]
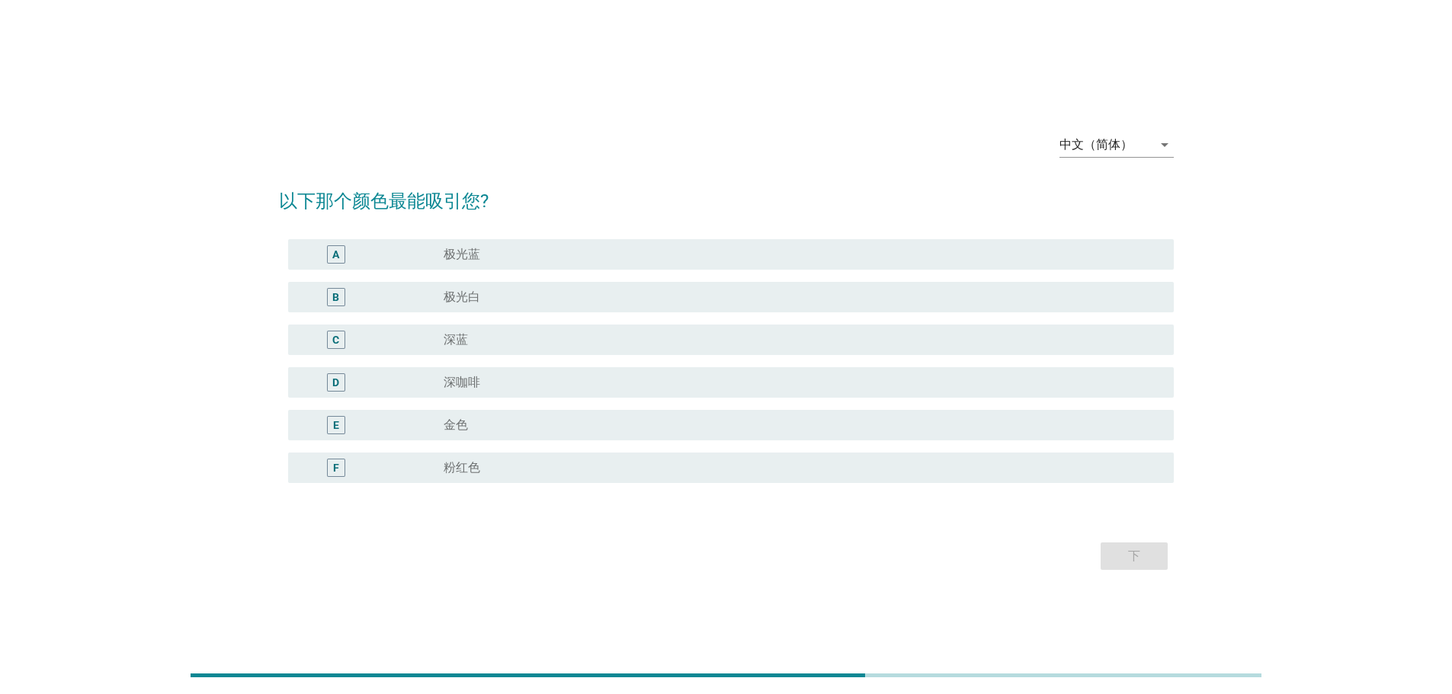
click at [581, 312] on div "B radio_button_unchecked 极光白" at bounding box center [730, 297] width 885 height 30
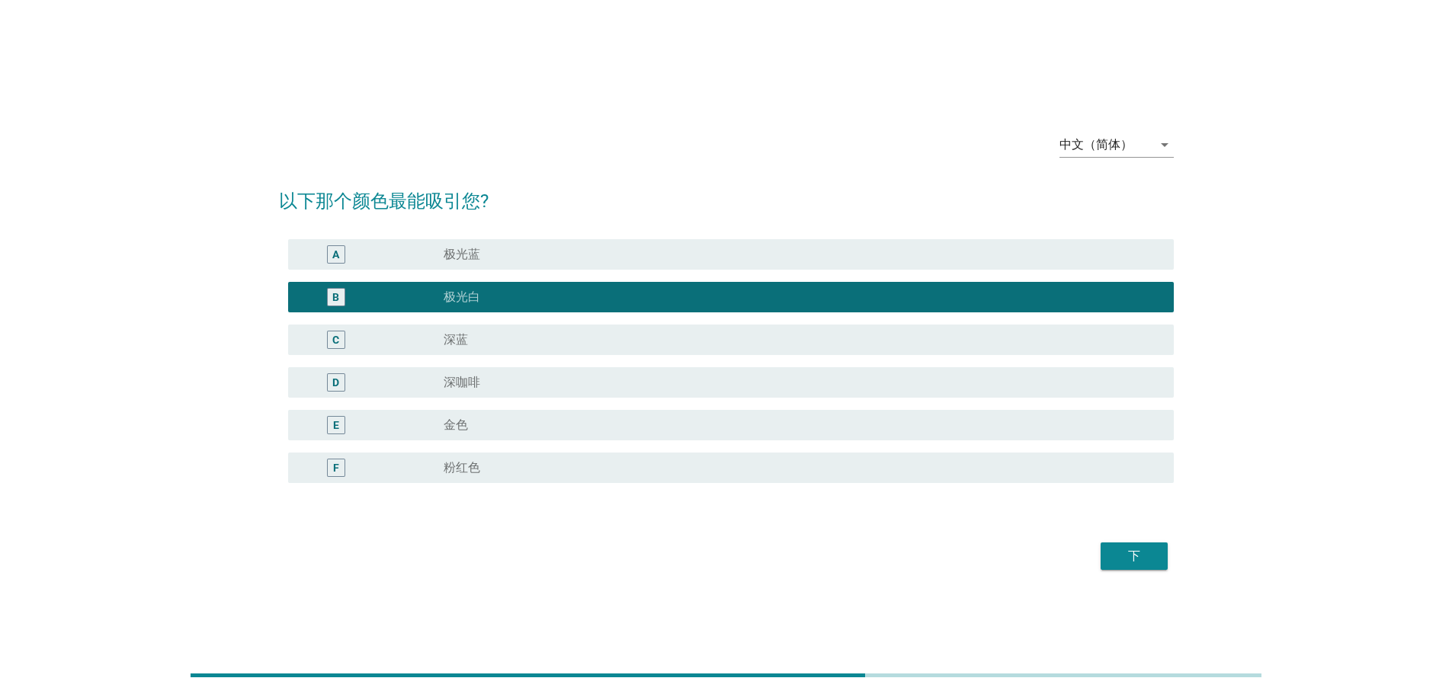
click at [530, 441] on div "E radio_button_unchecked 金色" at bounding box center [726, 425] width 895 height 43
click at [485, 427] on div "radio_button_unchecked 金色" at bounding box center [796, 425] width 706 height 15
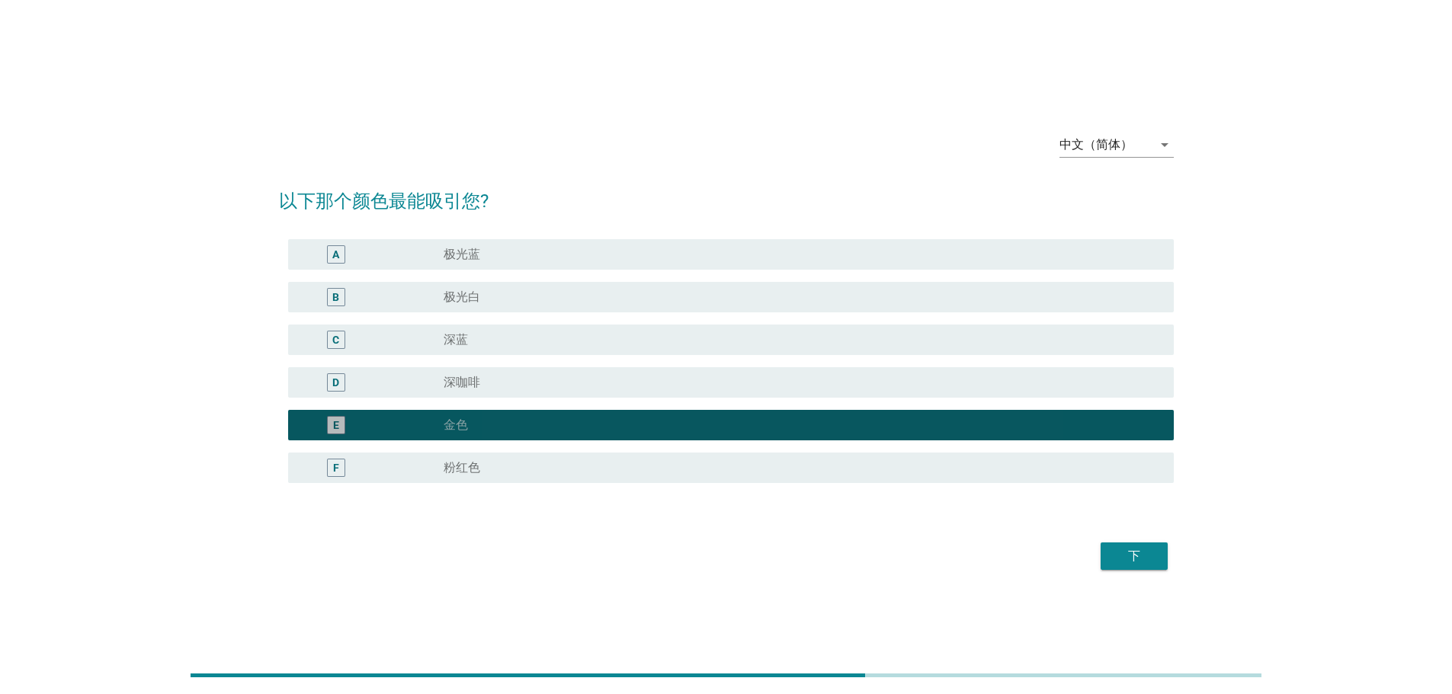
click at [513, 388] on div "radio_button_unchecked 深咖啡" at bounding box center [796, 382] width 706 height 15
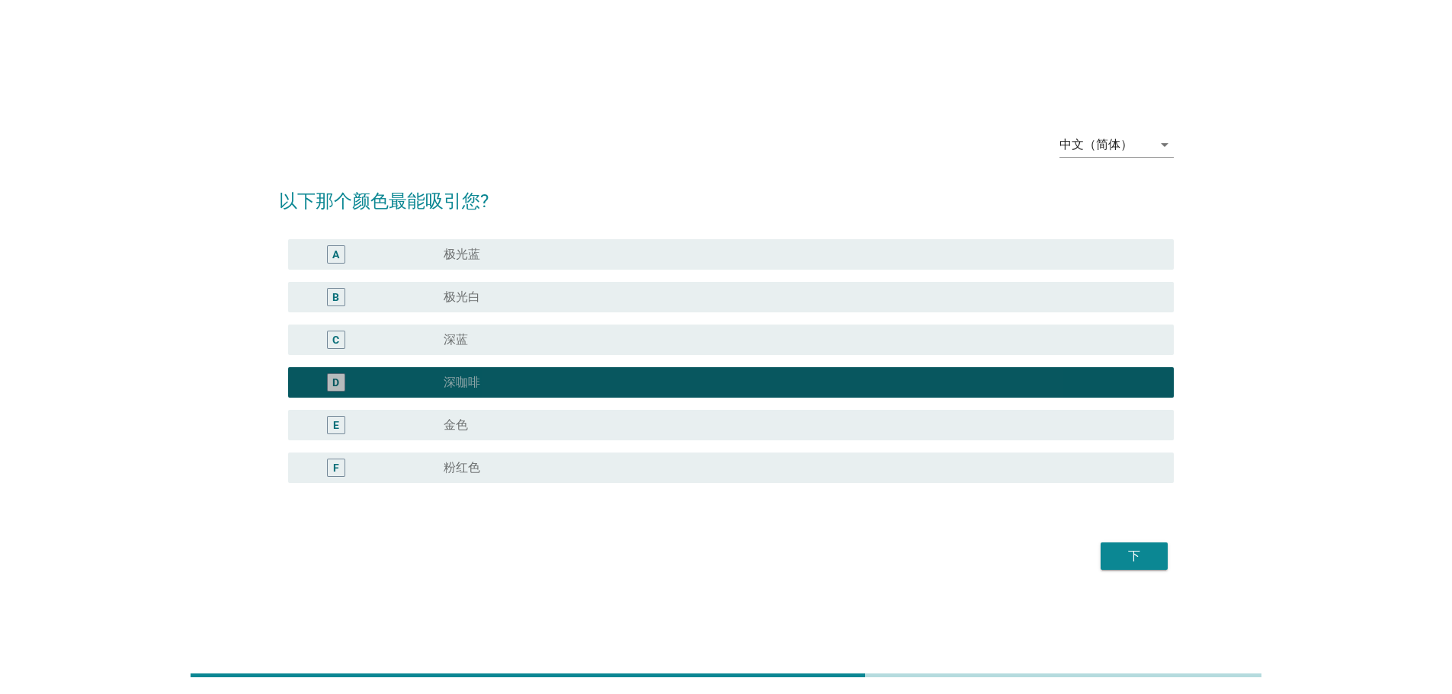
click at [517, 350] on div "C radio_button_unchecked 深蓝" at bounding box center [730, 340] width 885 height 30
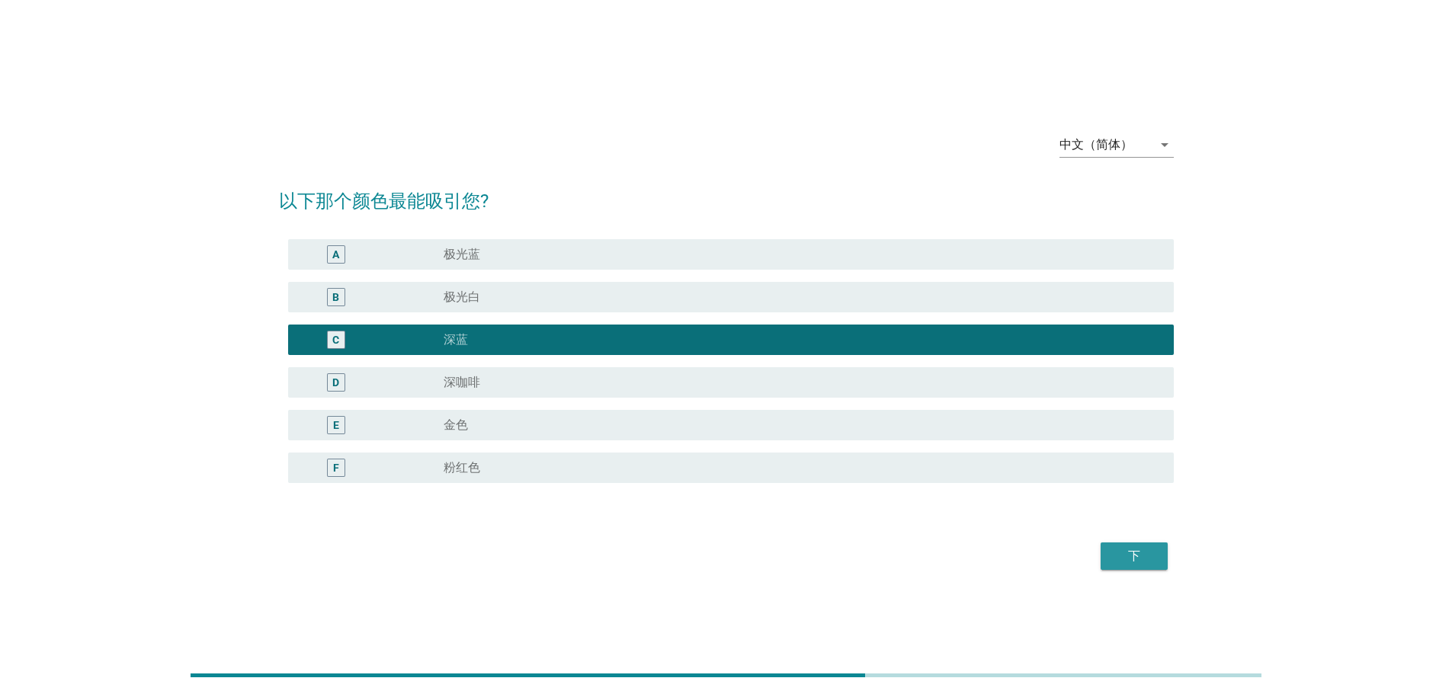
click at [1113, 553] on div "下" at bounding box center [1134, 556] width 43 height 18
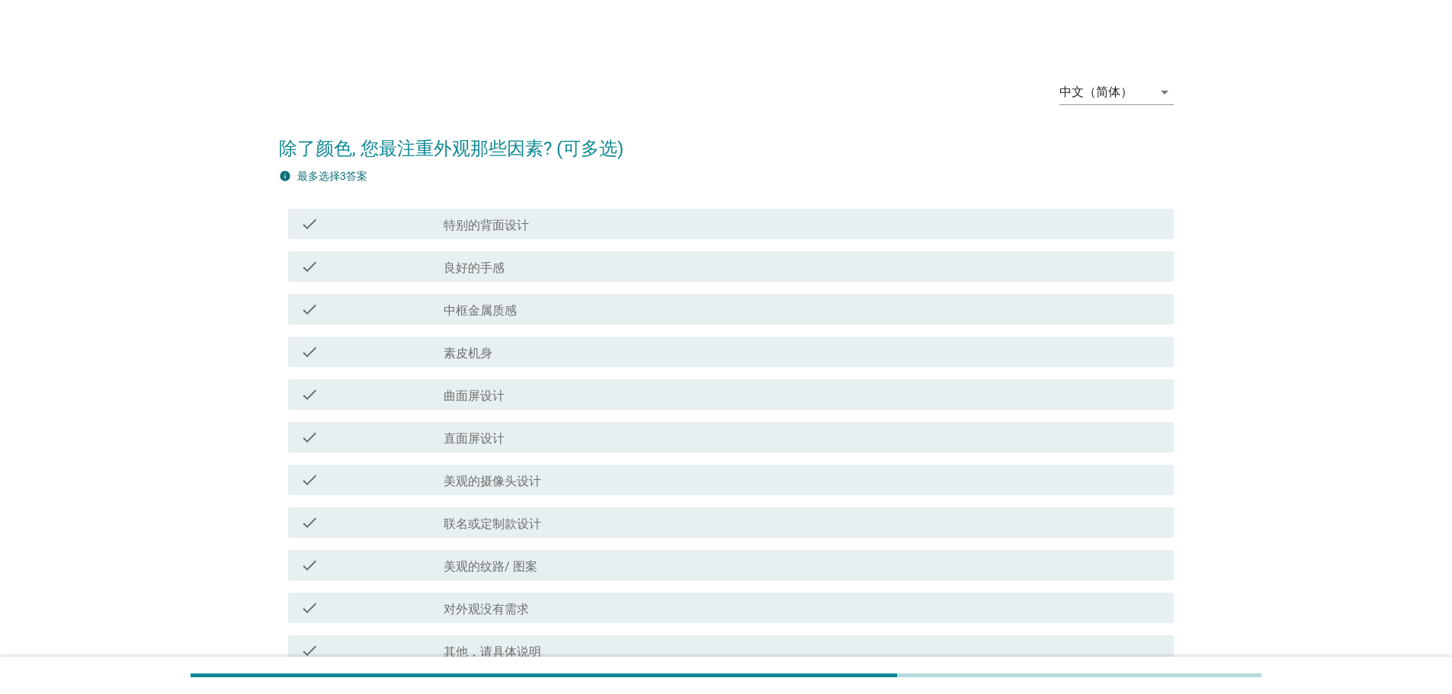
click at [634, 567] on div "check_box_outline_blank 美观的纹路/ 图案" at bounding box center [802, 565] width 718 height 18
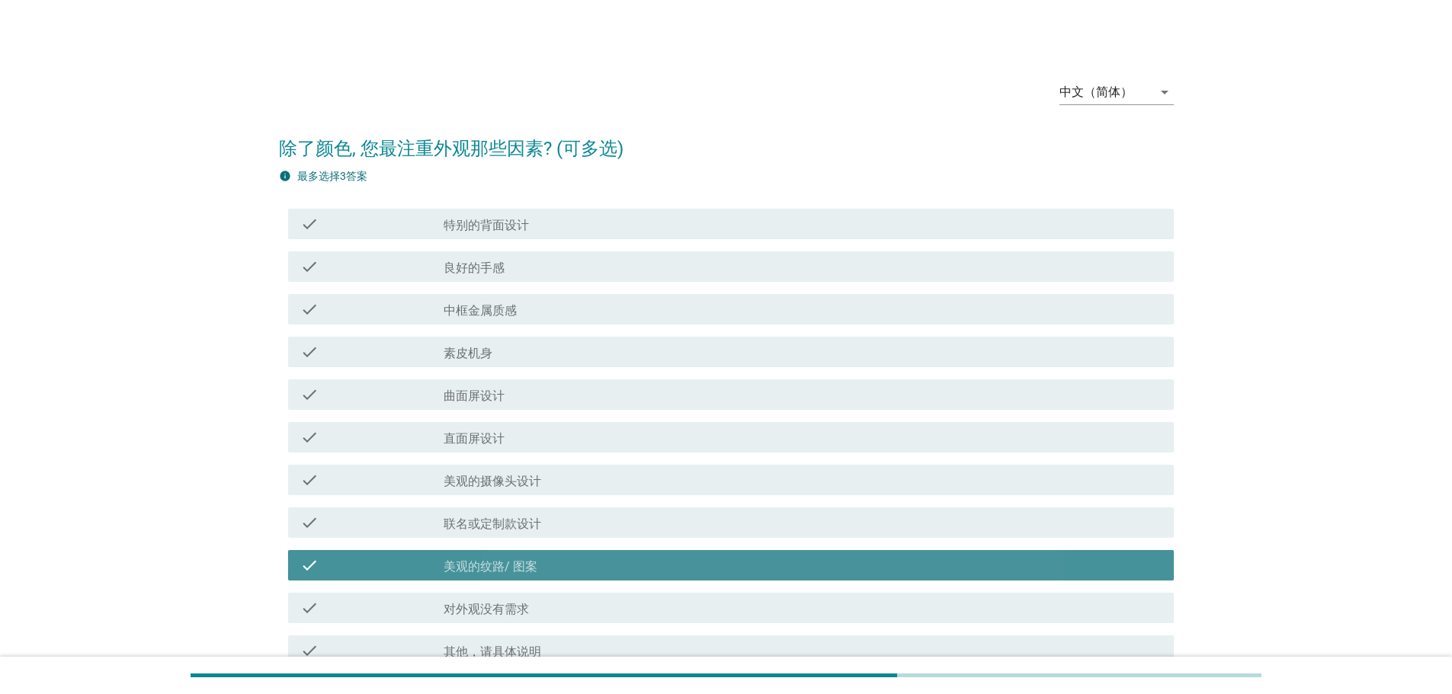
click at [669, 518] on div "check_box_outline_blank 联名或定制款设计" at bounding box center [802, 523] width 718 height 18
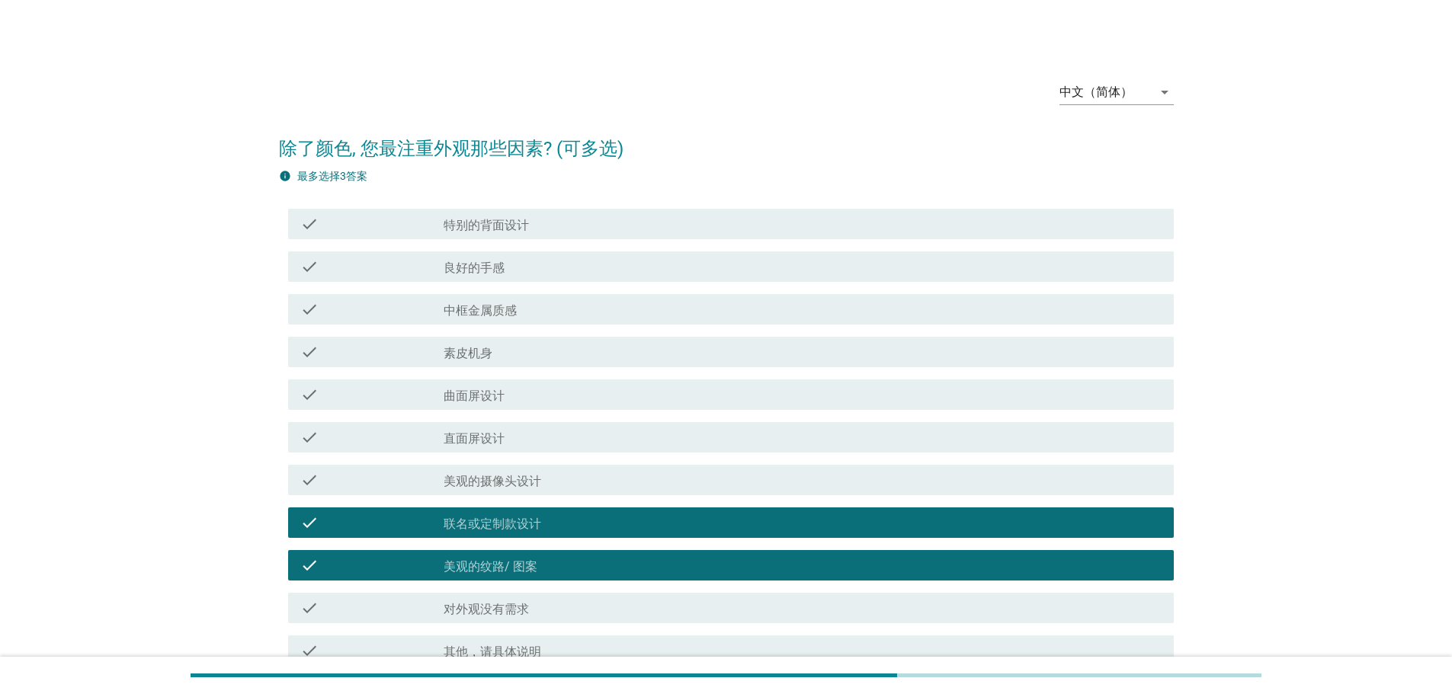
click at [666, 491] on div "check check_box_outline_blank 美观的摄像头设计" at bounding box center [730, 480] width 885 height 30
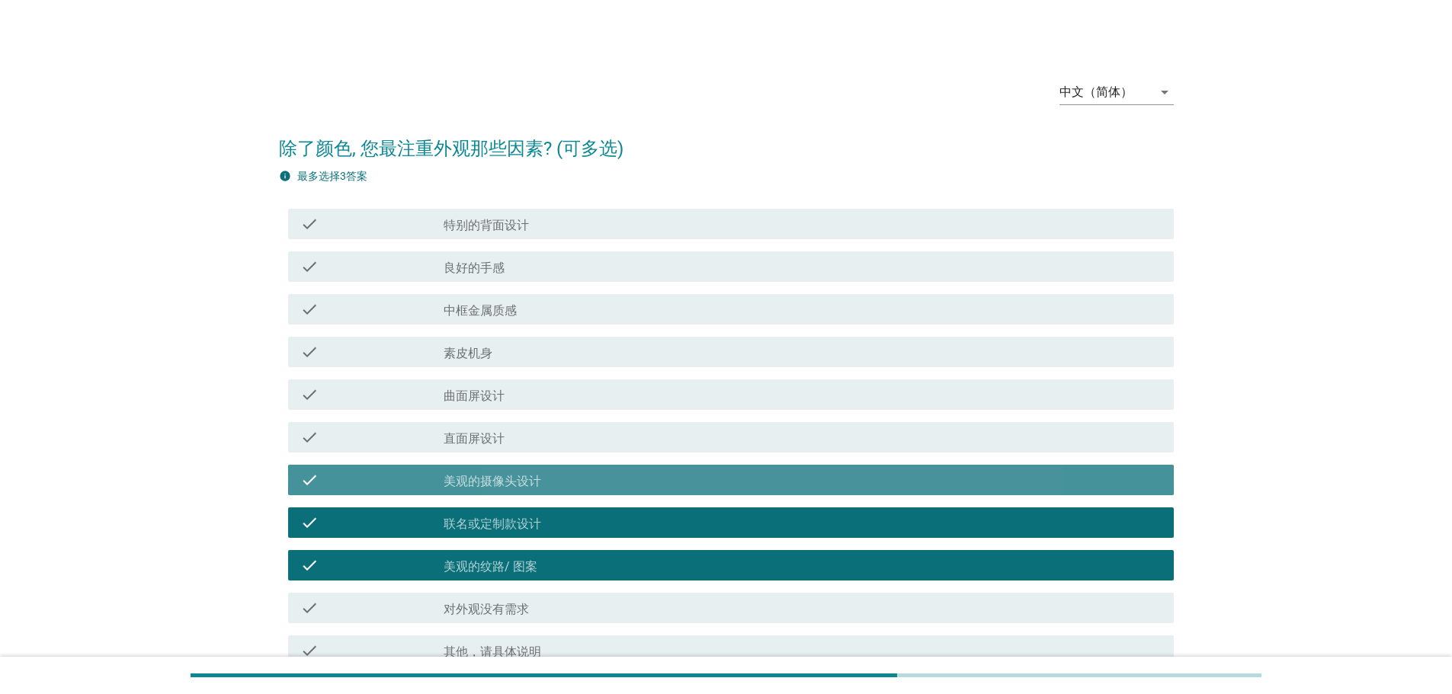
click at [634, 437] on div "check_box_outline_blank 直面屏设计" at bounding box center [802, 437] width 718 height 18
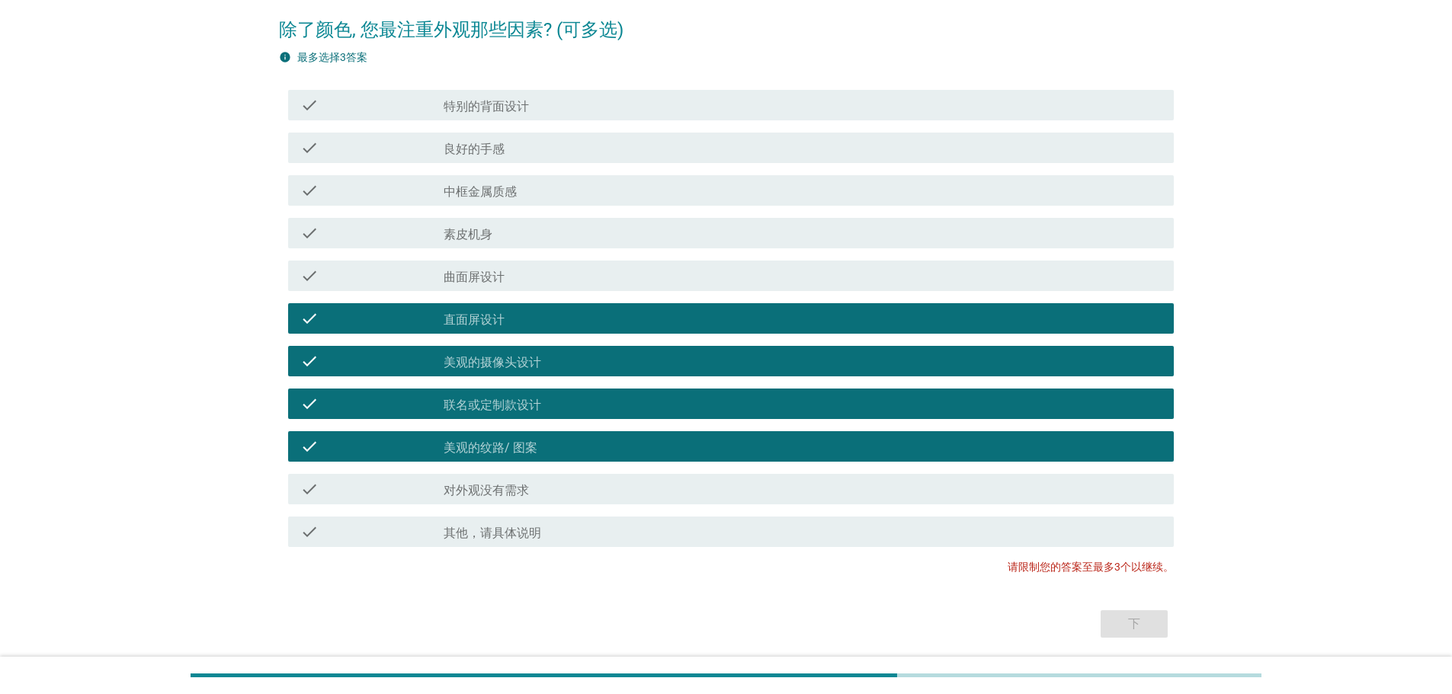
scroll to position [171, 0]
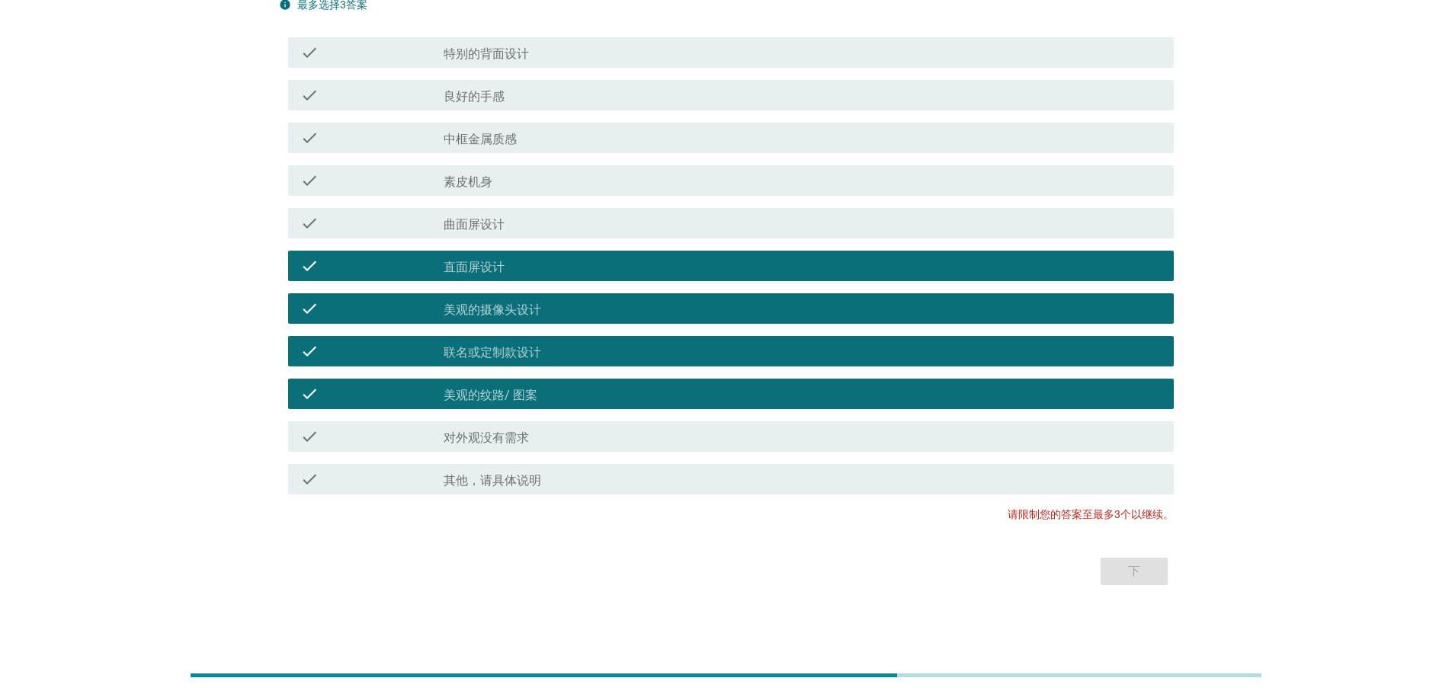
click at [1099, 391] on div "check_box_outline_blank 美观的纹路/ 图案" at bounding box center [802, 394] width 718 height 18
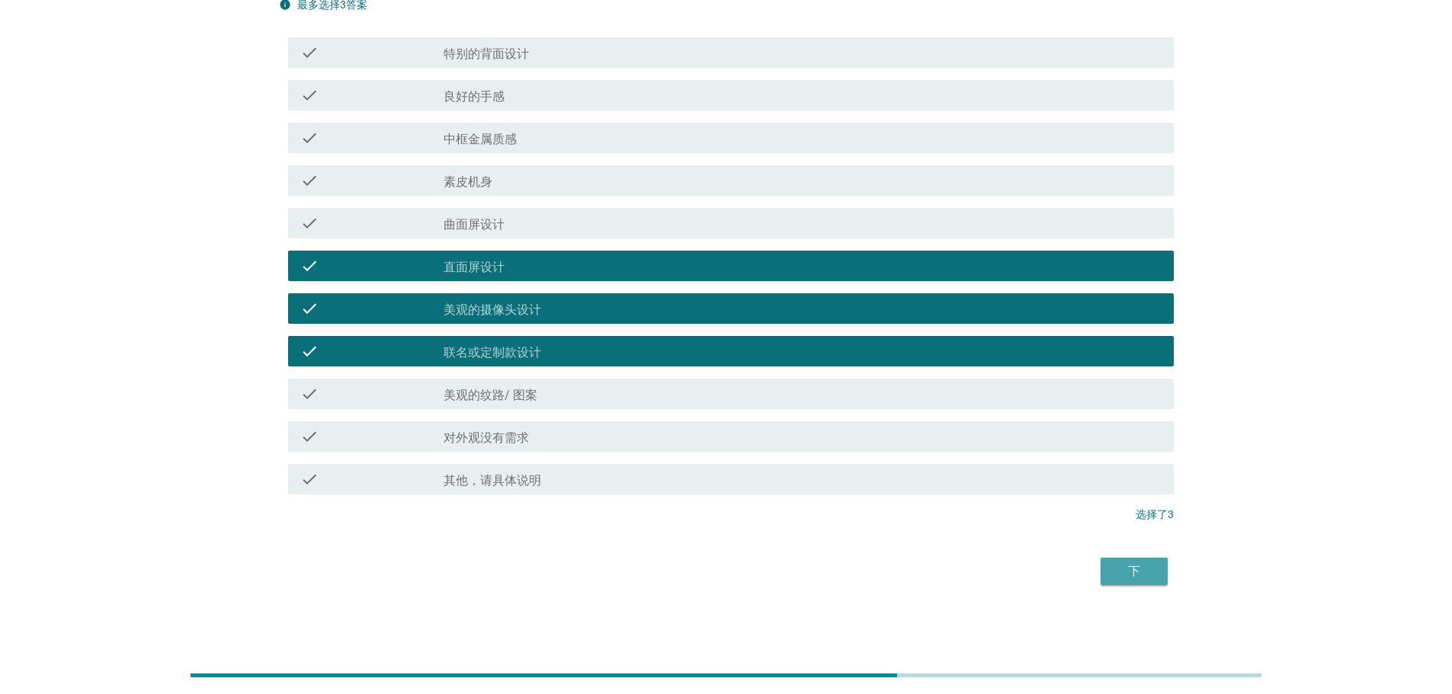
click at [1131, 566] on div "下" at bounding box center [1134, 571] width 43 height 18
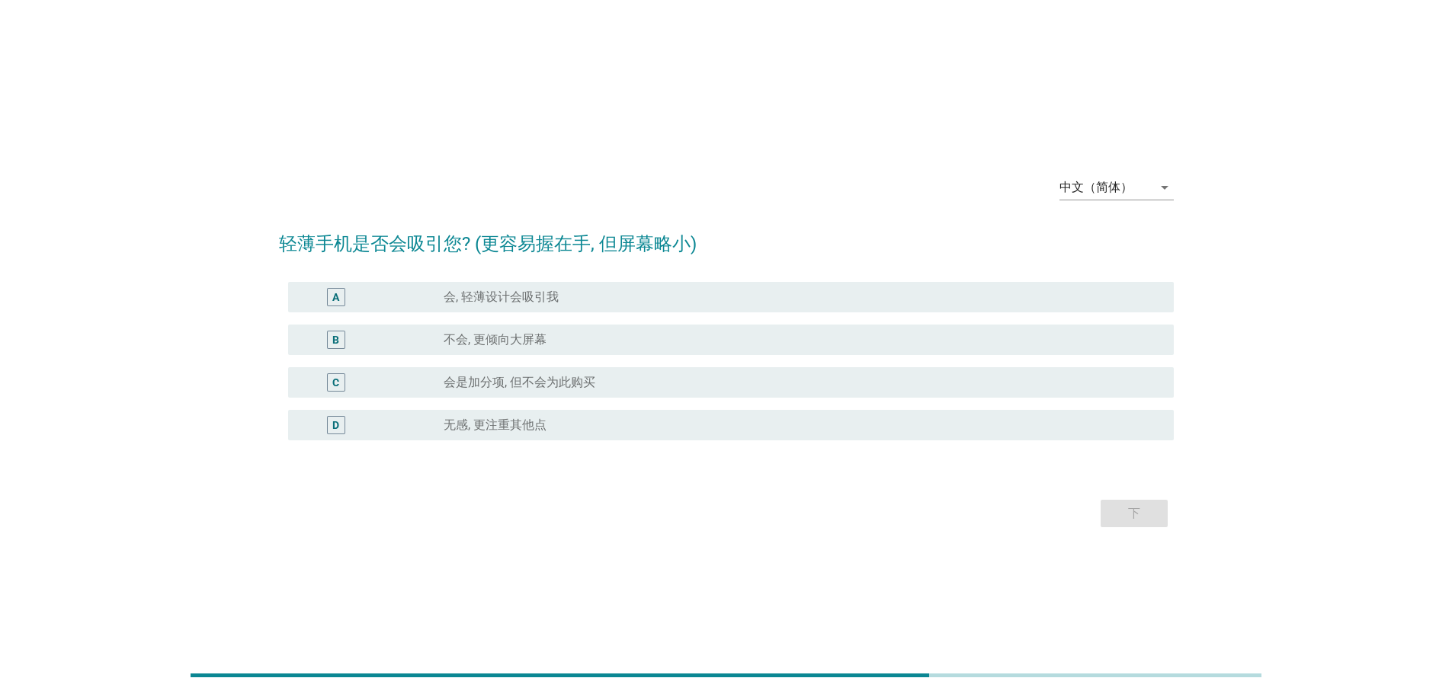
drag, startPoint x: 481, startPoint y: 427, endPoint x: 501, endPoint y: 389, distance: 42.6
click at [480, 427] on label "无感, 更注重其他点" at bounding box center [494, 425] width 103 height 15
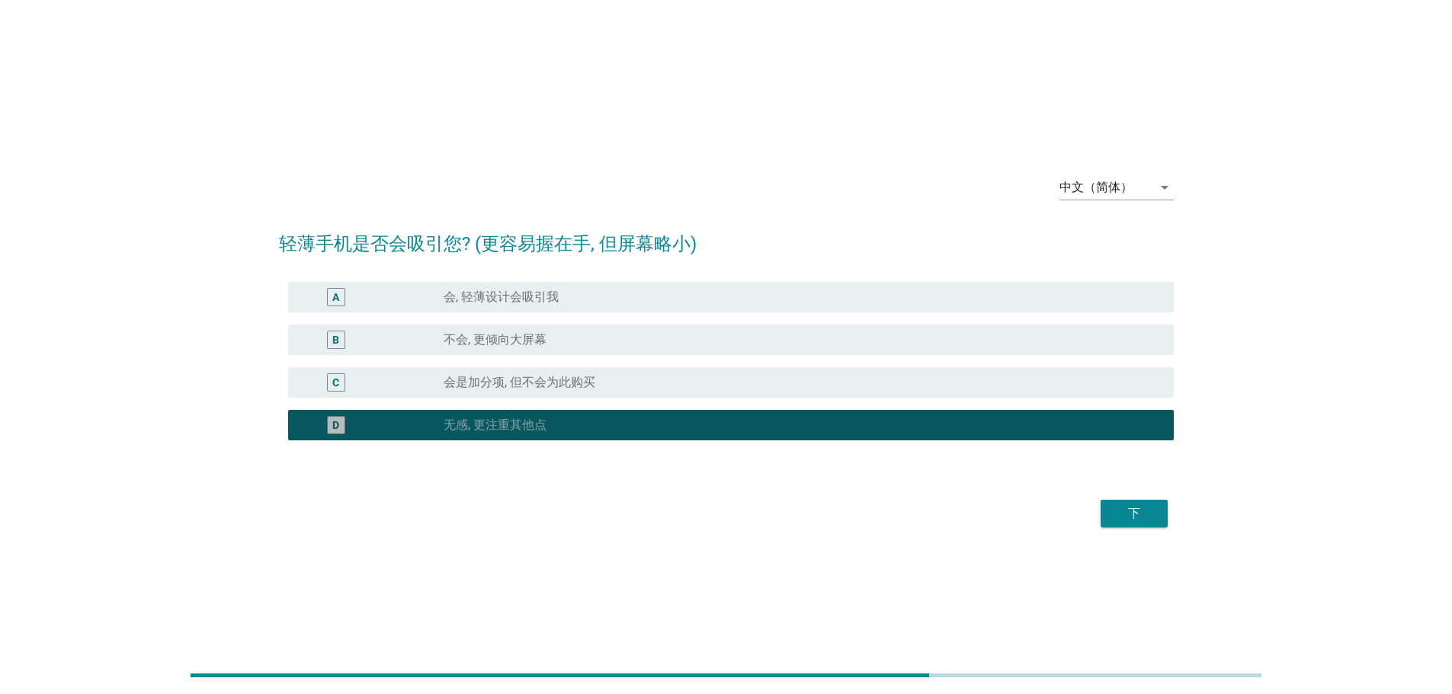
click at [511, 377] on label "会是加分项, 但不会为此购买" at bounding box center [519, 382] width 152 height 15
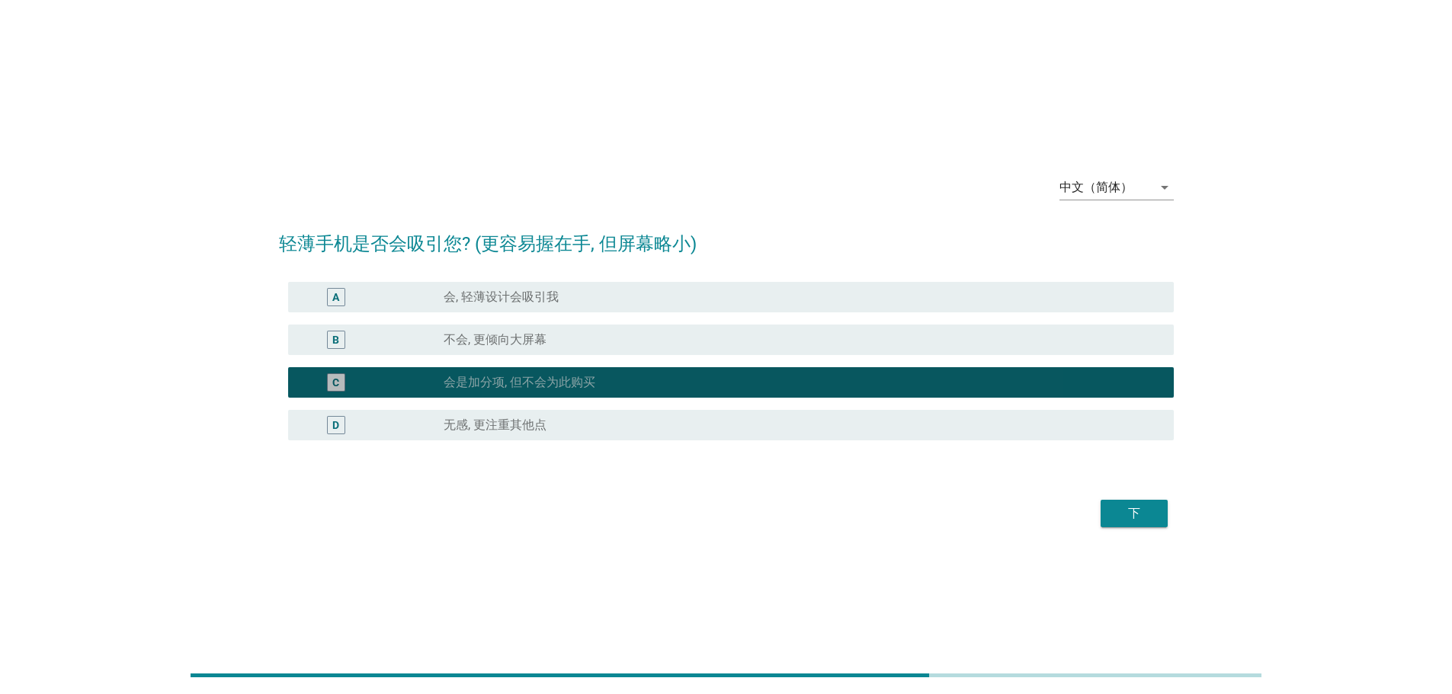
click at [531, 343] on label "不会, 更倾向大屏幕" at bounding box center [494, 339] width 103 height 15
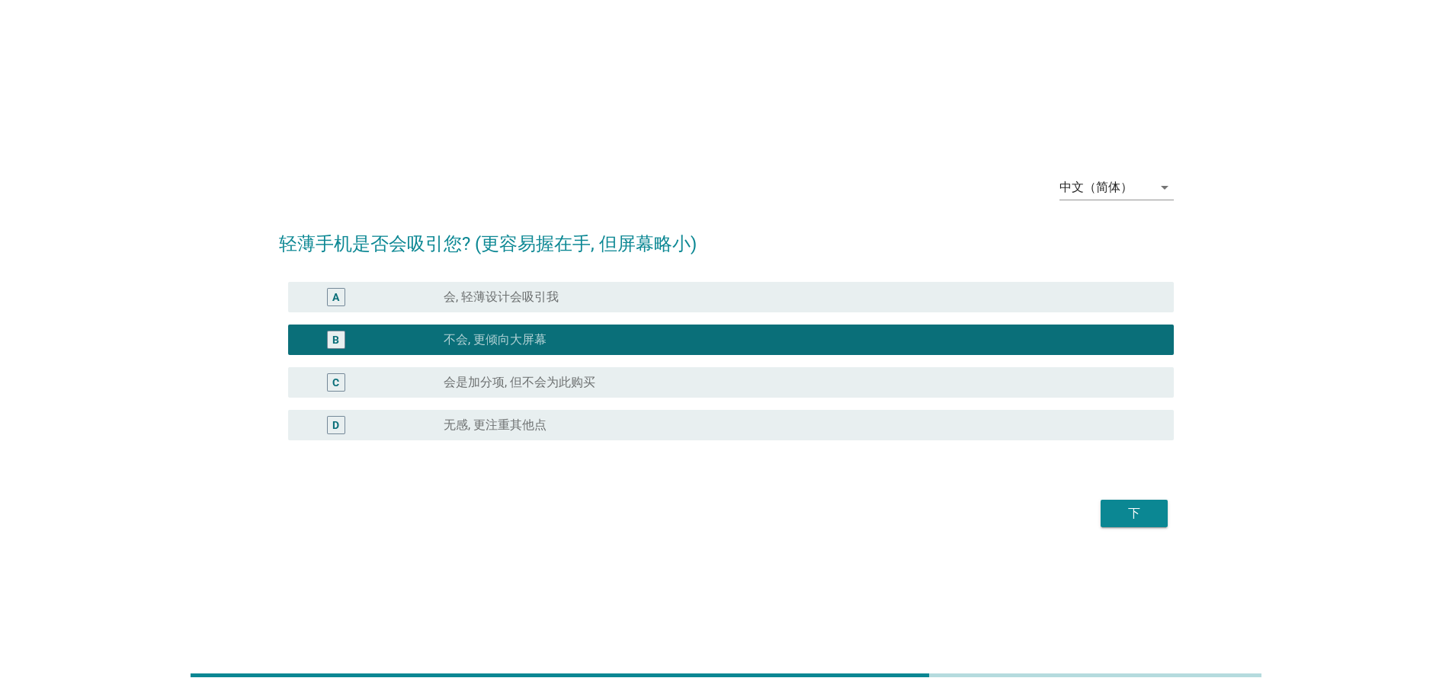
click at [1116, 514] on div "下" at bounding box center [1134, 513] width 43 height 18
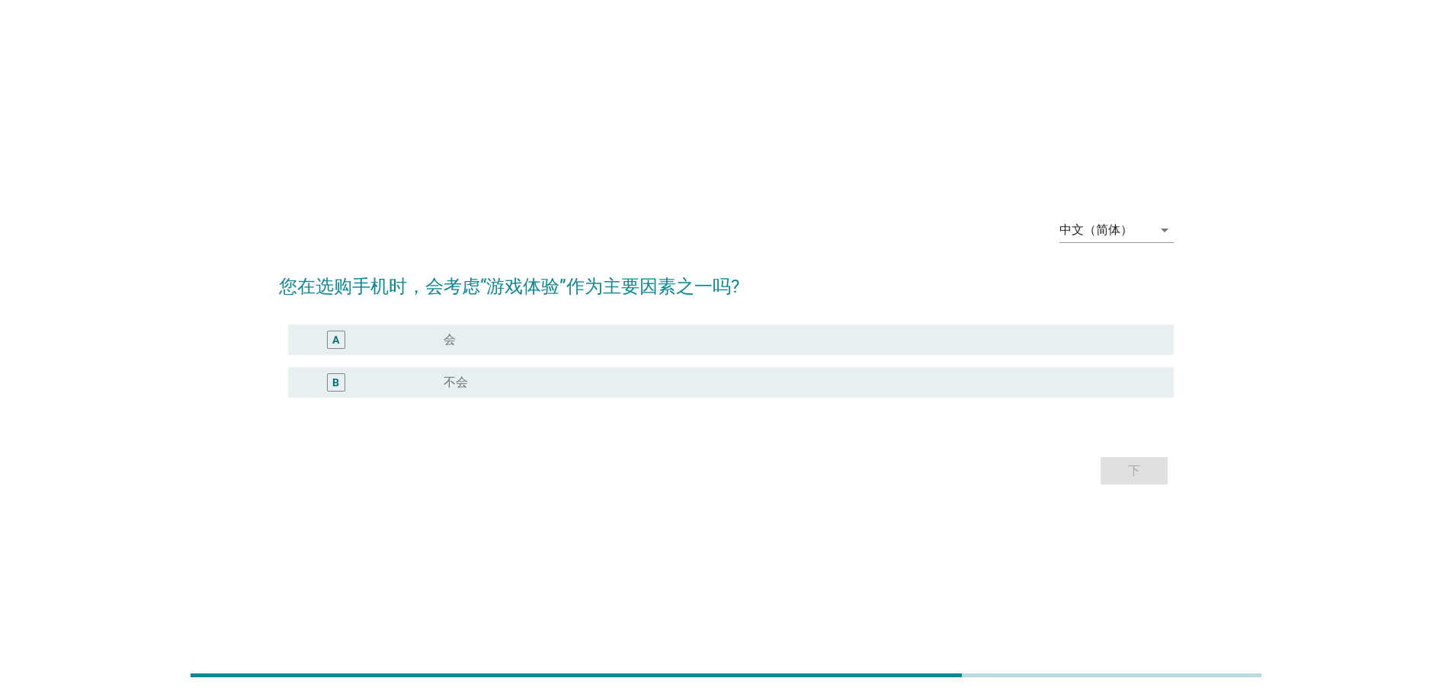
click at [584, 347] on div "radio_button_unchecked 会" at bounding box center [796, 339] width 706 height 15
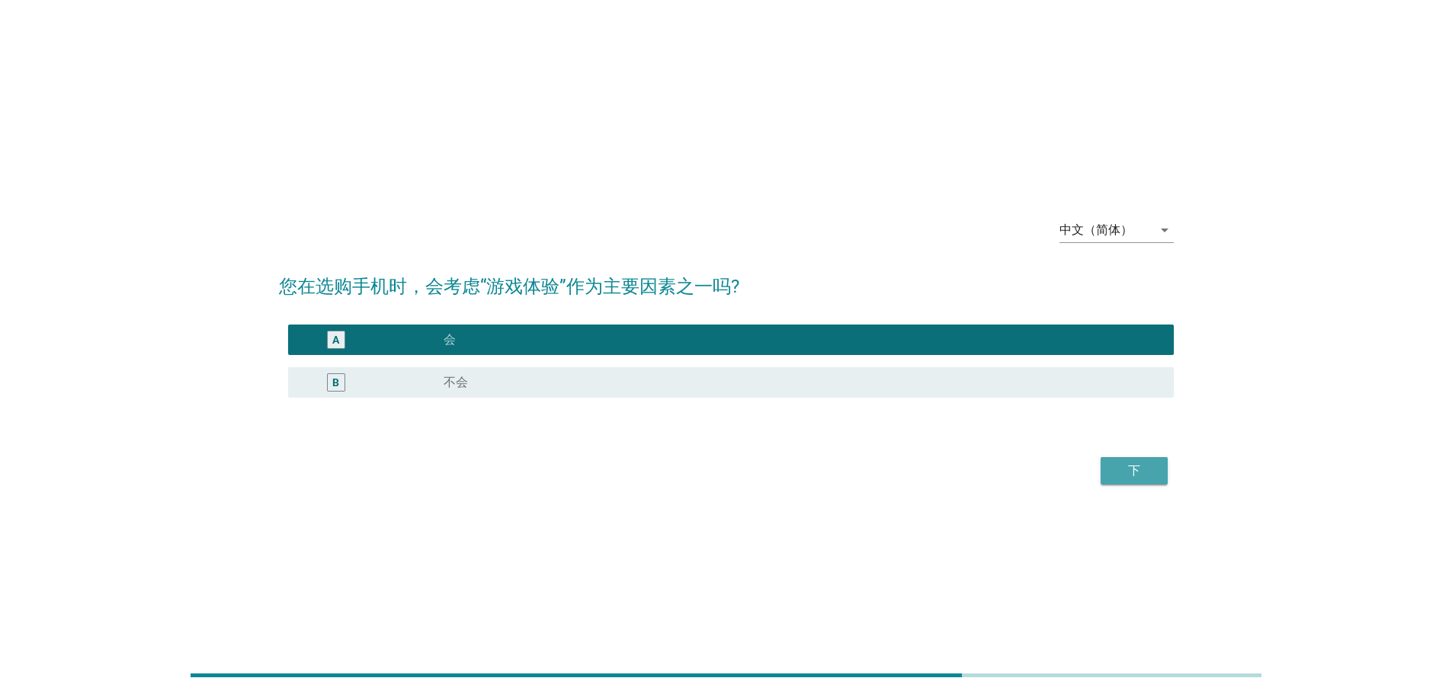
click at [1135, 468] on div "下" at bounding box center [1134, 471] width 43 height 18
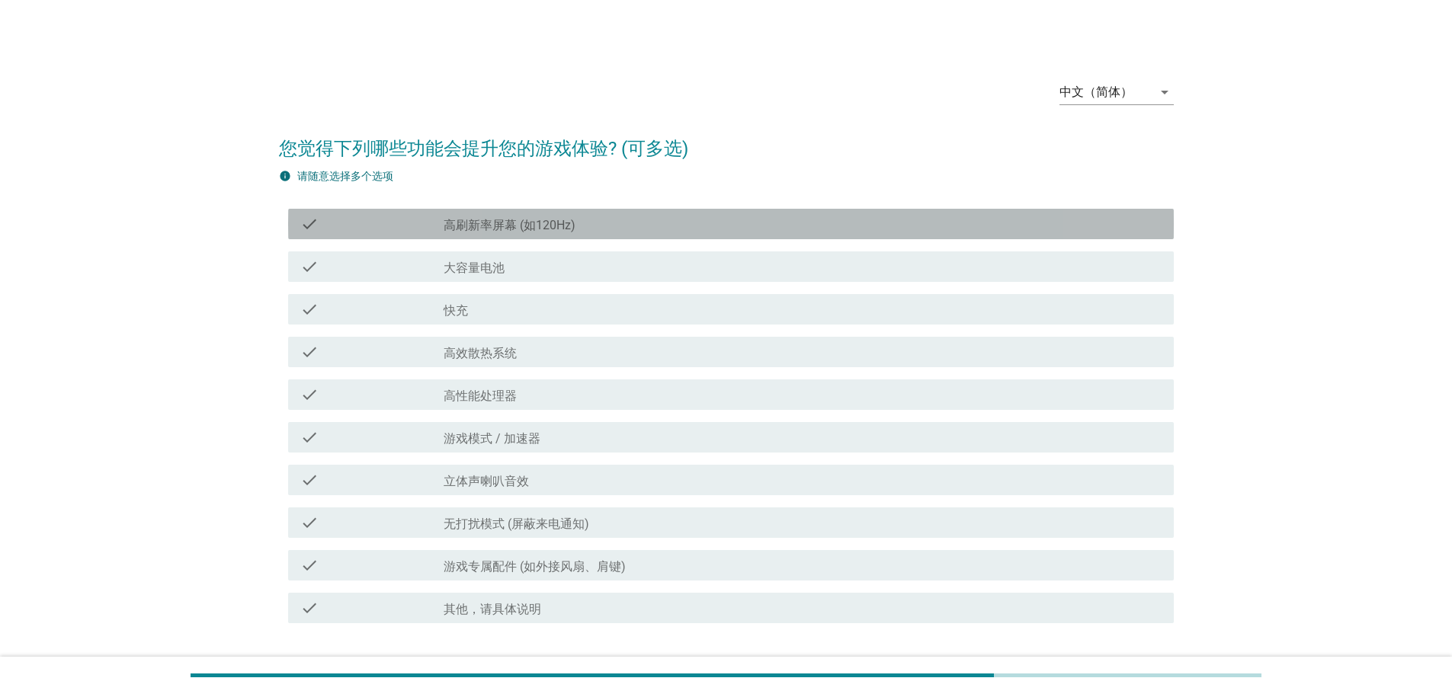
click at [590, 225] on div "check_box_outline_blank 高刷新率屏幕 (如120Hz)" at bounding box center [802, 224] width 718 height 18
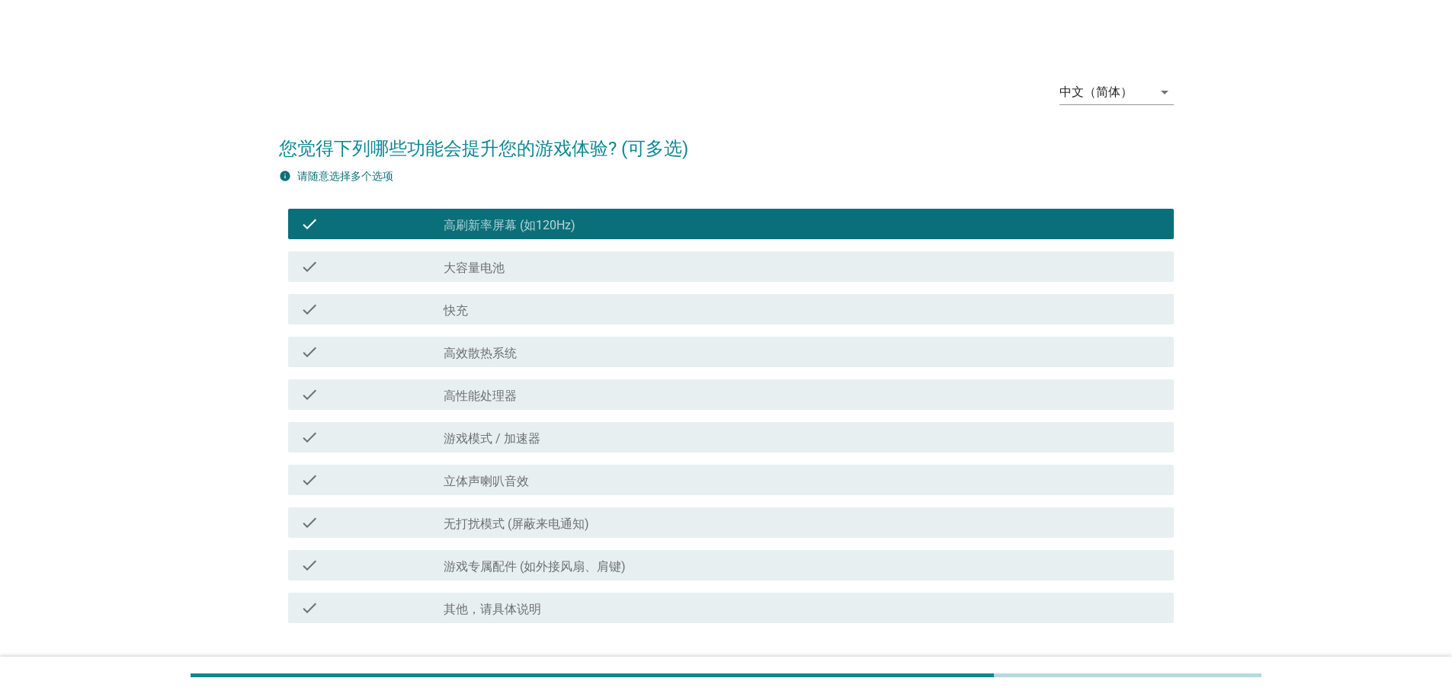
click at [536, 267] on div "check_box_outline_blank 大容量电池" at bounding box center [802, 267] width 718 height 18
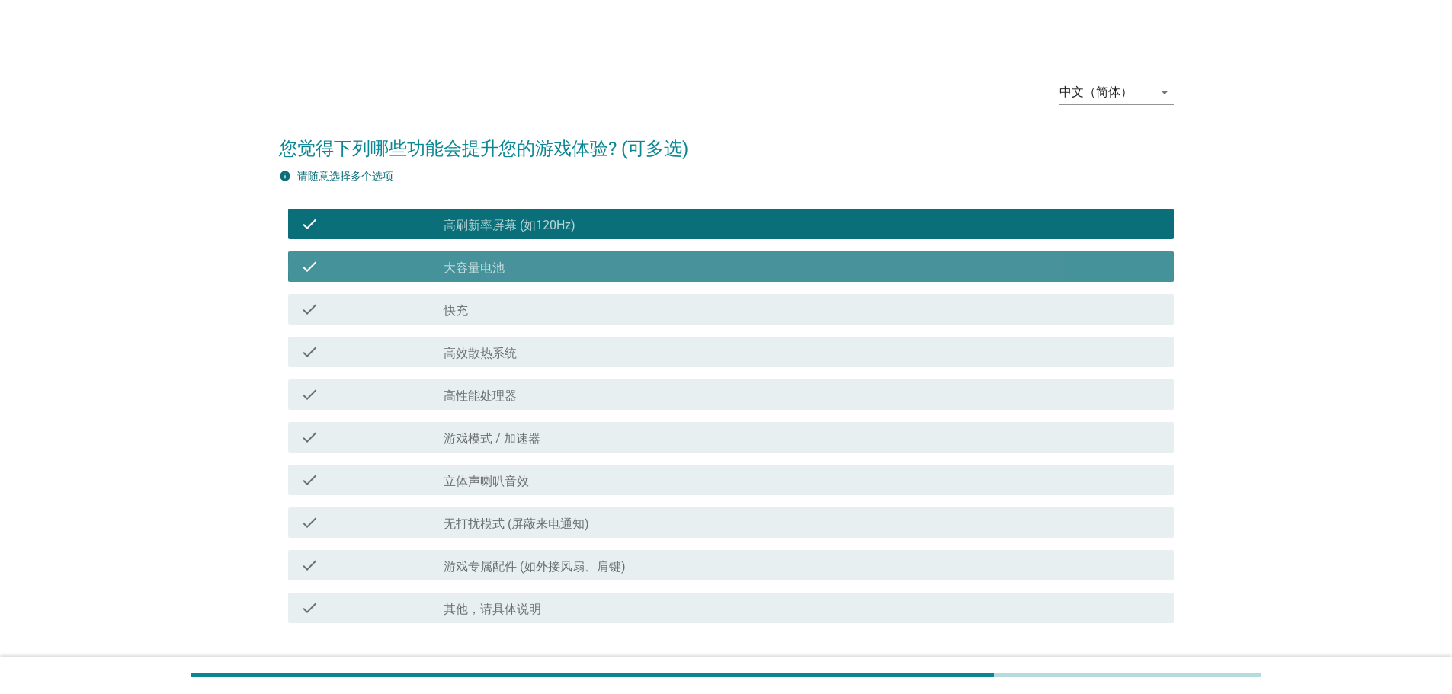
click at [514, 346] on label "高效散热系统" at bounding box center [479, 353] width 73 height 15
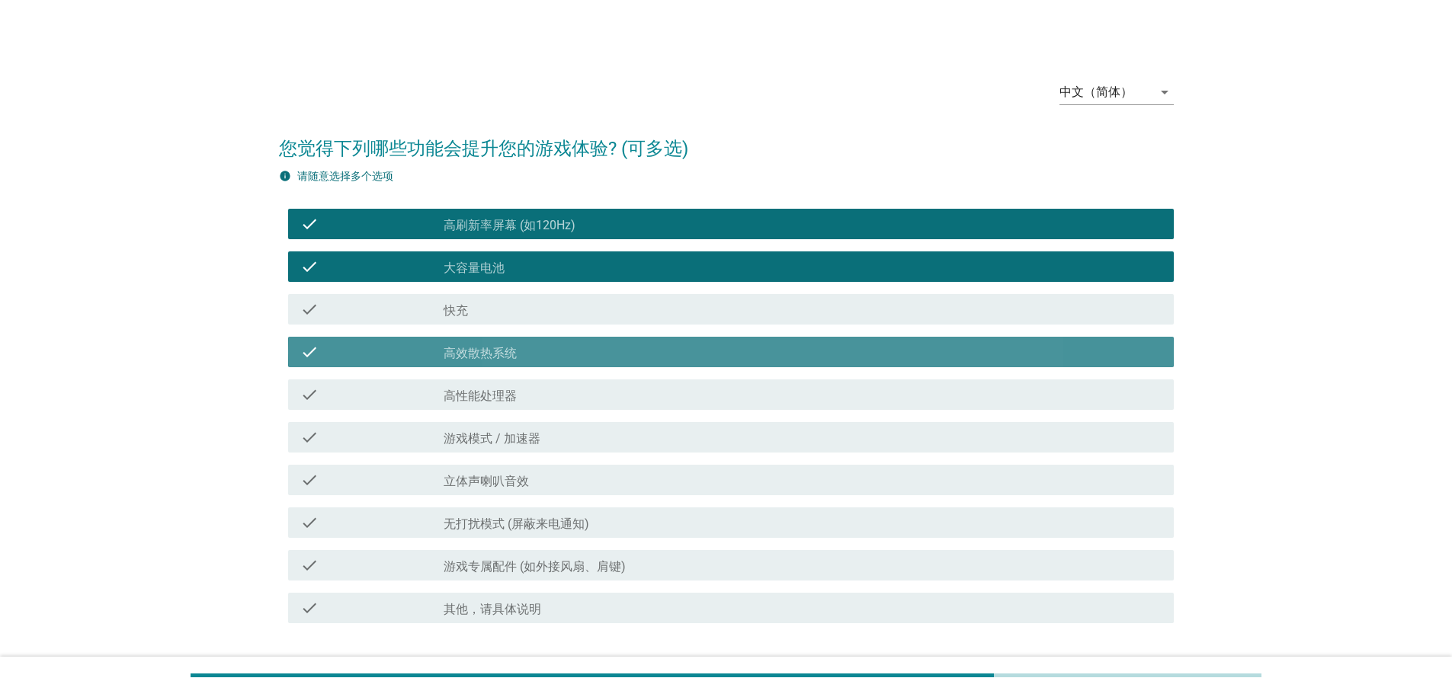
click at [527, 443] on label "游戏模式 / 加速器" at bounding box center [491, 438] width 97 height 15
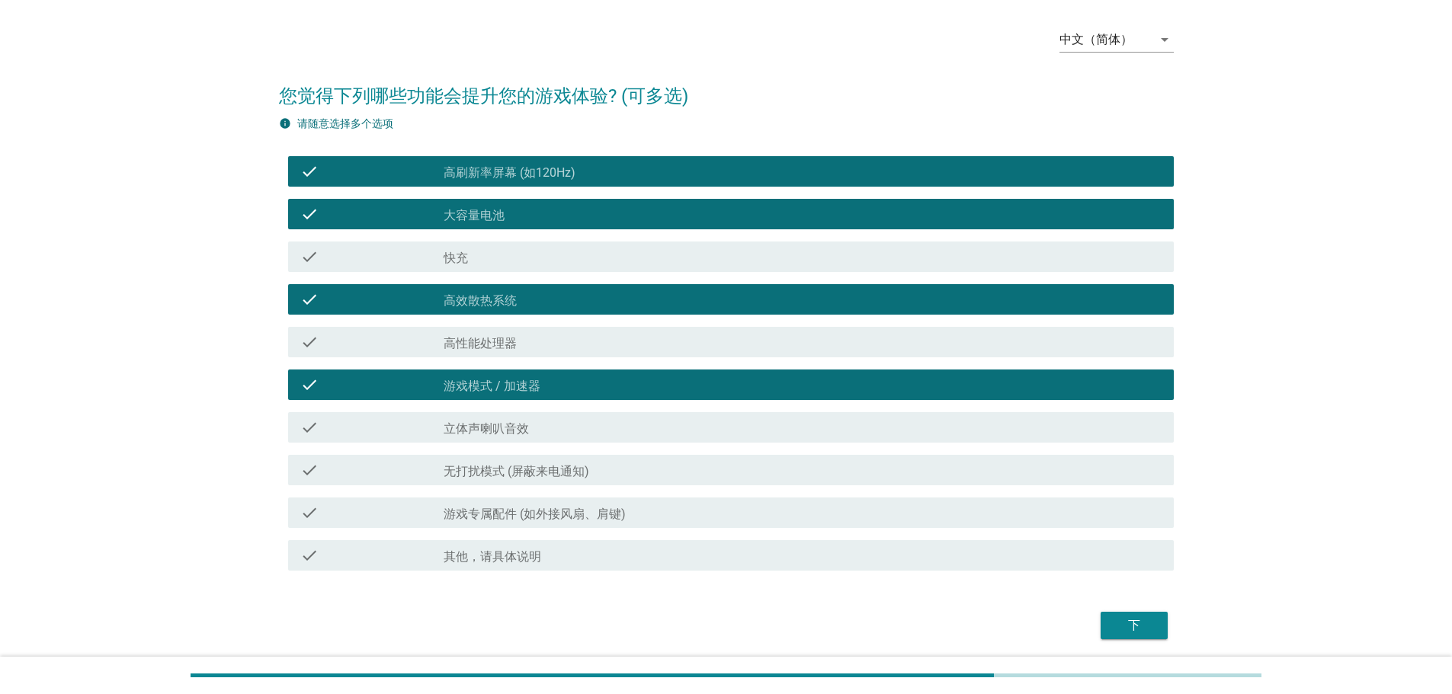
scroll to position [107, 0]
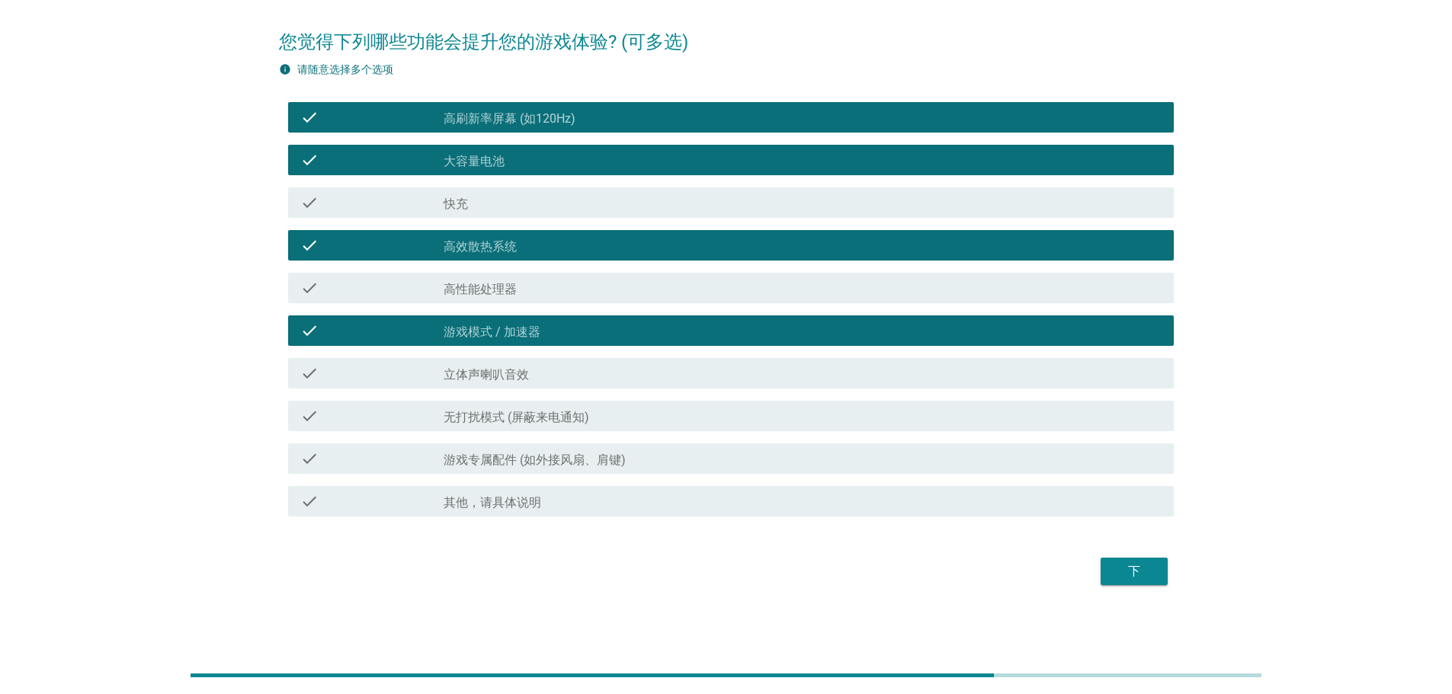
click at [789, 421] on div "check_box_outline_blank 无打扰模式 (屏蔽来电通知)" at bounding box center [802, 416] width 718 height 18
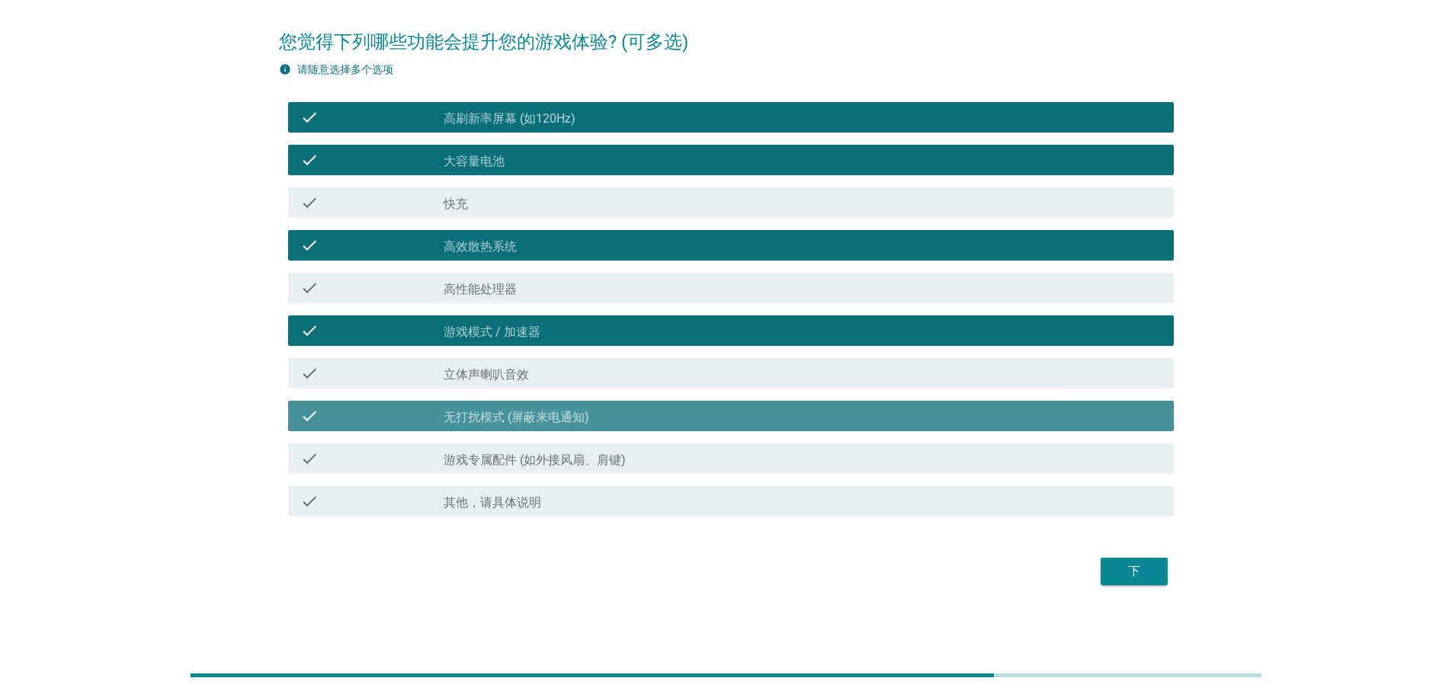
click at [757, 468] on div "check check_box_outline_blank 游戏专属配件 (如外接风扇、肩键)" at bounding box center [730, 458] width 885 height 30
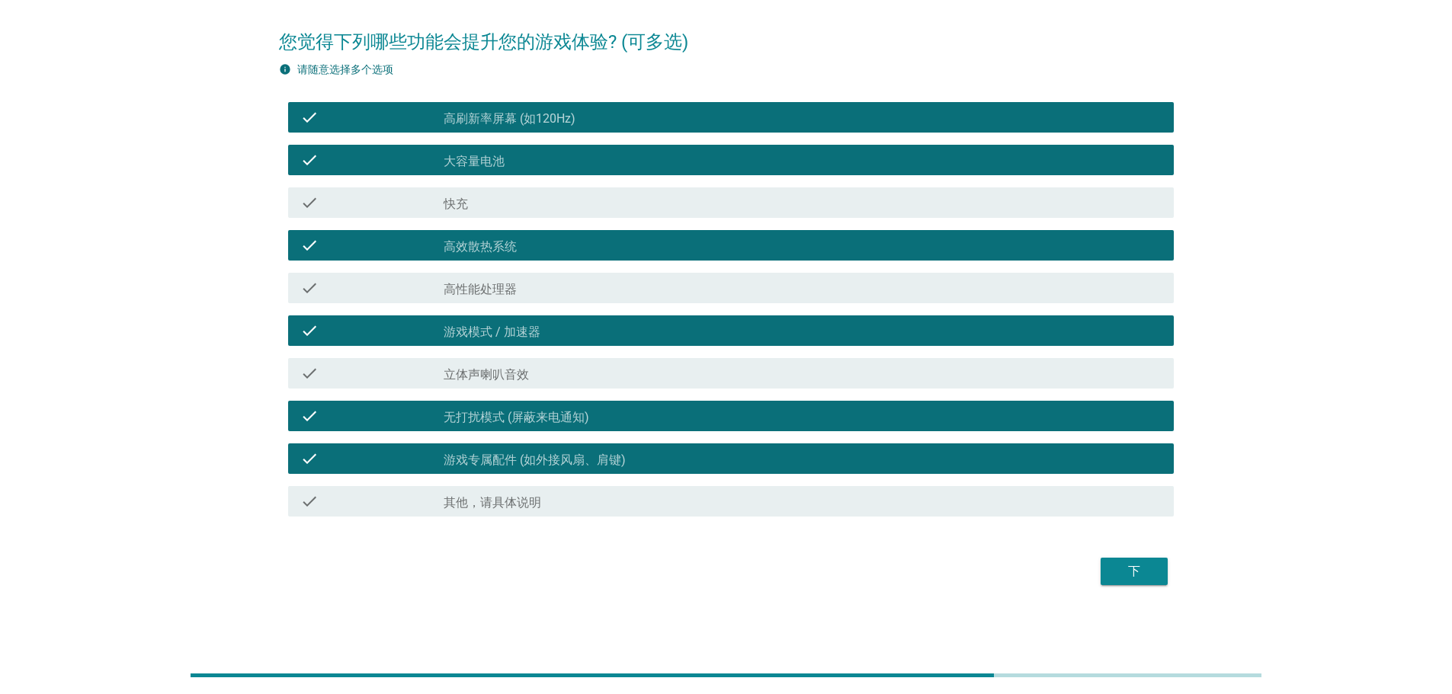
click at [757, 499] on div "check_box_outline_blank 其他，请具体说明" at bounding box center [802, 501] width 718 height 18
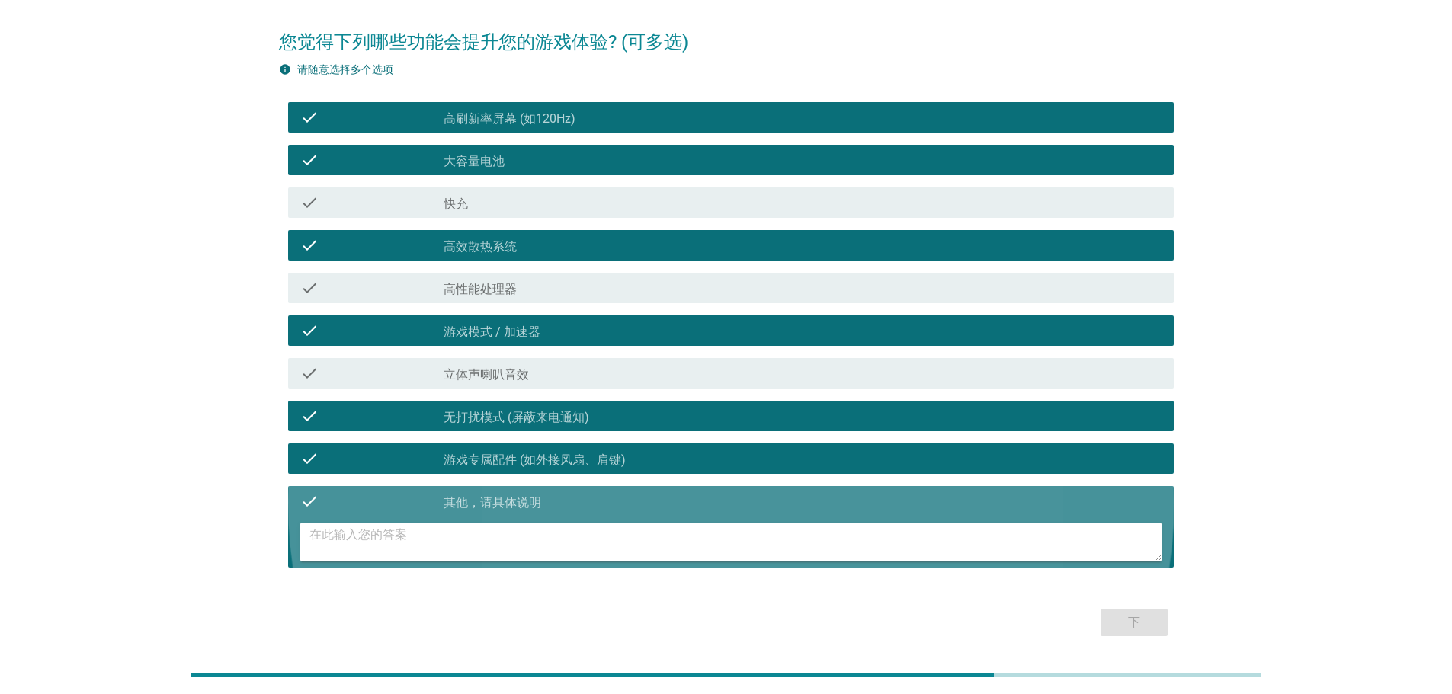
click at [848, 511] on div "check check_box_outline_blank 其他，请具体说明" at bounding box center [730, 501] width 885 height 30
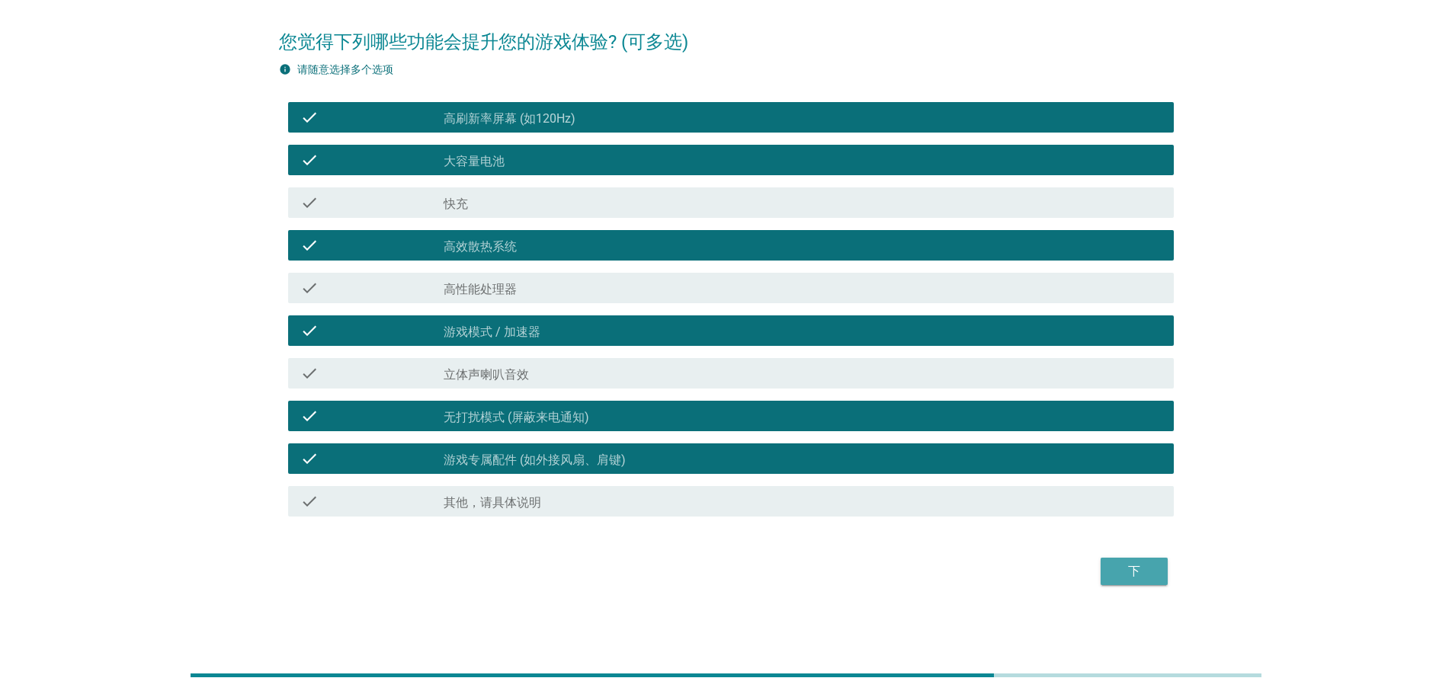
drag, startPoint x: 1126, startPoint y: 565, endPoint x: 1119, endPoint y: 580, distance: 16.4
click at [1127, 565] on div "下" at bounding box center [1134, 571] width 43 height 18
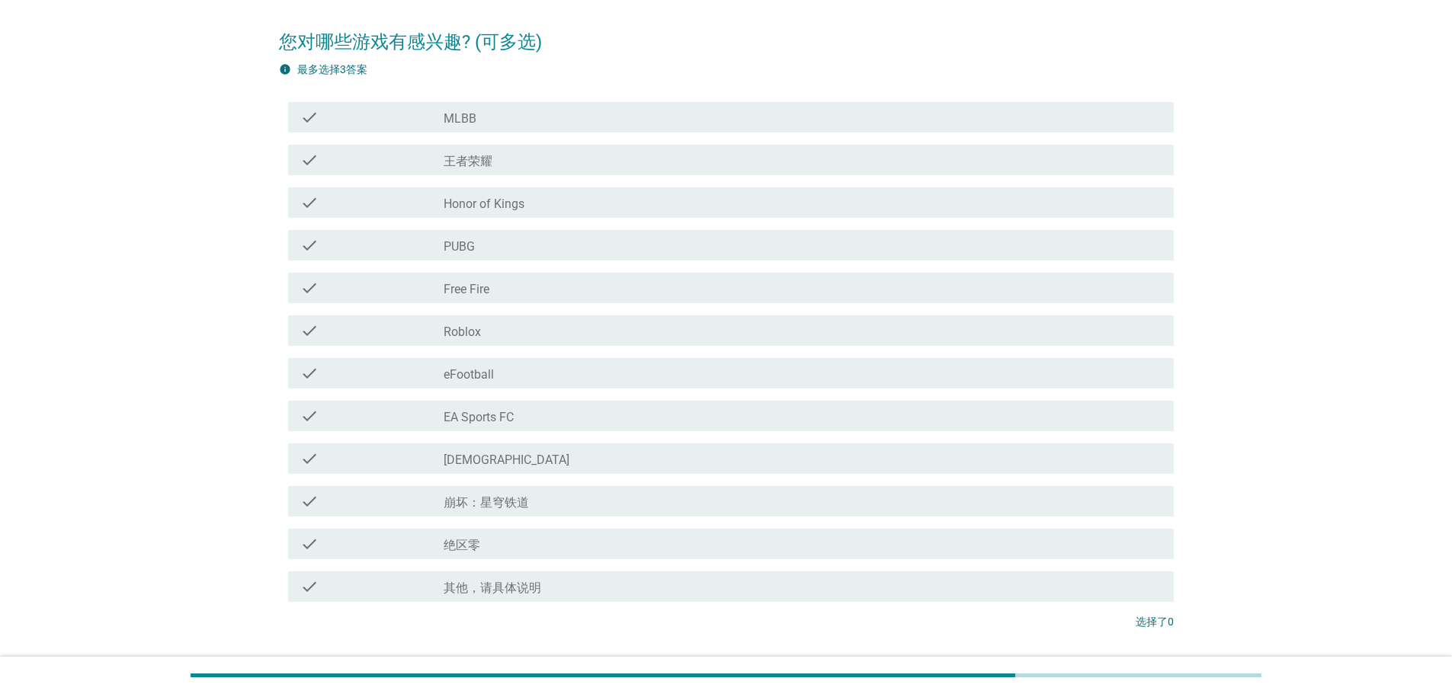
scroll to position [0, 0]
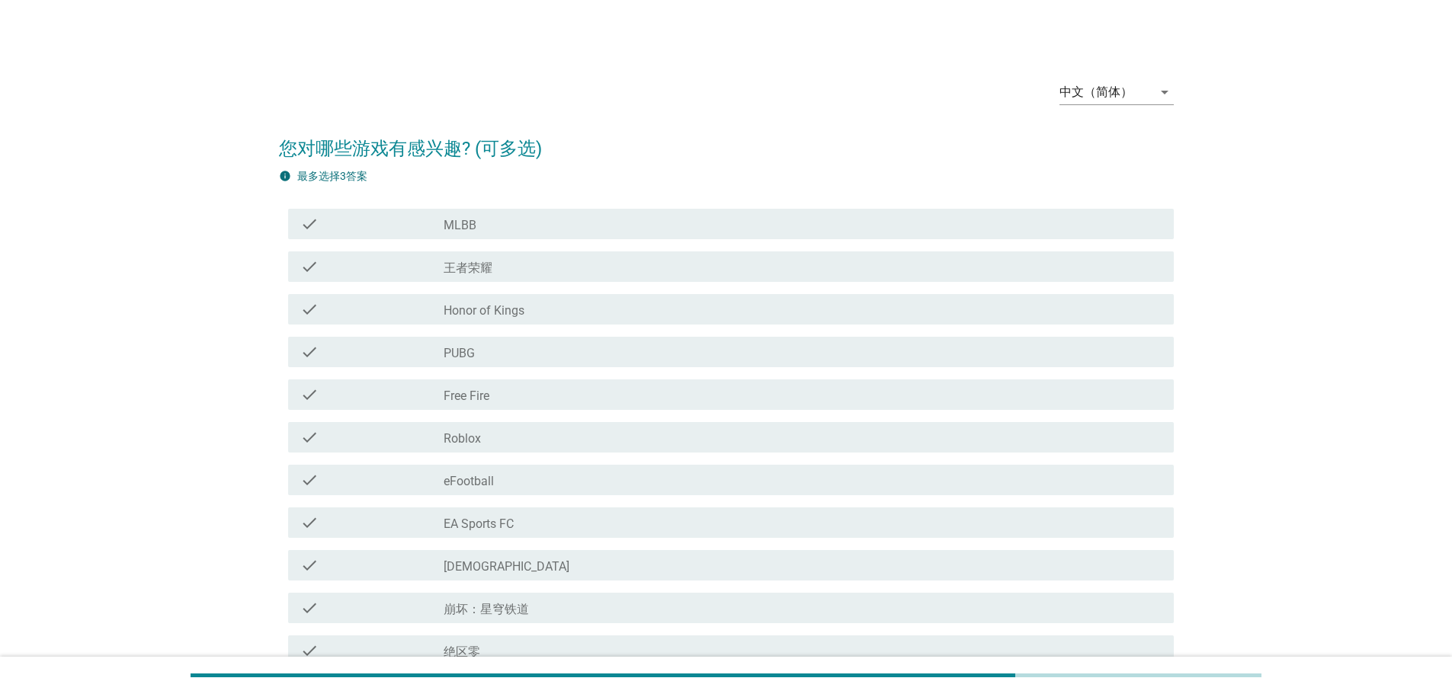
drag, startPoint x: 679, startPoint y: 520, endPoint x: 671, endPoint y: 553, distance: 33.6
click at [679, 521] on div "check_box_outline_blank EA Sports FC" at bounding box center [802, 523] width 718 height 18
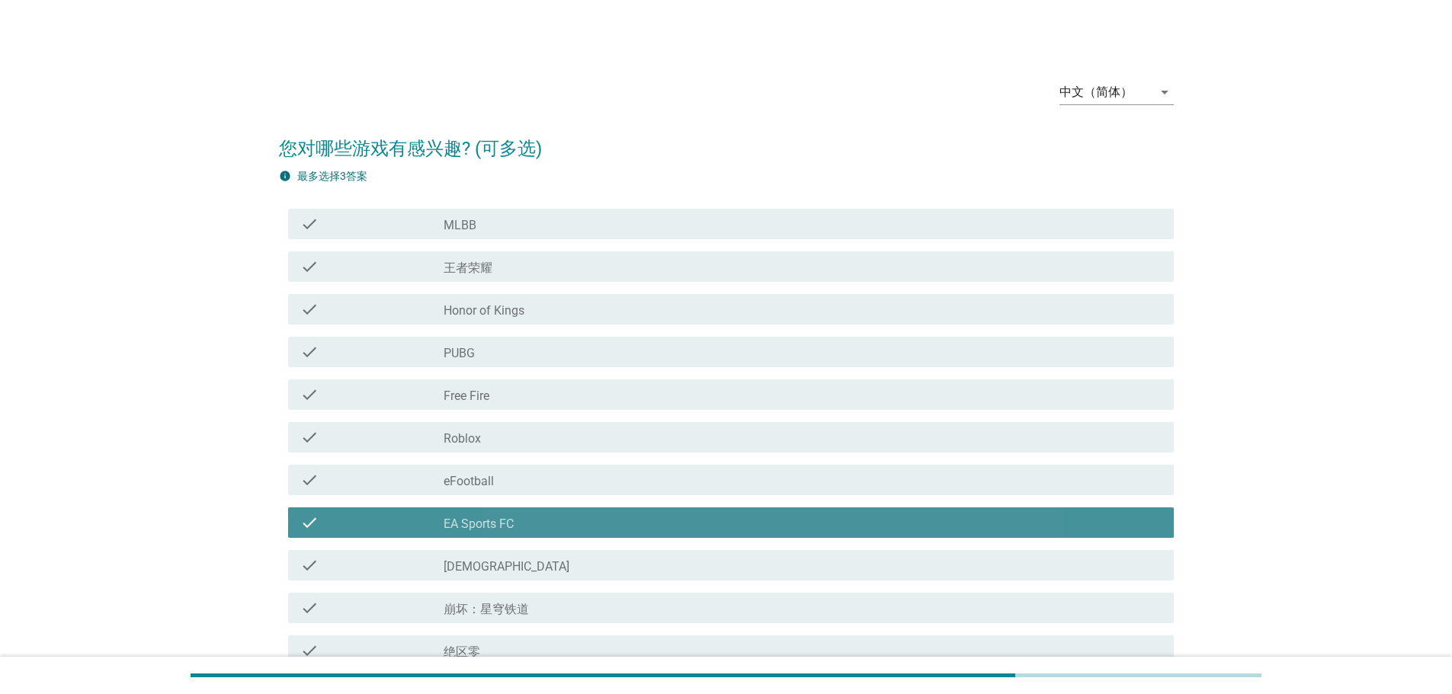
drag, startPoint x: 664, startPoint y: 571, endPoint x: 658, endPoint y: 594, distance: 22.7
click at [663, 572] on div "check_box_outline_blank 原神" at bounding box center [802, 565] width 718 height 18
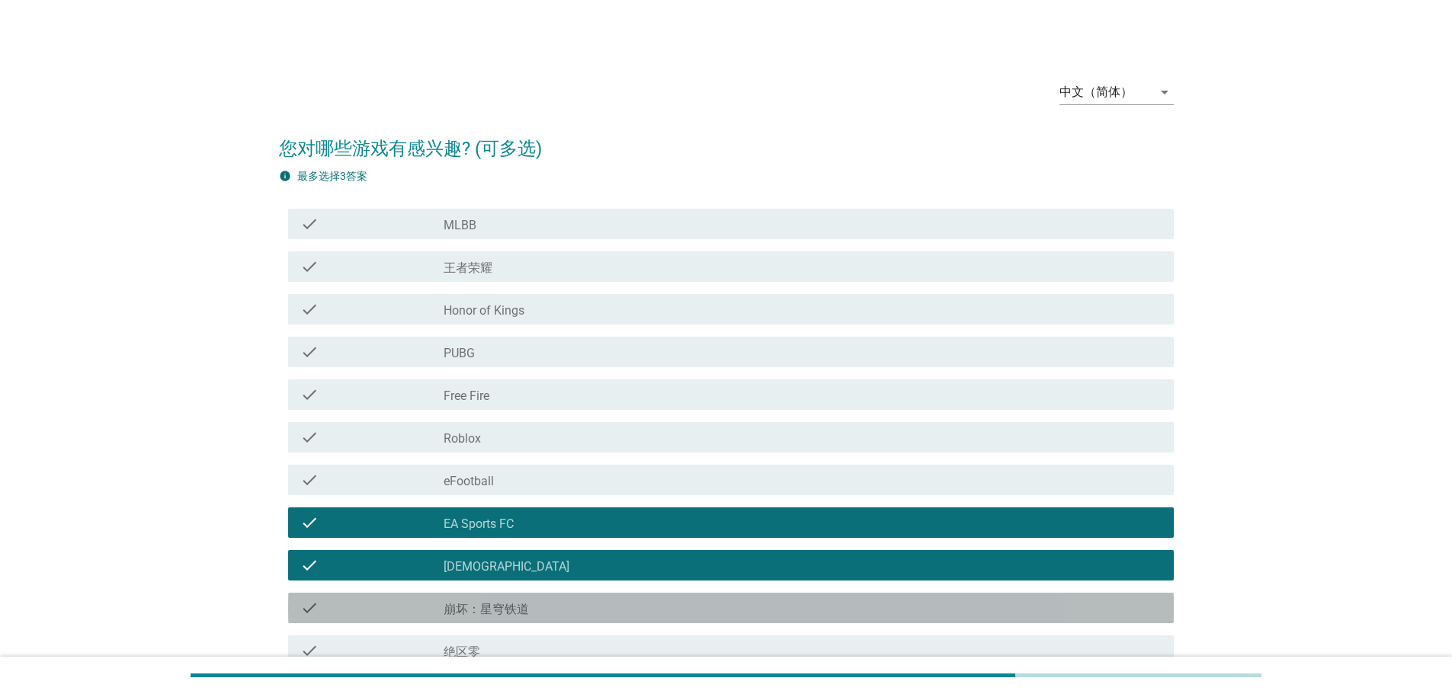
click at [657, 606] on div "check_box_outline_blank 崩坏：星穹铁道" at bounding box center [802, 608] width 718 height 18
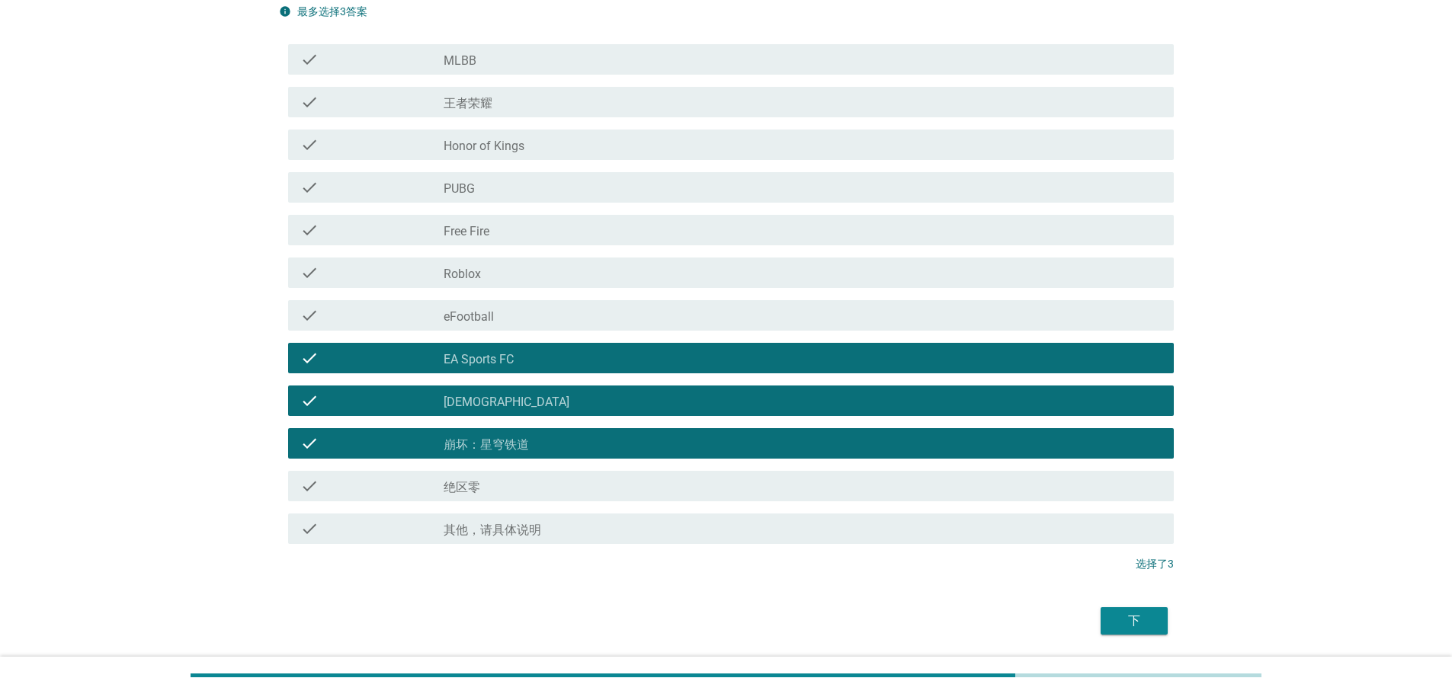
scroll to position [214, 0]
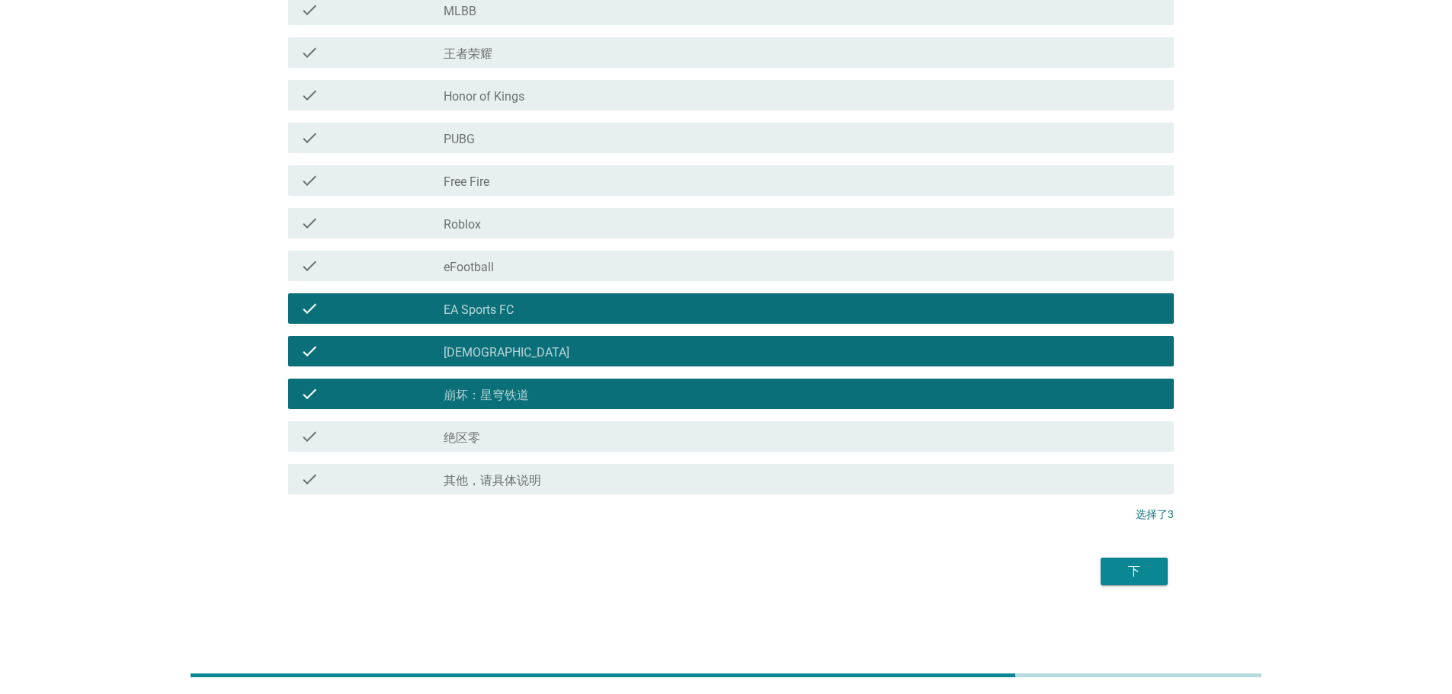
click at [1119, 561] on button "下" at bounding box center [1133, 571] width 67 height 27
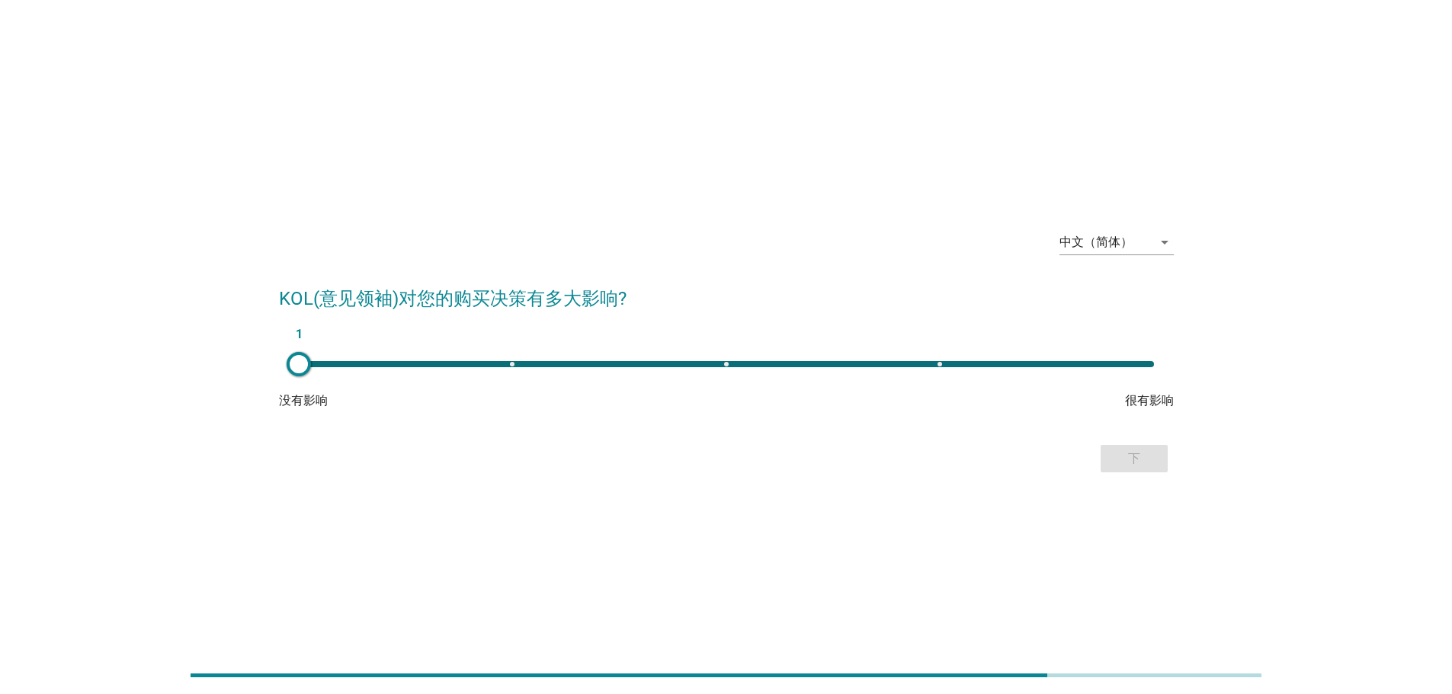
click at [730, 368] on div "1" at bounding box center [726, 364] width 879 height 30
type input "3"
drag, startPoint x: 1101, startPoint y: 454, endPoint x: 1106, endPoint y: 460, distance: 8.1
click at [1102, 454] on button "下" at bounding box center [1133, 458] width 67 height 27
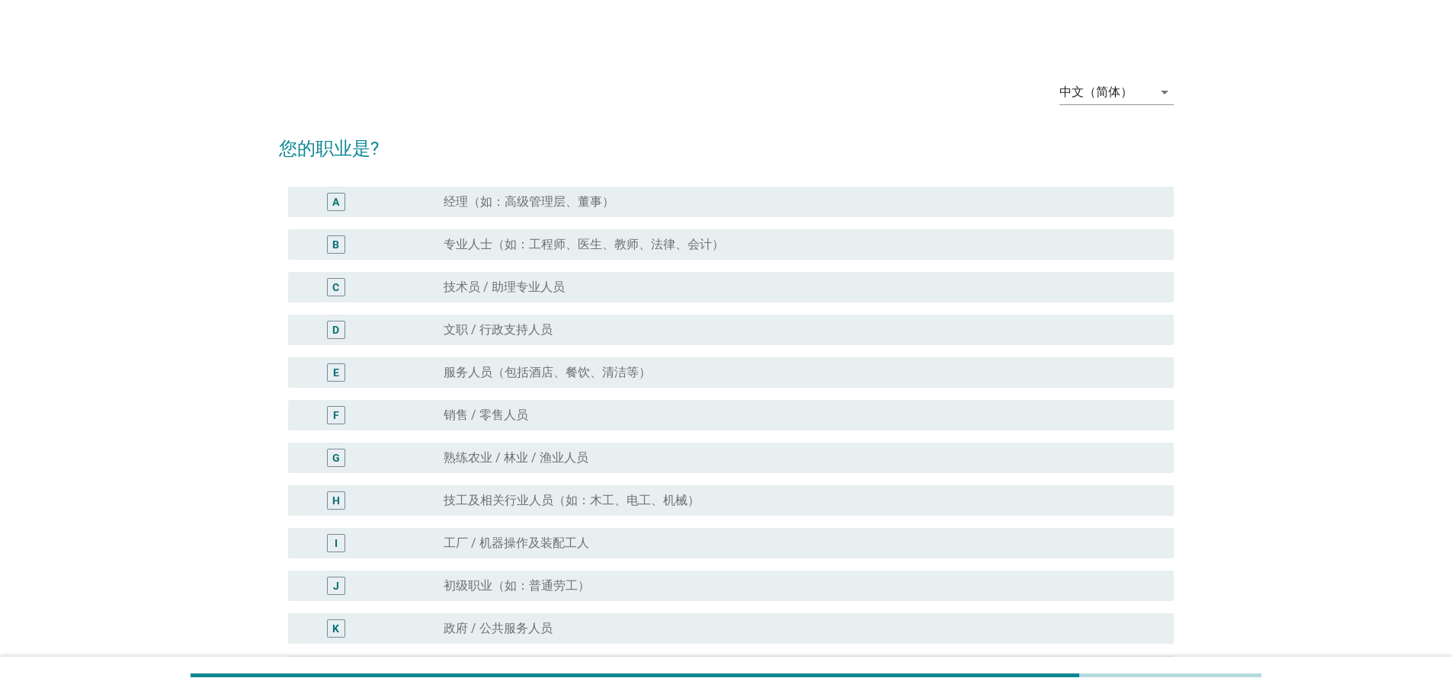
click at [513, 365] on label "服务人员（包括酒店、餐饮、清洁等）" at bounding box center [546, 372] width 207 height 15
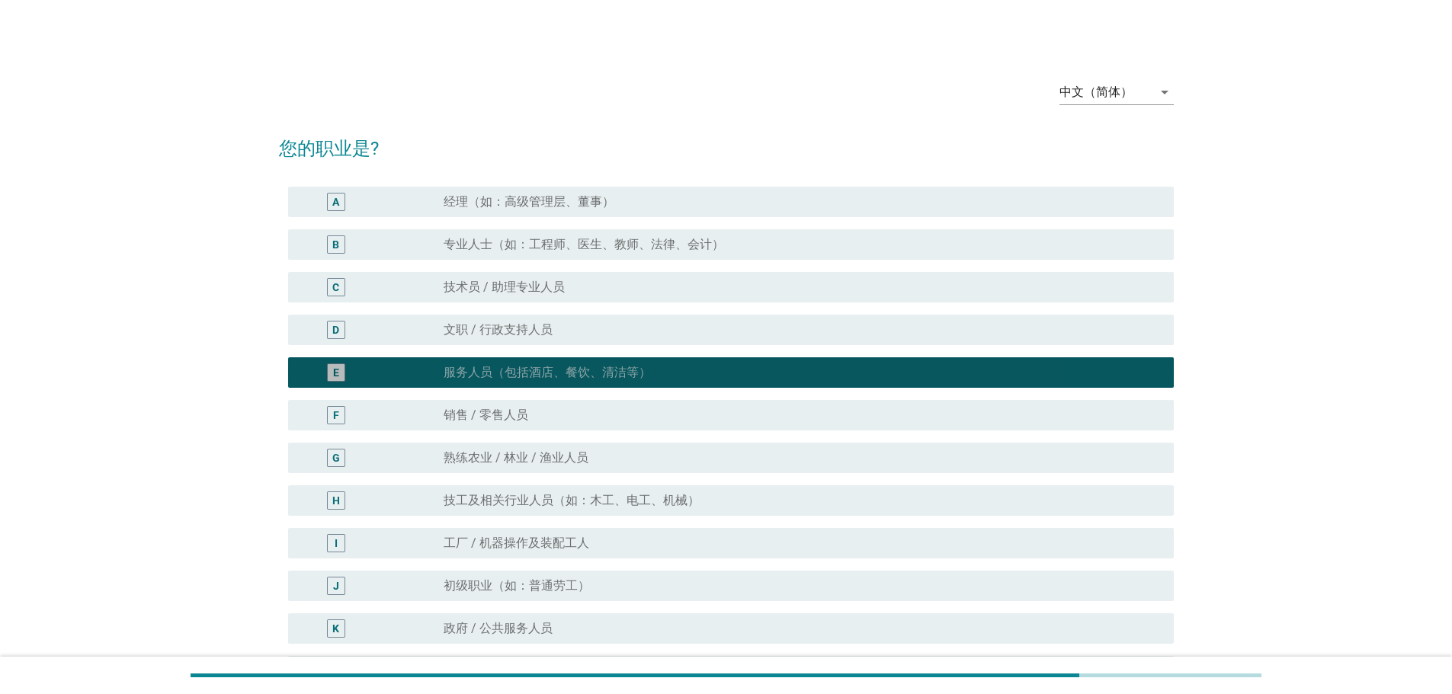
click at [522, 417] on label "销售 / 零售人员" at bounding box center [485, 415] width 85 height 15
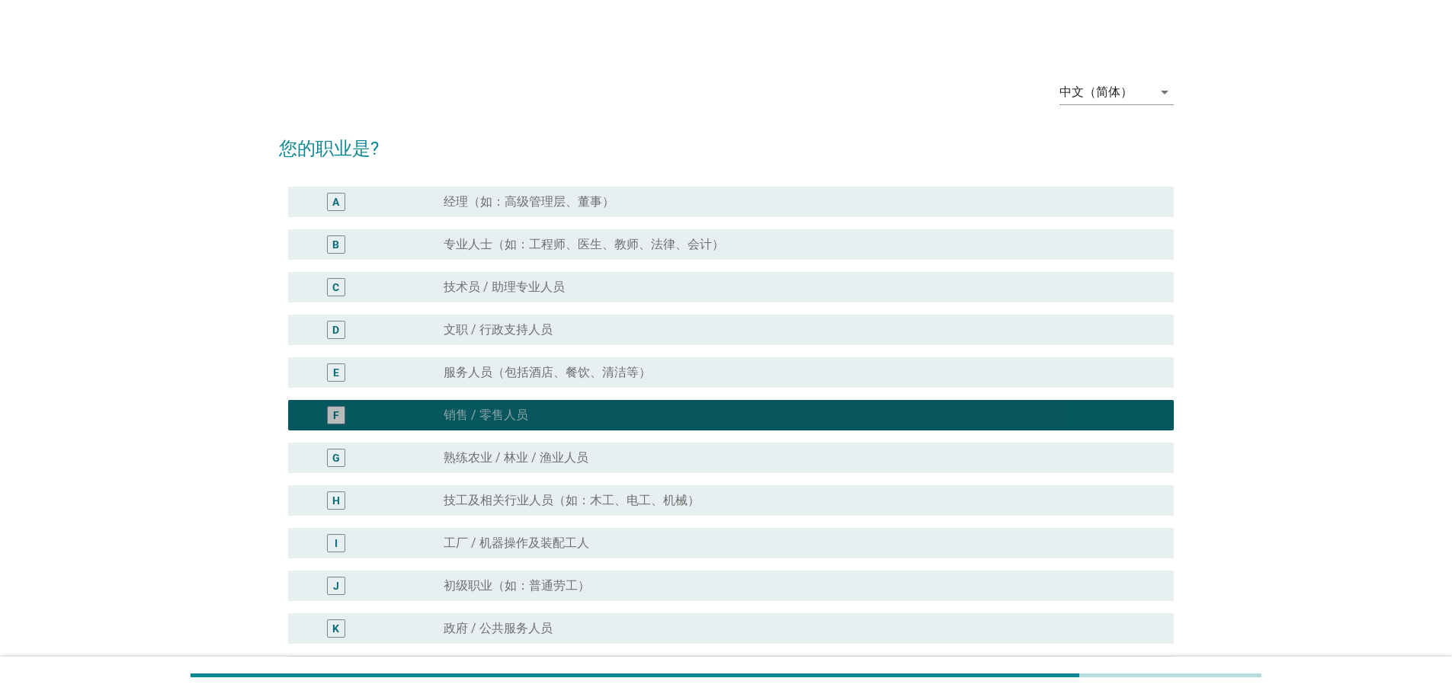
click at [540, 485] on div "H radio_button_unchecked 技工及相关行业人员（如：木工、电工、机械）" at bounding box center [726, 500] width 895 height 43
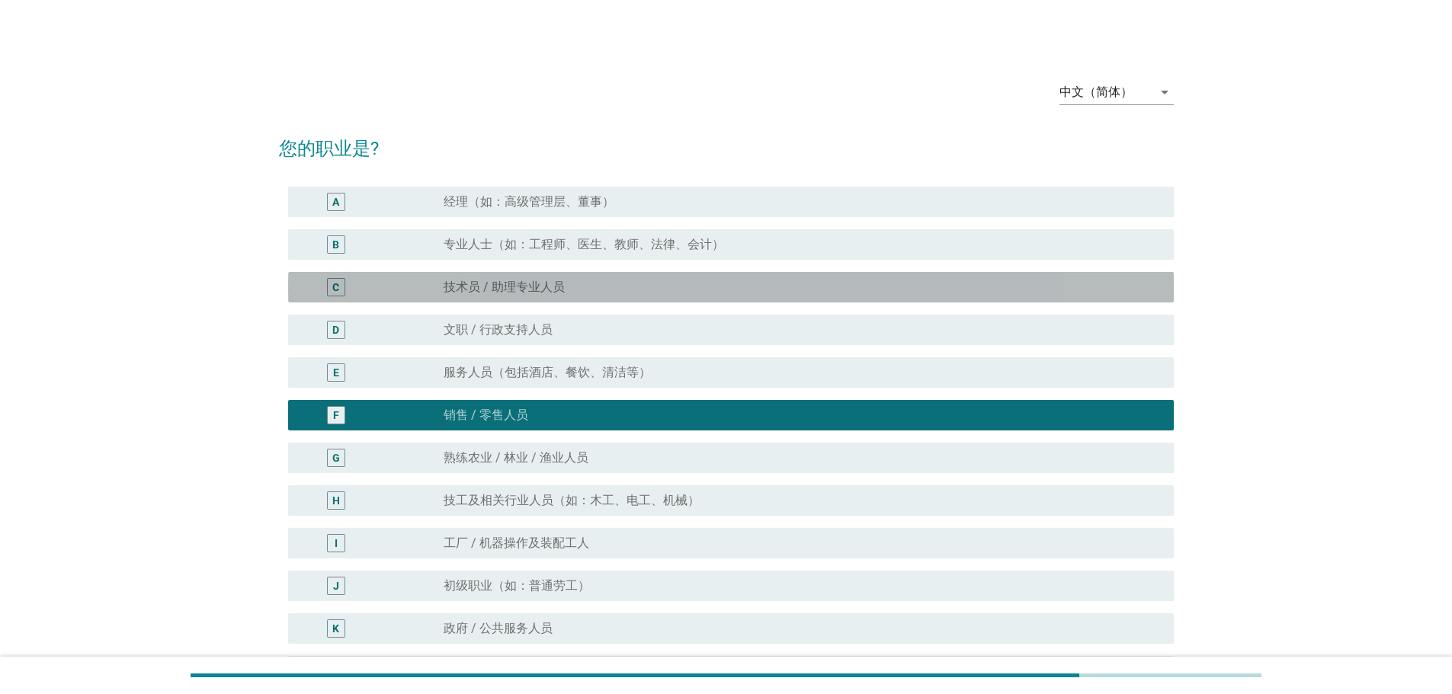
click at [553, 296] on div "C radio_button_unchecked 技术员 / 助理专业人员" at bounding box center [730, 287] width 885 height 30
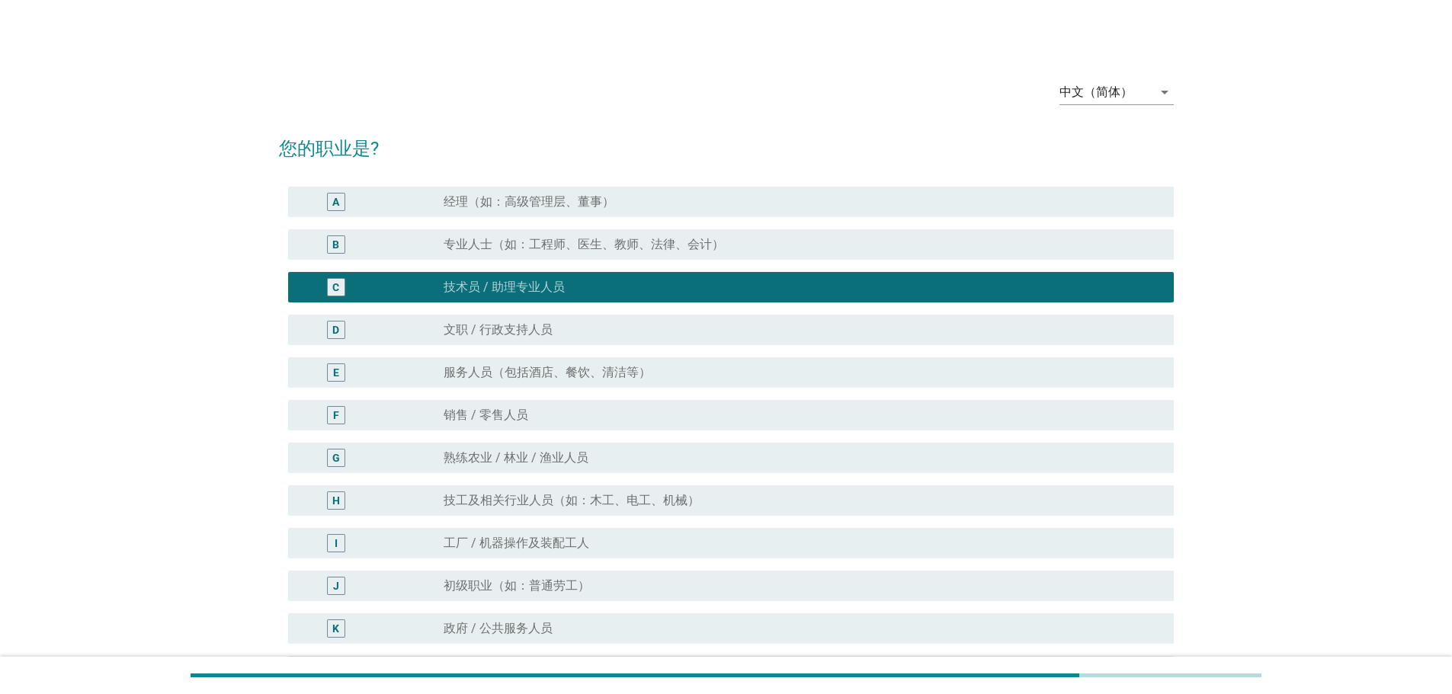
drag, startPoint x: 563, startPoint y: 368, endPoint x: 569, endPoint y: 416, distance: 48.4
click at [563, 370] on label "服务人员（包括酒店、餐饮、清洁等）" at bounding box center [546, 372] width 207 height 15
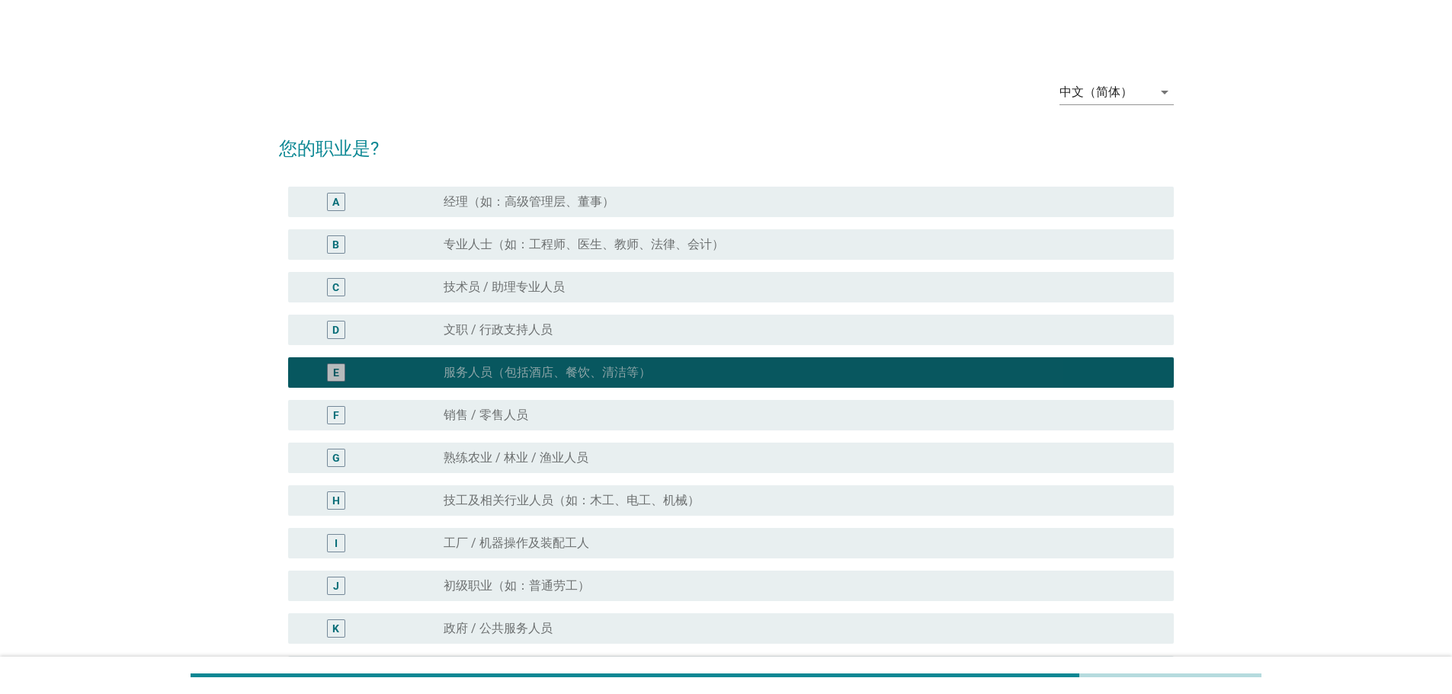
click at [565, 453] on label "熟练农业 / 林业 / 渔业人员" at bounding box center [515, 457] width 145 height 15
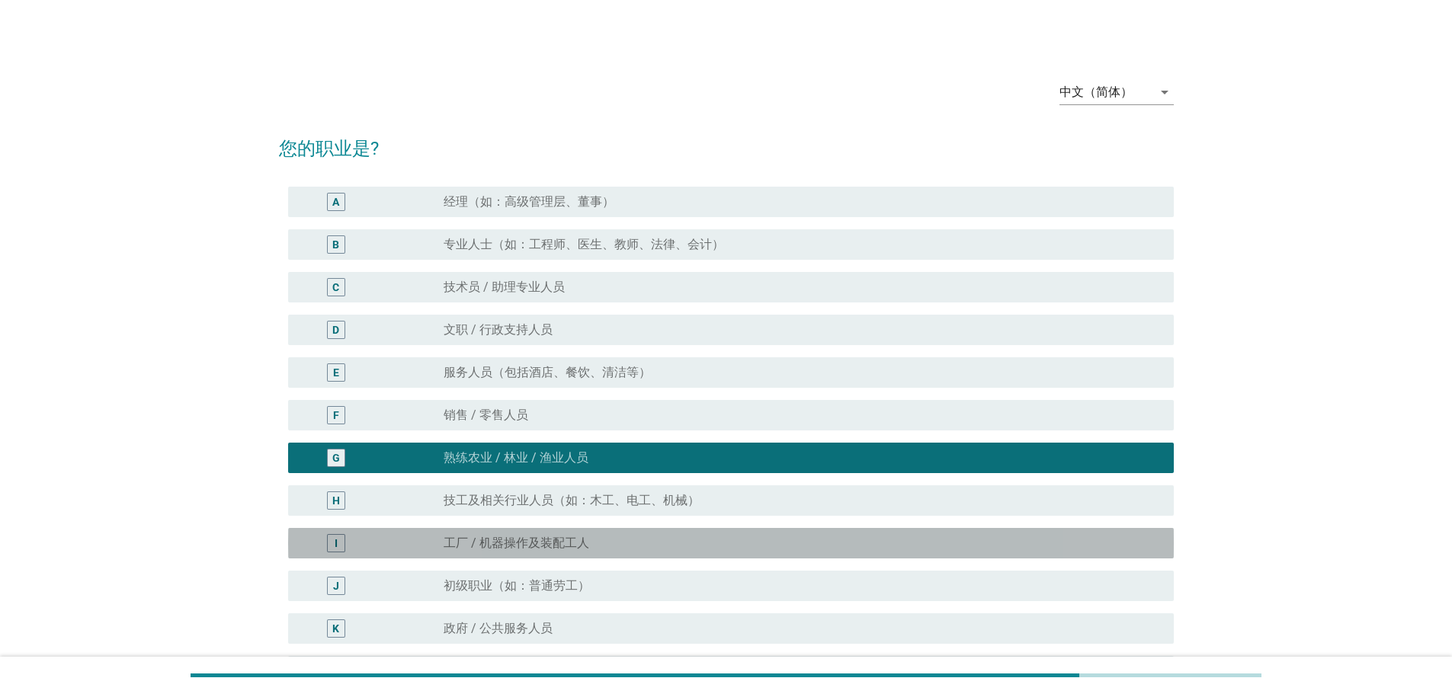
click at [565, 536] on label "工厂 / 机器操作及装配工人" at bounding box center [516, 543] width 146 height 15
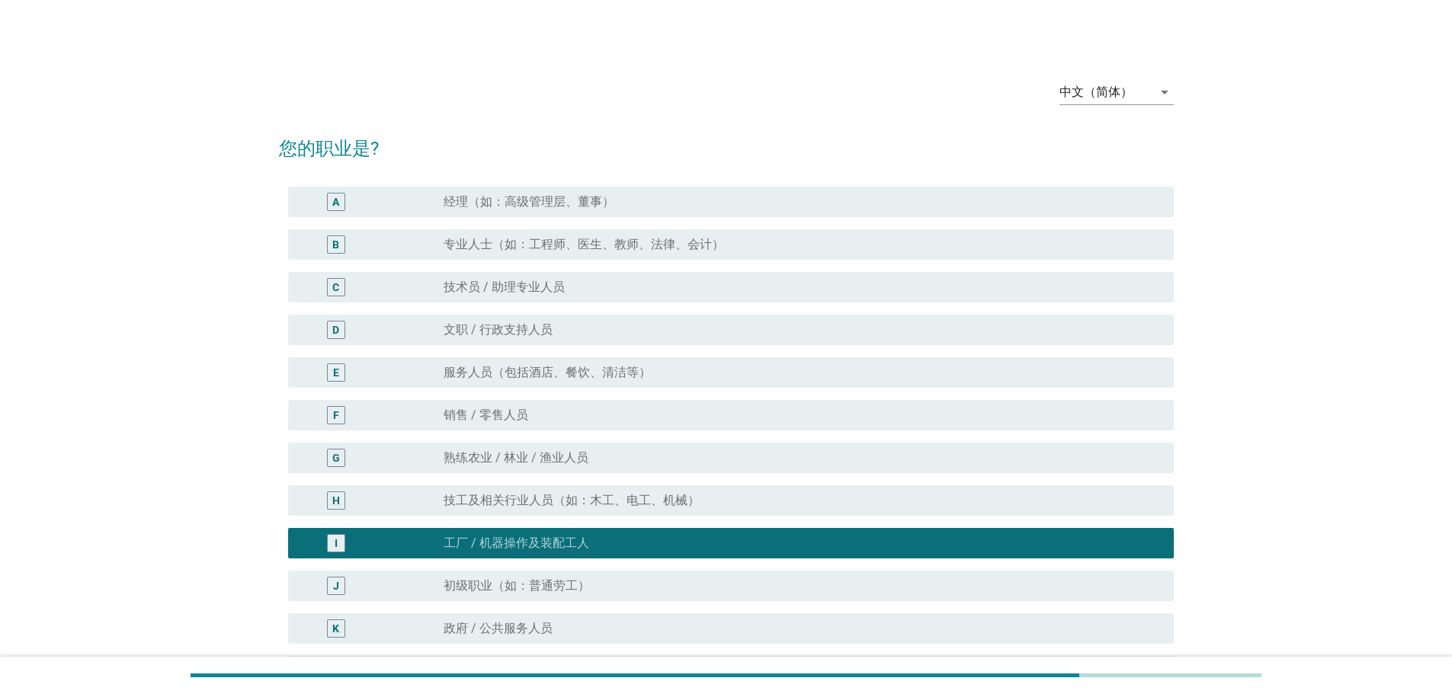
click at [559, 604] on div "J radio_button_unchecked 初级职业（如：普通劳工）" at bounding box center [726, 586] width 895 height 43
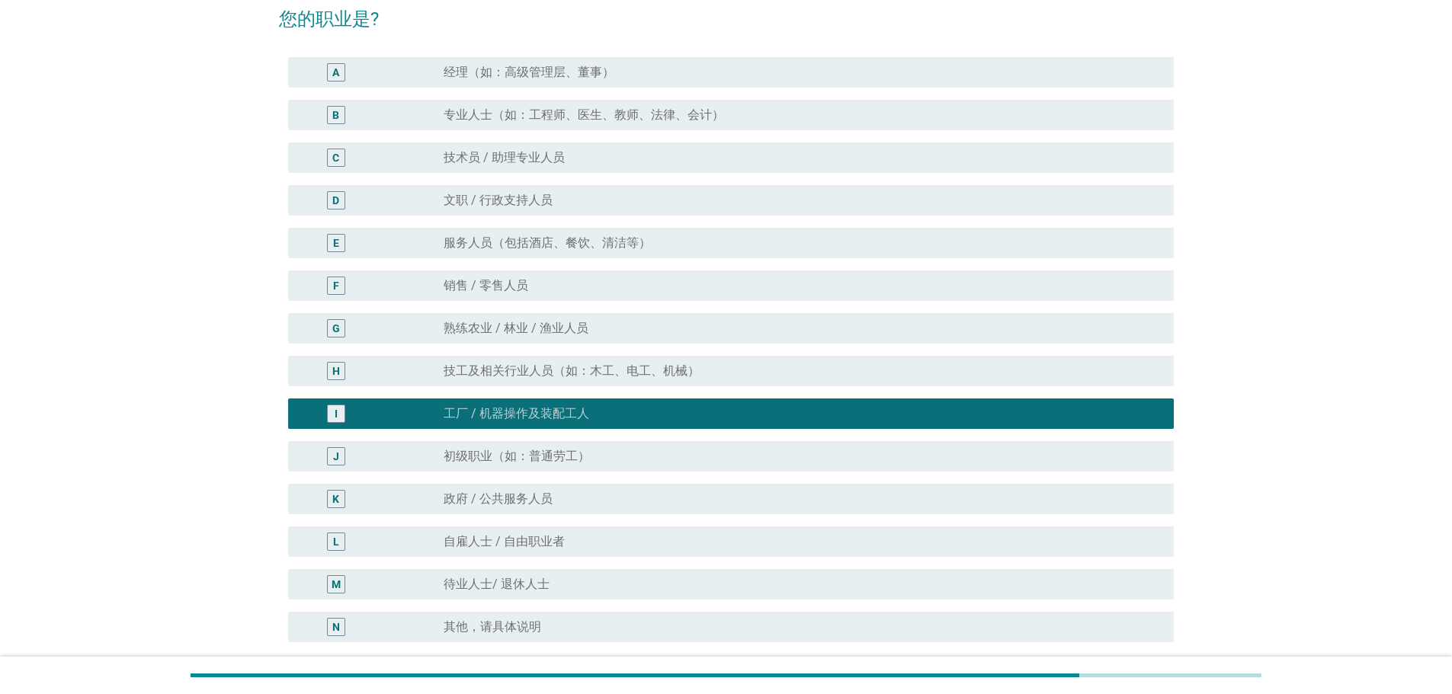
scroll to position [274, 0]
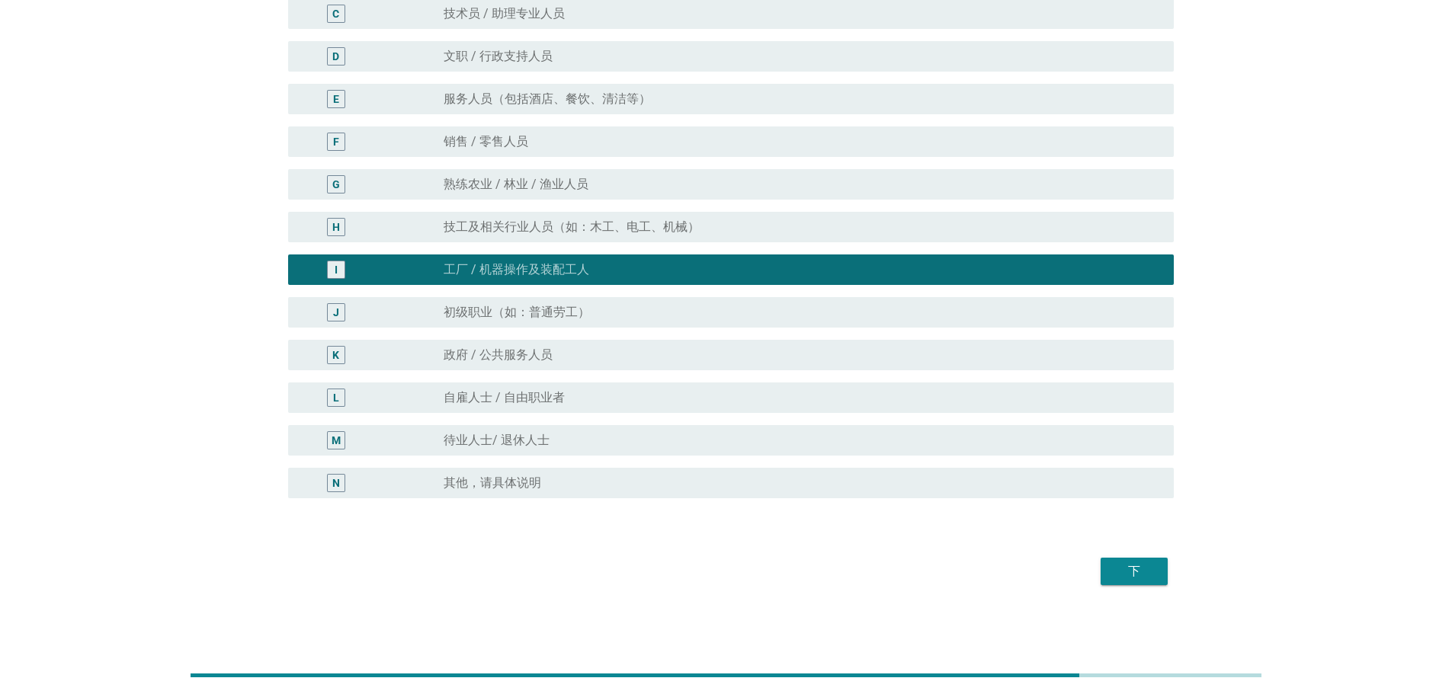
click at [546, 415] on div "L radio_button_unchecked 自雇人士 / 自由职业者" at bounding box center [726, 397] width 895 height 43
drag, startPoint x: 558, startPoint y: 436, endPoint x: 580, endPoint y: 417, distance: 29.2
click at [558, 435] on div "radio_button_unchecked 待业人士/ 退休人士" at bounding box center [796, 440] width 706 height 15
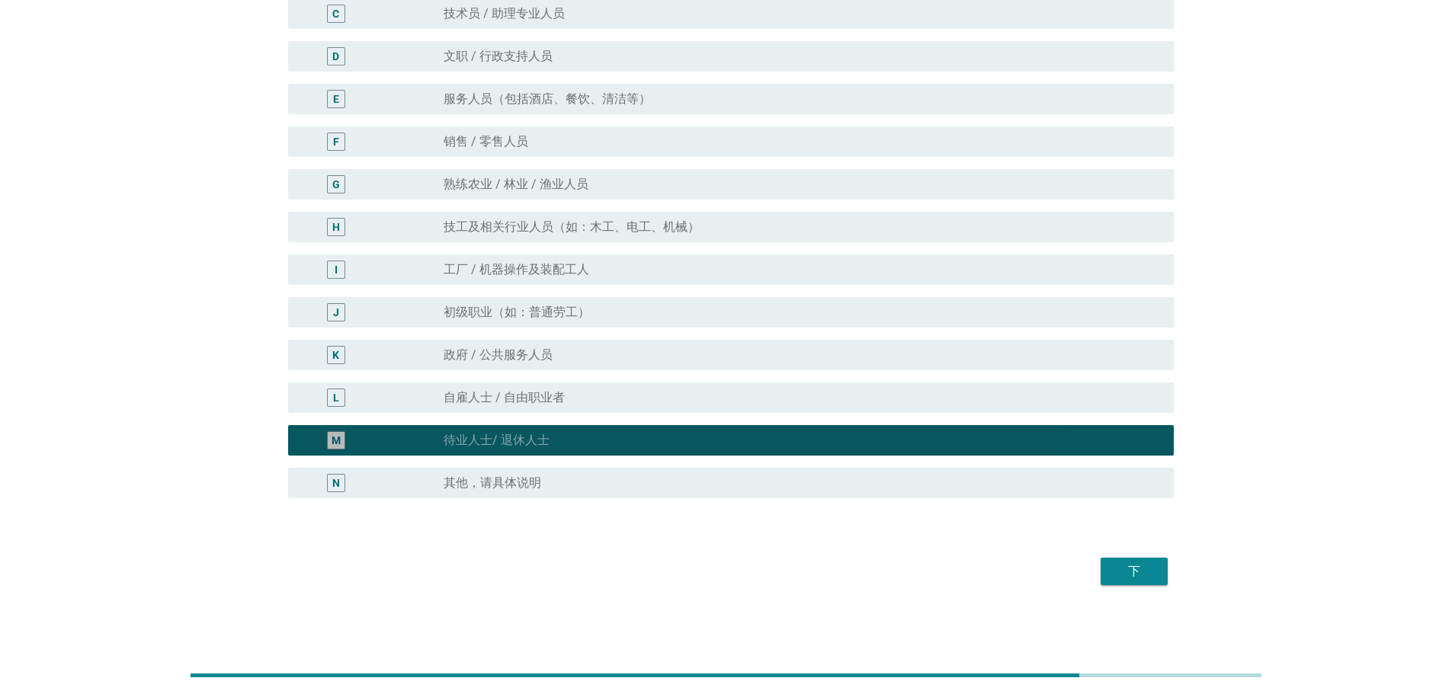
click at [581, 409] on div "L radio_button_unchecked 自雇人士 / 自由职业者" at bounding box center [730, 398] width 885 height 30
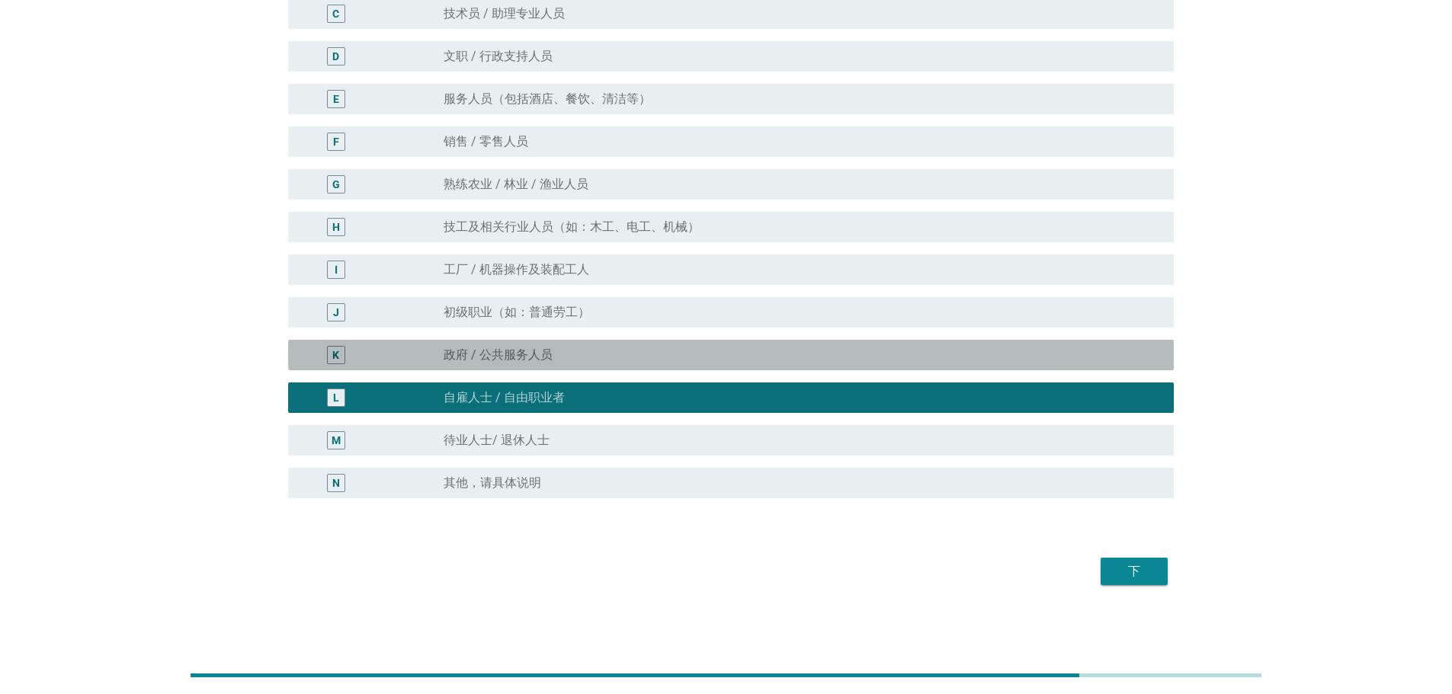
click at [580, 353] on div "radio_button_unchecked 政府 / 公共服务人员" at bounding box center [796, 354] width 706 height 15
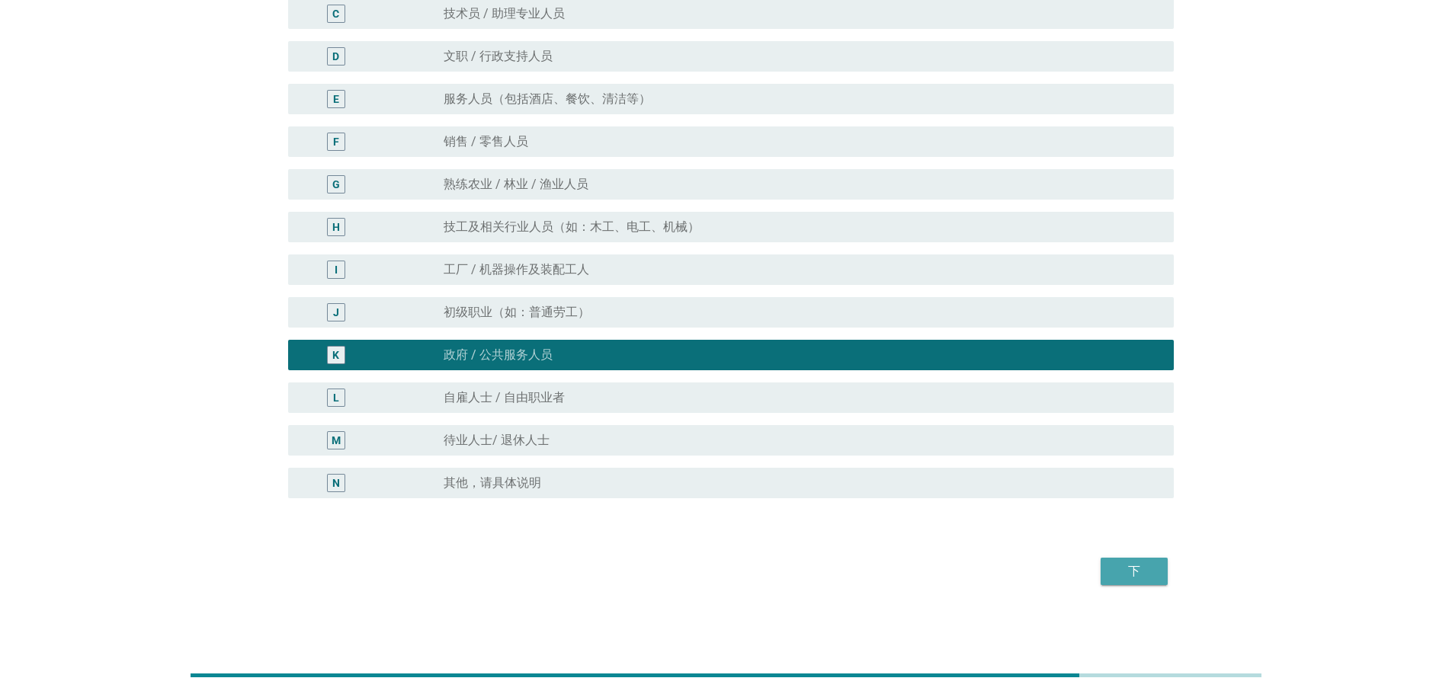
click at [1129, 572] on div "下" at bounding box center [1134, 571] width 43 height 18
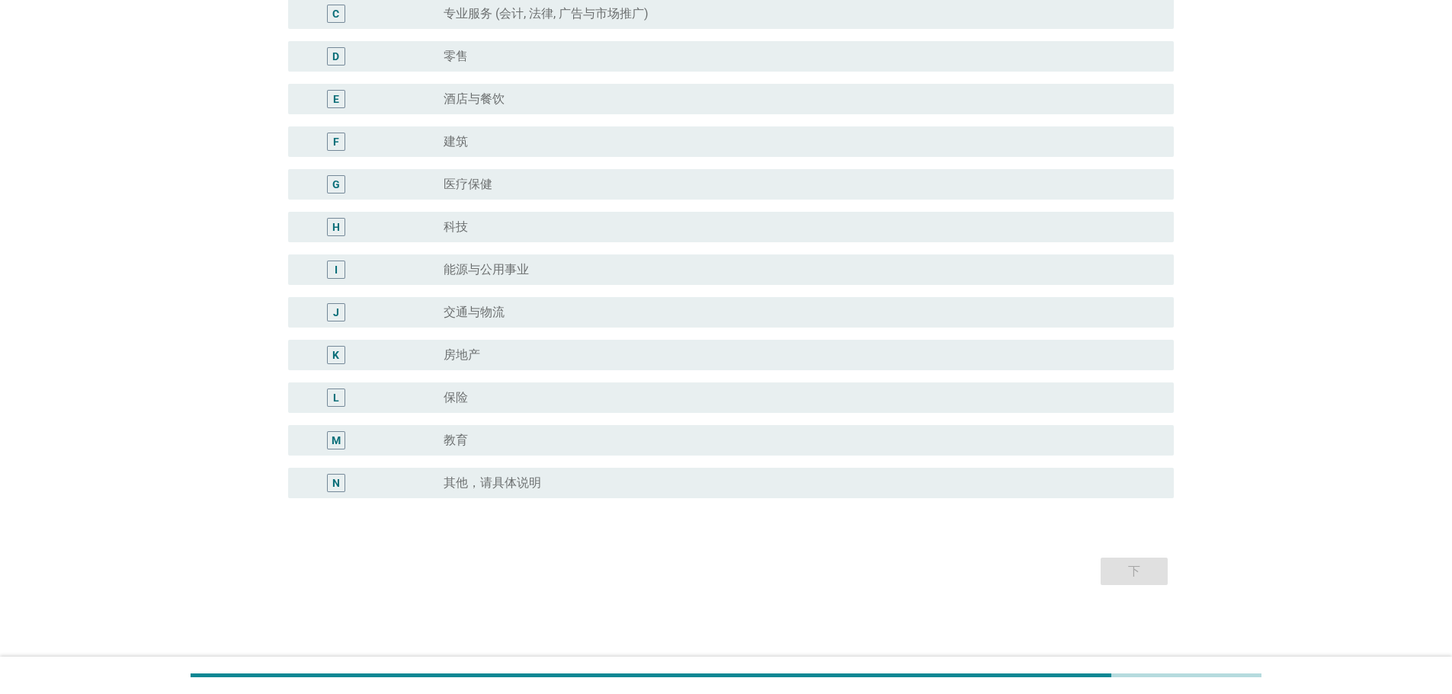
scroll to position [0, 0]
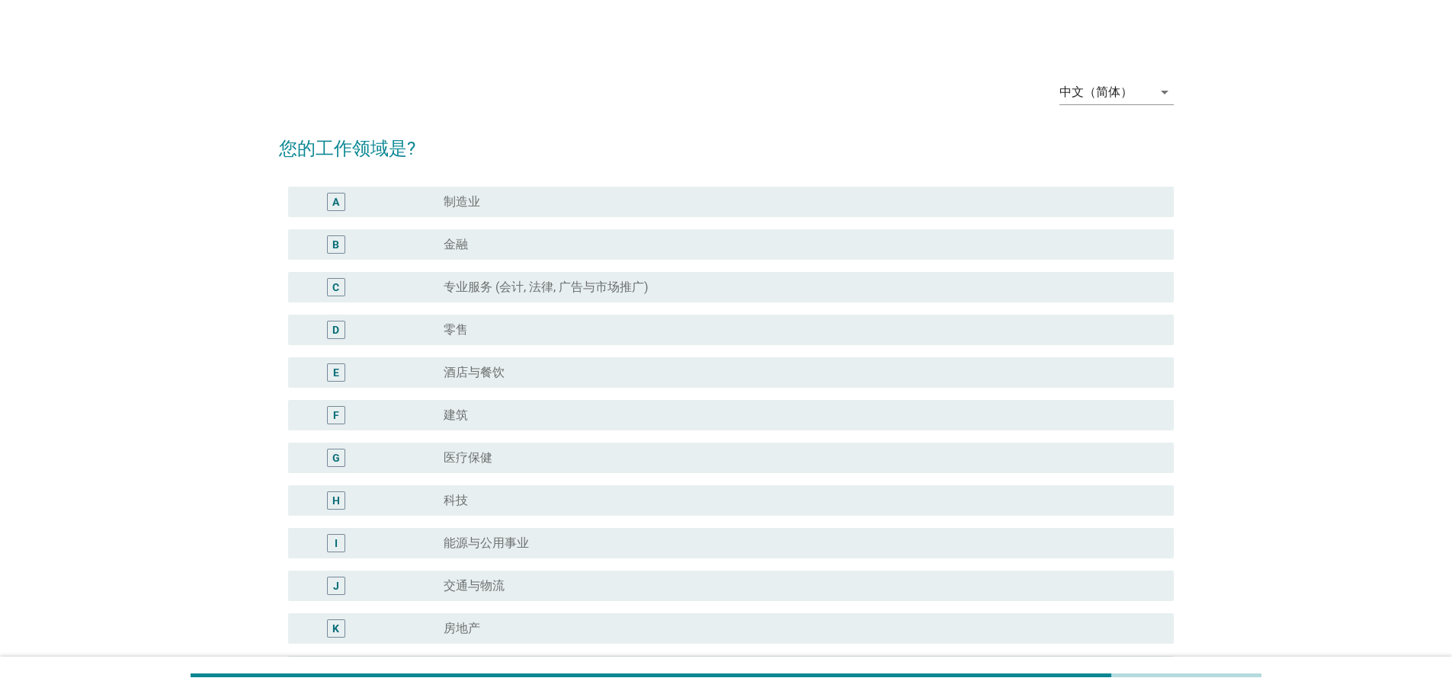
click at [565, 290] on label "专业服务 (会计, 法律, 广告与市场推广)" at bounding box center [545, 287] width 205 height 15
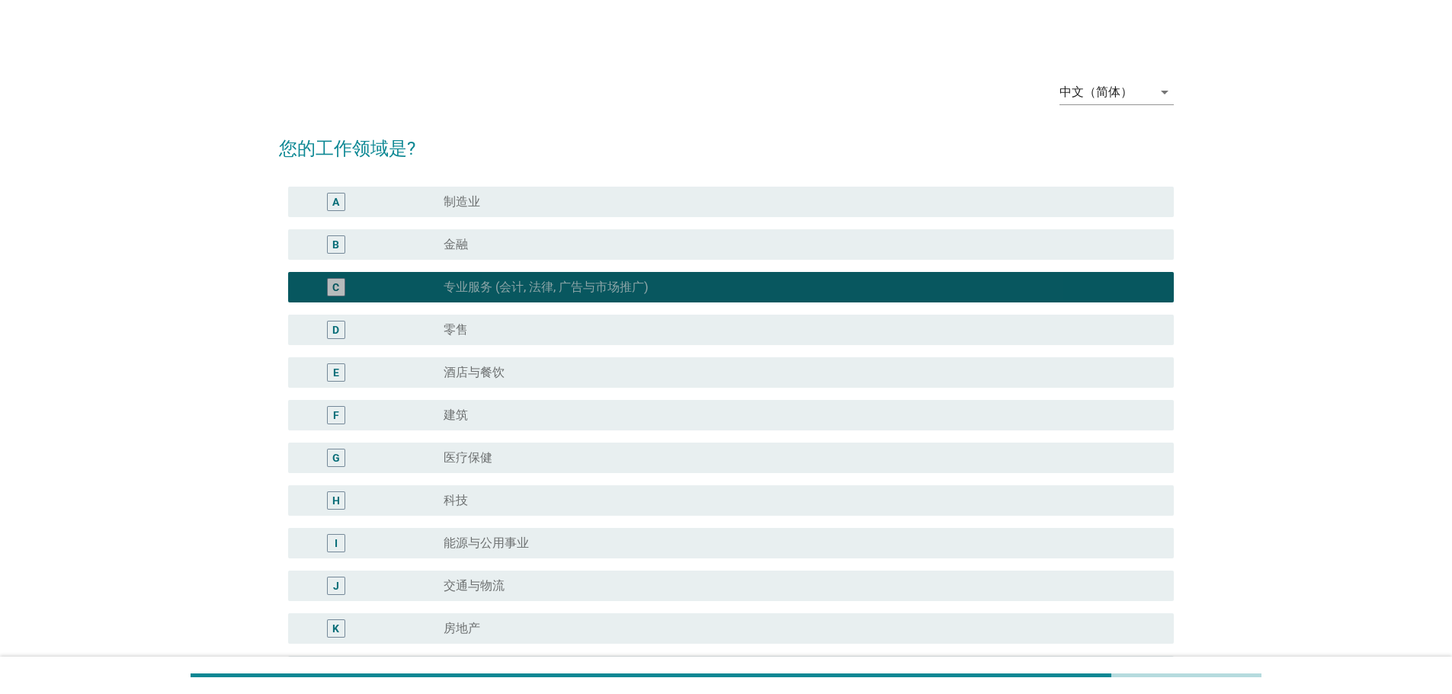
click at [568, 386] on div "E radio_button_unchecked 酒店与餐饮" at bounding box center [730, 372] width 885 height 30
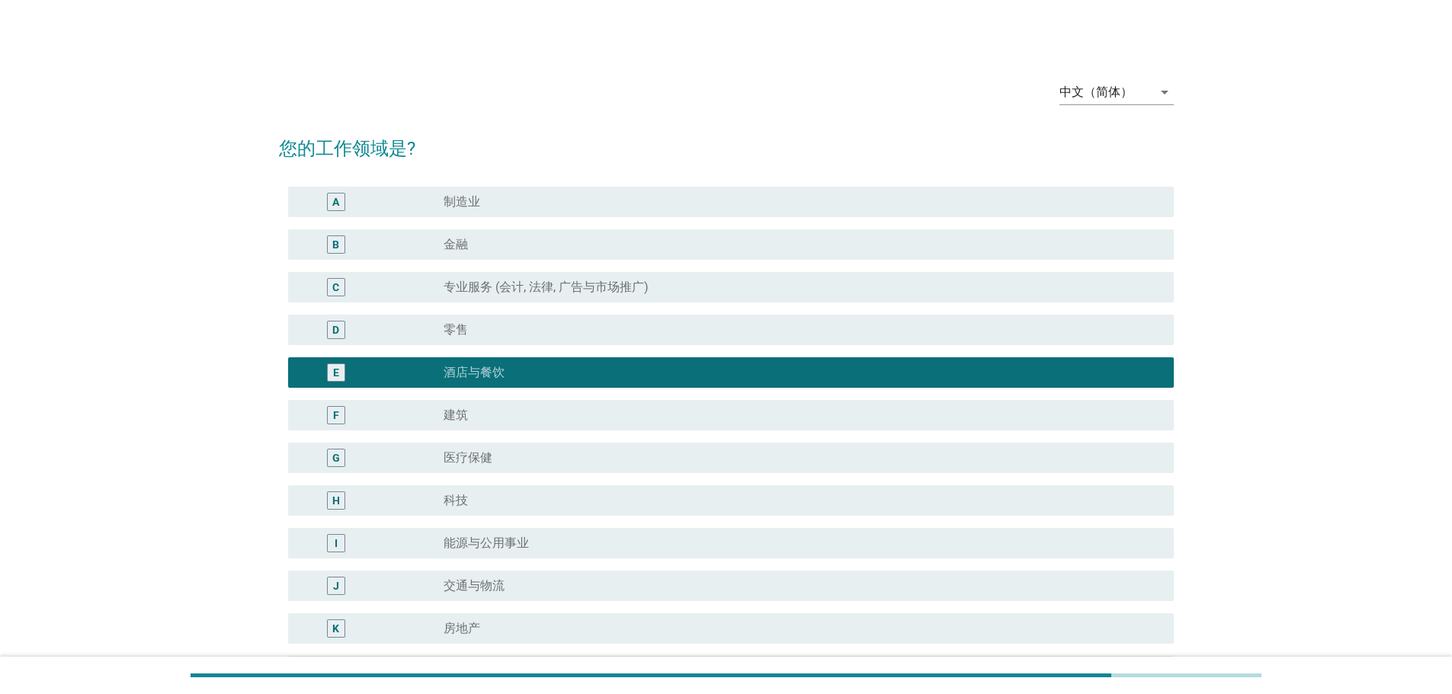
click at [581, 463] on div "radio_button_unchecked 医疗保健" at bounding box center [796, 457] width 706 height 15
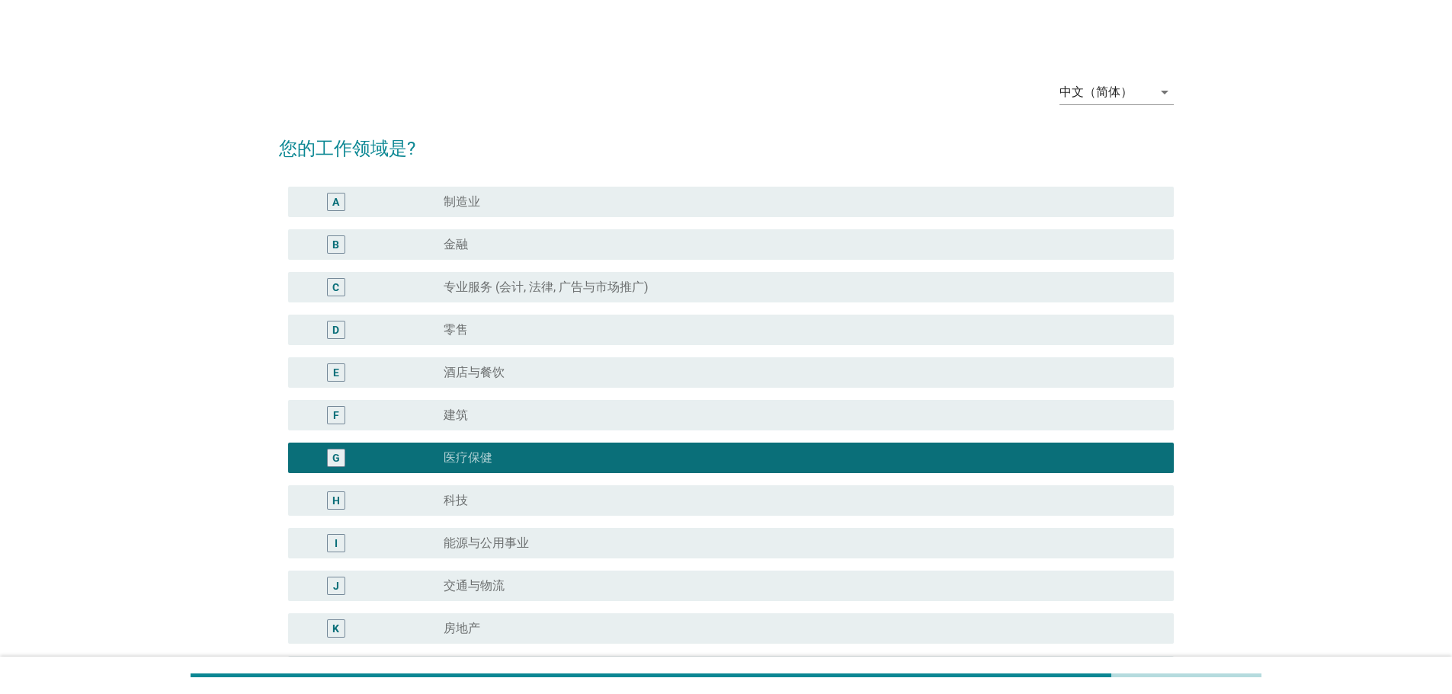
scroll to position [274, 0]
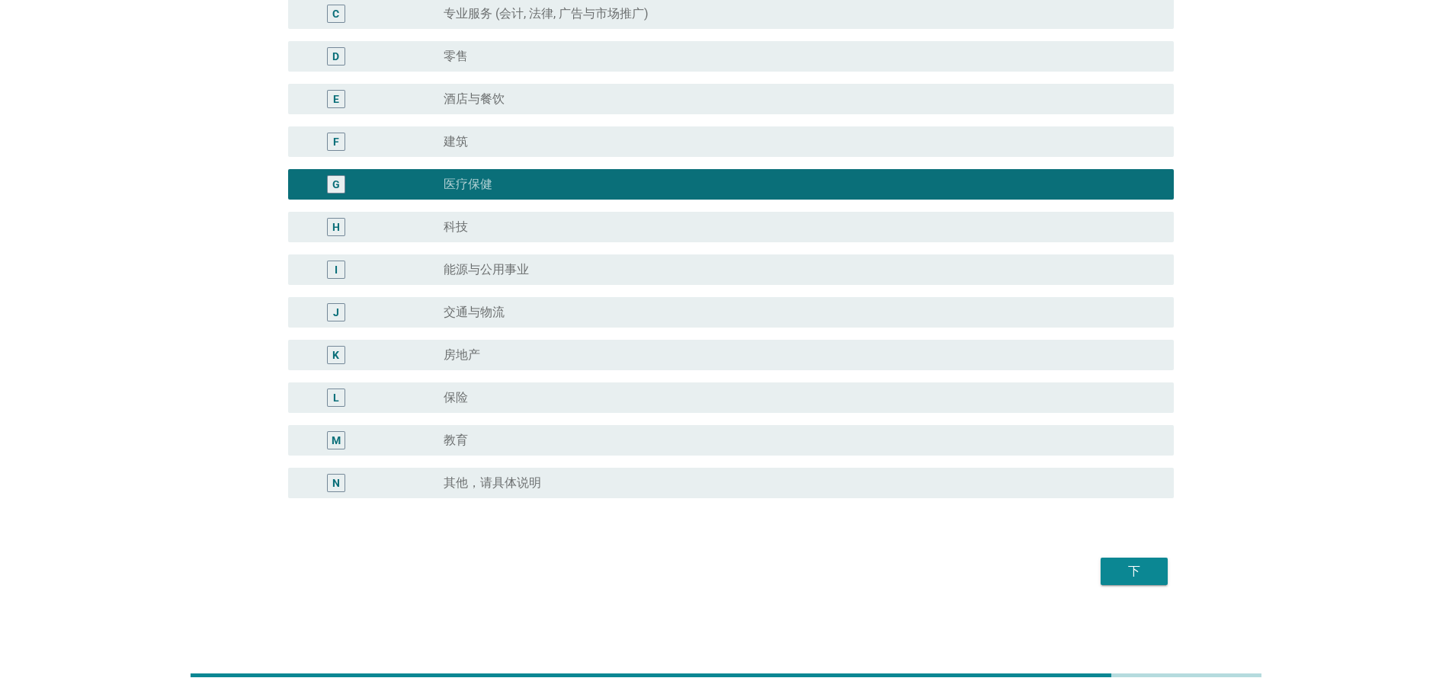
click at [1143, 572] on div "下" at bounding box center [1134, 571] width 43 height 18
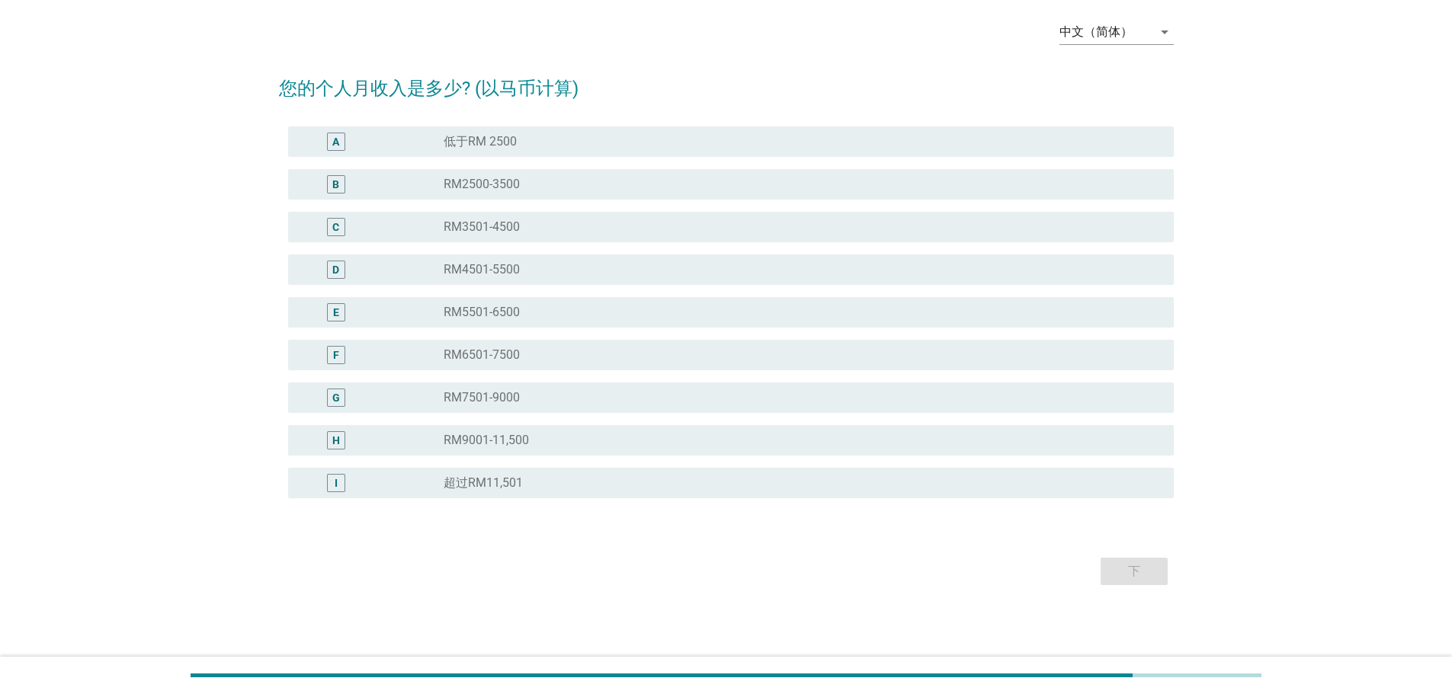
scroll to position [0, 0]
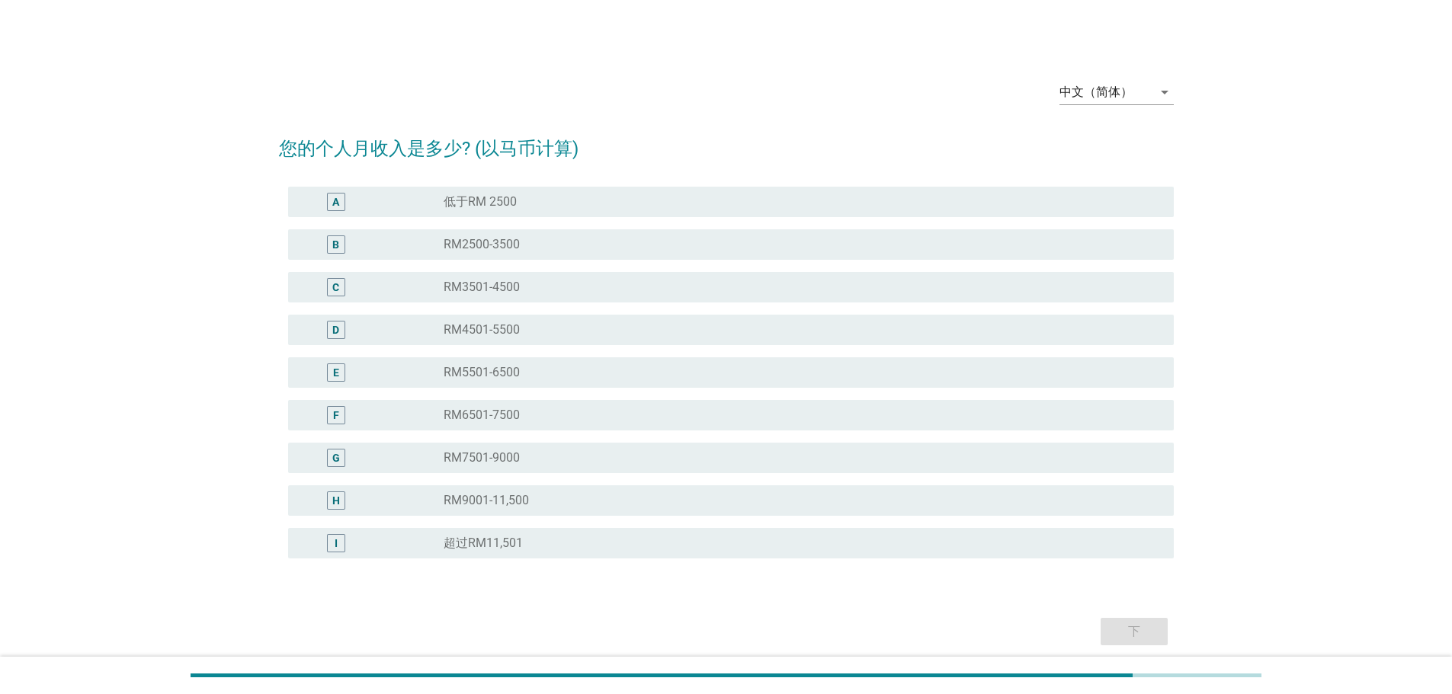
click at [571, 349] on div "D radio_button_unchecked RM4501-5500" at bounding box center [726, 330] width 895 height 43
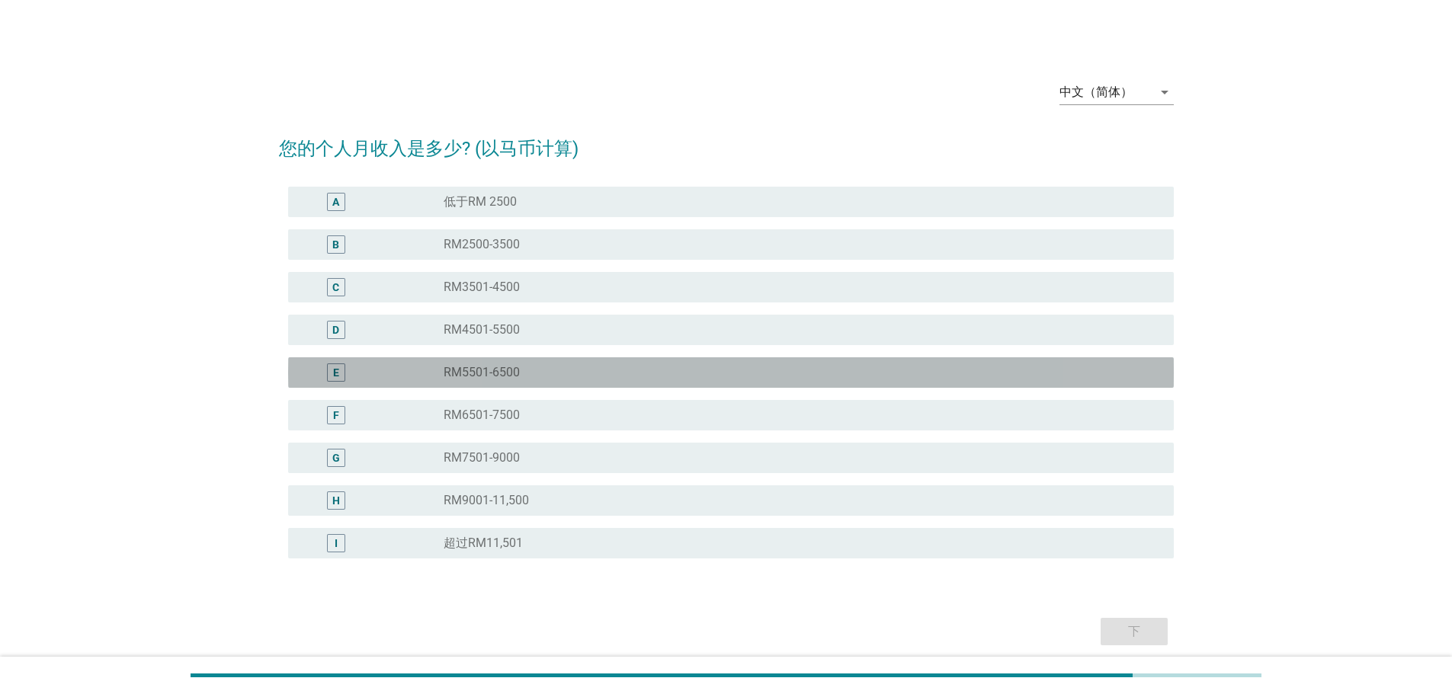
click at [562, 386] on div "E radio_button_unchecked RM5501-6500" at bounding box center [730, 372] width 885 height 30
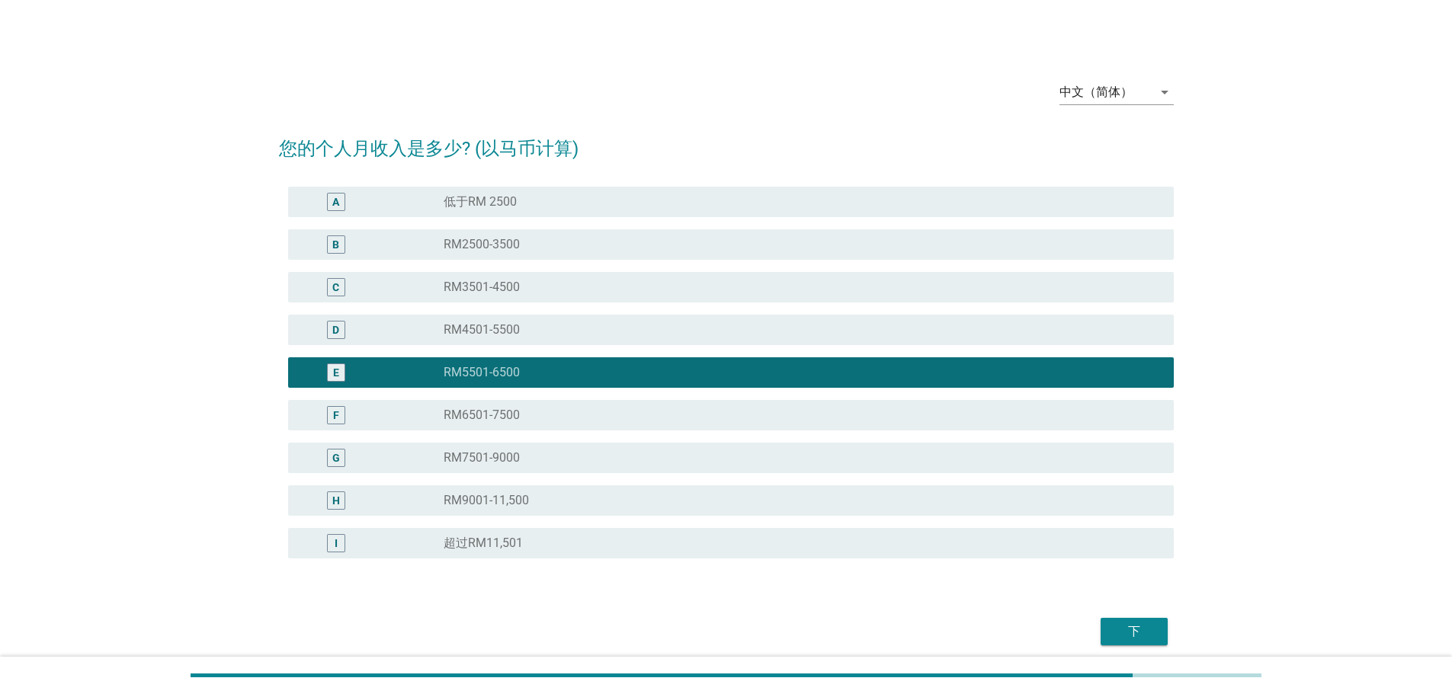
click at [551, 437] on div "A radio_button_unchecked 低于RM 2500 B radio_button_unchecked RM2500-3500 C radio…" at bounding box center [726, 373] width 895 height 384
click at [554, 460] on div "radio_button_unchecked RM7501-9000" at bounding box center [796, 457] width 706 height 15
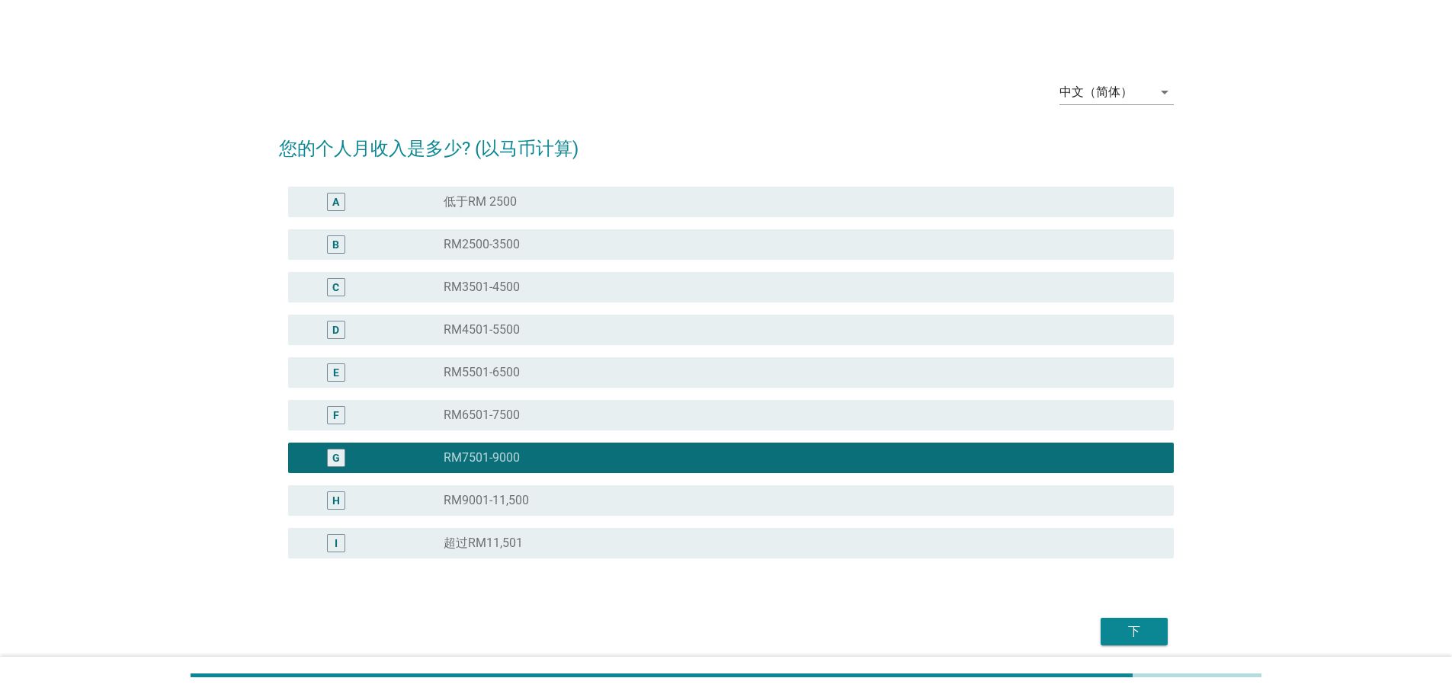
click at [594, 491] on div "radio_button_unchecked RM9001-11,500" at bounding box center [802, 500] width 718 height 18
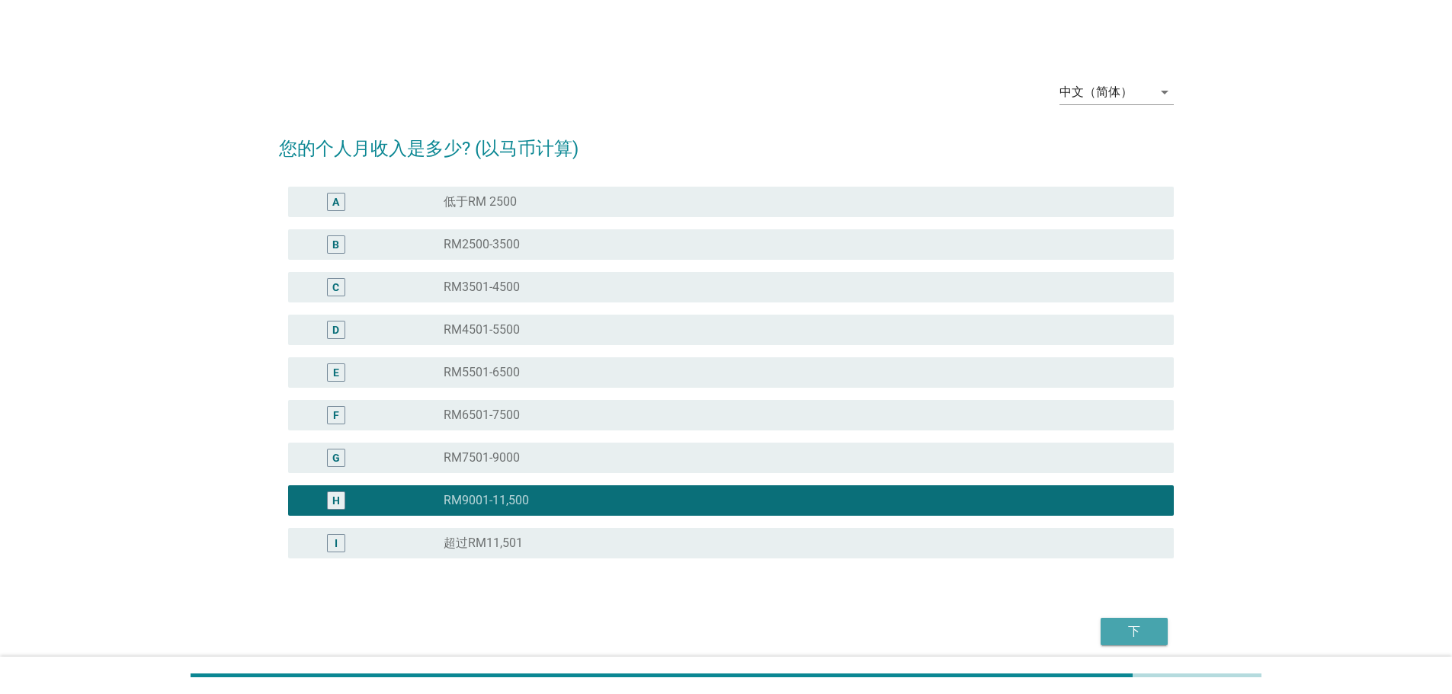
click at [1147, 636] on div "下" at bounding box center [1134, 632] width 43 height 18
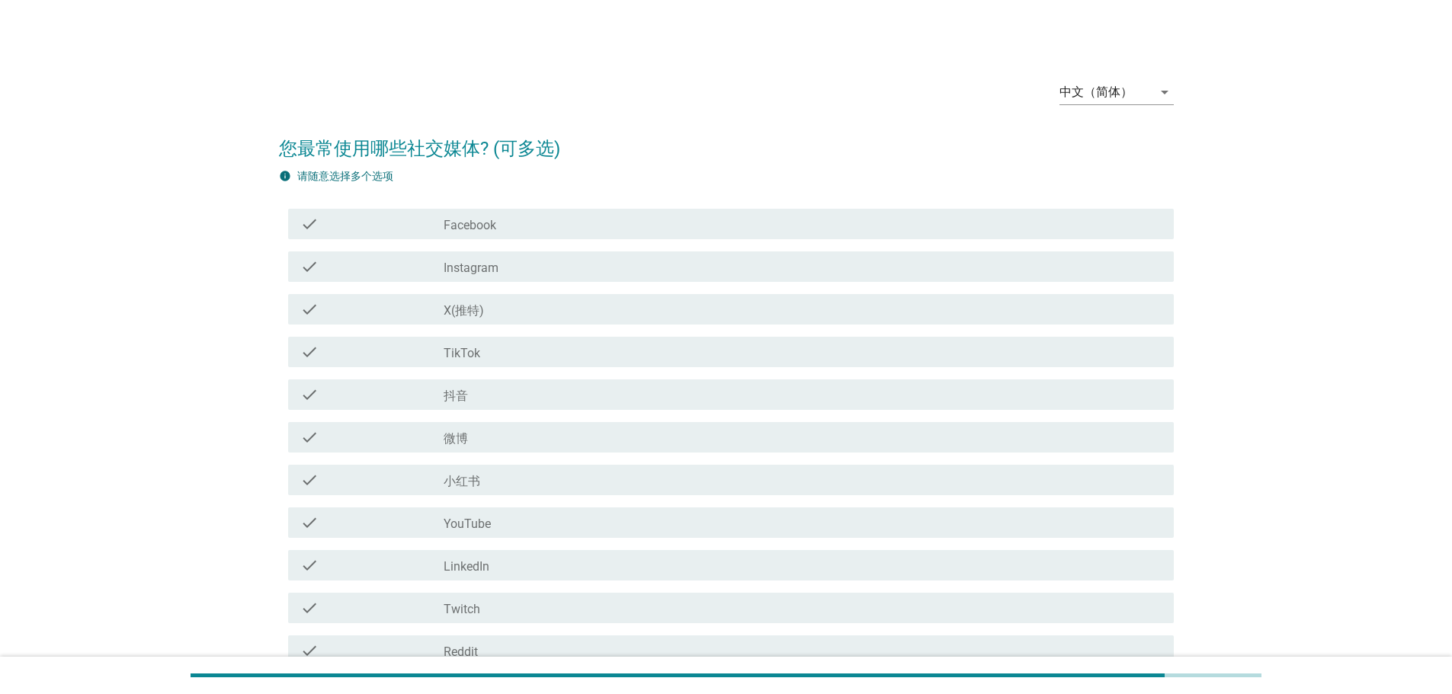
click at [588, 268] on div "check_box_outline_blank Instagram" at bounding box center [802, 267] width 718 height 18
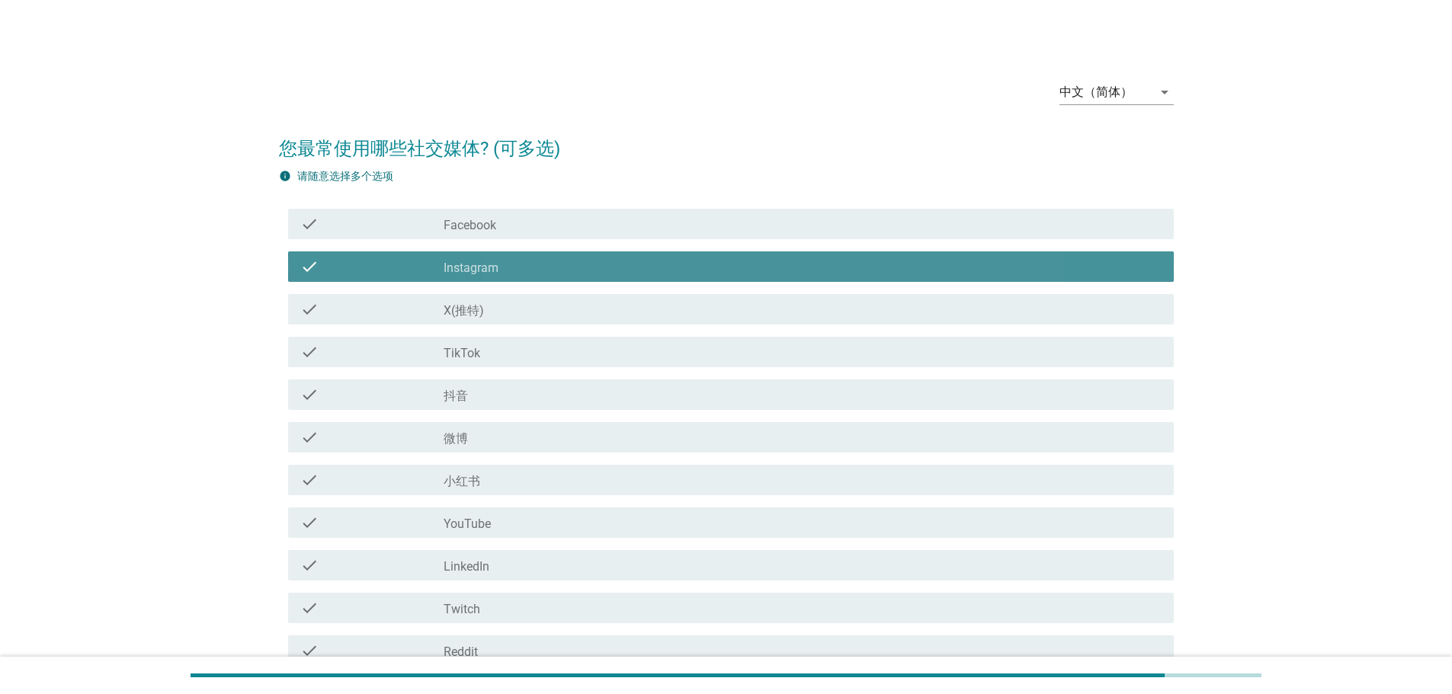
click at [597, 367] on div "check check_box_outline_blank TikTok" at bounding box center [730, 352] width 885 height 30
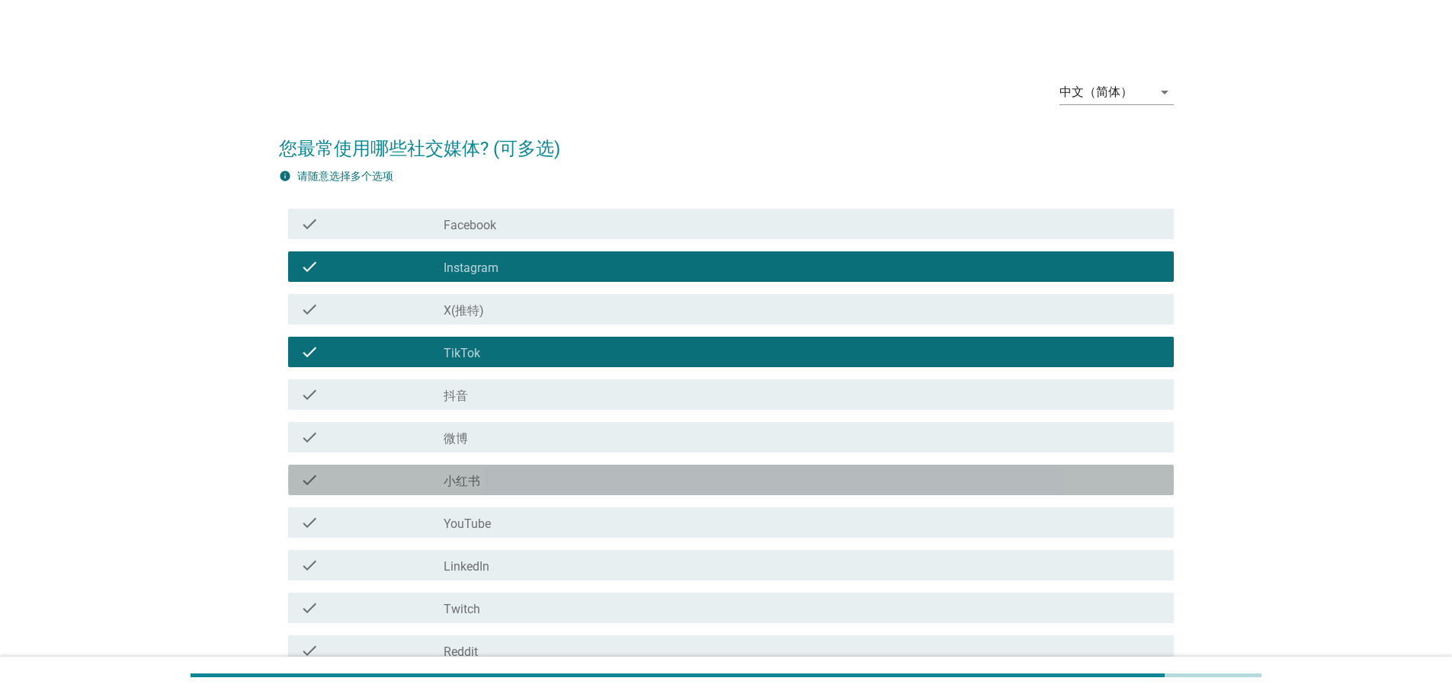
click at [615, 473] on div "check check_box_outline_blank 小红书" at bounding box center [730, 480] width 885 height 30
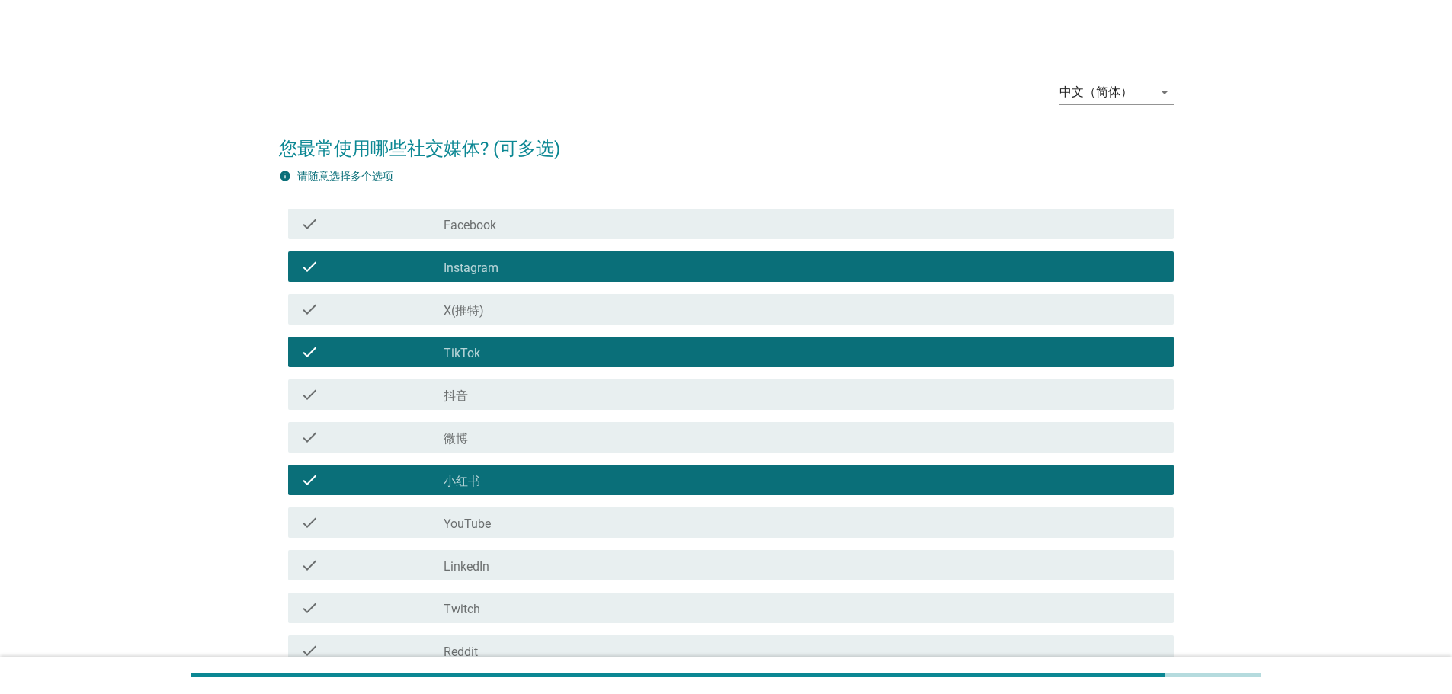
drag, startPoint x: 604, startPoint y: 543, endPoint x: 611, endPoint y: 537, distance: 9.8
click at [603, 545] on div "check check_box_outline_blank LinkedIn" at bounding box center [726, 565] width 895 height 43
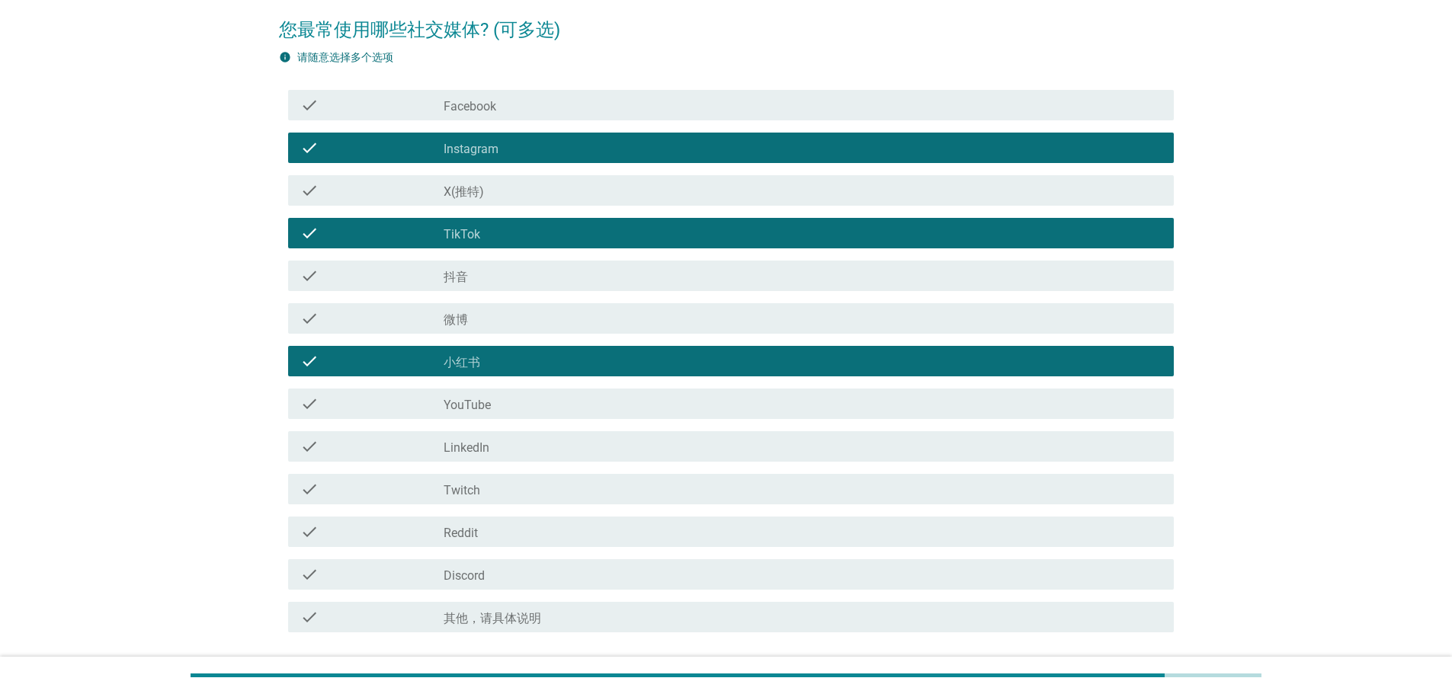
scroll to position [235, 0]
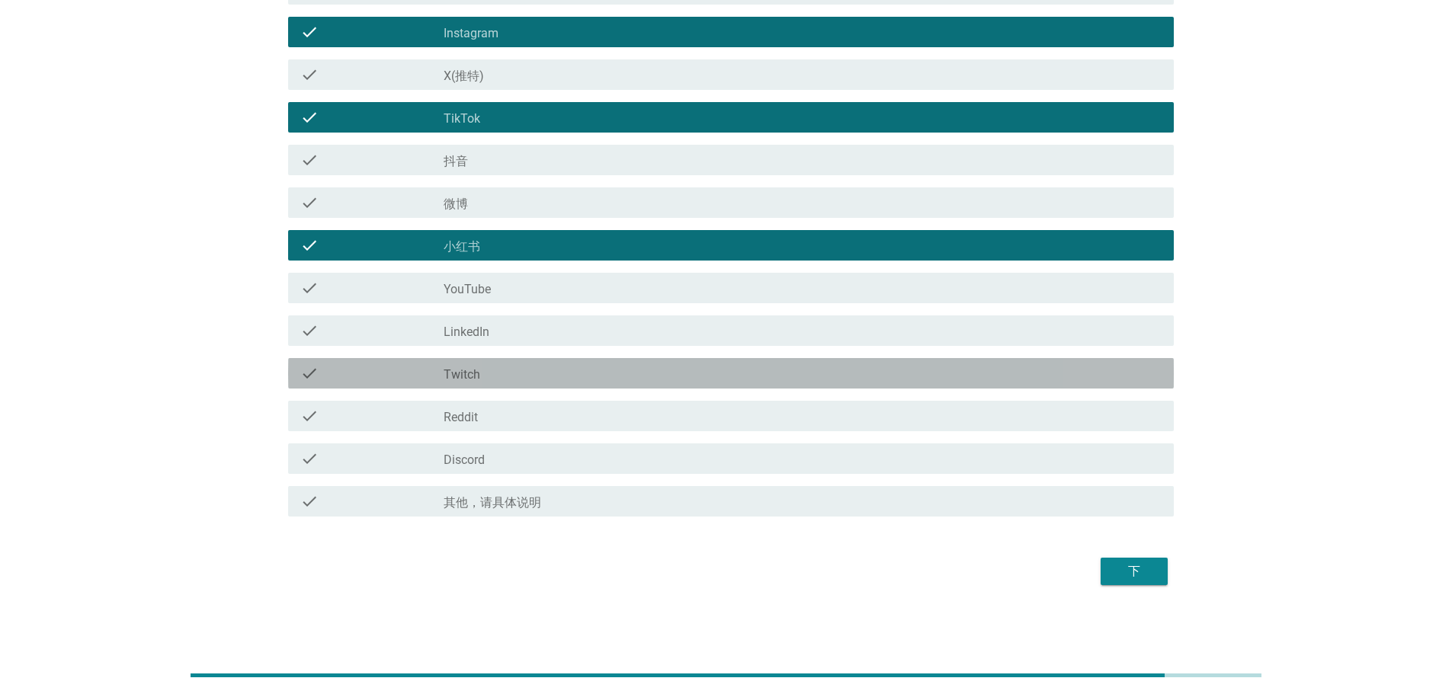
click at [962, 370] on div "check_box_outline_blank Twitch" at bounding box center [802, 373] width 718 height 18
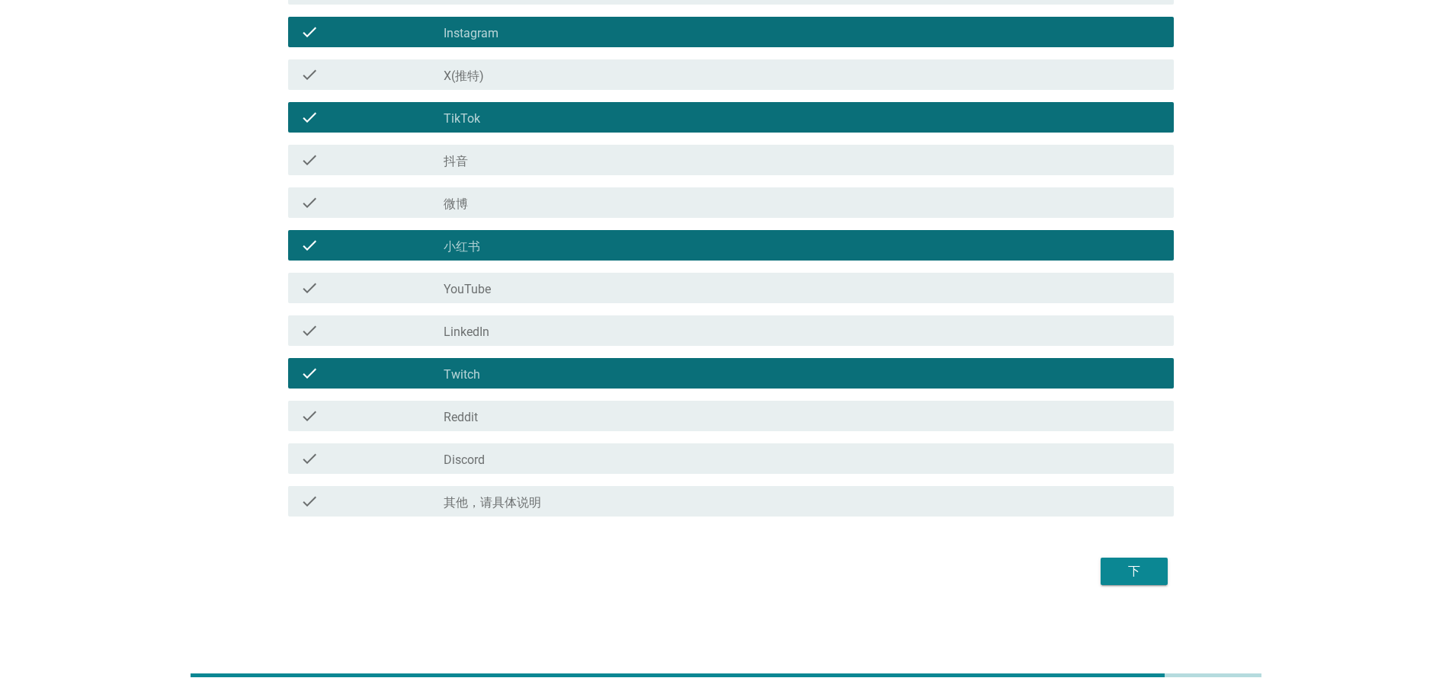
click at [946, 412] on div "check_box_outline_blank Reddit" at bounding box center [802, 416] width 718 height 18
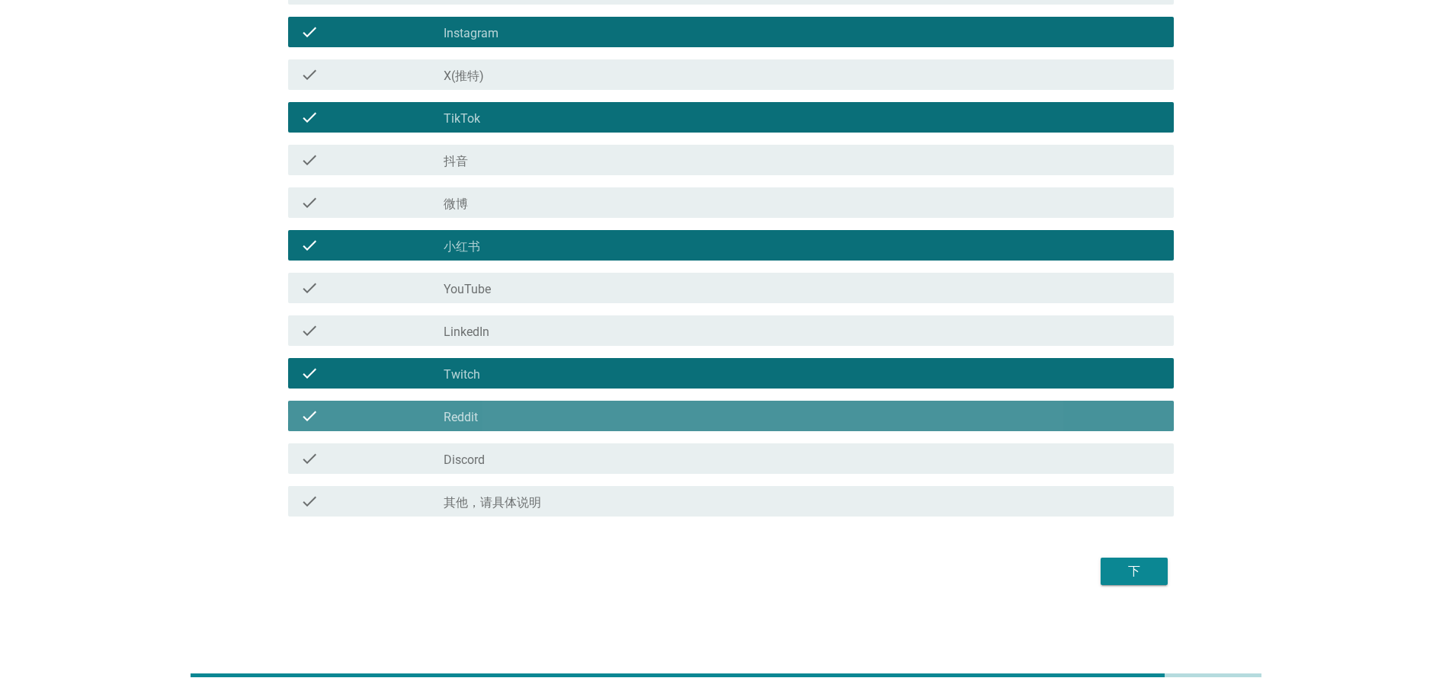
click at [946, 458] on div "check_box_outline_blank Discord" at bounding box center [802, 459] width 718 height 18
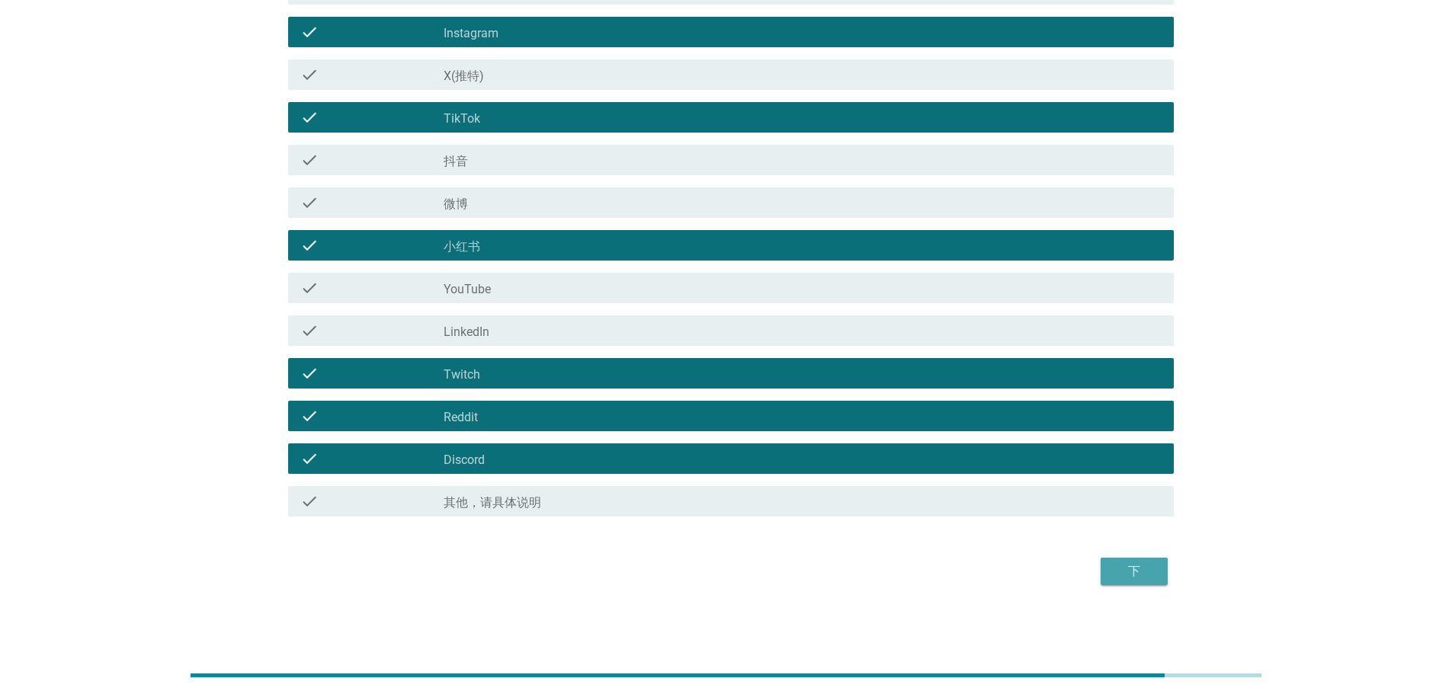
click at [1138, 574] on div "下" at bounding box center [1134, 571] width 43 height 18
